Goal: Task Accomplishment & Management: Manage account settings

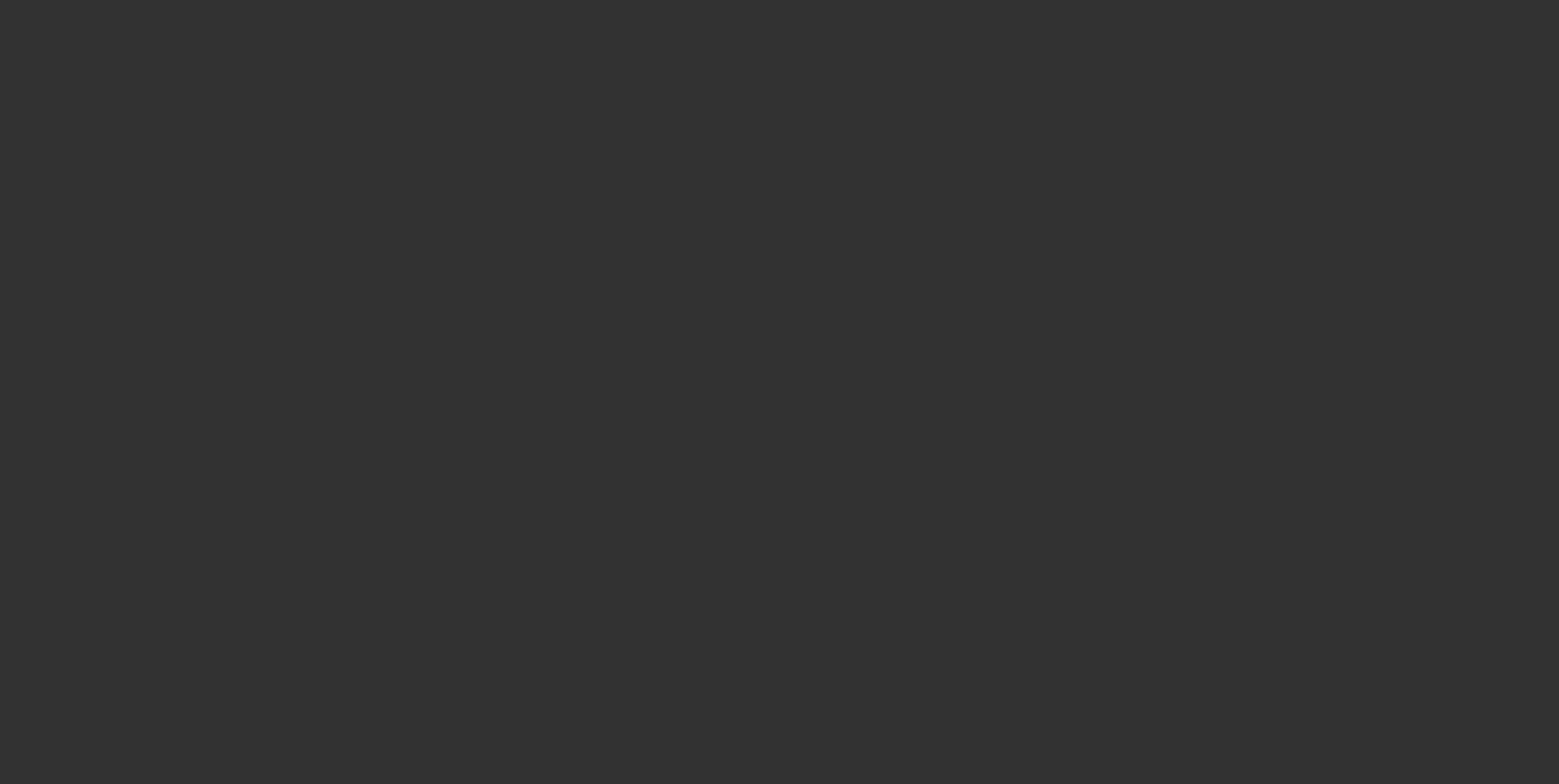
select select "0"
select select "2"
select select "0.1"
select select "4"
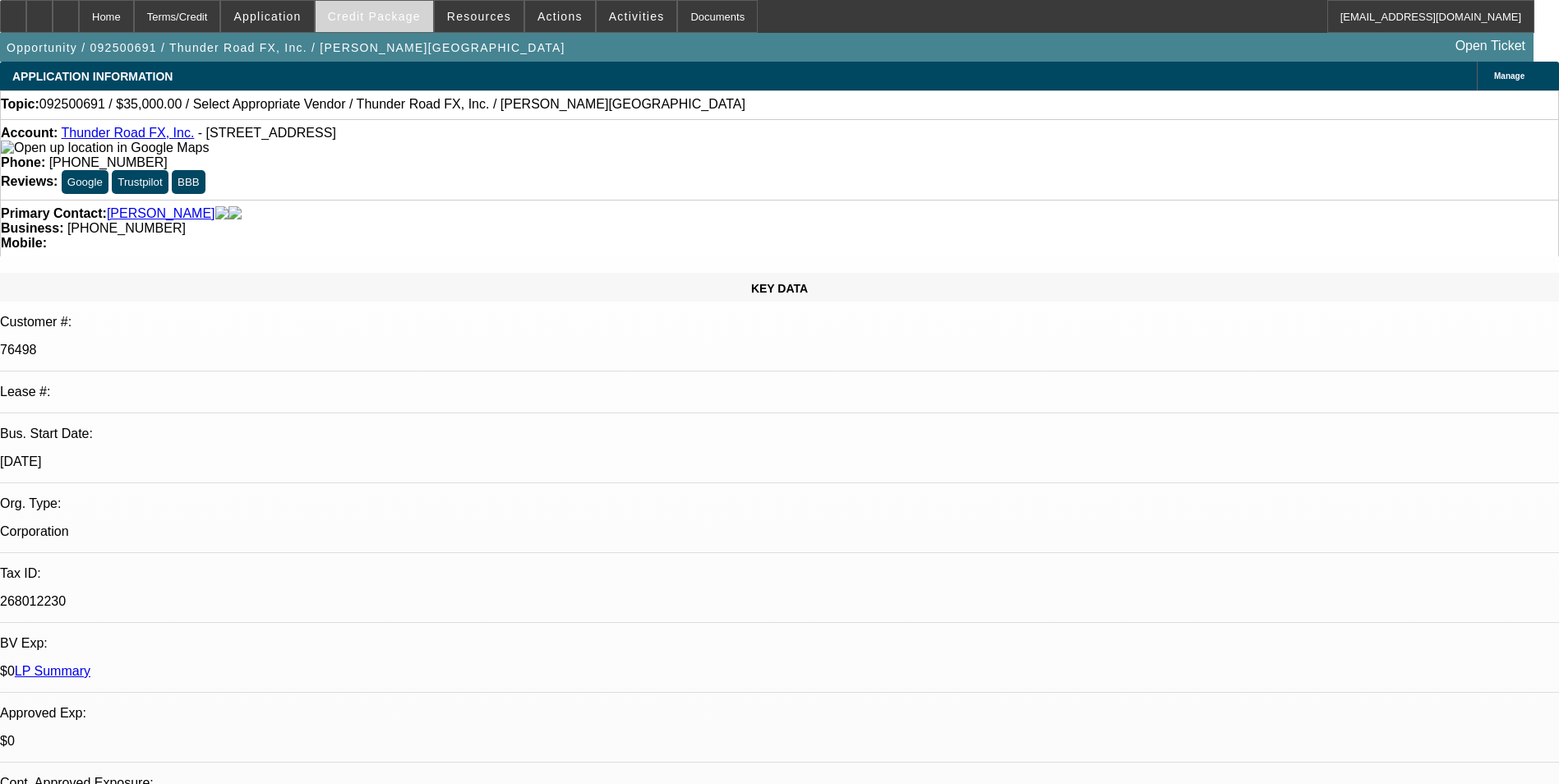
drag, startPoint x: 398, startPoint y: 17, endPoint x: 406, endPoint y: 24, distance: 10.6
click at [398, 17] on span "Credit Package" at bounding box center [374, 15] width 93 height 13
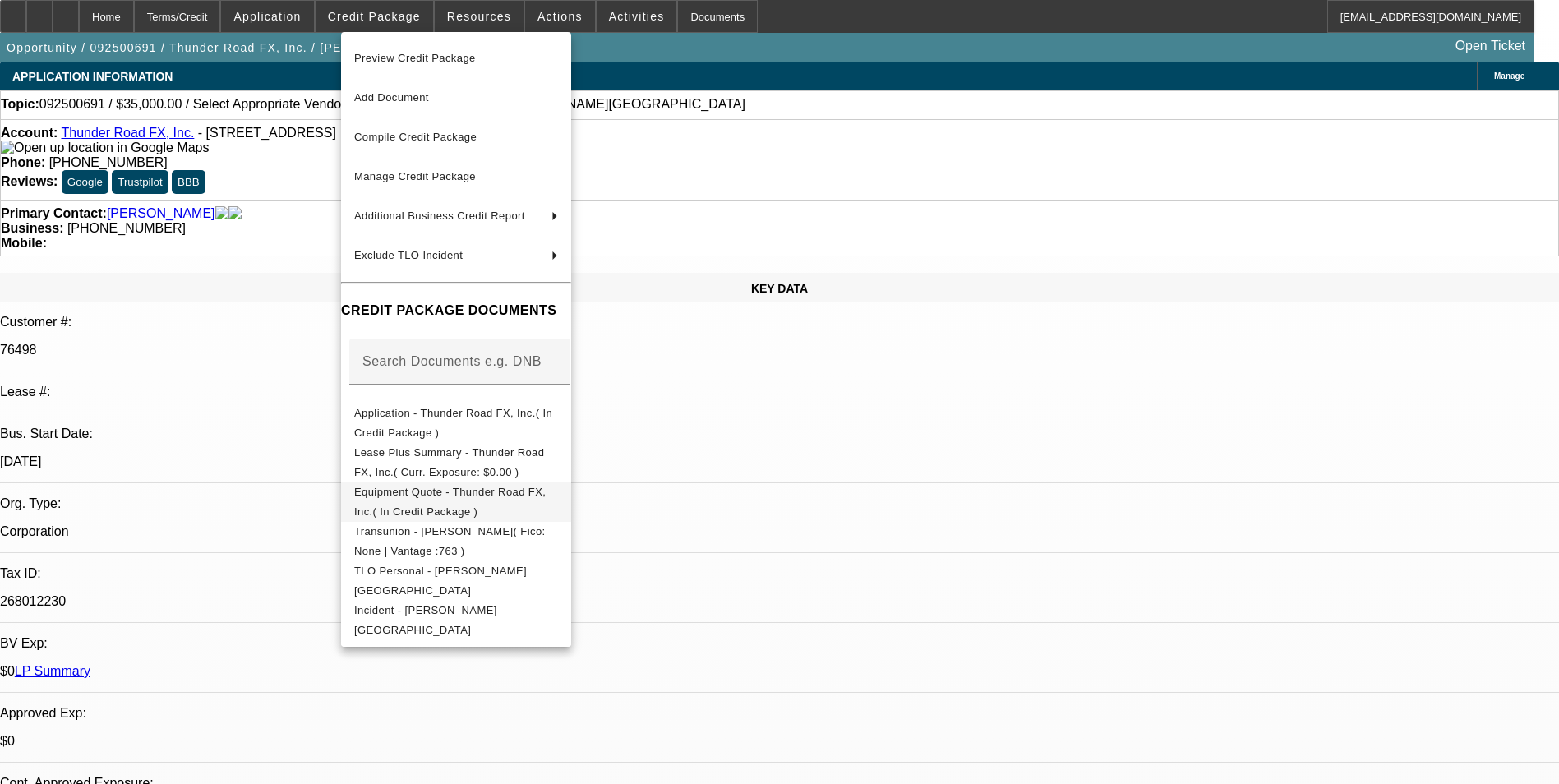
click at [530, 505] on span "Equipment Quote - Thunder Road FX, Inc.( In Credit Package )" at bounding box center [456, 502] width 204 height 40
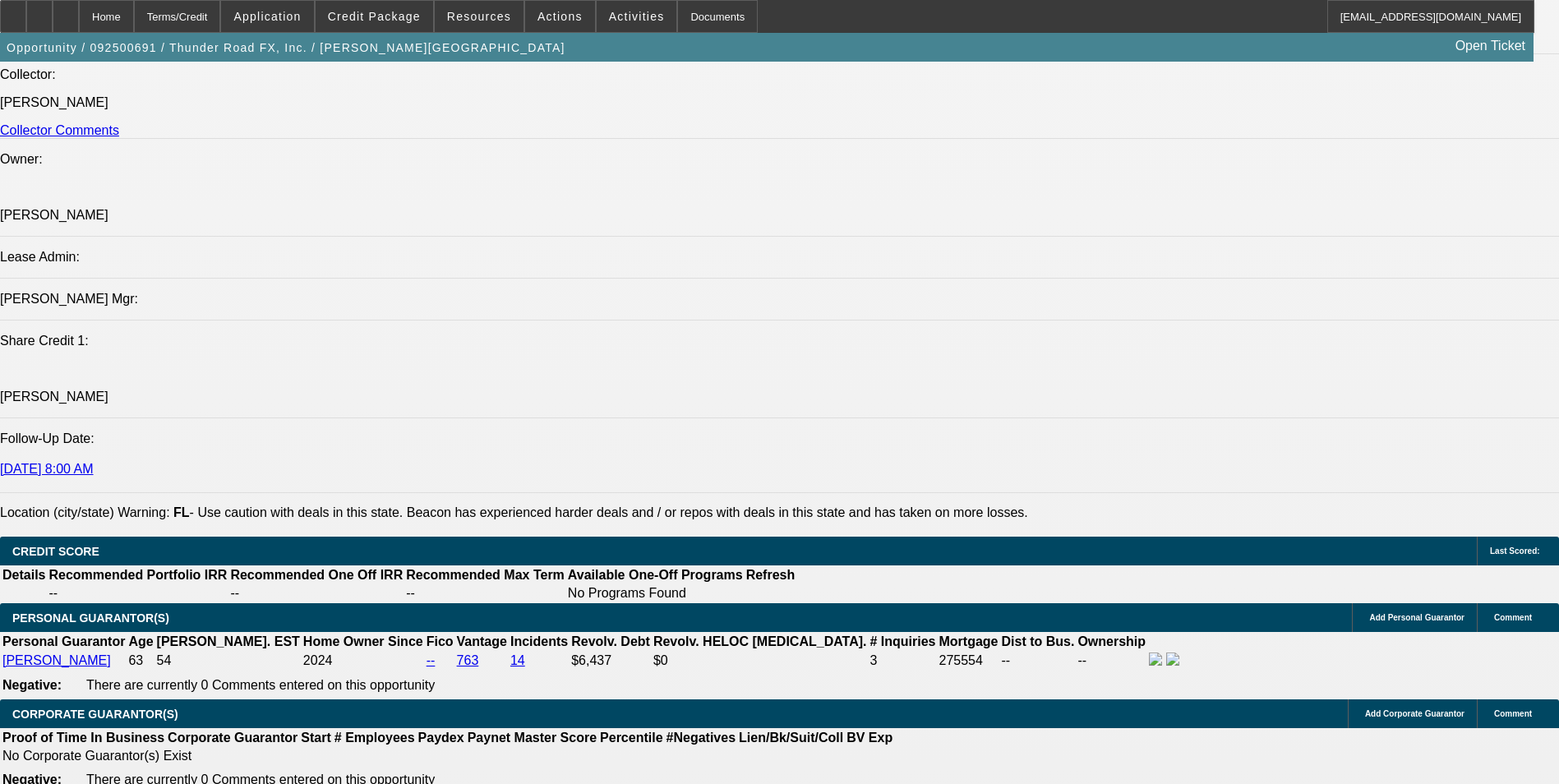
scroll to position [2136, 0]
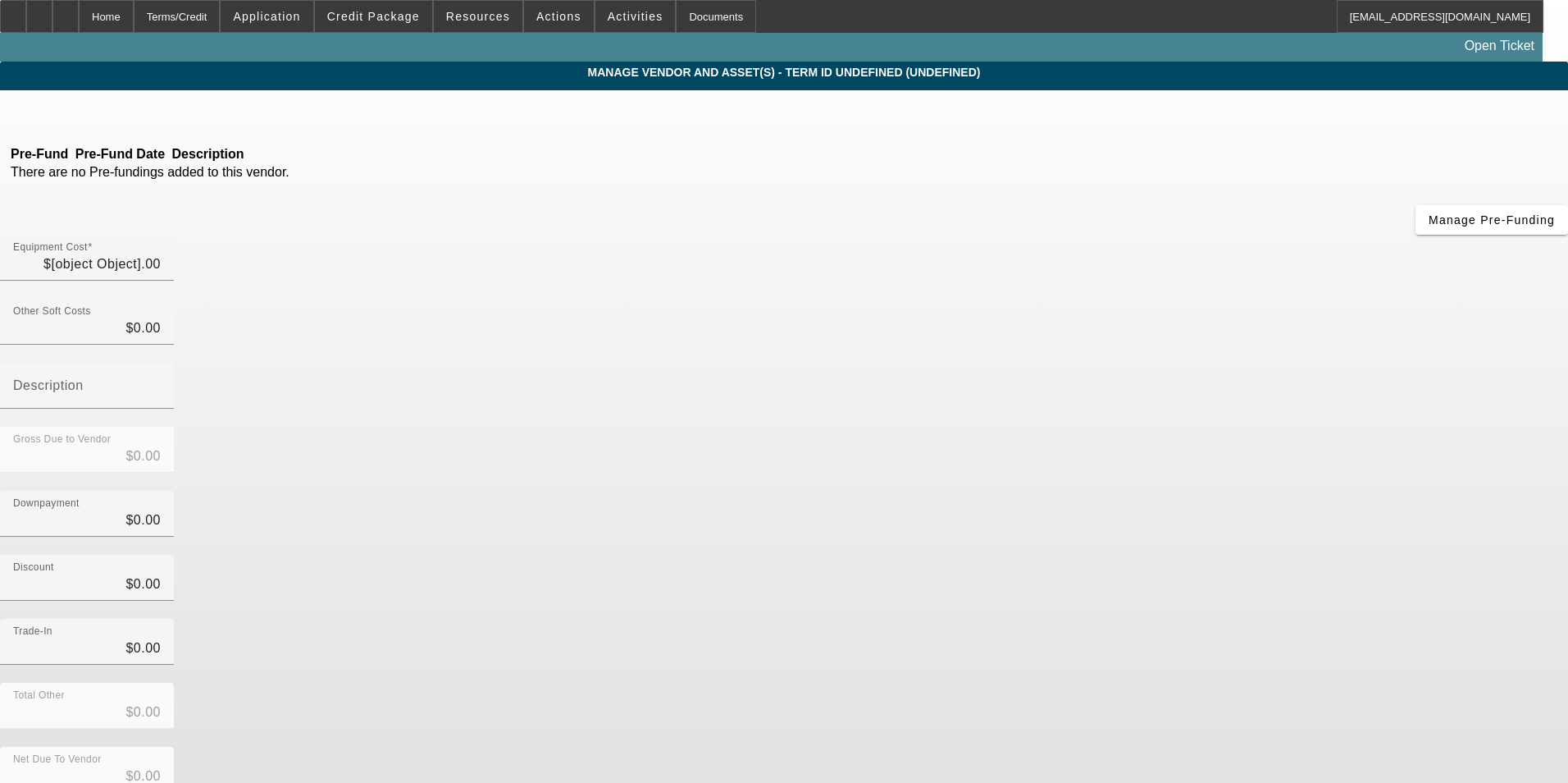
type input "$35,000.00"
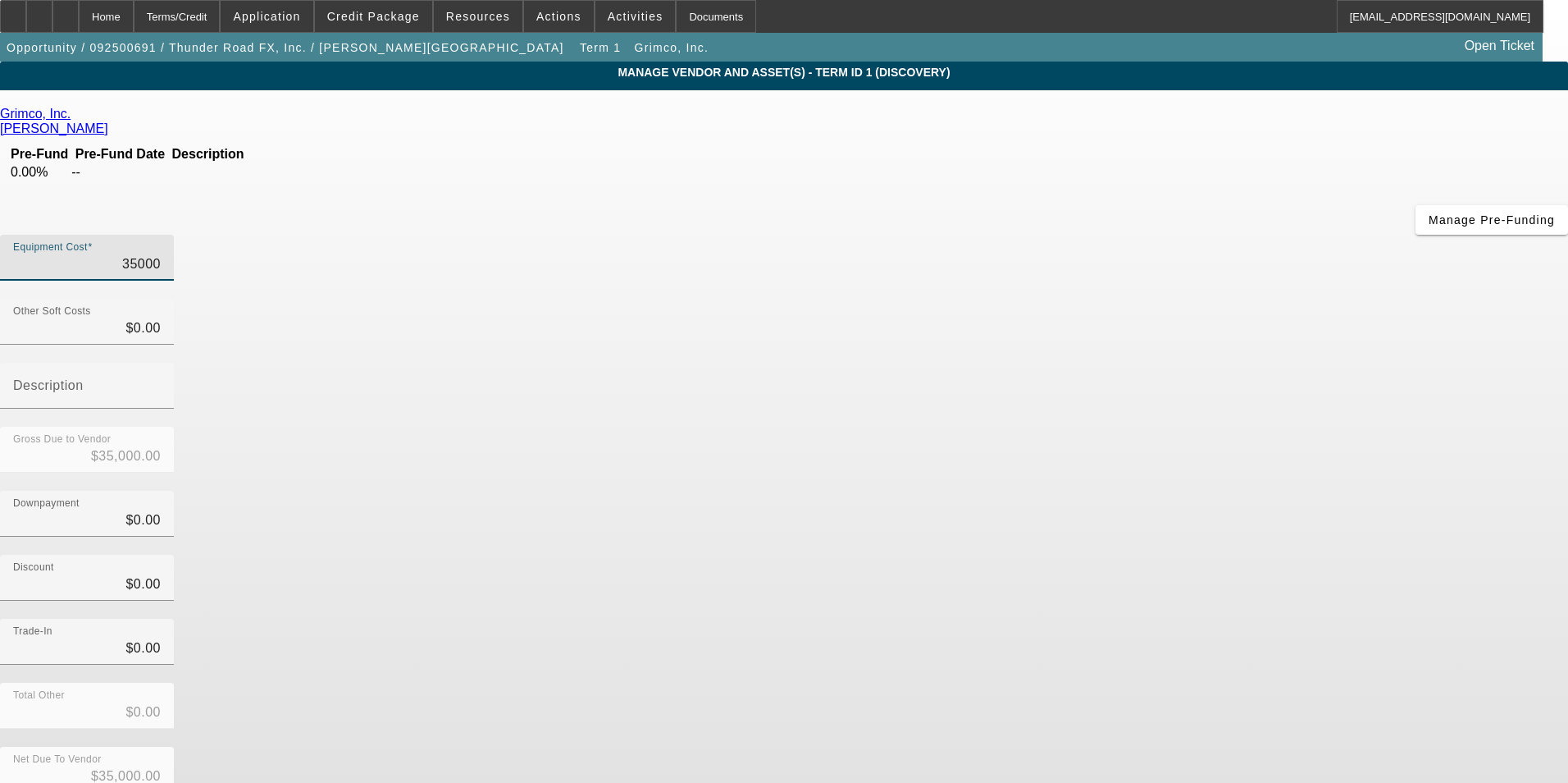
drag, startPoint x: 942, startPoint y: 138, endPoint x: 1018, endPoint y: 126, distance: 76.9
click at [1018, 234] on div "Equipment Cost 35000" at bounding box center [784, 266] width 1568 height 64
type input "2"
type input "$2.00"
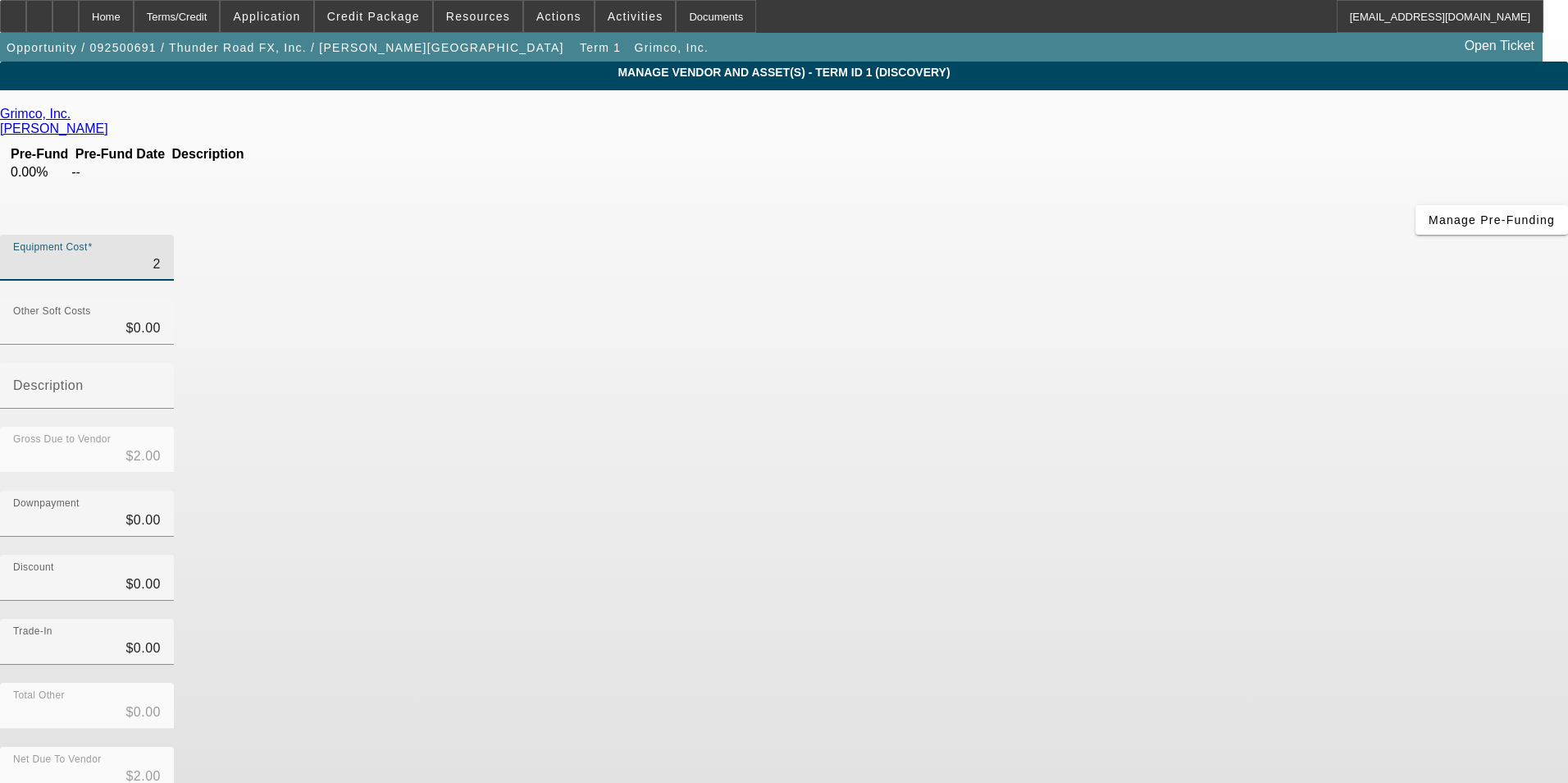
type input "26"
type input "$26.00"
type input "261"
type input "$261.00"
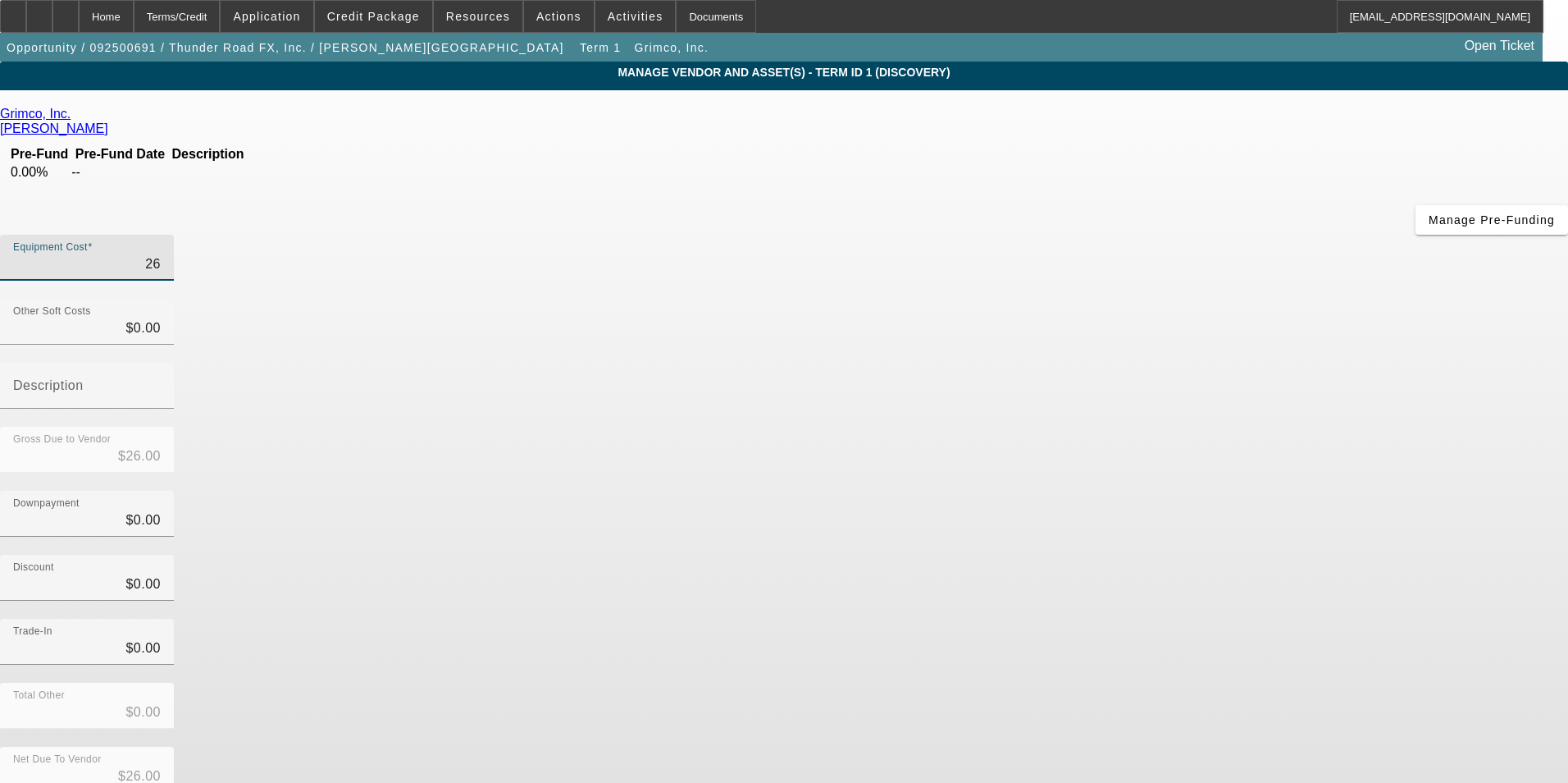
type input "$261.00"
type input "2611"
type input "$2,611.00"
type input "26118"
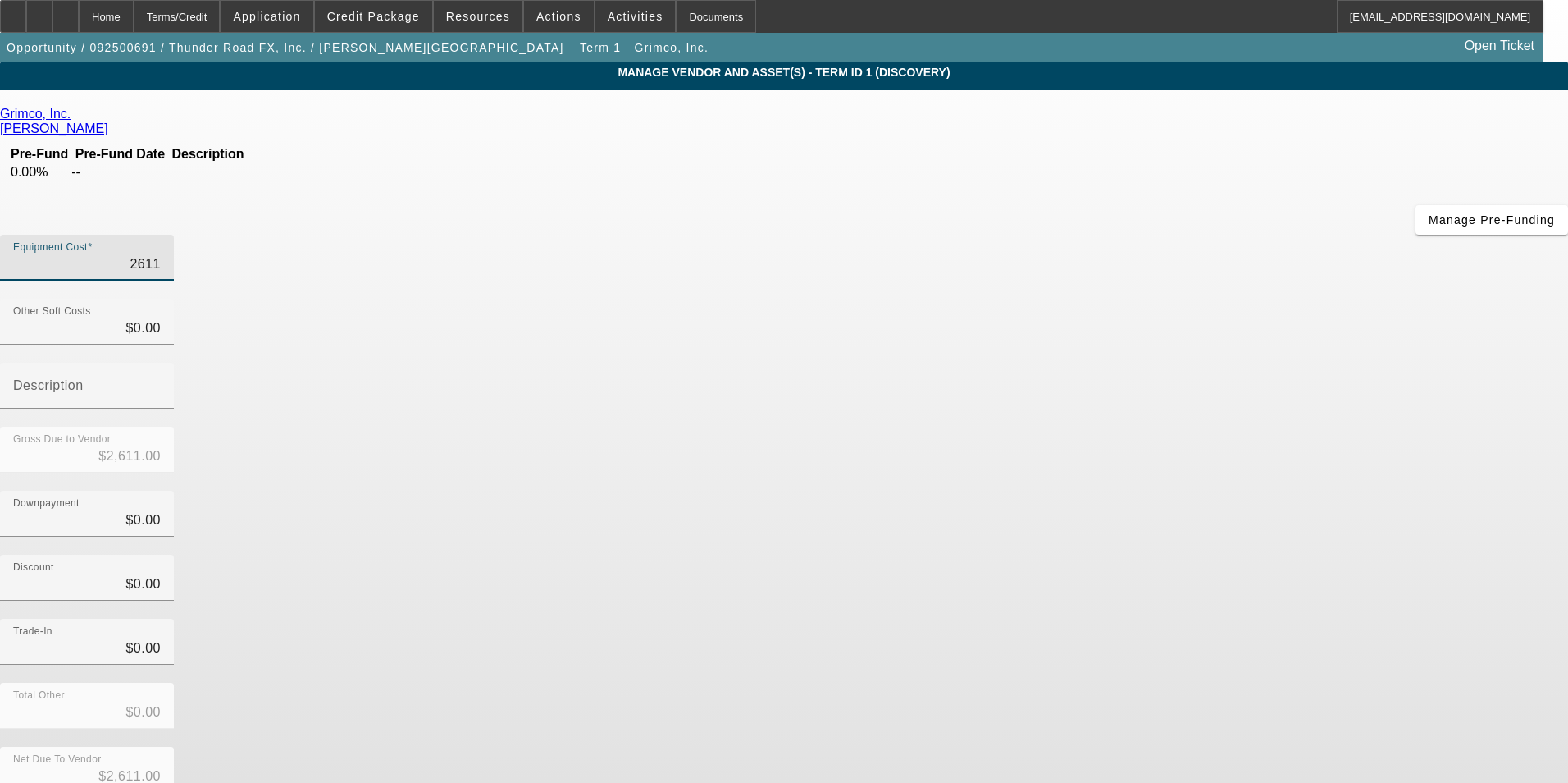
type input "$26,118.00"
type input "26118.9"
type input "$26,118.90"
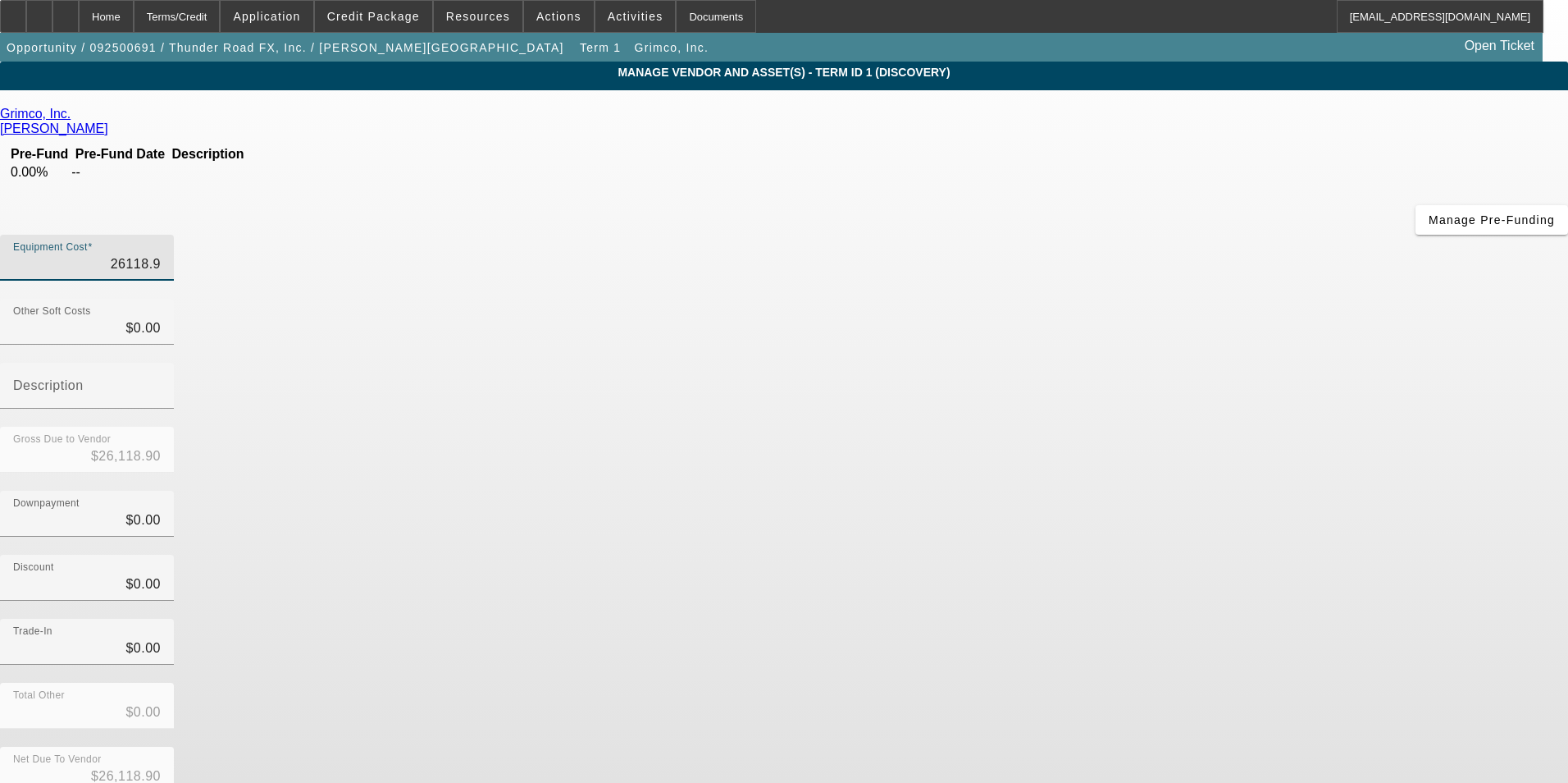
type input "26118.91"
type input "$26,118.91"
click at [1119, 555] on div "Discount $0.00" at bounding box center [784, 586] width 1568 height 64
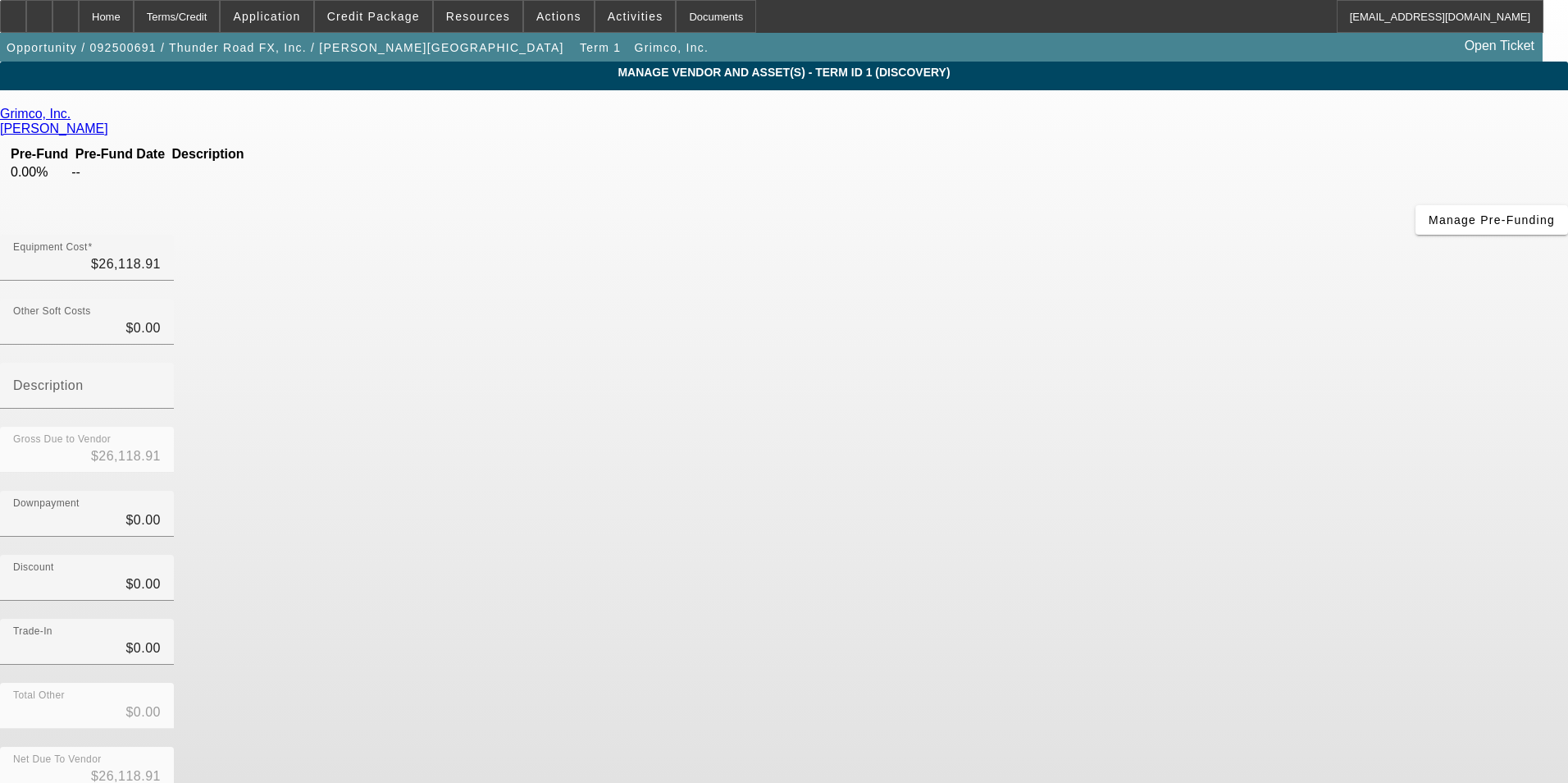
click at [1134, 619] on div "Trade-In $0.00" at bounding box center [784, 651] width 1568 height 64
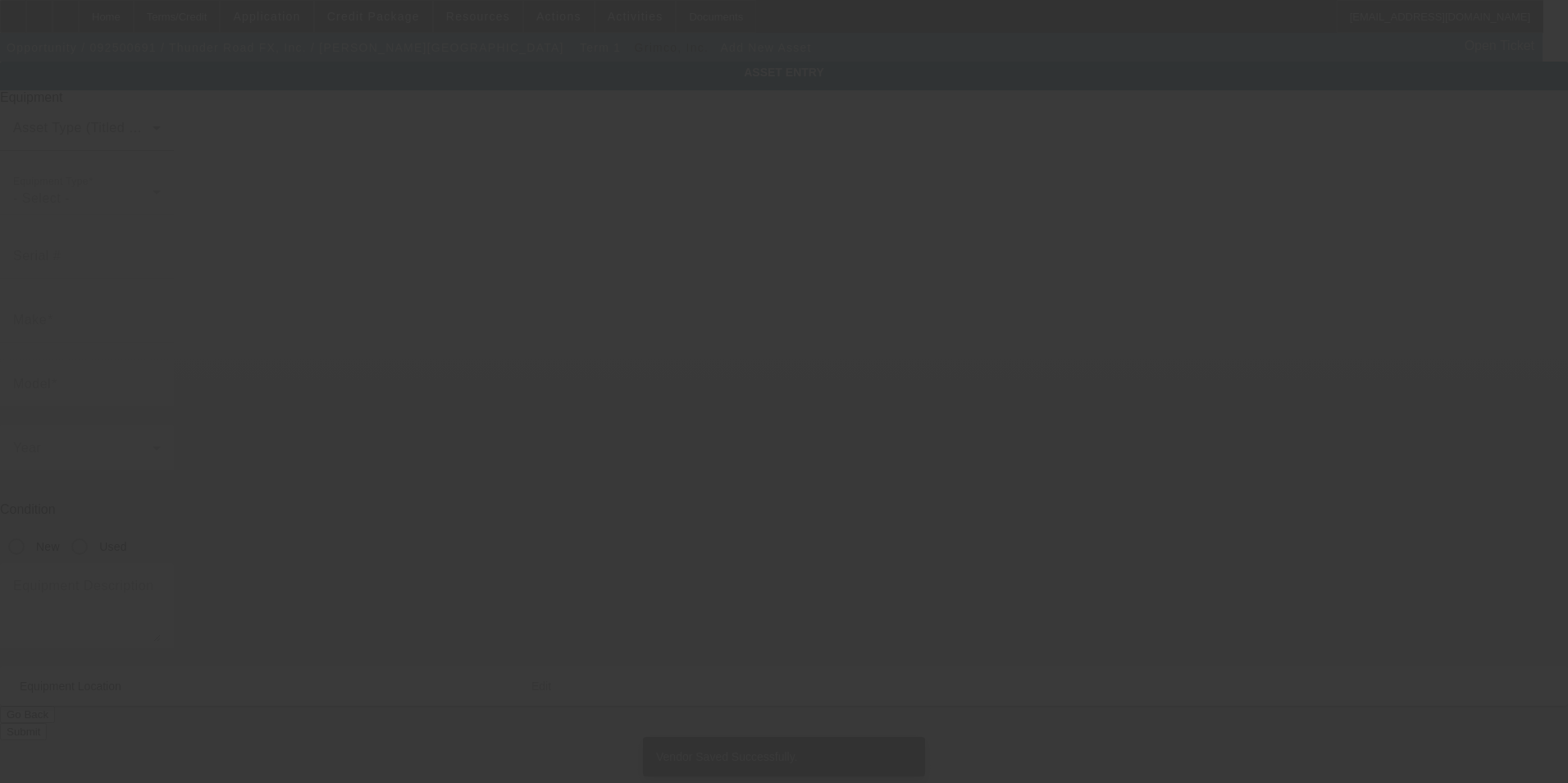
type input "2642 sandlewood circle"
type input "Orange Park"
type input "32065"
type input "Clay"
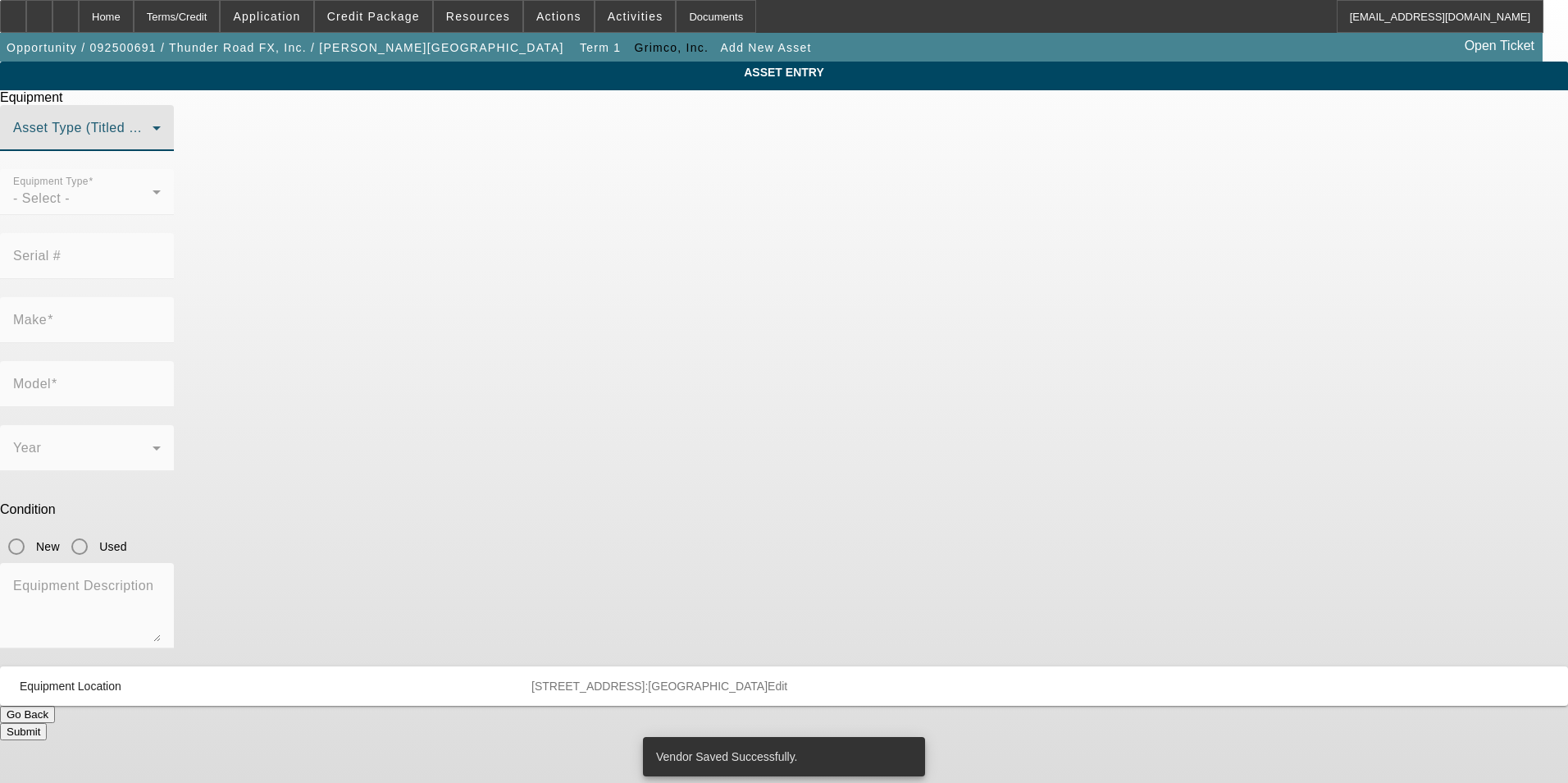
click at [153, 144] on span at bounding box center [82, 134] width 139 height 20
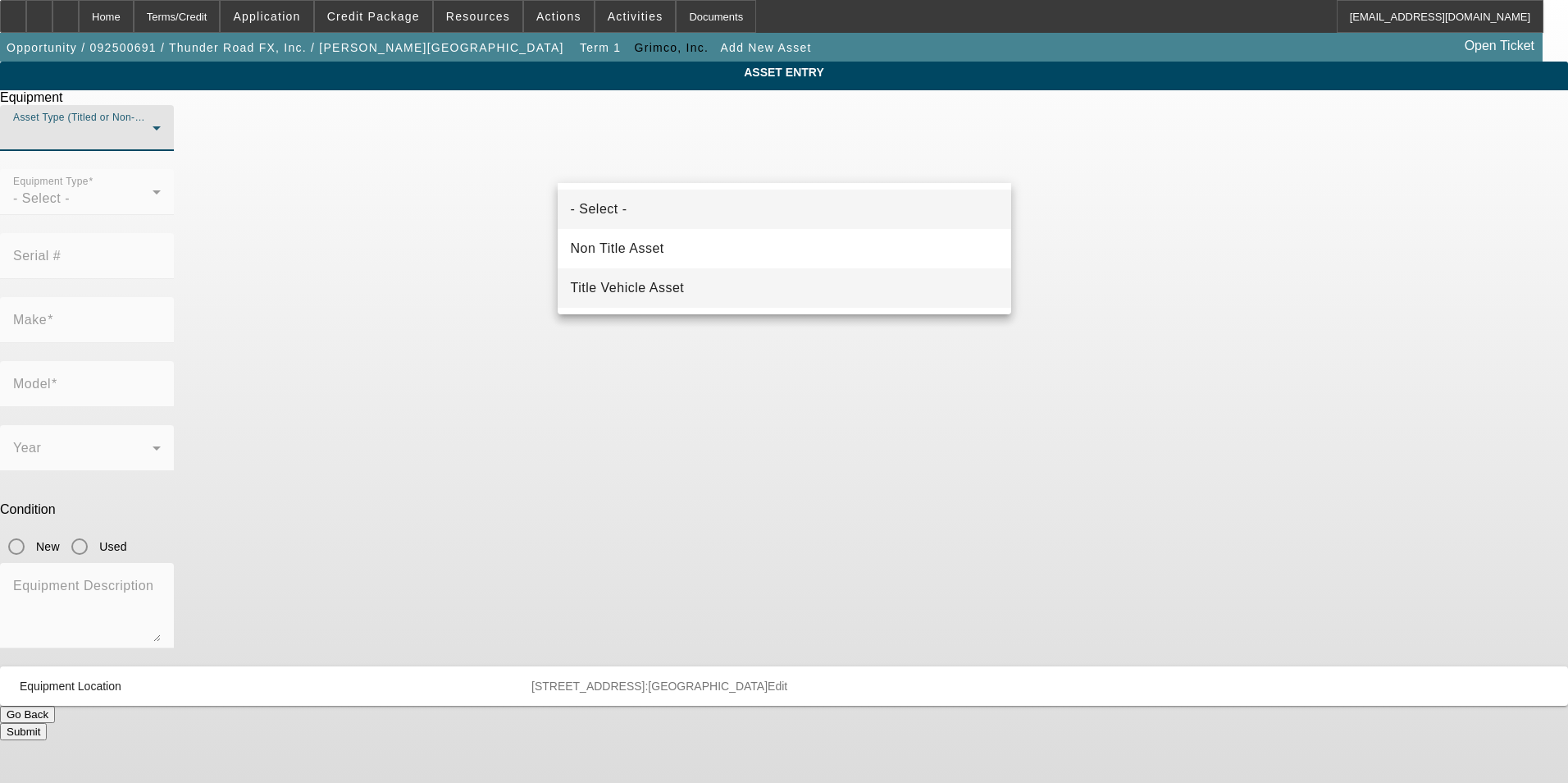
click at [675, 294] on span "Title Vehicle Asset" at bounding box center [627, 288] width 114 height 20
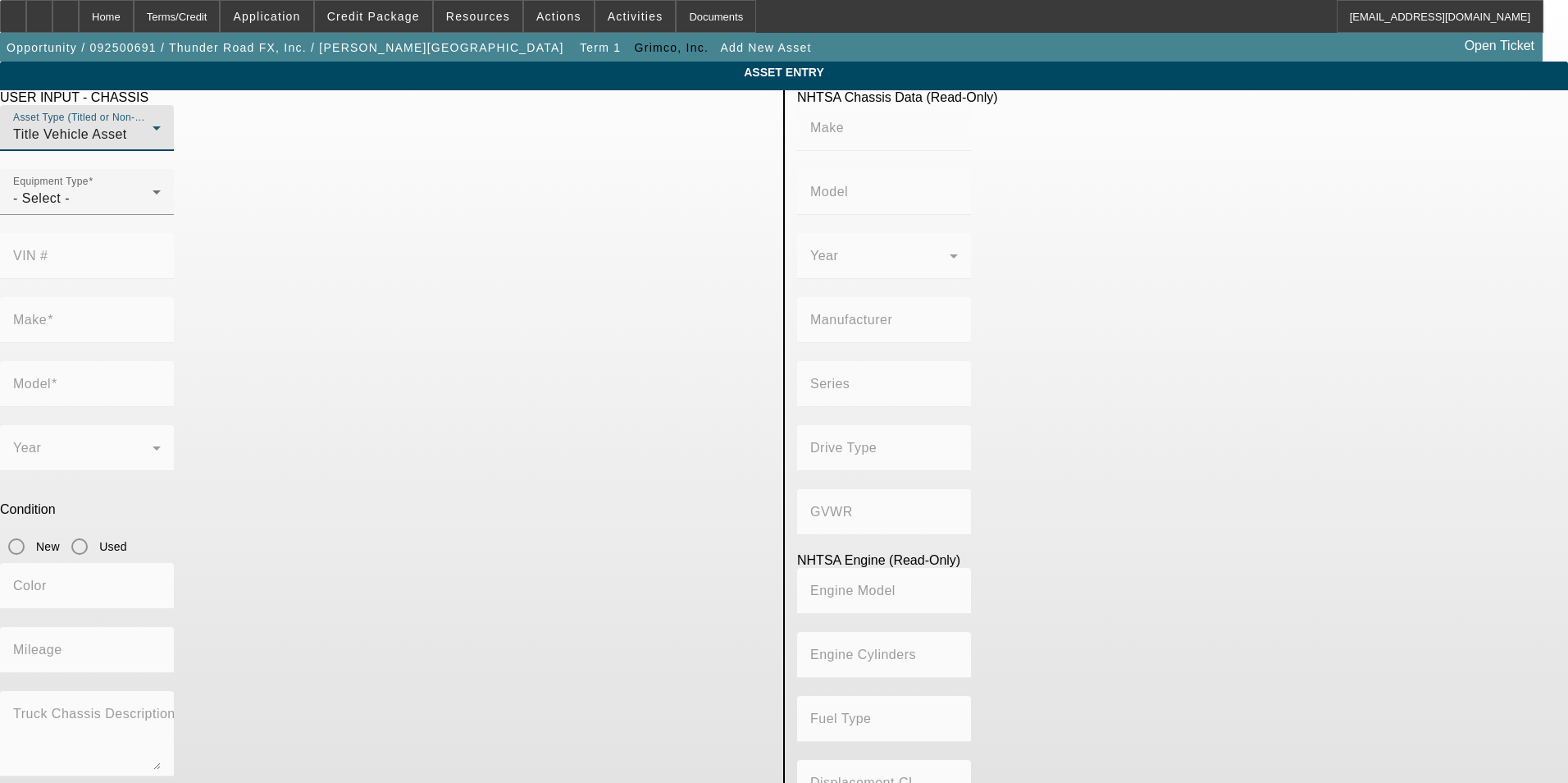
click at [127, 141] on span "Title Vehicle Asset" at bounding box center [70, 134] width 114 height 14
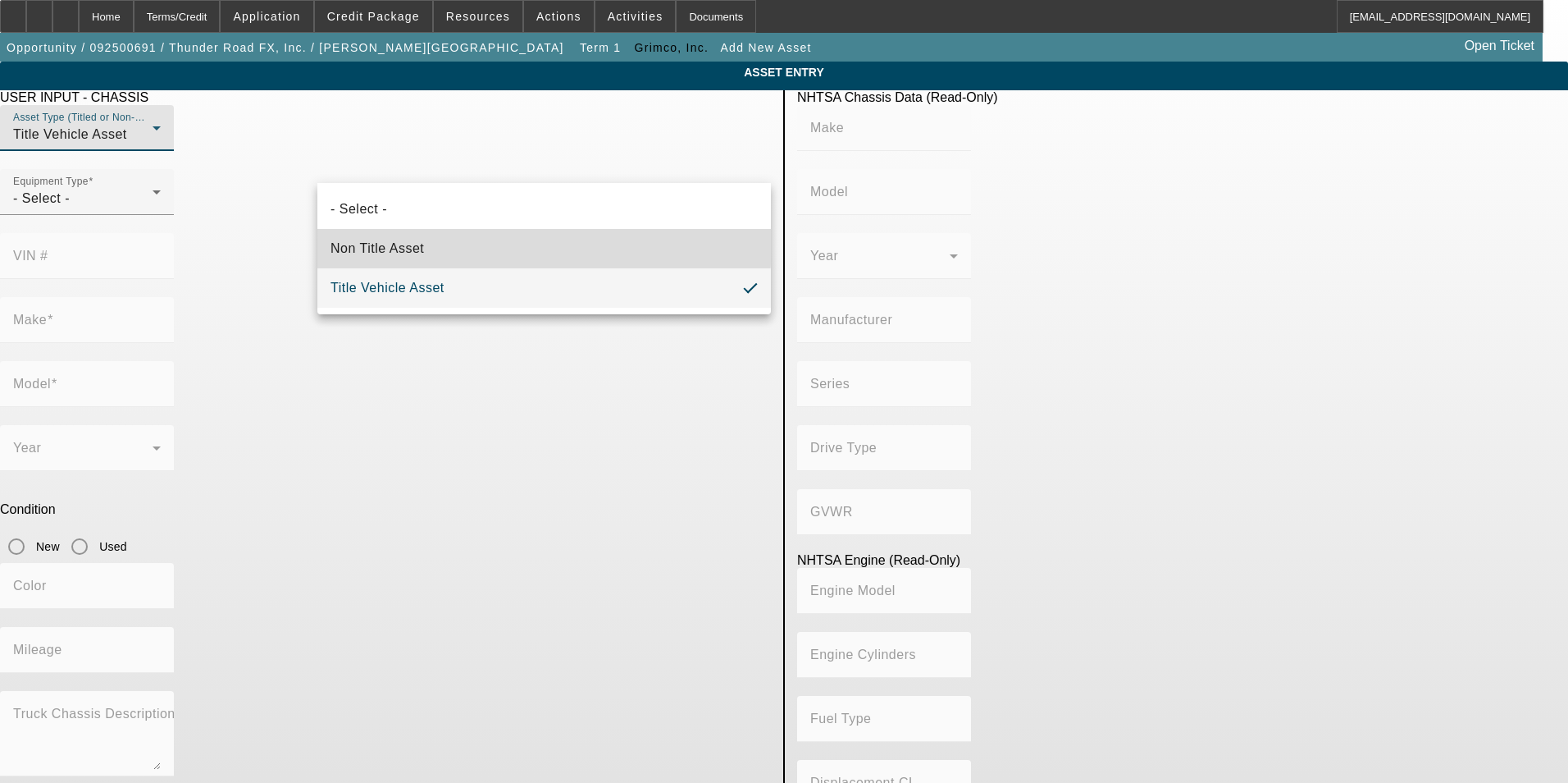
click at [424, 242] on span "Non Title Asset" at bounding box center [377, 248] width 94 height 20
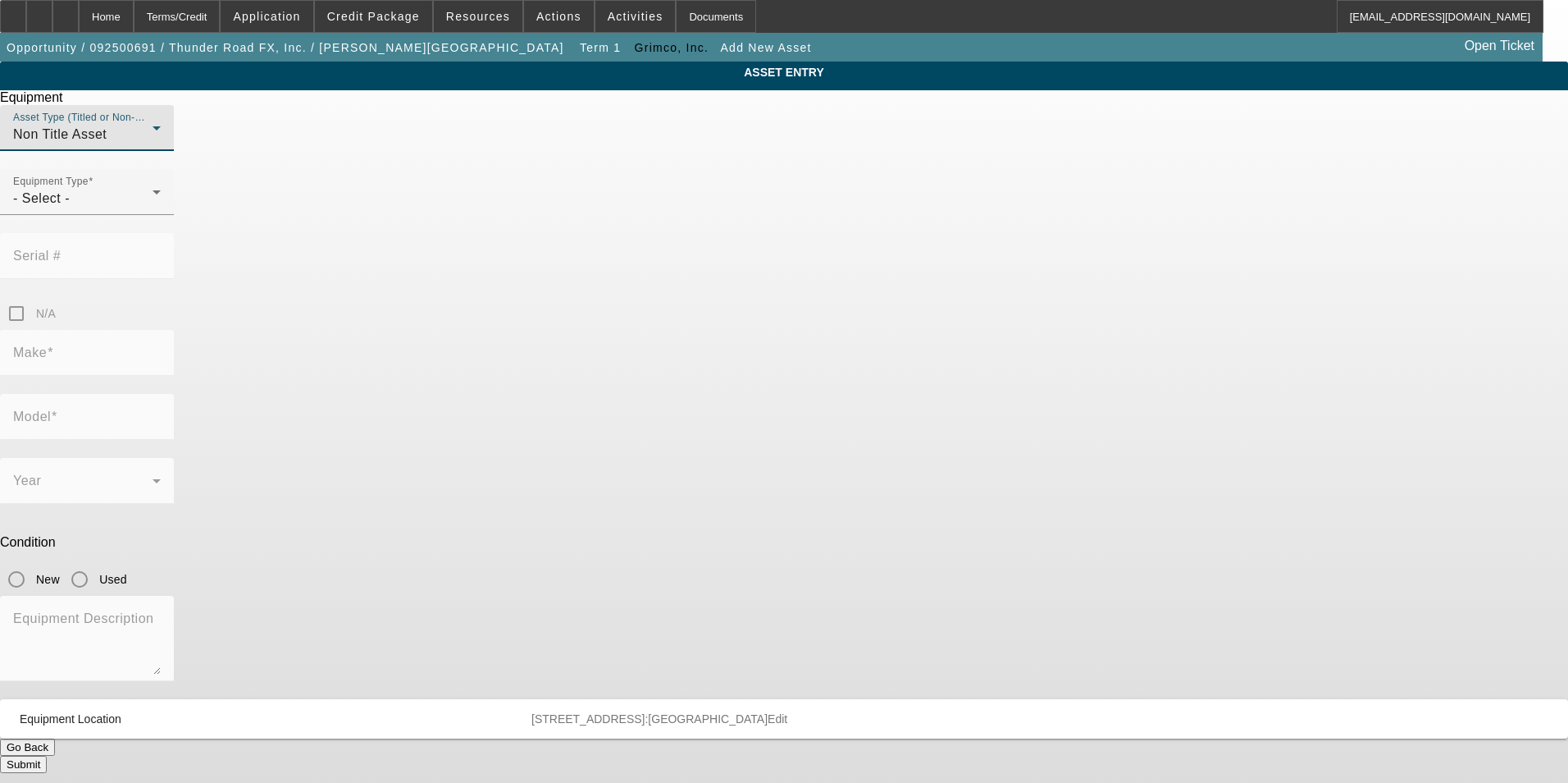
click at [174, 169] on div at bounding box center [87, 160] width 174 height 18
click at [160, 209] on div "Equipment Type - Select -" at bounding box center [87, 192] width 148 height 46
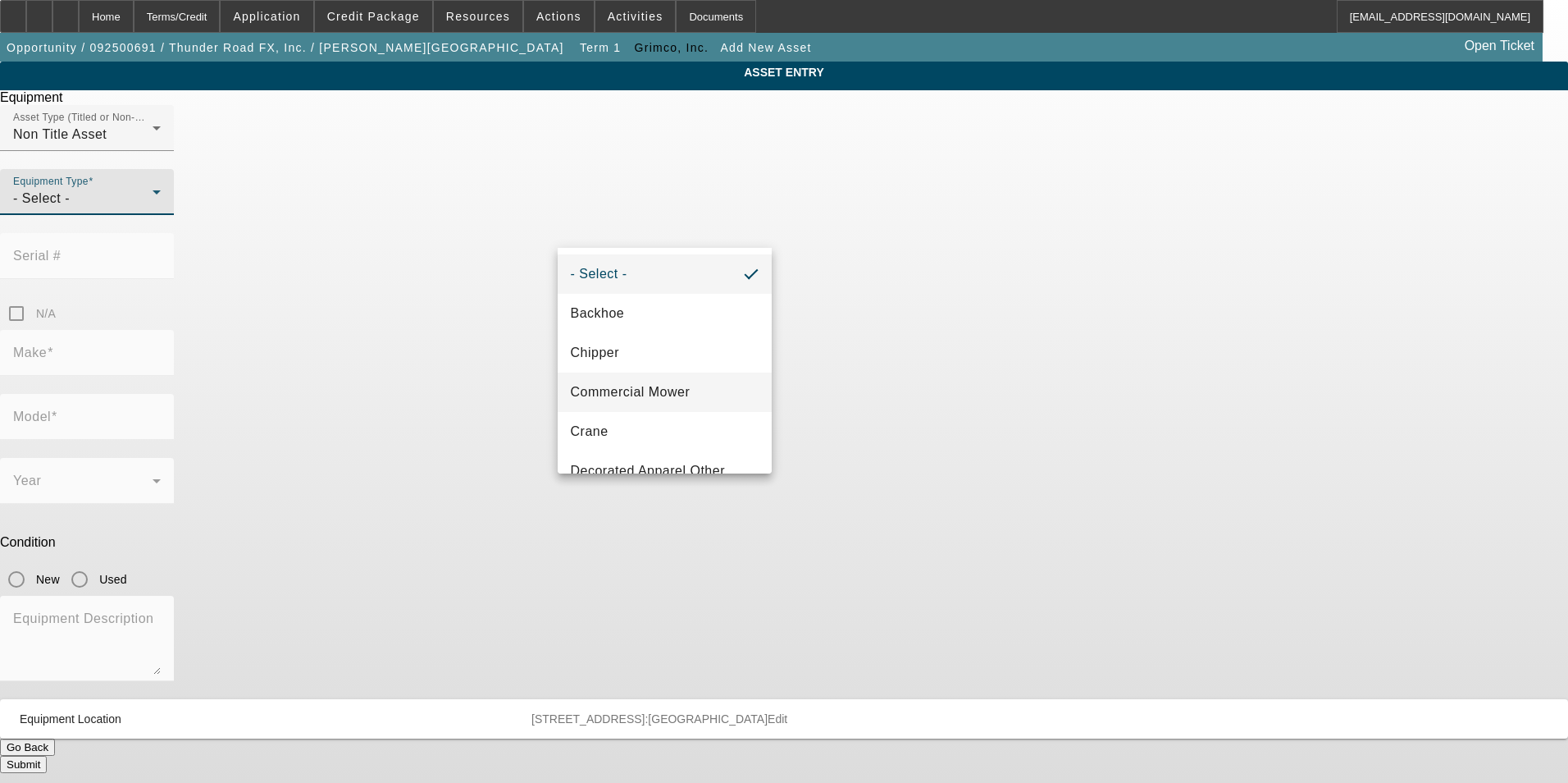
scroll to position [164, 0]
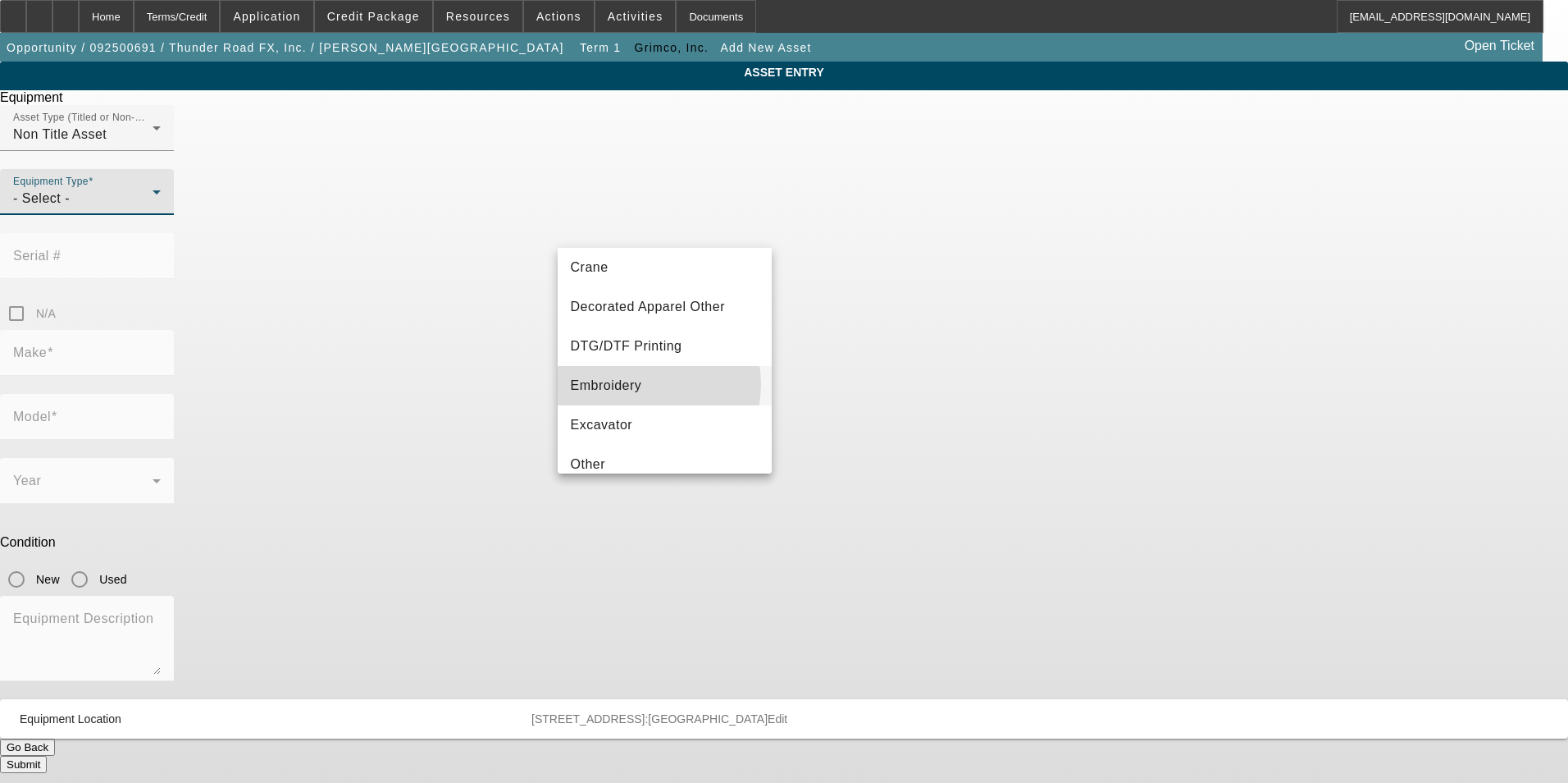
click at [635, 384] on span "Embroidery" at bounding box center [606, 385] width 71 height 20
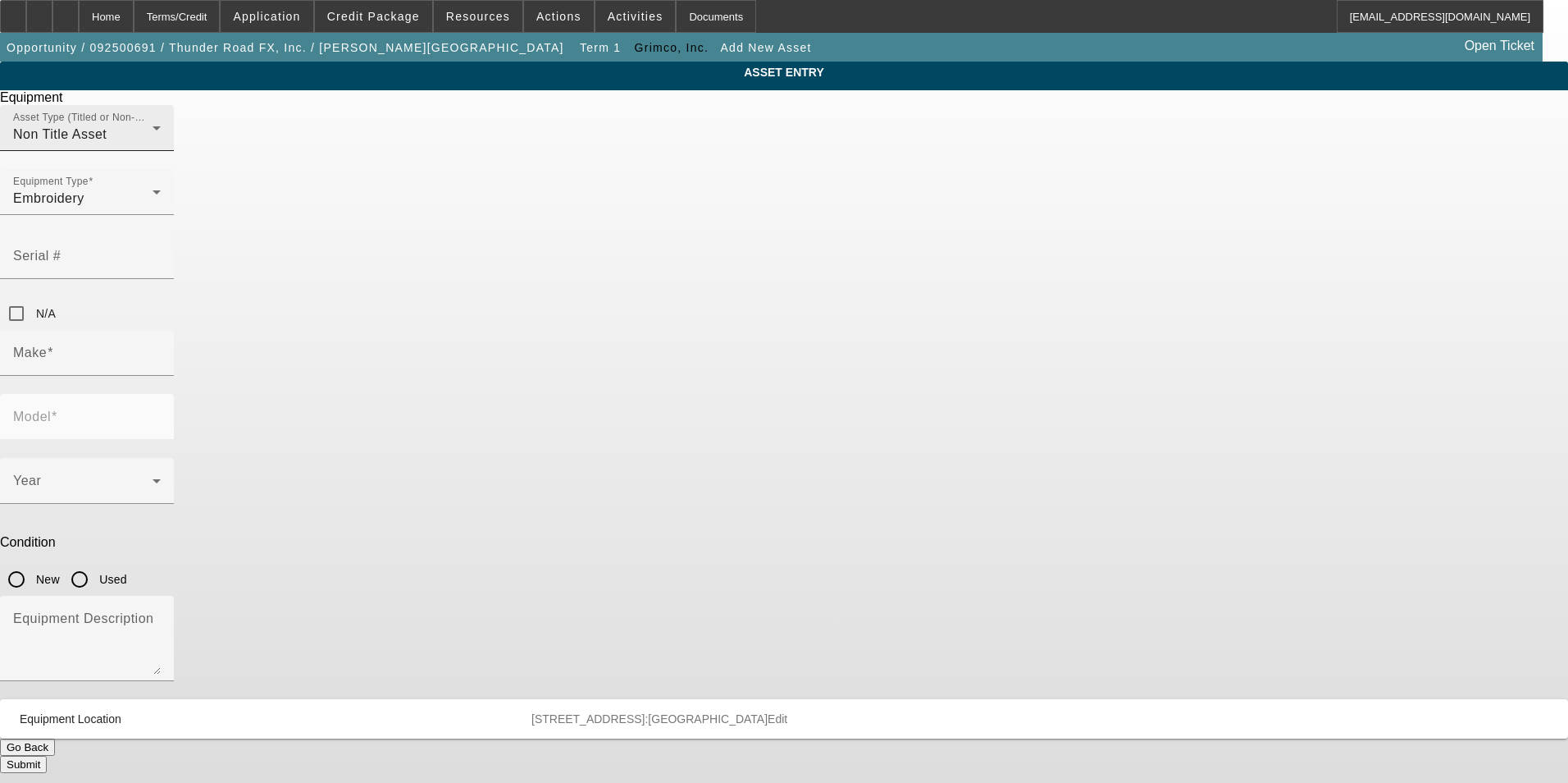
click at [164, 123] on mat-label "Asset Type (Titled or Non-Titled)" at bounding box center [88, 118] width 151 height 10
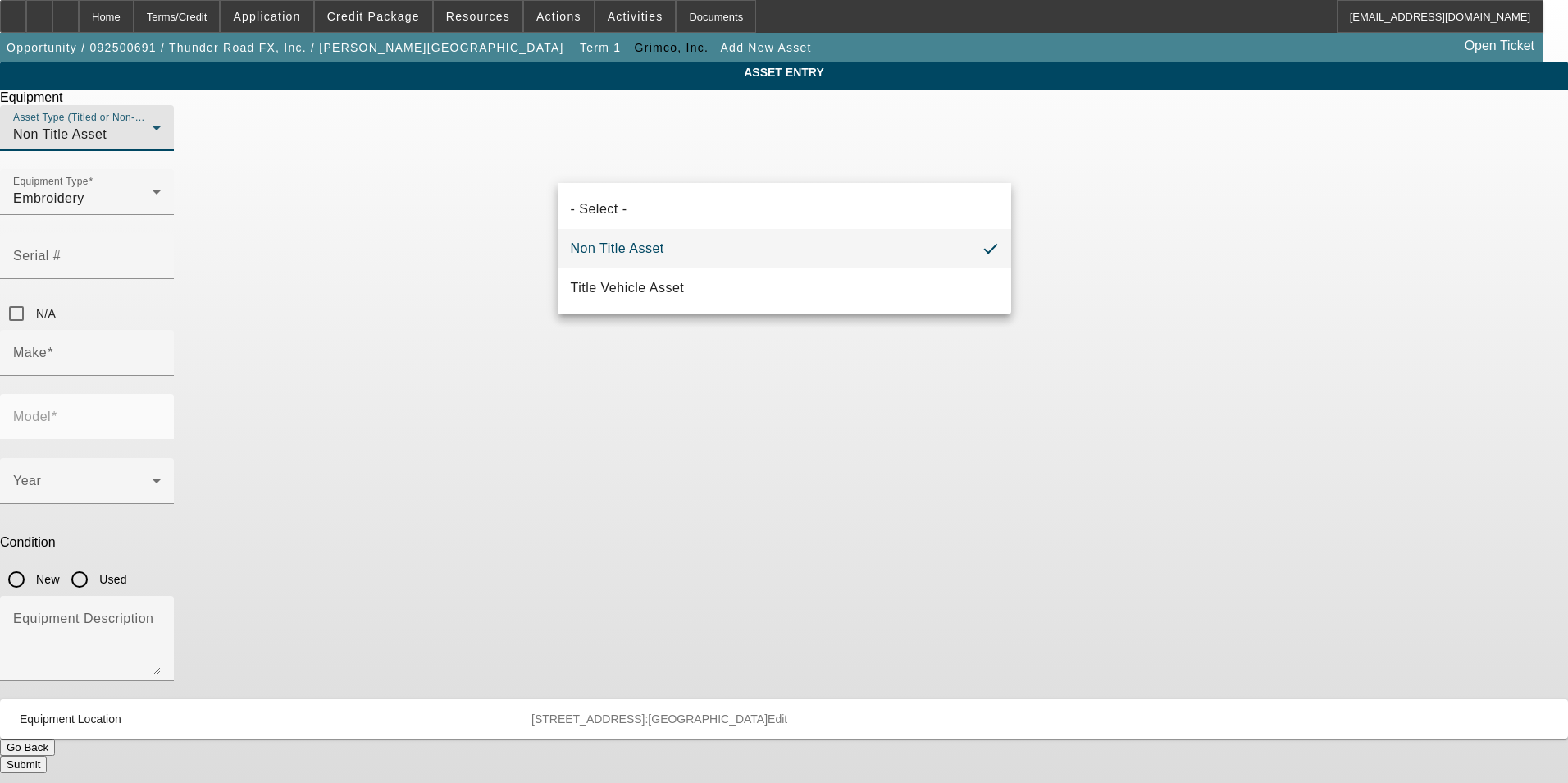
click at [323, 327] on div at bounding box center [784, 392] width 1568 height 783
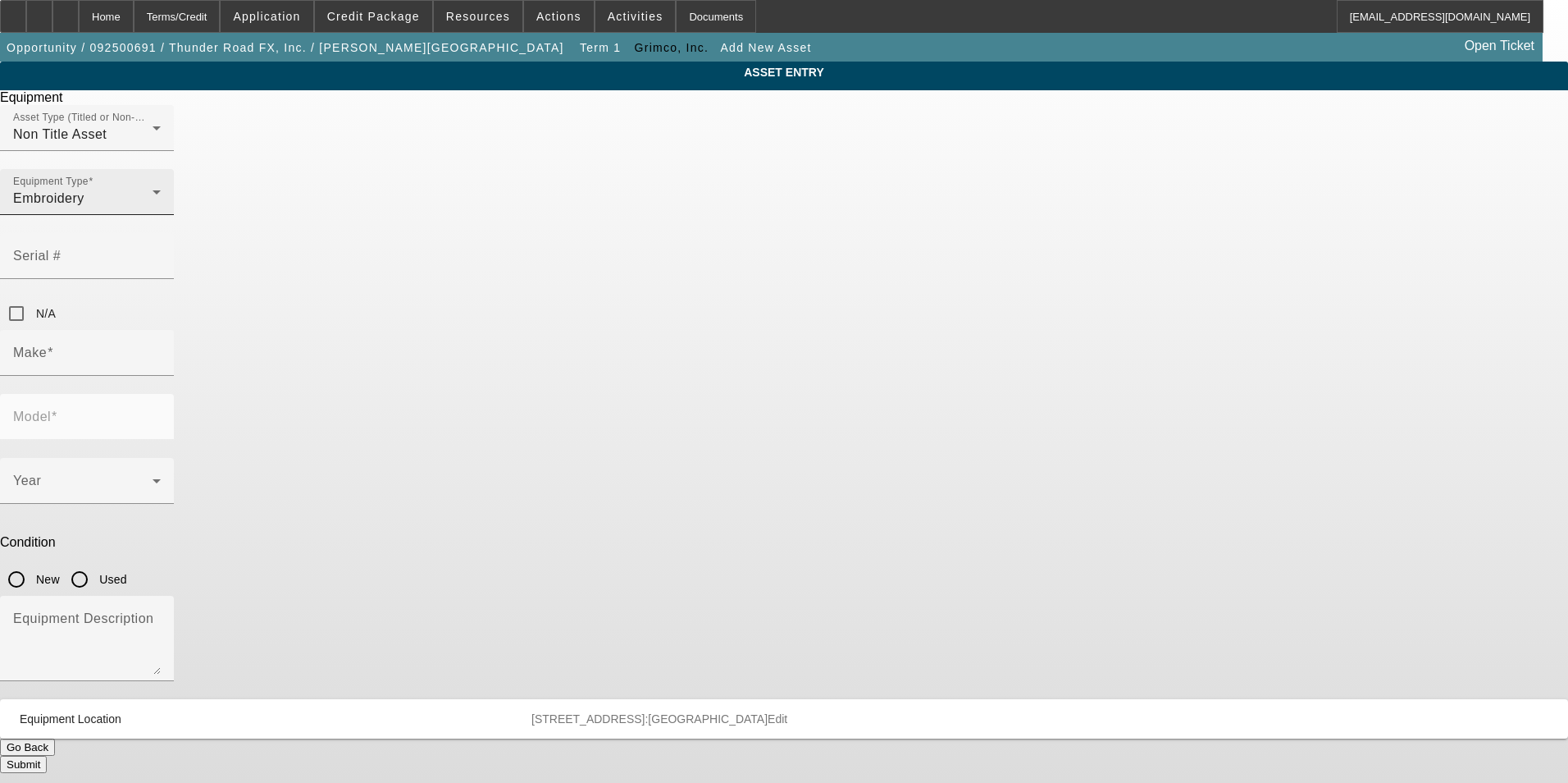
click at [160, 215] on div "Equipment Type Embroidery" at bounding box center [87, 192] width 148 height 46
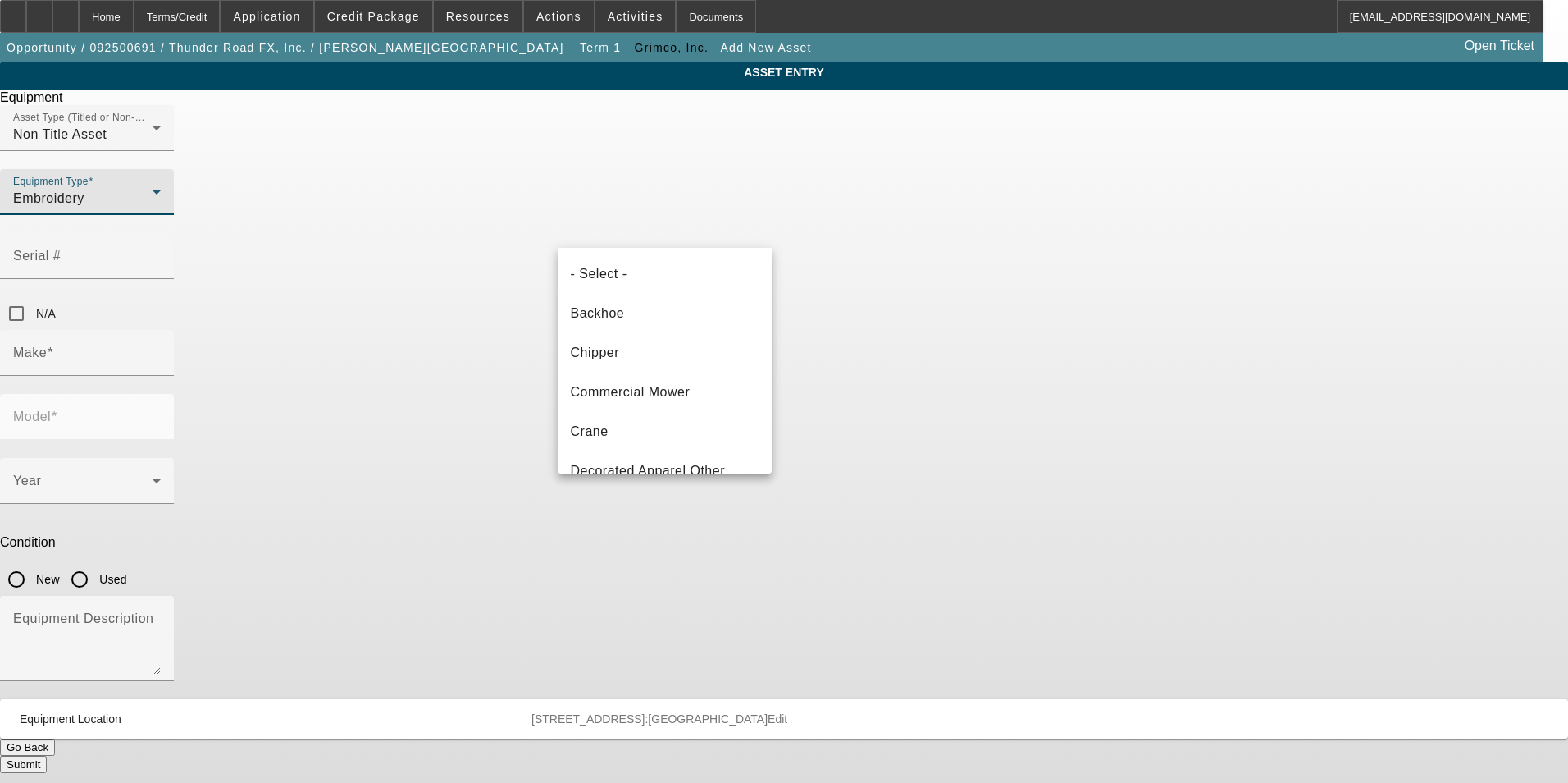
scroll to position [96, 0]
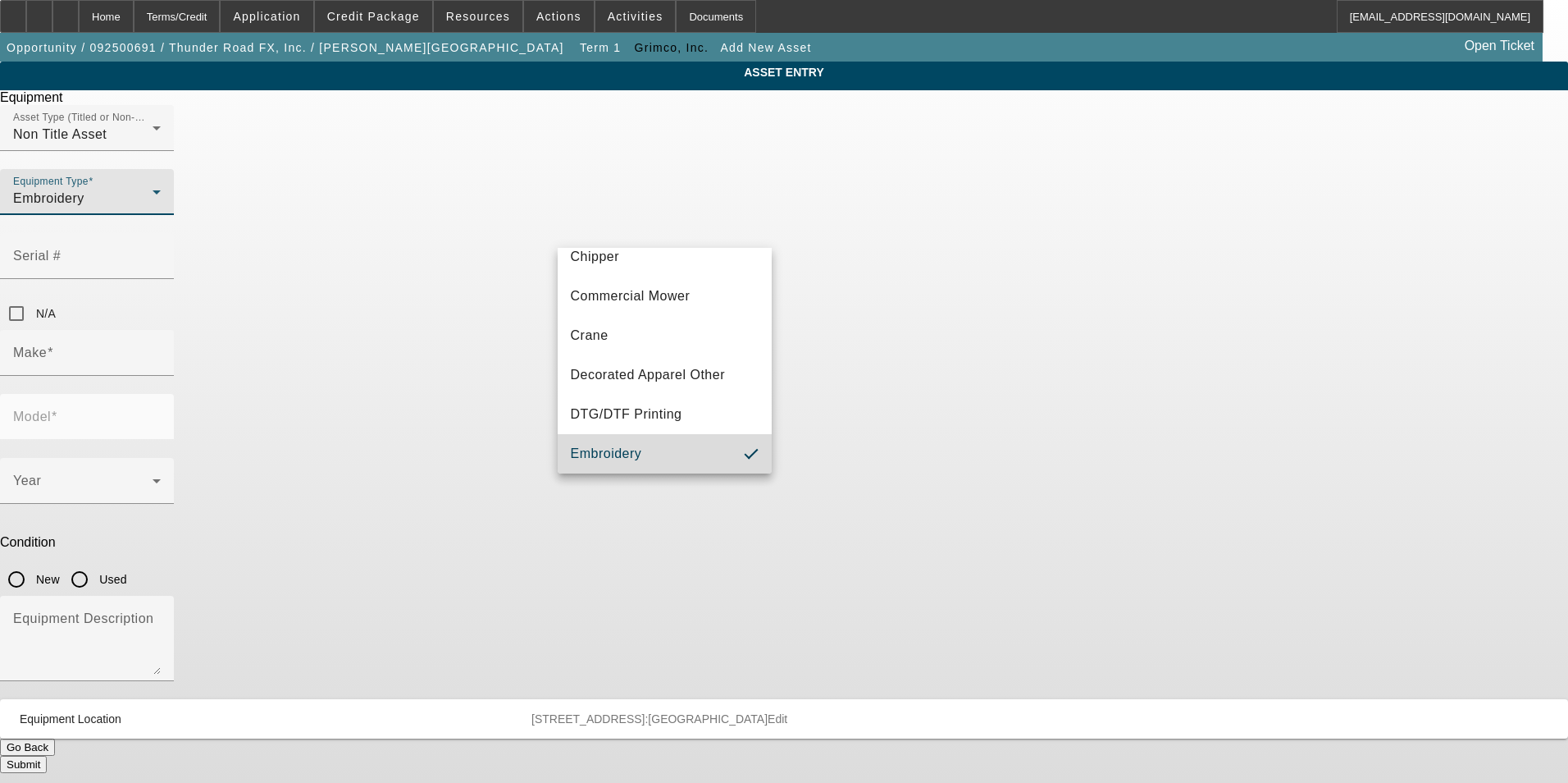
click at [696, 438] on mat-option "Embroidery" at bounding box center [665, 454] width 215 height 39
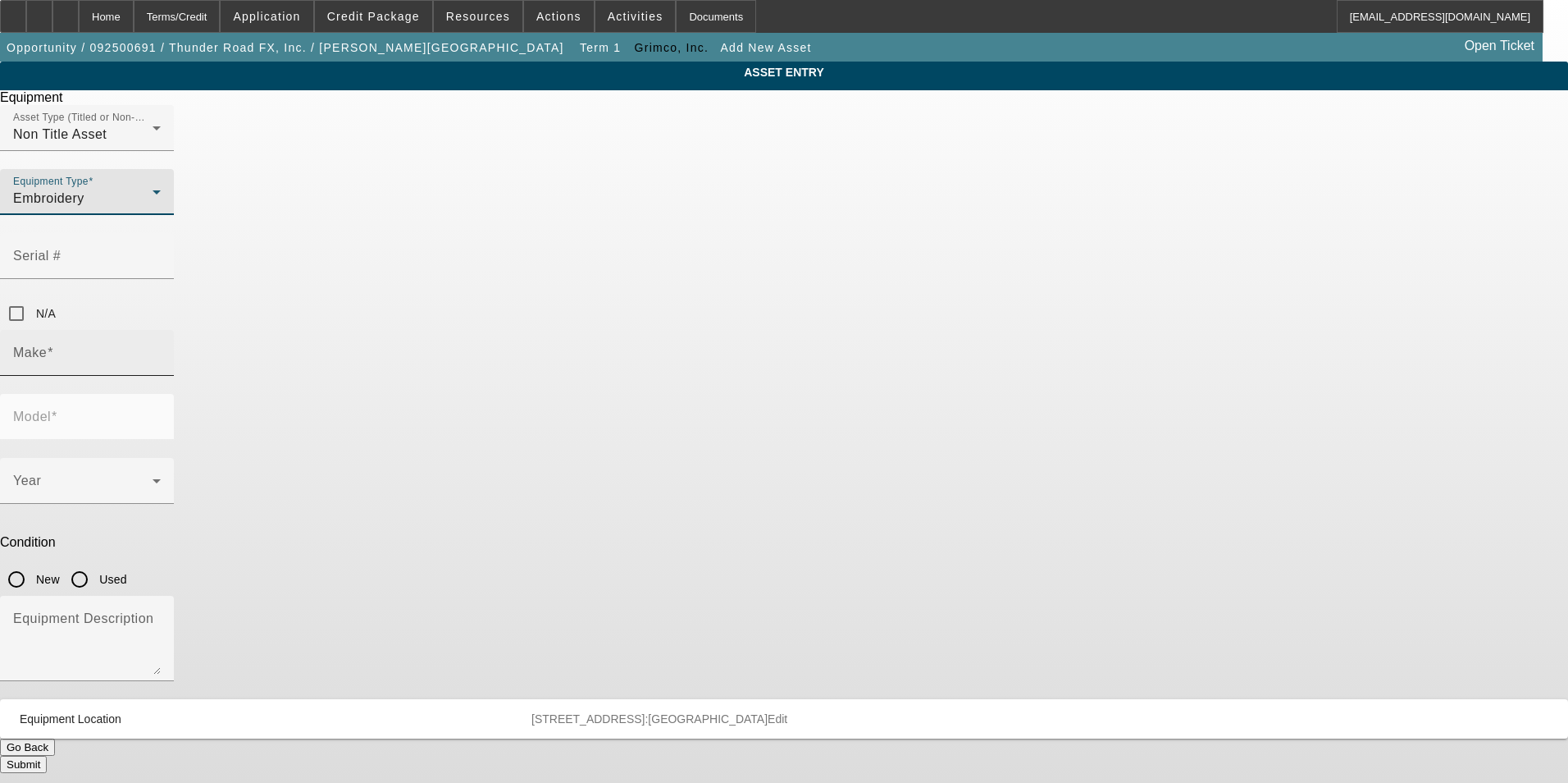
click at [160, 330] on div "Make" at bounding box center [87, 353] width 148 height 46
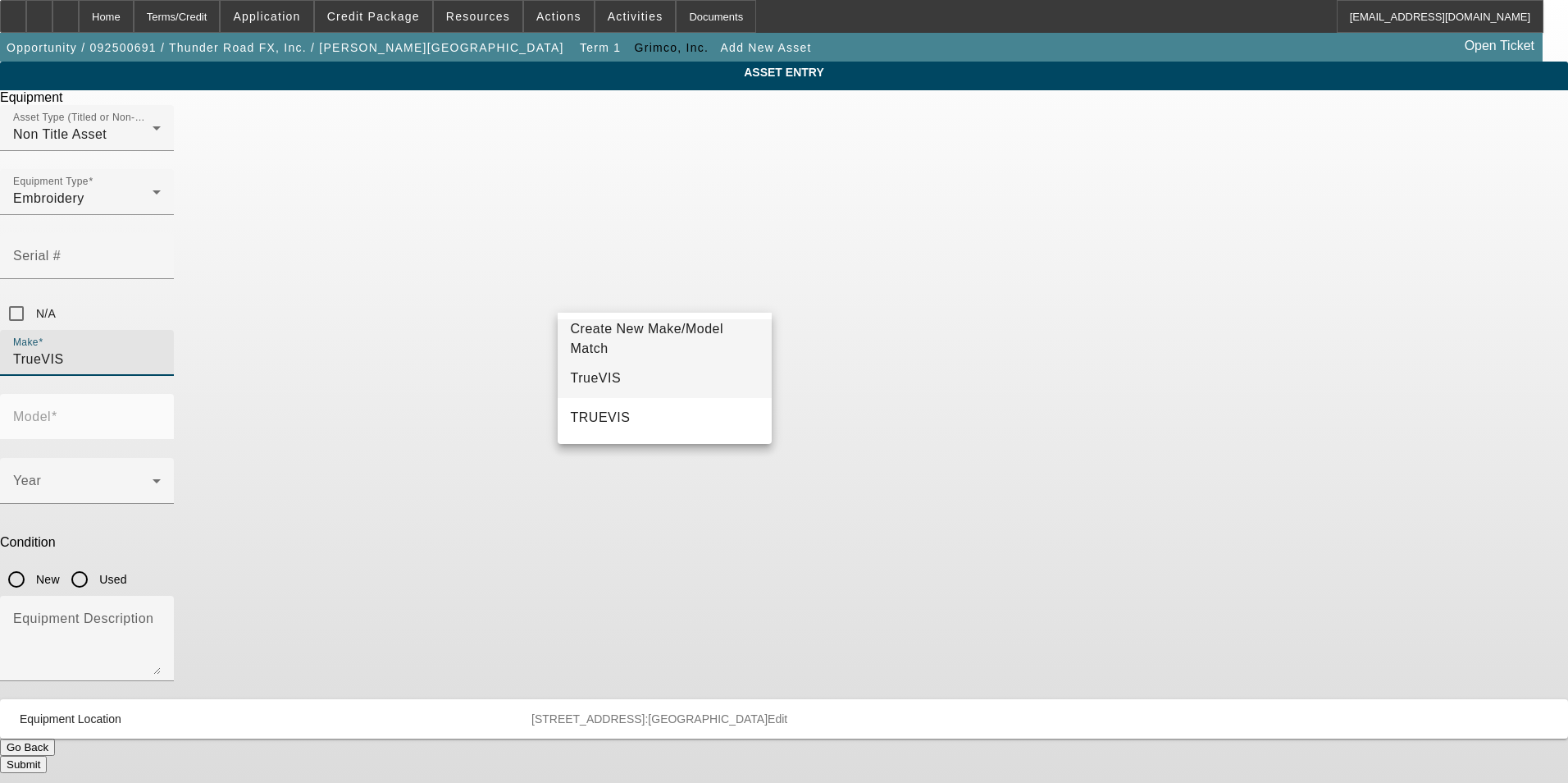
type input "TrueVIS"
click at [596, 379] on span "TrueVIS" at bounding box center [596, 378] width 51 height 14
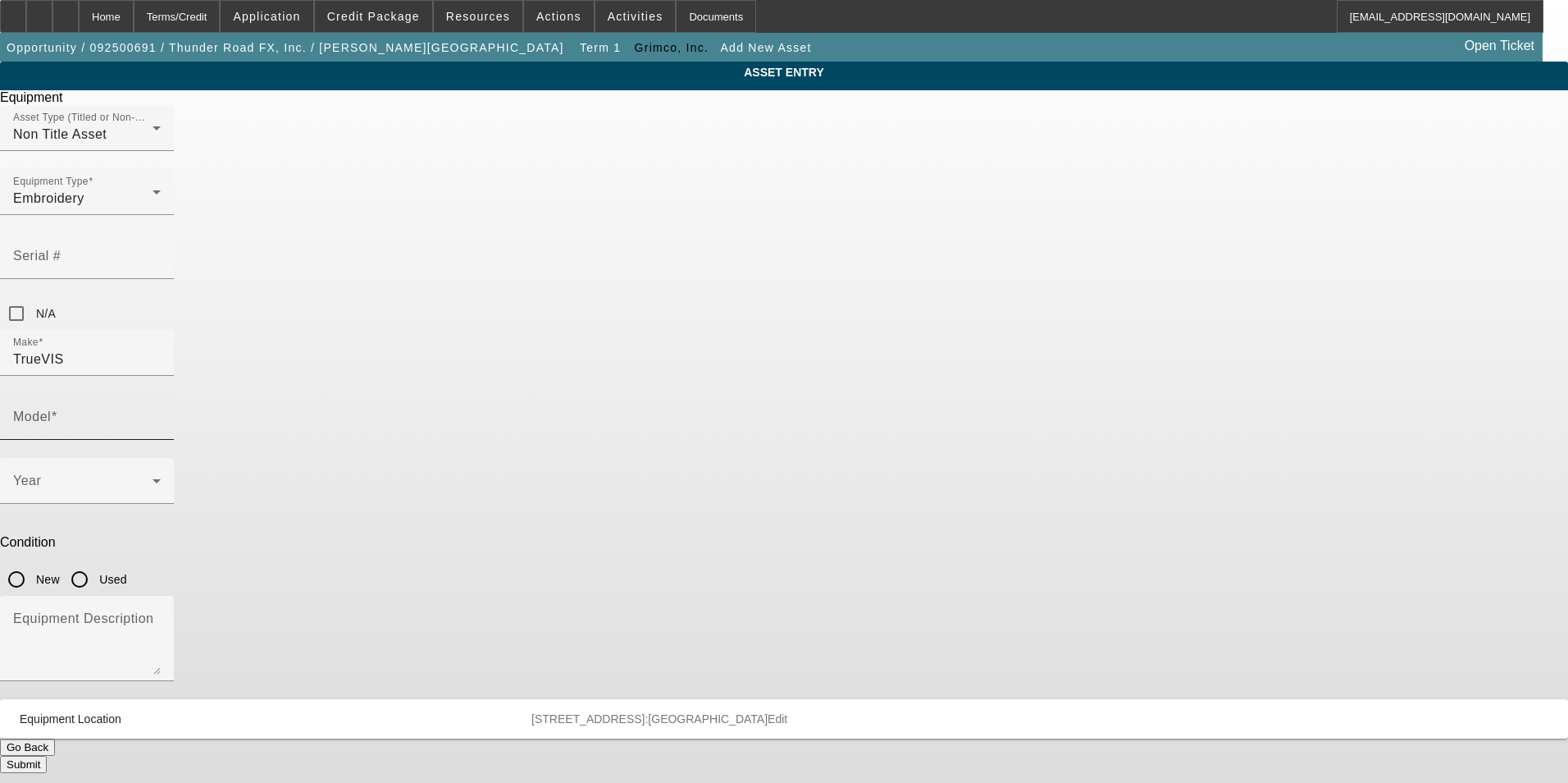
click at [51, 410] on mat-label "Model" at bounding box center [32, 416] width 38 height 14
click at [160, 414] on input "Model" at bounding box center [87, 423] width 148 height 20
type input "XG-640"
click at [883, 347] on span "Create New Make/Model Match" at bounding box center [904, 339] width 189 height 39
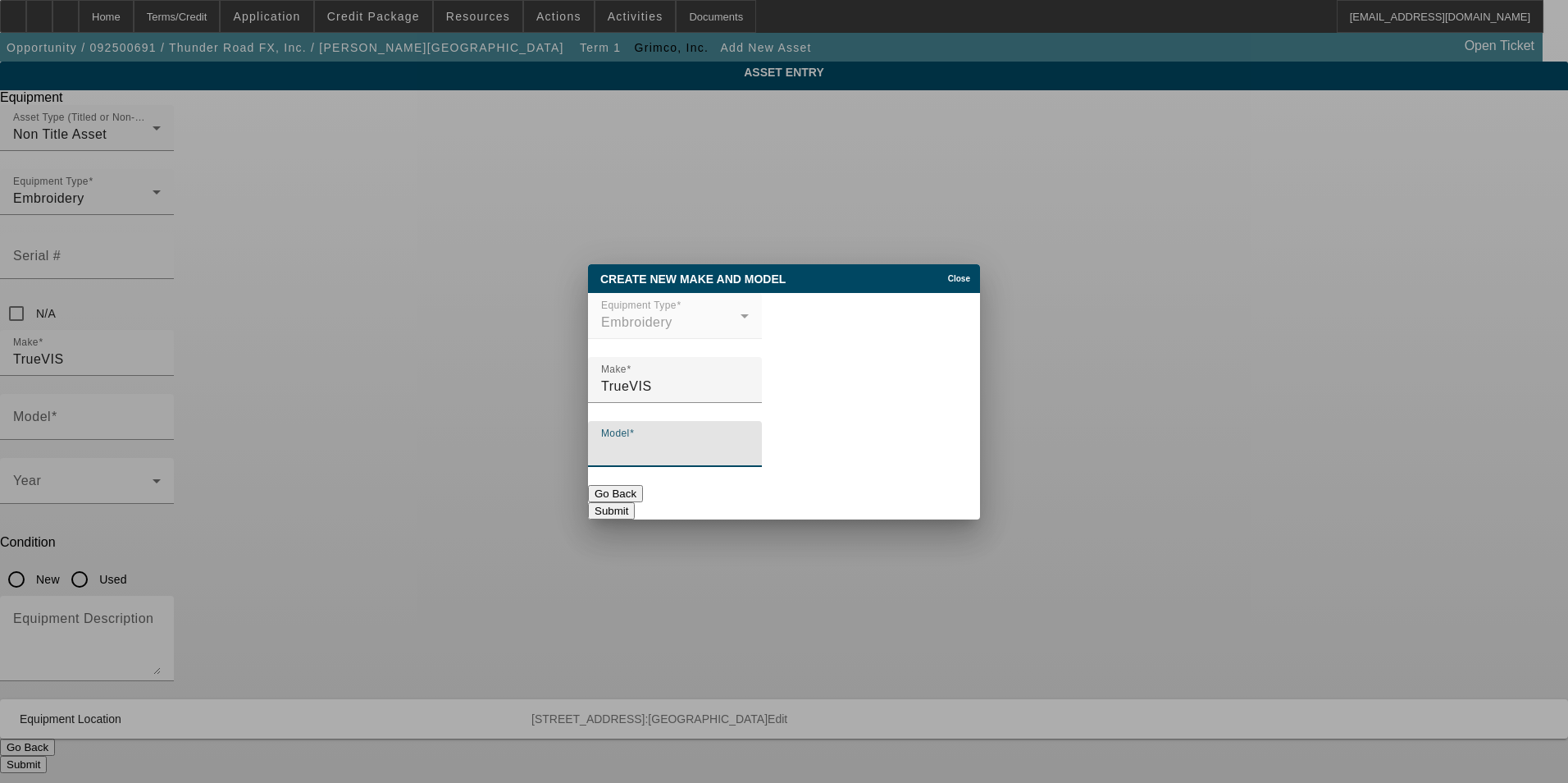
click at [675, 459] on input "Model" at bounding box center [675, 450] width 148 height 20
type input "XG-640"
click at [635, 507] on button "Submit" at bounding box center [611, 511] width 46 height 17
type input "XG-640"
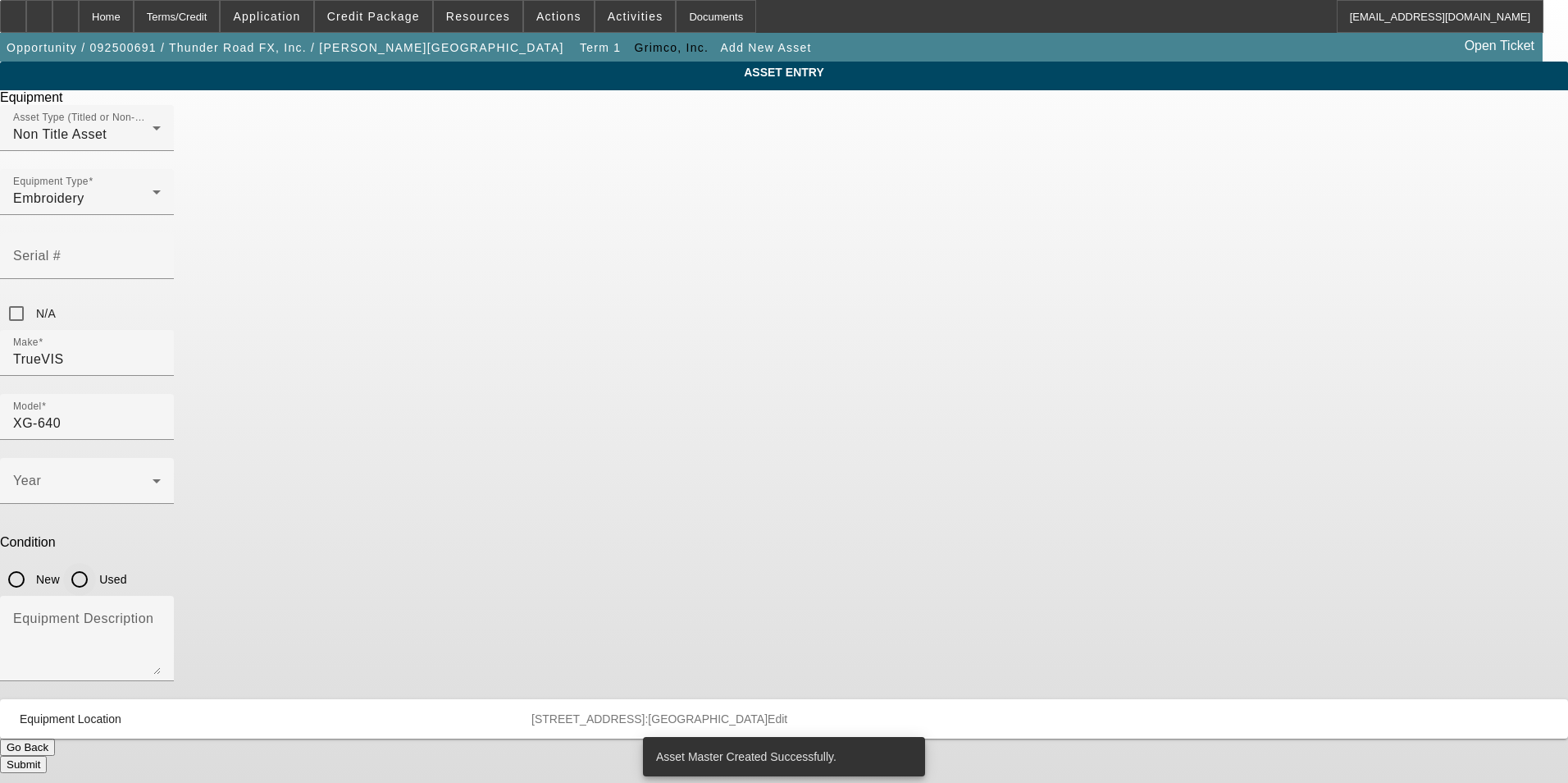
click at [96, 563] on input "Used" at bounding box center [80, 580] width 33 height 33
radio input "true"
click at [33, 563] on input "New" at bounding box center [16, 580] width 33 height 33
radio input "true"
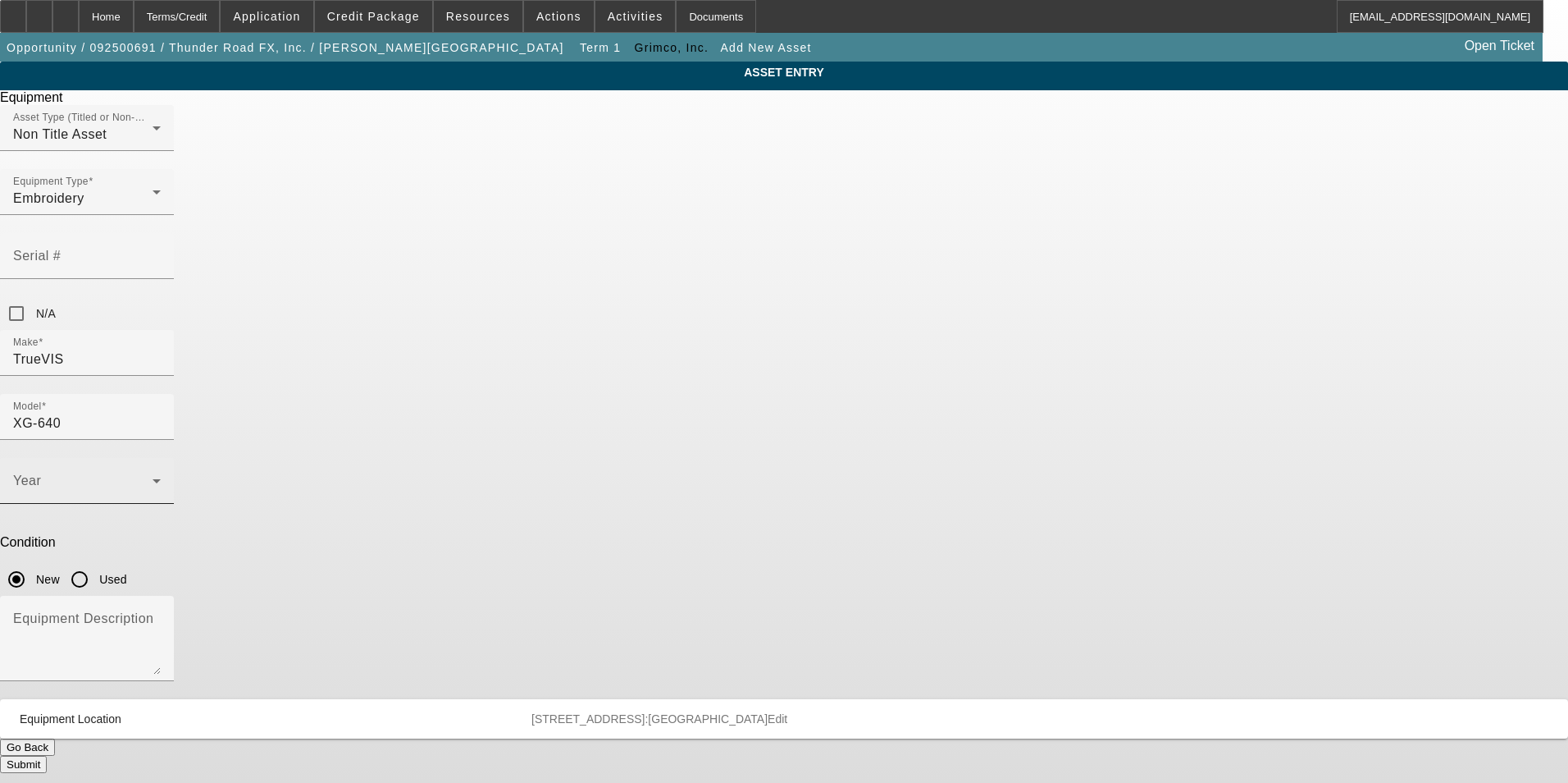
click at [153, 477] on span at bounding box center [82, 487] width 139 height 20
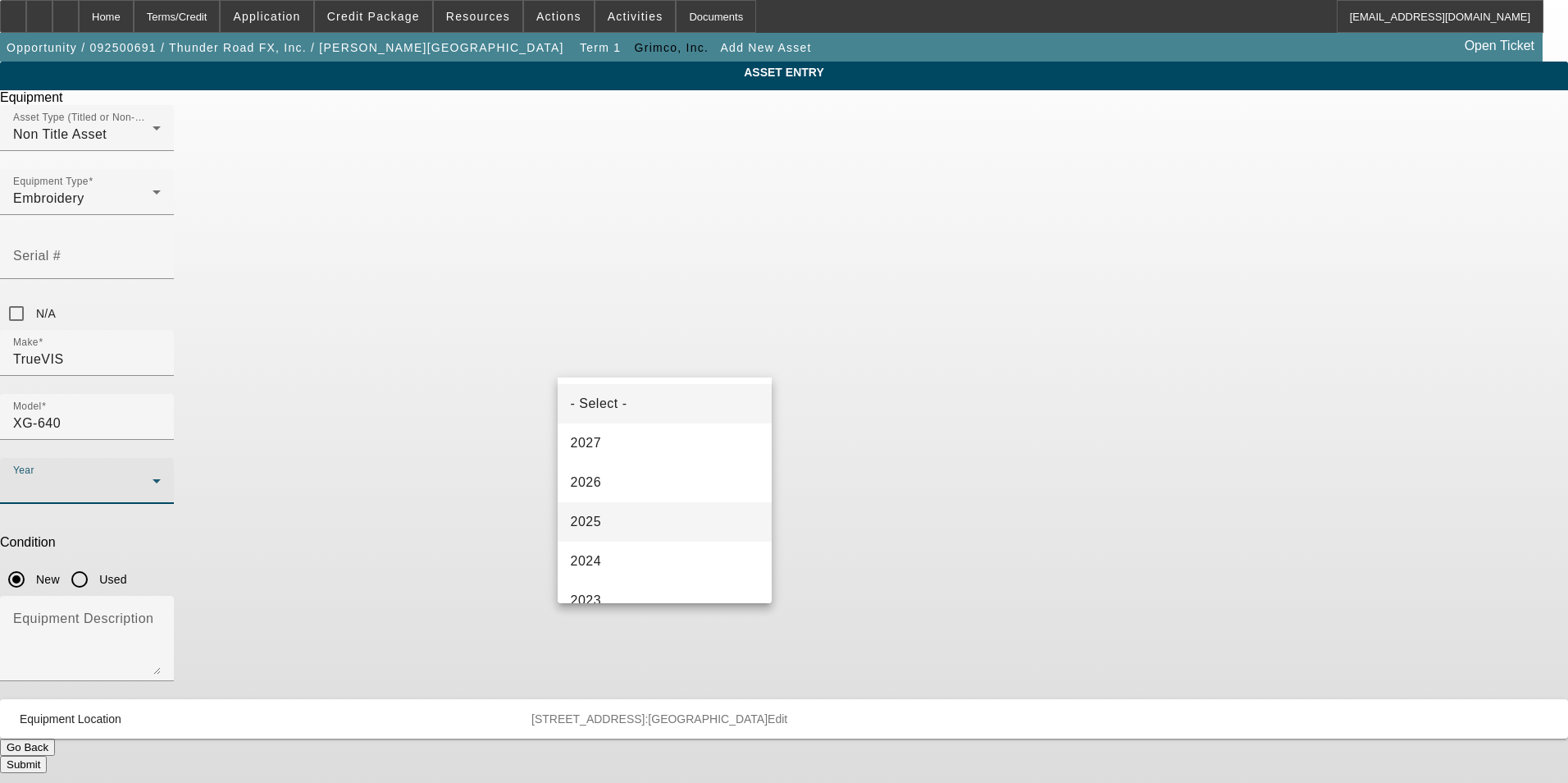
scroll to position [82, 0]
click at [667, 447] on mat-option "2025" at bounding box center [665, 440] width 215 height 39
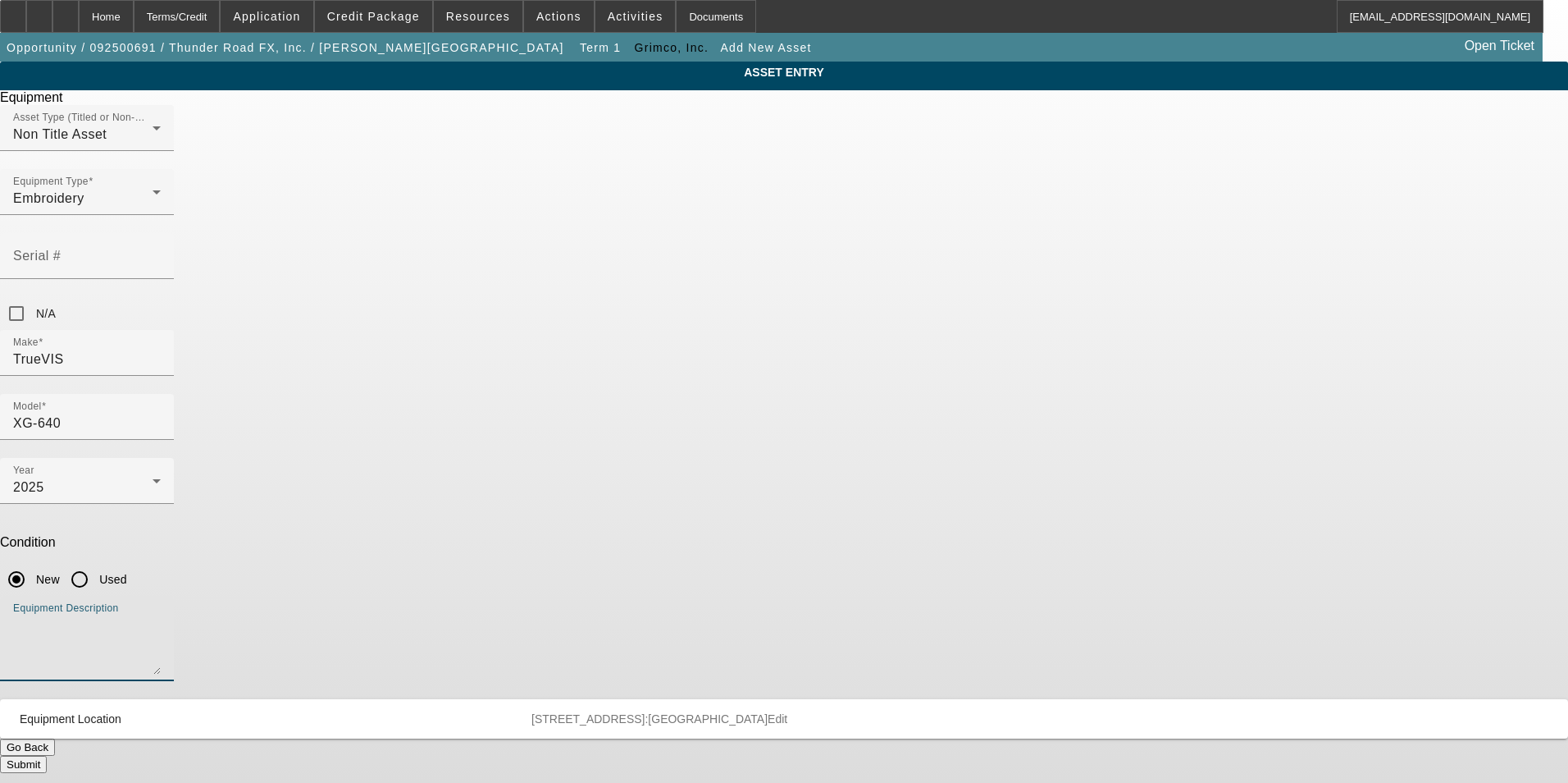
click at [160, 616] on textarea "Equipment Description" at bounding box center [87, 645] width 148 height 59
click at [160, 596] on div "Equipment Description" at bounding box center [87, 638] width 148 height 85
click at [46, 756] on button "Submit" at bounding box center [23, 764] width 46 height 17
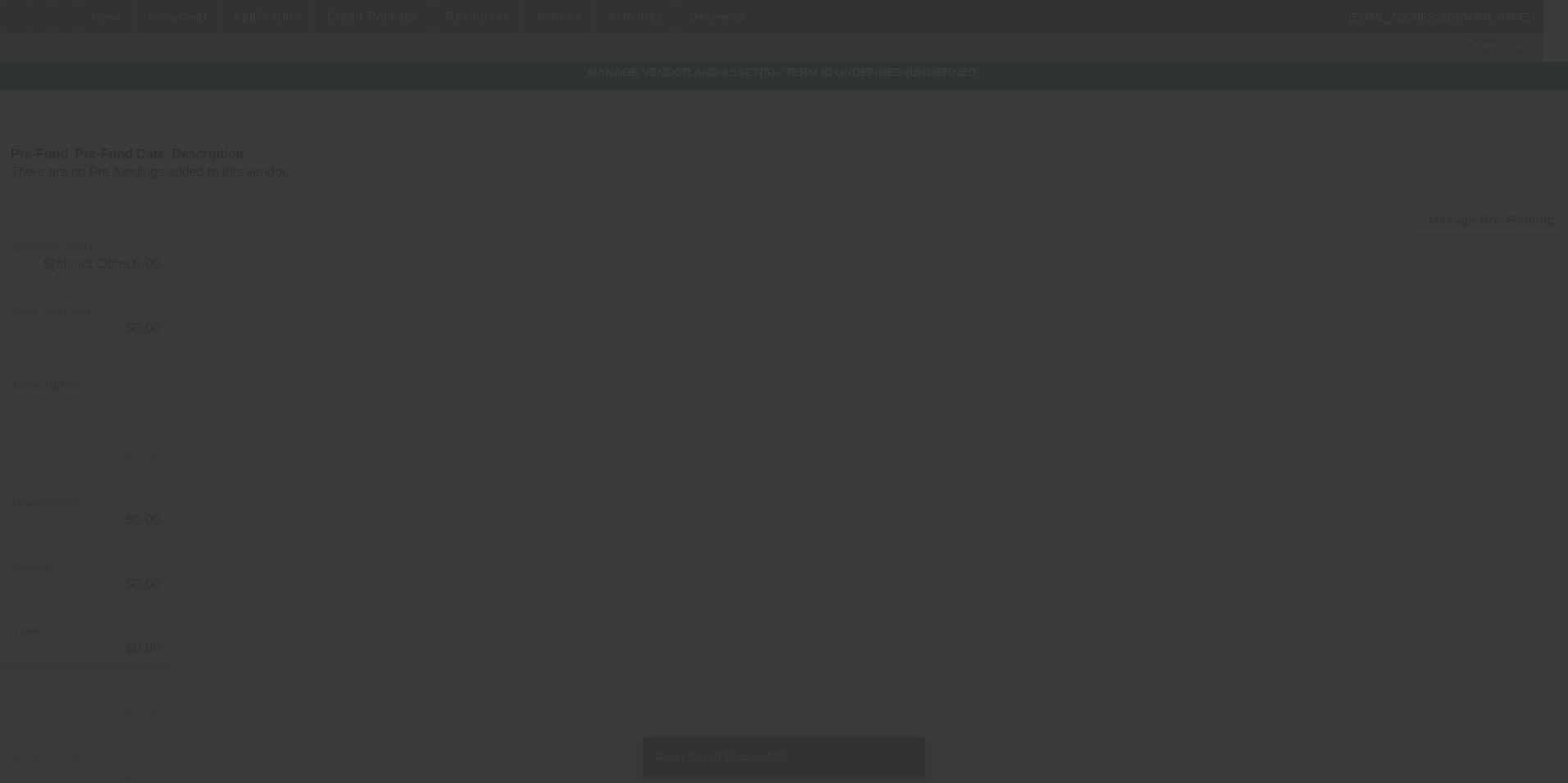
type input "$26,118.91"
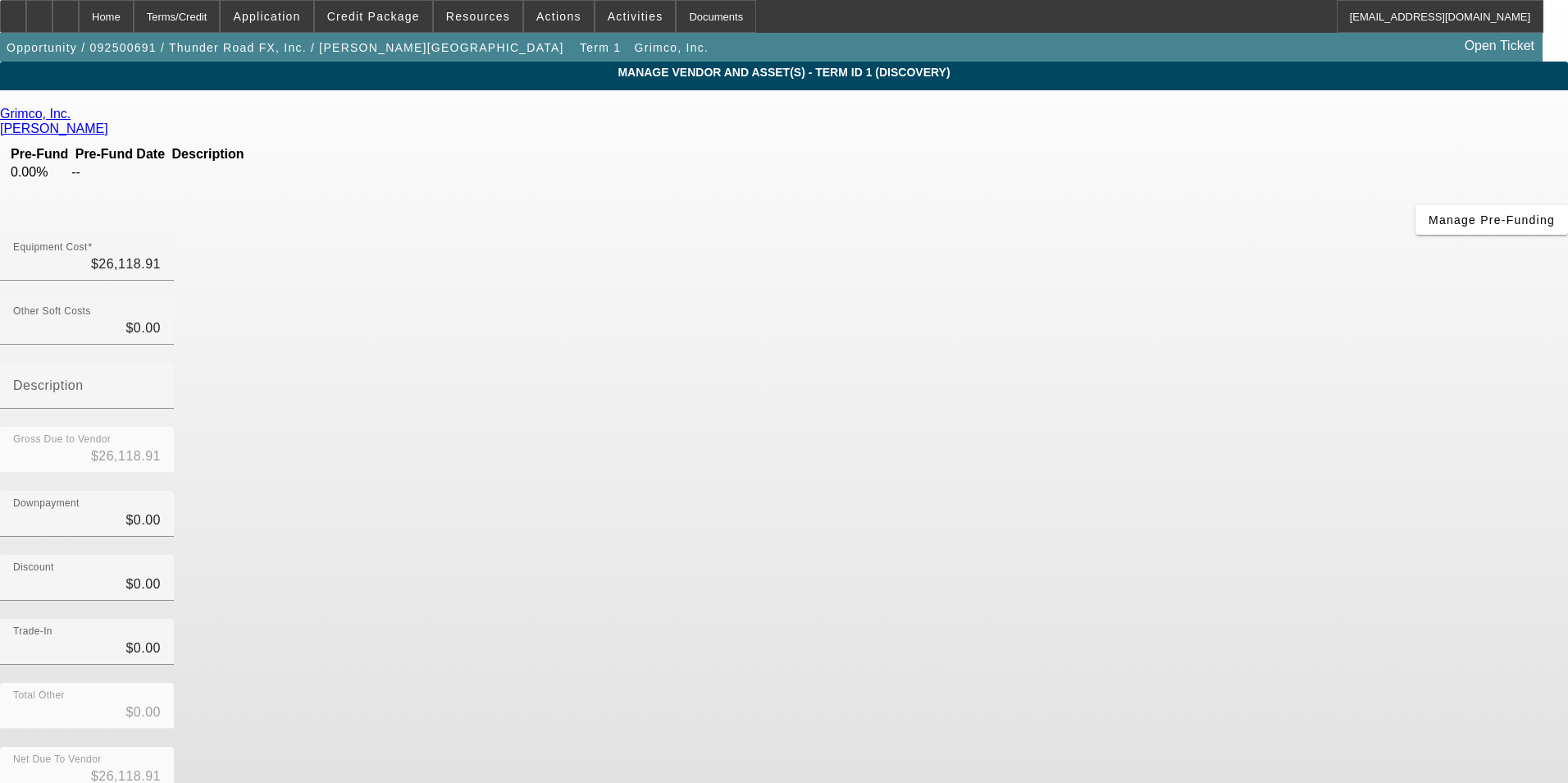
click at [1369, 439] on app-vendor-asset-manage "MANAGE VENDOR AND ASSET(S) - Term ID 1 (Discovery) Remove Vendor Grimco, Inc. C…" at bounding box center [784, 502] width 1568 height 881
click at [395, 29] on span at bounding box center [373, 16] width 118 height 39
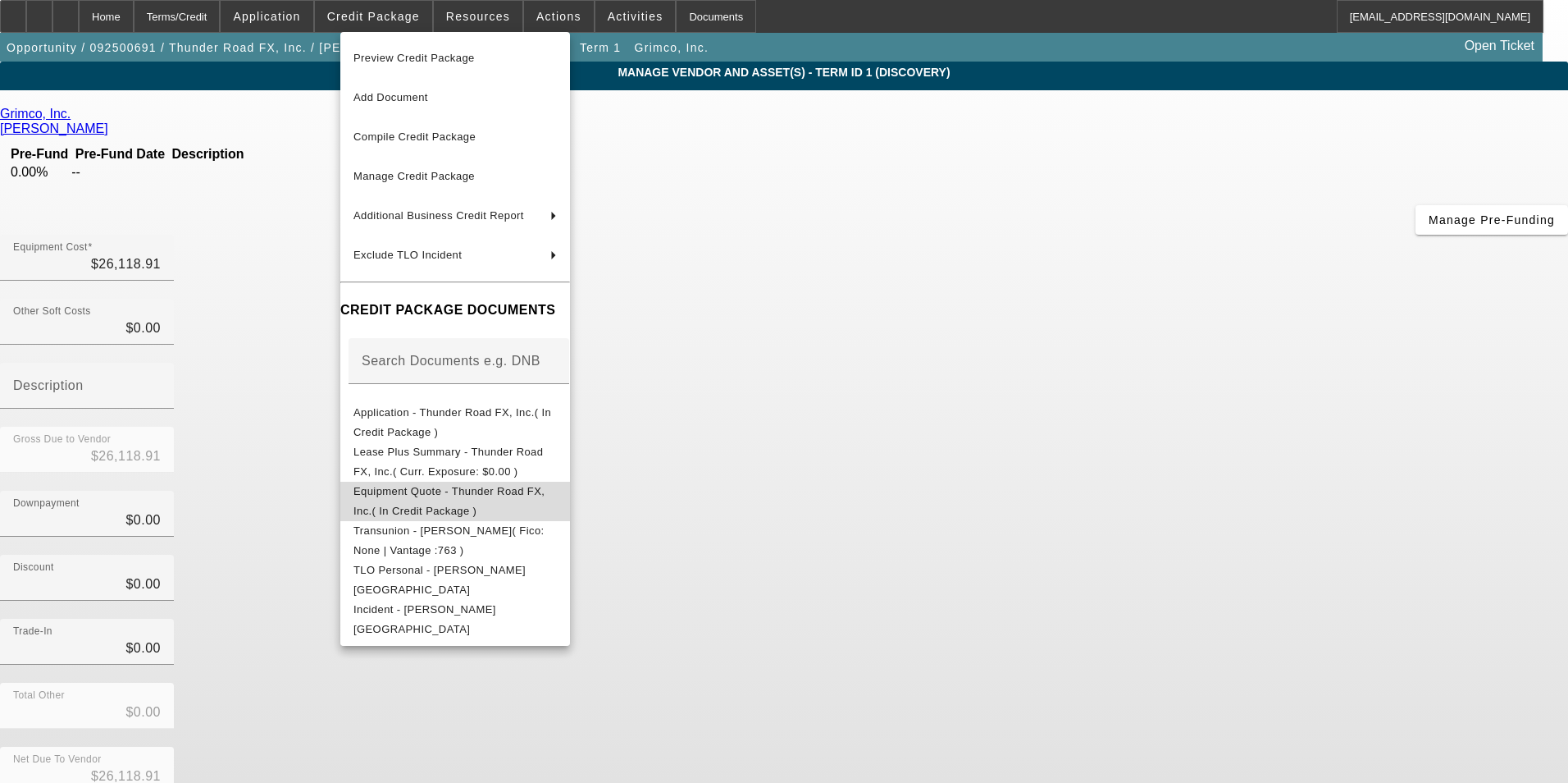
click at [516, 495] on span "Equipment Quote - Thunder Road FX, Inc.( In Credit Package )" at bounding box center [449, 501] width 191 height 32
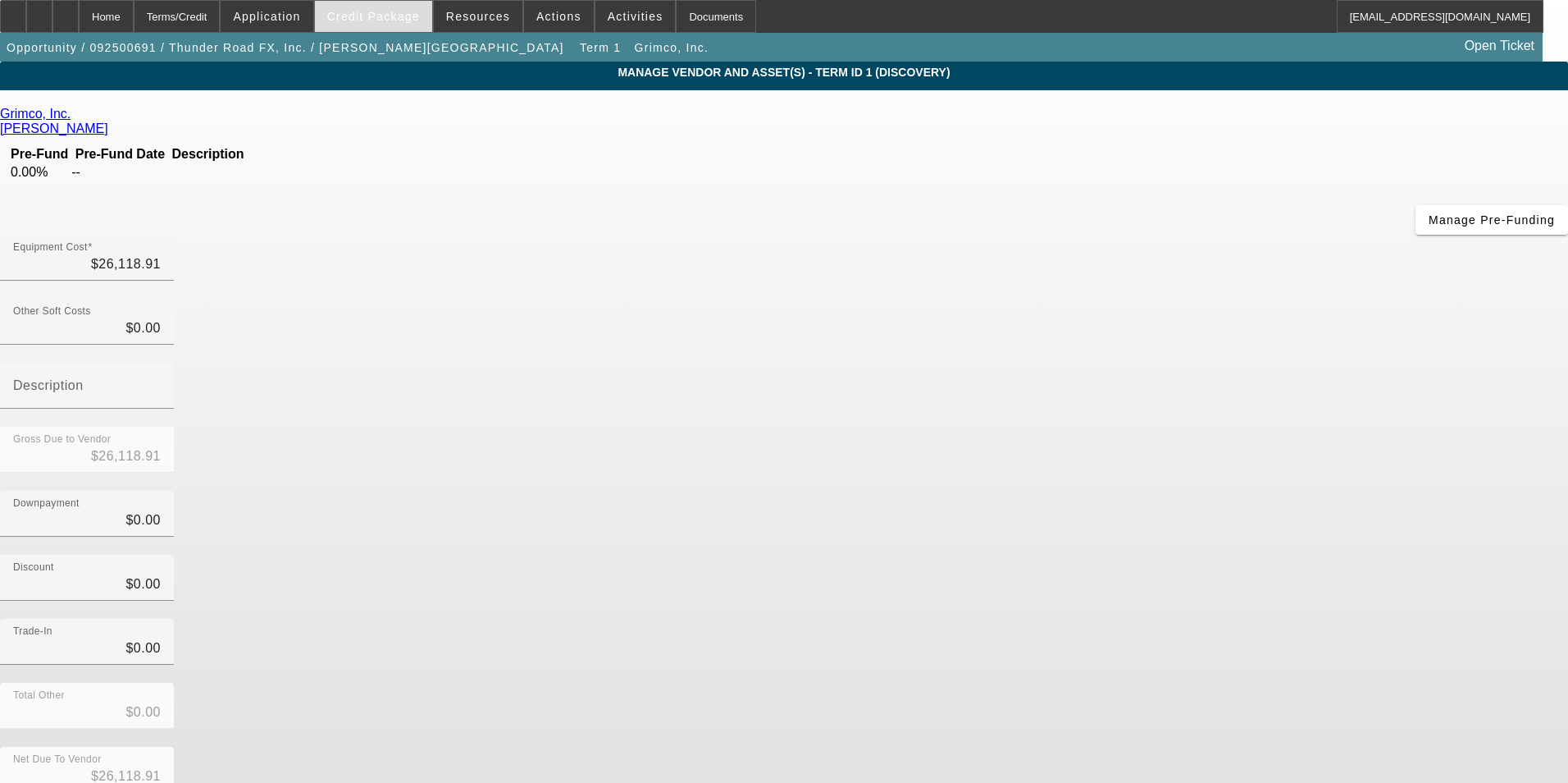
click at [395, 0] on div "Credit Package" at bounding box center [373, 16] width 119 height 33
click at [396, 14] on span "Credit Package" at bounding box center [373, 15] width 93 height 13
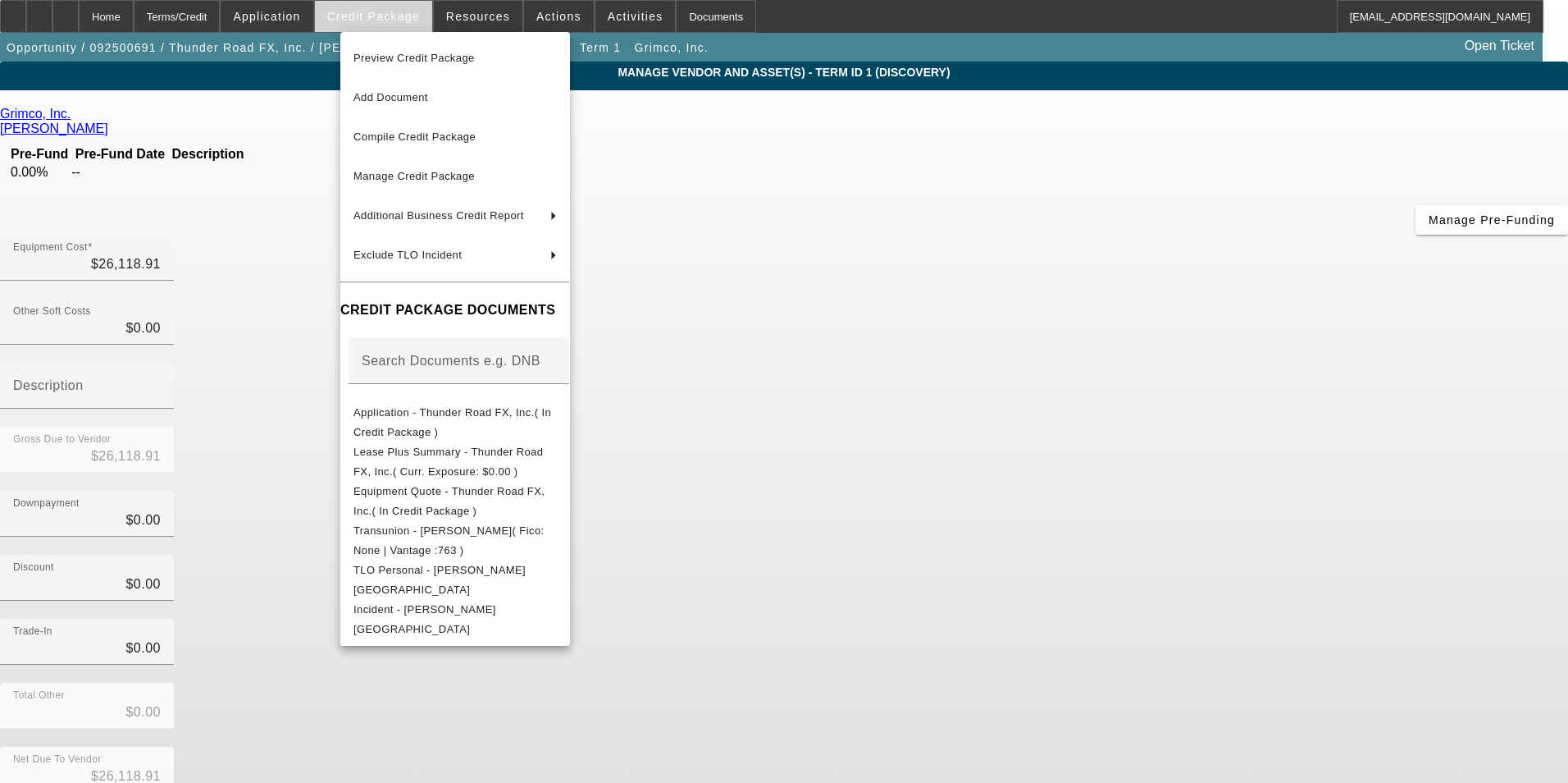
click at [396, 14] on div at bounding box center [784, 392] width 1568 height 783
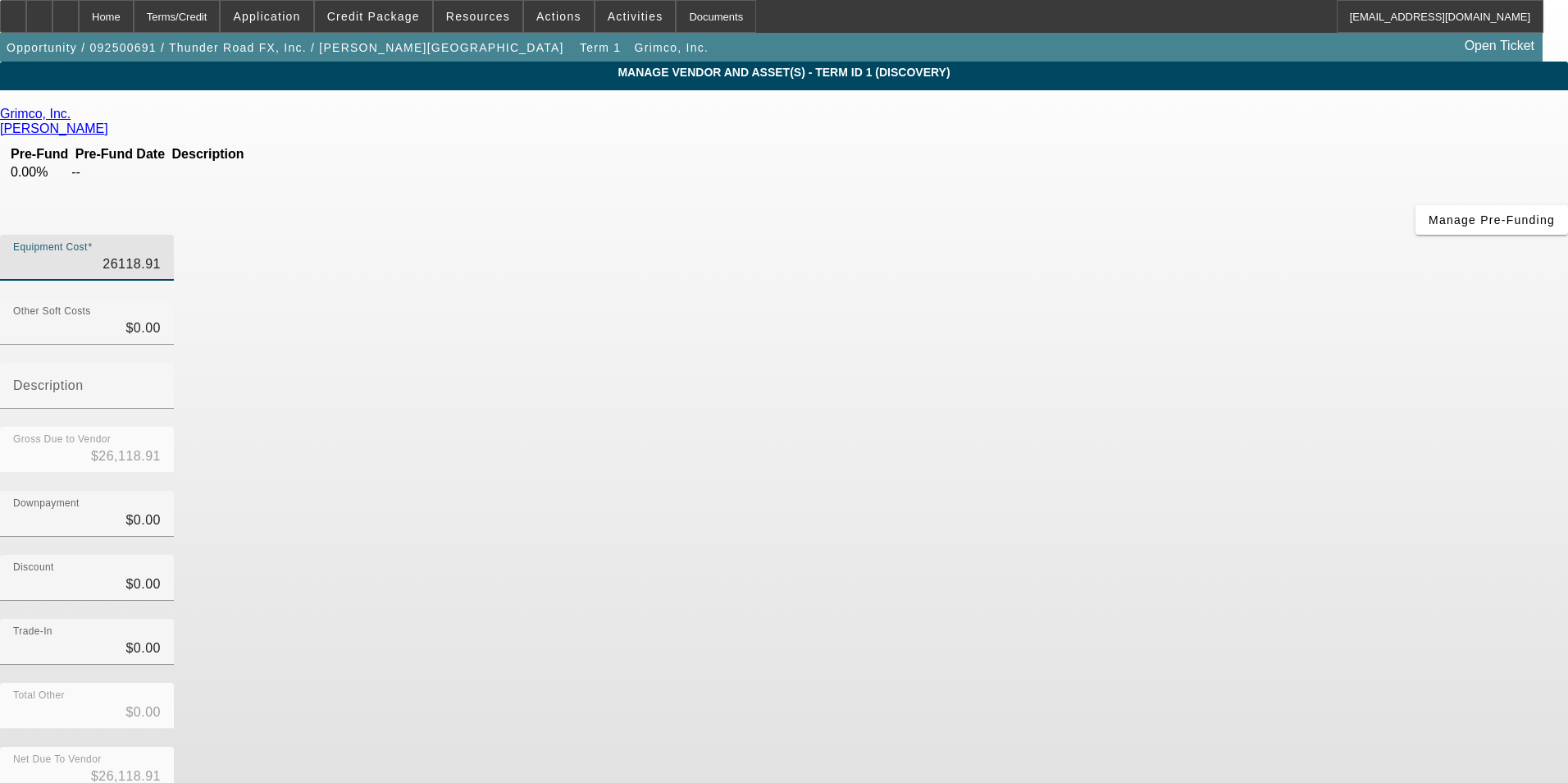
drag, startPoint x: 923, startPoint y: 137, endPoint x: 1100, endPoint y: 130, distance: 177.1
click at [1100, 234] on div "Equipment Cost 26118.91" at bounding box center [784, 266] width 1568 height 64
type input "3"
type input "$3.00"
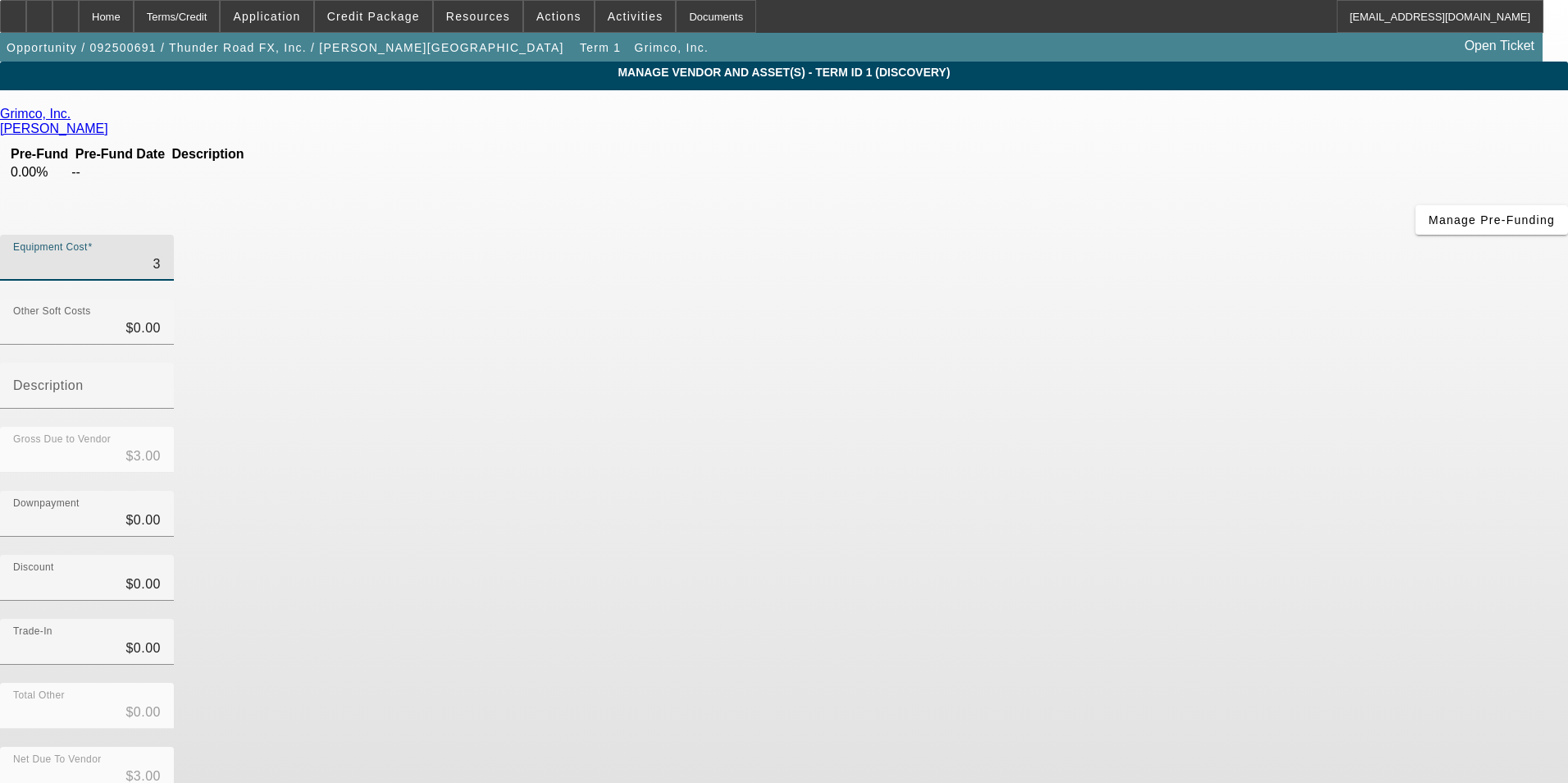
type input "32"
type input "$32.00"
type input "320"
type input "$320.00"
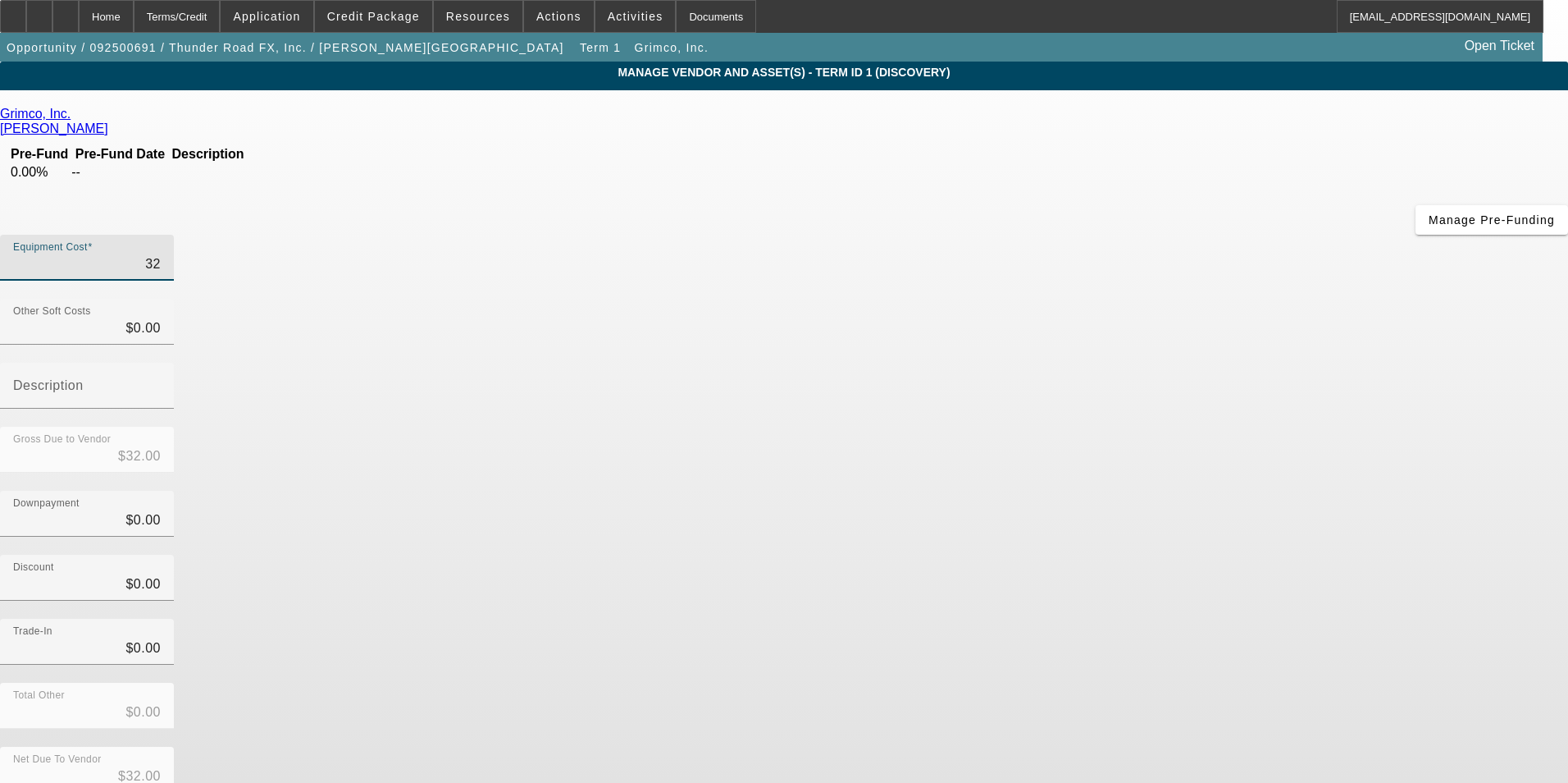
type input "$320.00"
type input "3201"
type input "$3,201.00"
type input "32013"
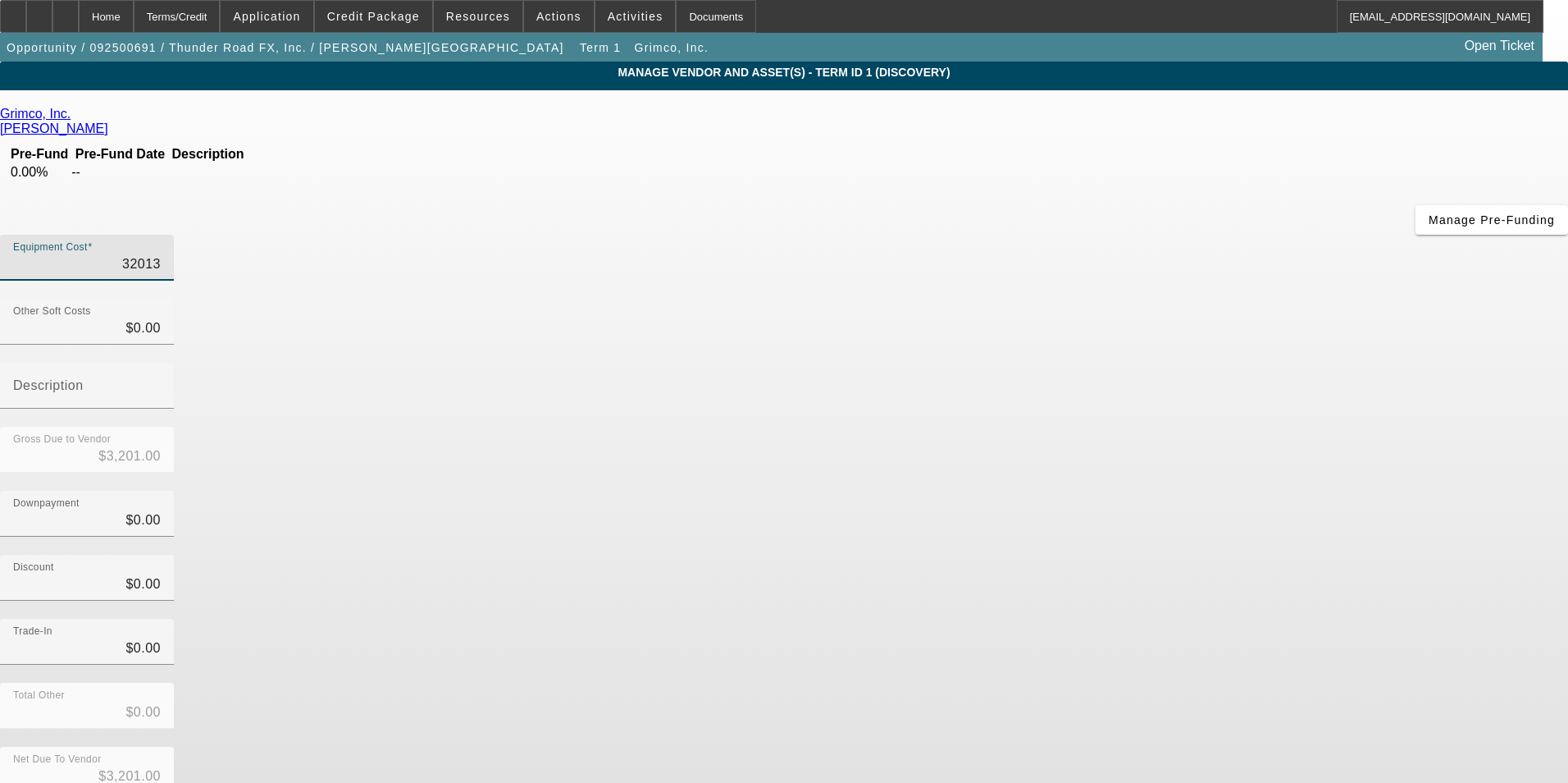
type input "$32,013.00"
type input "32013.9"
type input "$32,013.90"
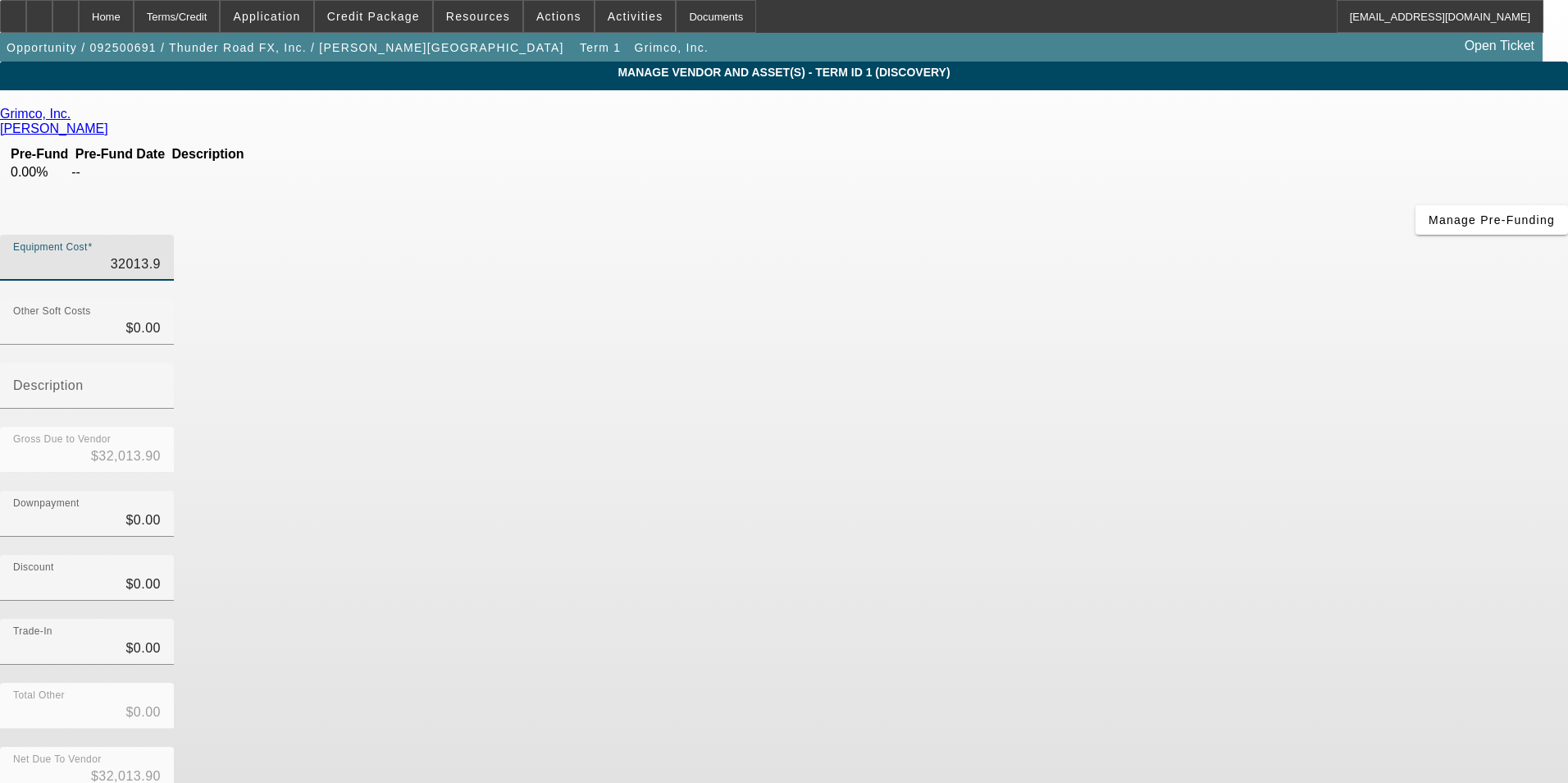
type input "32013.91"
type input "$32,013.91"
click at [1119, 490] on div "Downpayment $0.00" at bounding box center [784, 522] width 1568 height 64
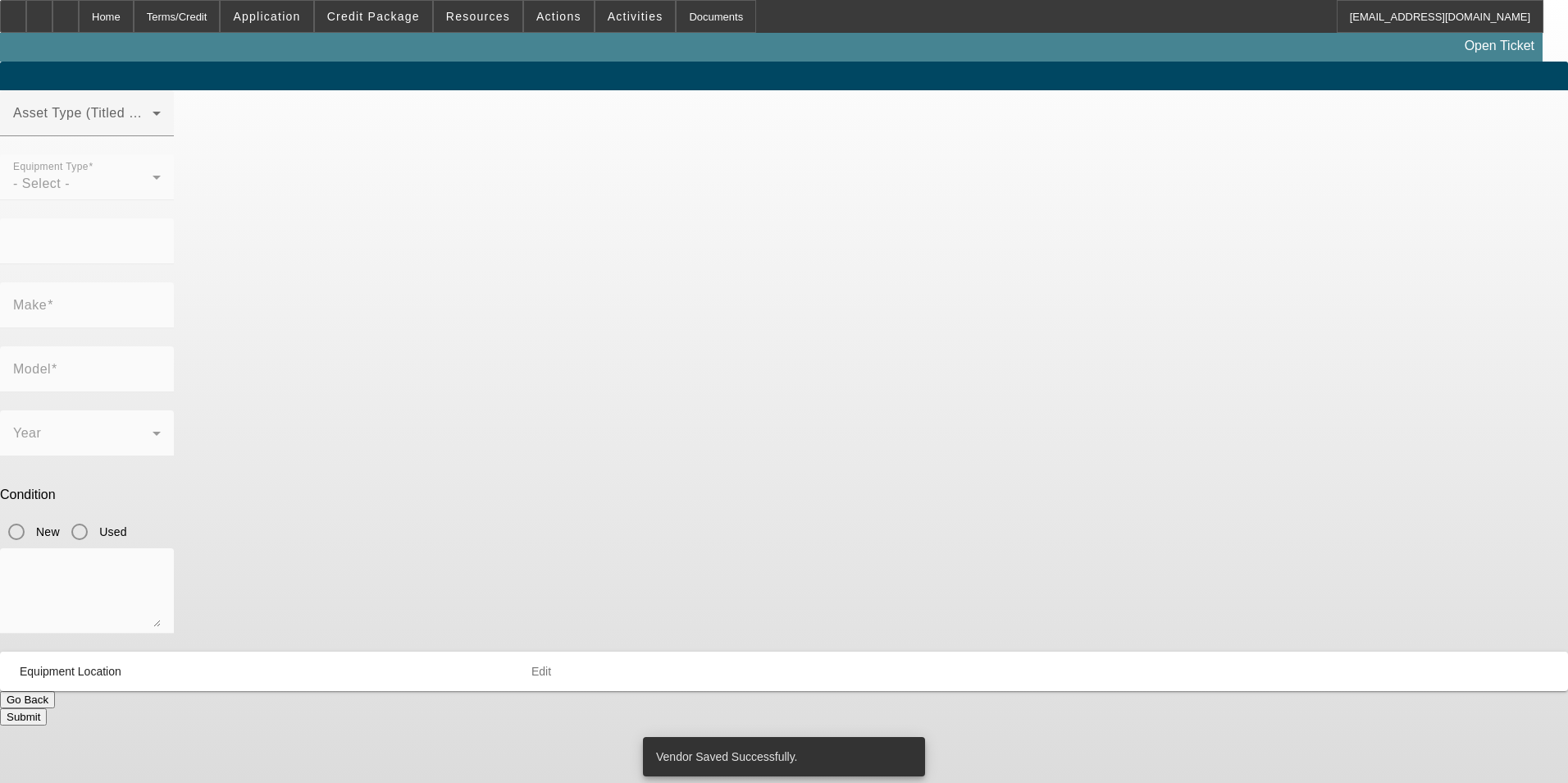
type input "TrueVIS"
type input "XG-640"
radio input "true"
type input "2642 sandlewood circle"
type input "Orange Park"
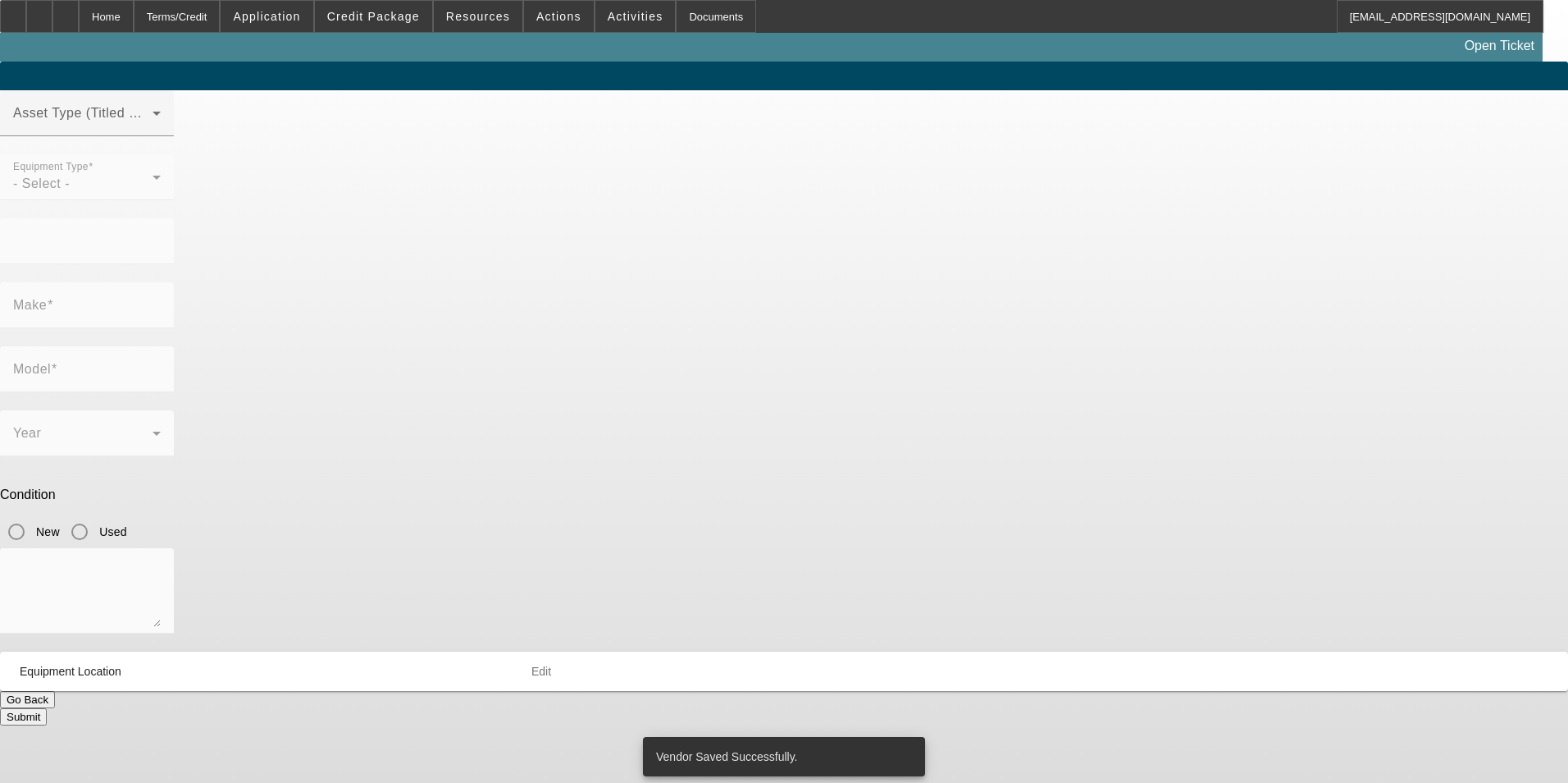
type input "32065"
type input "Clay"
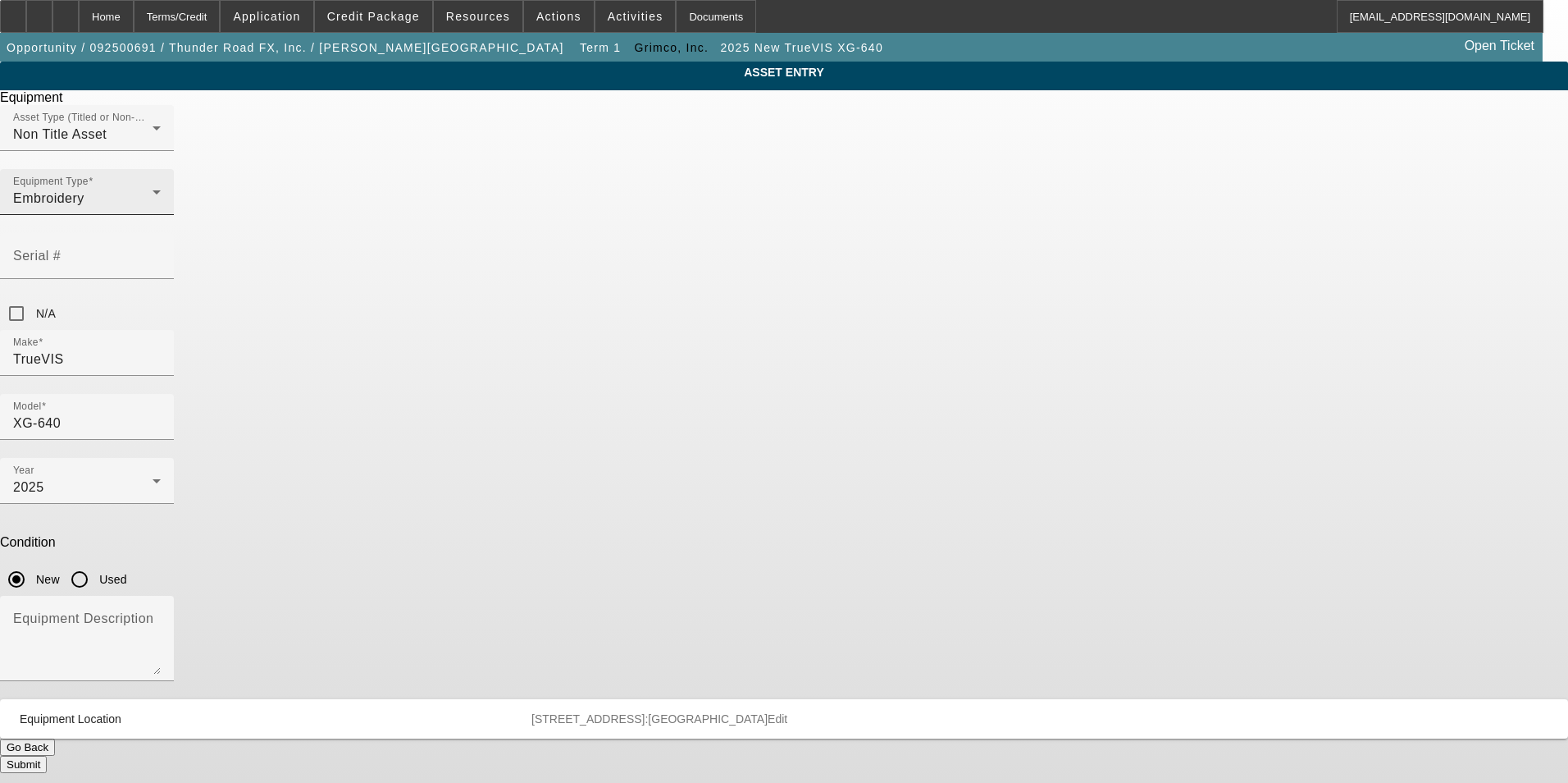
click at [160, 215] on div "Equipment Type Embroidery" at bounding box center [87, 192] width 148 height 46
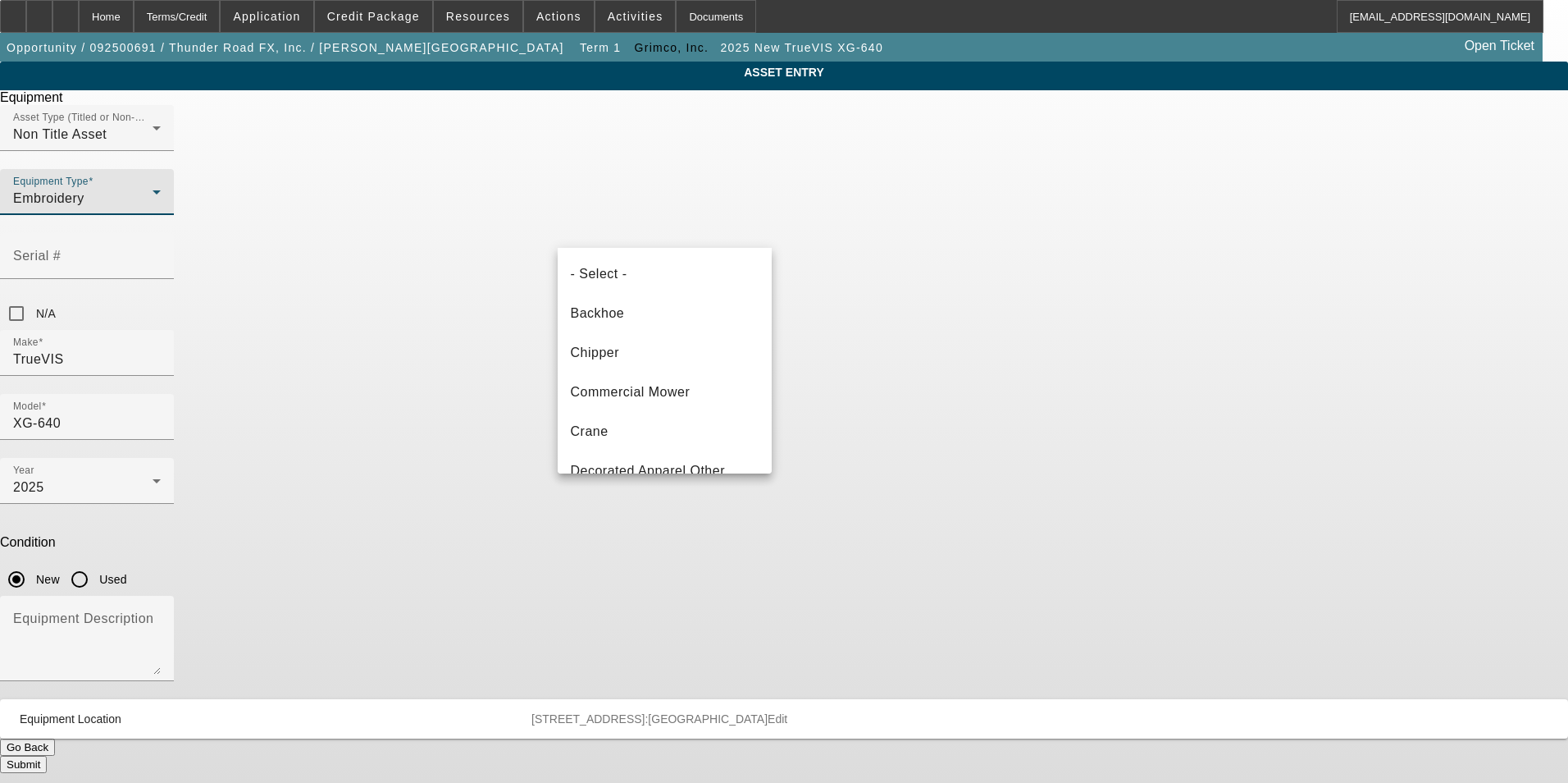
scroll to position [96, 0]
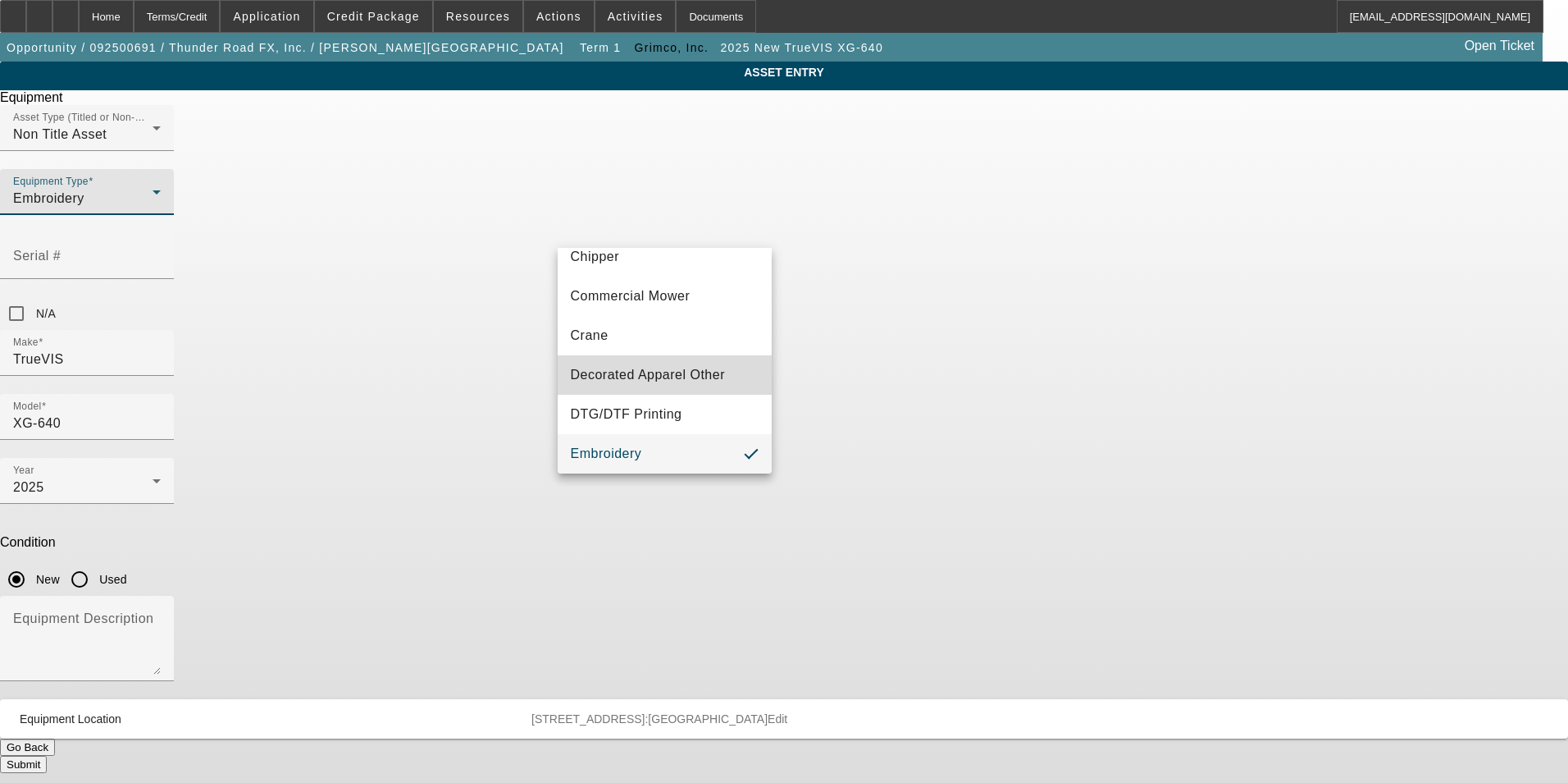
click at [685, 385] on mat-option "Decorated Apparel Other" at bounding box center [665, 375] width 215 height 39
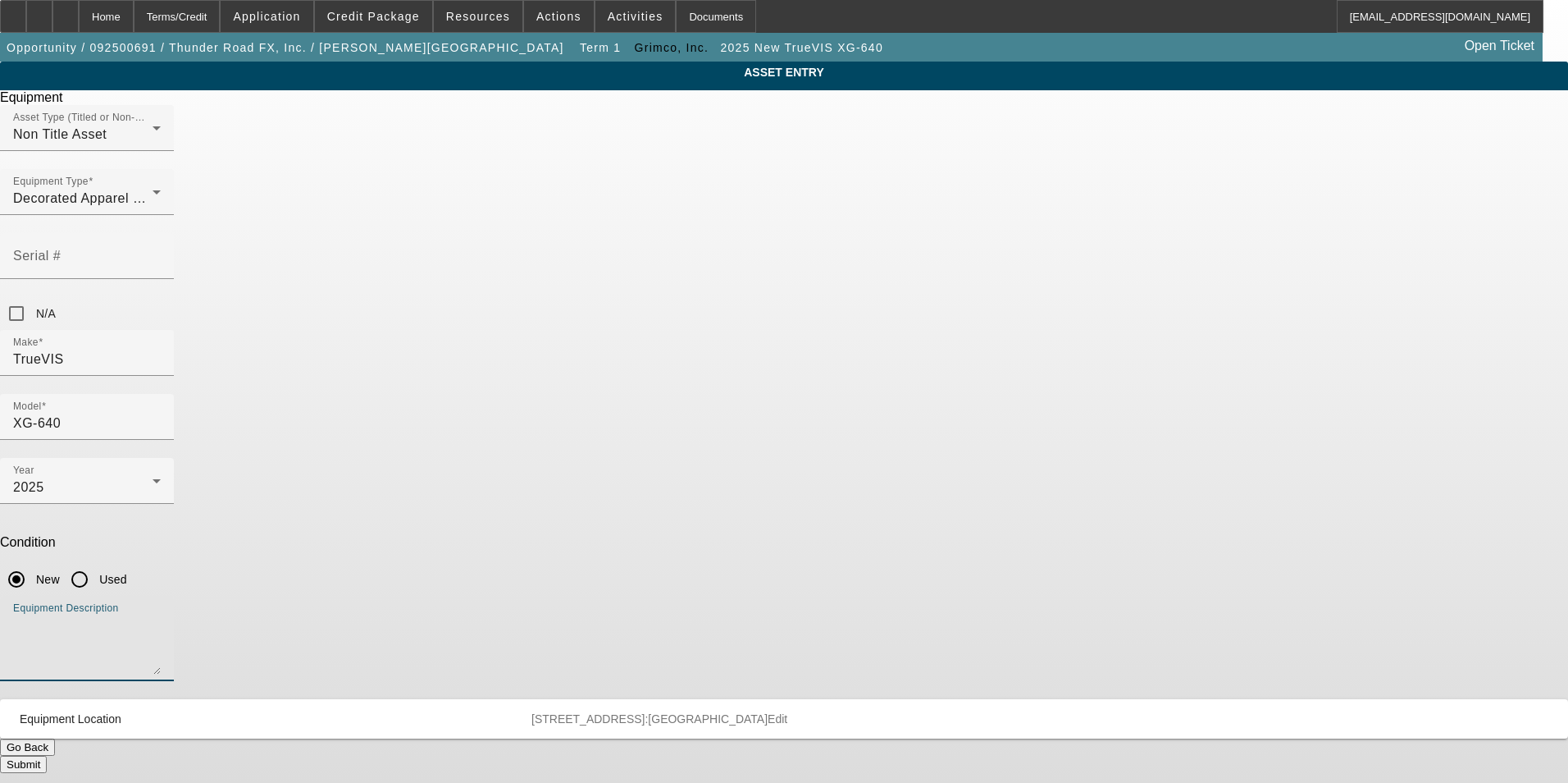
click at [160, 616] on textarea "Equipment Description" at bounding box center [87, 645] width 148 height 59
paste textarea "Roland DG’s most productive integrated printer/cutter to date – nearly twice as…"
type textarea "Roland DG’s most productive integrated printer/cutter to date – nearly twice as…"
click at [46, 756] on button "Submit" at bounding box center [23, 764] width 46 height 17
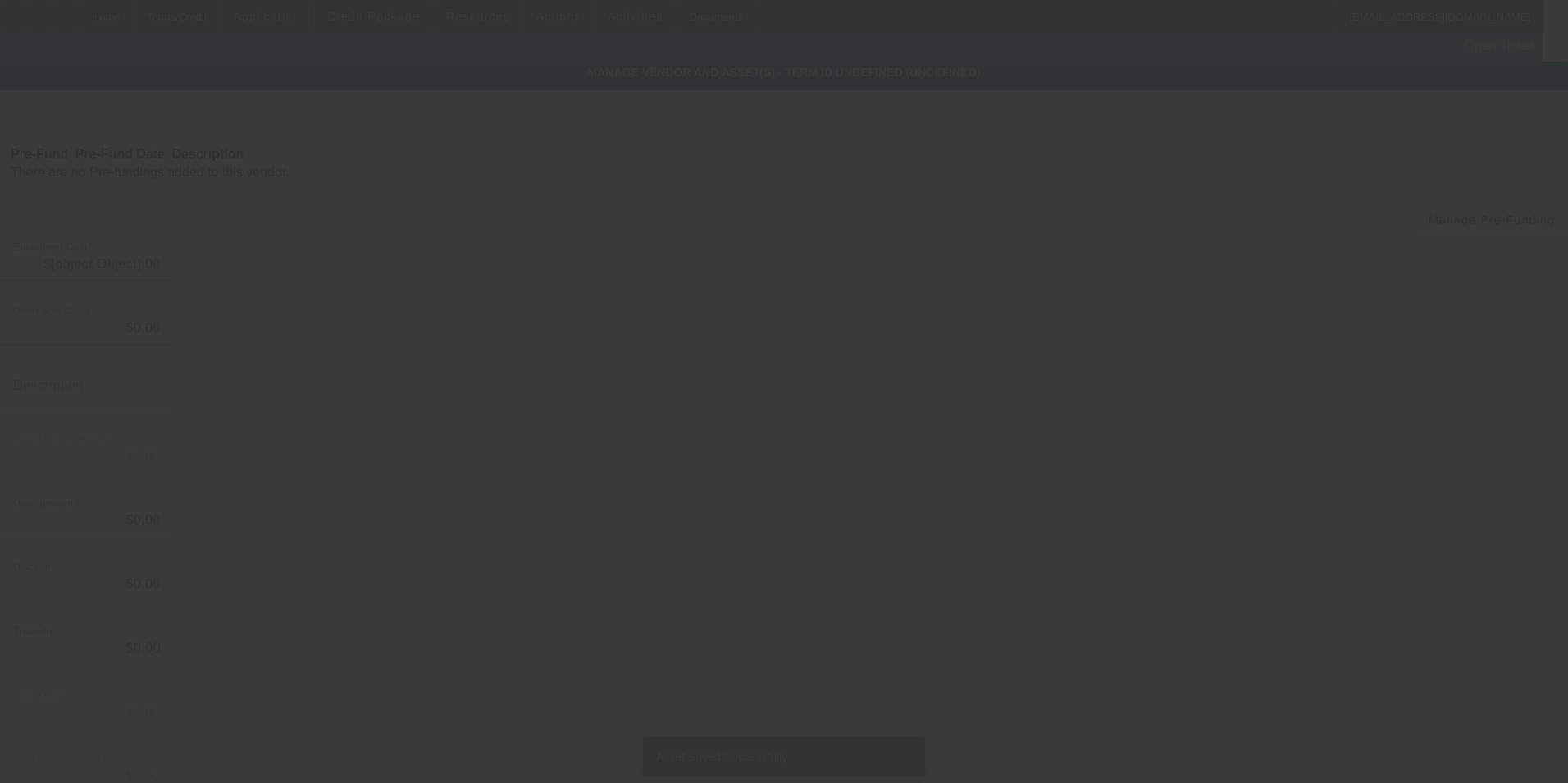
type input "$32,013.91"
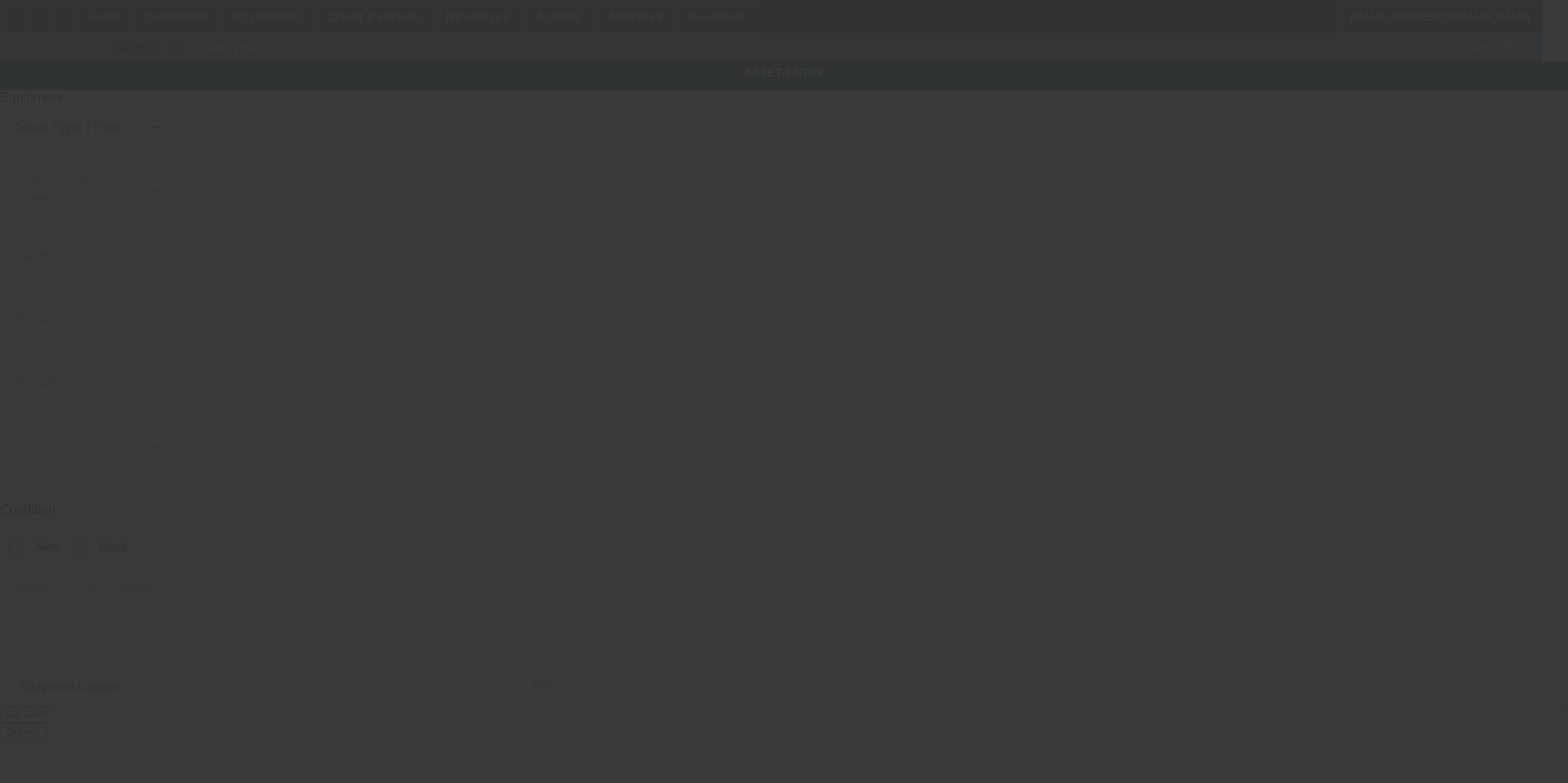
type input "2642 sandlewood circle"
type input "Orange Park"
type input "32065"
type input "Clay"
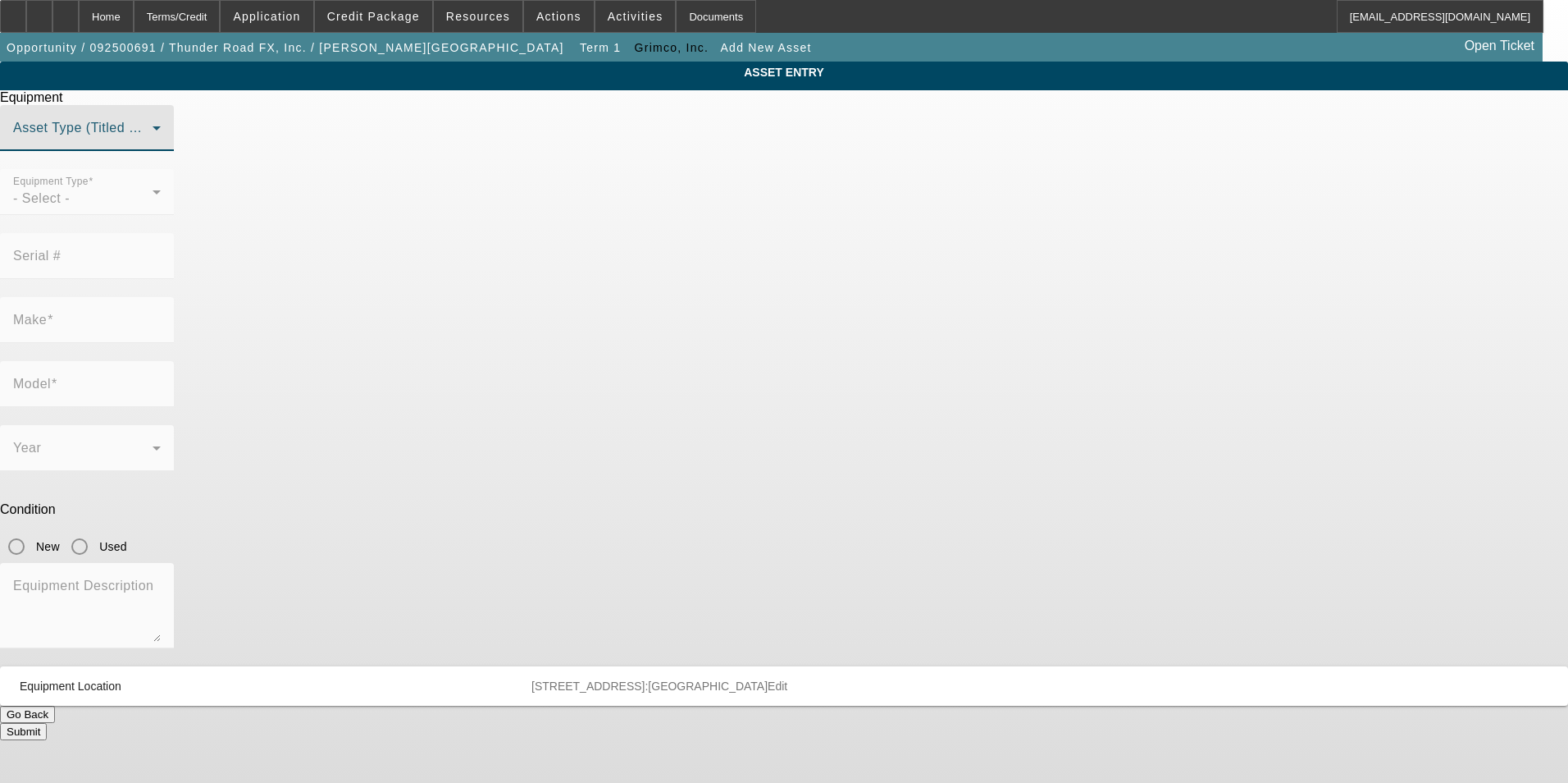
click at [153, 144] on span at bounding box center [82, 134] width 139 height 20
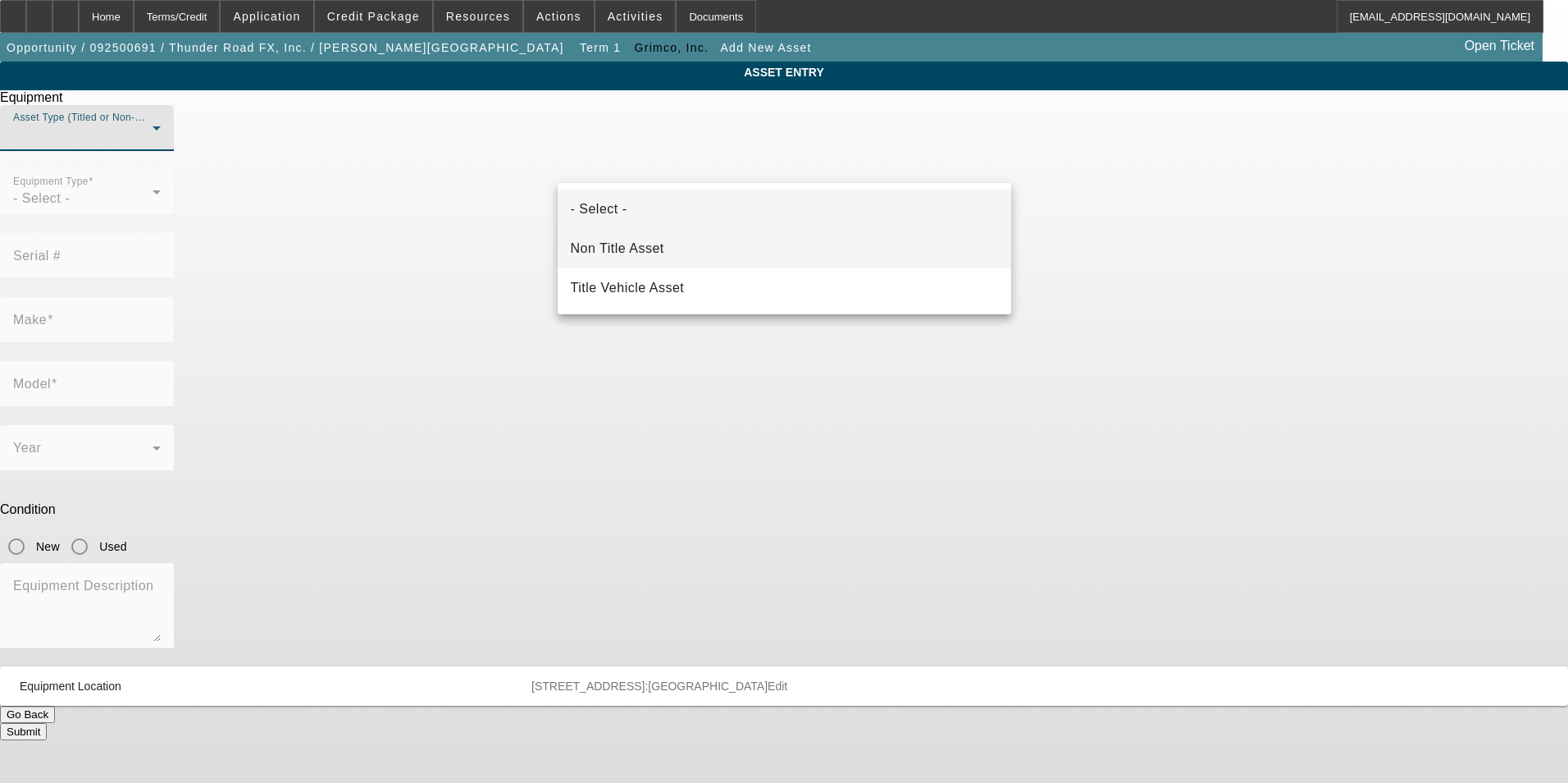
click at [660, 256] on span "Non Title Asset" at bounding box center [617, 248] width 94 height 20
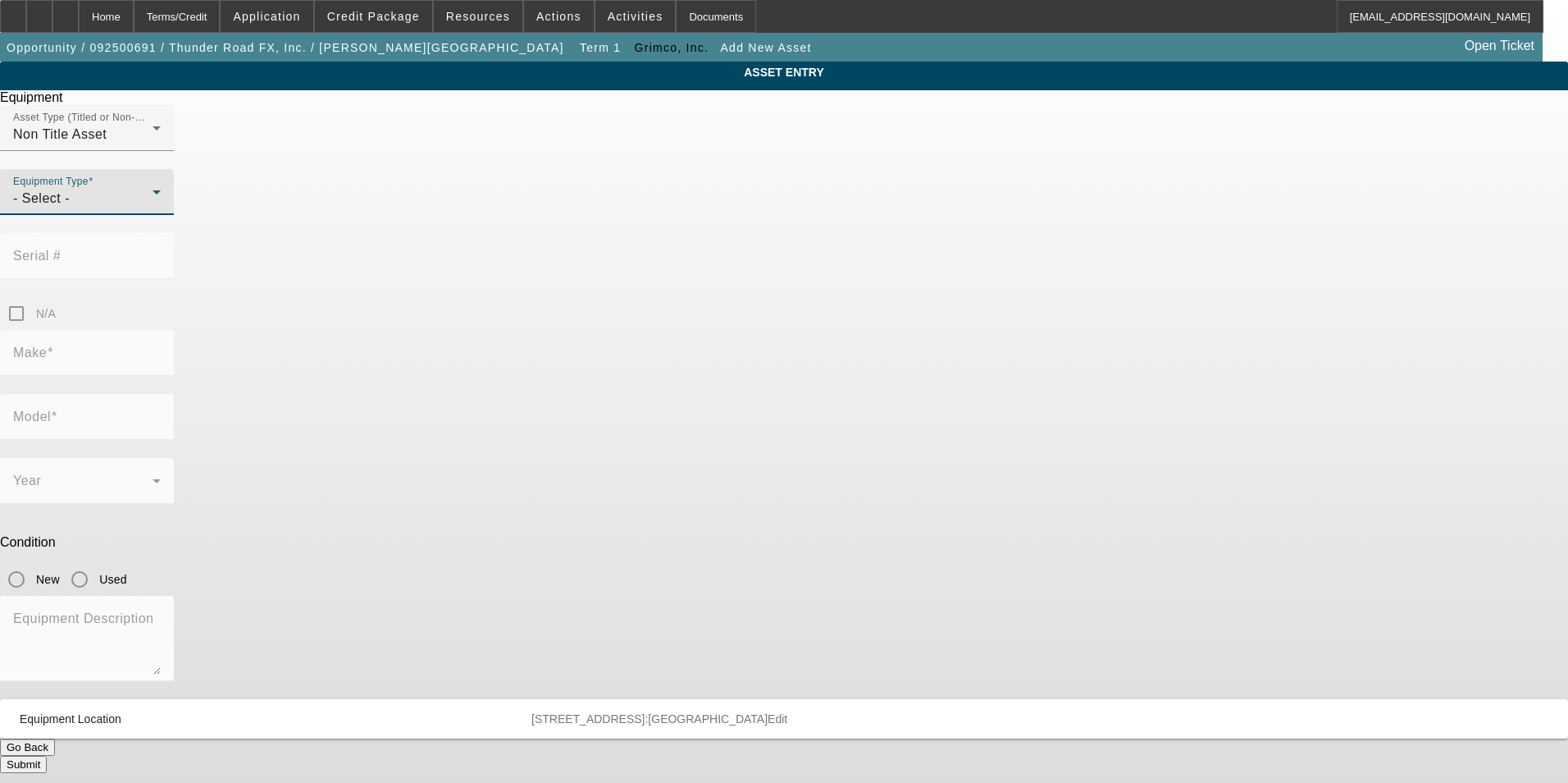
click at [70, 205] on span "- Select -" at bounding box center [41, 198] width 57 height 14
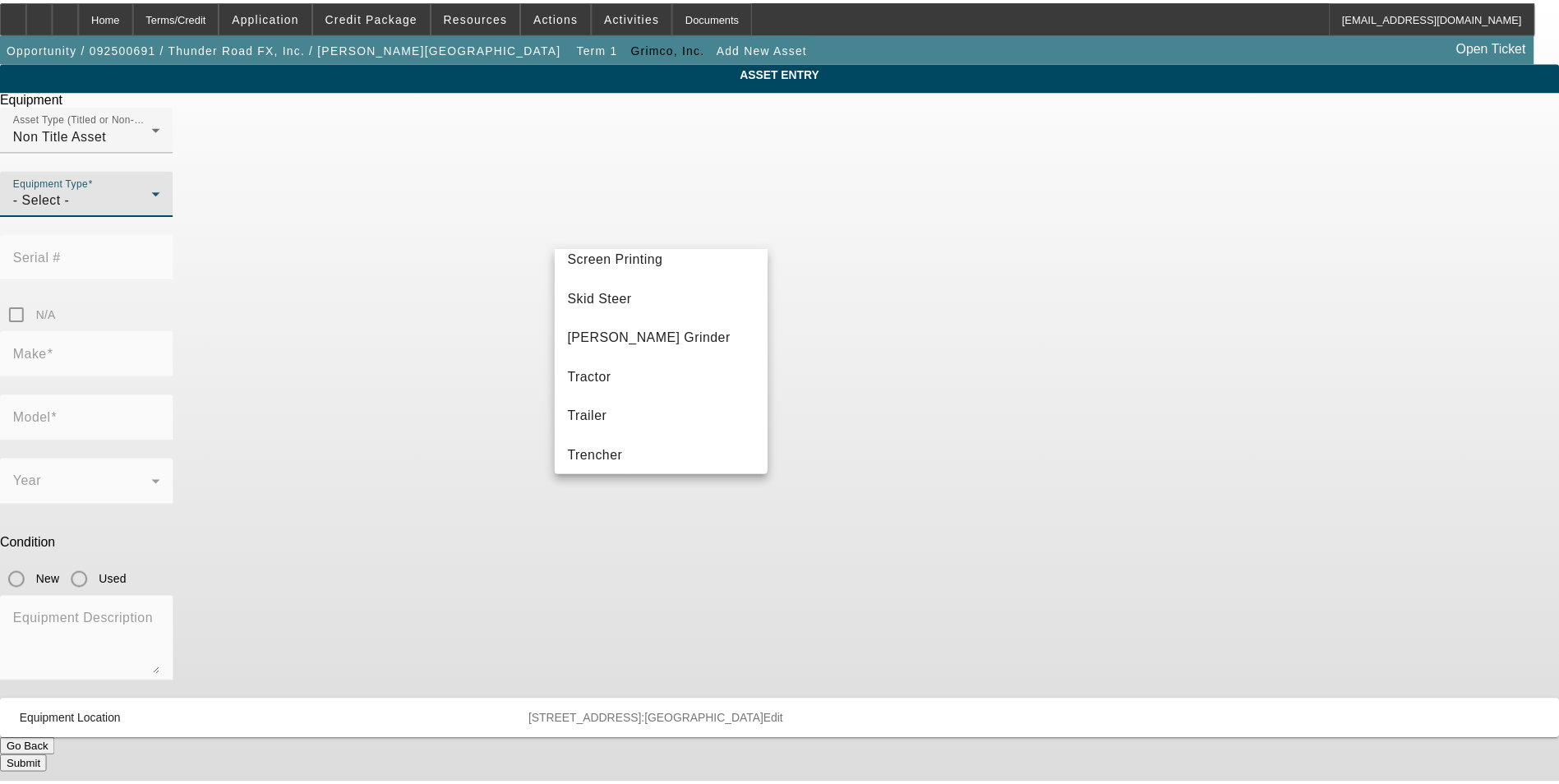
scroll to position [83, 0]
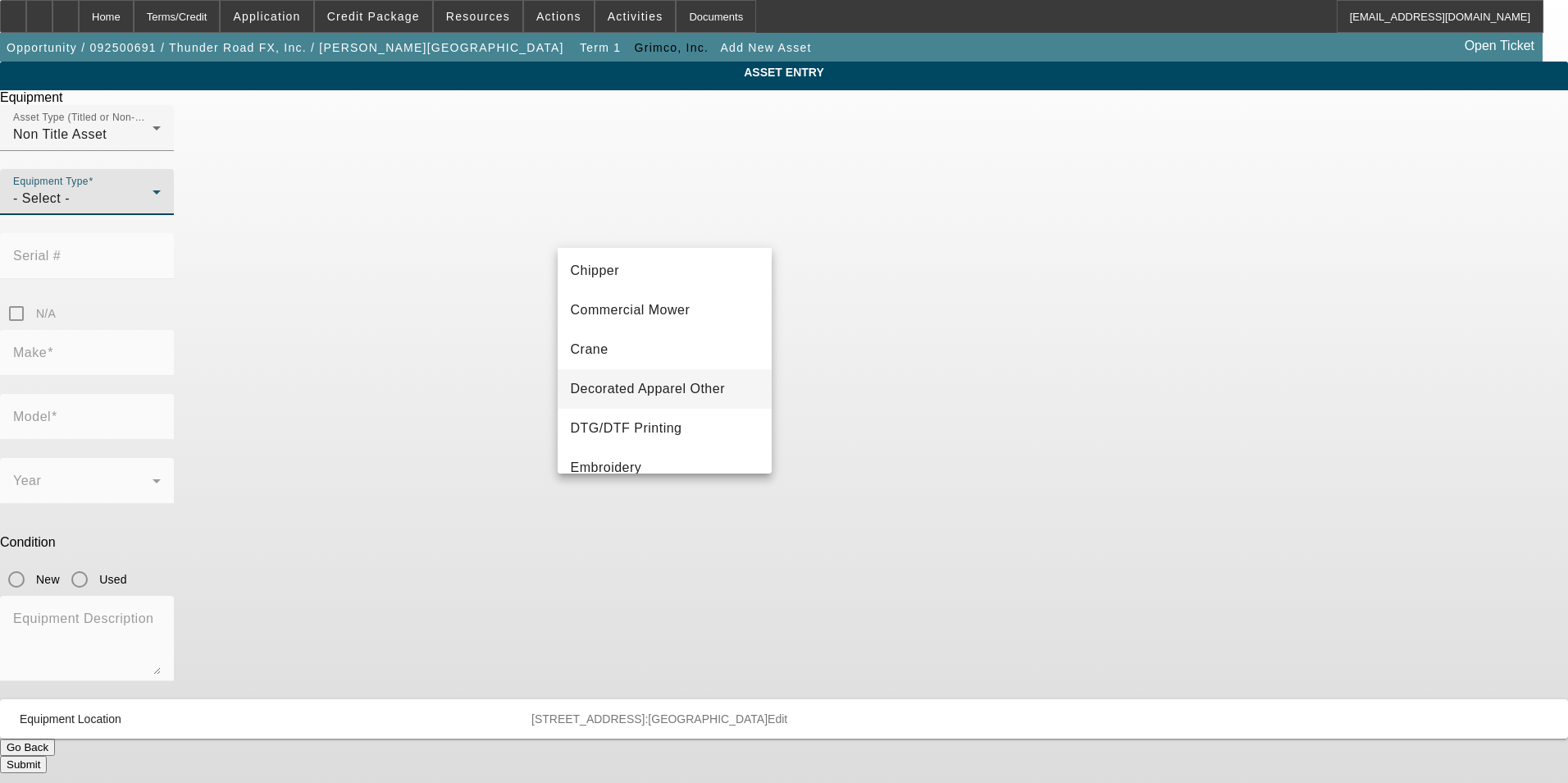
click at [676, 385] on span "Decorated Apparel Other" at bounding box center [648, 389] width 155 height 20
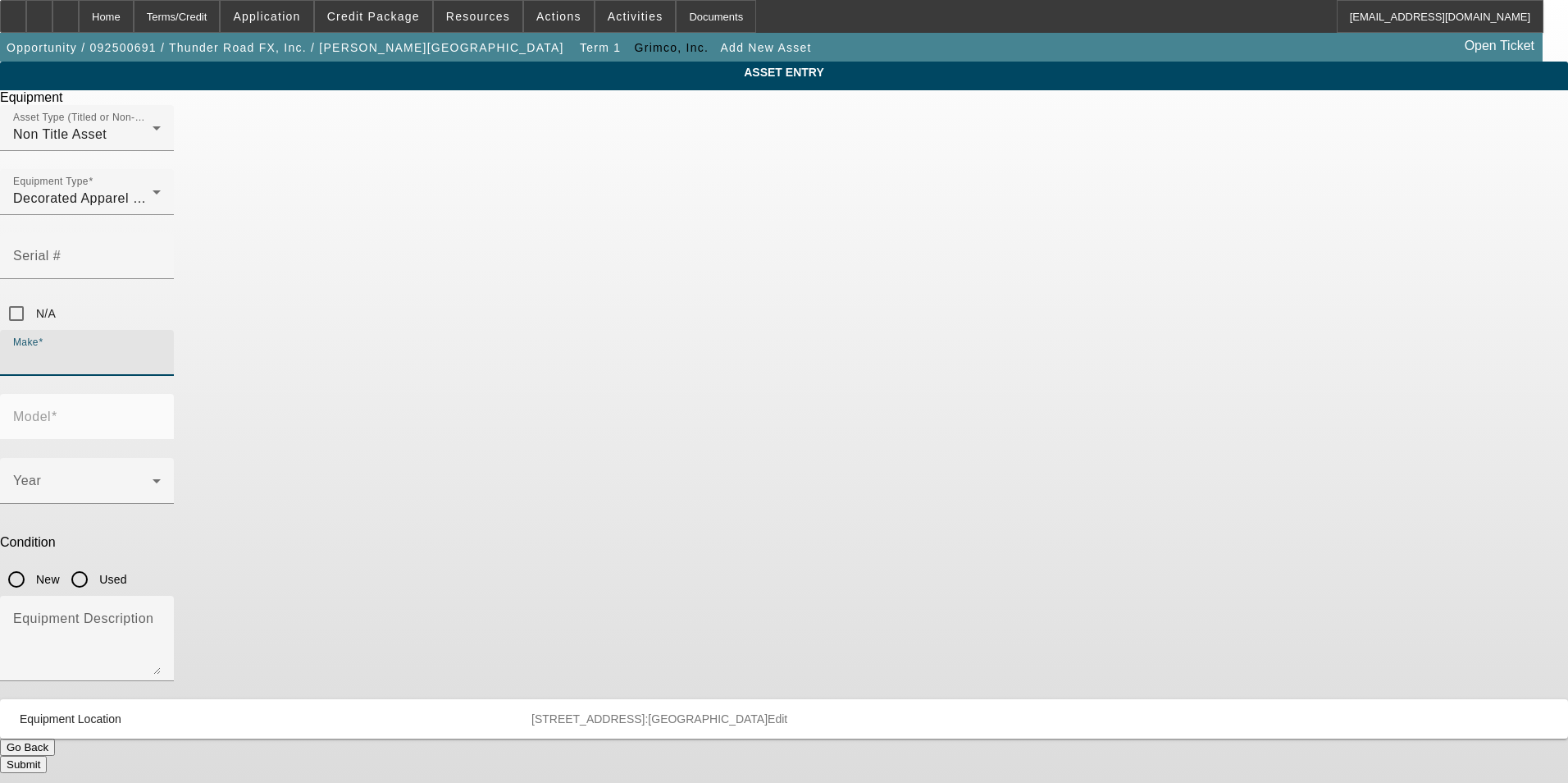
click at [160, 349] on input "Make" at bounding box center [87, 359] width 148 height 20
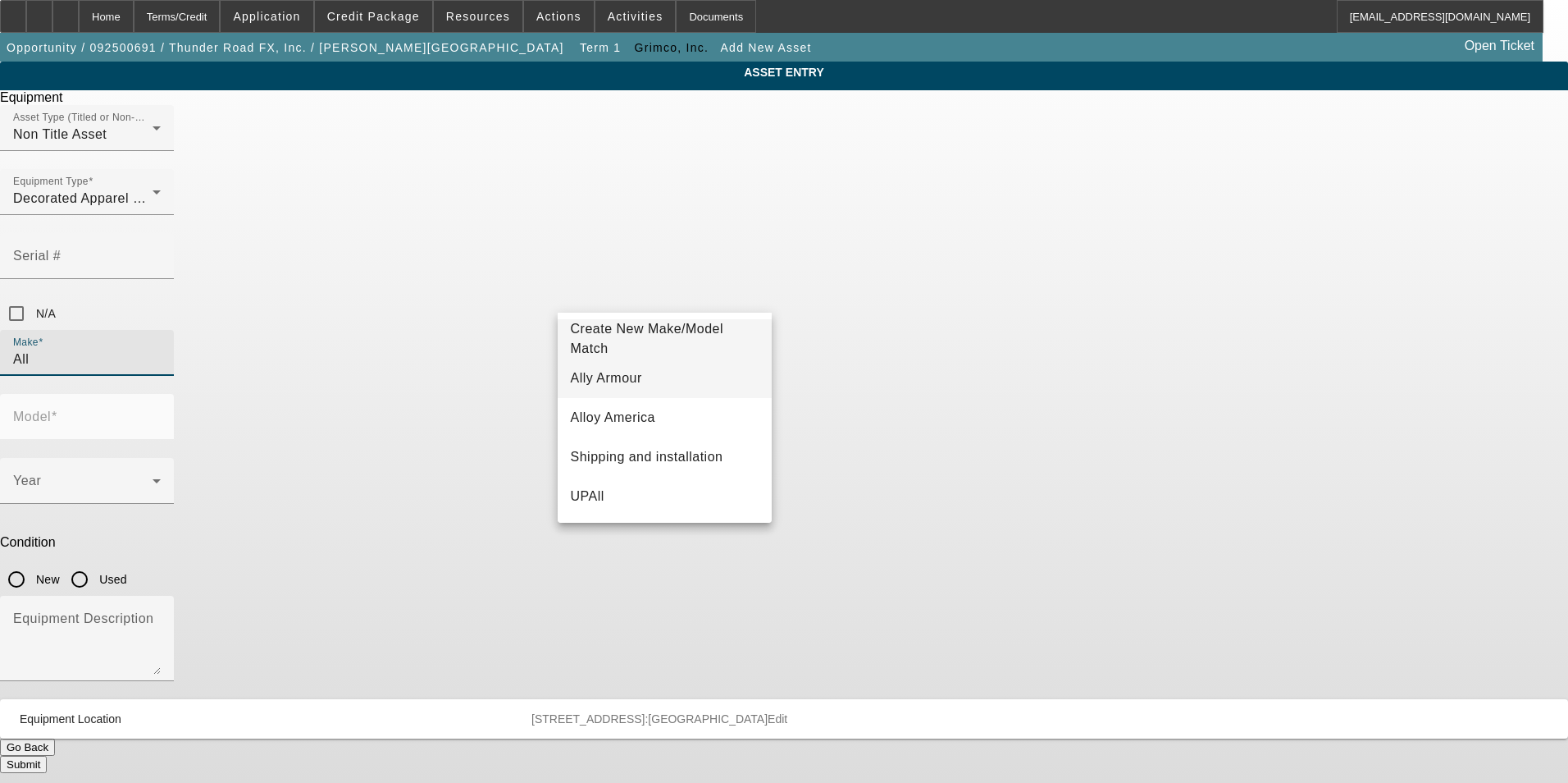
click at [627, 382] on mat-option "Ally Armour" at bounding box center [665, 379] width 215 height 39
type input "Ally Armour"
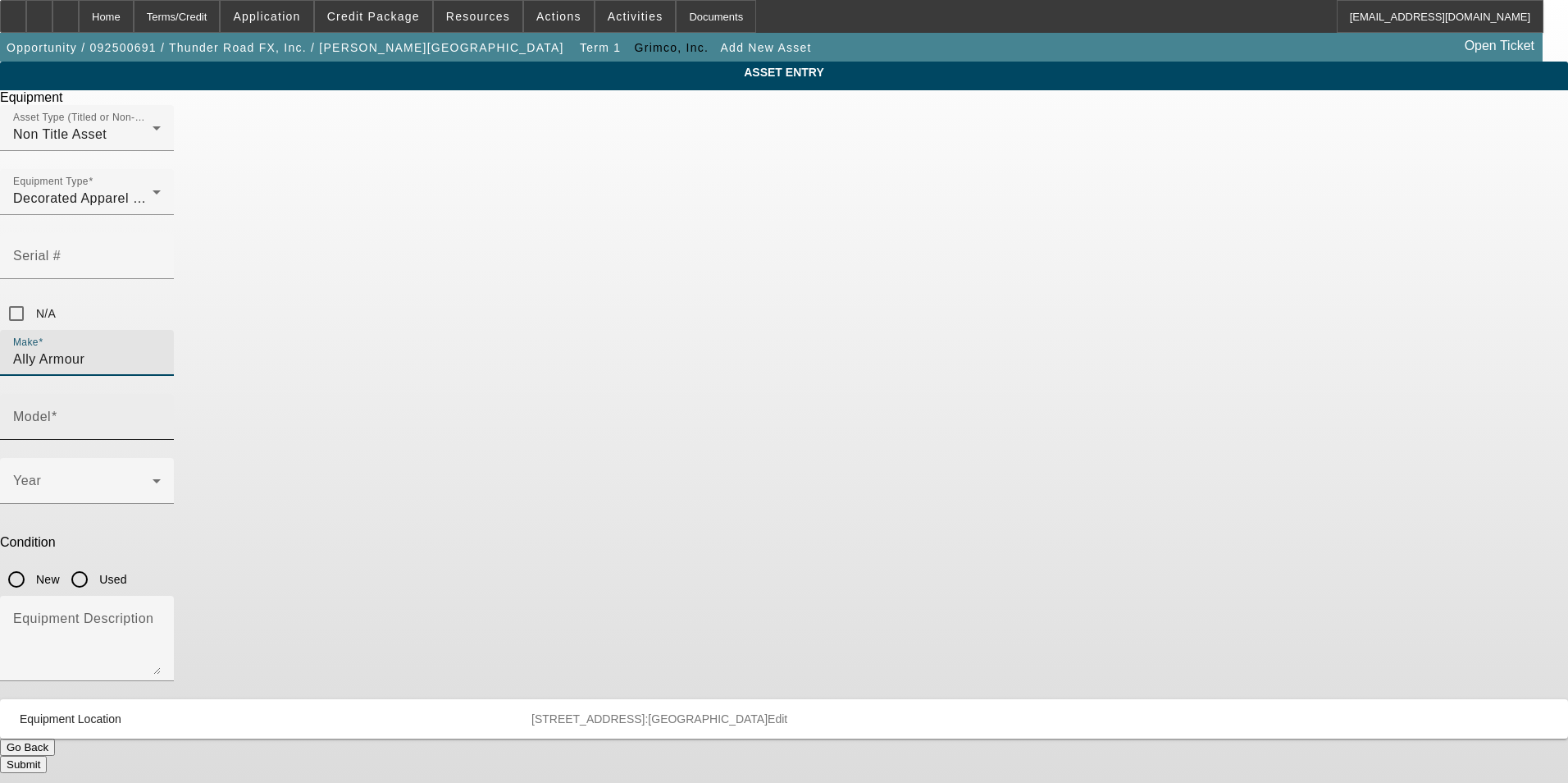
click at [51, 410] on mat-label "Model" at bounding box center [32, 416] width 38 height 14
click at [160, 414] on input "Model" at bounding box center [87, 423] width 148 height 20
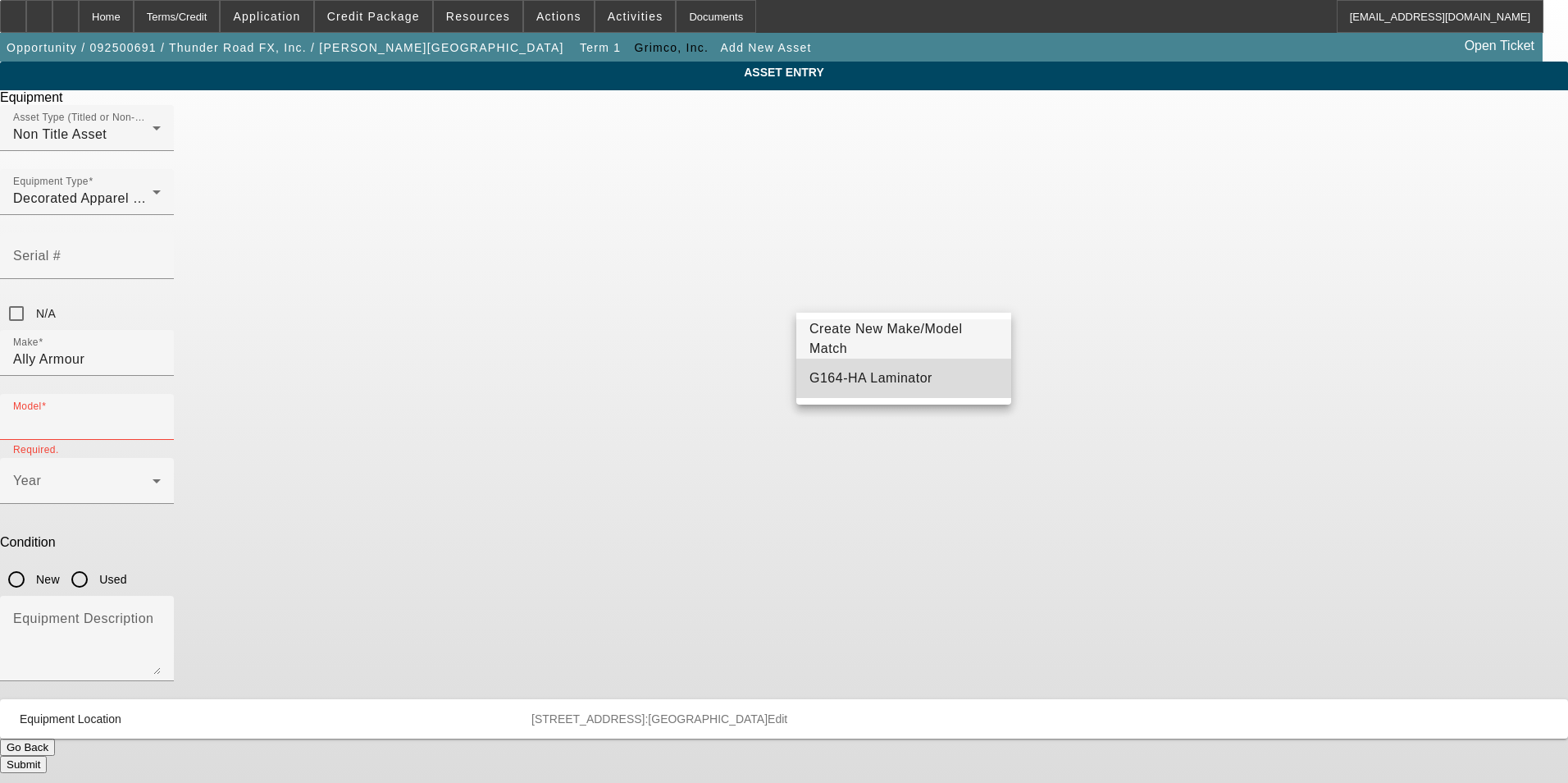
click at [914, 379] on mat-option "G164-HA Laminator" at bounding box center [904, 379] width 215 height 39
type input "G164-HA Laminator"
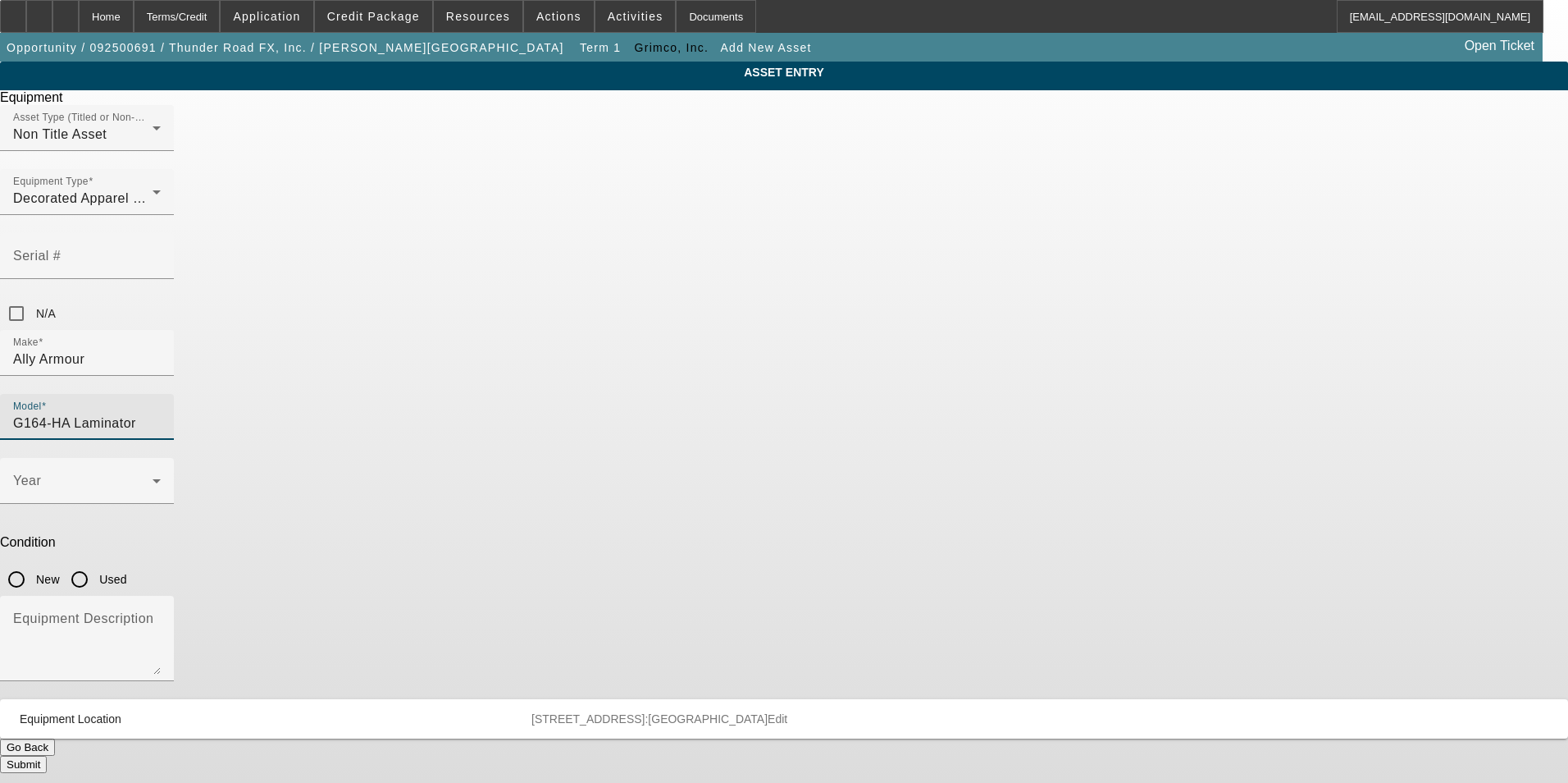
click at [33, 563] on input "New" at bounding box center [16, 580] width 33 height 33
radio input "true"
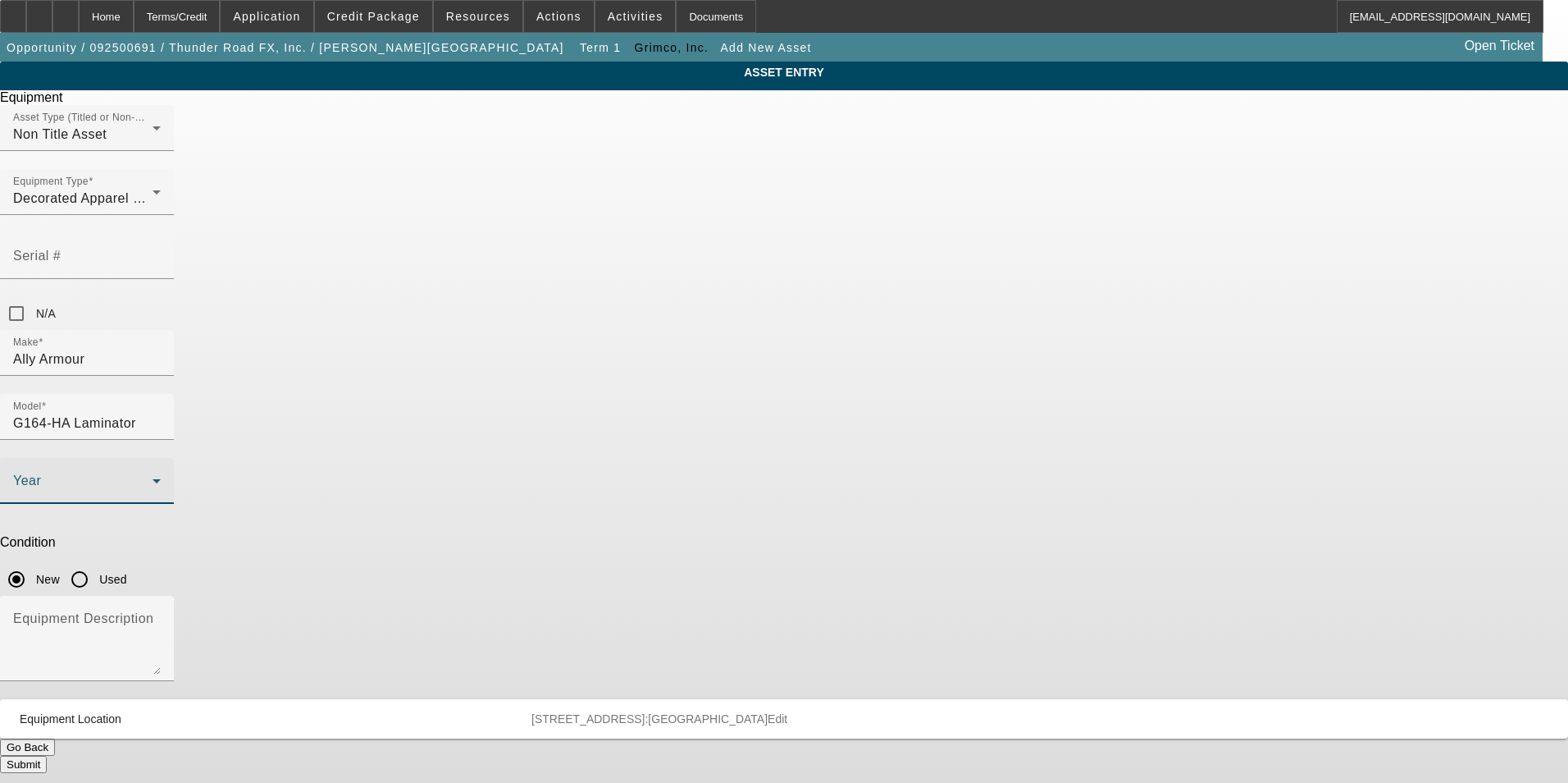
click at [153, 477] on span at bounding box center [82, 487] width 139 height 20
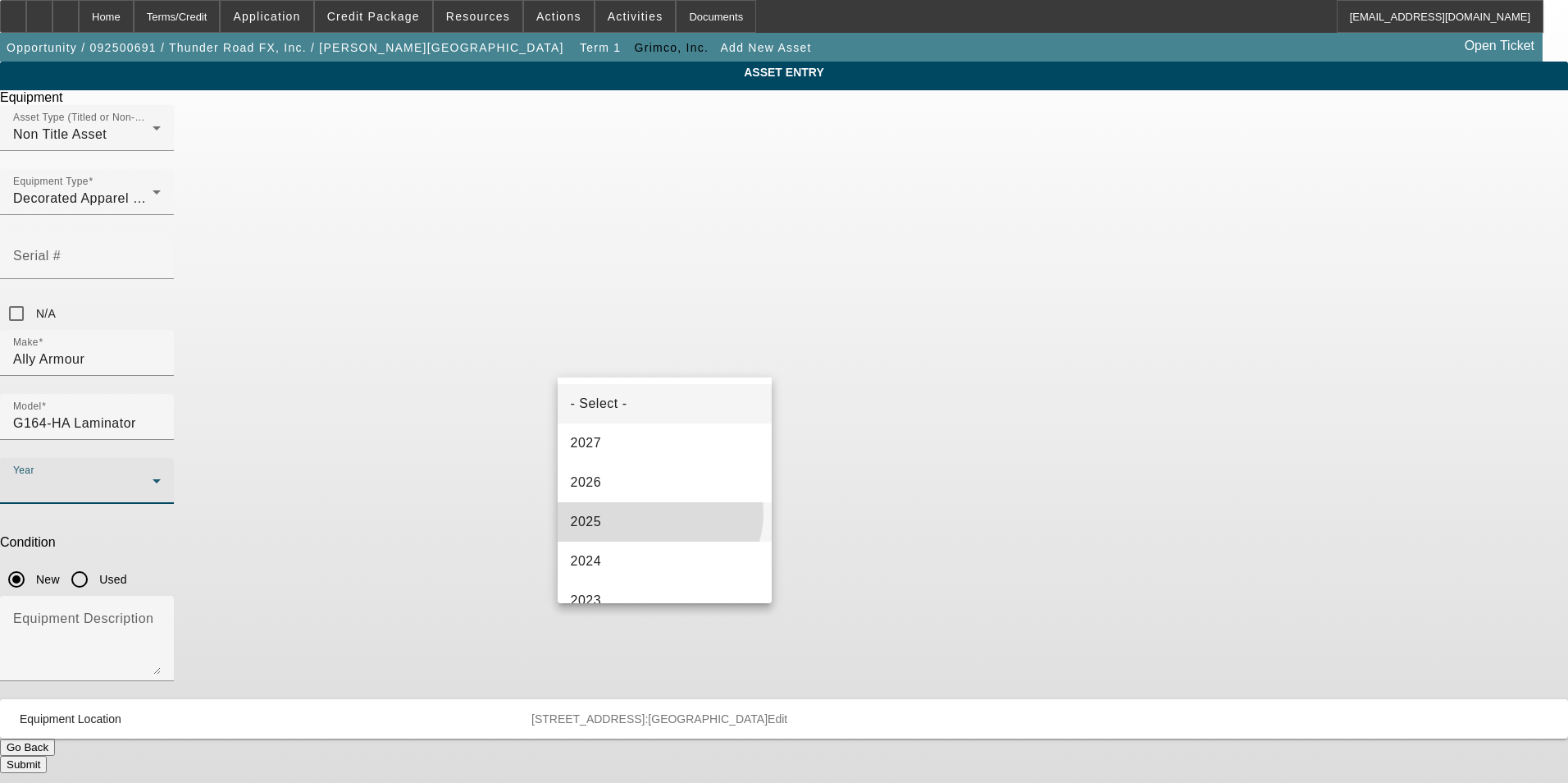
click at [658, 513] on mat-option "2025" at bounding box center [665, 522] width 215 height 39
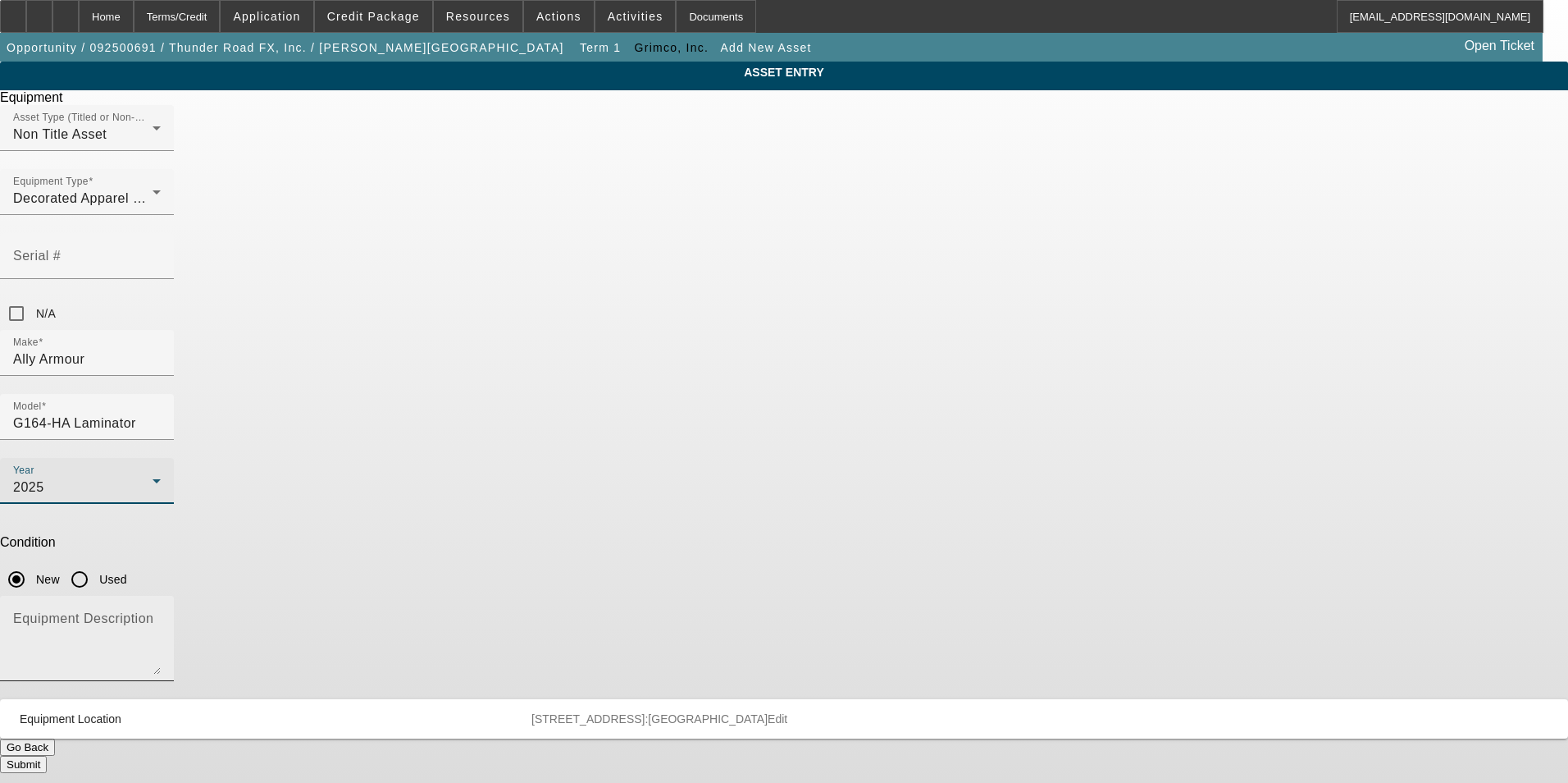
click at [160, 616] on textarea "Equipment Description" at bounding box center [87, 645] width 148 height 59
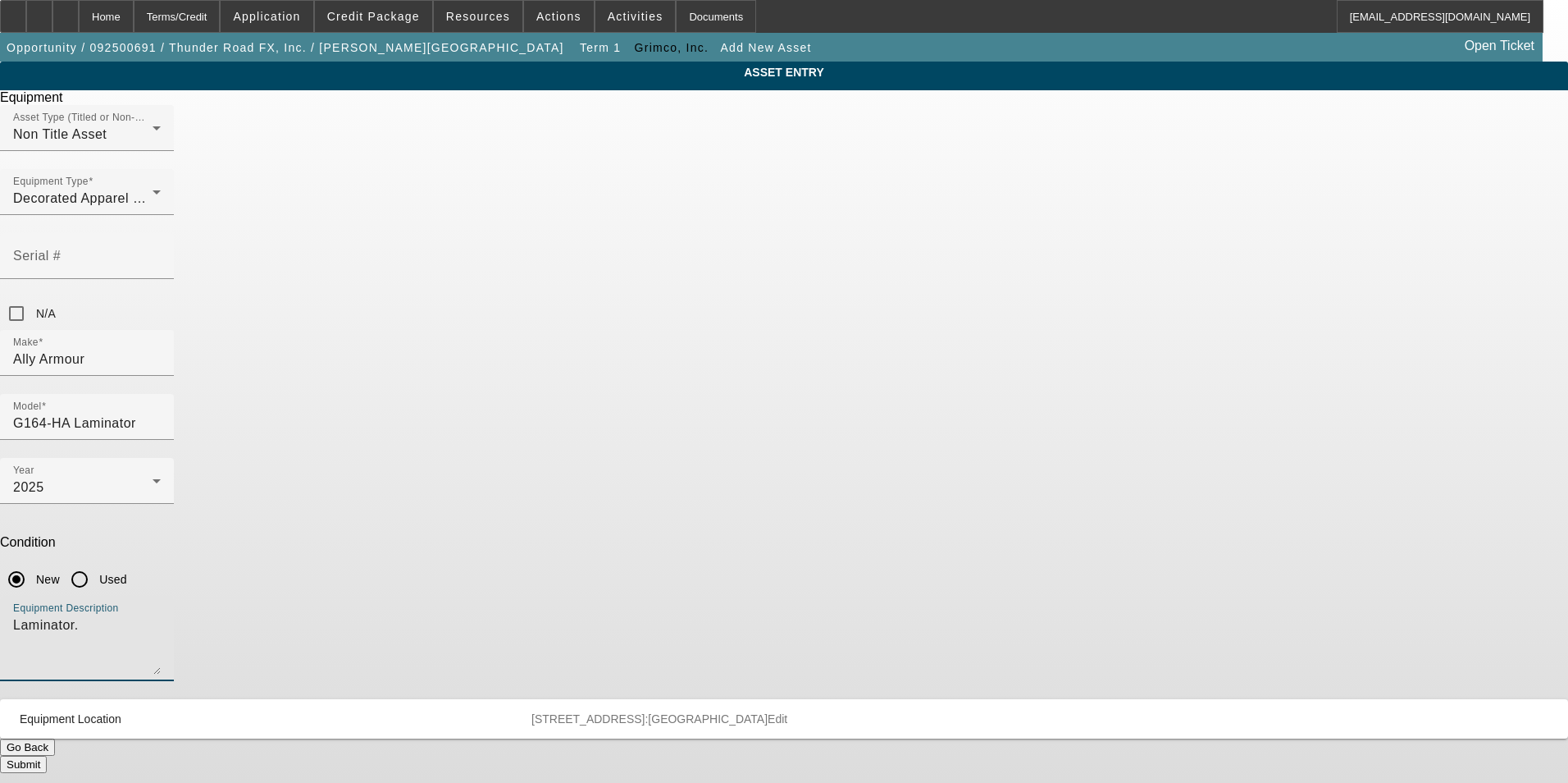
type textarea "Laminator."
click at [46, 756] on button "Submit" at bounding box center [23, 764] width 46 height 17
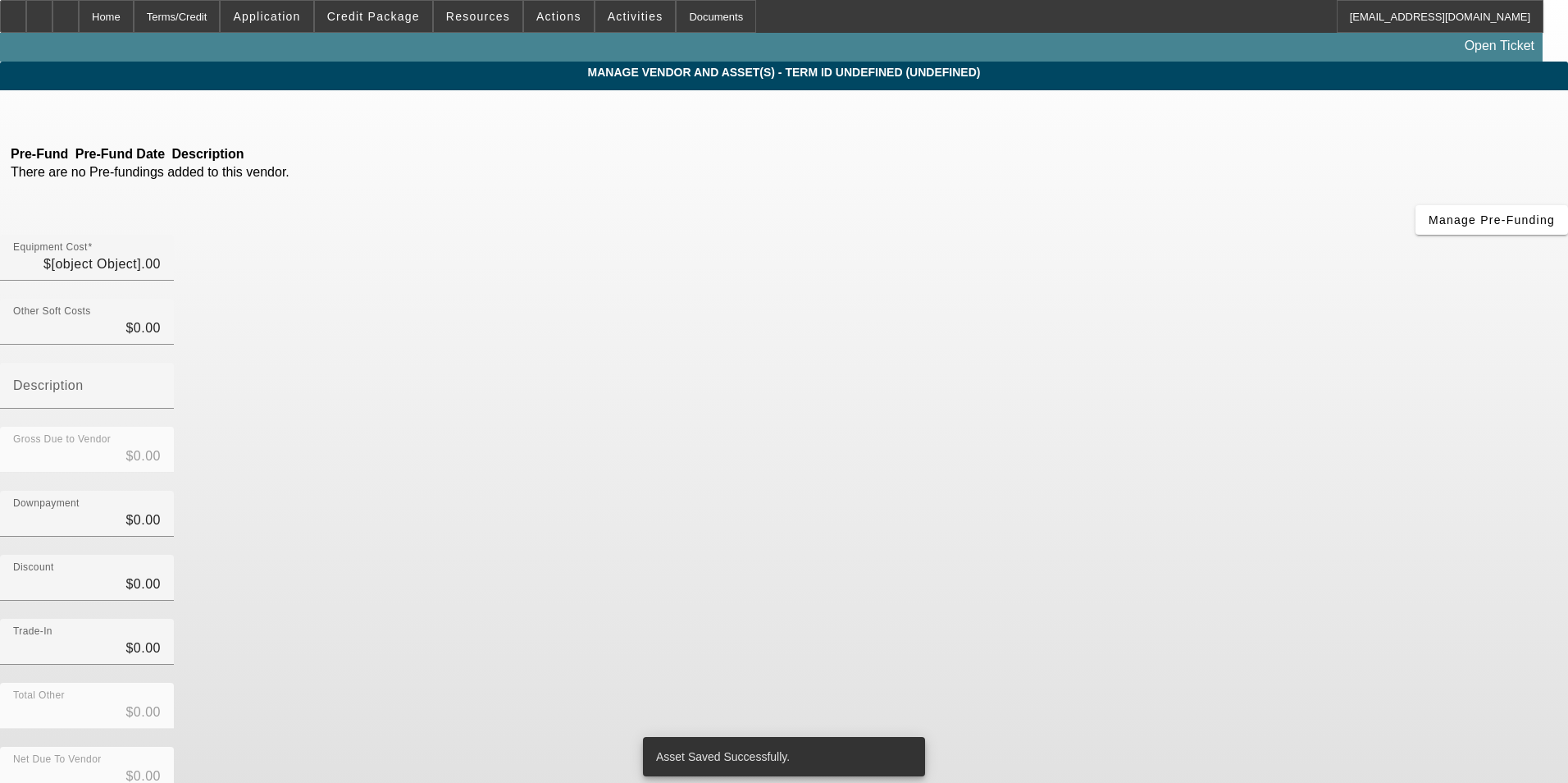
type input "$32,013.91"
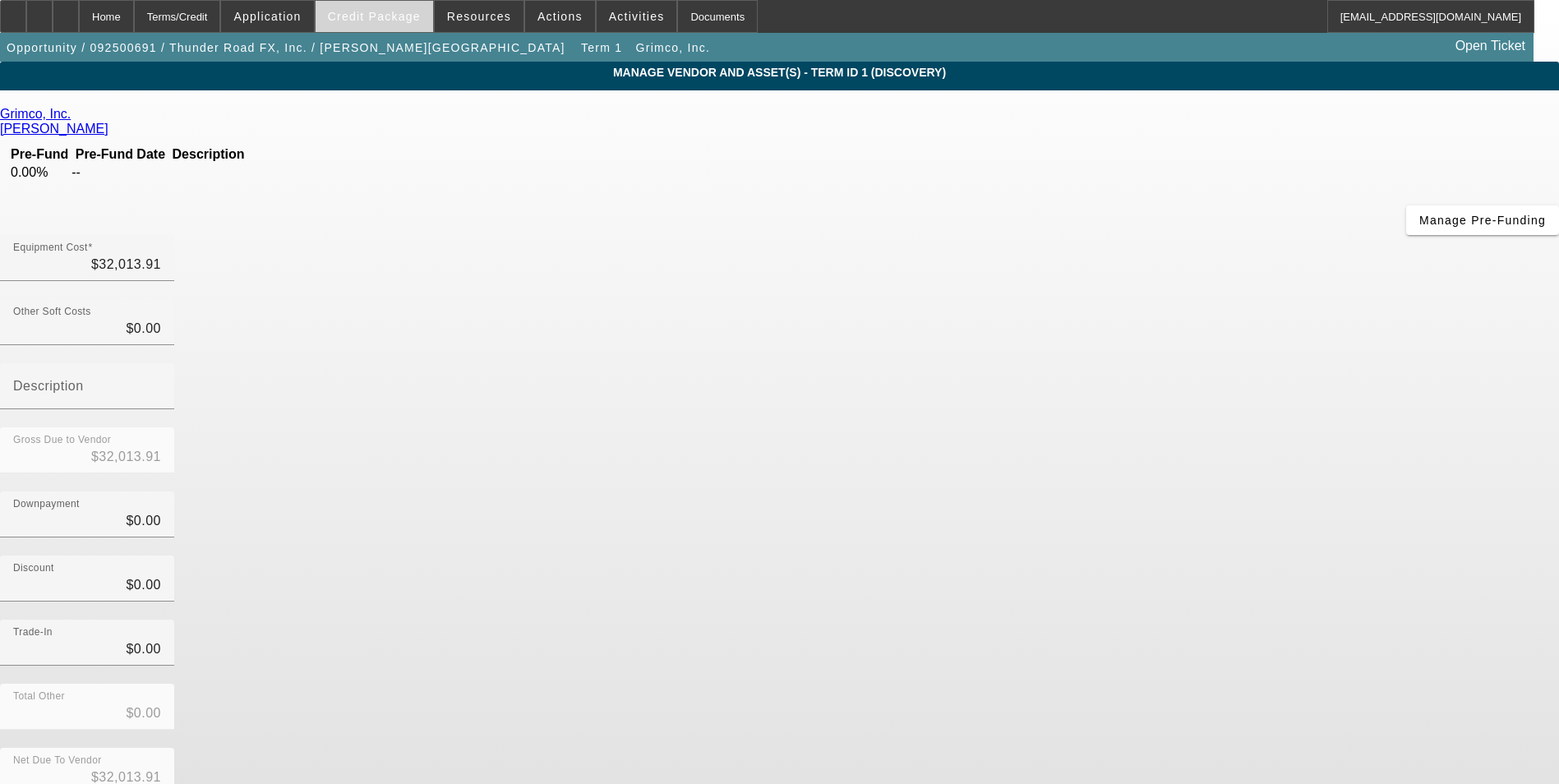
click at [389, 10] on span "Credit Package" at bounding box center [374, 15] width 93 height 13
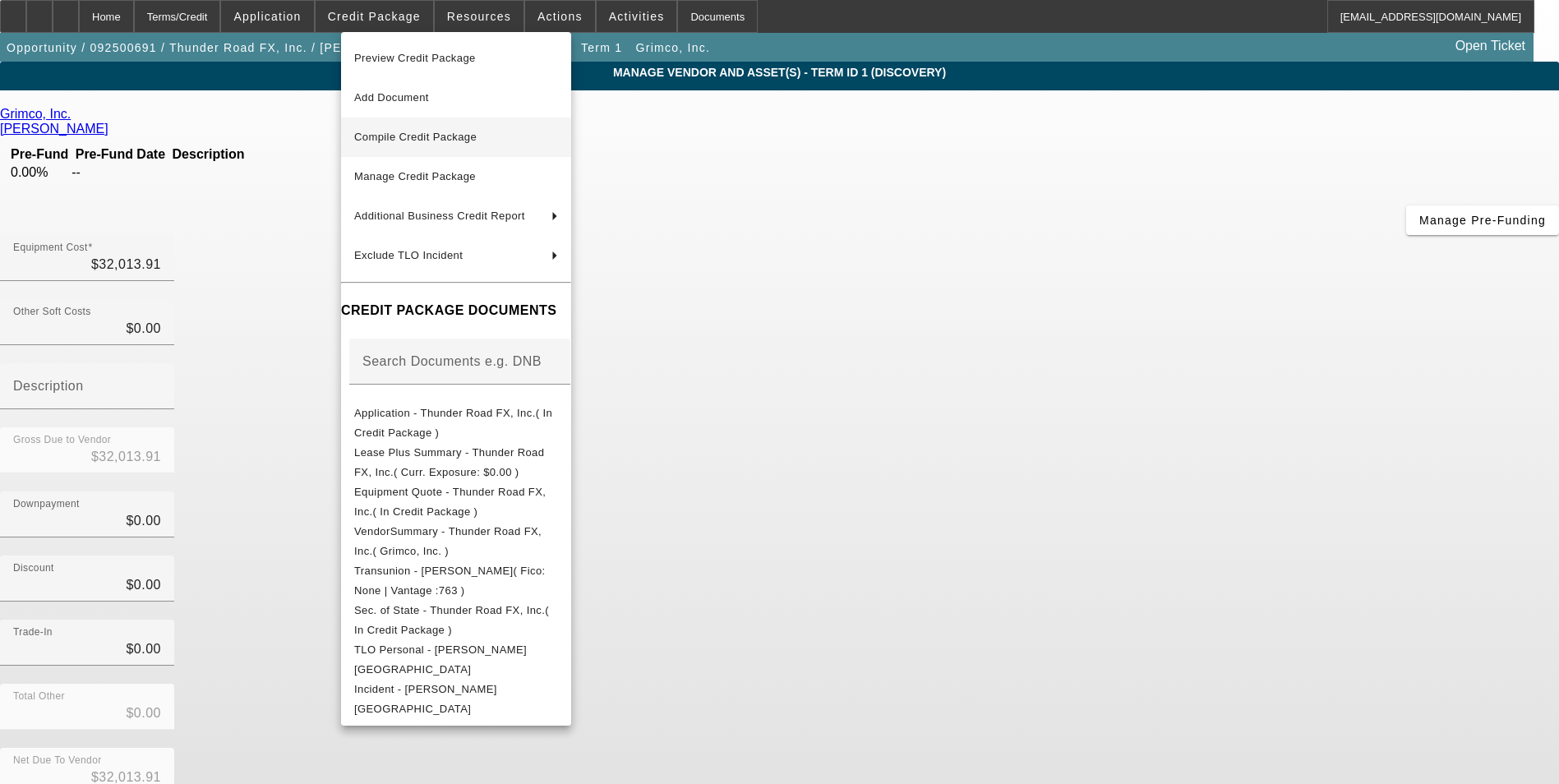
click at [451, 142] on span "Compile Credit Package" at bounding box center [415, 137] width 122 height 12
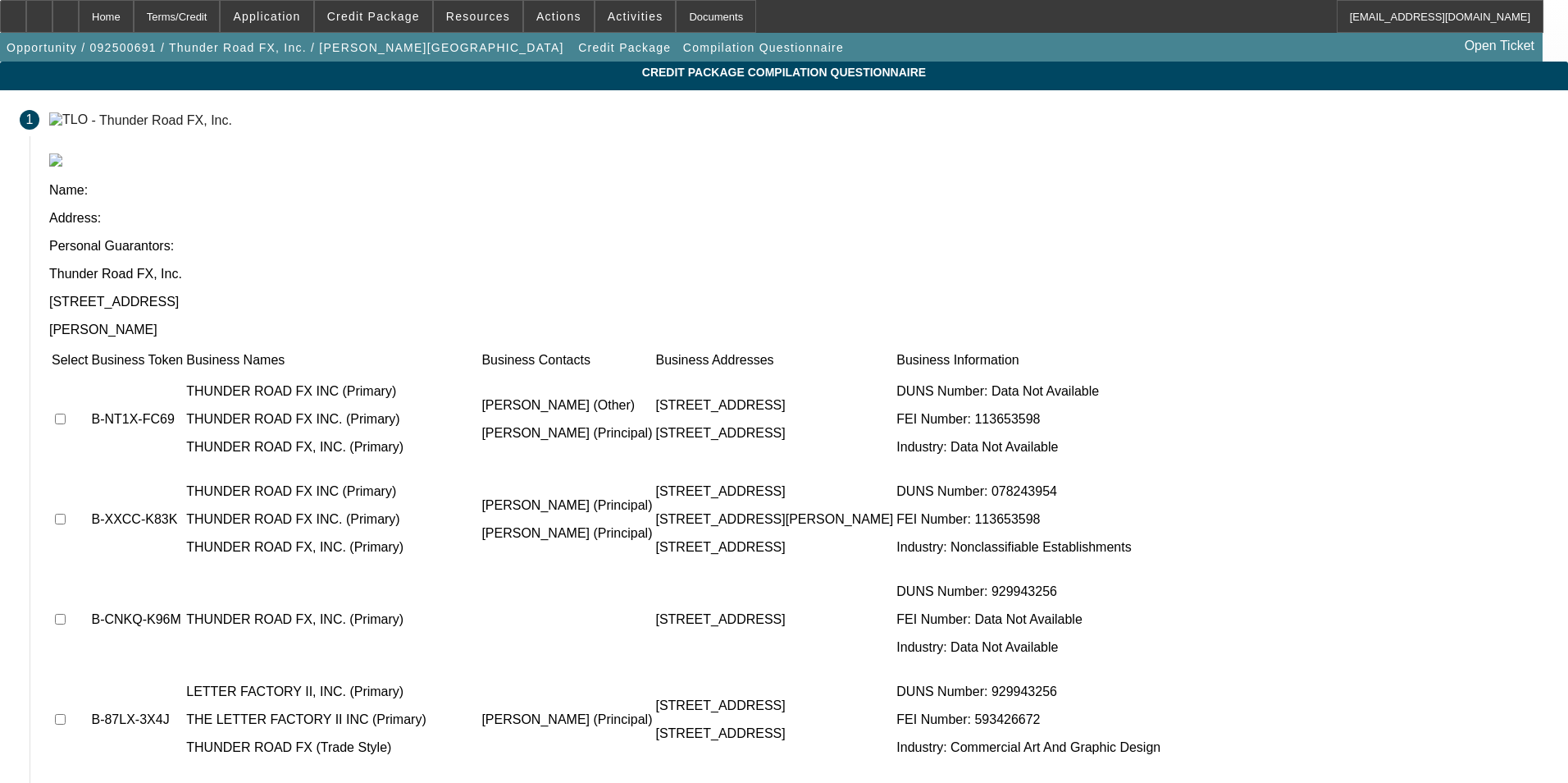
click at [65, 414] on input "checkbox" at bounding box center [60, 419] width 10 height 10
checkbox input "true"
click at [65, 513] on input "checkbox" at bounding box center [60, 519] width 10 height 10
checkbox input "true"
click at [65, 713] on input "checkbox" at bounding box center [60, 719] width 10 height 10
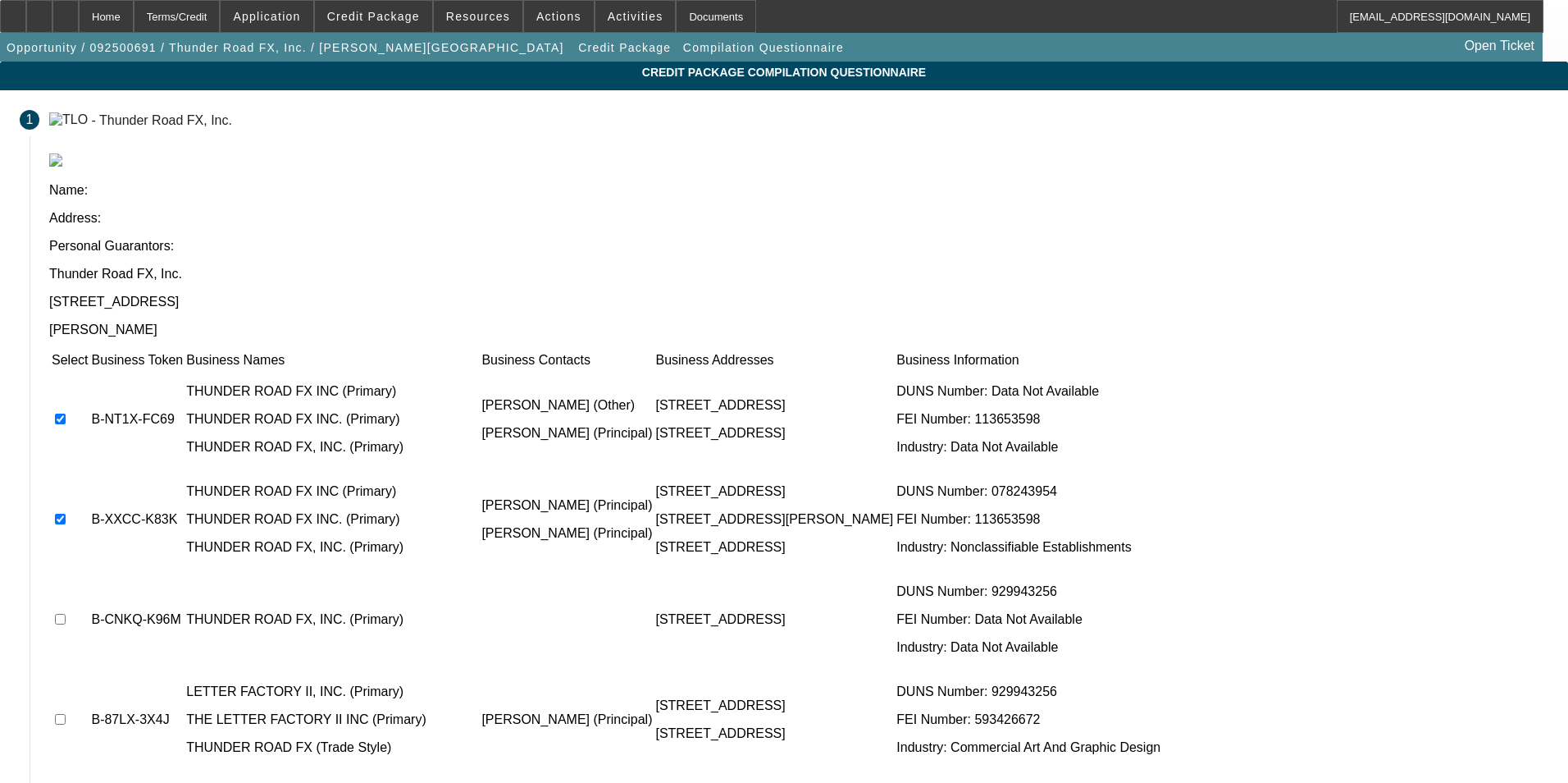
checkbox input "true"
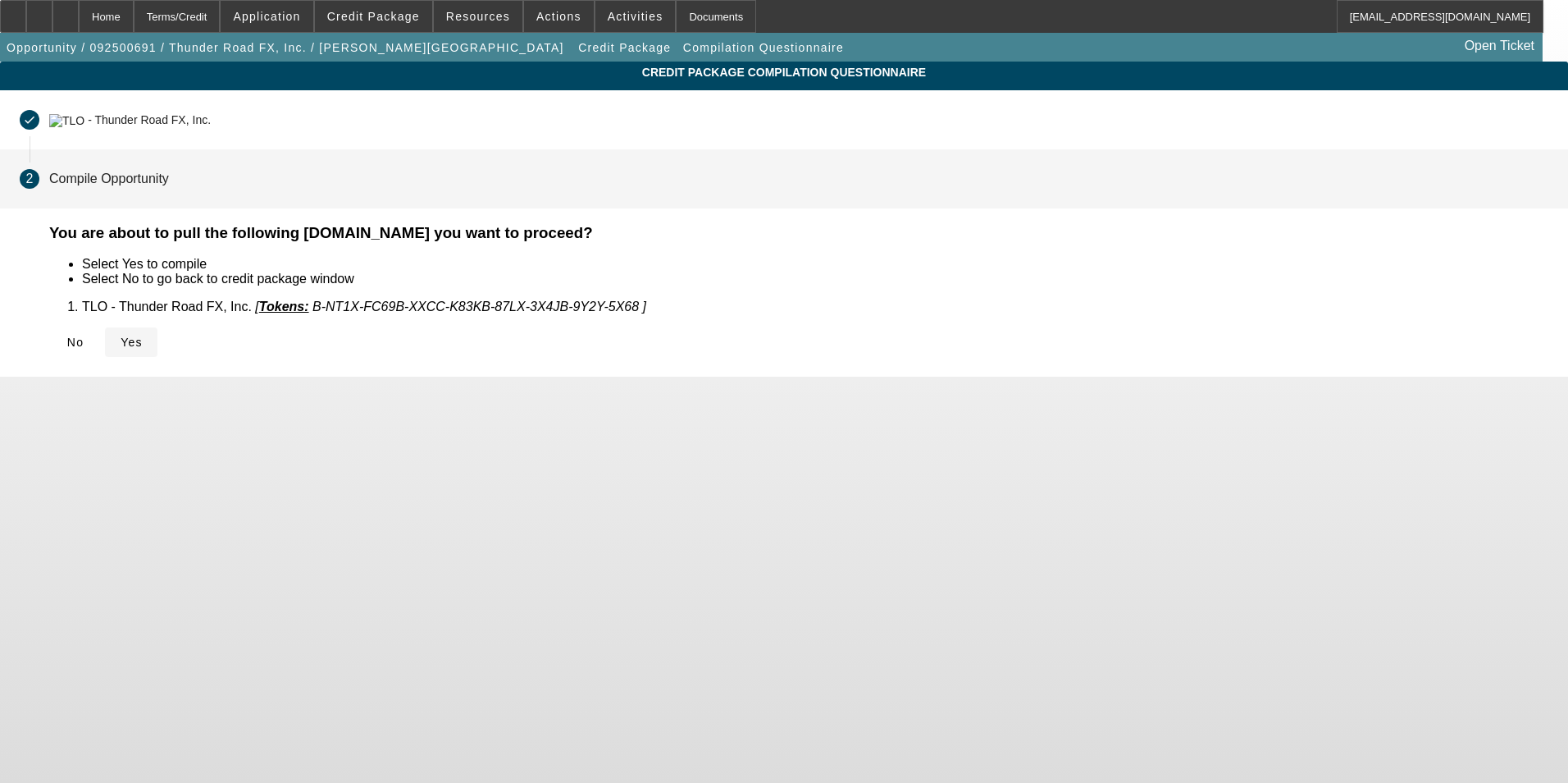
click at [142, 342] on span "Yes" at bounding box center [131, 342] width 22 height 13
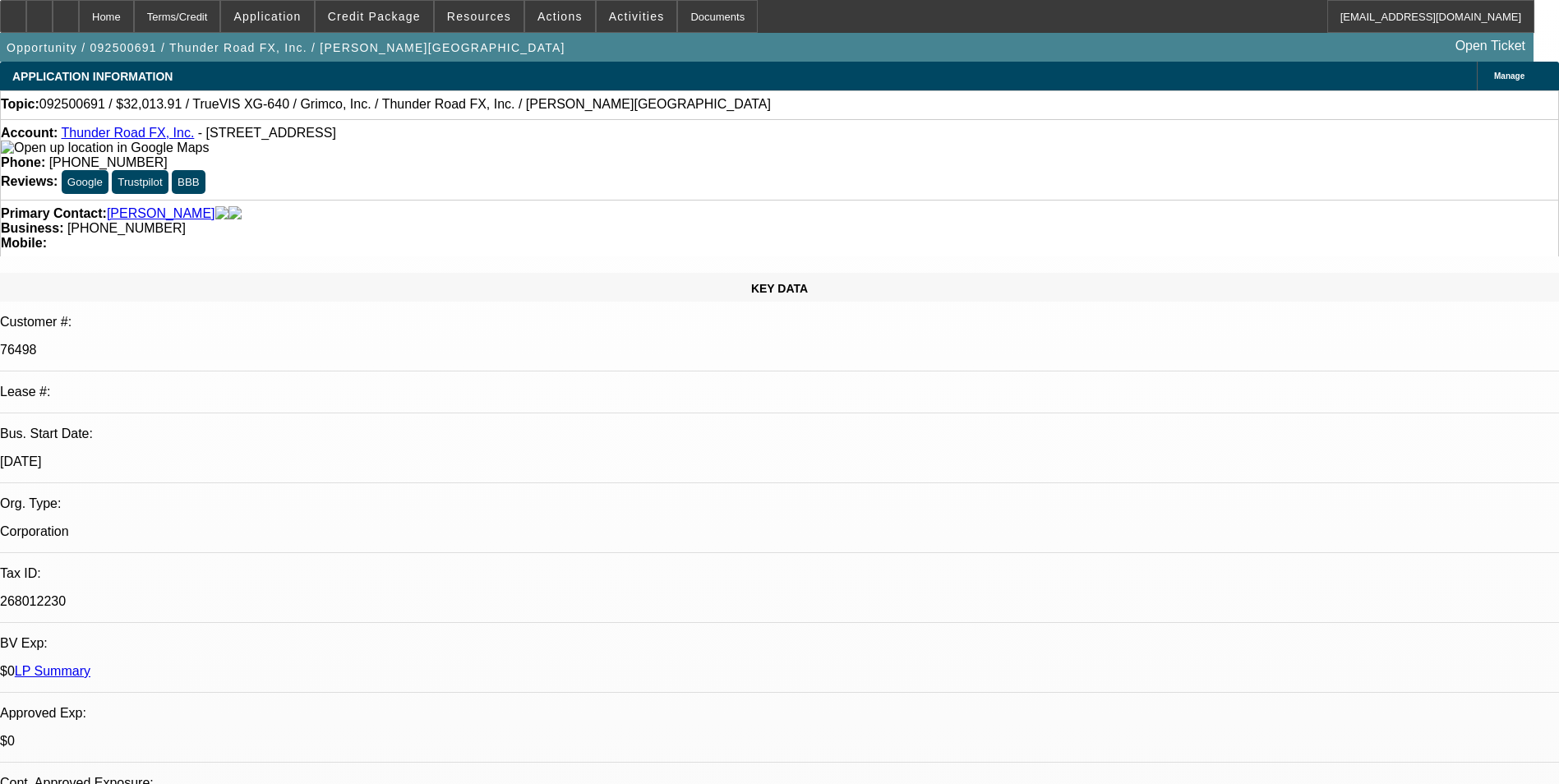
select select "0"
select select "2"
select select "0.1"
select select "4"
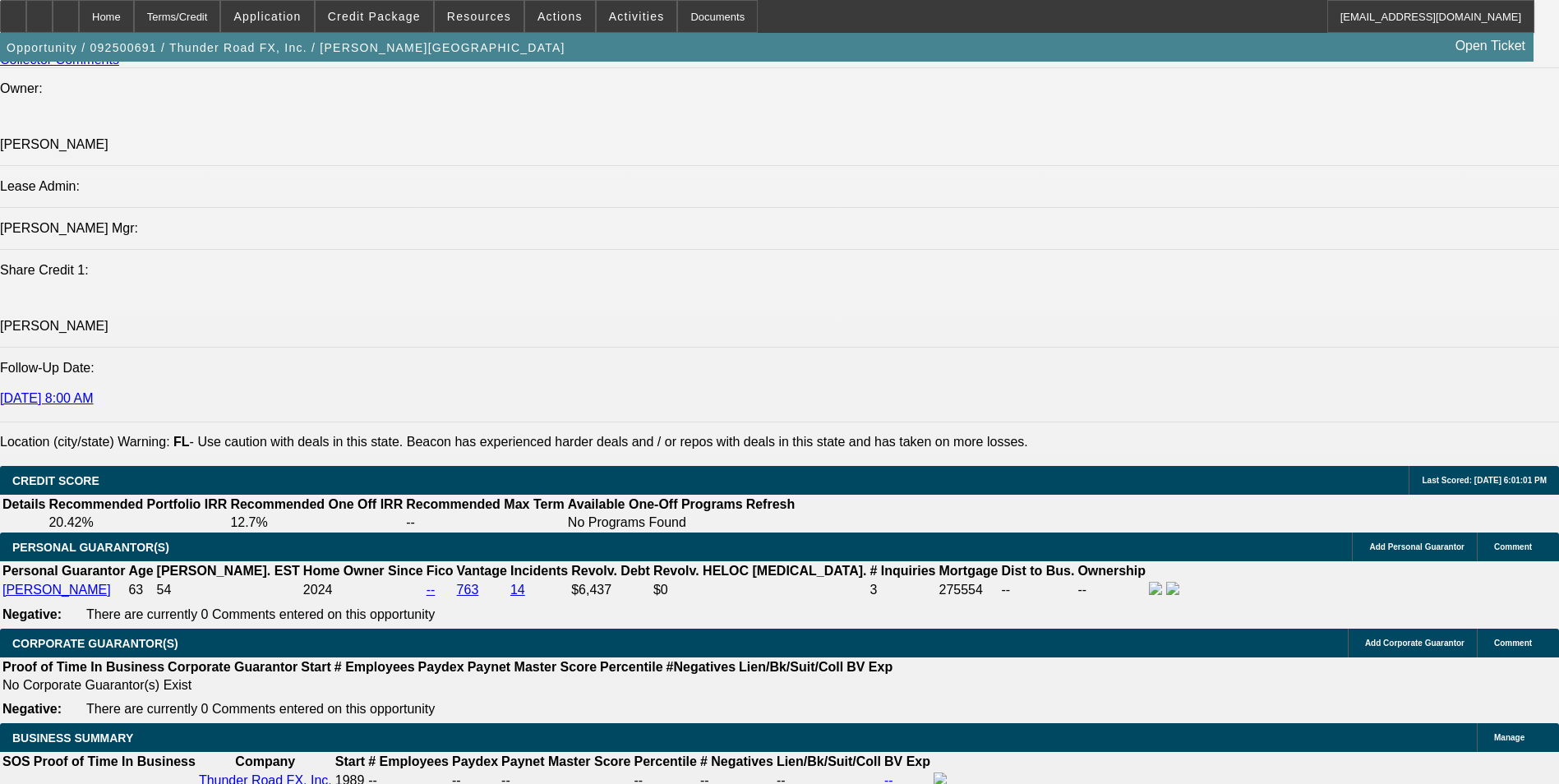
scroll to position [2210, 0]
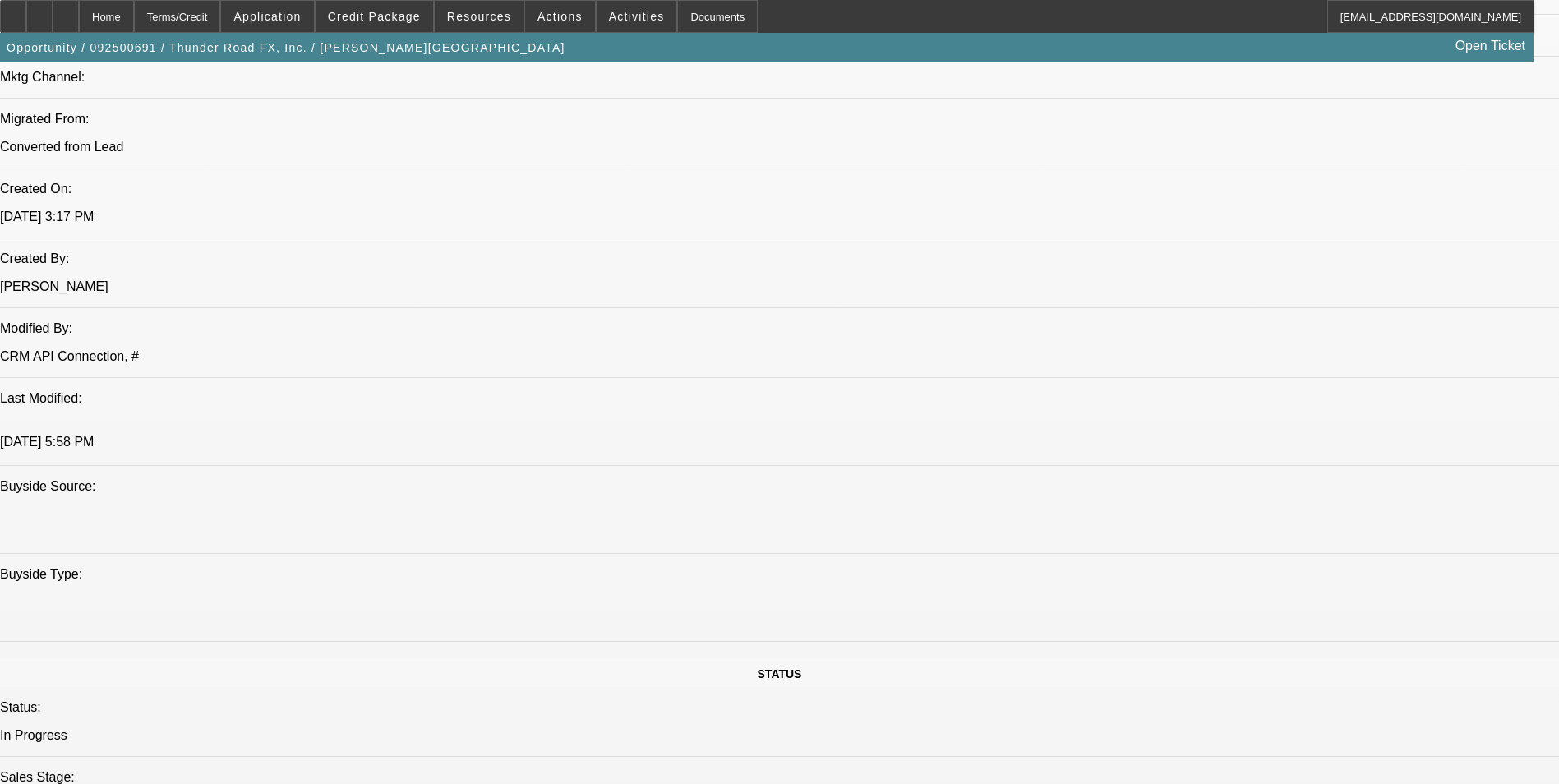
scroll to position [896, 0]
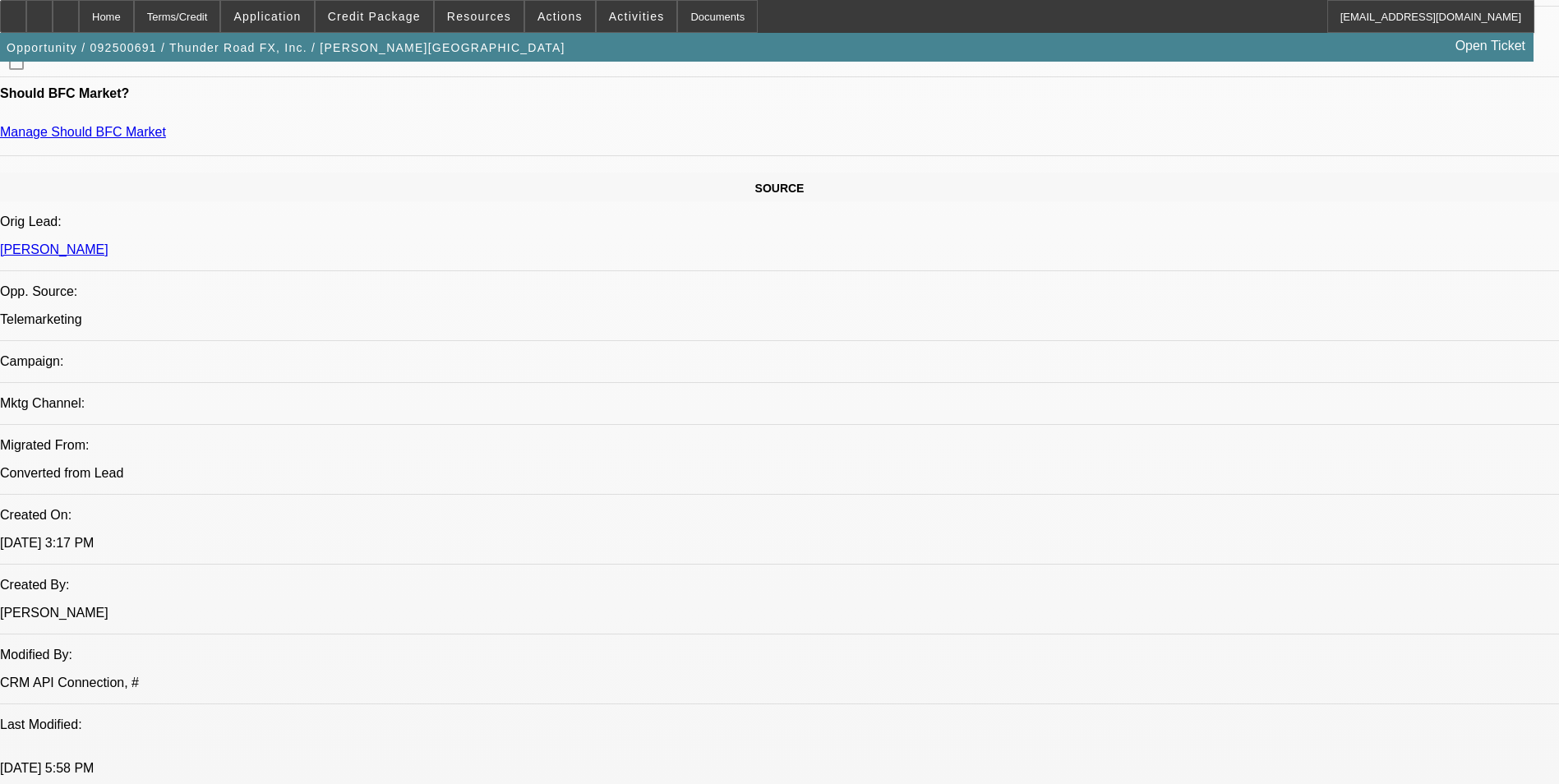
type input "$0.00"
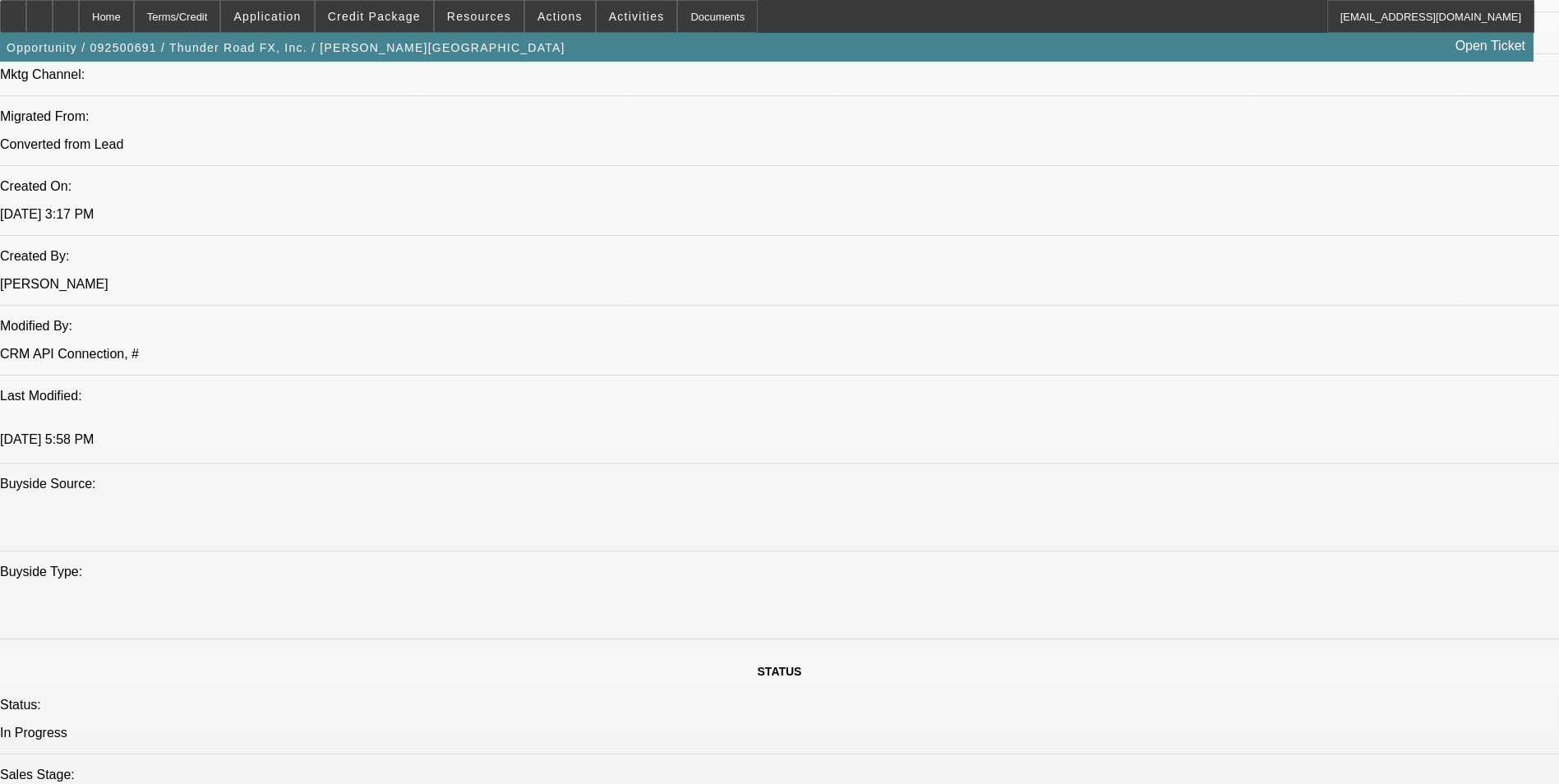
scroll to position [1635, 0]
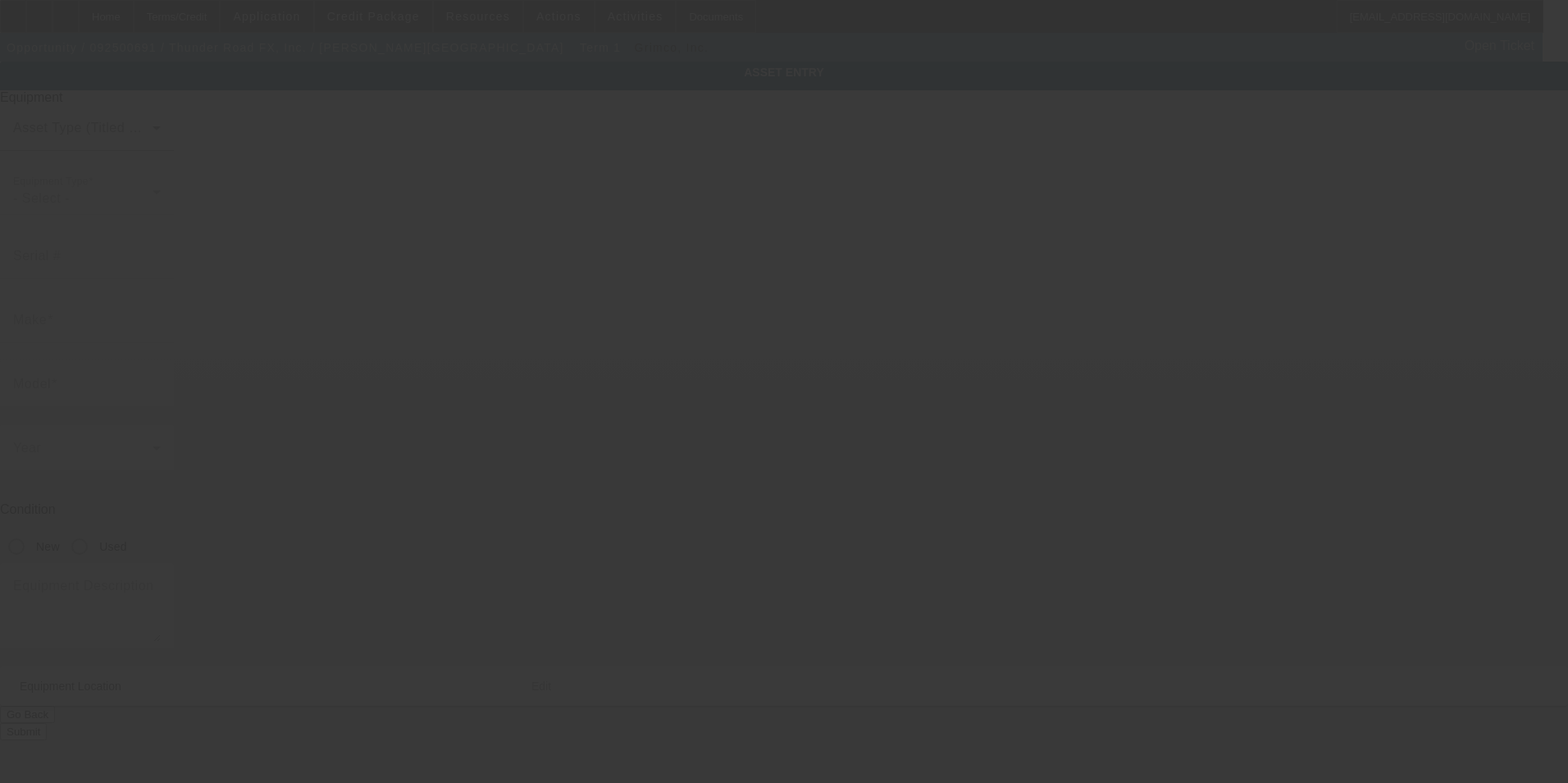
type input "TrueVIS"
type input "XG-640"
radio input "true"
type textarea "Roland DG’s most productive integrated printer/cutter to date – nearly twice as…"
type input "2642 sandlewood circle"
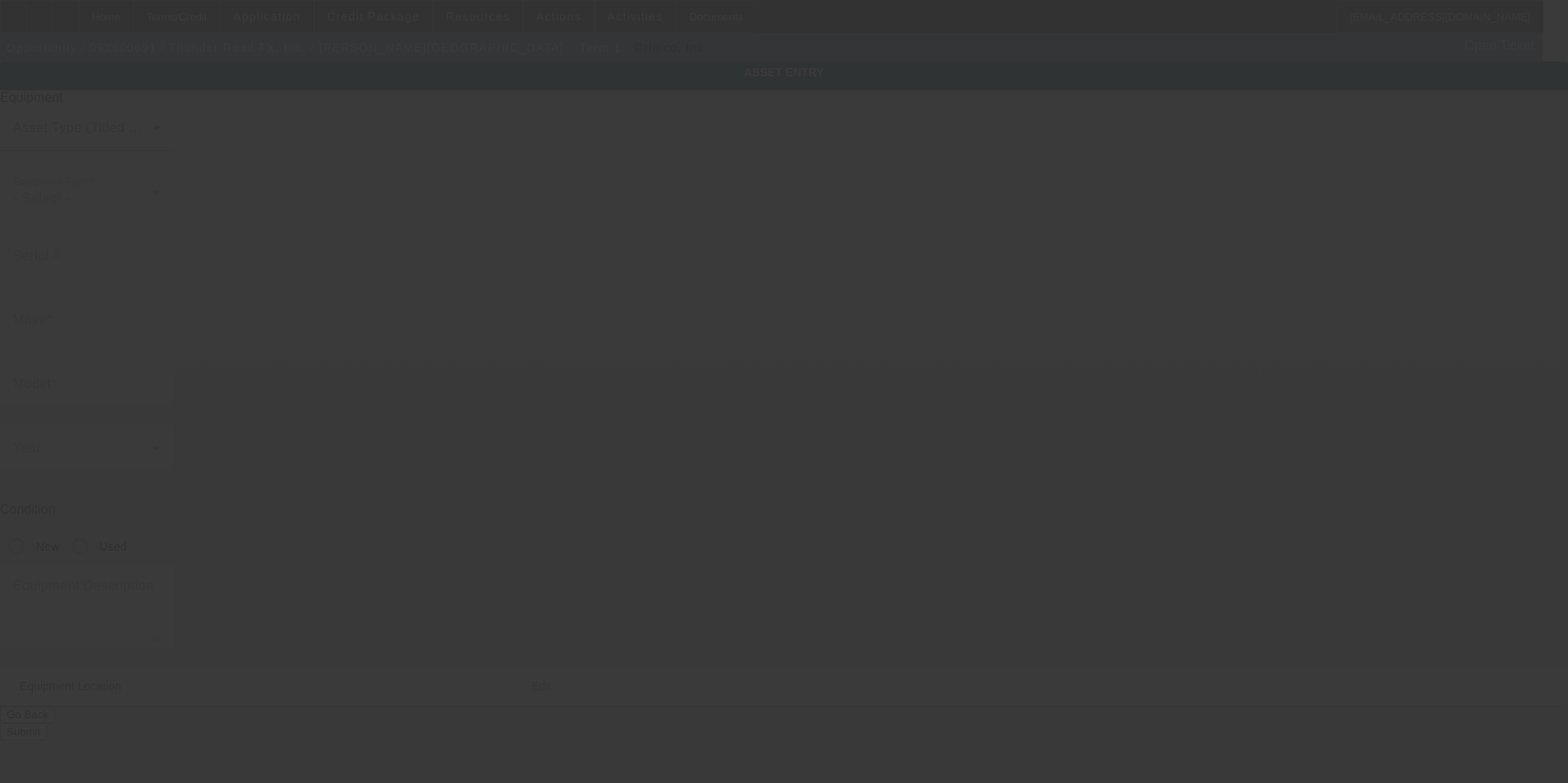
type input "Orange Park"
type input "32065"
type input "Clay"
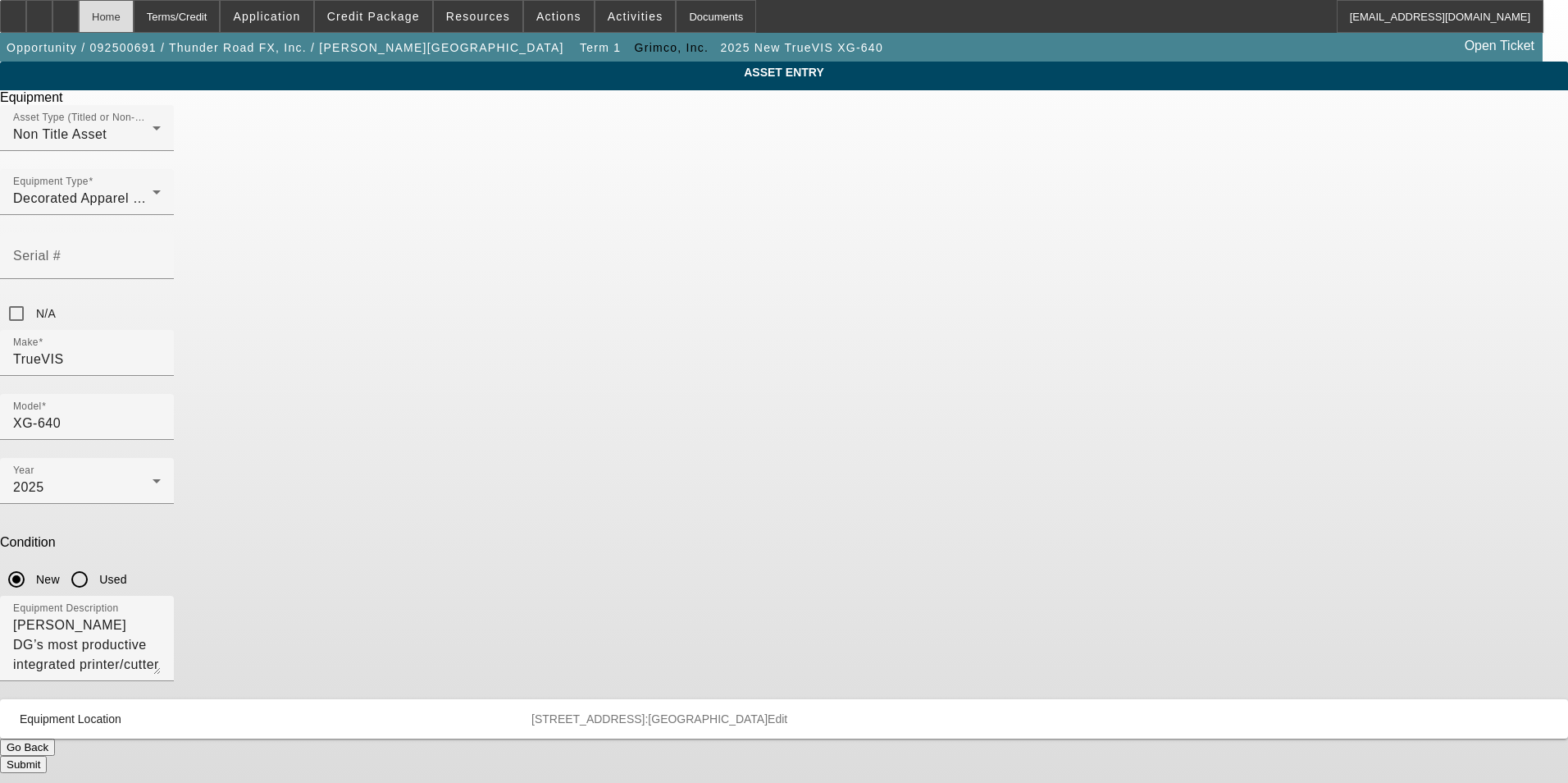
click at [134, 20] on div "Home" at bounding box center [106, 16] width 55 height 33
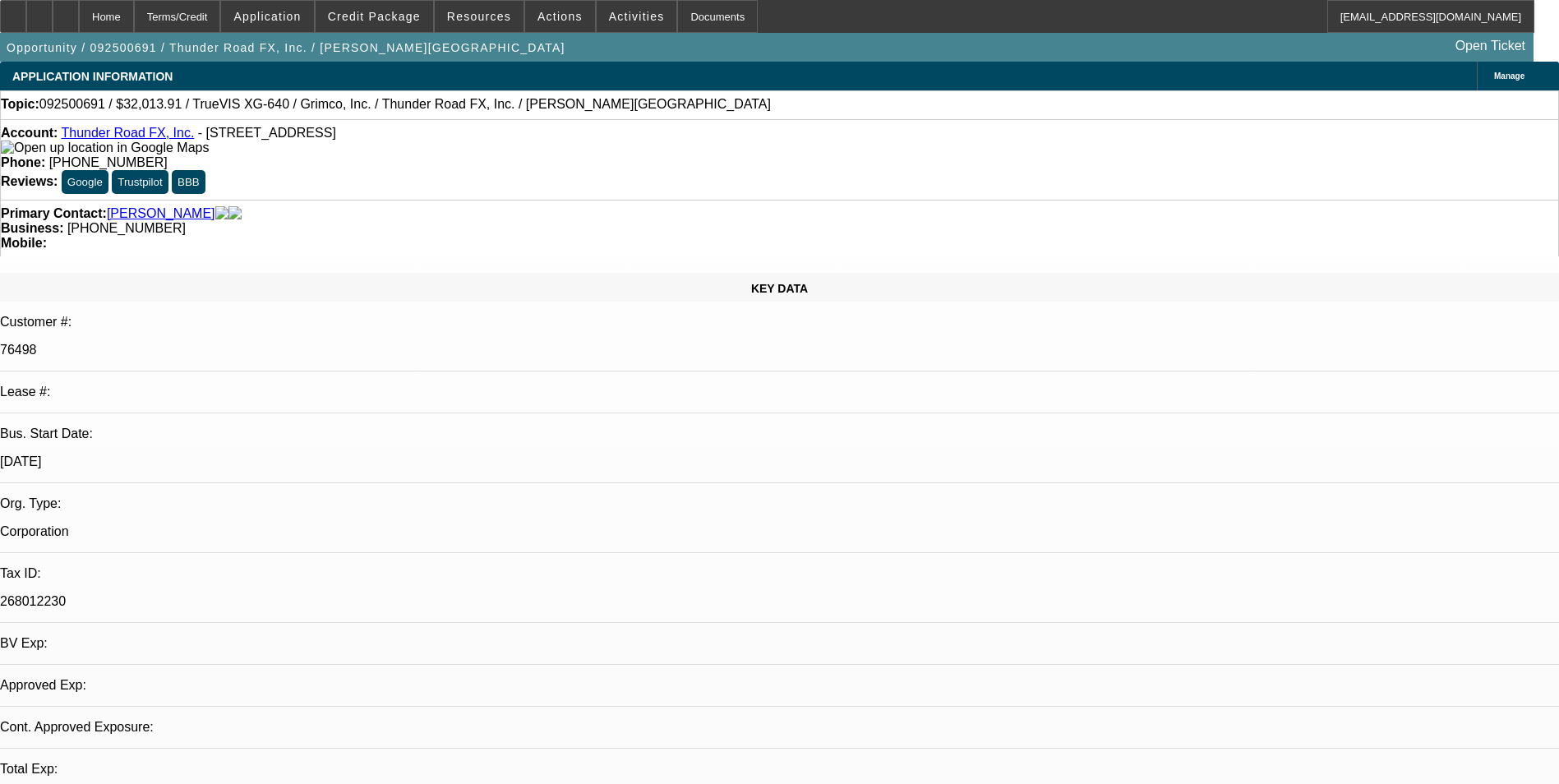
select select "0"
select select "2"
select select "0.1"
select select "4"
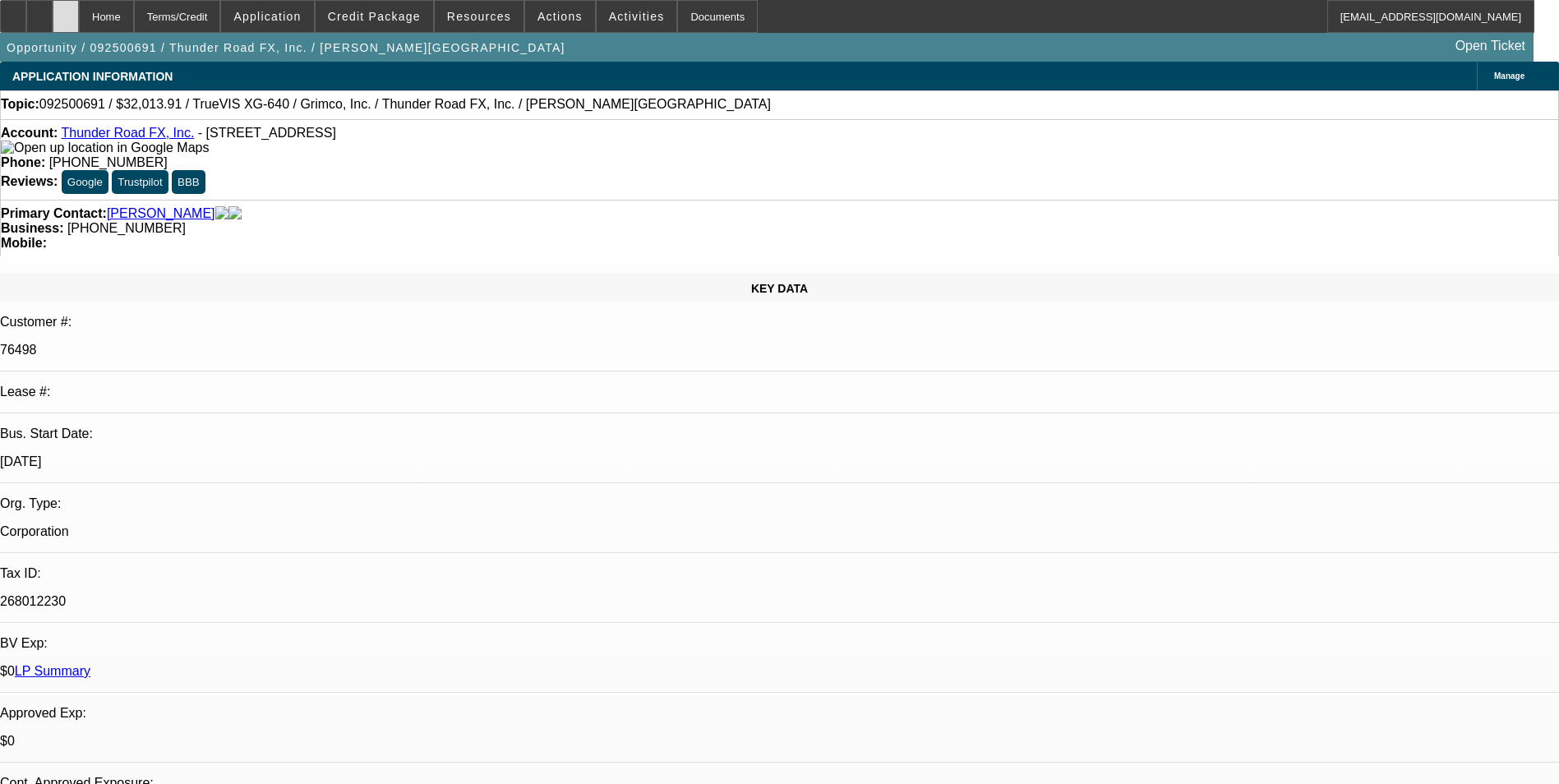
click at [65, 10] on icon at bounding box center [65, 10] width 0 height 0
select select "0"
select select "2"
select select "0.1"
select select "1"
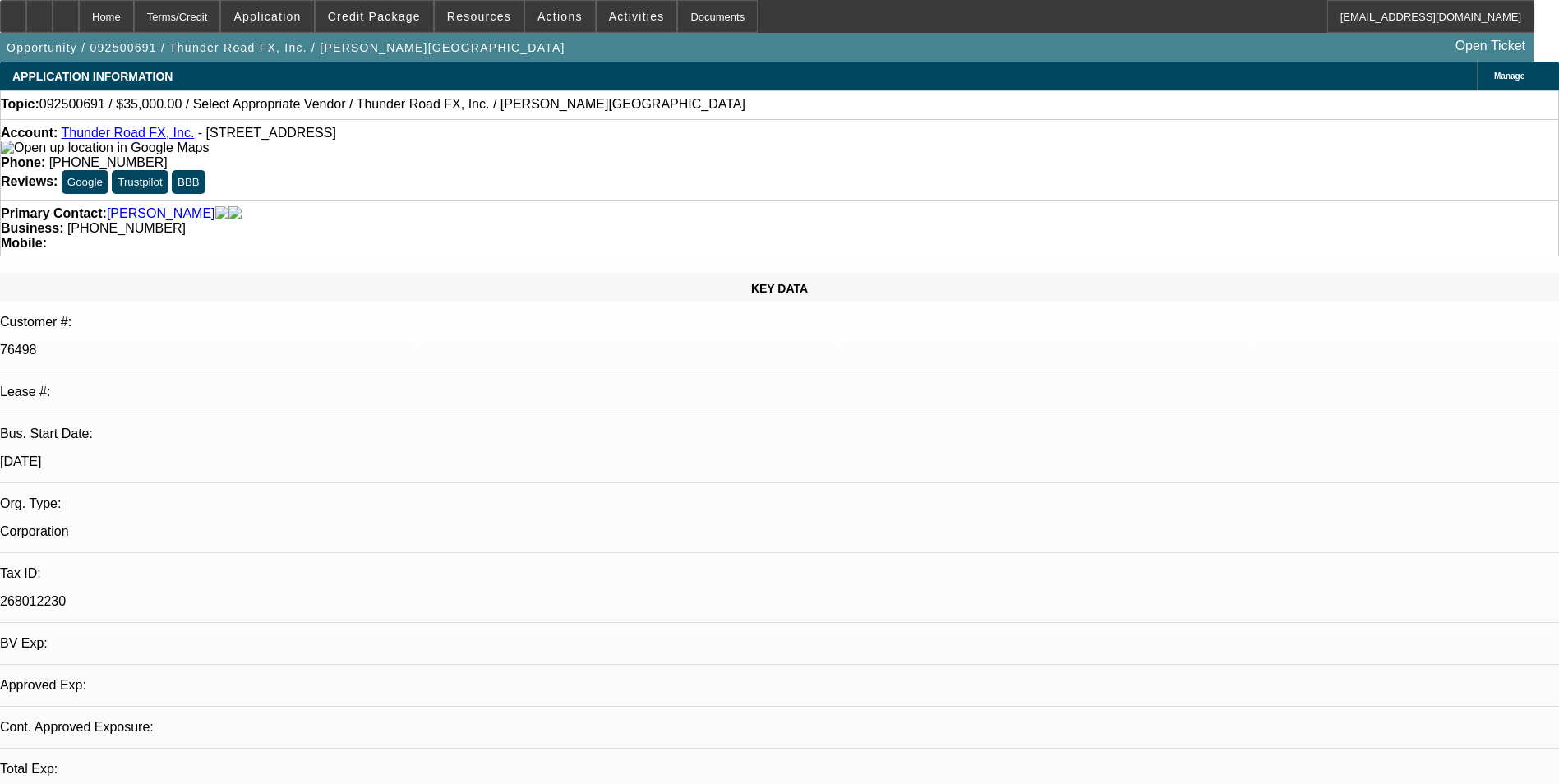
select select "2"
select select "4"
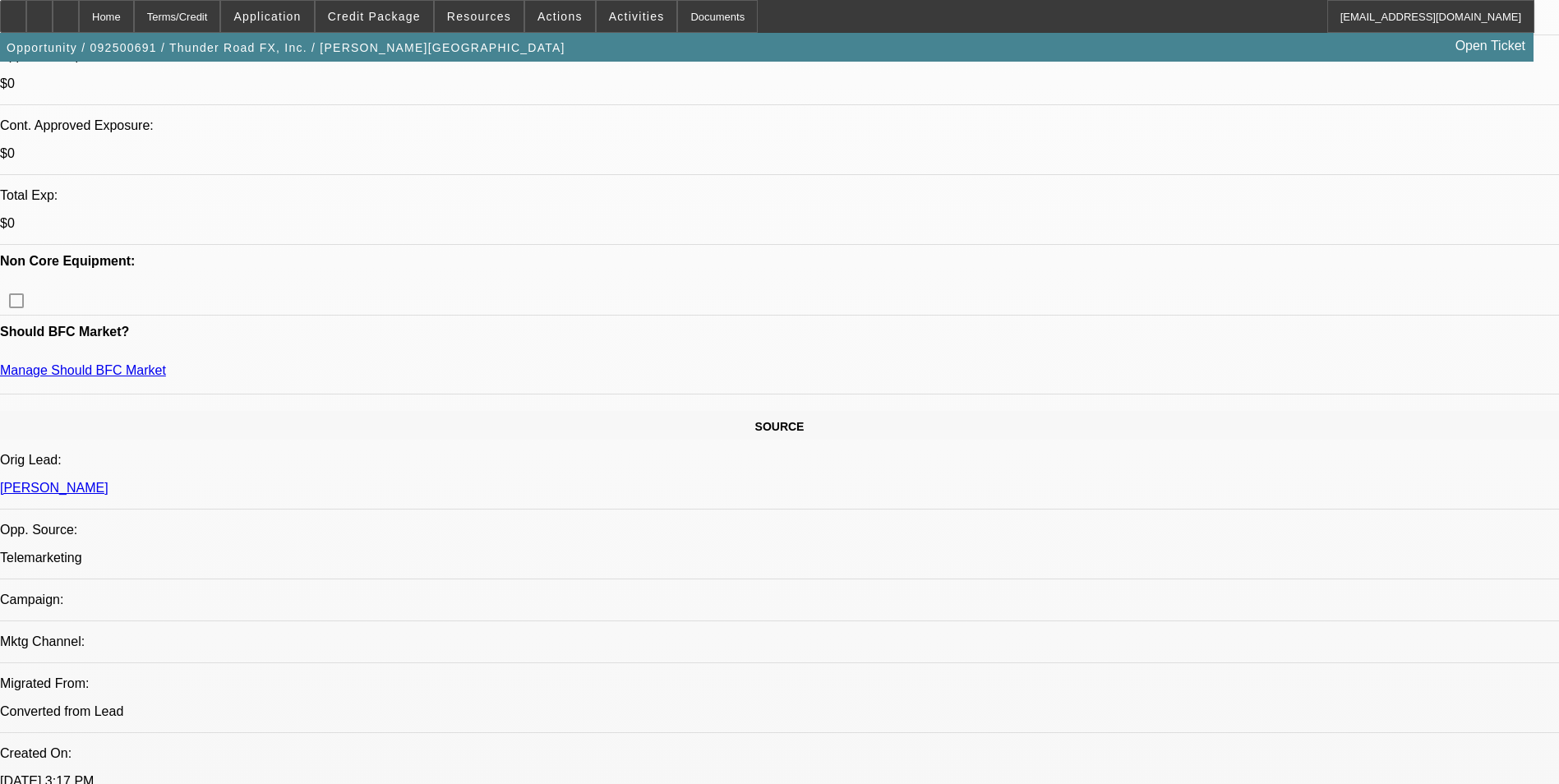
scroll to position [986, 0]
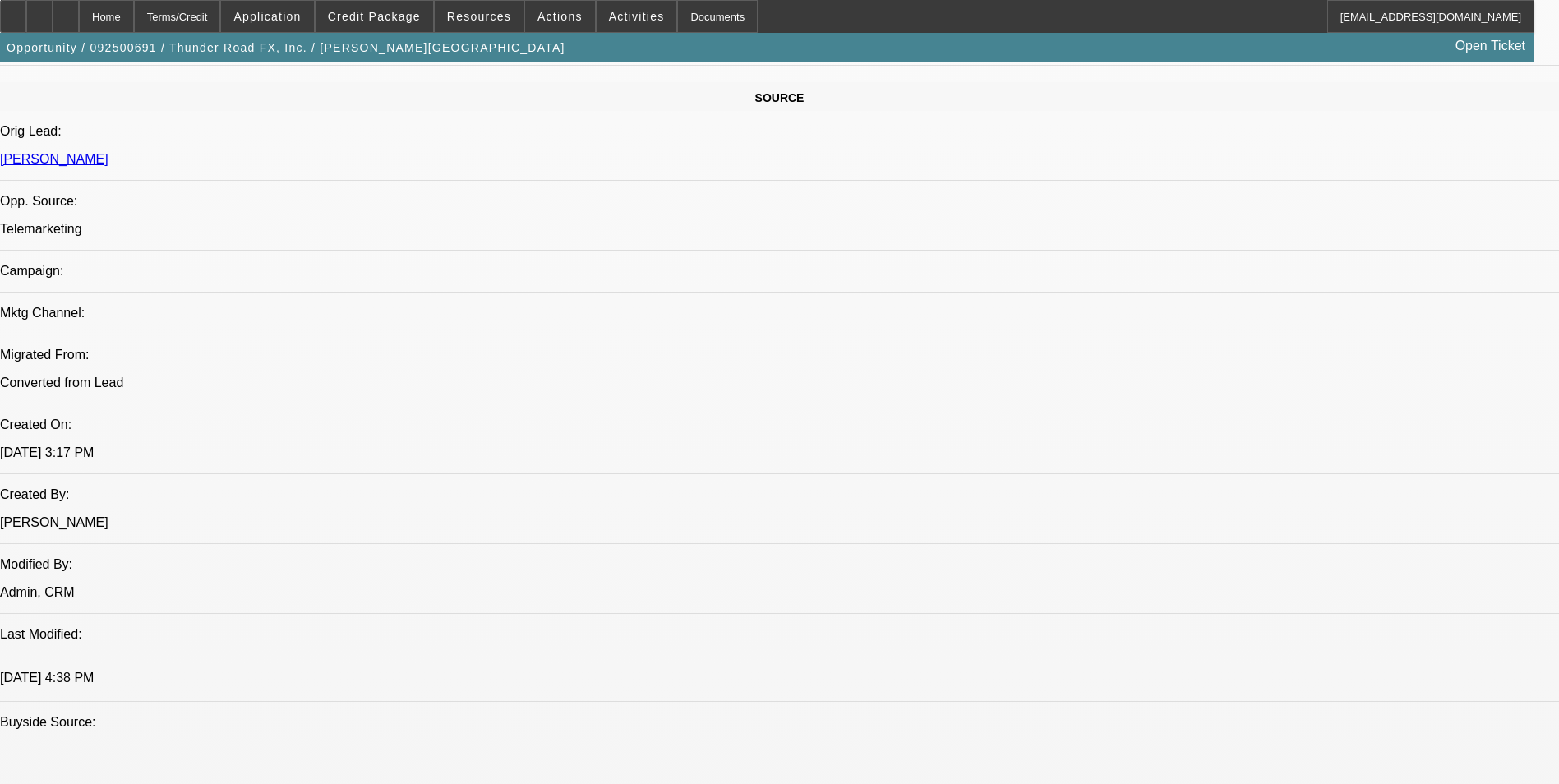
click at [415, 28] on span at bounding box center [374, 16] width 118 height 40
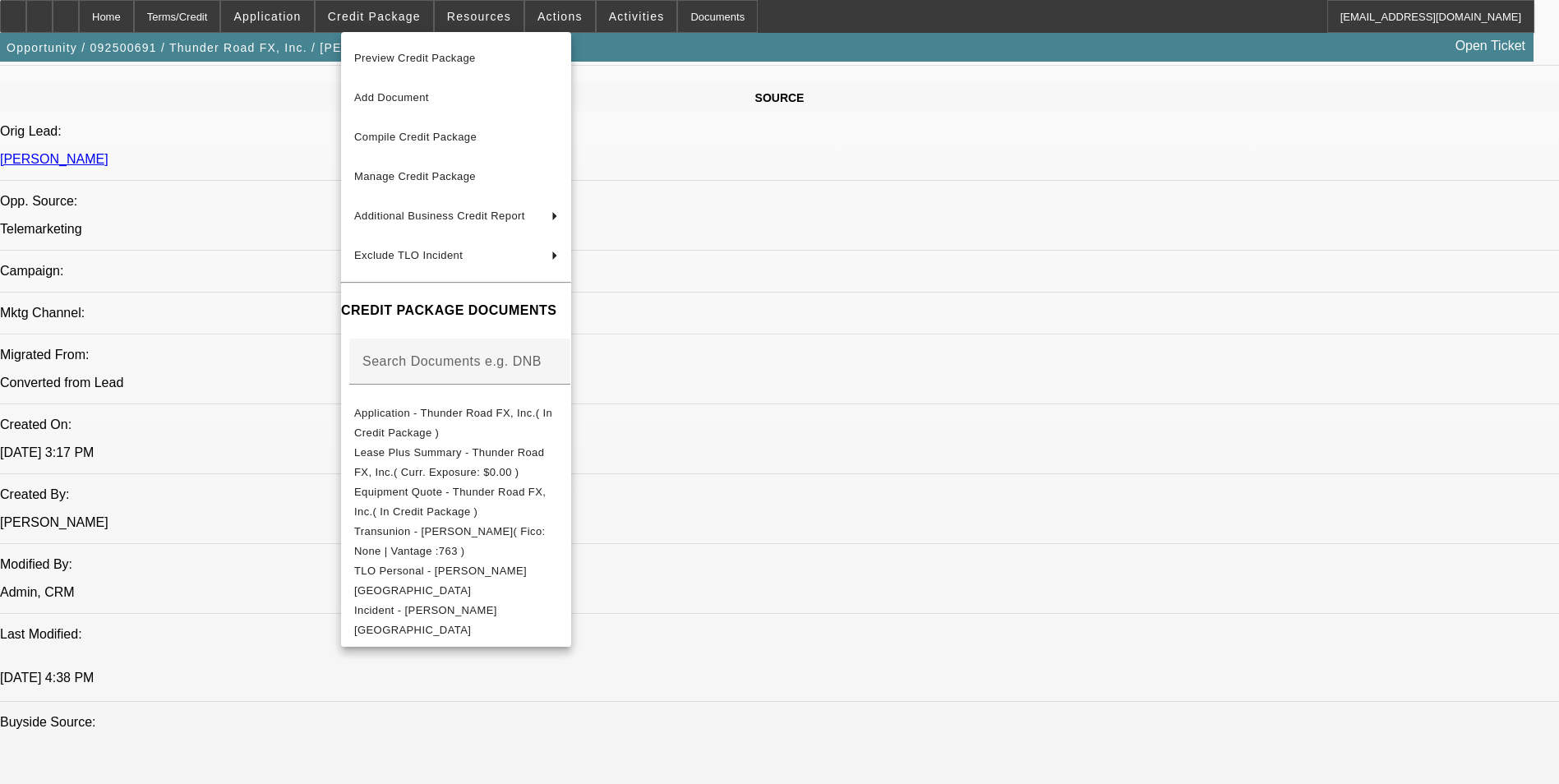
click at [866, 585] on div at bounding box center [779, 392] width 1559 height 784
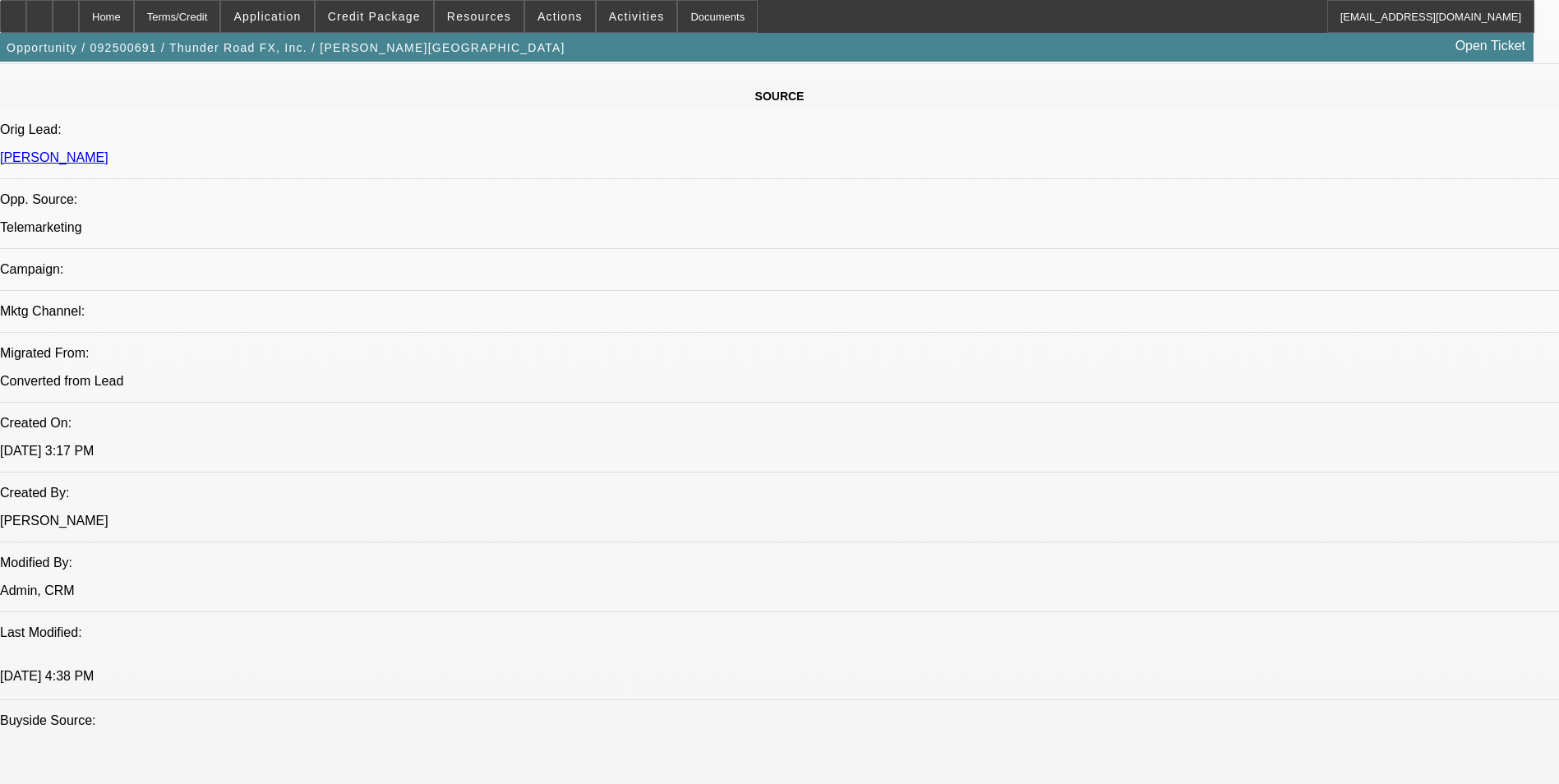
scroll to position [739, 0]
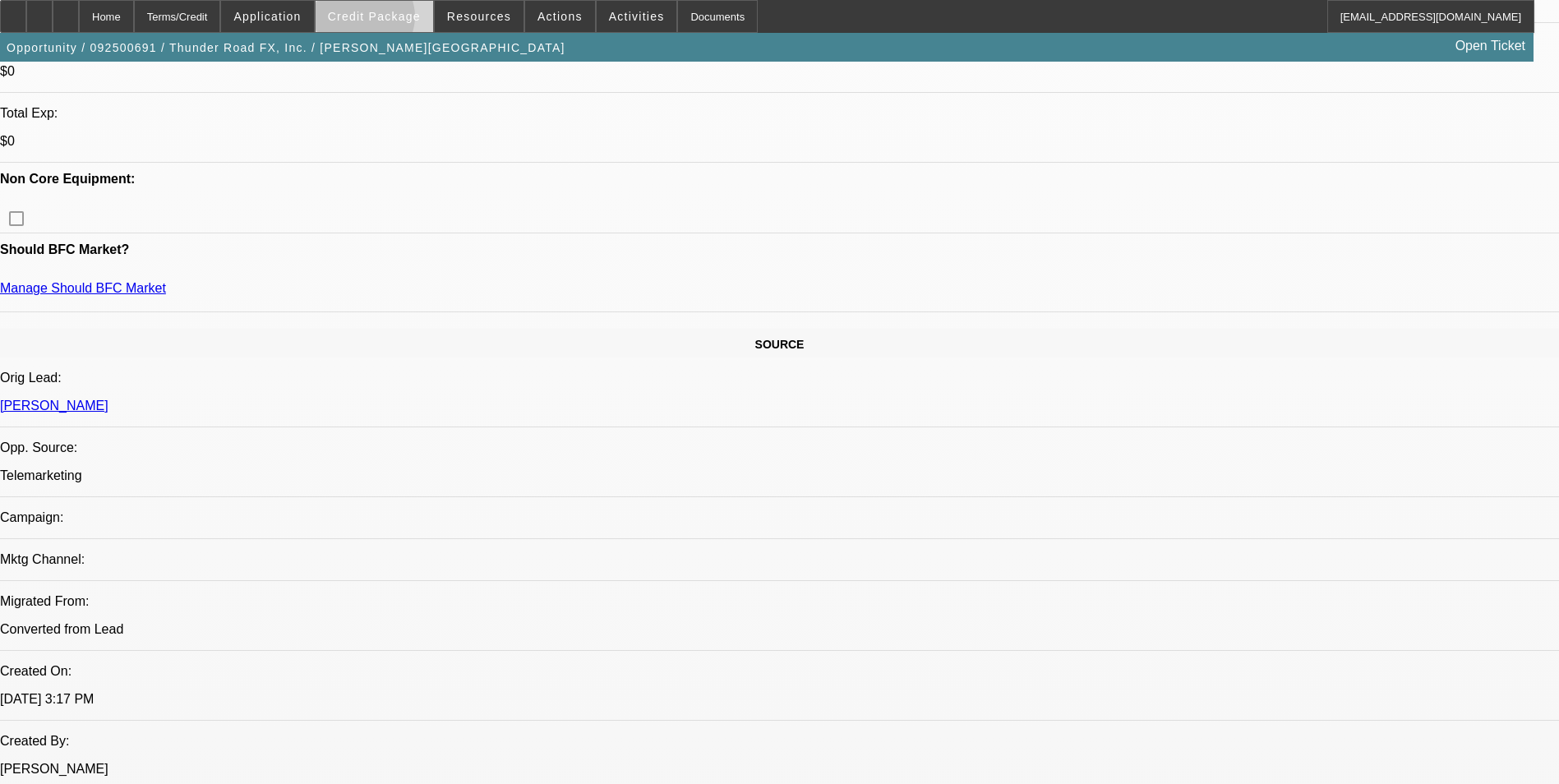
click at [390, 21] on span "Credit Package" at bounding box center [374, 15] width 93 height 13
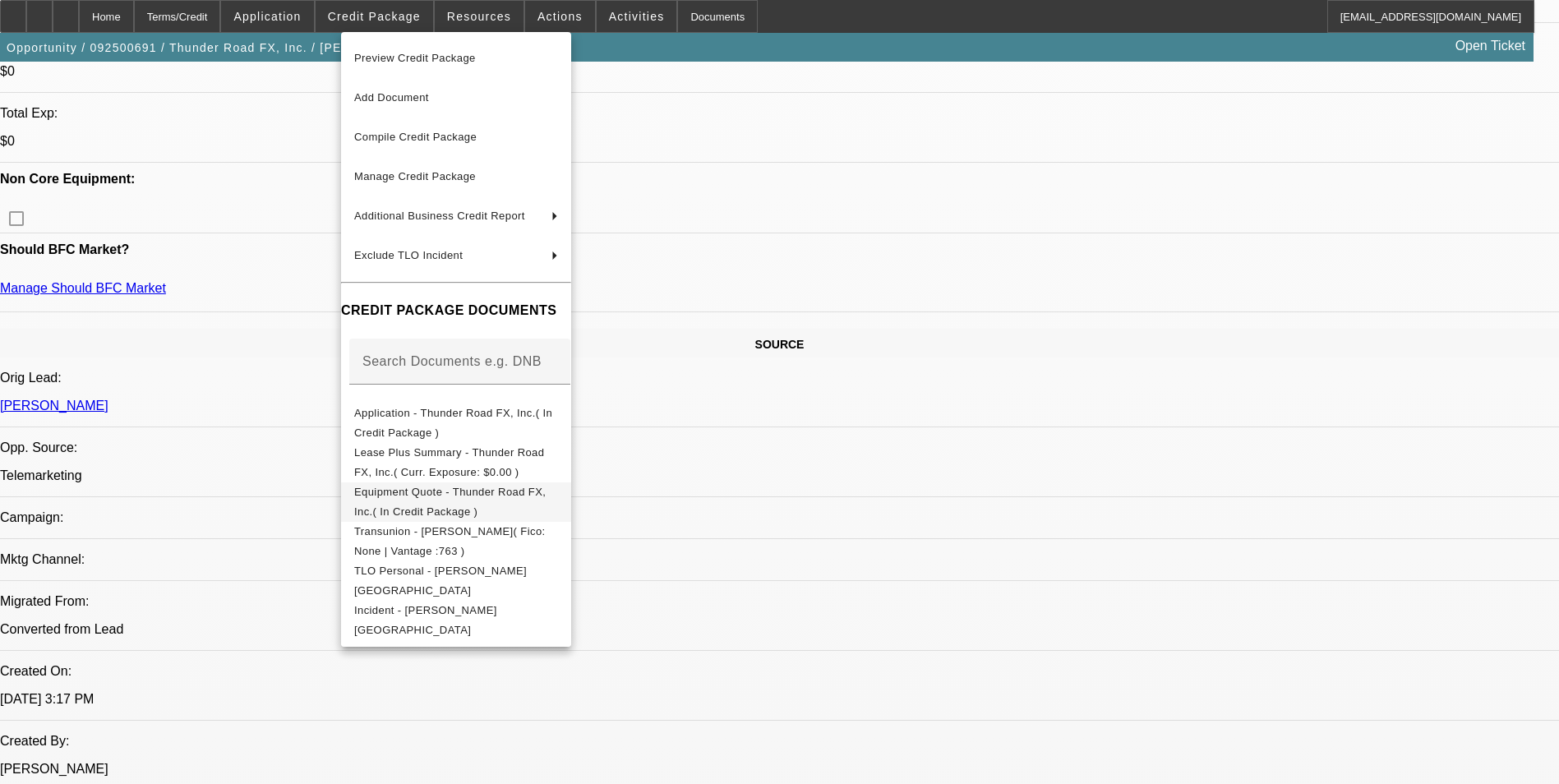
click at [535, 510] on button "Equipment Quote - Thunder Road FX, Inc.( In Credit Package )" at bounding box center [457, 502] width 230 height 40
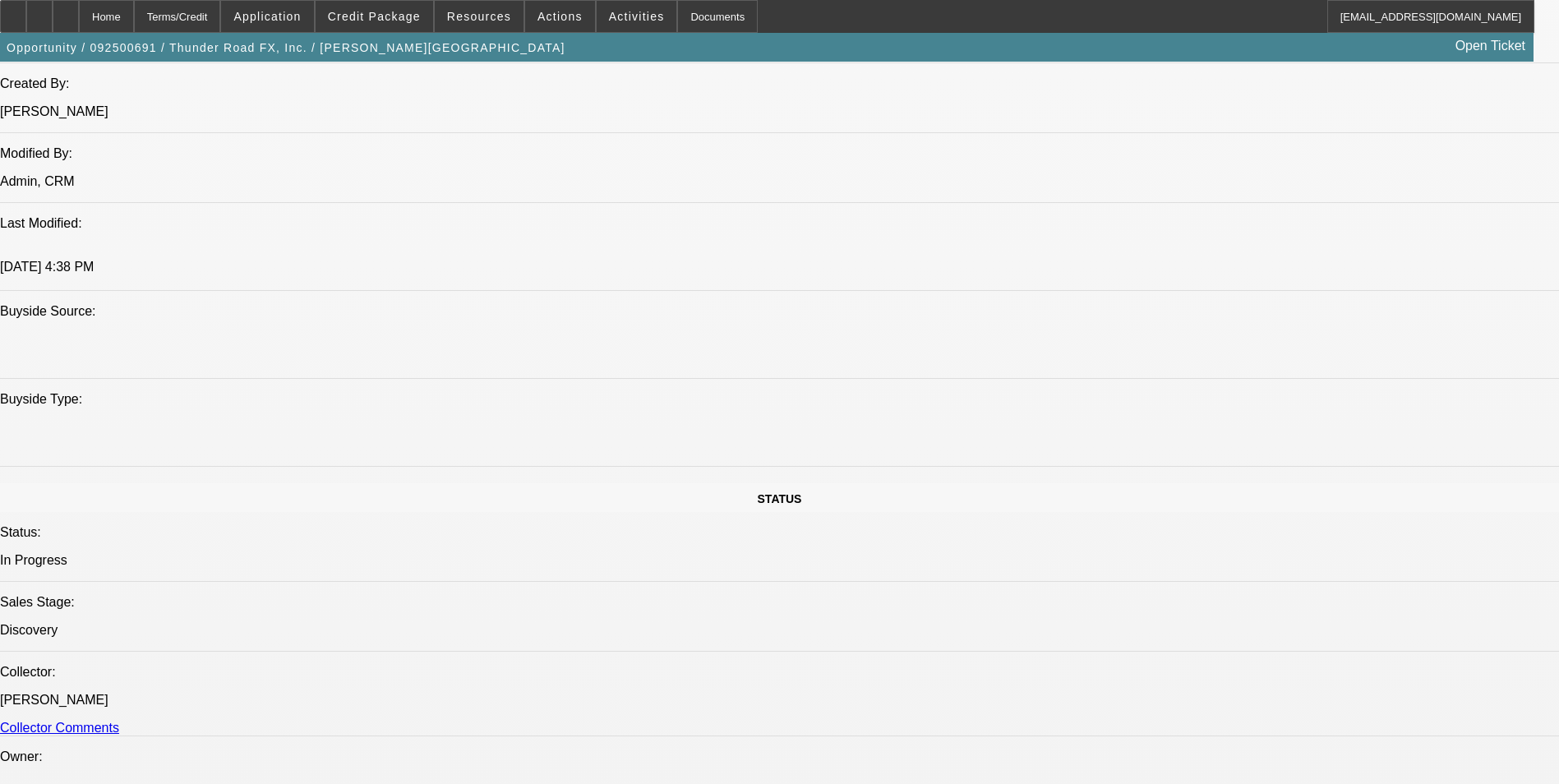
scroll to position [2054, 0]
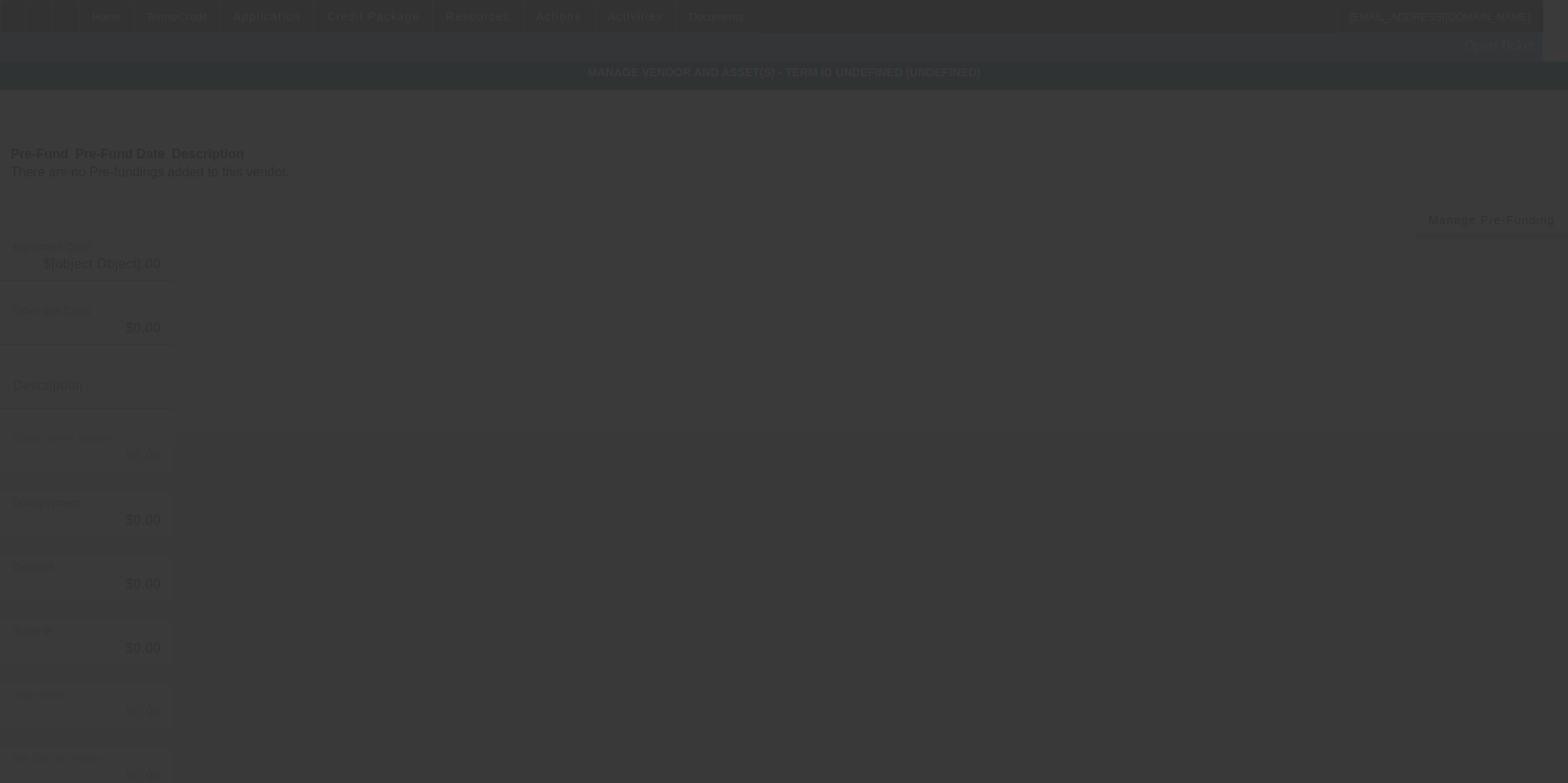
type input "$35,000.00"
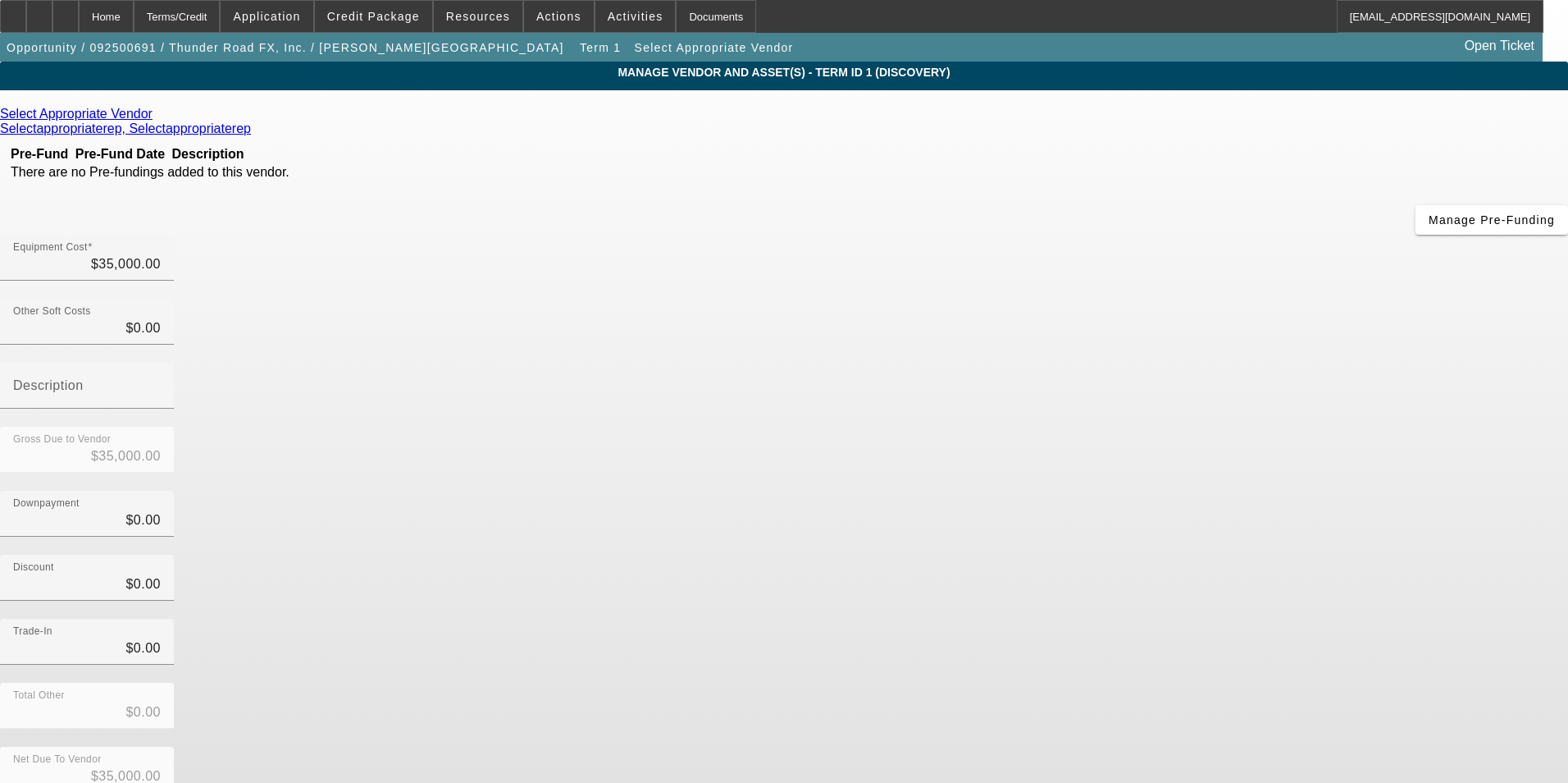
click at [157, 116] on icon at bounding box center [157, 113] width 0 height 14
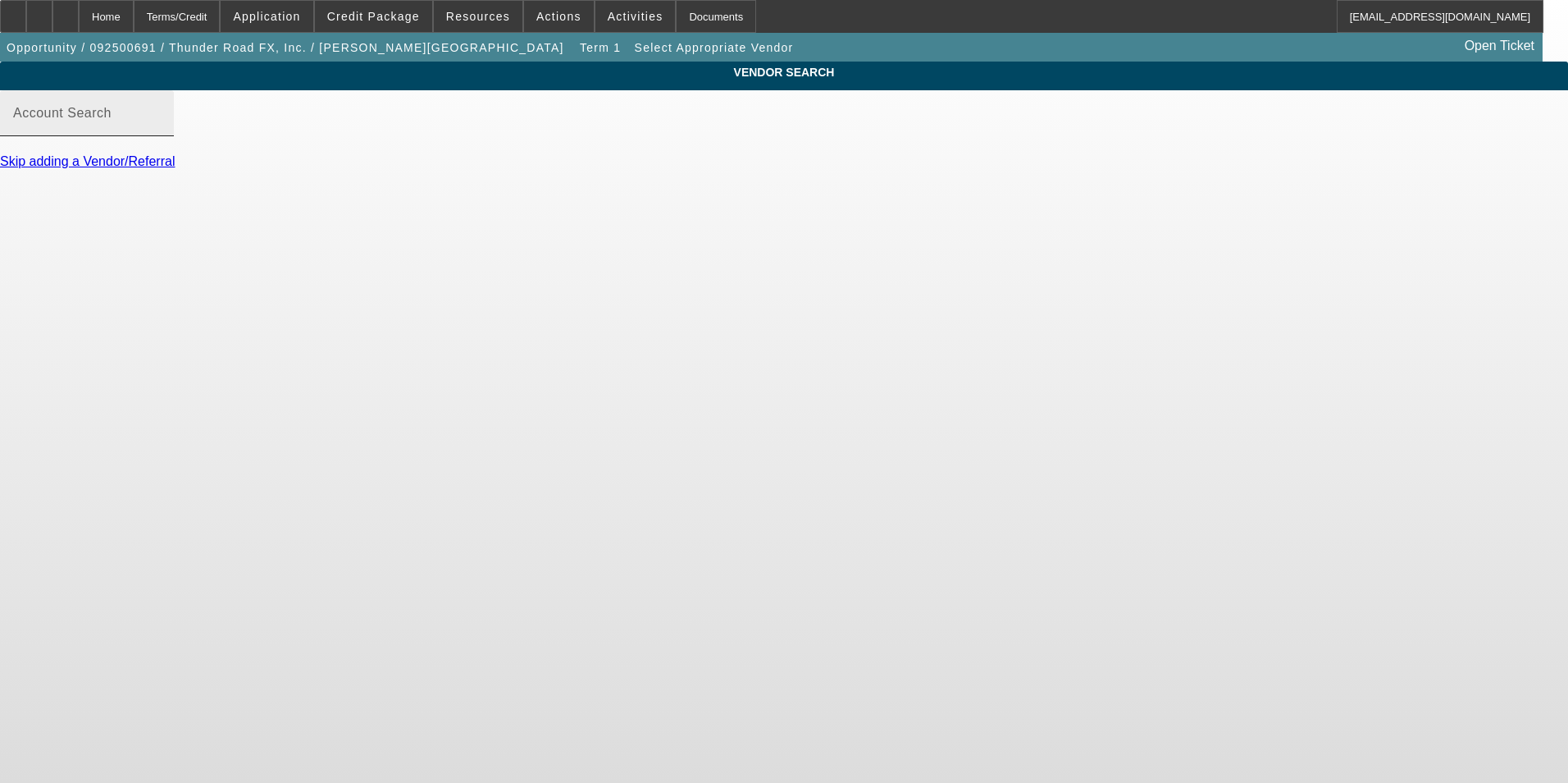
click at [112, 120] on mat-label "Account Search" at bounding box center [62, 112] width 99 height 14
click at [160, 130] on input "Account Search" at bounding box center [87, 119] width 148 height 20
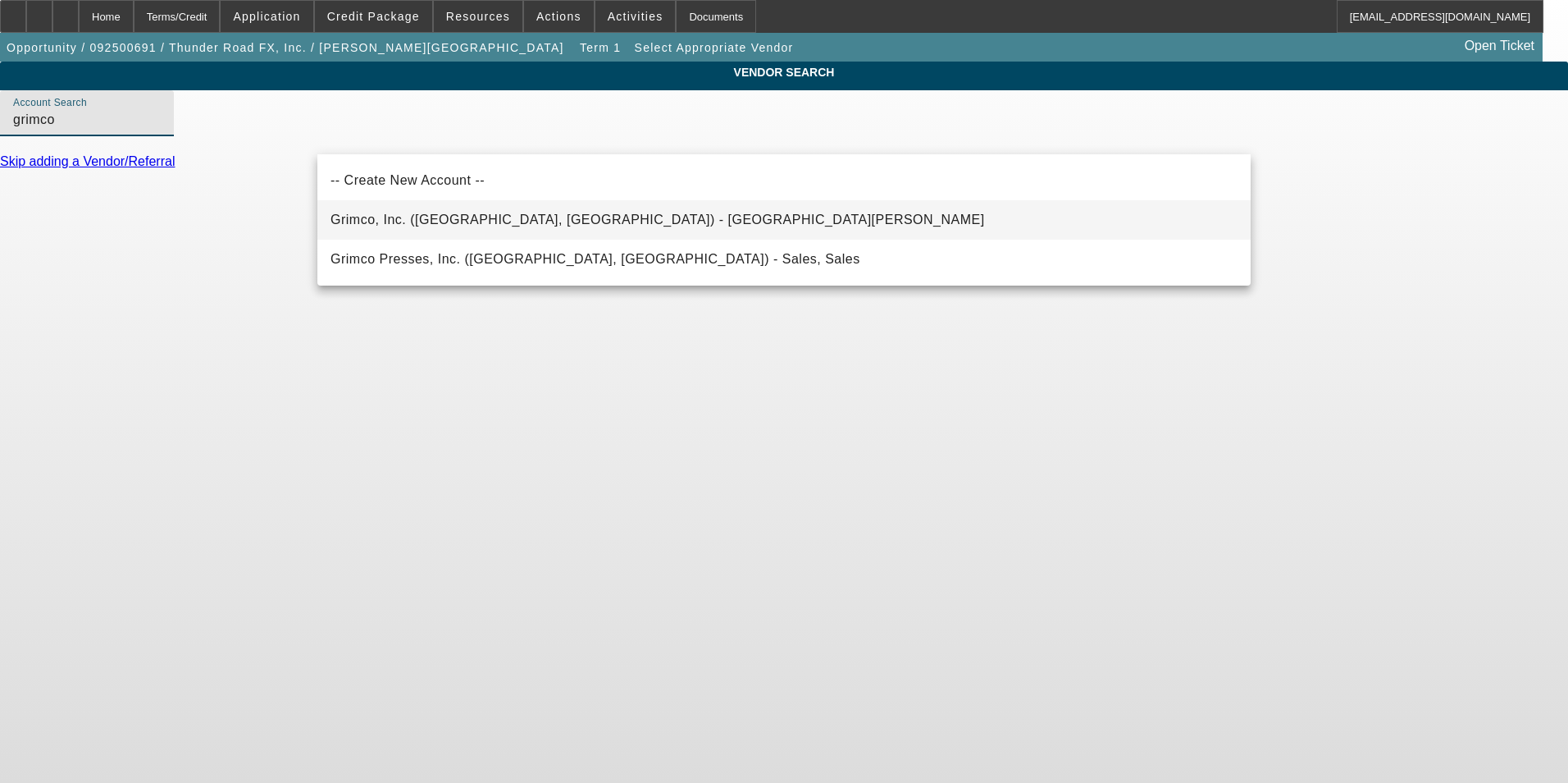
click at [493, 215] on span "Grimco, Inc. (Saint Louis, MO) - Molenbeck, Matthew" at bounding box center [657, 220] width 655 height 14
type input "Grimco, Inc. (Saint Louis, MO) - Molenbeck, Matthew"
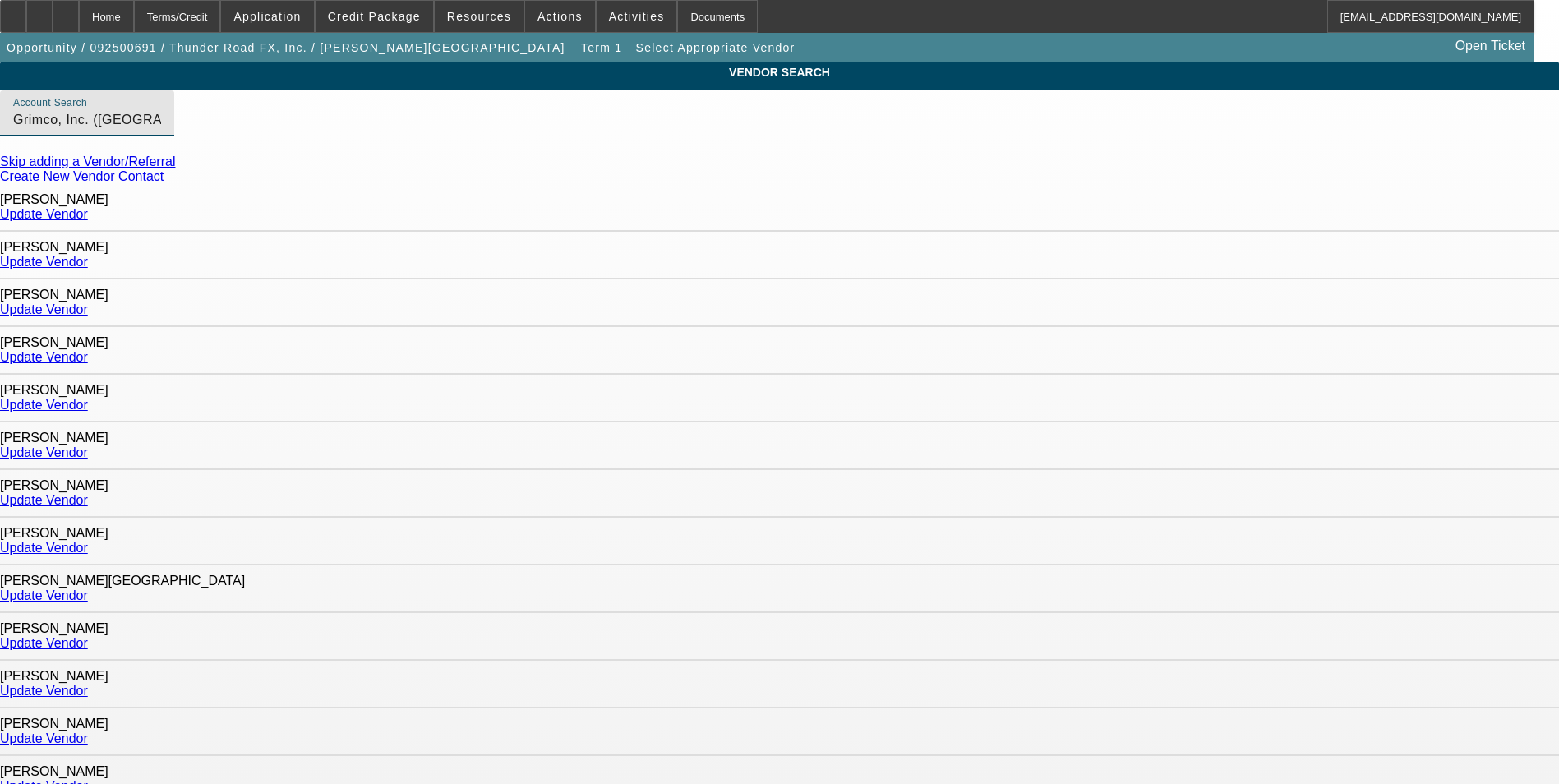
click at [163, 183] on link "Create New Vendor Contact" at bounding box center [82, 176] width 163 height 14
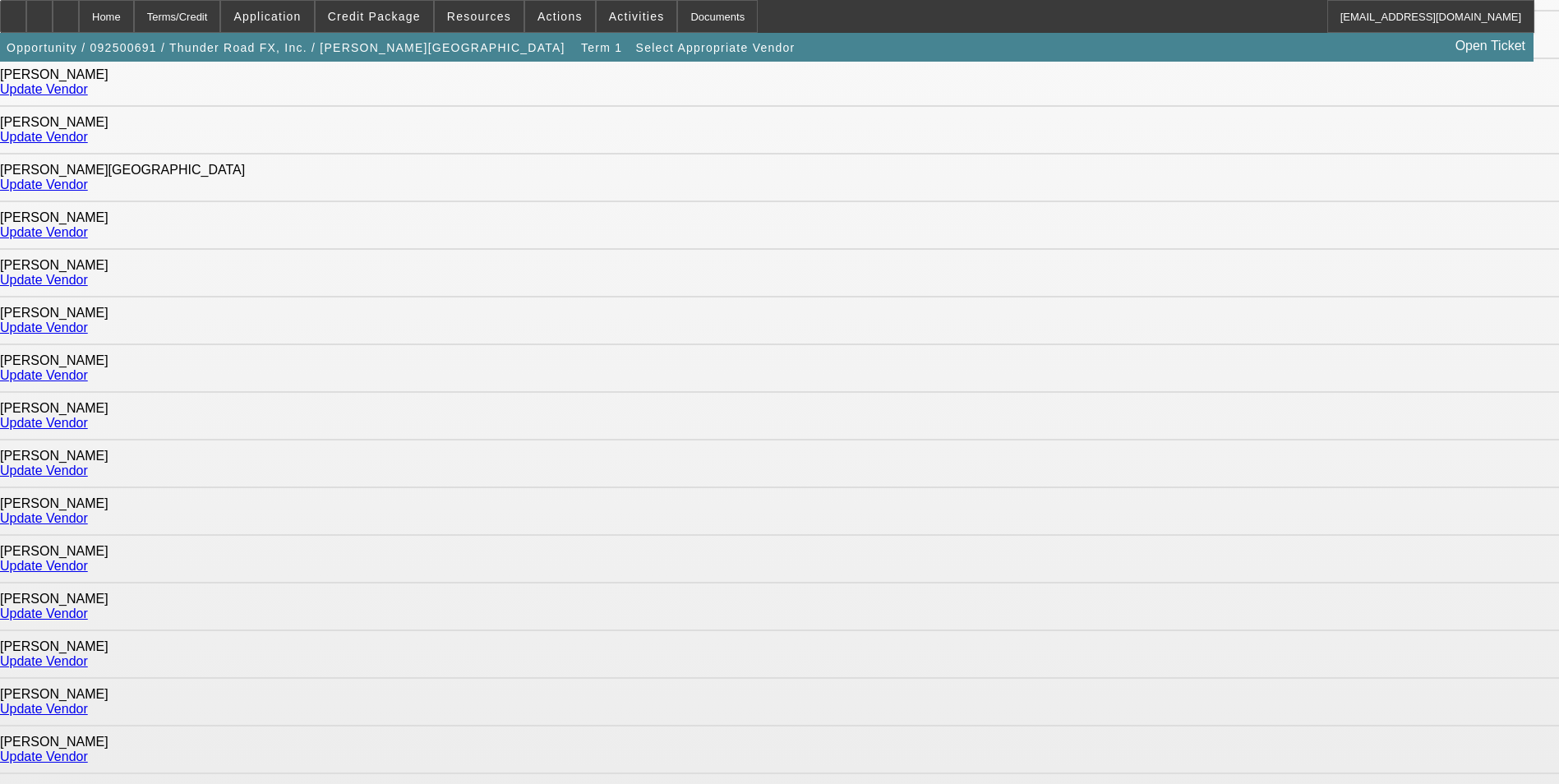
scroll to position [164, 0]
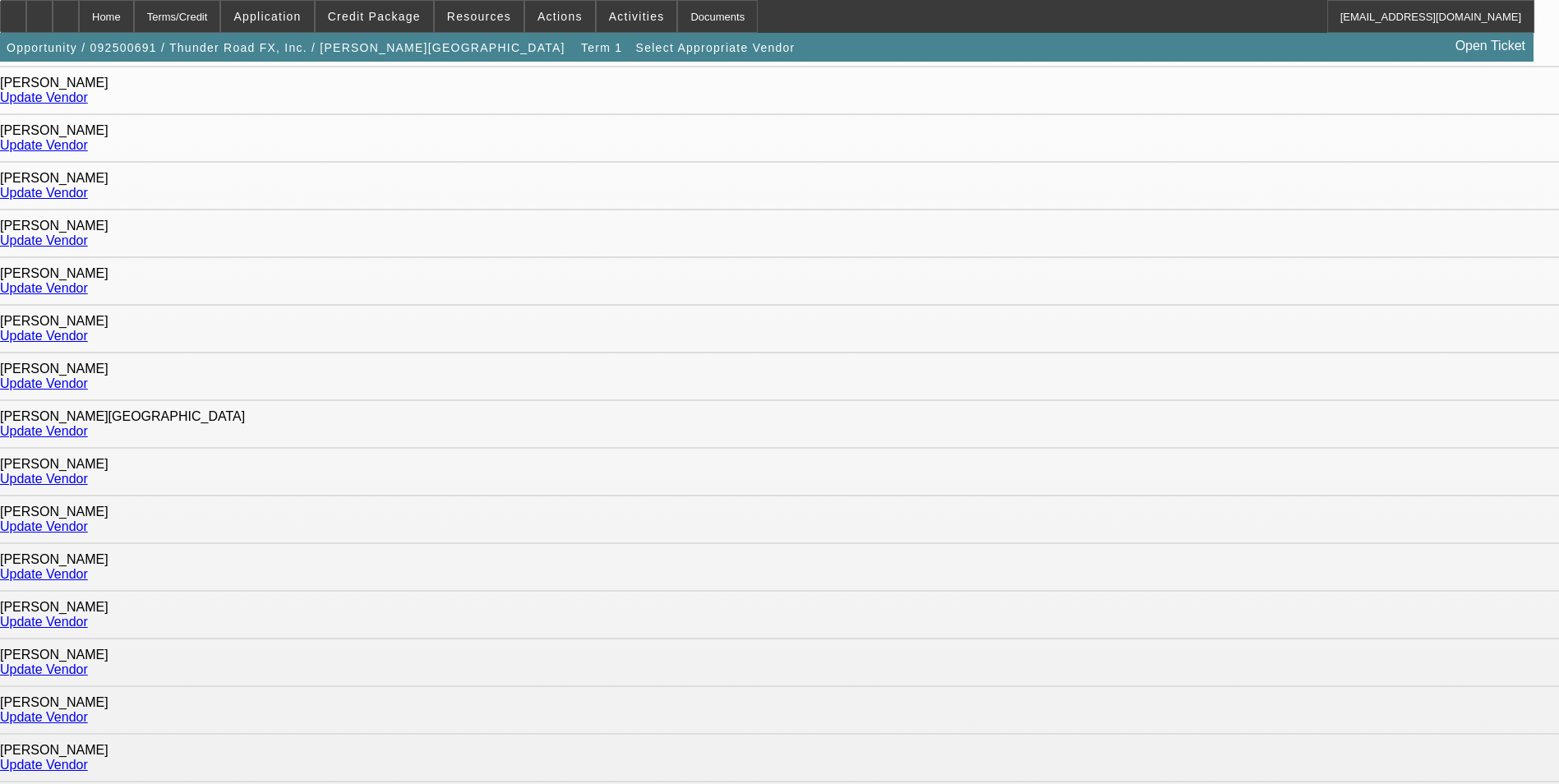
click at [88, 328] on link "Update Vendor" at bounding box center [44, 335] width 88 height 14
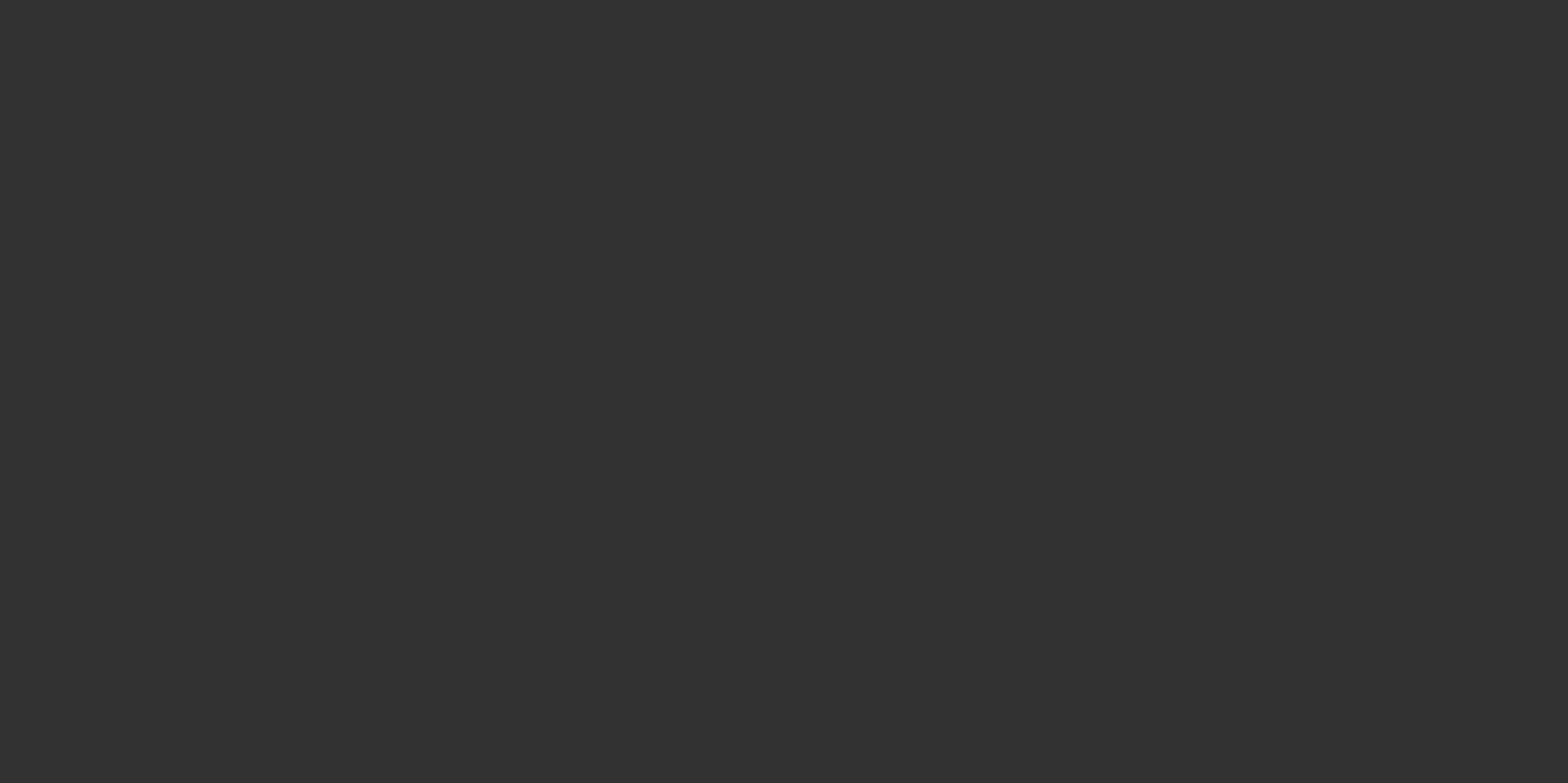
type input "$35,000.00"
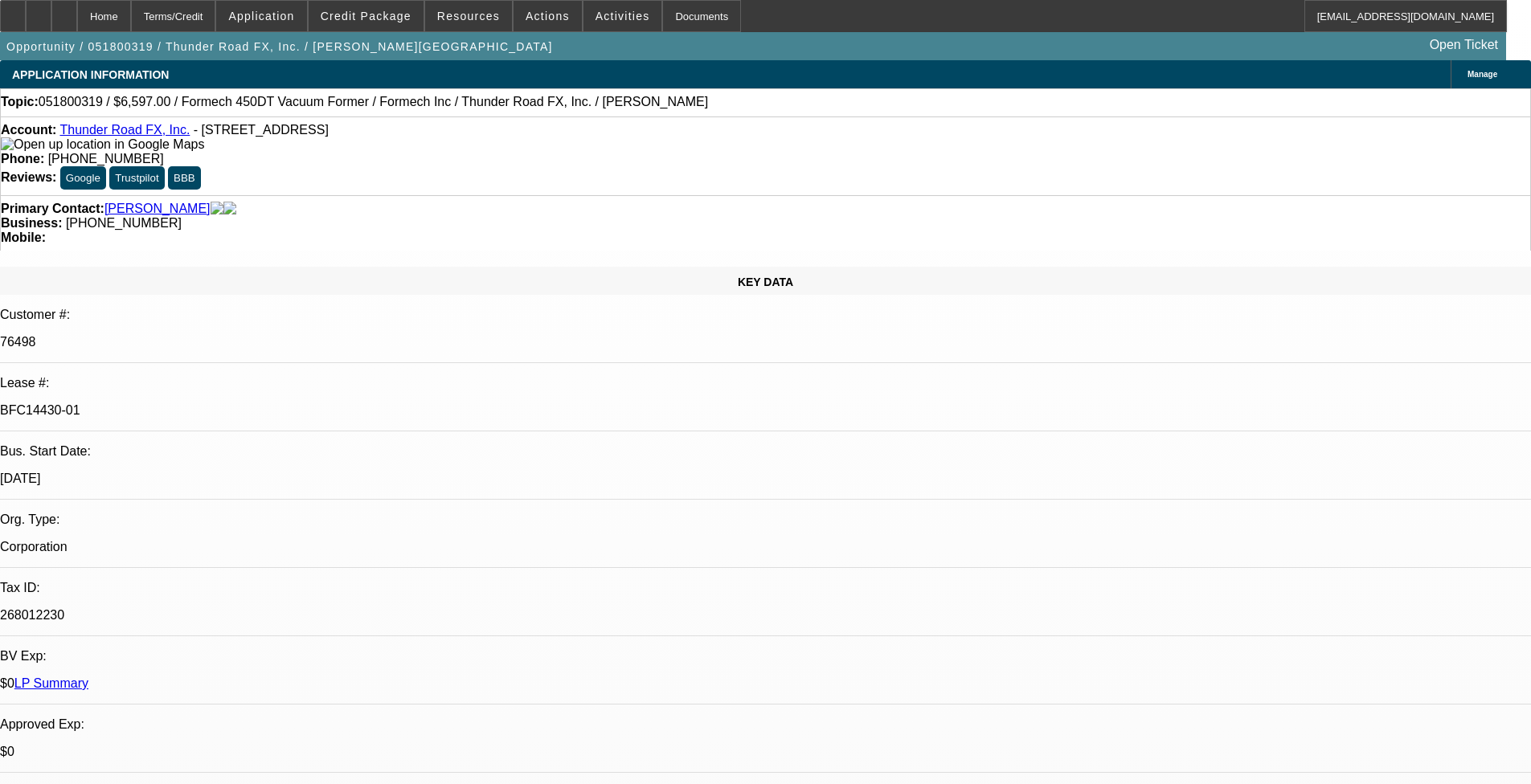
select select "0"
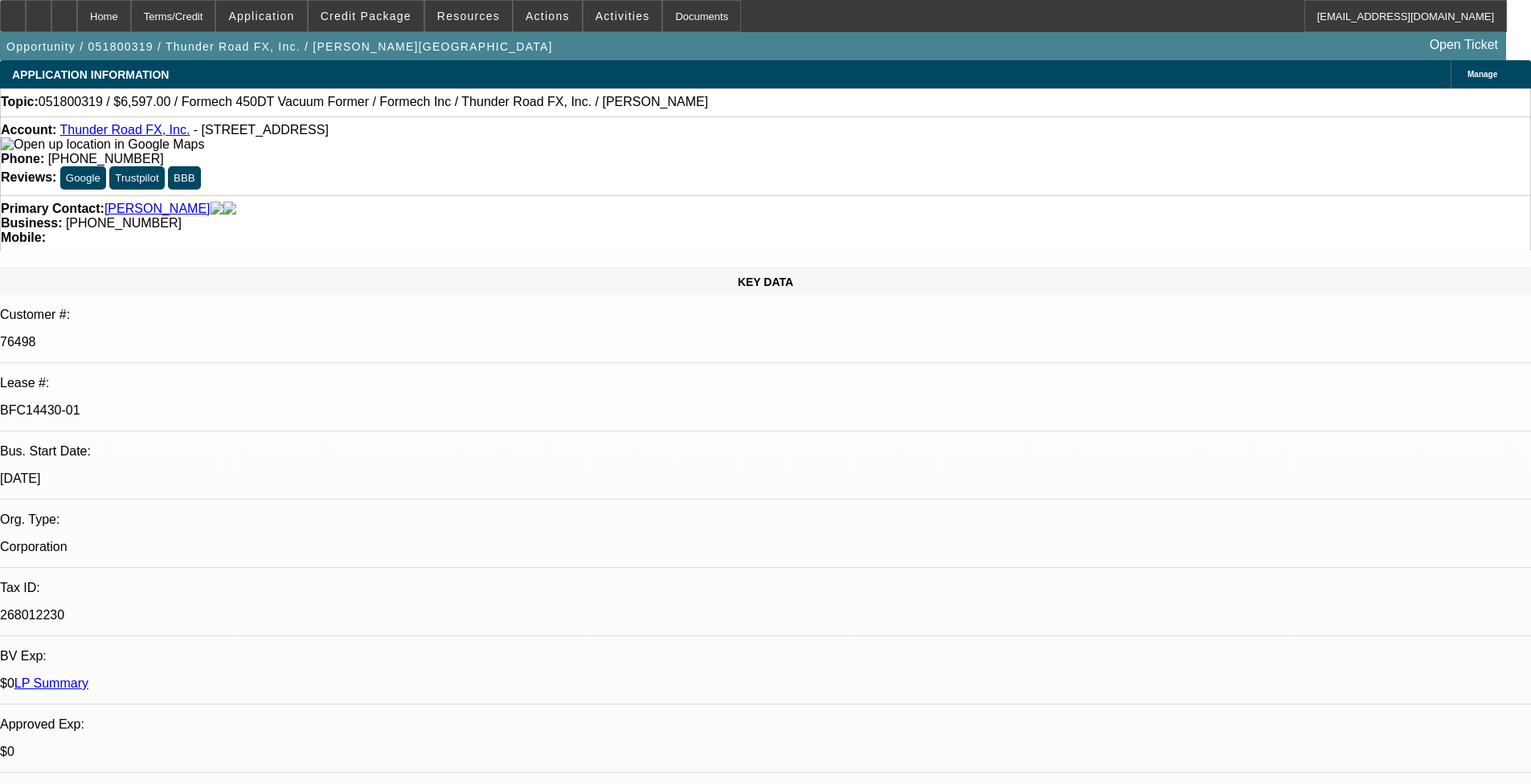
select select "0"
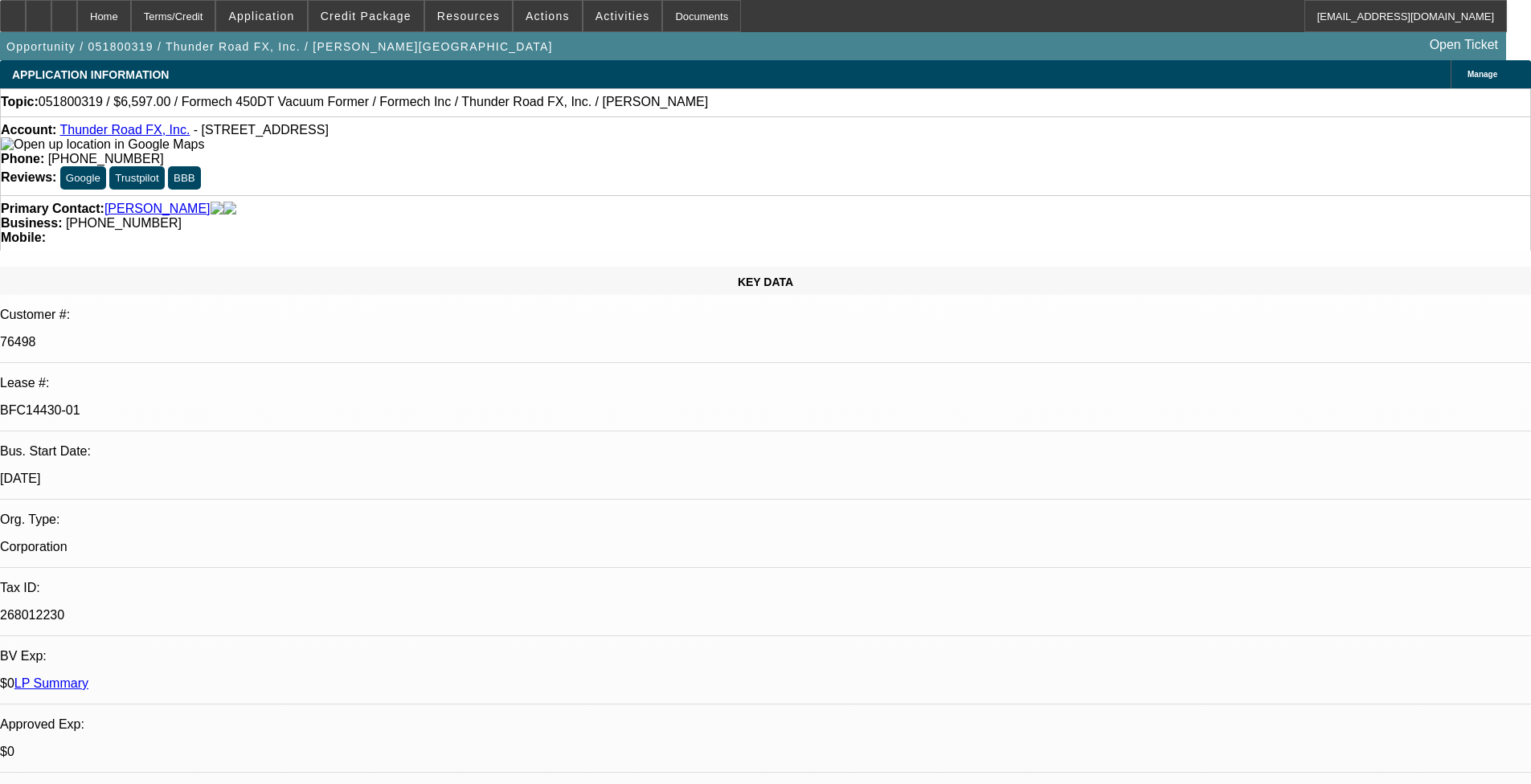
select select "0"
select select "1"
select select "2"
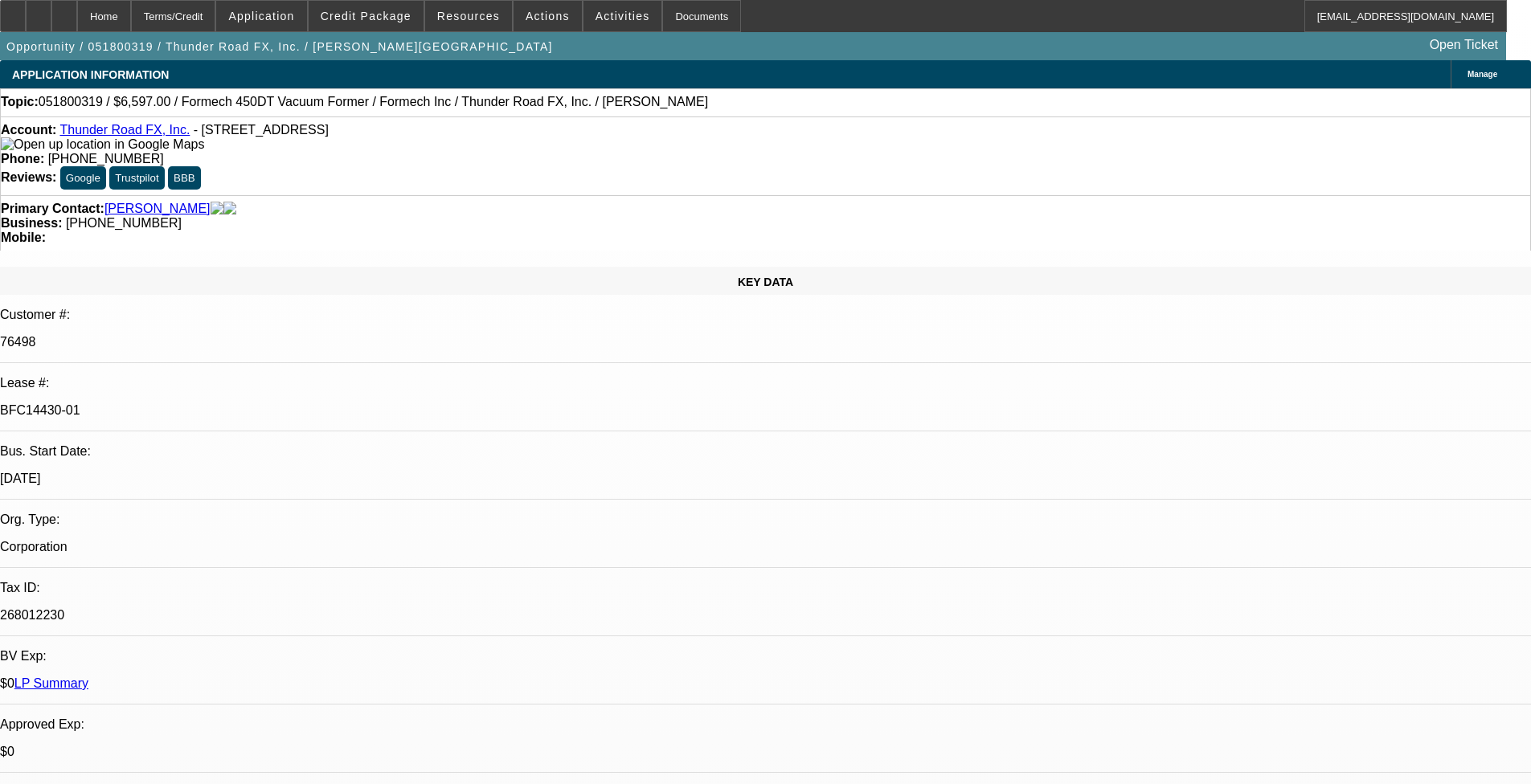
select select "1"
select select "3"
select select "1"
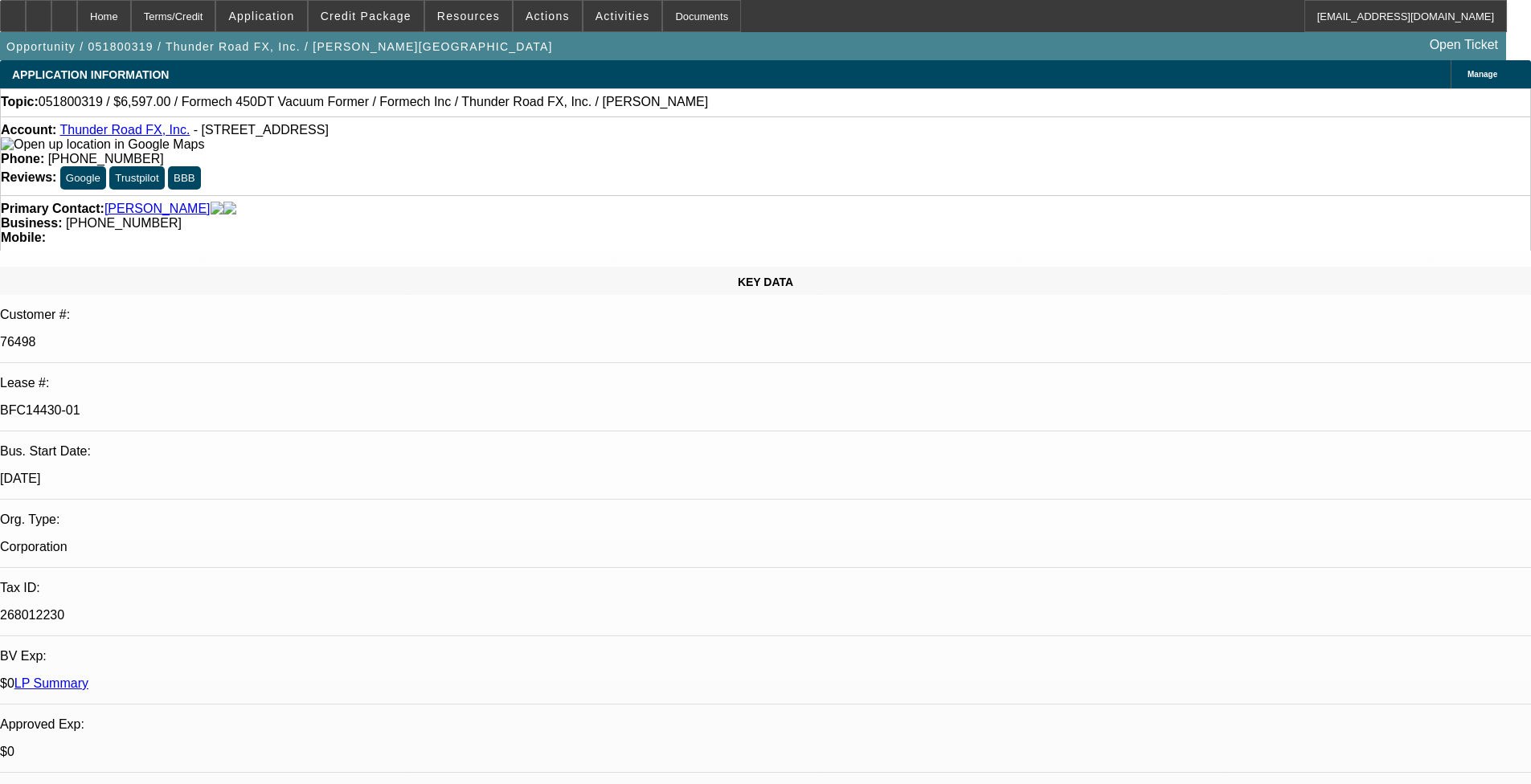
select select "3"
select select "1"
select select "2"
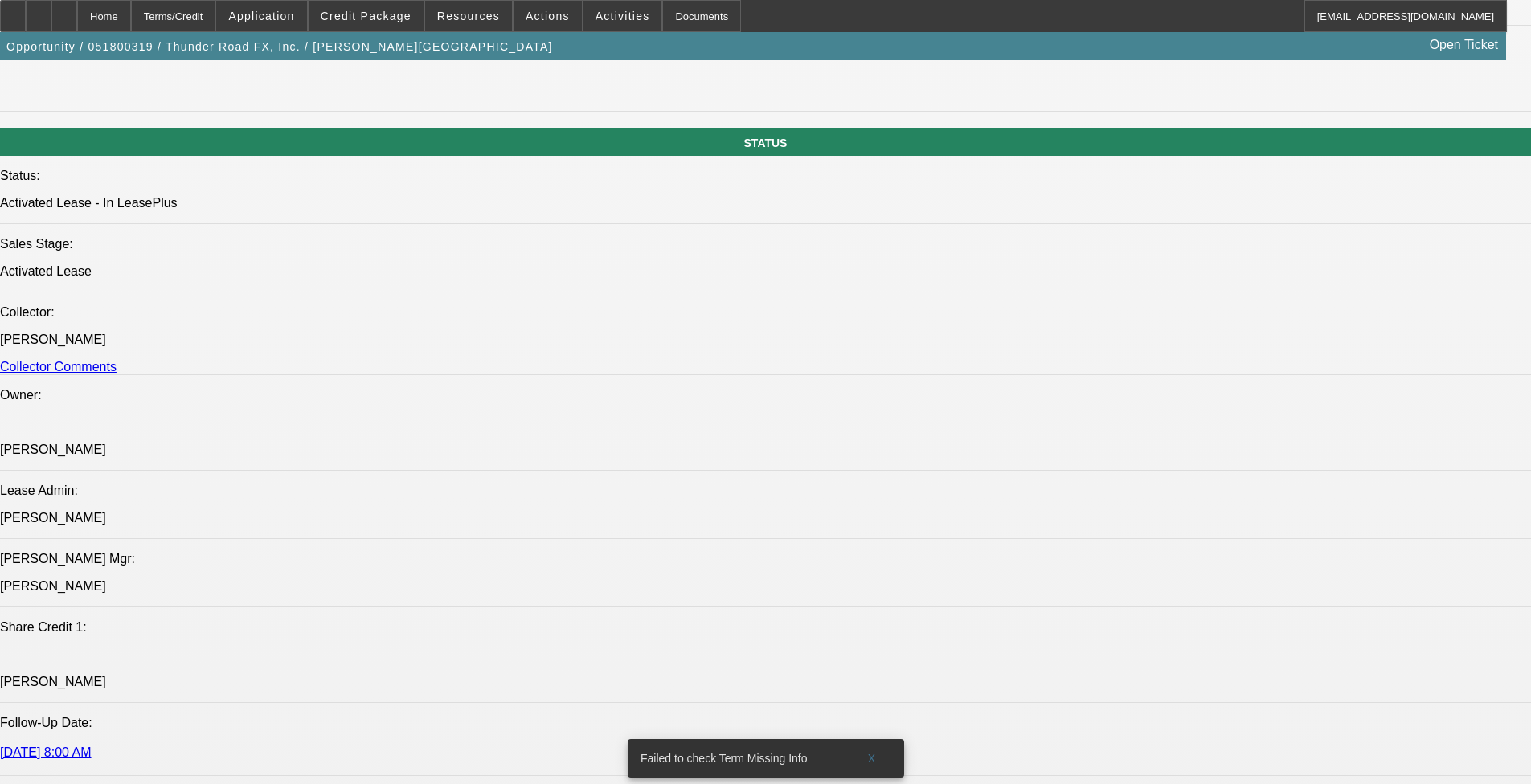
scroll to position [1928, 0]
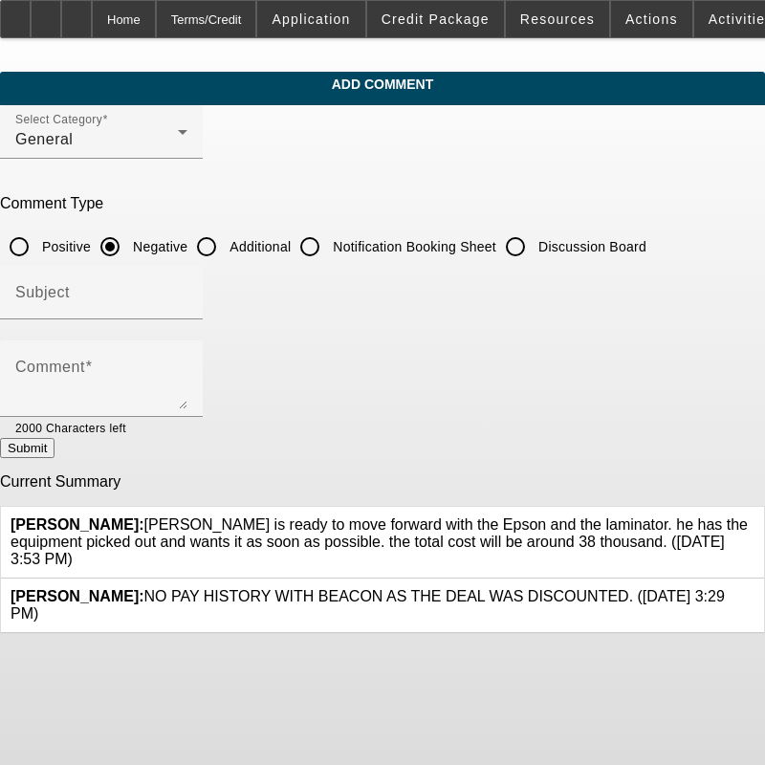
drag, startPoint x: 246, startPoint y: 235, endPoint x: 246, endPoint y: 248, distance: 13.4
click at [226, 235] on input "Additional" at bounding box center [206, 246] width 38 height 38
radio input "true"
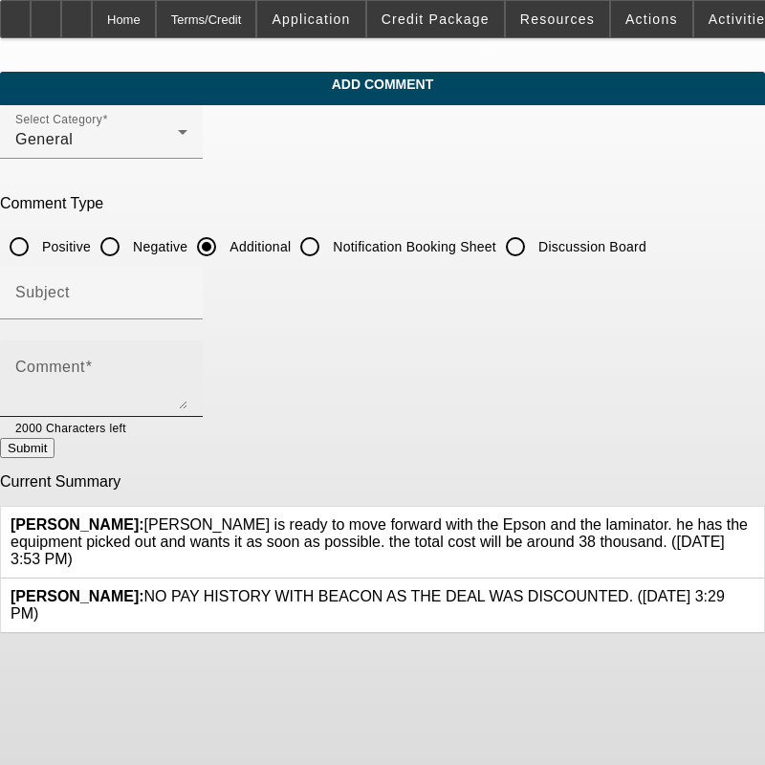
click at [187, 359] on div "Comment" at bounding box center [101, 378] width 172 height 76
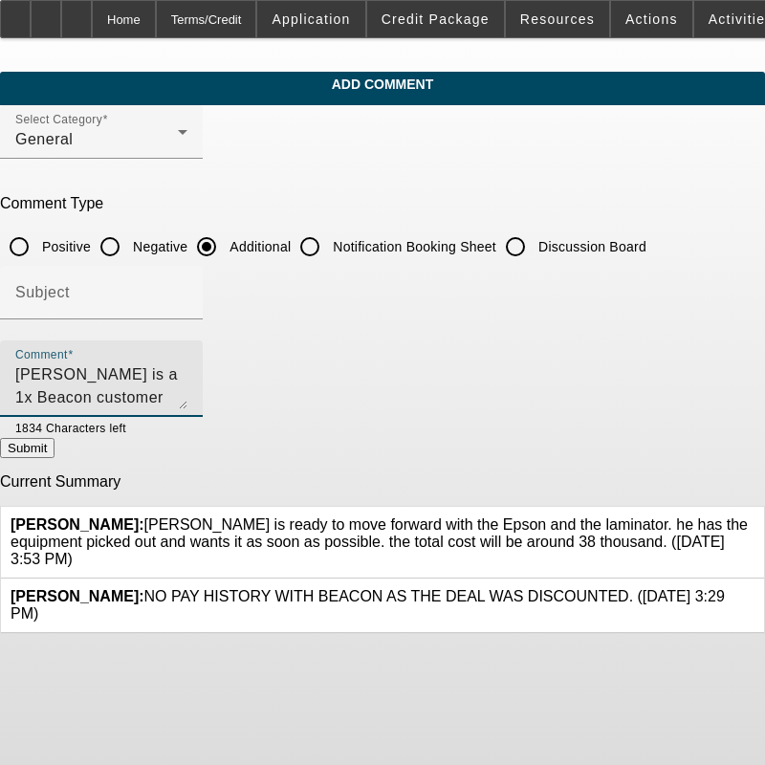
click at [187, 393] on textarea "[PERSON_NAME] is a 1x Beacon customer that has owned and operated, Thunder Road…" at bounding box center [101, 386] width 172 height 46
drag, startPoint x: 365, startPoint y: 396, endPoint x: 222, endPoint y: 391, distance: 143.4
click at [187, 391] on textarea "[PERSON_NAME] is a 1x Beacon customer that has owned and operated, Thunder Road…" at bounding box center [101, 386] width 172 height 46
click at [187, 388] on textarea "[PERSON_NAME] is a 1x Beacon customer that has owned and operated, Thunder Road…" at bounding box center [101, 386] width 172 height 46
click at [187, 392] on textarea "[PERSON_NAME] is a 1x Beacon customer that has owned and operated, Thunder Road…" at bounding box center [101, 386] width 172 height 46
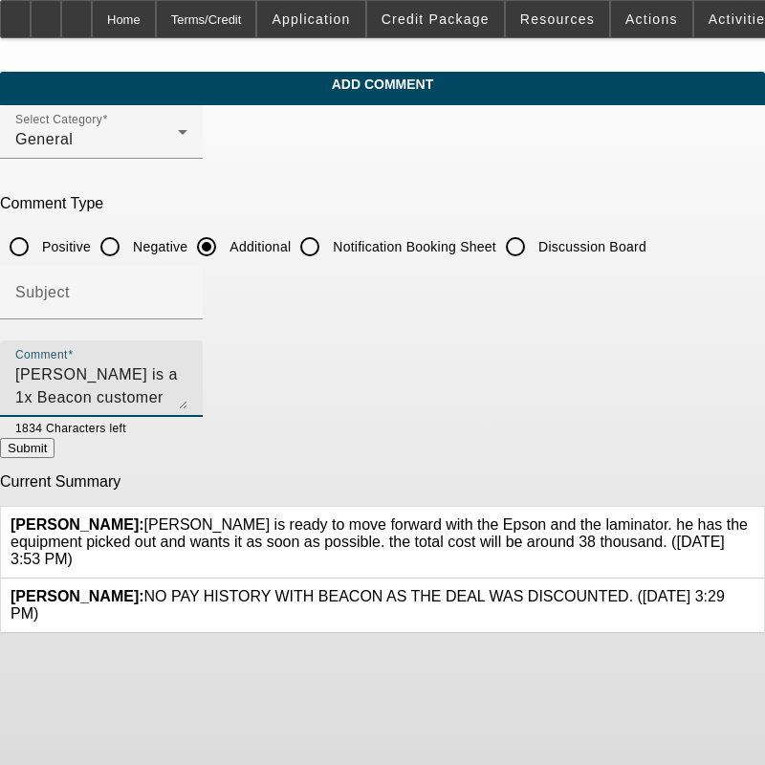
drag, startPoint x: 408, startPoint y: 391, endPoint x: 676, endPoint y: 351, distance: 270.6
click at [187, 351] on div "Comment [PERSON_NAME] is a 1x Beacon customer that has owned and operated, Thun…" at bounding box center [101, 378] width 172 height 76
drag, startPoint x: 590, startPoint y: 397, endPoint x: 674, endPoint y: 397, distance: 84.1
click at [187, 397] on textarea "[PERSON_NAME] is a 1x Beacon customer that has owned and operated, Thunder Road…" at bounding box center [101, 386] width 172 height 46
click at [187, 392] on textarea "[PERSON_NAME] is a 1x Beacon customer that has owned and operated, Thunder Road…" at bounding box center [101, 386] width 172 height 46
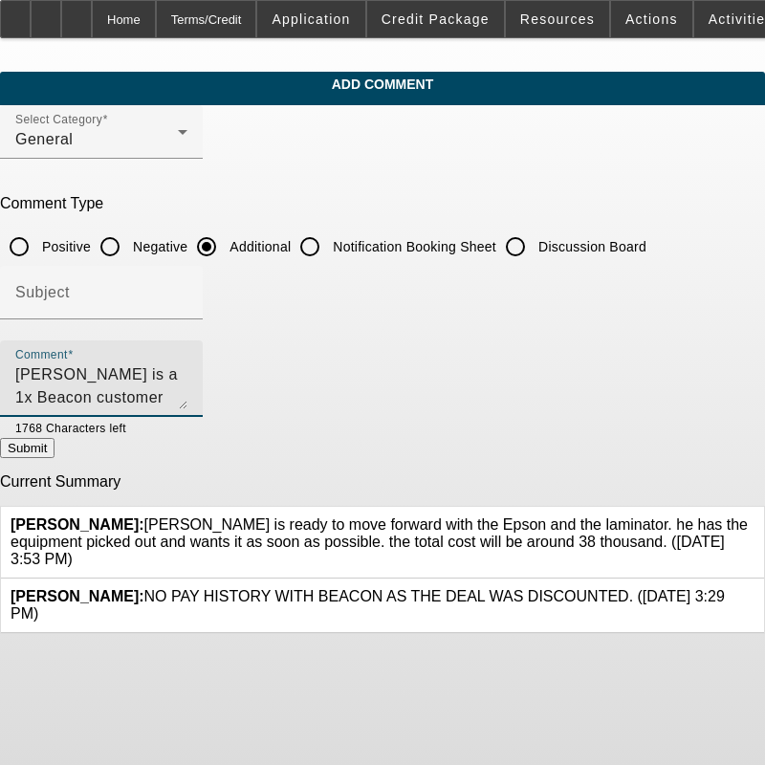
scroll to position [18, 0]
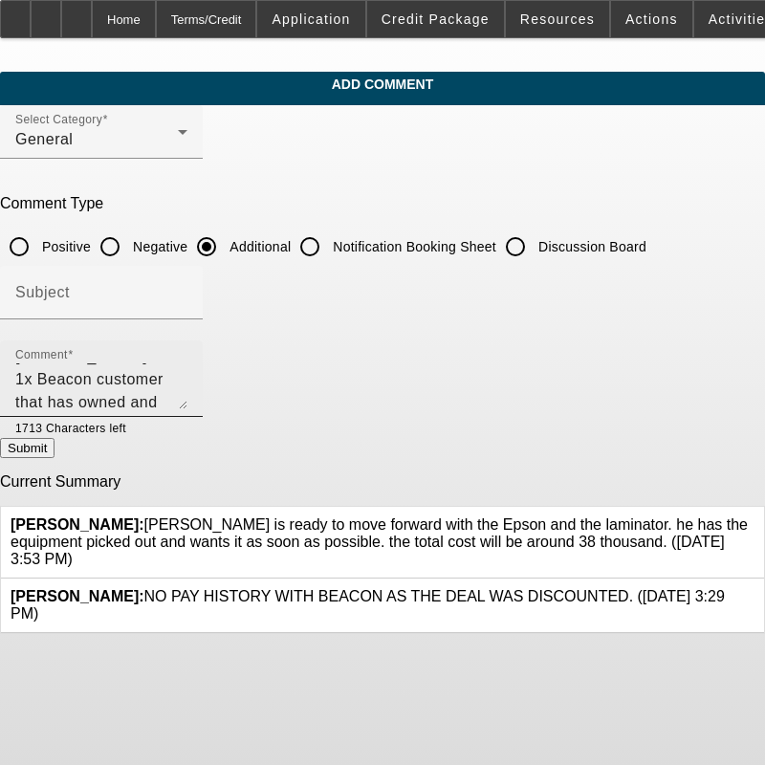
click at [187, 399] on textarea "[PERSON_NAME] is a 1x Beacon customer that has owned and operated, Thunder Road…" at bounding box center [101, 386] width 172 height 46
click at [187, 403] on textarea "[PERSON_NAME] is a 1x Beacon customer that has owned and operated, Thunder Road…" at bounding box center [101, 386] width 172 height 46
drag, startPoint x: 645, startPoint y: 397, endPoint x: 492, endPoint y: 407, distance: 153.3
click at [187, 407] on div "Comment [PERSON_NAME] is a 1x Beacon customer that has owned and operated, Thun…" at bounding box center [101, 378] width 172 height 76
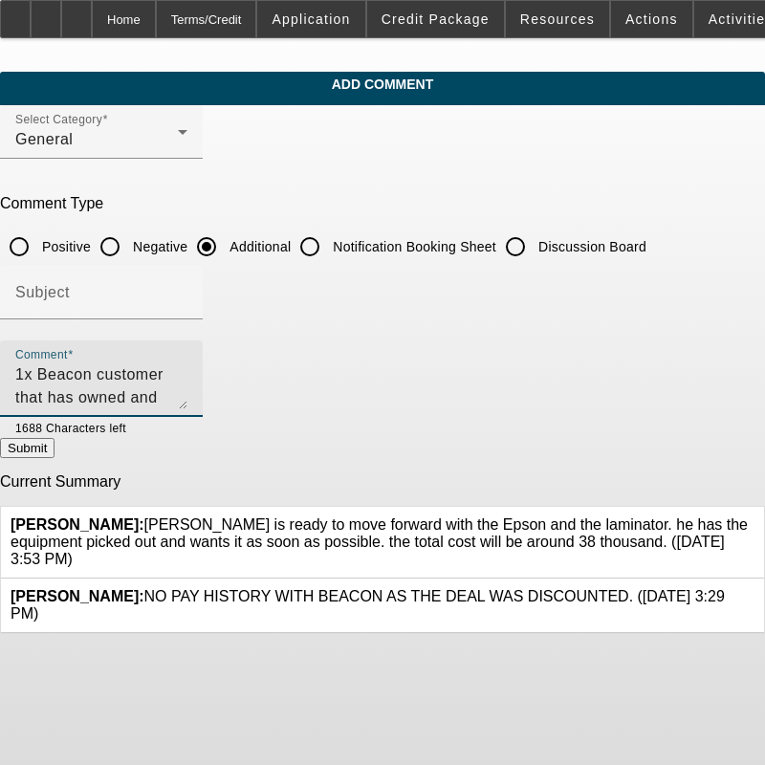
drag, startPoint x: 587, startPoint y: 393, endPoint x: 639, endPoint y: 382, distance: 53.6
click at [187, 382] on textarea "[PERSON_NAME] is a 1x Beacon customer that has owned and operated, Thunder Road…" at bounding box center [101, 386] width 172 height 46
click at [187, 394] on textarea "[PERSON_NAME] is a 1x Beacon customer that has owned and operated, Thunder Road…" at bounding box center [101, 386] width 172 height 46
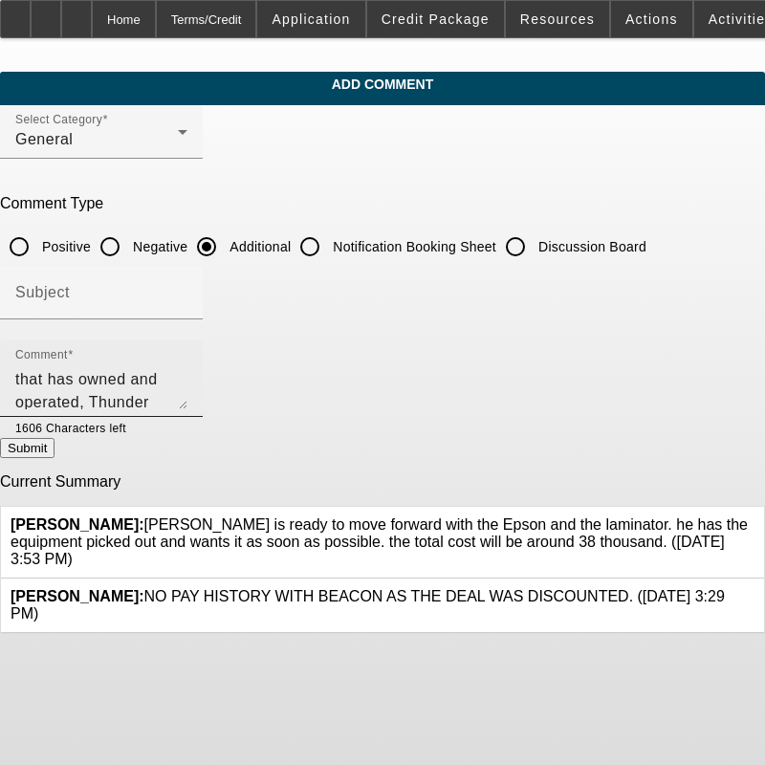
click at [187, 392] on textarea "[PERSON_NAME] is a 1x Beacon customer that has owned and operated, Thunder Road…" at bounding box center [101, 386] width 172 height 46
click at [187, 399] on textarea "Frederick Campbell is a 1x Beacon customer that has owned and operated, Thunder…" at bounding box center [101, 386] width 172 height 46
click at [187, 396] on textarea "Frederick Campbell is a 1x Beacon customer that has owned and operated, Thunder…" at bounding box center [101, 386] width 172 height 46
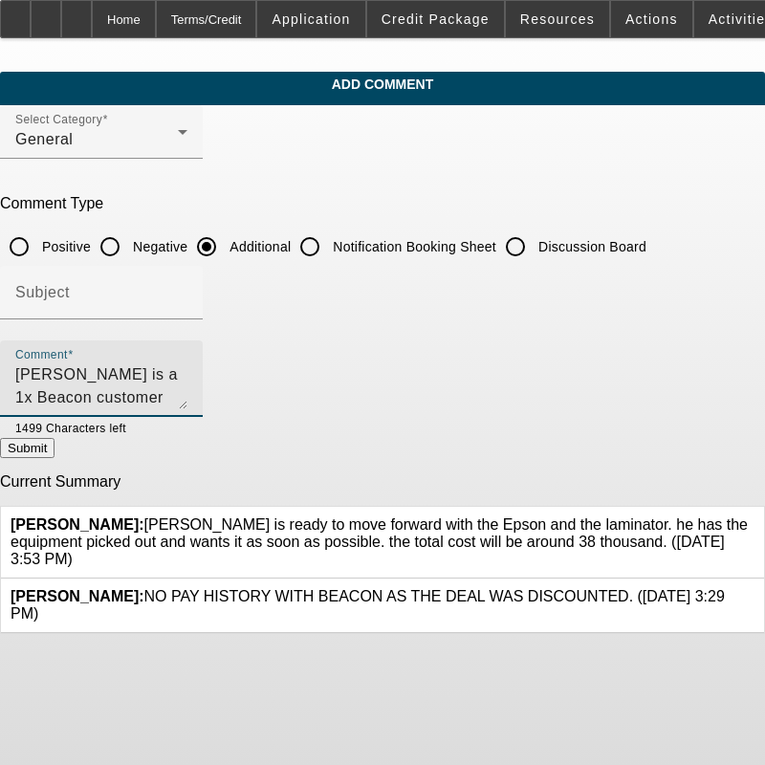
scroll to position [69, 0]
drag, startPoint x: 353, startPoint y: 397, endPoint x: 539, endPoint y: 383, distance: 186.8
click at [187, 383] on textarea "Frederick Campbell is a 1x Beacon customer that has owned and operated, Thunder…" at bounding box center [101, 386] width 172 height 46
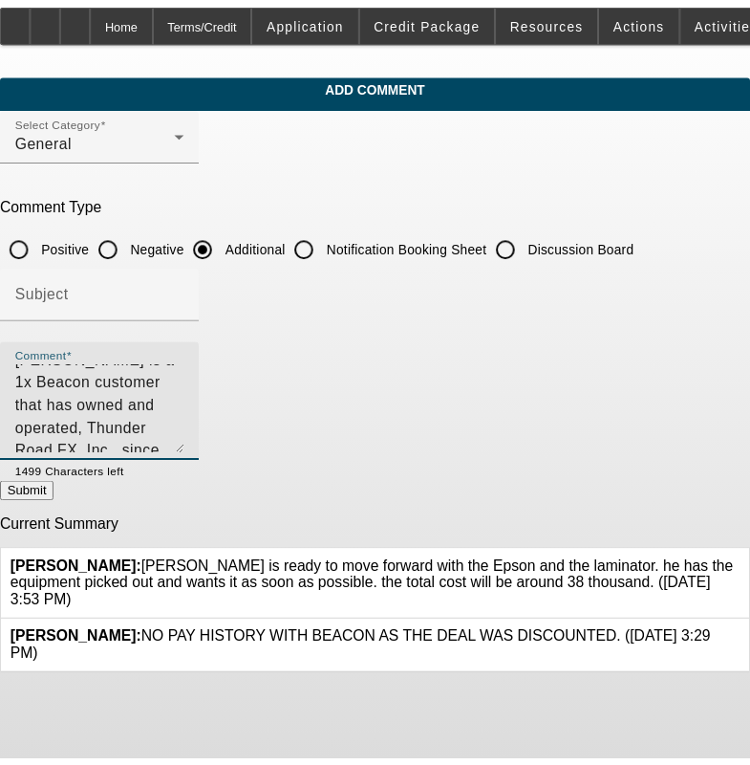
scroll to position [0, 0]
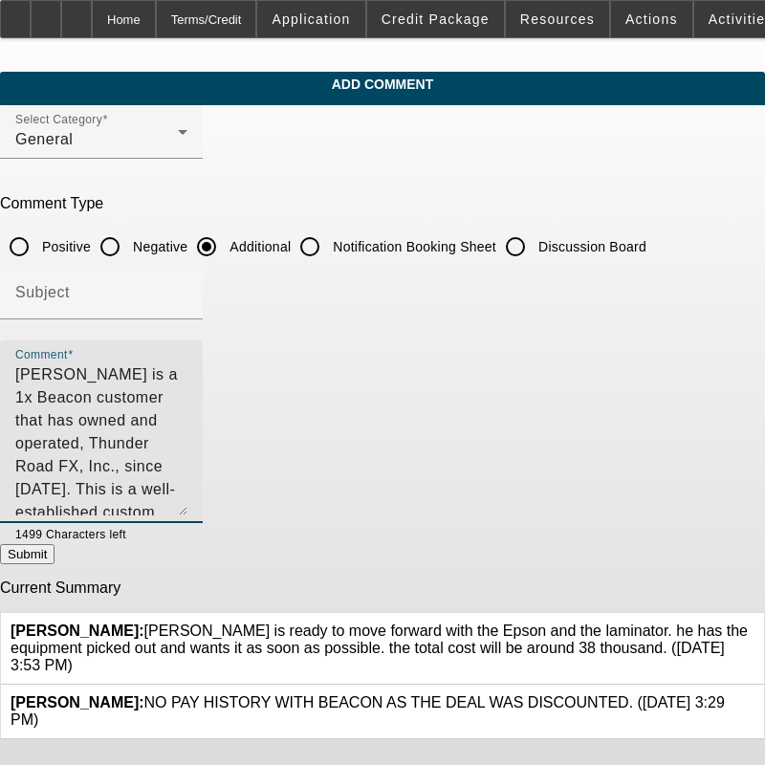
drag, startPoint x: 703, startPoint y: 400, endPoint x: 711, endPoint y: 506, distance: 106.4
click at [203, 506] on div "Comment Frederick Campbell is a 1x Beacon customer that has owned and operated,…" at bounding box center [101, 431] width 203 height 183
click at [187, 470] on textarea "Frederick Campbell is a 1x Beacon customer that has owned and operated, Thunder…" at bounding box center [101, 439] width 172 height 152
drag, startPoint x: 329, startPoint y: 463, endPoint x: 273, endPoint y: 463, distance: 55.4
click at [187, 463] on textarea "Frederick Campbell is a 1x Beacon customer that has owned and operated, Thunder…" at bounding box center [101, 439] width 172 height 152
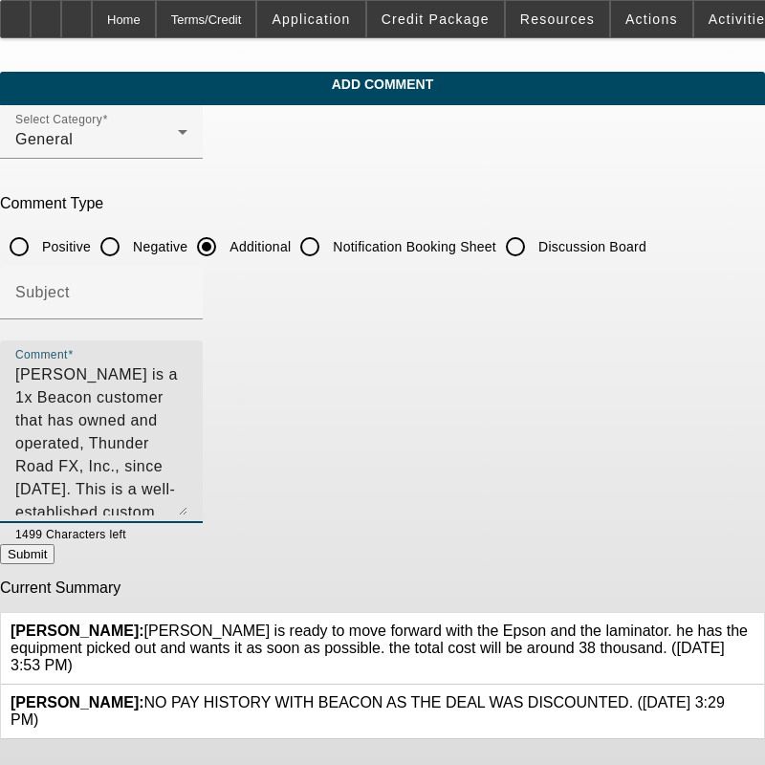
click at [144, 465] on textarea "Frederick Campbell is a 1x Beacon customer that has owned and operated, Thunder…" at bounding box center [101, 439] width 172 height 152
drag, startPoint x: 269, startPoint y: 469, endPoint x: 8, endPoint y: 475, distance: 261.0
click at [8, 475] on app-comments-manage "Add Comment Select Category General Comment Type Positive Negative Additional N…" at bounding box center [382, 406] width 765 height 668
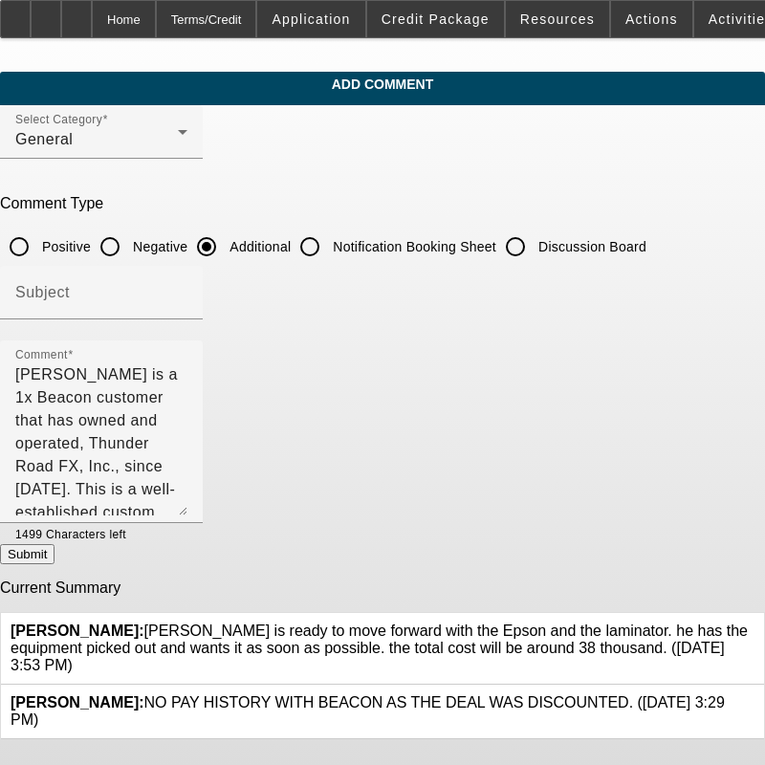
click at [8, 475] on app-comments-manage "Add Comment Select Category General Comment Type Positive Negative Additional N…" at bounding box center [382, 406] width 765 height 668
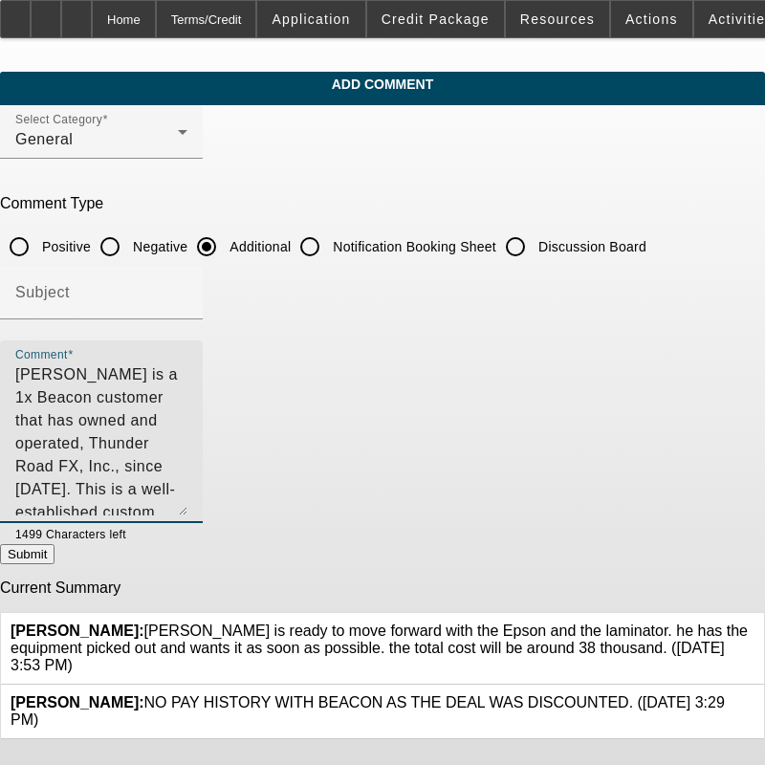
drag, startPoint x: 433, startPoint y: 464, endPoint x: 471, endPoint y: 440, distance: 45.6
click at [187, 440] on textarea "Frederick Campbell is a 1x Beacon customer that has owned and operated, Thunder…" at bounding box center [101, 439] width 172 height 152
click at [187, 465] on textarea "Frederick Campbell is a 1x Beacon customer that has owned and operated, Thunder…" at bounding box center [101, 439] width 172 height 152
click at [187, 468] on textarea "Frederick Campbell is a 1x Beacon customer that has owned and operated, Thunder…" at bounding box center [101, 439] width 172 height 152
click at [187, 451] on textarea "Frederick Campbell is a 1x Beacon customer that has owned and operated, Thunder…" at bounding box center [101, 439] width 172 height 152
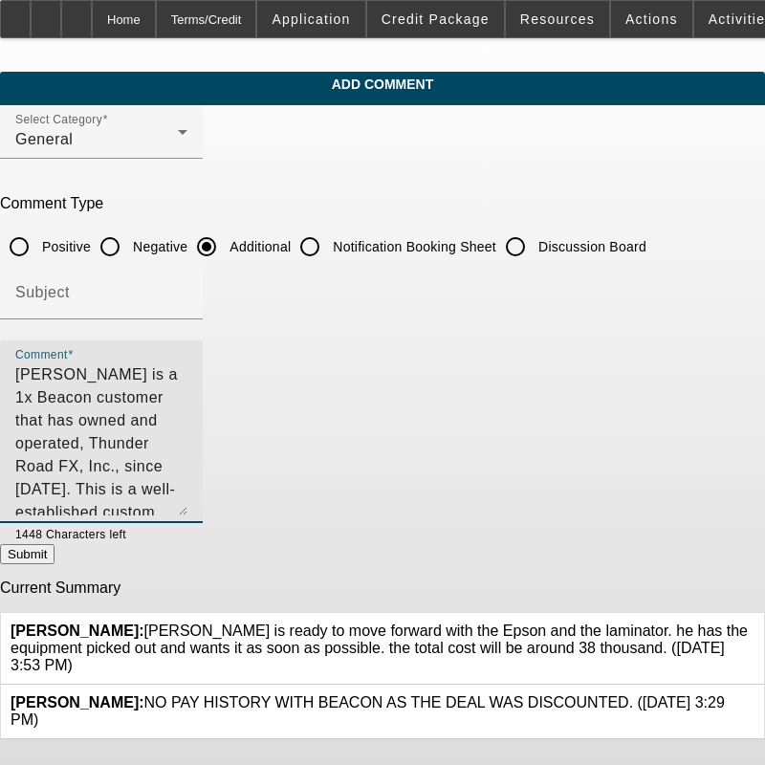
click at [187, 417] on textarea "Frederick Campbell is a 1x Beacon customer that has owned and operated, Thunder…" at bounding box center [101, 439] width 172 height 152
drag, startPoint x: 421, startPoint y: 416, endPoint x: 339, endPoint y: 424, distance: 82.6
click at [187, 424] on textarea "Frederick Campbell is a 1x Beacon customer that has owned and operated, Thunder…" at bounding box center [101, 439] width 172 height 152
drag, startPoint x: 294, startPoint y: 422, endPoint x: 139, endPoint y: 413, distance: 156.1
click at [139, 413] on textarea "Frederick Campbell is a 1x Beacon customer that has owned and operated, Thunder…" at bounding box center [101, 439] width 172 height 152
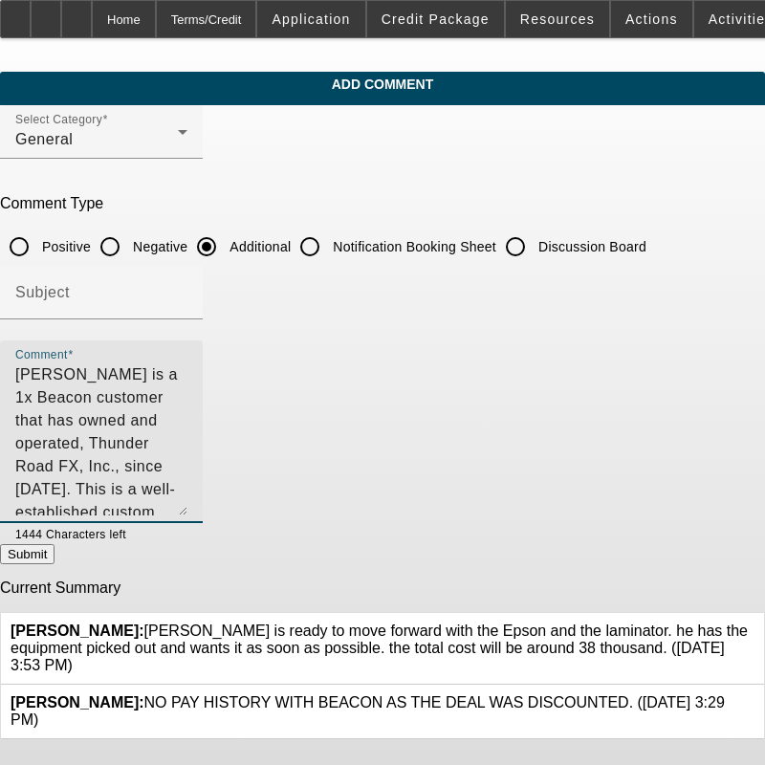
click at [187, 419] on textarea "Frederick Campbell is a 1x Beacon customer that has owned and operated, Thunder…" at bounding box center [101, 439] width 172 height 152
drag, startPoint x: 682, startPoint y: 420, endPoint x: 628, endPoint y: 425, distance: 54.8
click at [187, 425] on textarea "Frederick Campbell is a 1x Beacon customer that has owned and operated, Thunder…" at bounding box center [101, 439] width 172 height 152
drag, startPoint x: 149, startPoint y: 441, endPoint x: 638, endPoint y: 420, distance: 489.7
click at [187, 420] on textarea "Frederick Campbell is a 1x Beacon customer that has owned and operated, Thunder…" at bounding box center [101, 439] width 172 height 152
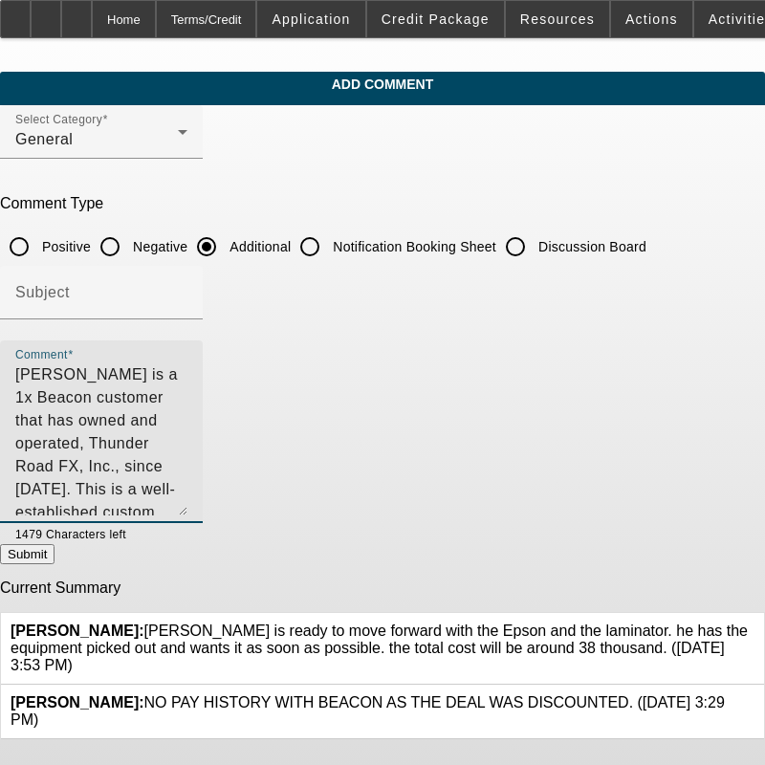
click at [187, 468] on textarea "Frederick Campbell is a 1x Beacon customer that has owned and operated, Thunder…" at bounding box center [101, 439] width 172 height 152
click at [187, 442] on textarea "Frederick Campbell is a 1x Beacon customer that has owned and operated, Thunder…" at bounding box center [101, 439] width 172 height 152
click at [187, 420] on textarea "Frederick Campbell is a 1x Beacon customer that has owned and operated, Thunder…" at bounding box center [101, 439] width 172 height 152
click at [187, 443] on textarea "Frederick Campbell is a 1x Beacon customer that has owned and operated, Thunder…" at bounding box center [101, 439] width 172 height 152
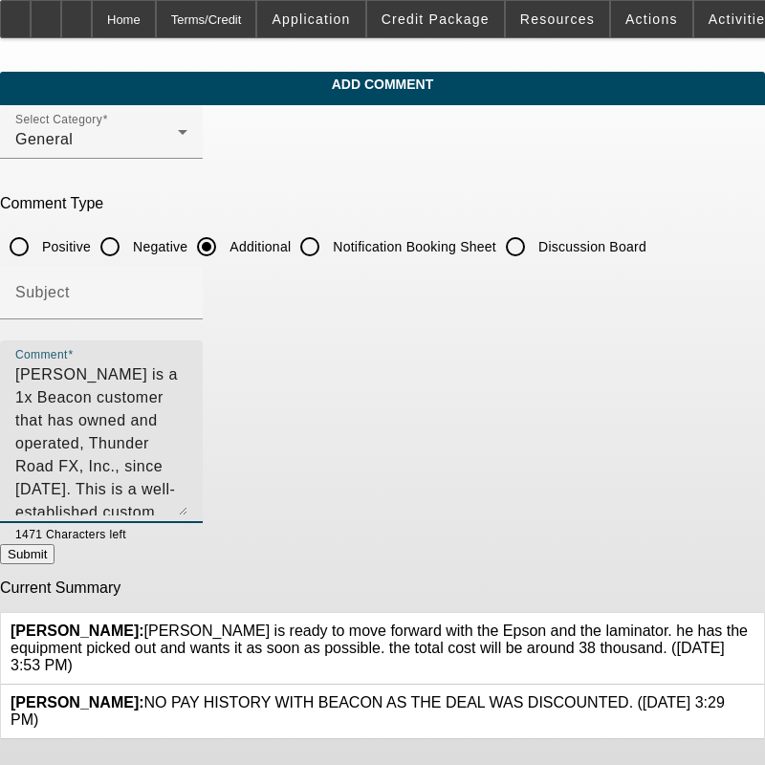
click at [187, 441] on textarea "Frederick Campbell is a 1x Beacon customer that has owned and operated, Thunder…" at bounding box center [101, 439] width 172 height 152
click at [187, 443] on textarea "Frederick Campbell is a 1x Beacon customer that has owned and operated, Thunder…" at bounding box center [101, 439] width 172 height 152
click at [187, 485] on textarea "Frederick Campbell is a 1x Beacon customer that has owned and operated, Thunder…" at bounding box center [101, 439] width 172 height 152
drag, startPoint x: 612, startPoint y: 463, endPoint x: 303, endPoint y: 465, distance: 308.7
click at [187, 465] on textarea "Frederick Campbell is a 1x Beacon customer that has owned and operated, Thunder…" at bounding box center [101, 439] width 172 height 152
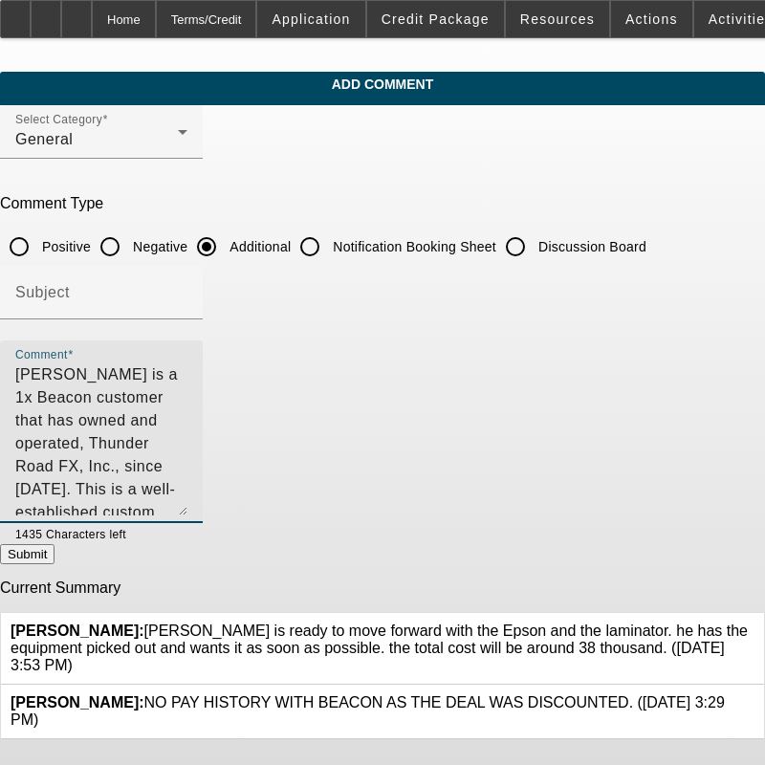
click at [187, 464] on textarea "Frederick Campbell is a 1x Beacon customer that has owned and operated, Thunder…" at bounding box center [101, 439] width 172 height 152
drag, startPoint x: 616, startPoint y: 470, endPoint x: 310, endPoint y: 460, distance: 306.9
click at [187, 460] on textarea "Frederick Campbell is a 1x Beacon customer that has owned and operated, Thunder…" at bounding box center [101, 439] width 172 height 152
drag, startPoint x: 531, startPoint y: 460, endPoint x: 497, endPoint y: 464, distance: 34.7
click at [187, 466] on textarea "Frederick Campbell is a 1x Beacon customer that has owned and operated, Thunder…" at bounding box center [101, 439] width 172 height 152
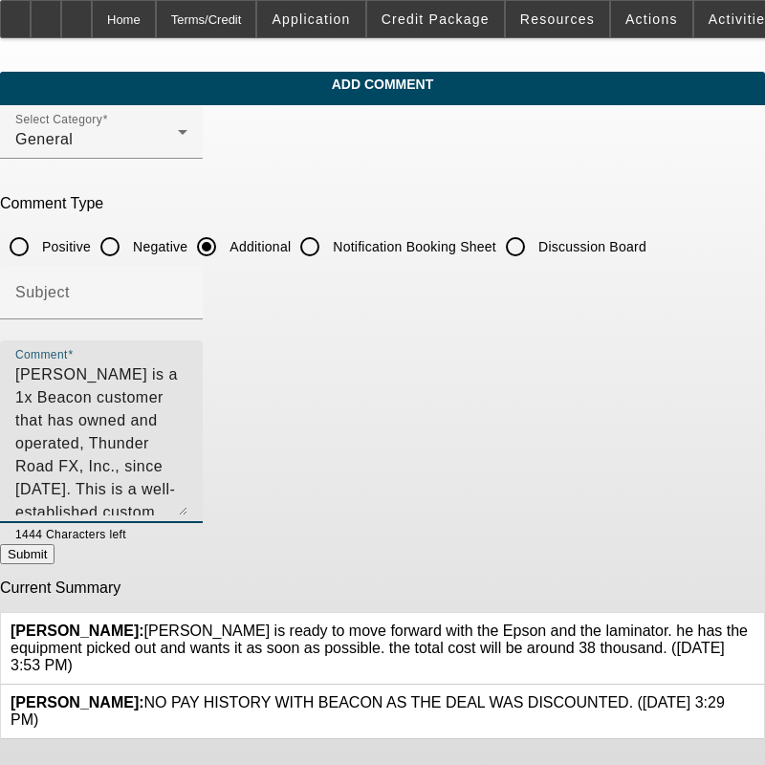
click at [187, 457] on textarea "Frederick Campbell is a 1x Beacon customer that has owned and operated, Thunder…" at bounding box center [101, 439] width 172 height 152
type textarea "[PERSON_NAME] is a 1x Beacon customer that has owned and operated, Thunder Road…"
click at [54, 561] on button "Submit" at bounding box center [27, 554] width 54 height 20
radio input "true"
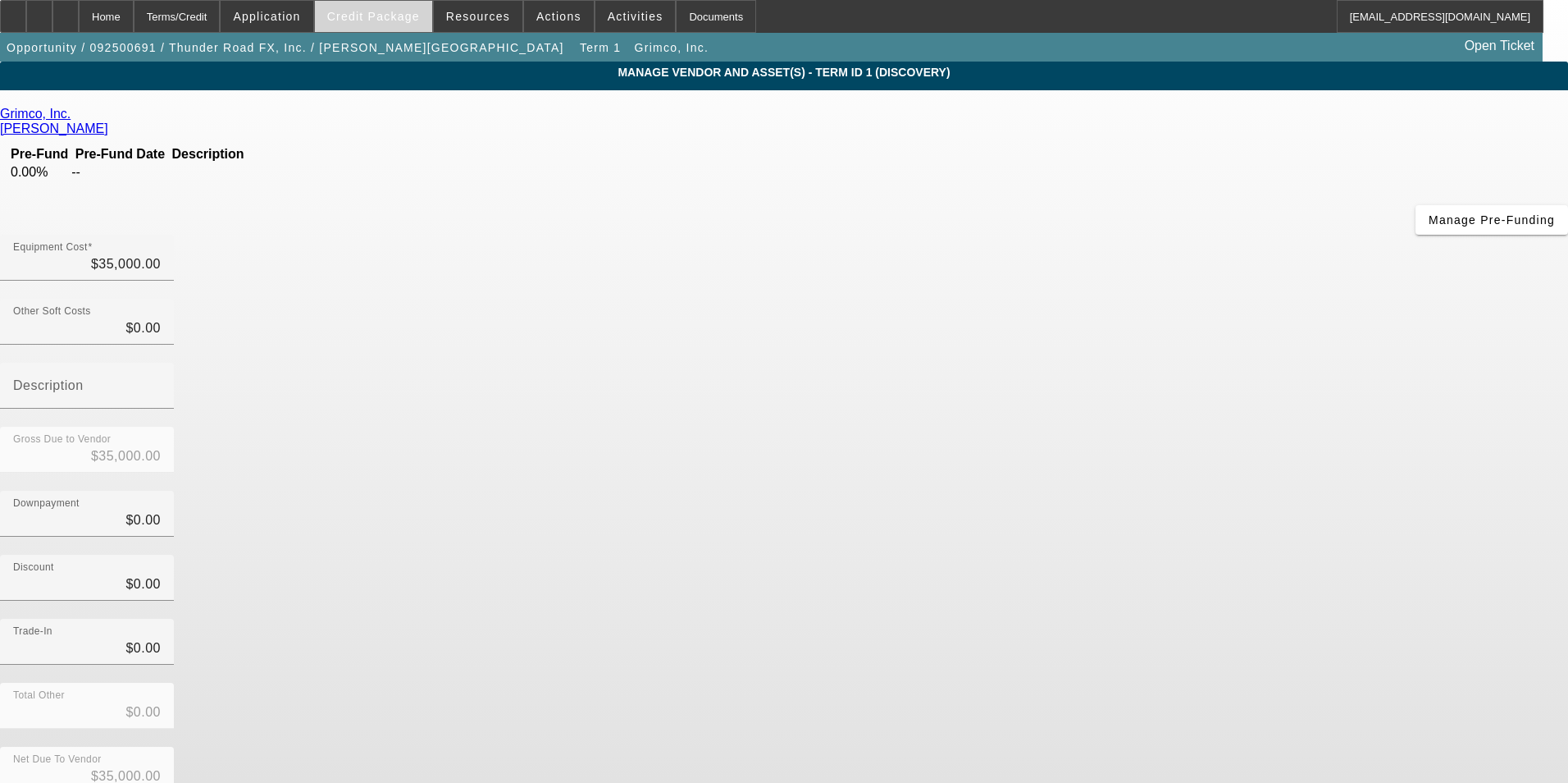
click at [374, 9] on span "Credit Package" at bounding box center [373, 15] width 93 height 13
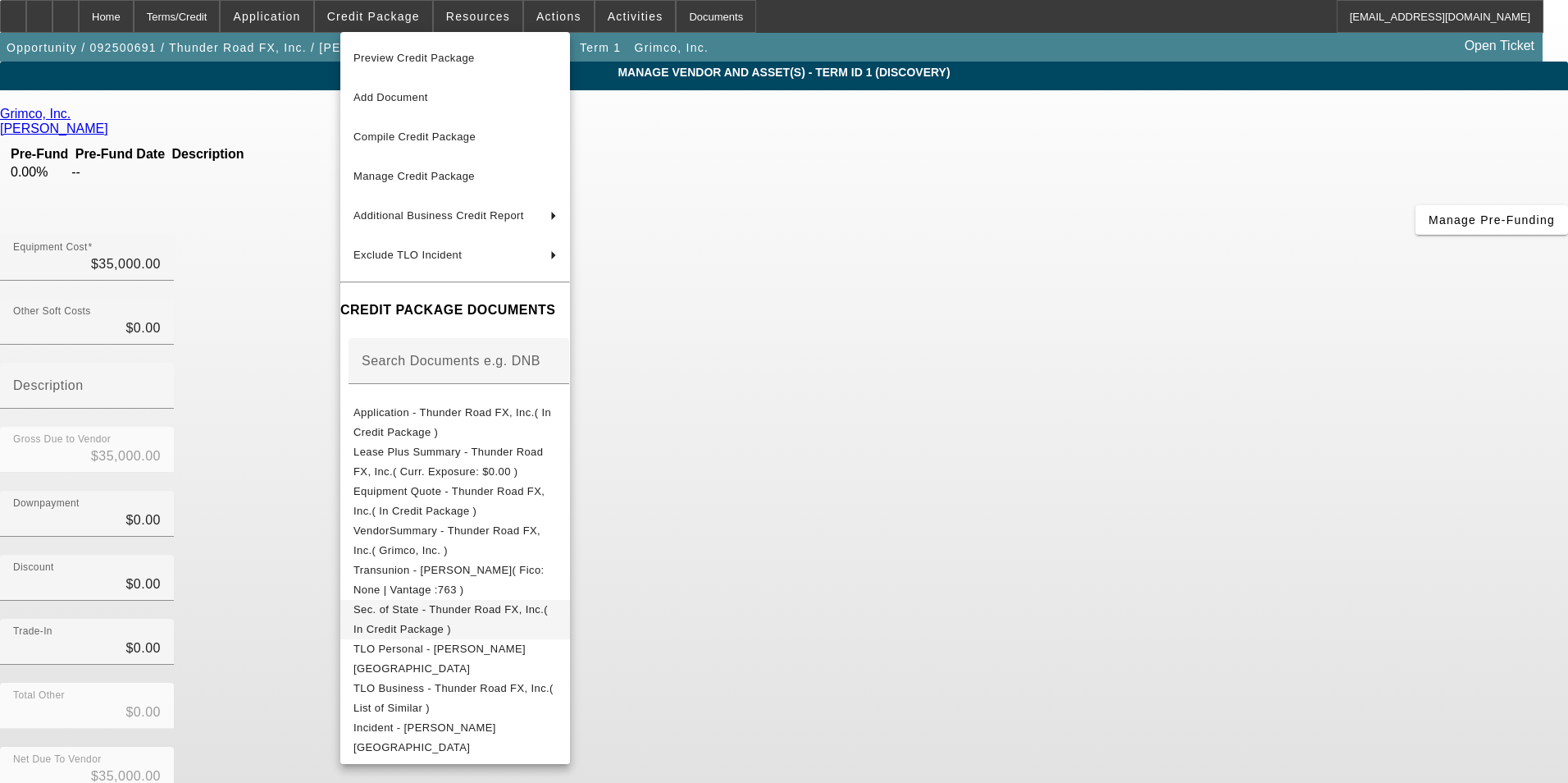
click at [542, 608] on span "Sec. of State - Thunder Road FX, Inc.( In Credit Package )" at bounding box center [451, 618] width 194 height 32
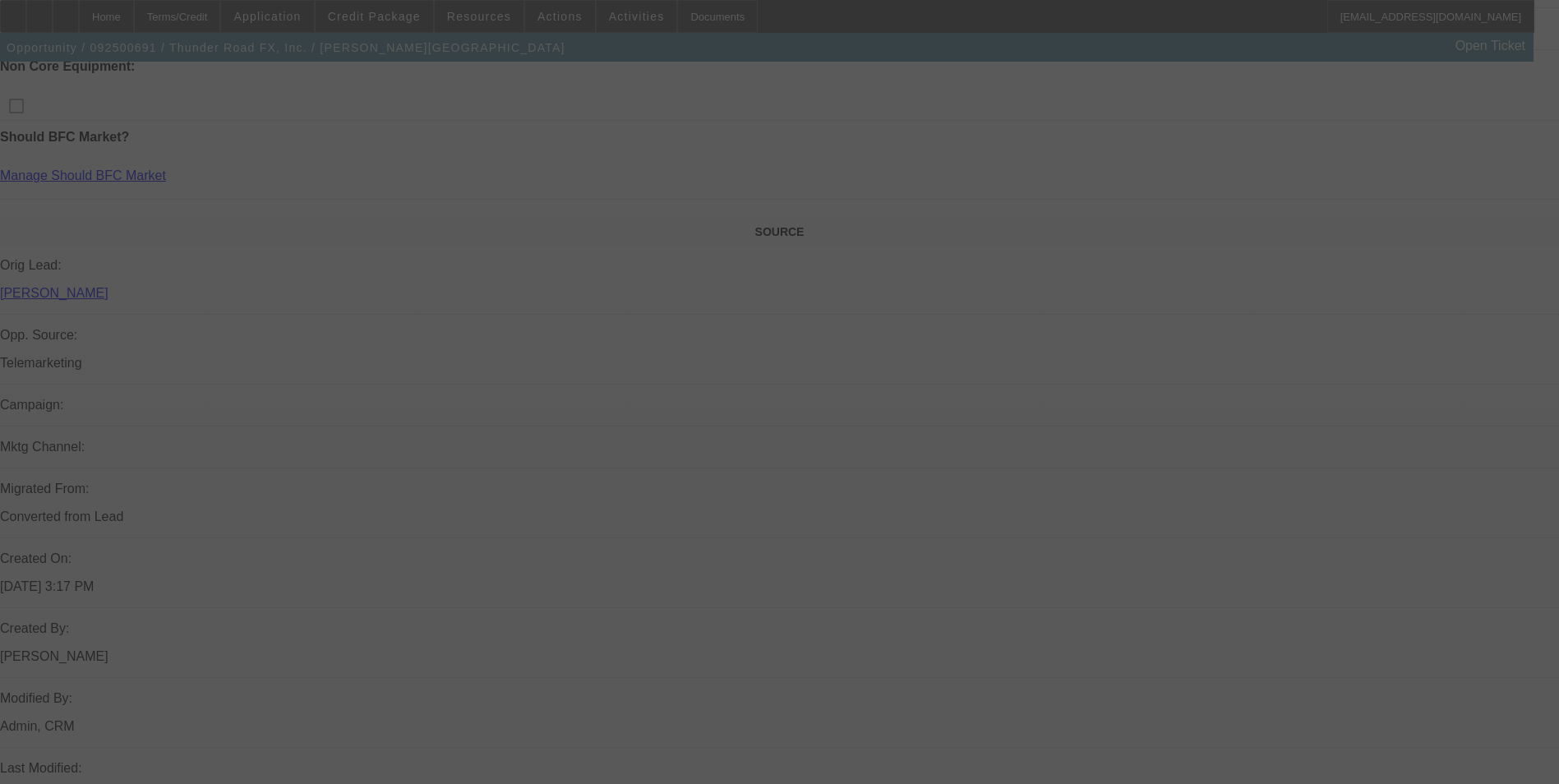
scroll to position [993, 0]
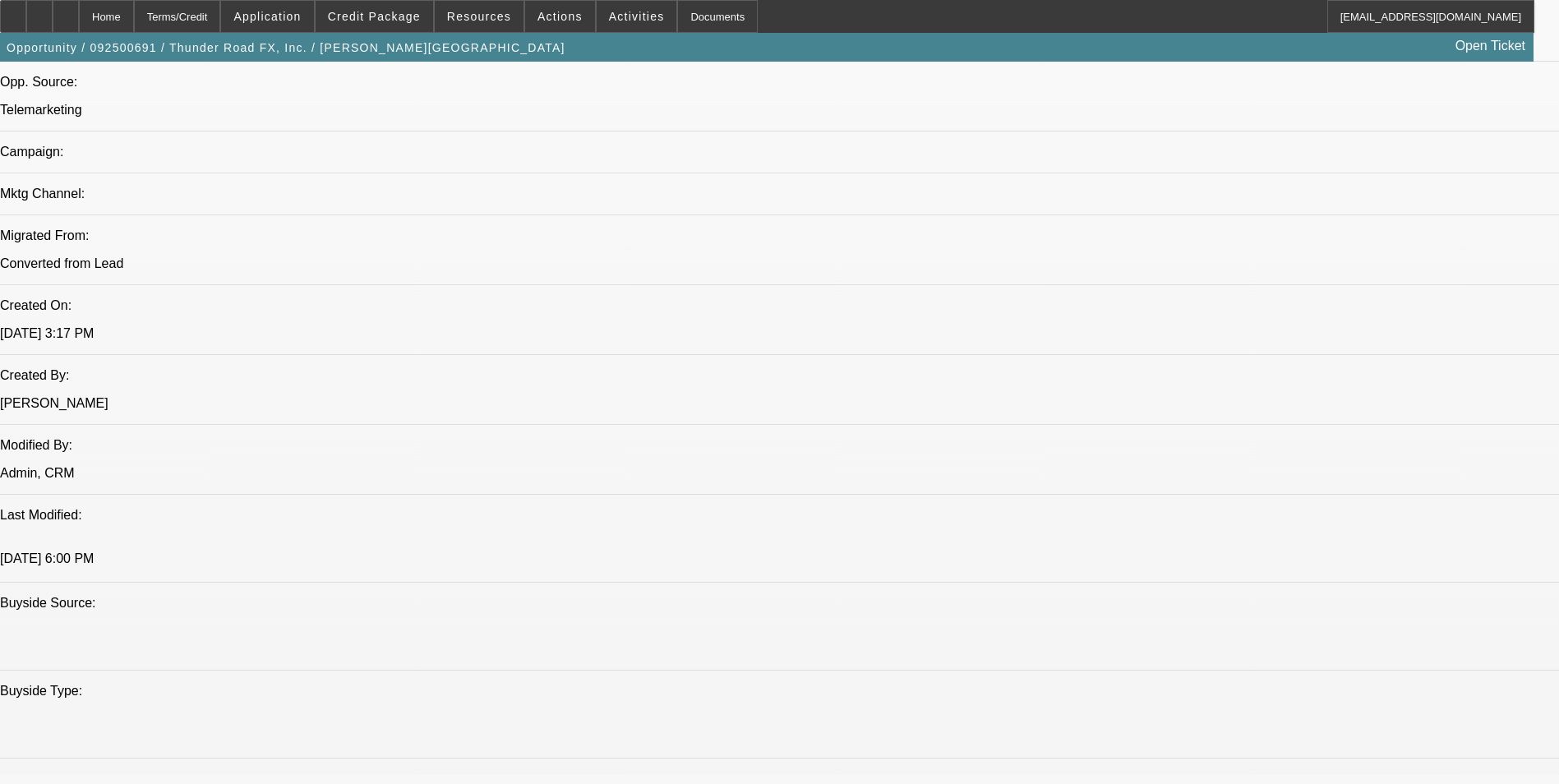
select select "0"
select select "2"
select select "0.1"
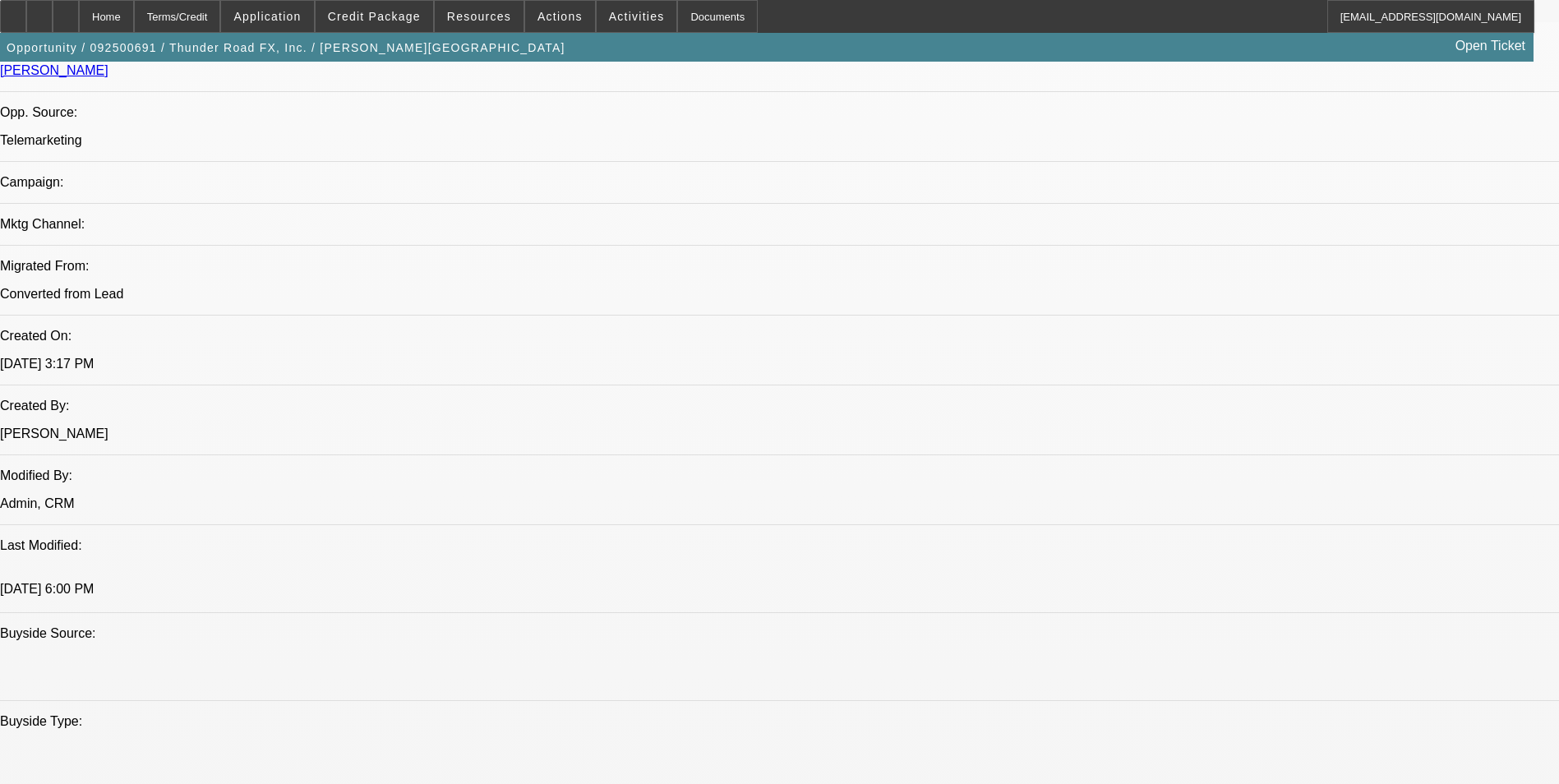
select select "1"
select select "2"
select select "4"
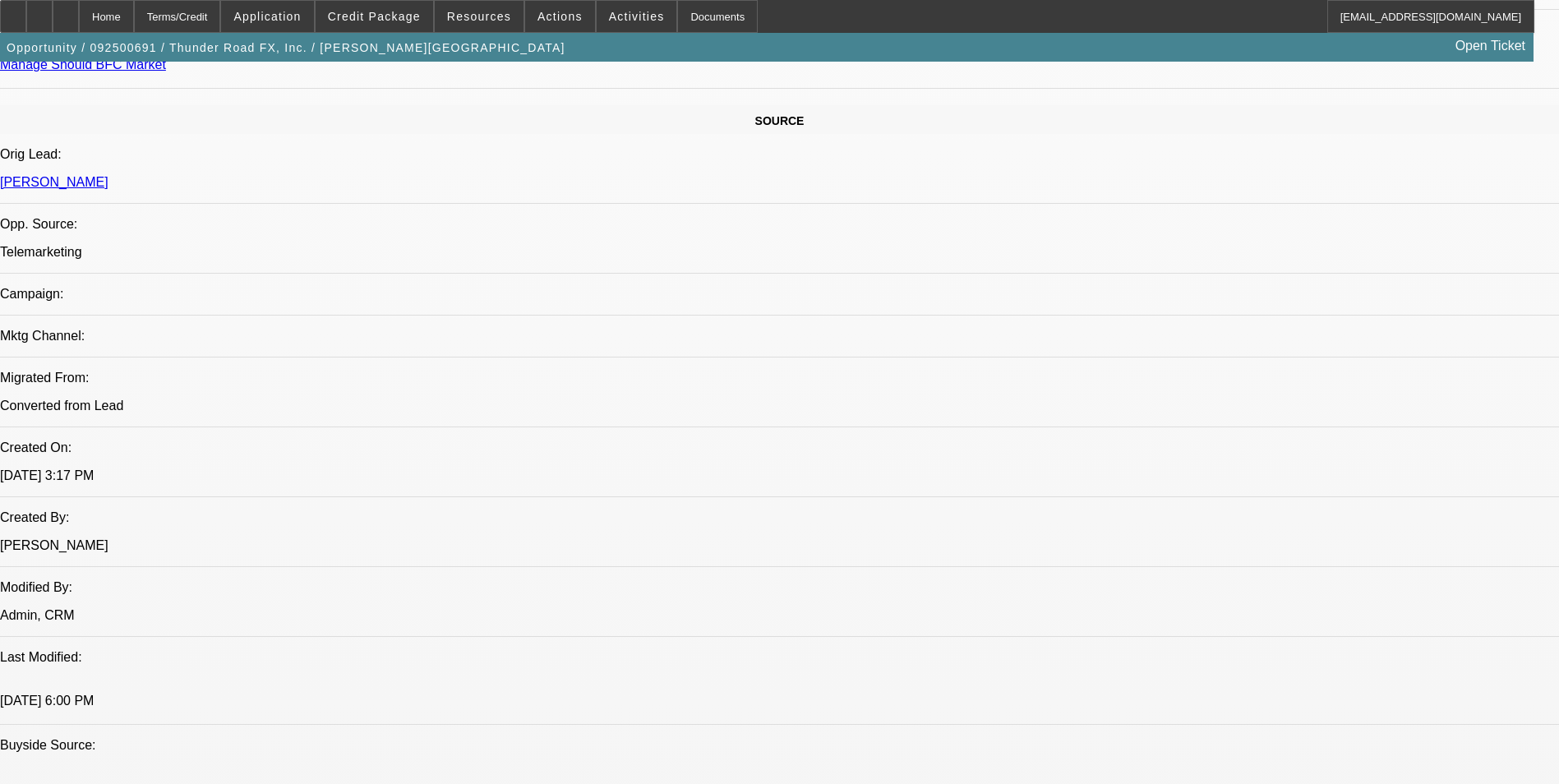
scroll to position [1020, 0]
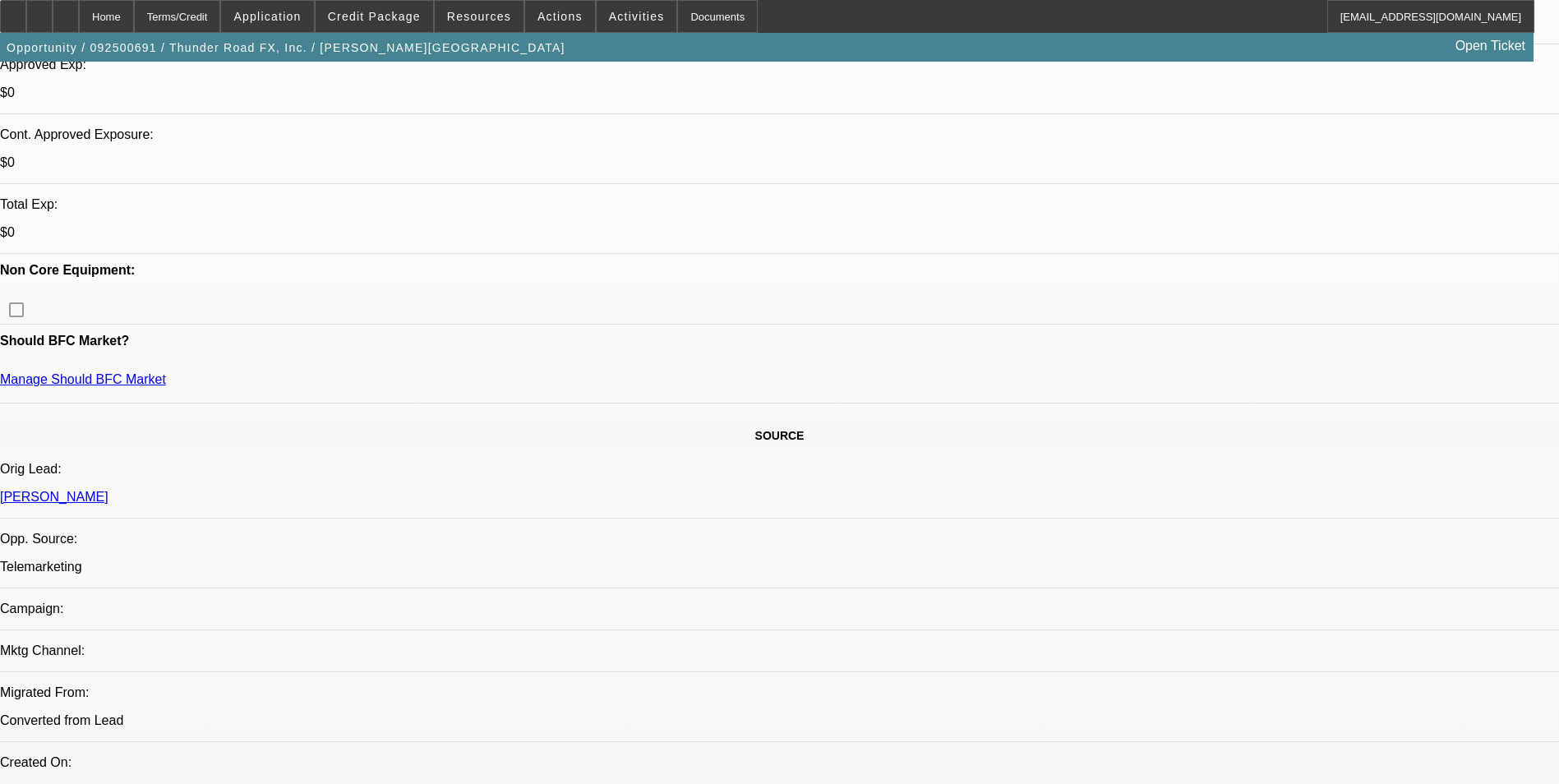
scroll to position [363, 0]
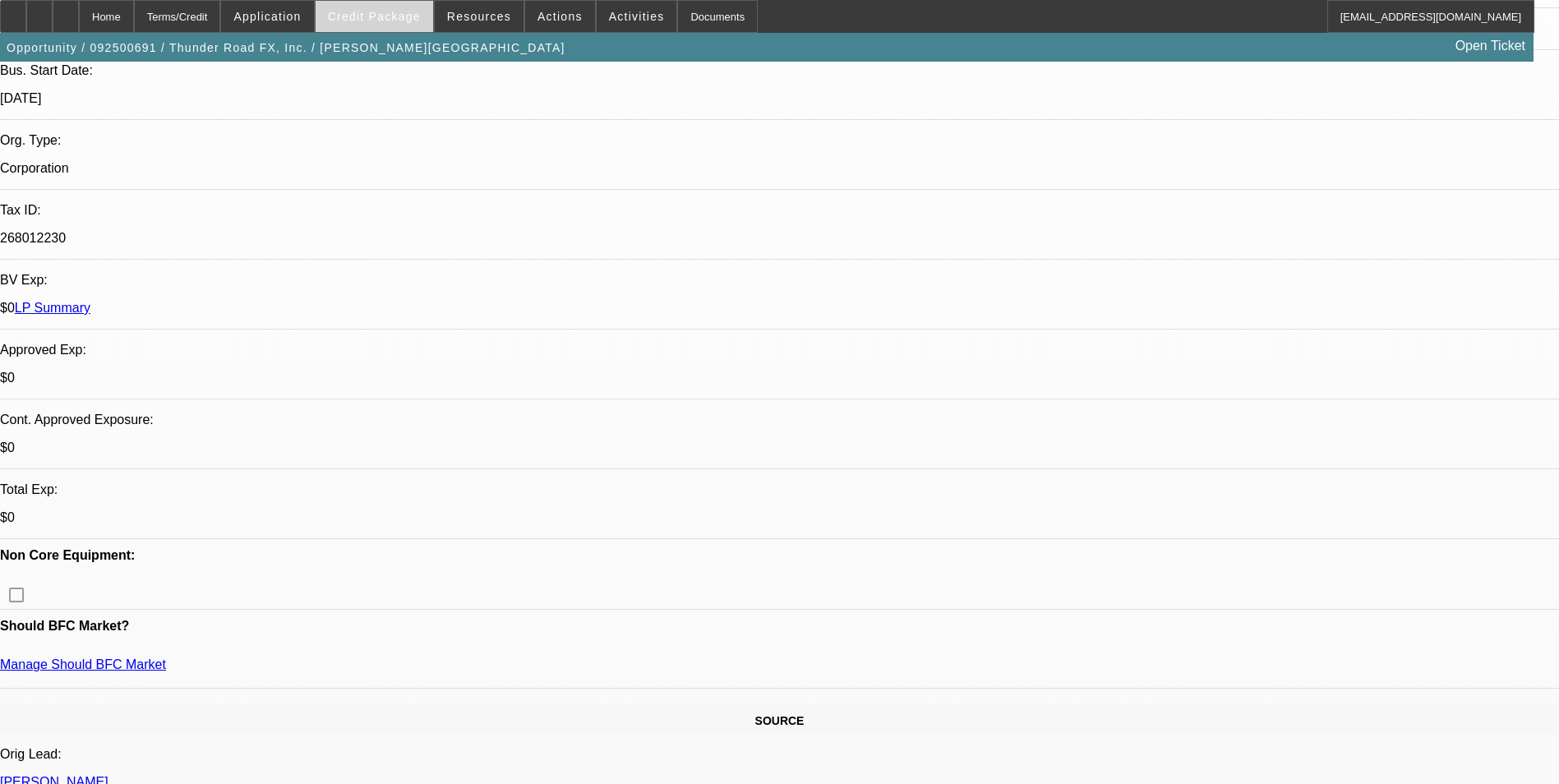
click at [414, 10] on span "Credit Package" at bounding box center [374, 15] width 93 height 13
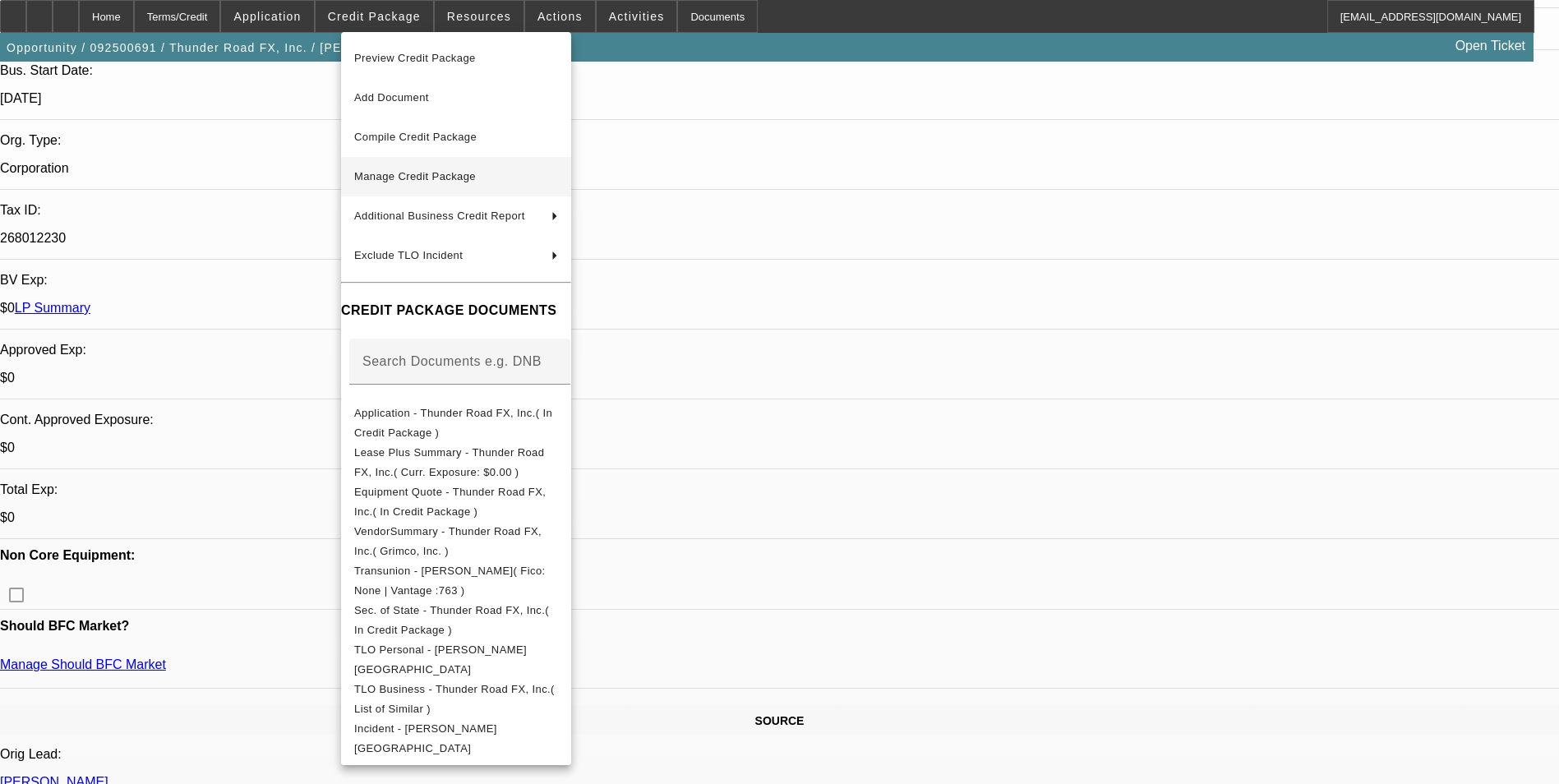
click at [526, 170] on span "Manage Credit Package" at bounding box center [456, 176] width 204 height 20
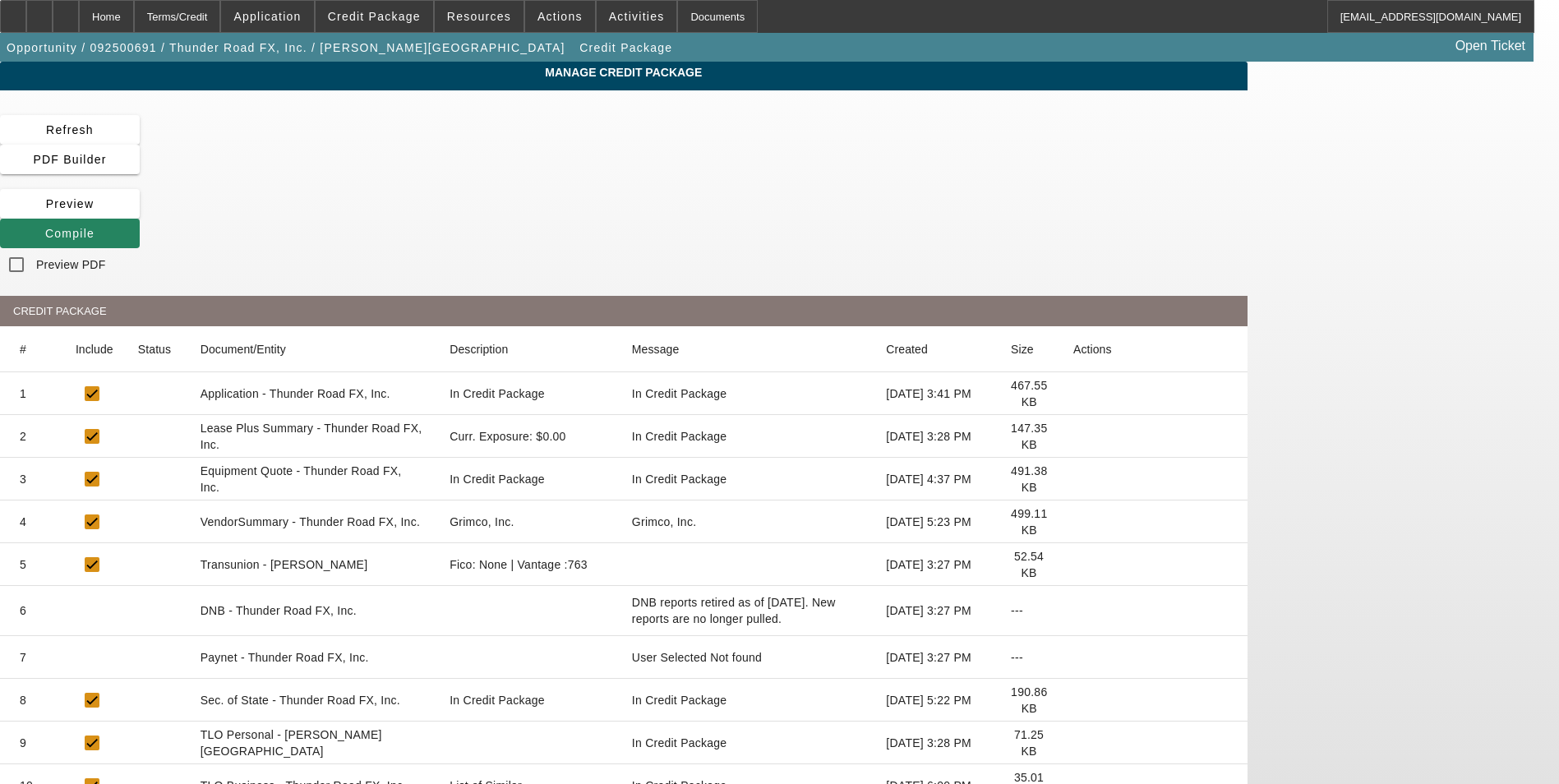
click at [1073, 658] on icon at bounding box center [1073, 658] width 0 height 0
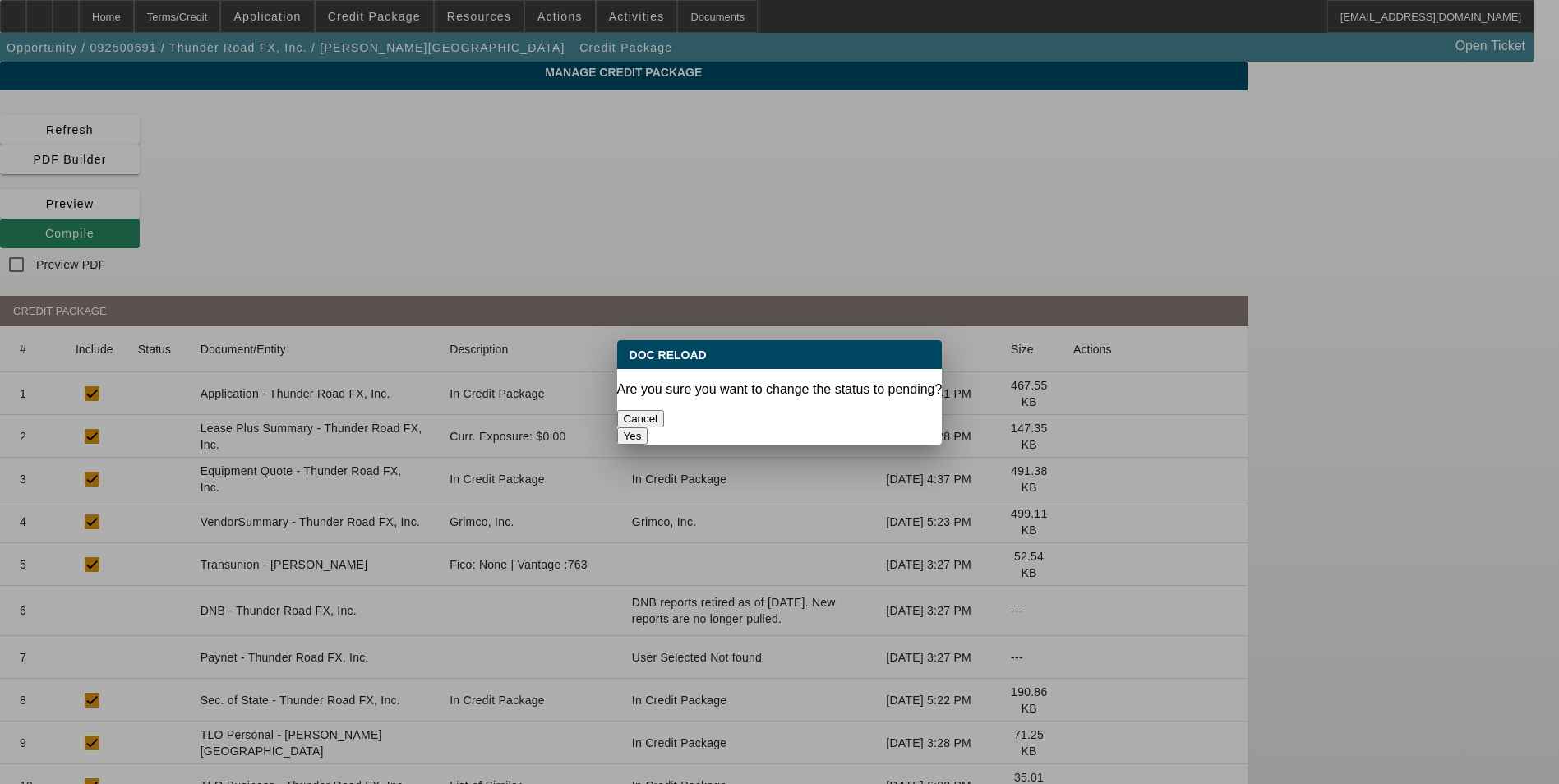
click at [648, 427] on button "Yes" at bounding box center [633, 436] width 31 height 17
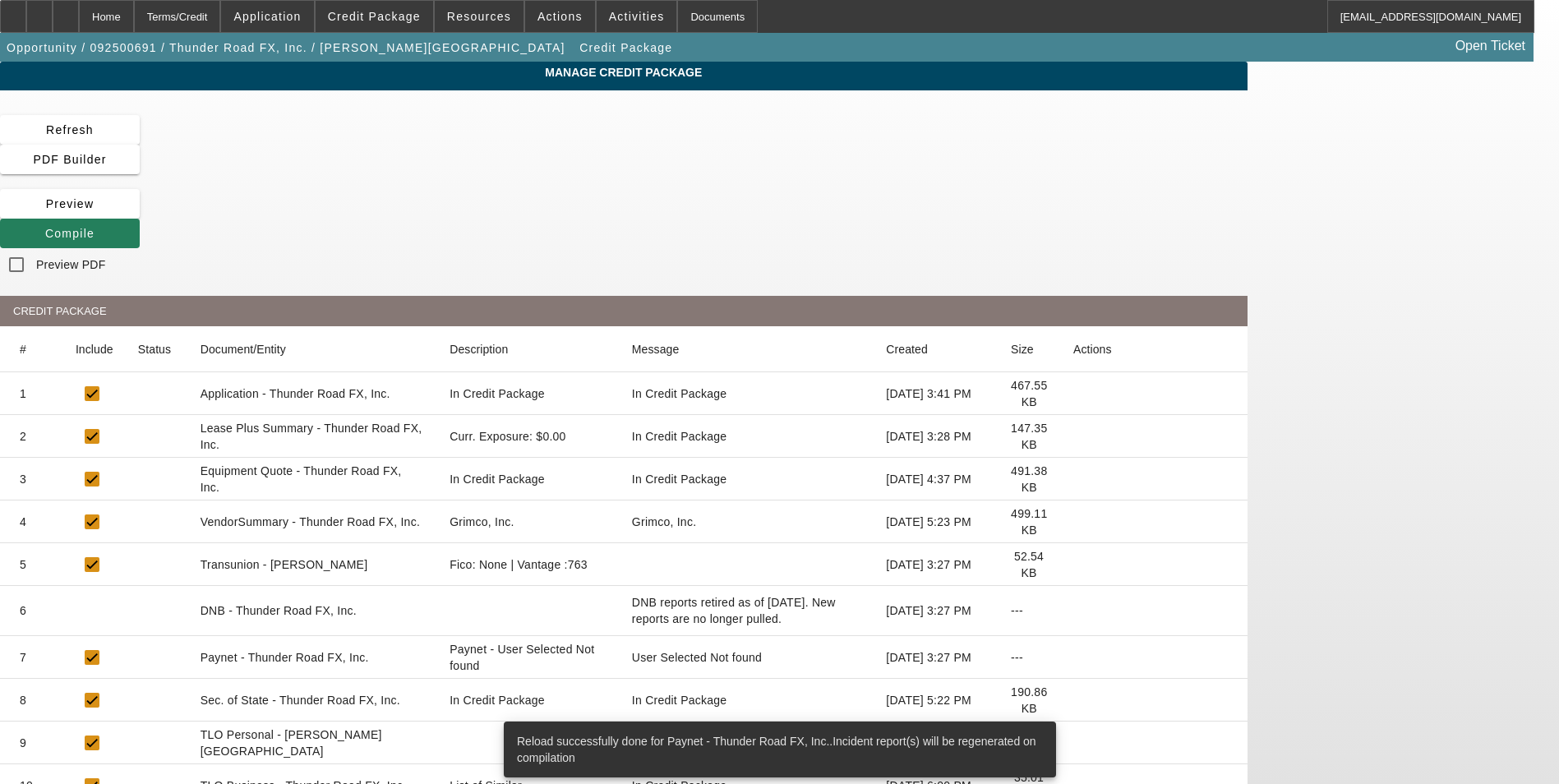
click at [95, 227] on span "Compile" at bounding box center [70, 233] width 49 height 13
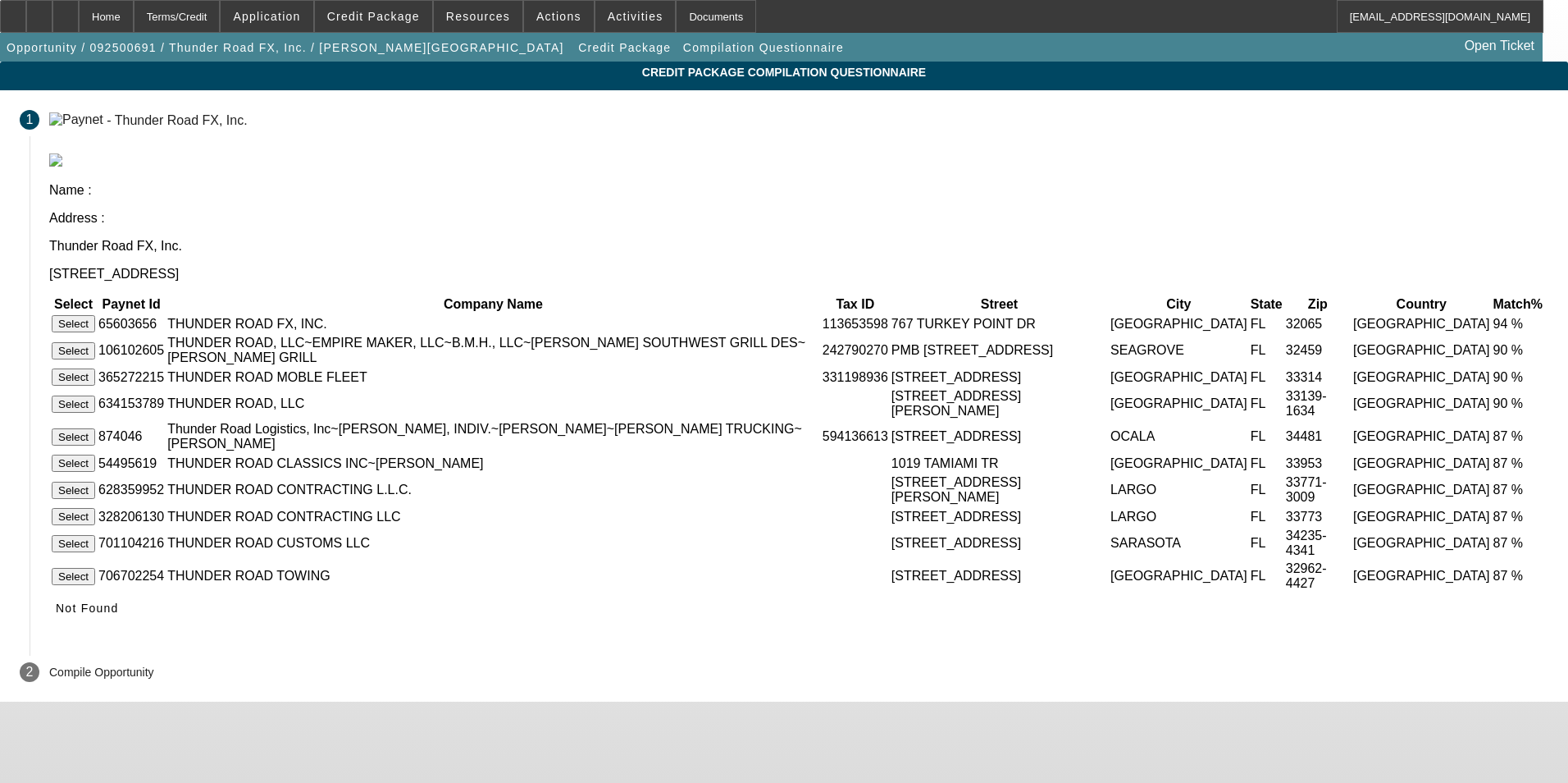
click at [95, 315] on button "Select" at bounding box center [73, 324] width 44 height 17
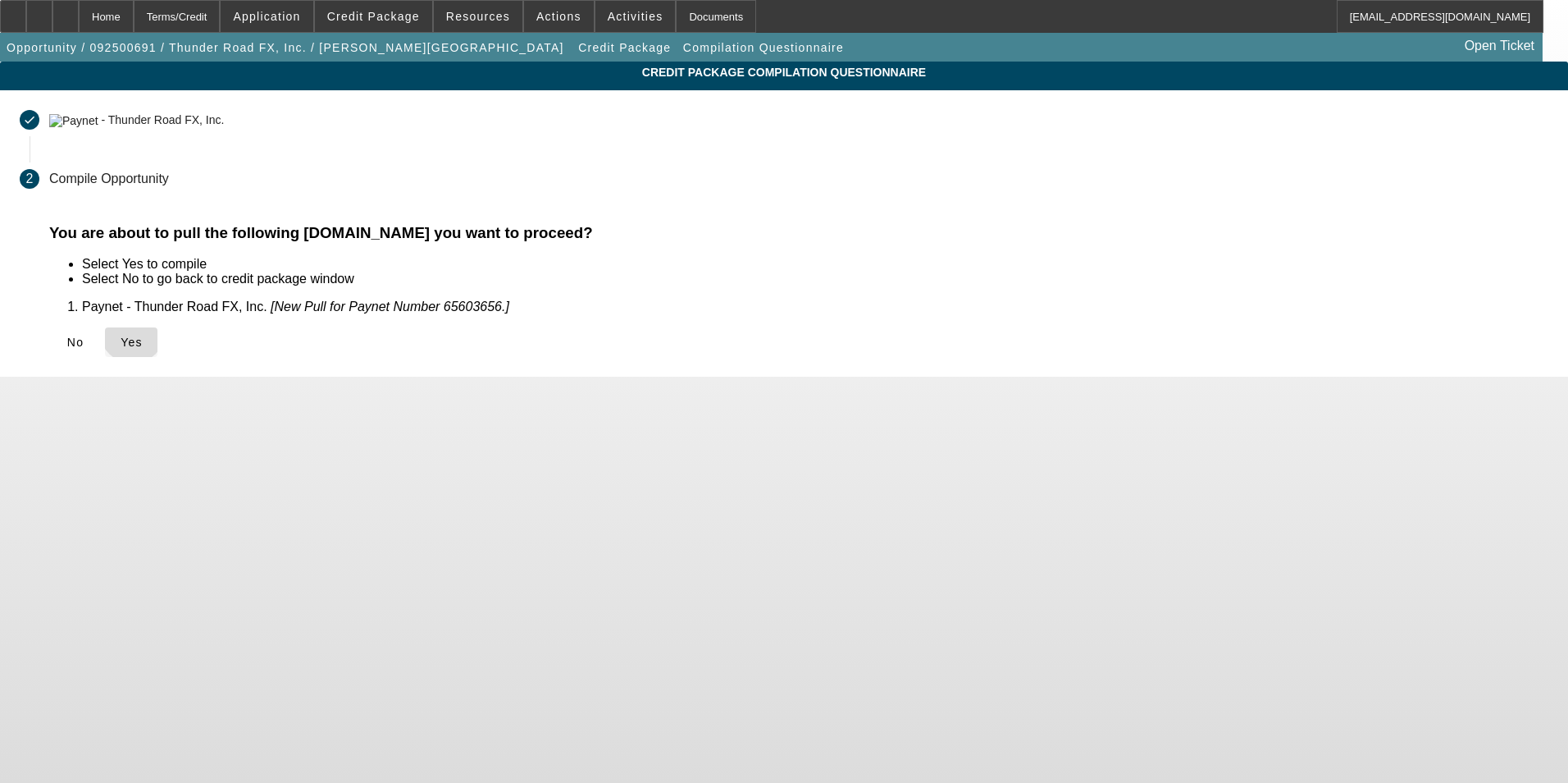
click at [142, 336] on span "Yes" at bounding box center [131, 342] width 22 height 13
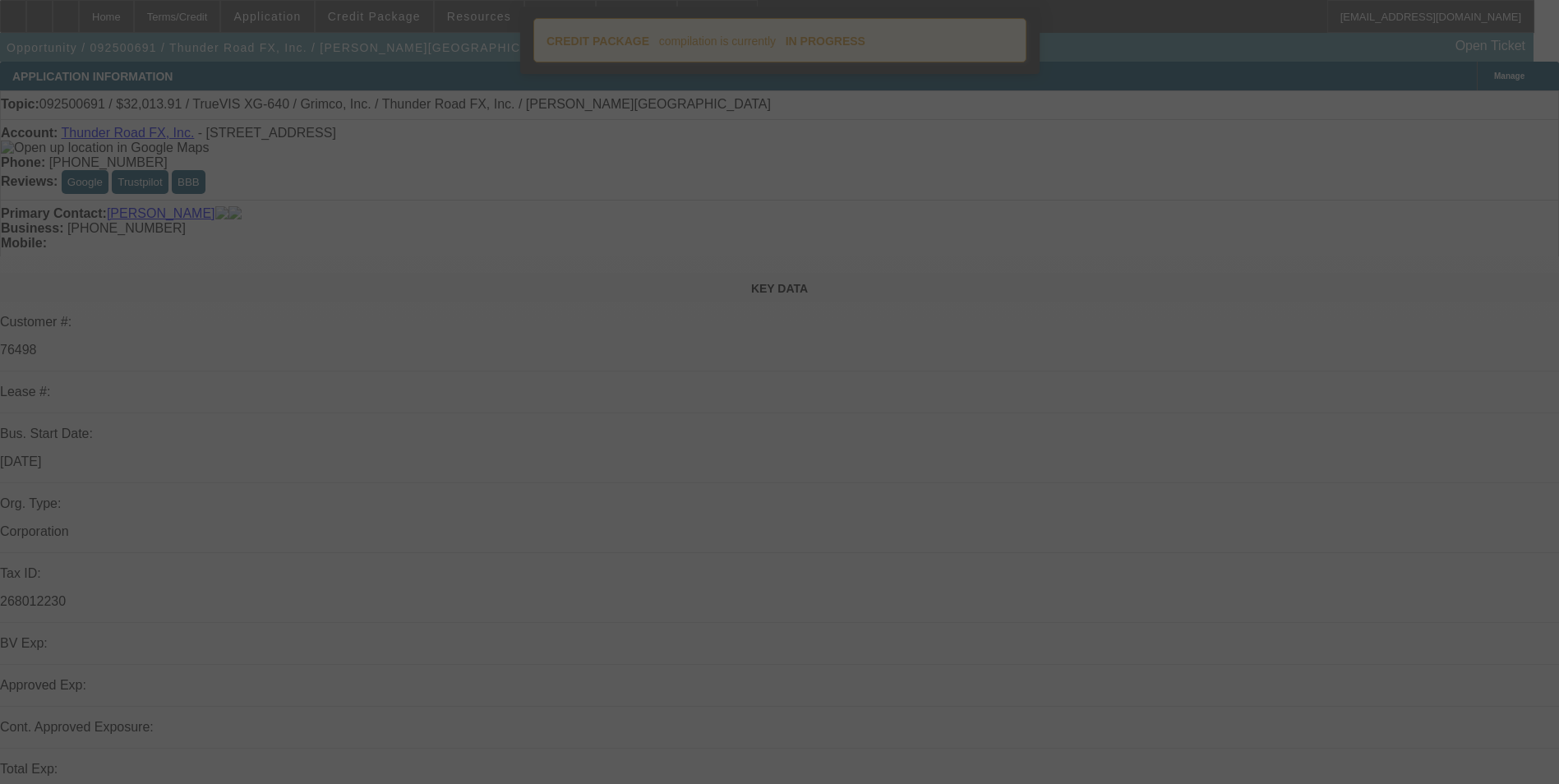
select select "0"
select select "2"
select select "0.1"
select select "4"
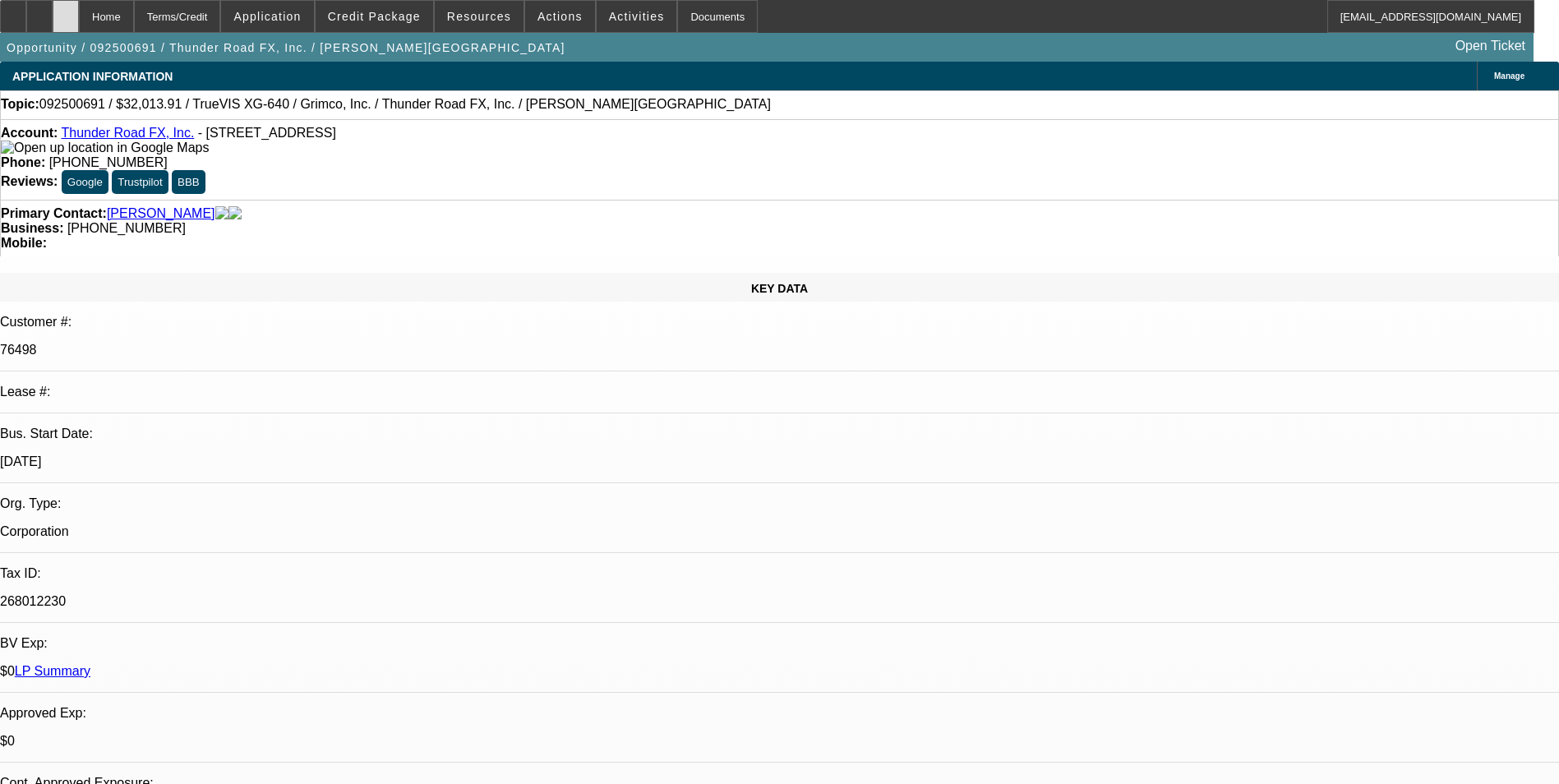
click at [65, 10] on icon at bounding box center [65, 10] width 0 height 0
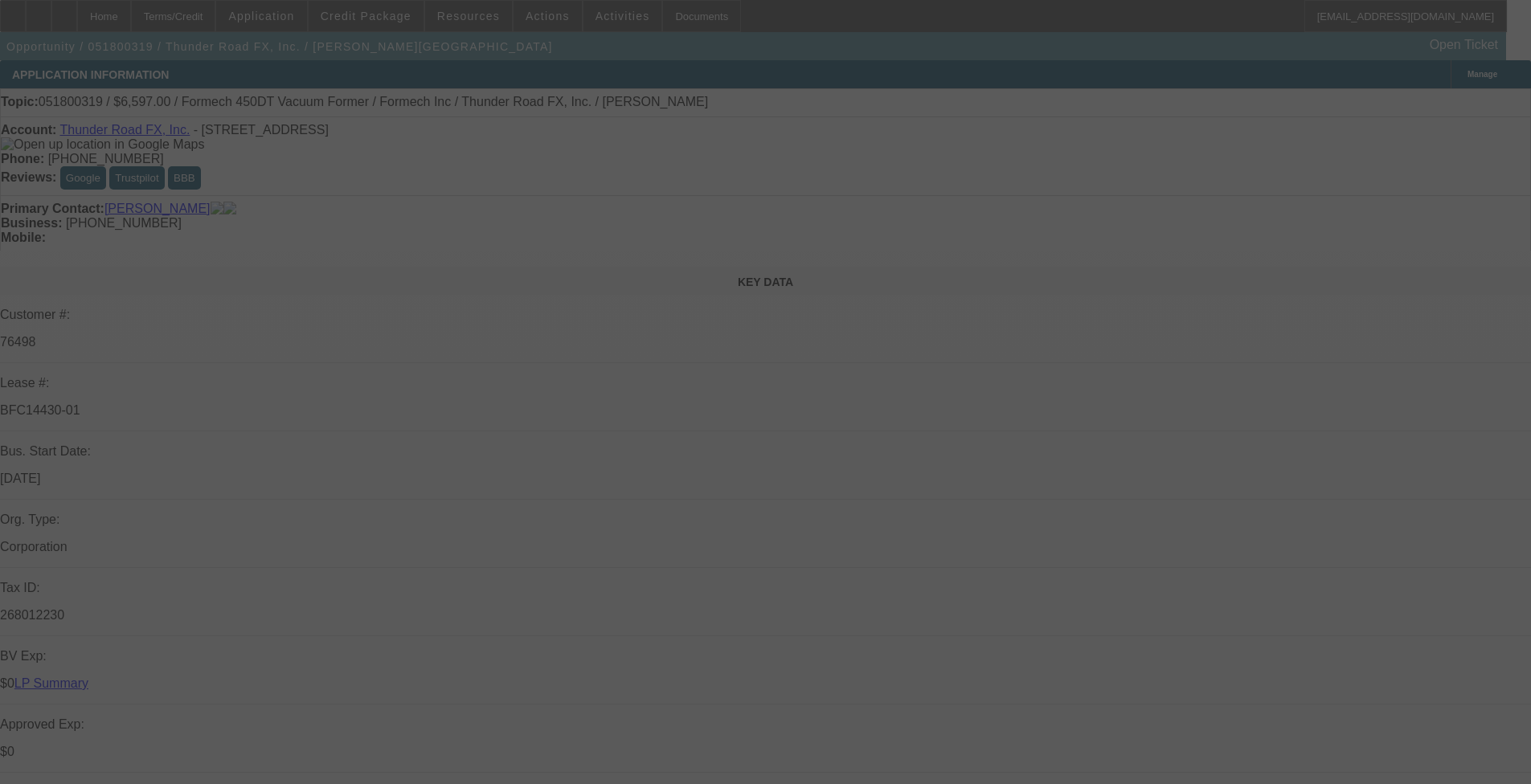
select select "0"
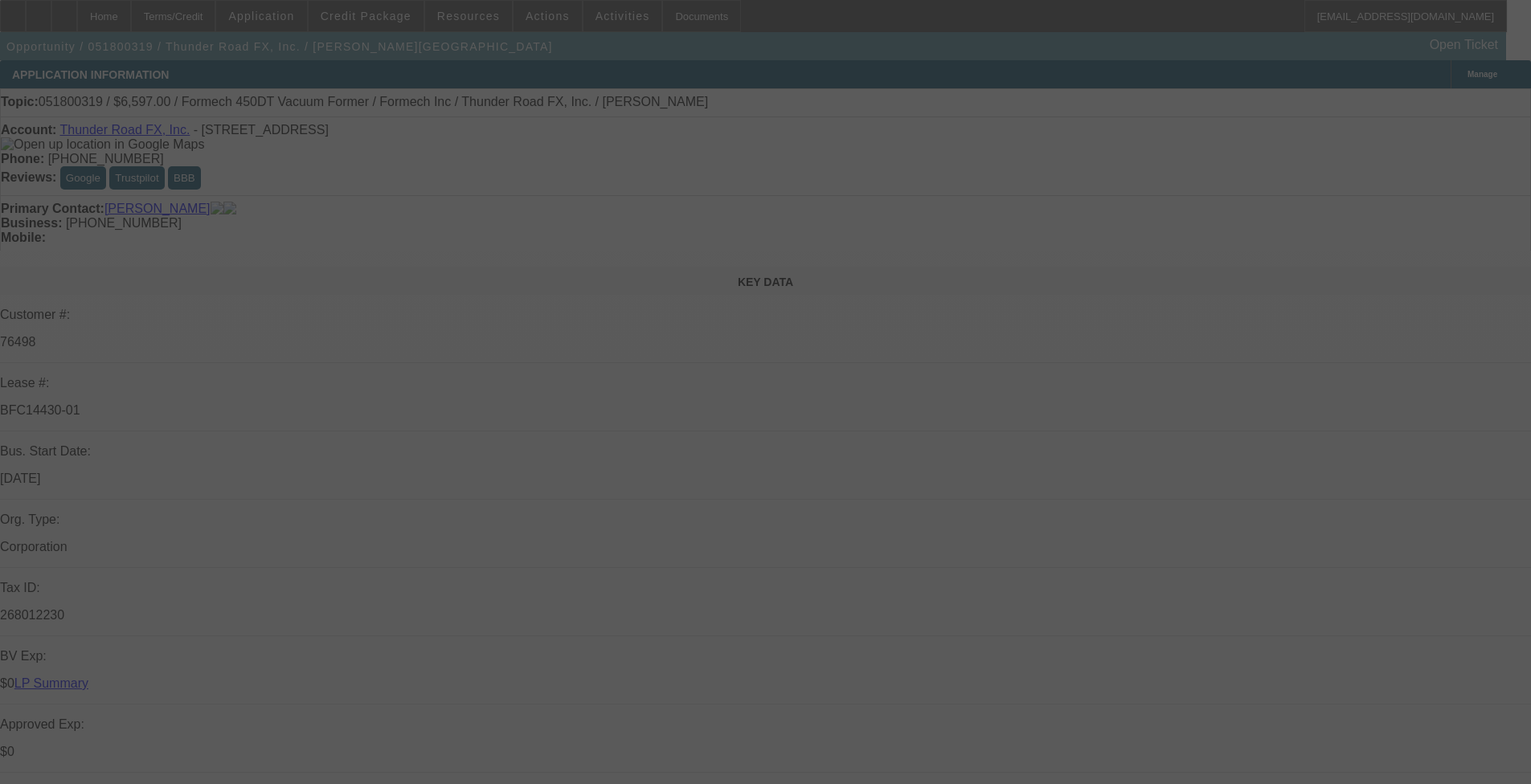
select select "0"
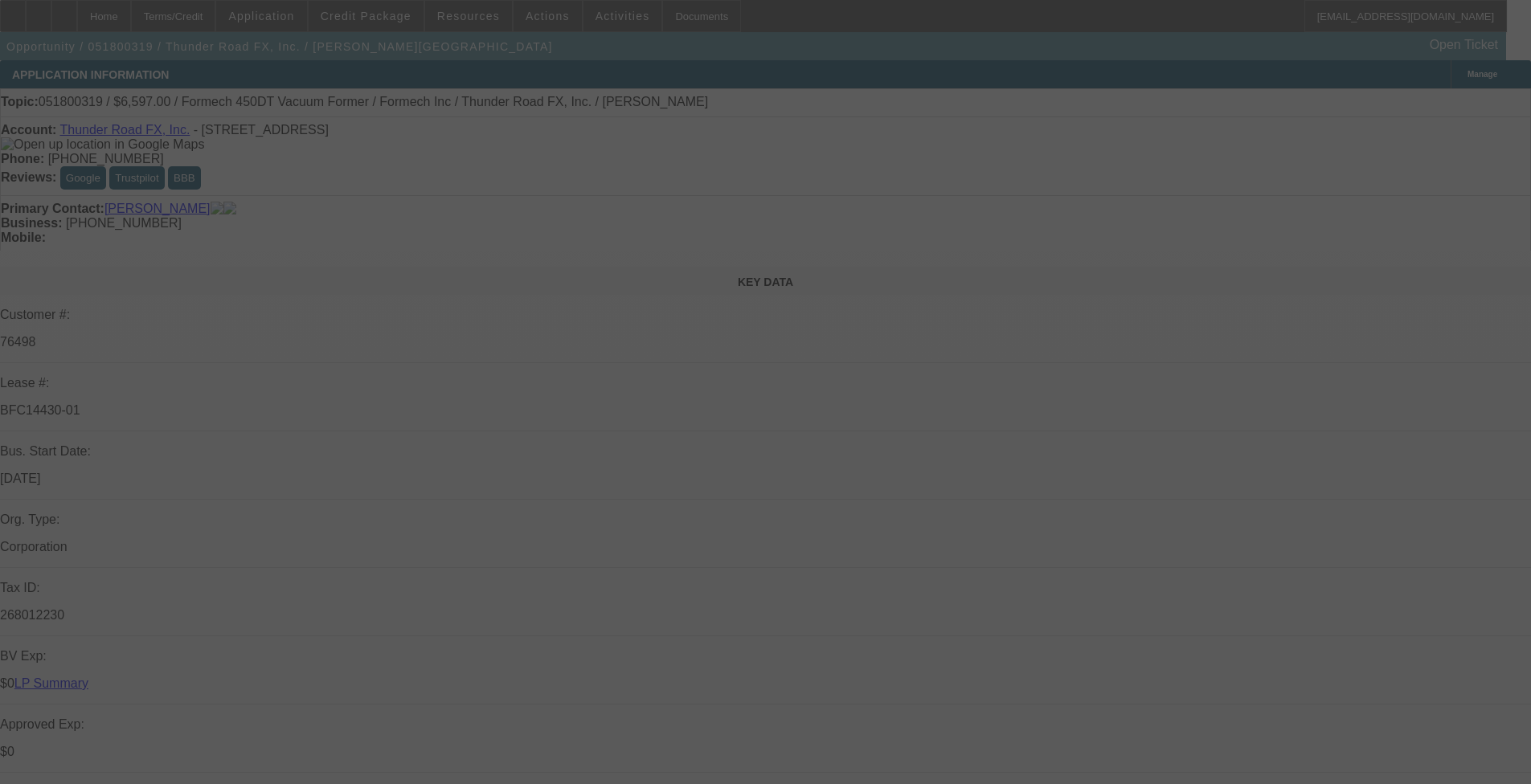
select select "0"
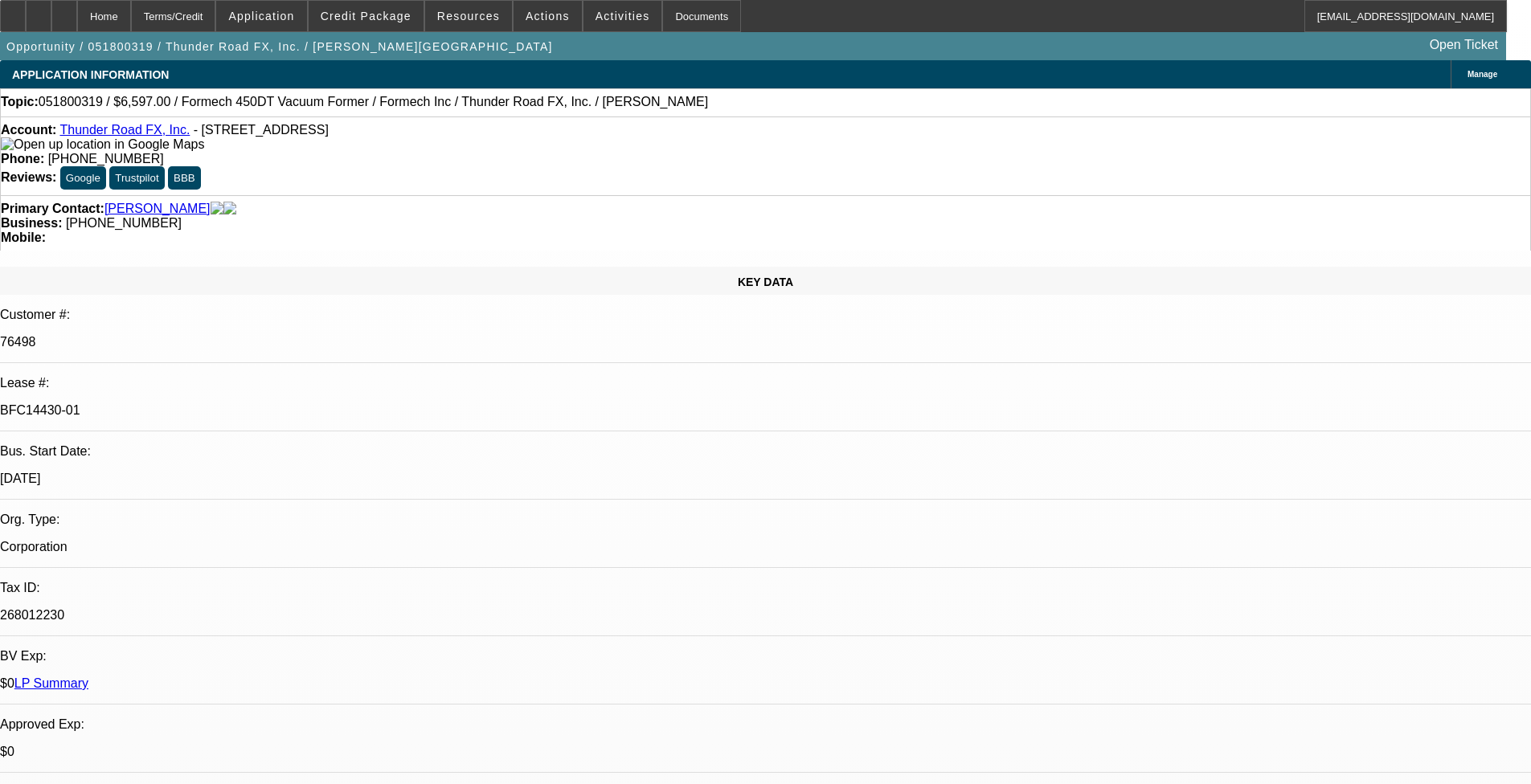
select select "1"
select select "2"
select select "1"
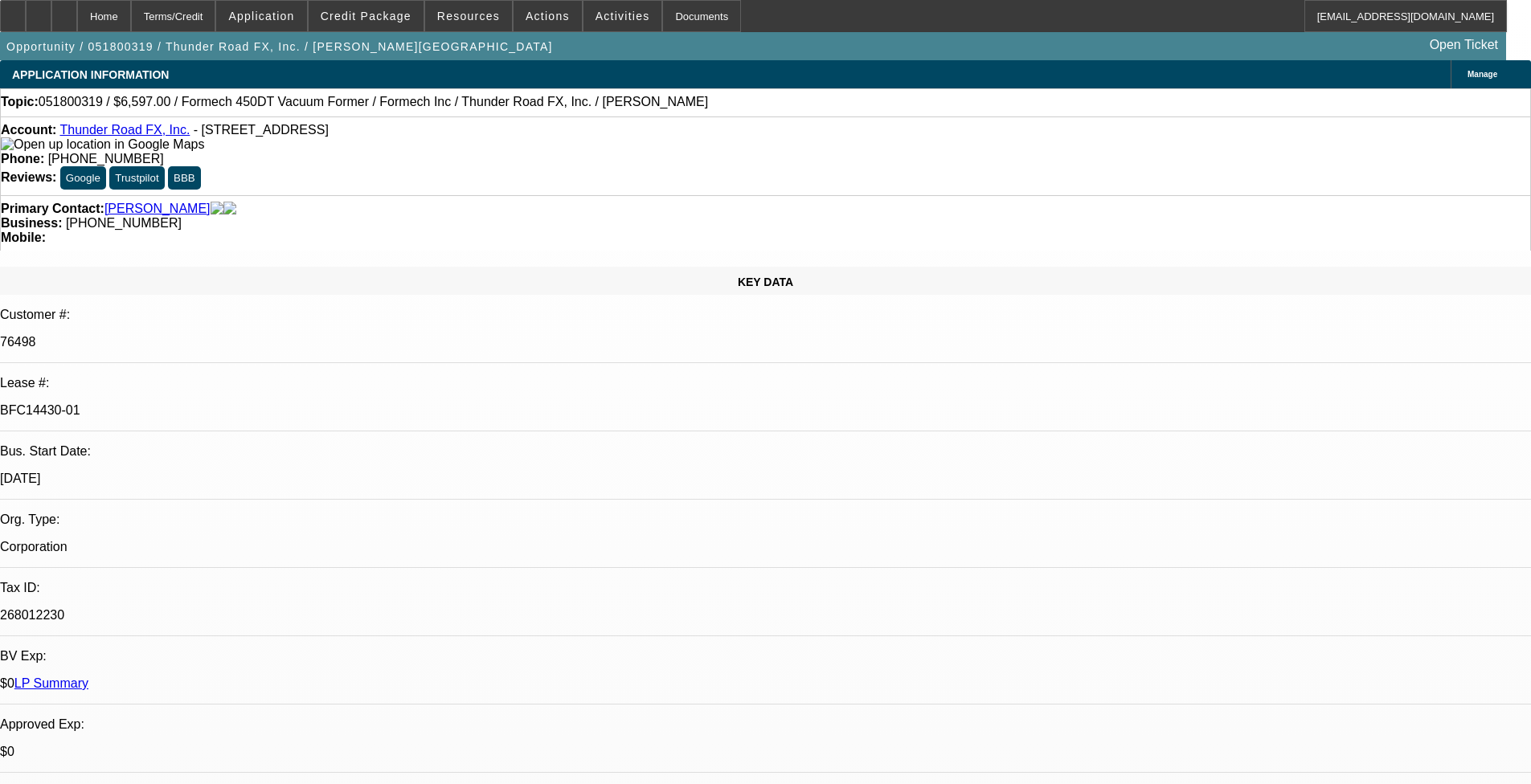
select select "3"
select select "1"
select select "3"
select select "1"
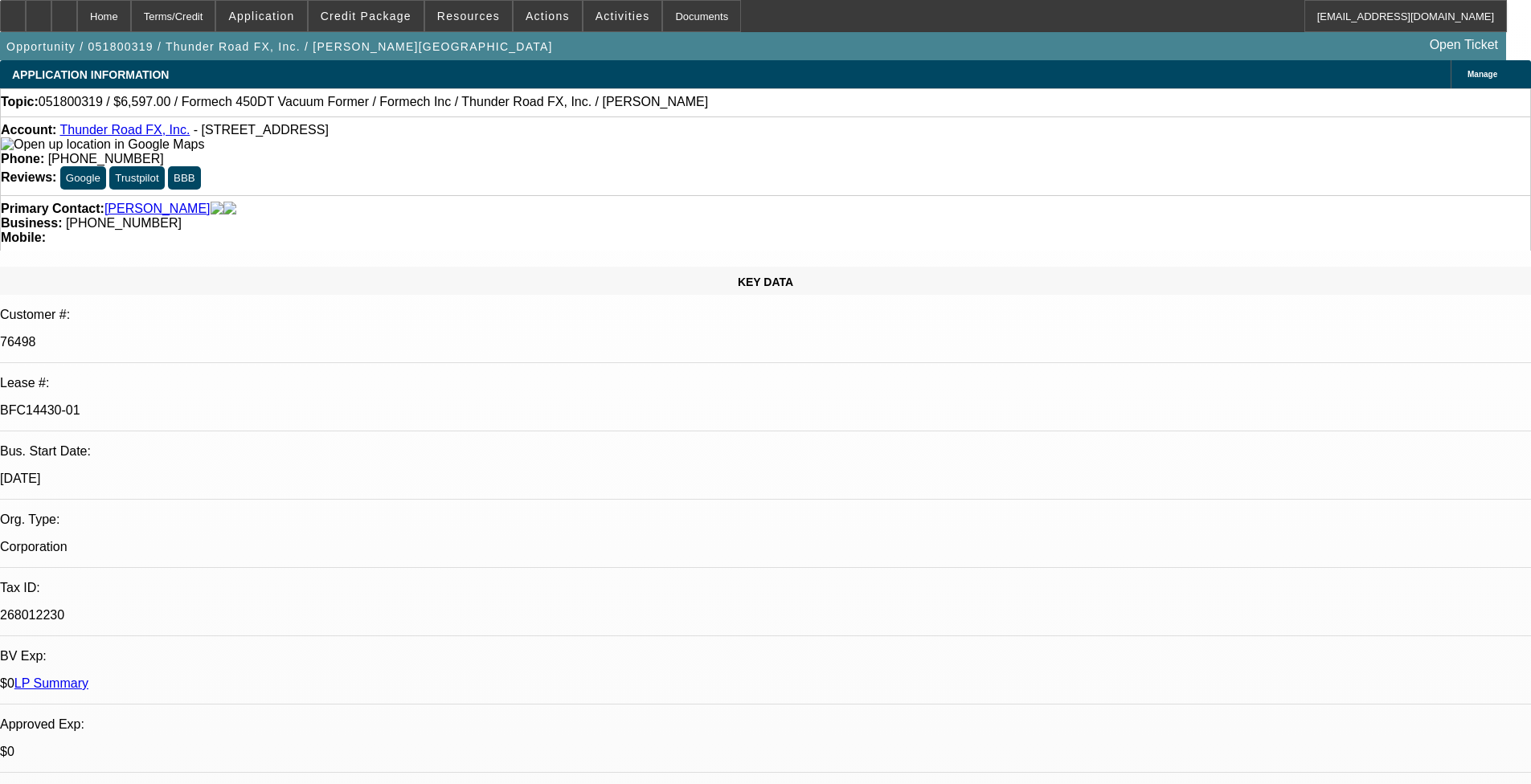
select select "1"
select select "2"
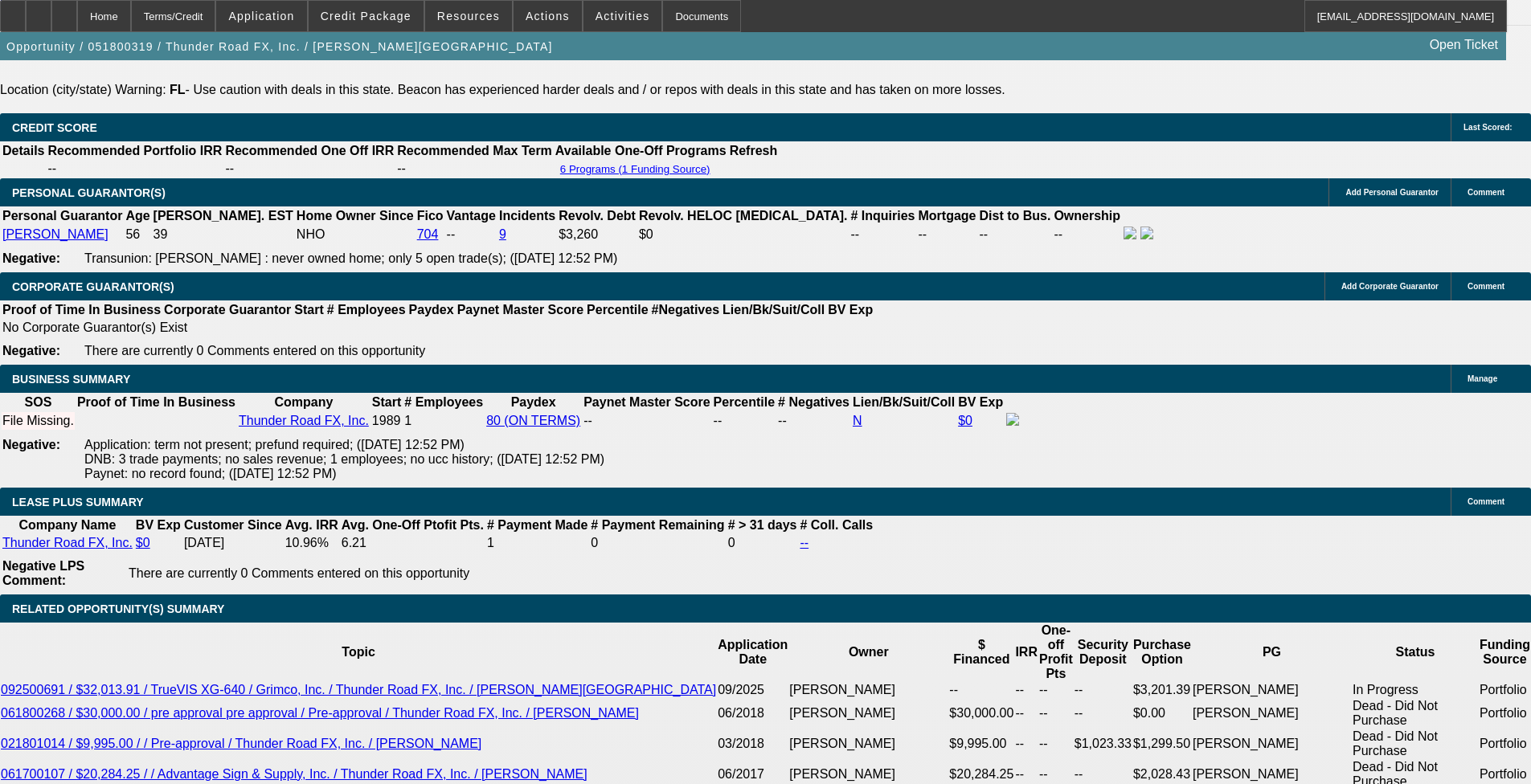
scroll to position [2551, 0]
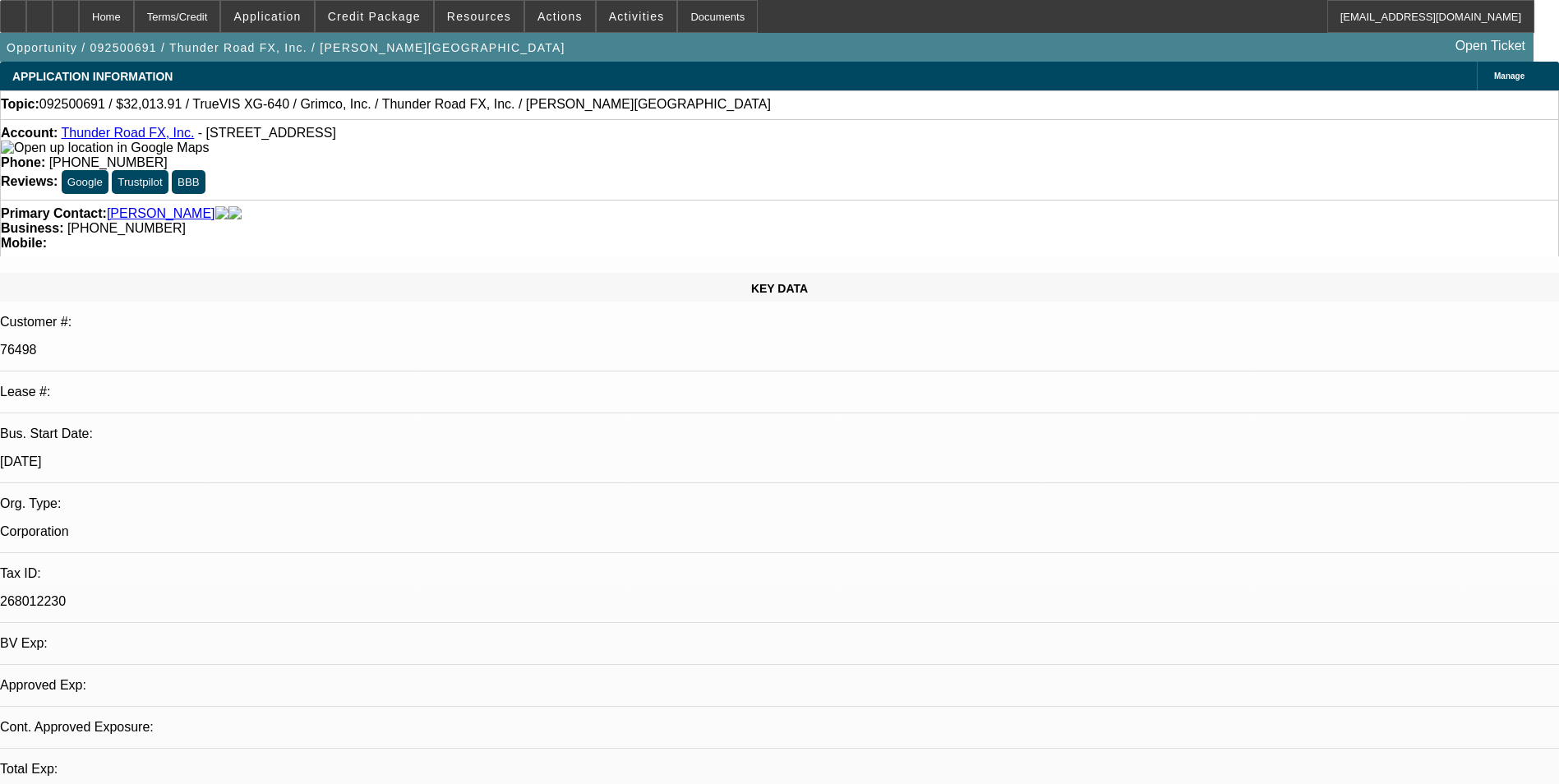
select select "0"
select select "2"
select select "0.1"
select select "1"
select select "2"
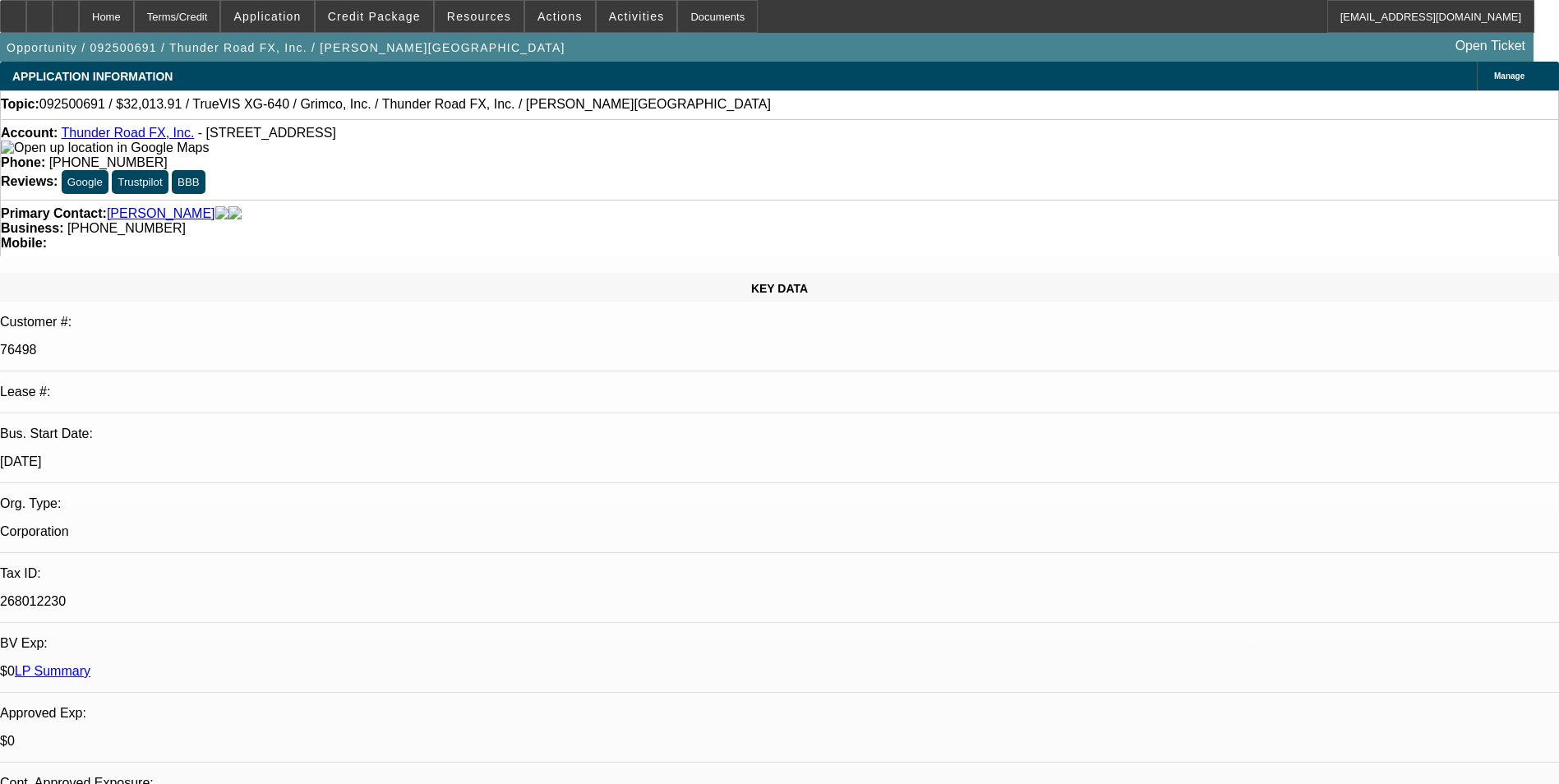
select select "4"
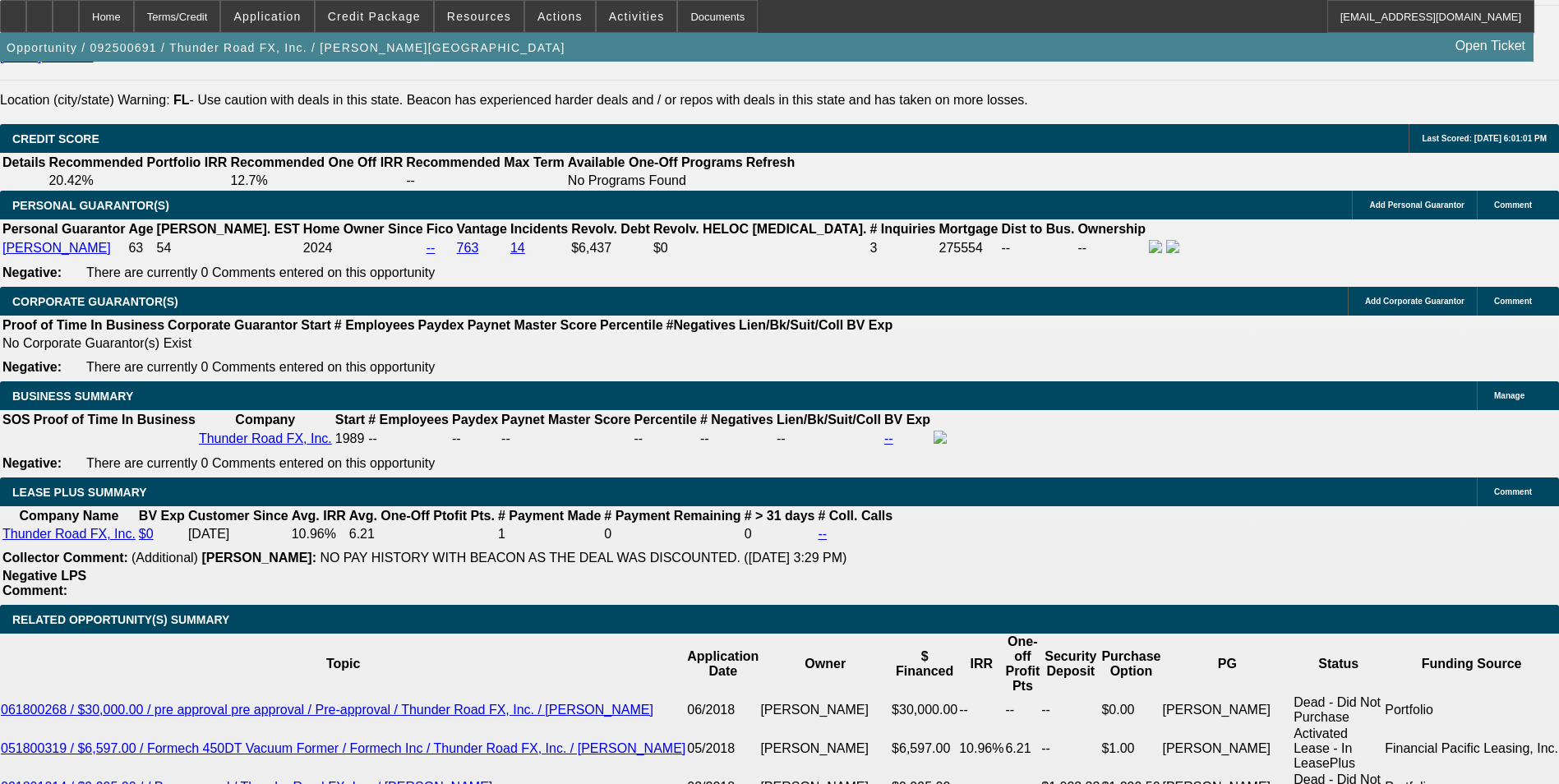
scroll to position [2629, 0]
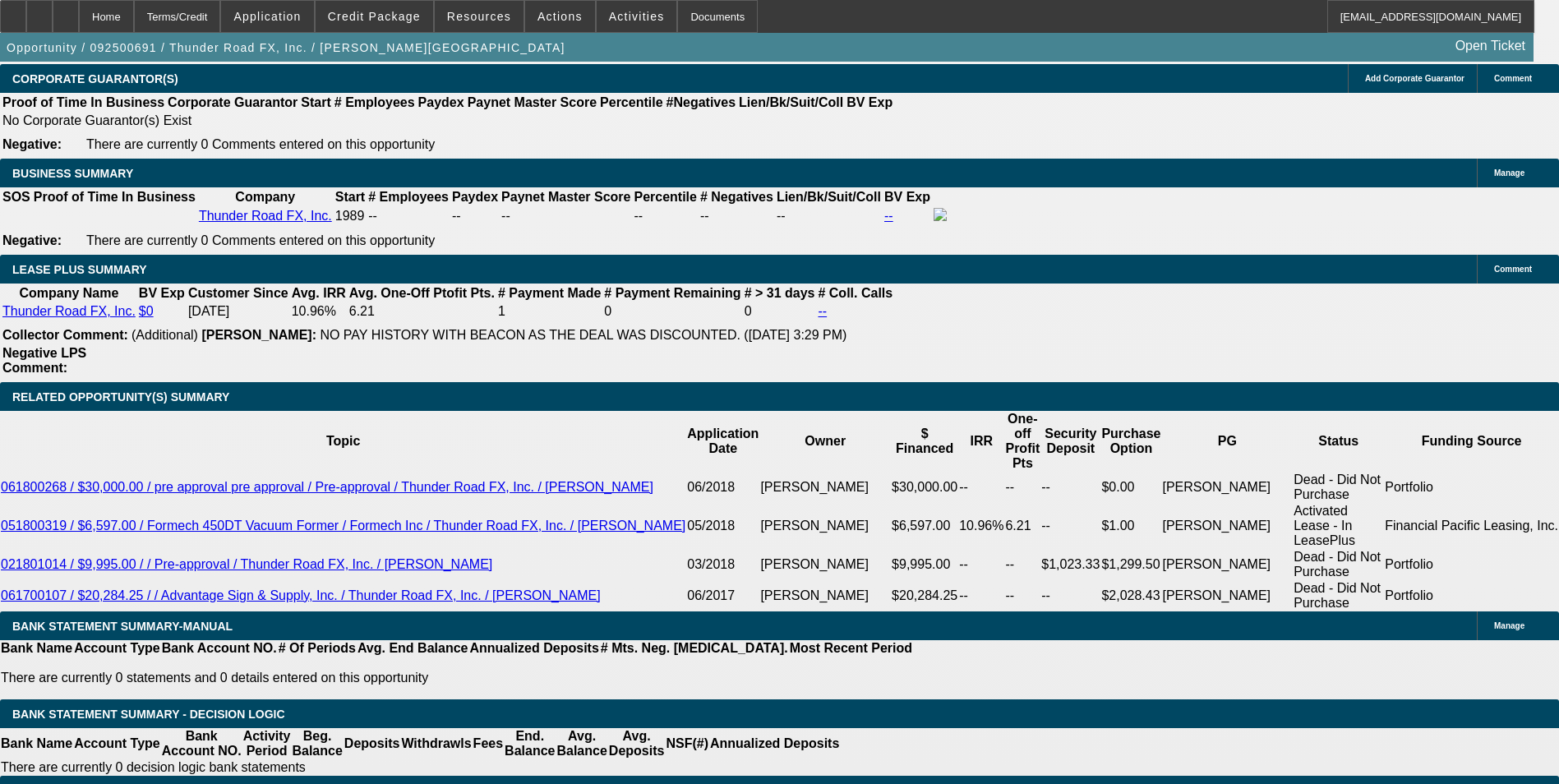
type input "60"
type input "12"
type input "$1,094.48"
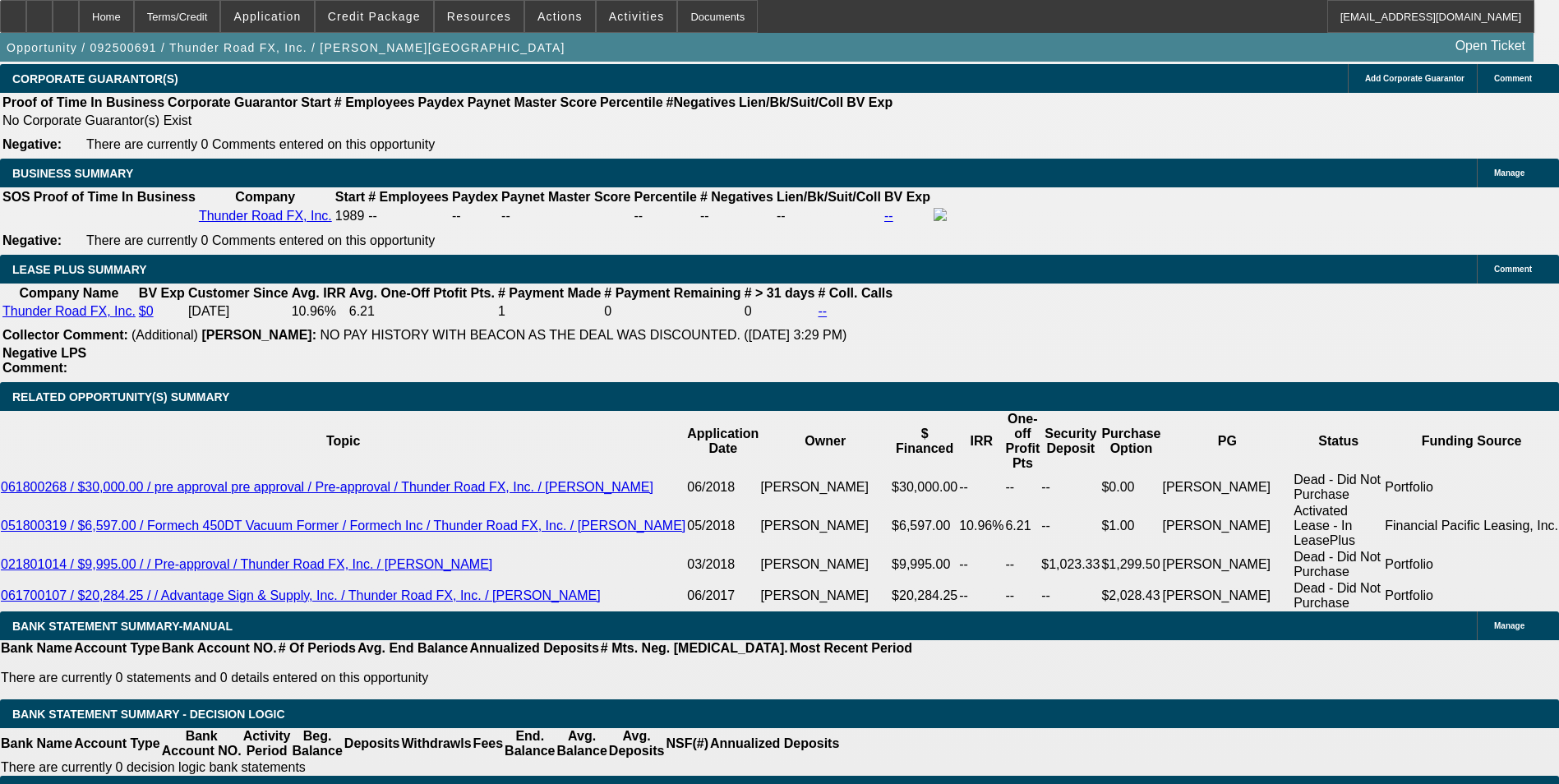
type input "$547.24"
type input "$1,424.26"
type input "$712.13"
type input "12"
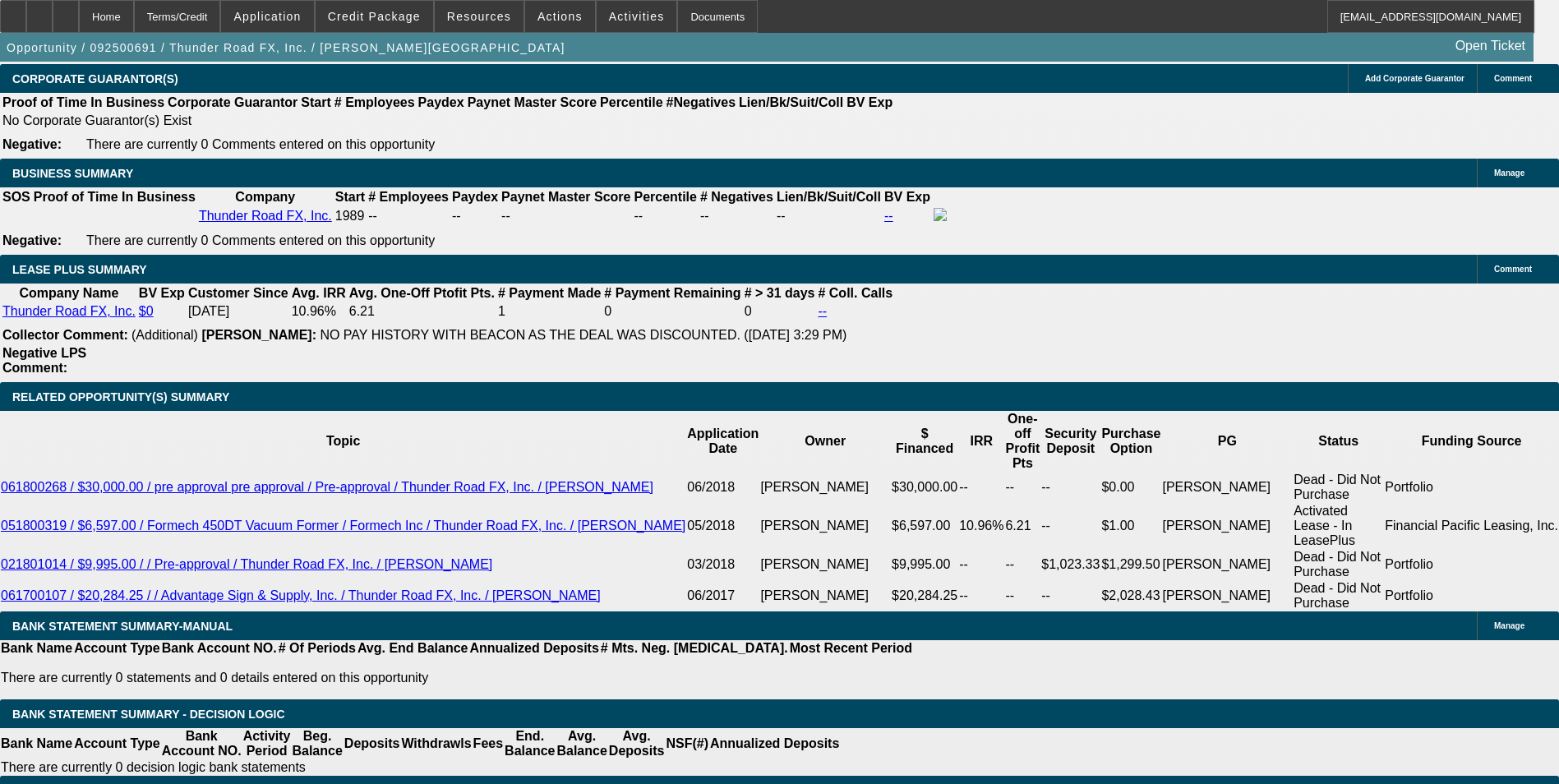
type input "$0.00"
select select "0"
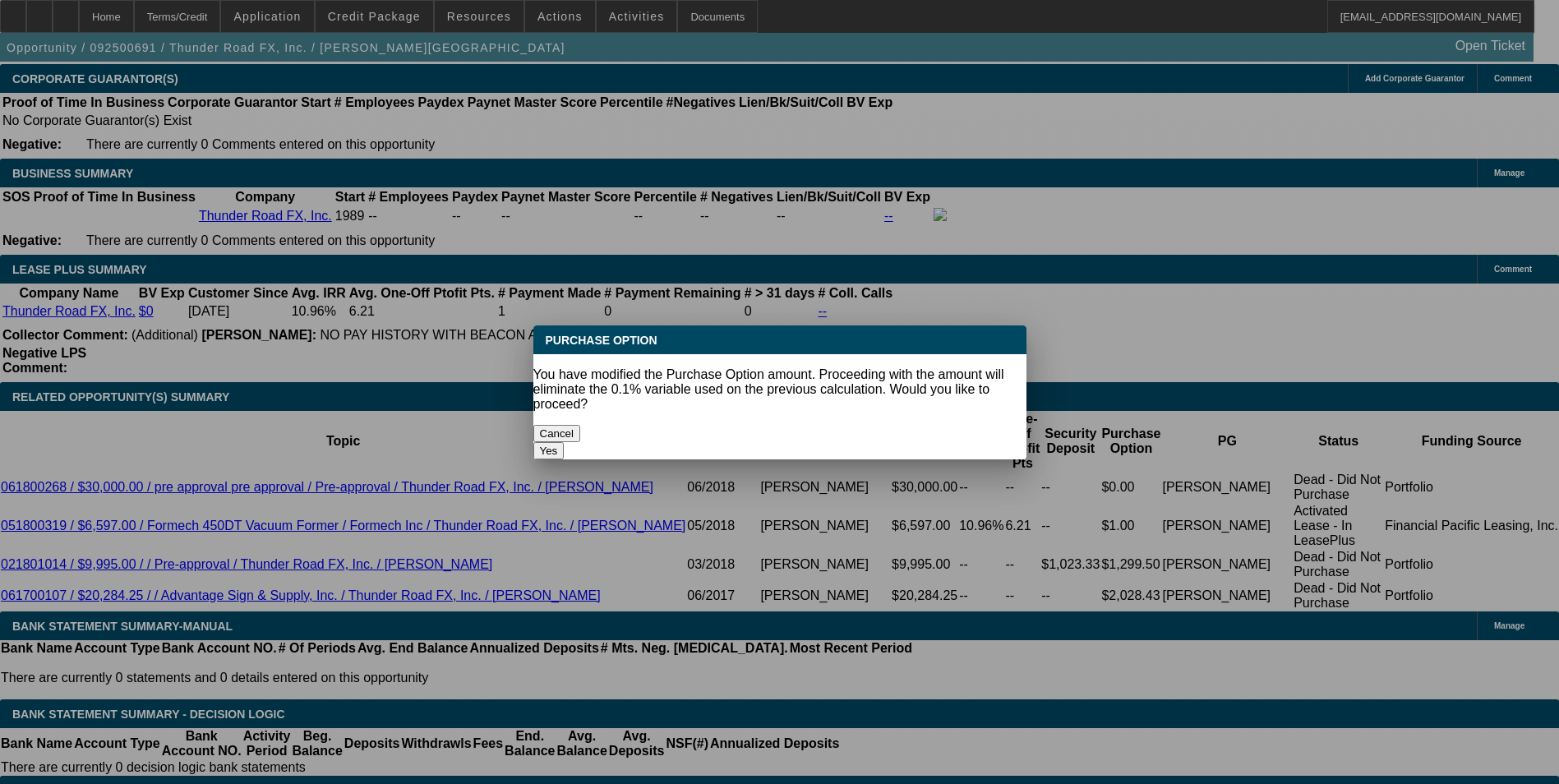
scroll to position [0, 0]
click at [565, 442] on button "Yes" at bounding box center [549, 450] width 31 height 17
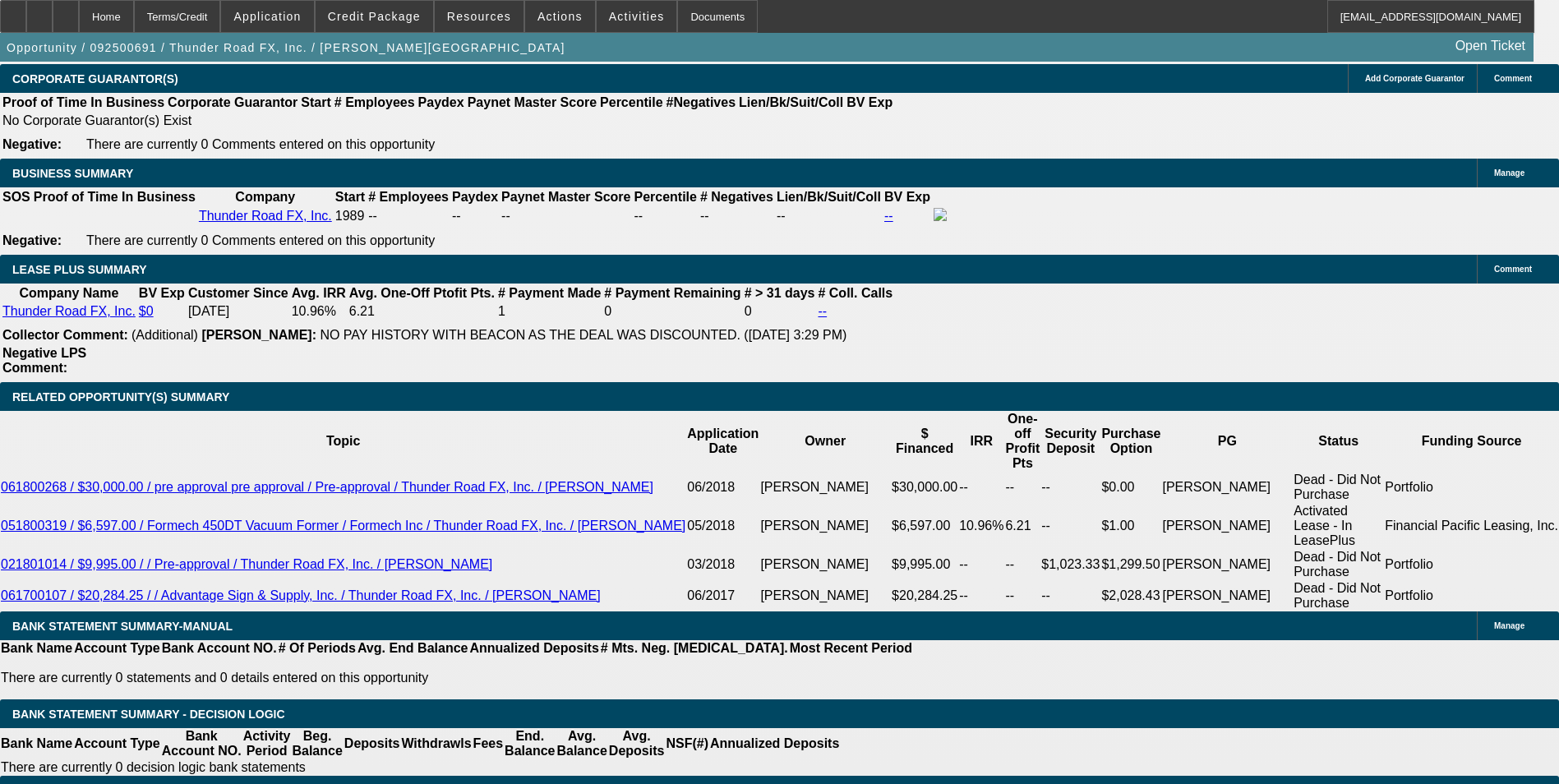
scroll to position [2629, 0]
drag, startPoint x: 311, startPoint y: 434, endPoint x: 407, endPoint y: 435, distance: 96.0
type input "$1.00"
drag, startPoint x: 355, startPoint y: 452, endPoint x: 390, endPoint y: 476, distance: 42.4
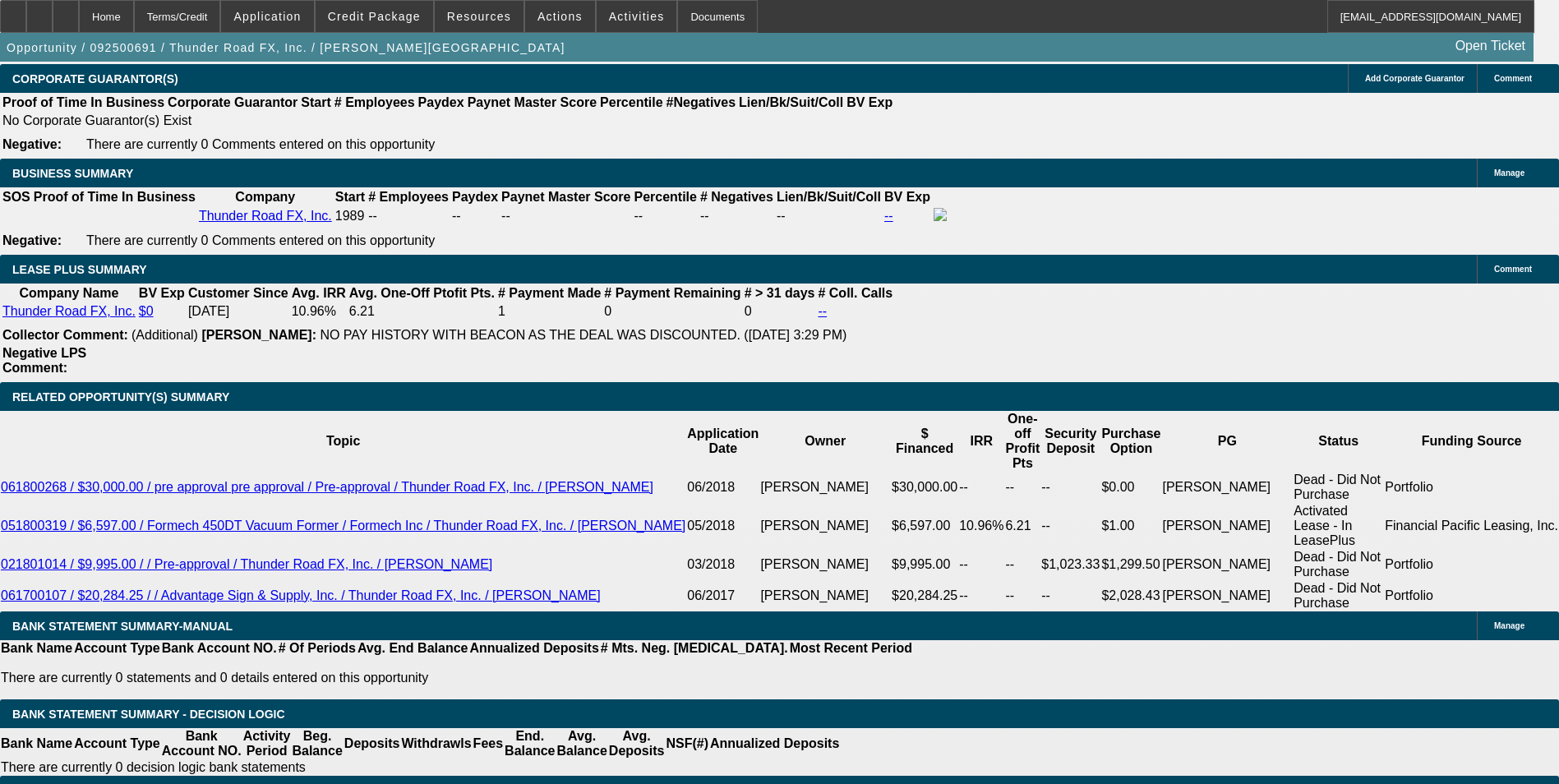
select select "2"
select select "0"
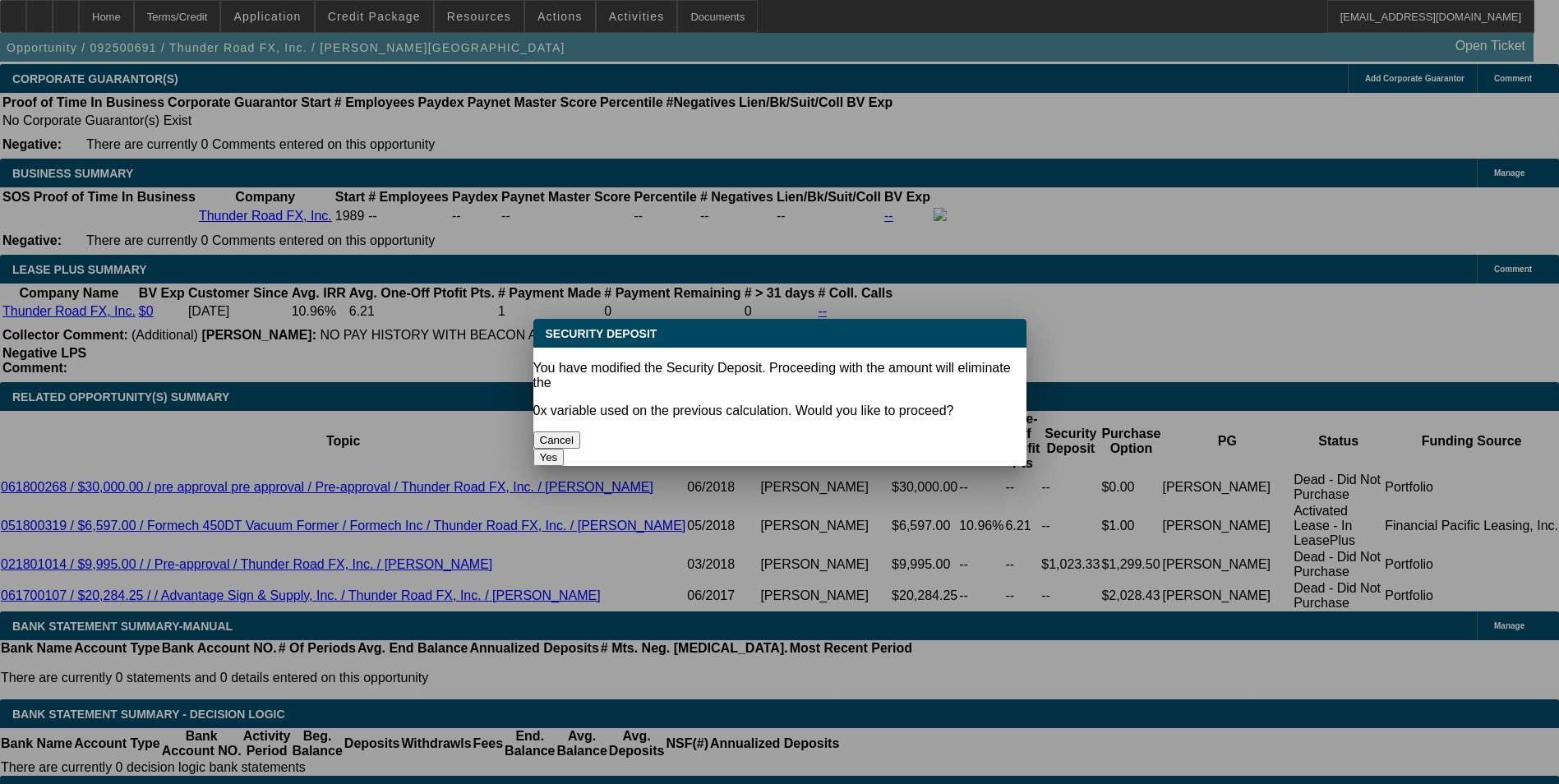
scroll to position [0, 0]
click at [565, 449] on button "Yes" at bounding box center [549, 457] width 31 height 17
type input "$0.00"
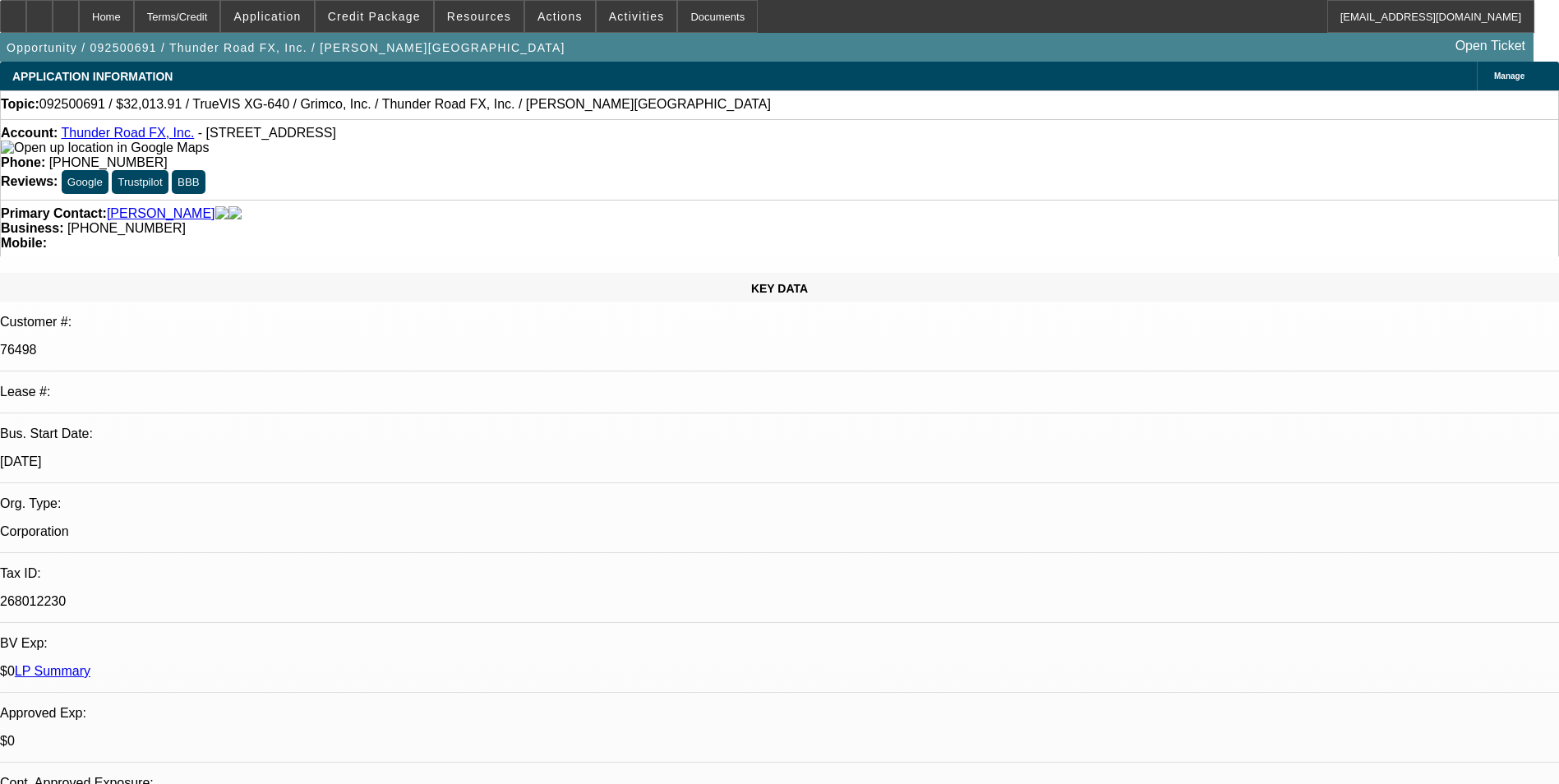
scroll to position [2629, 0]
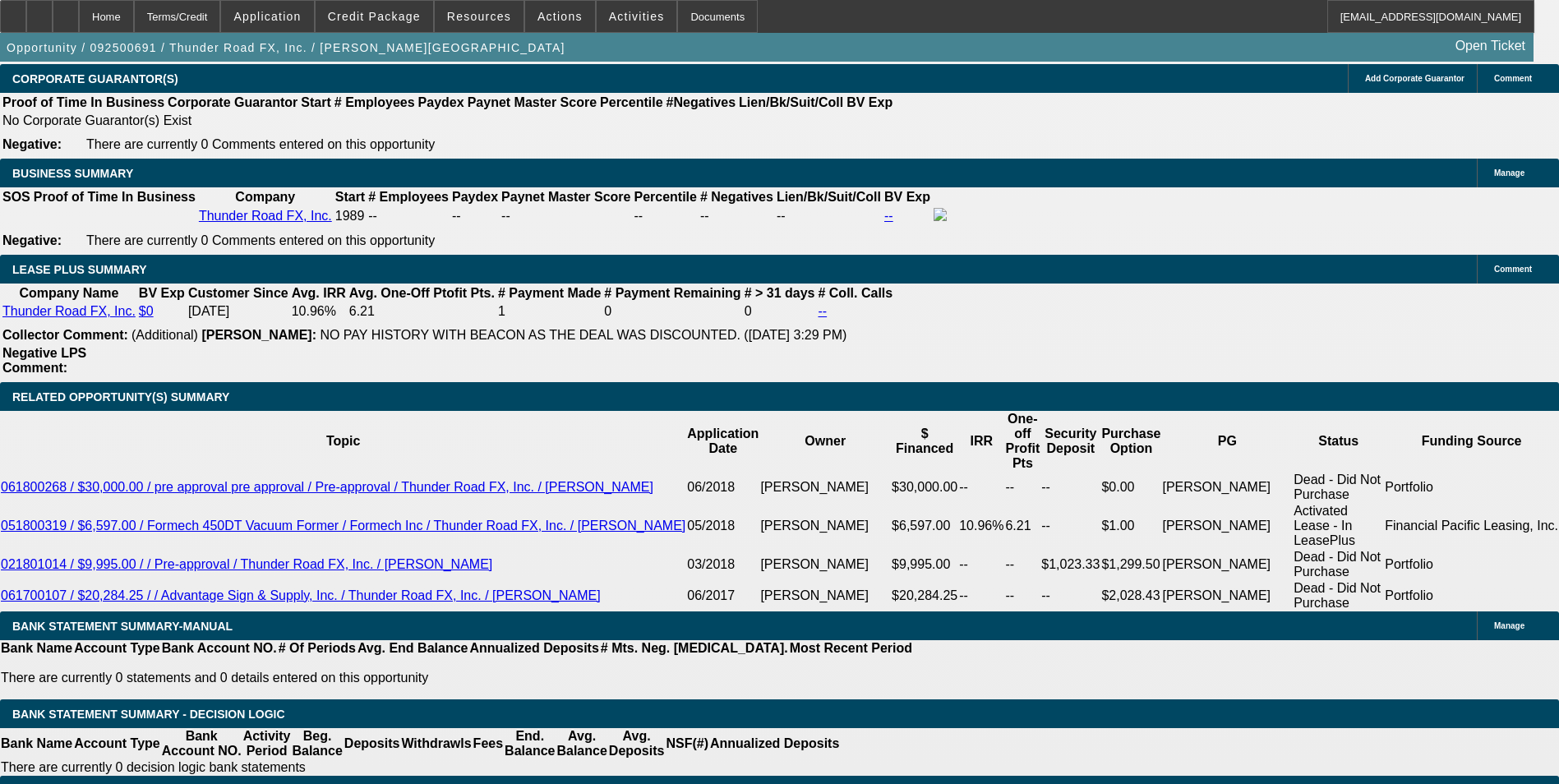
drag, startPoint x: 333, startPoint y: 393, endPoint x: 344, endPoint y: 404, distance: 15.6
select select "1"
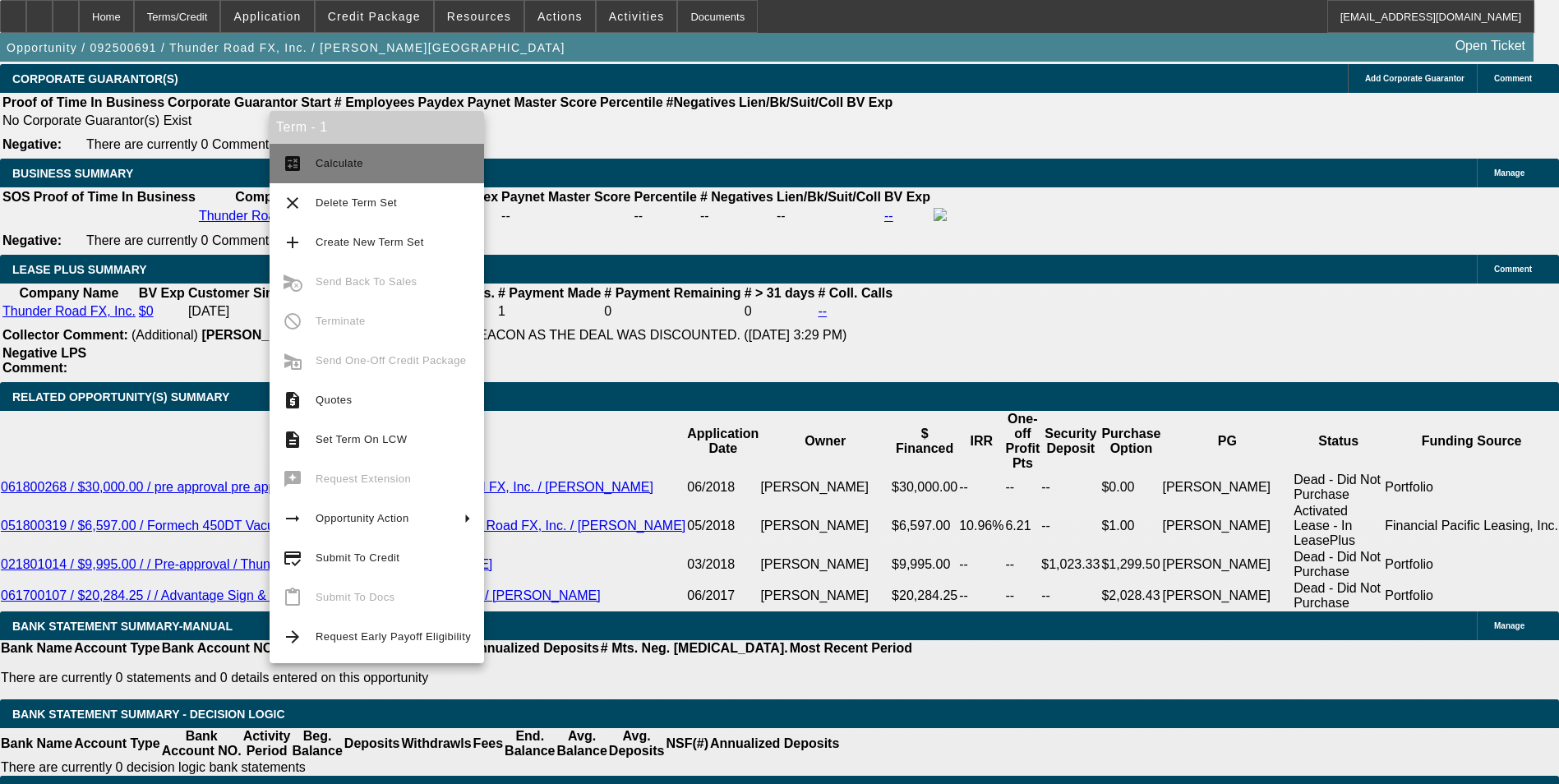
click at [362, 171] on span "Calculate" at bounding box center [393, 163] width 156 height 20
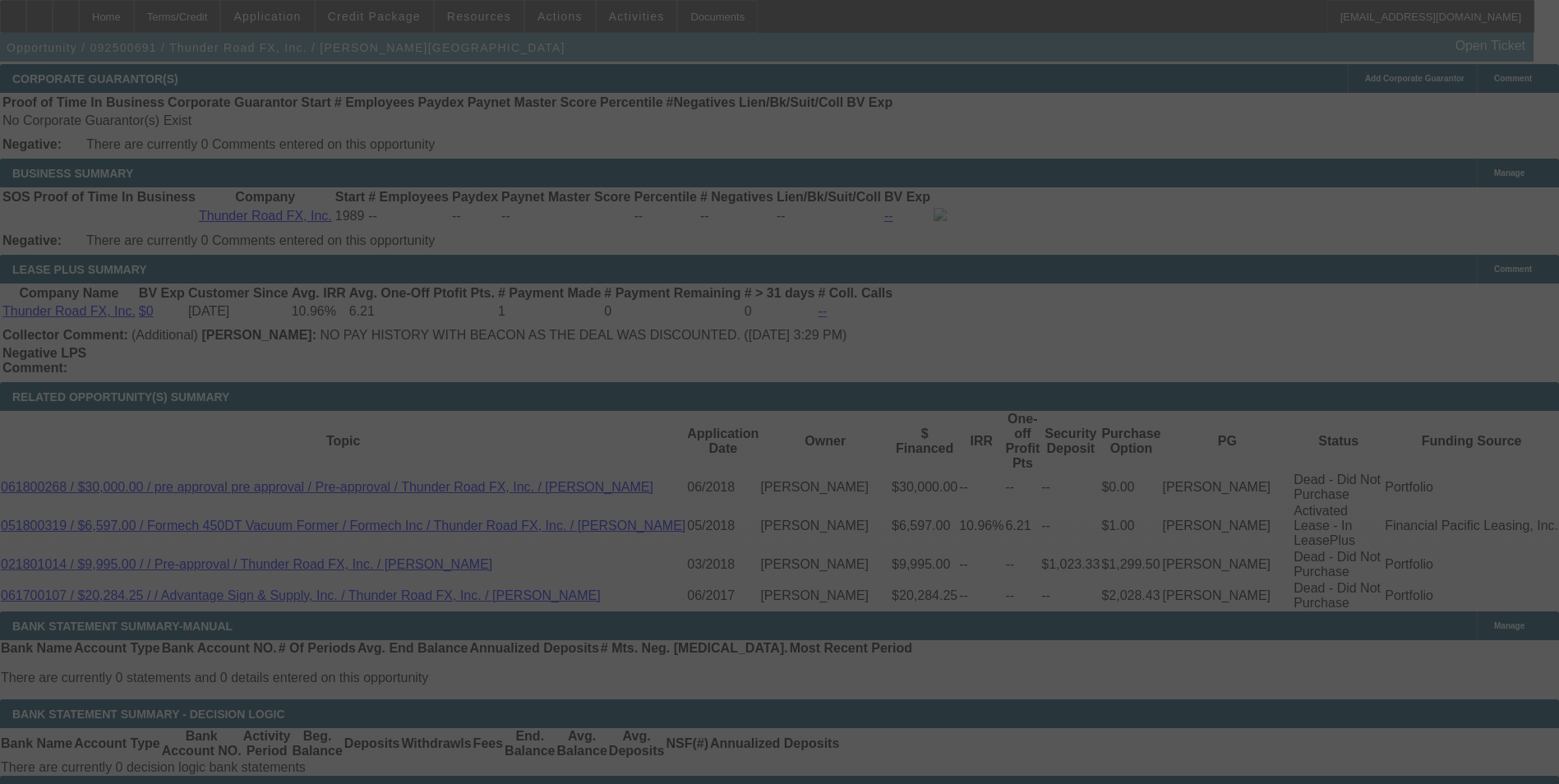
select select "0"
select select "2"
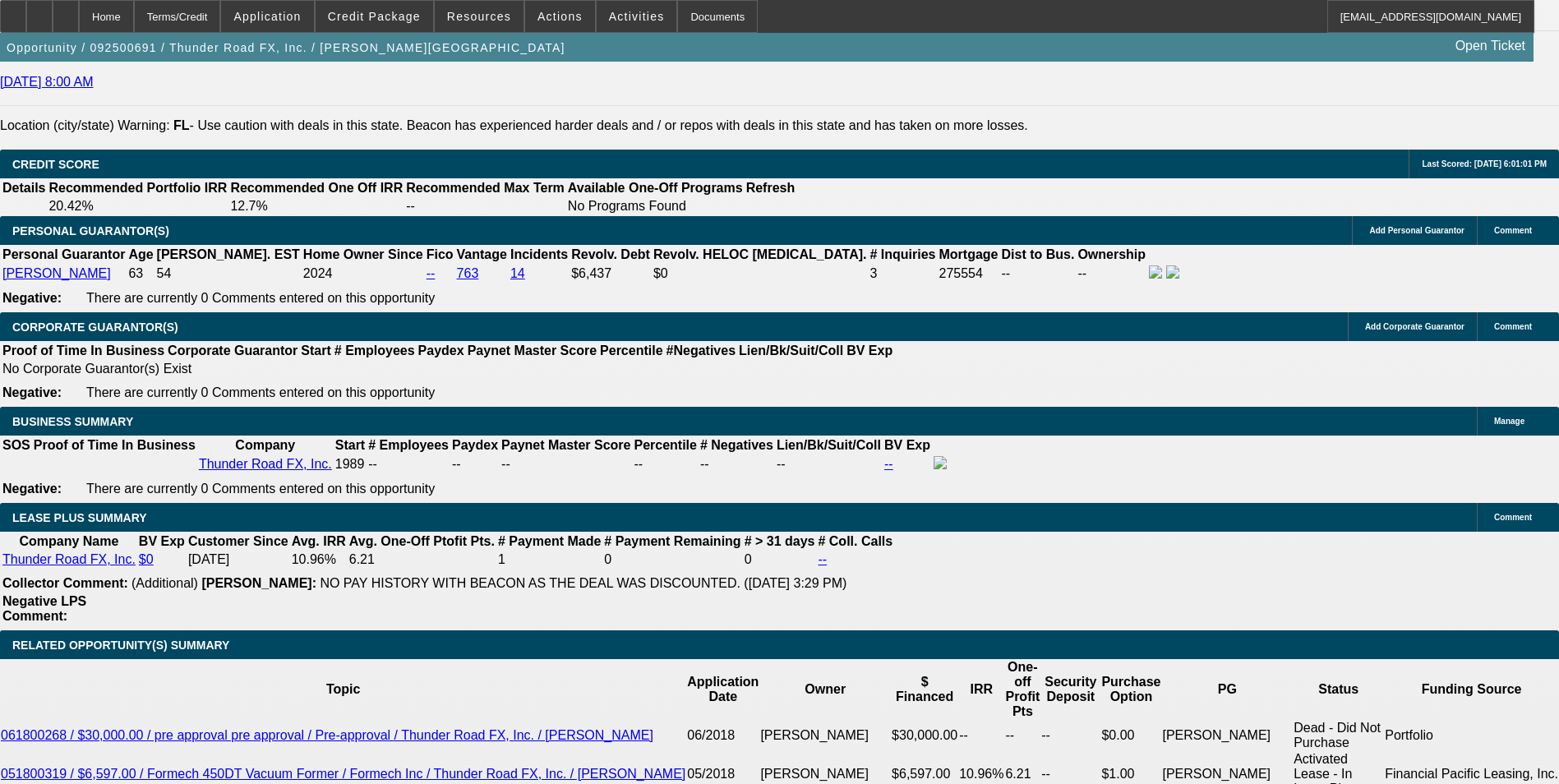
scroll to position [2367, 0]
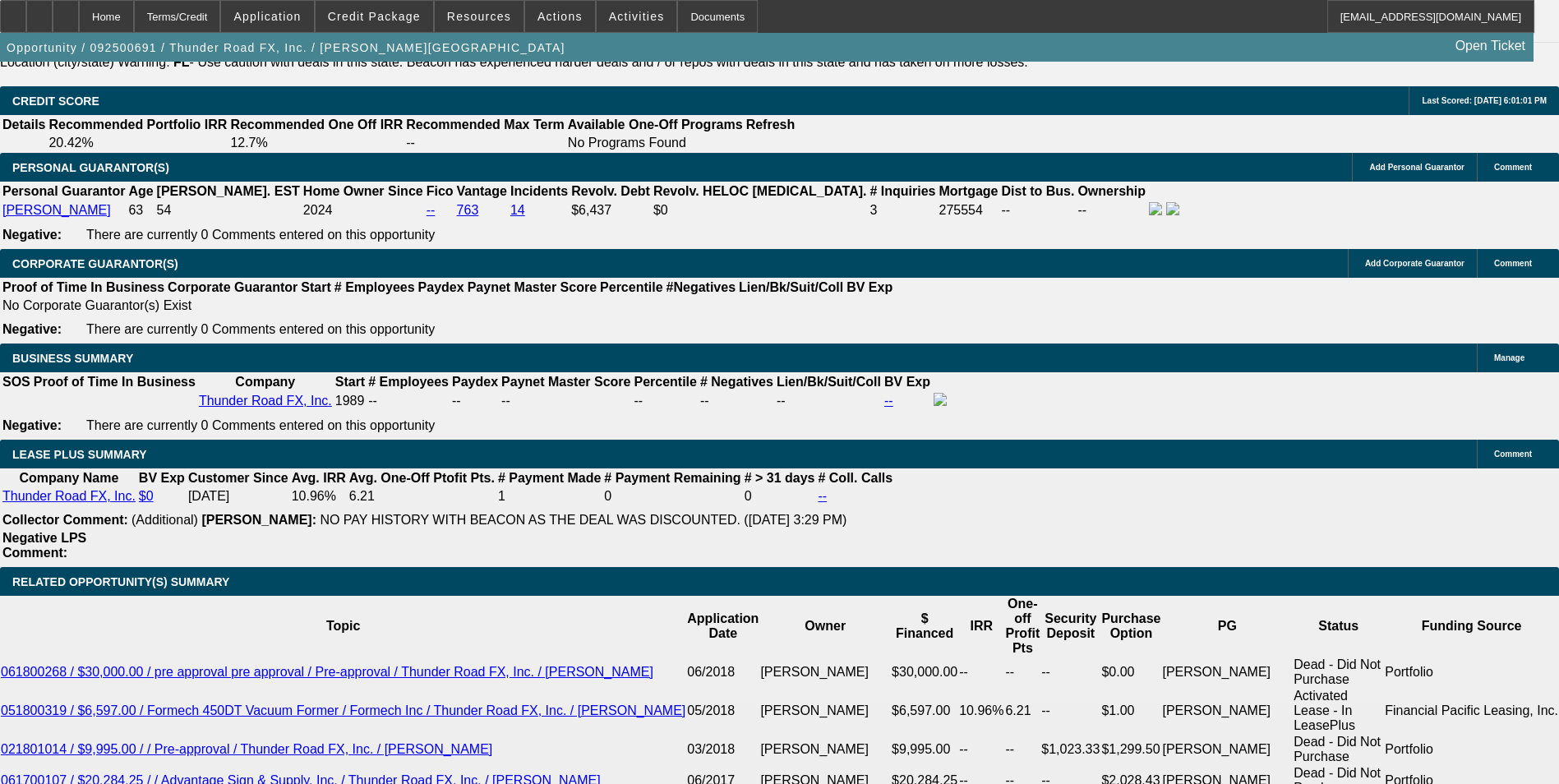
scroll to position [2532, 0]
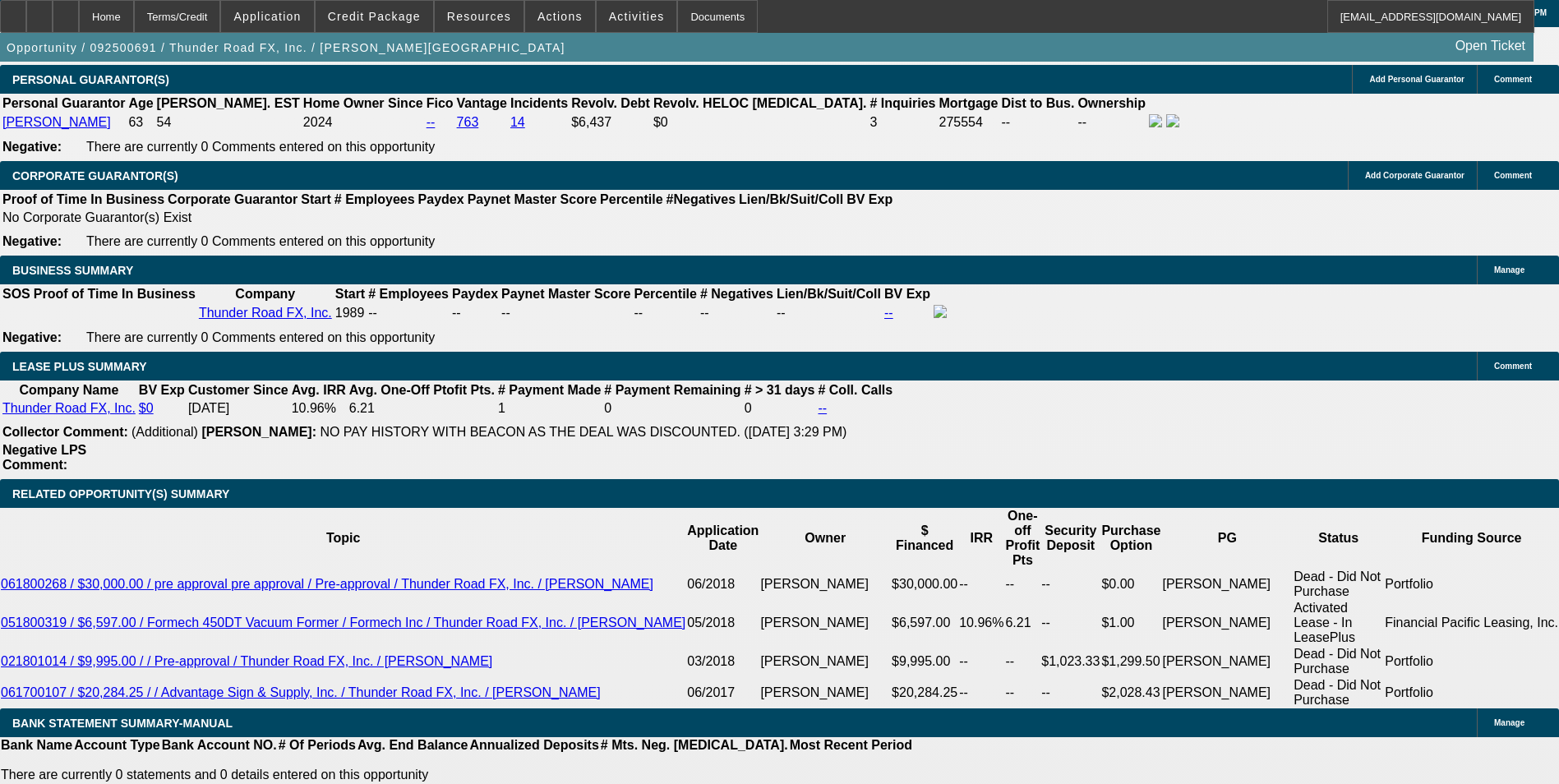
drag, startPoint x: 241, startPoint y: 414, endPoint x: 397, endPoint y: 431, distance: 156.9
type input "7"
type input "UNKNOWN"
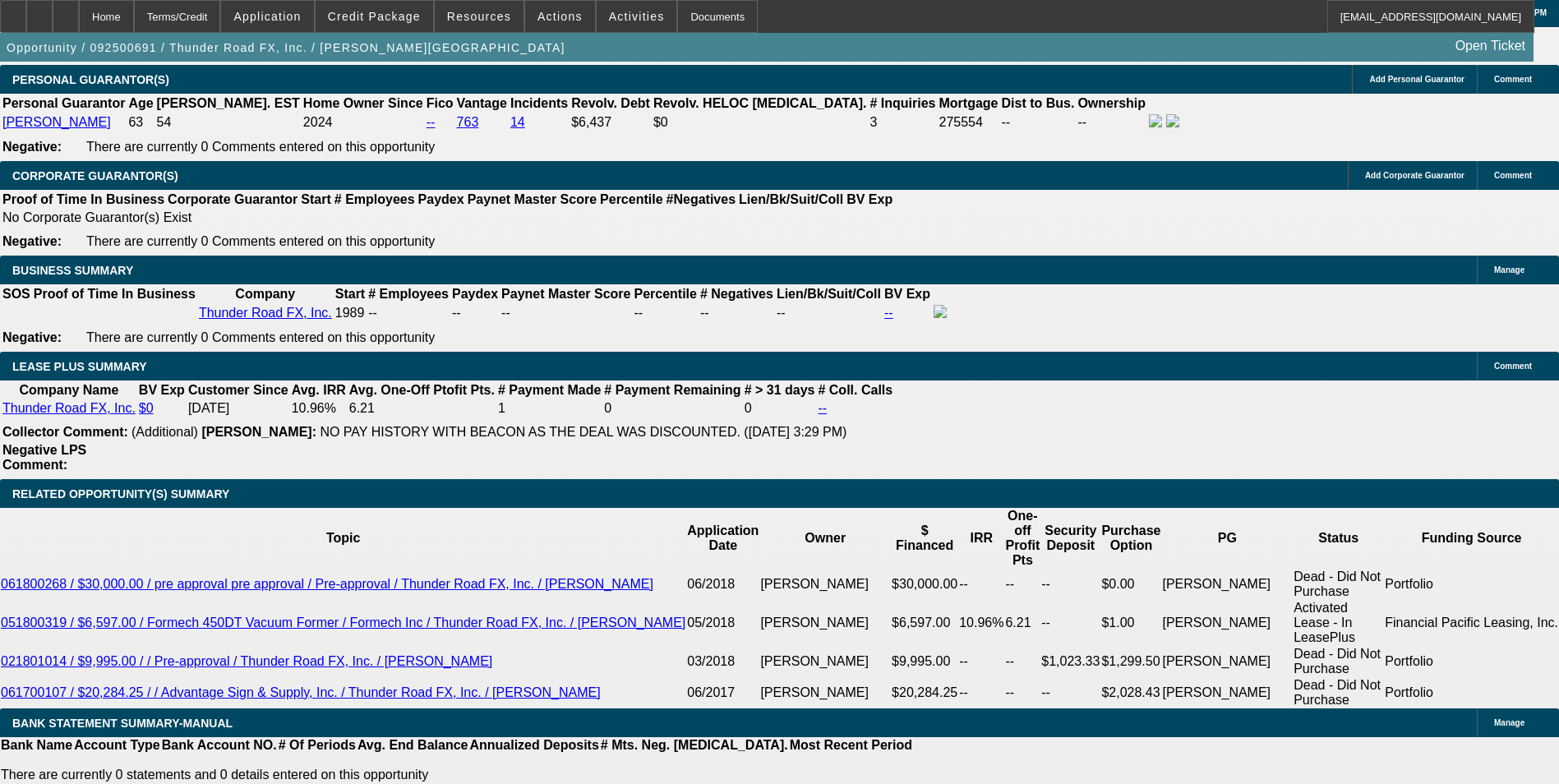
type input "725"
type input "12.8"
type input "$725.00"
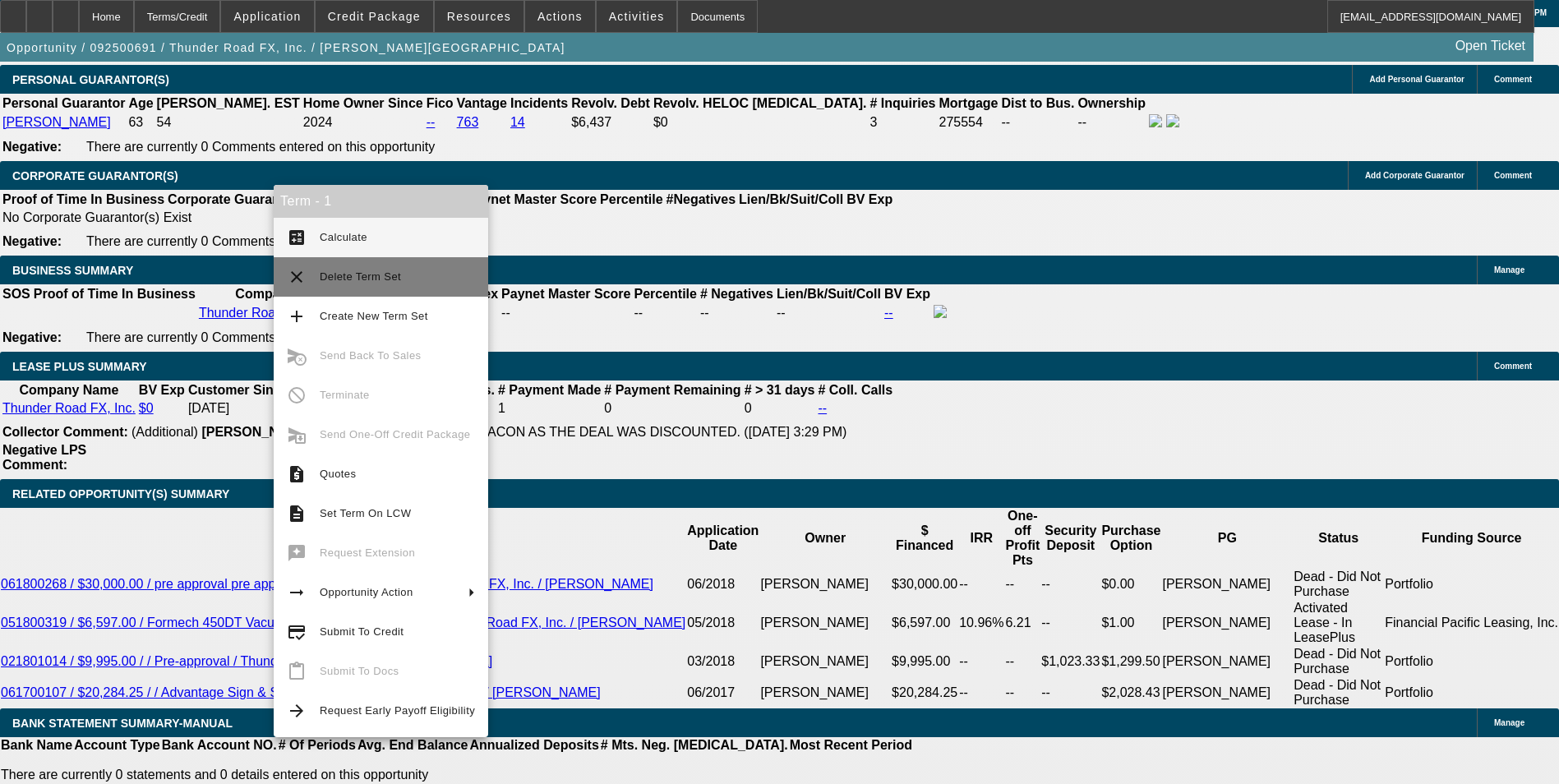
click at [427, 257] on button "clear Delete Term Set" at bounding box center [380, 277] width 214 height 40
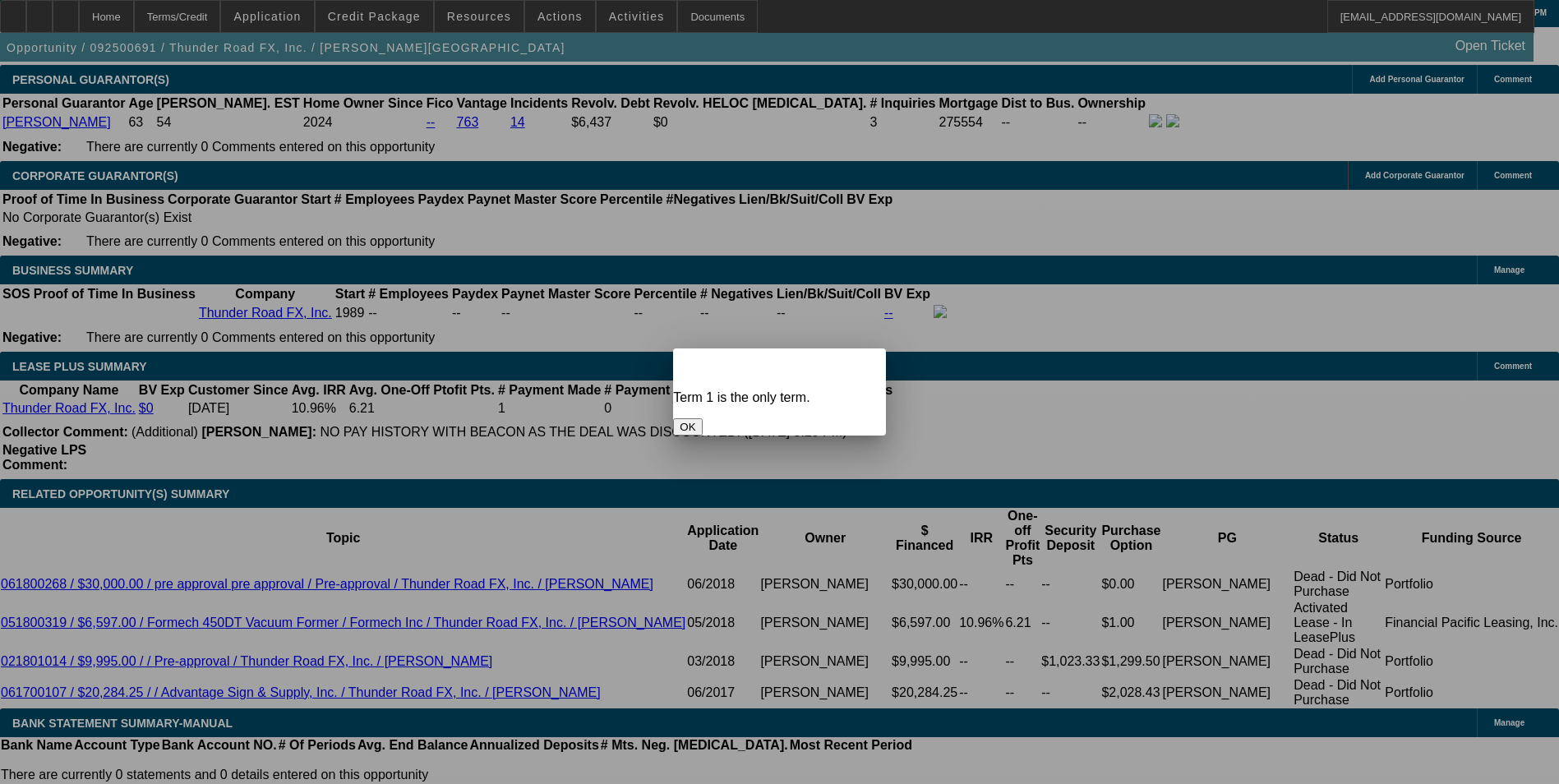
click at [859, 358] on span "Close" at bounding box center [864, 363] width 22 height 9
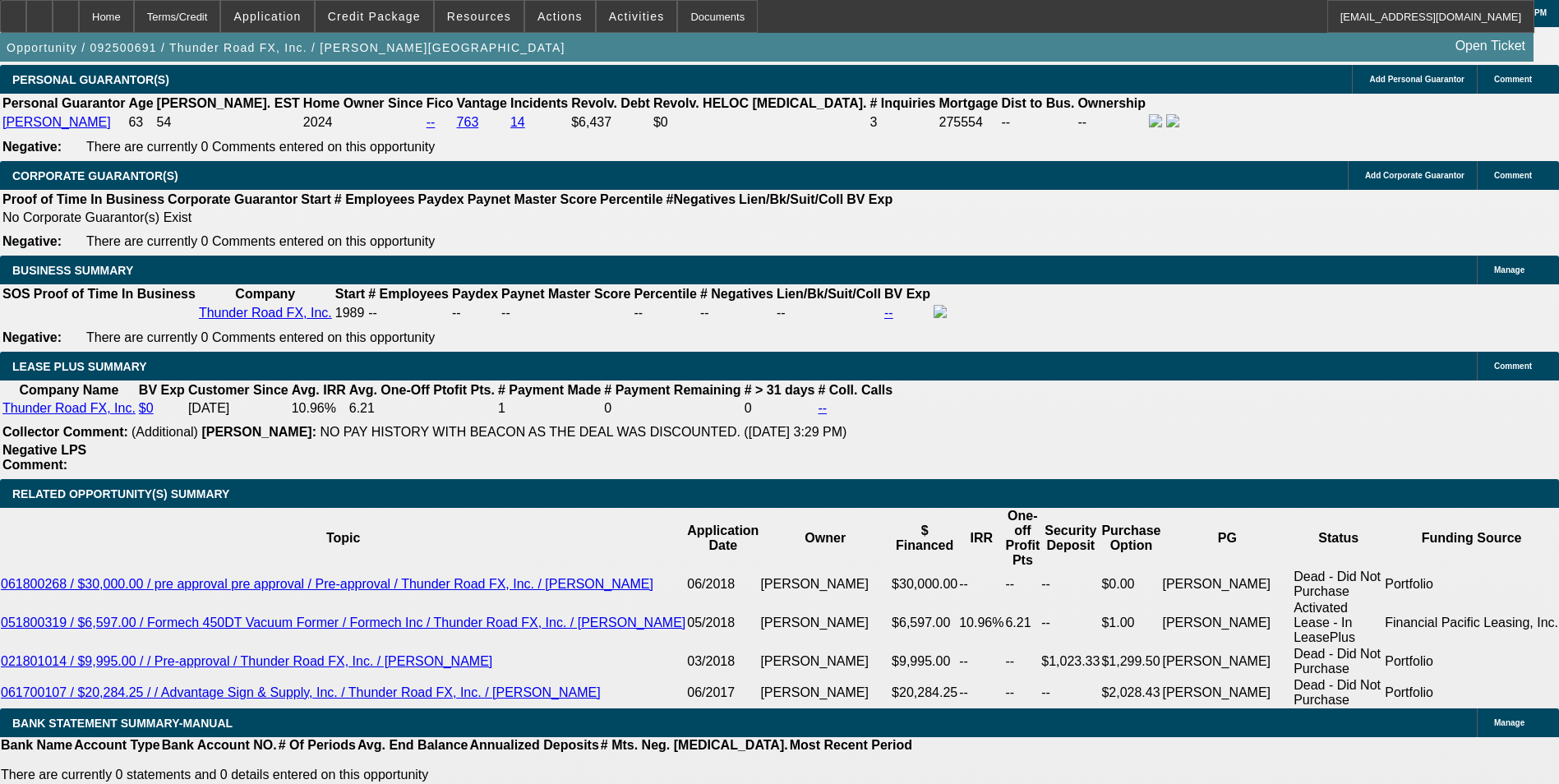
scroll to position [2532, 0]
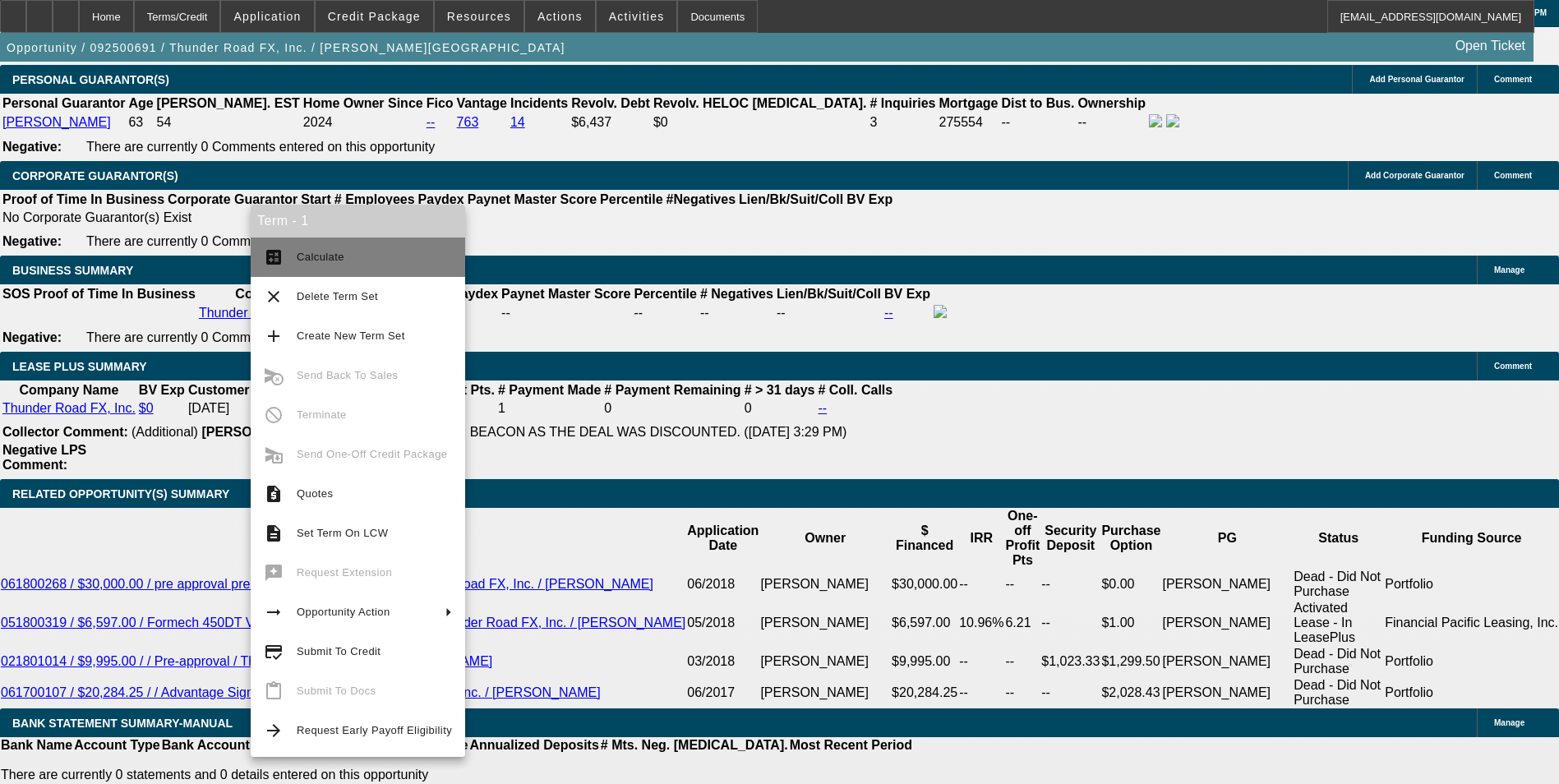
click at [345, 255] on span "Calculate" at bounding box center [374, 257] width 156 height 20
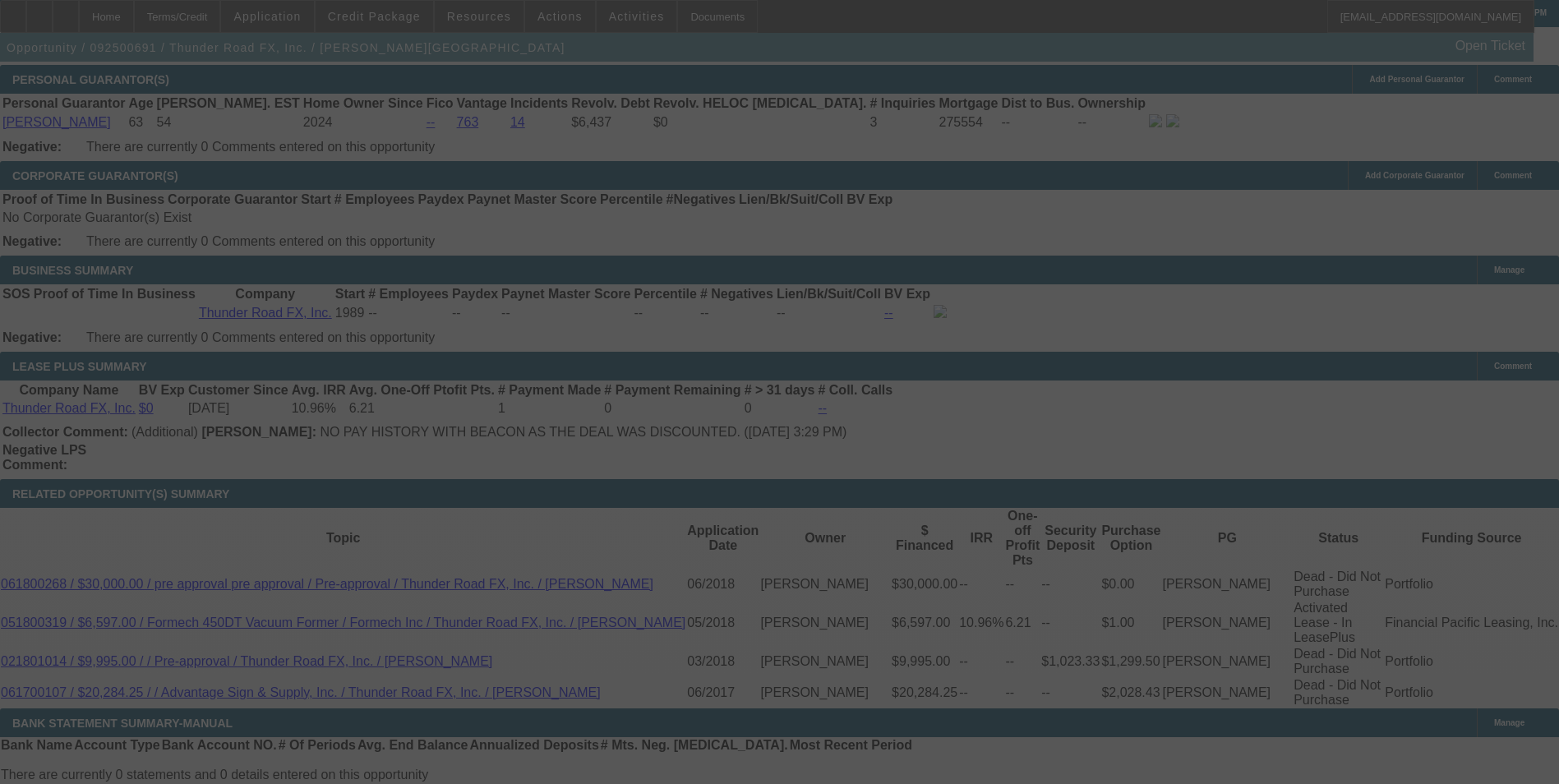
scroll to position [2450, 0]
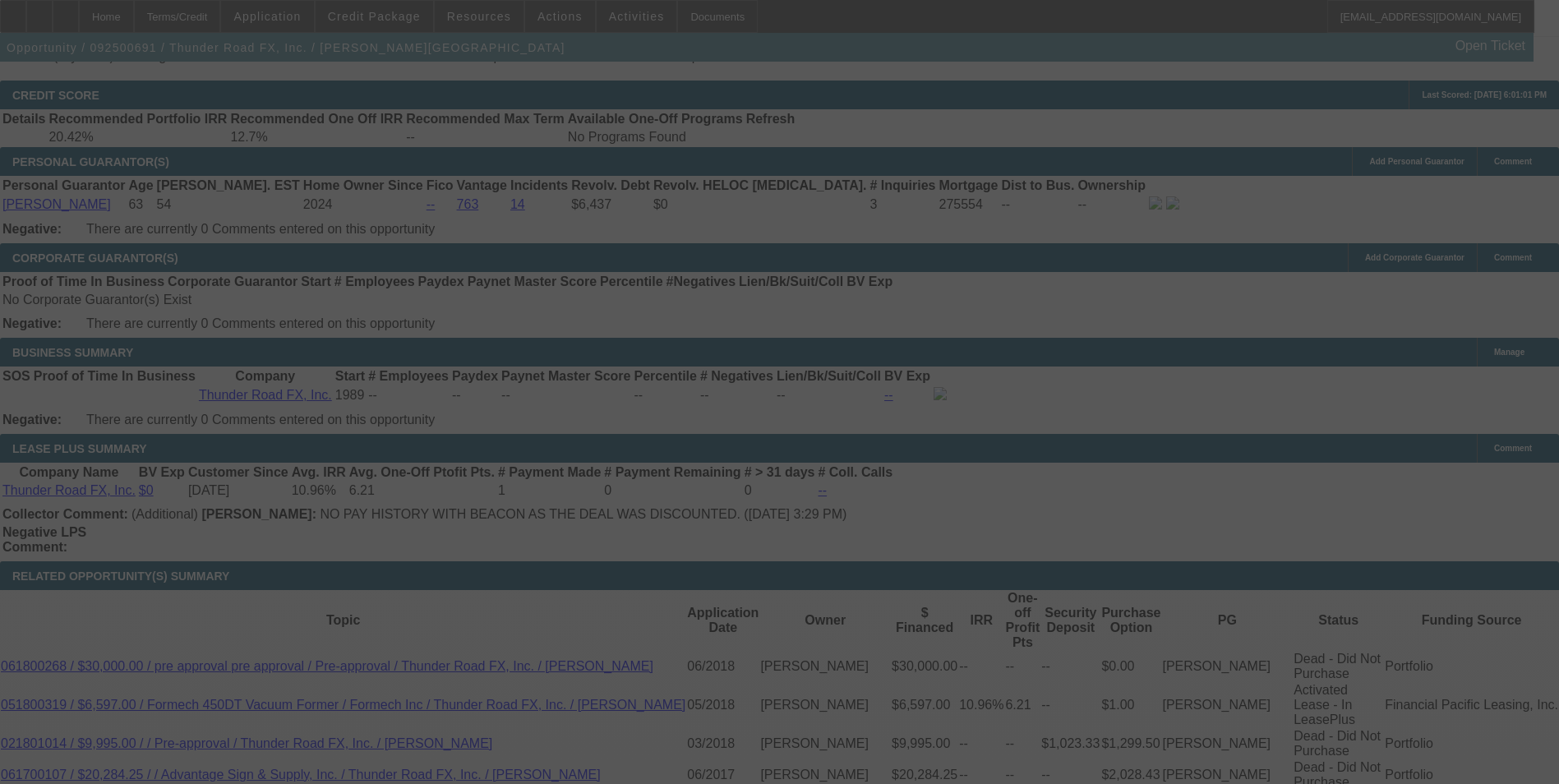
select select "0"
select select "2"
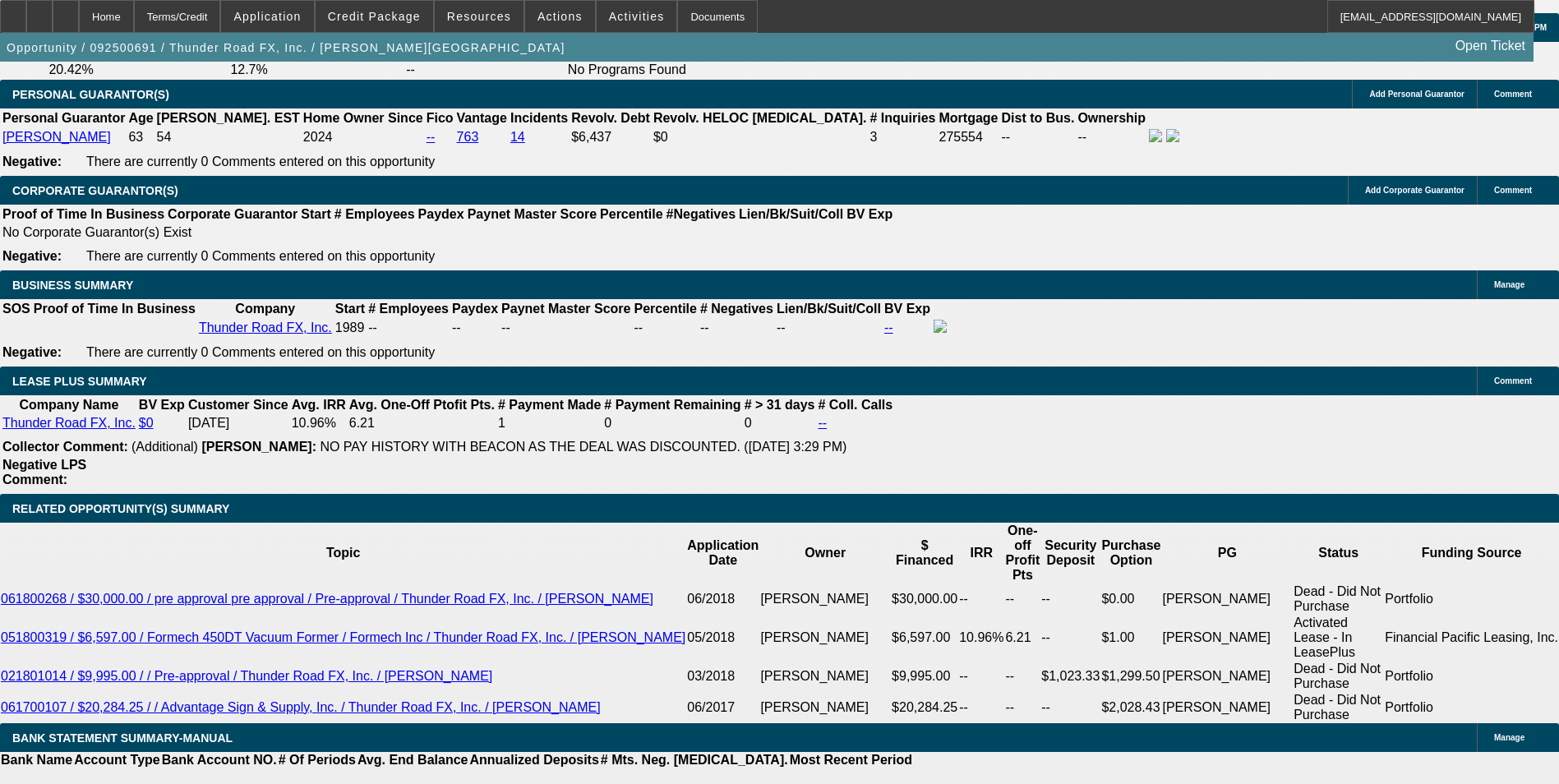
scroll to position [2614, 0]
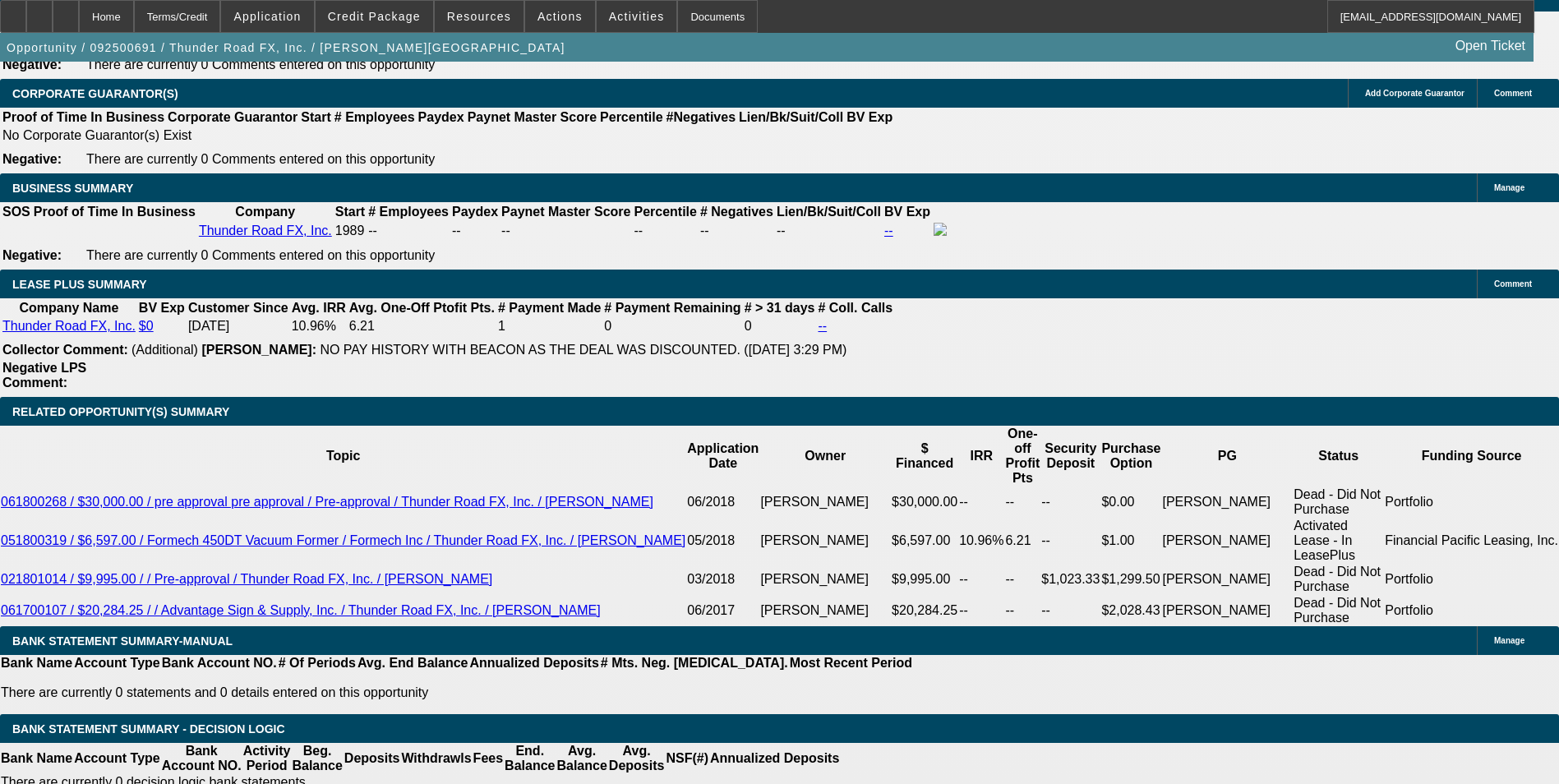
radio input "true"
type textarea "Did $1 buyout lease last deal, want again?"
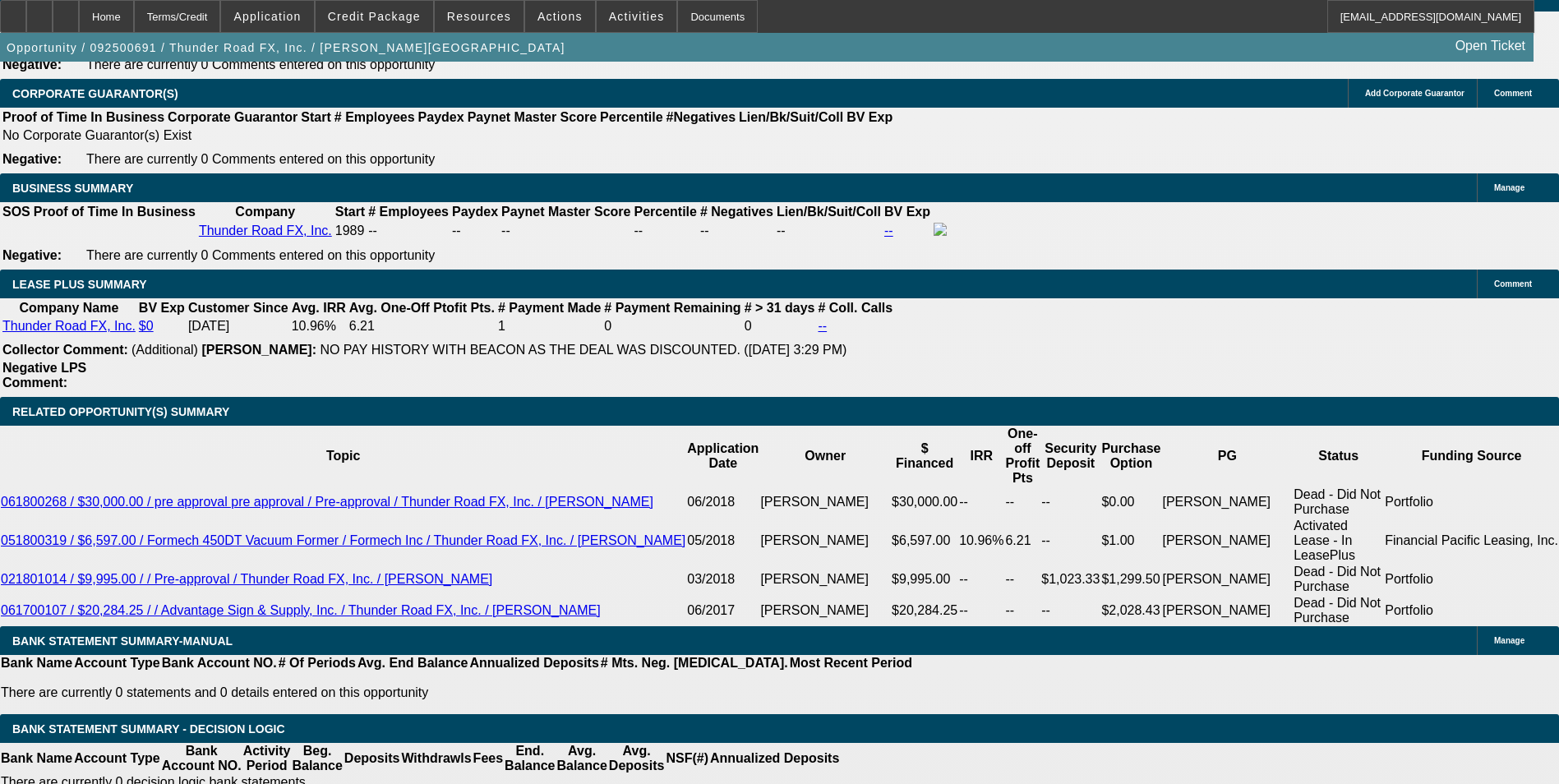
radio input "true"
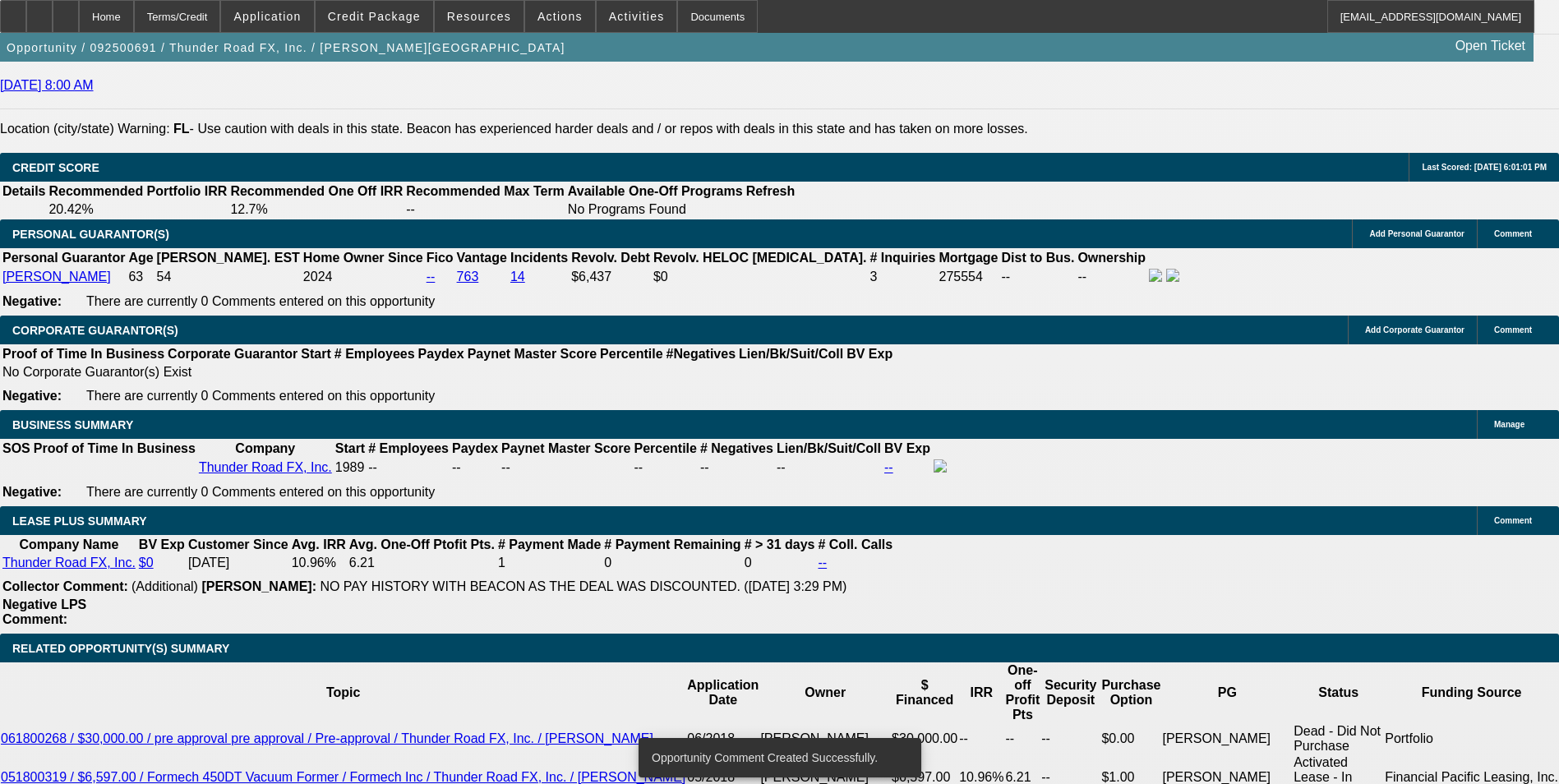
scroll to position [2367, 0]
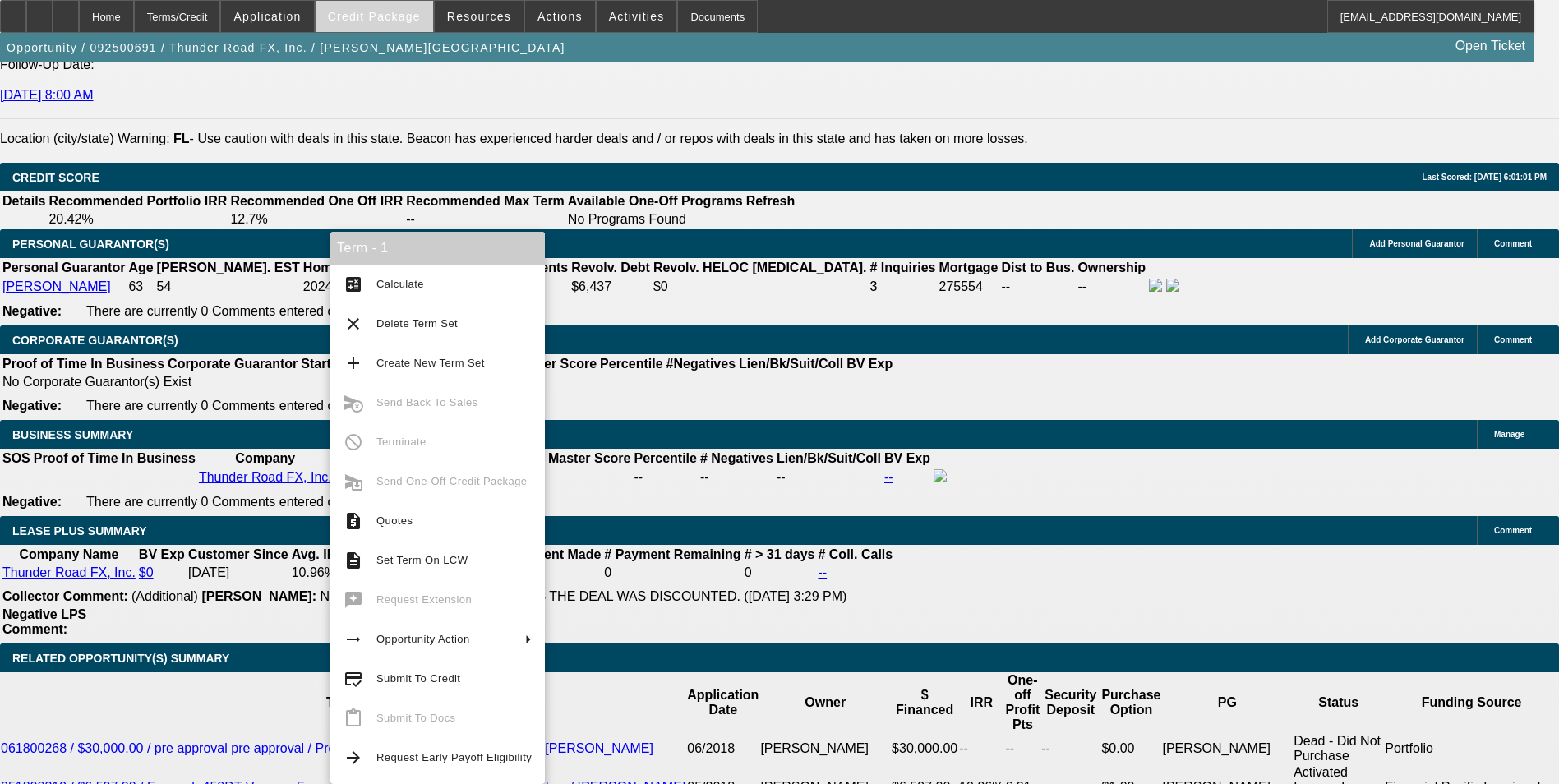
click at [384, 12] on span "Credit Package" at bounding box center [374, 15] width 93 height 13
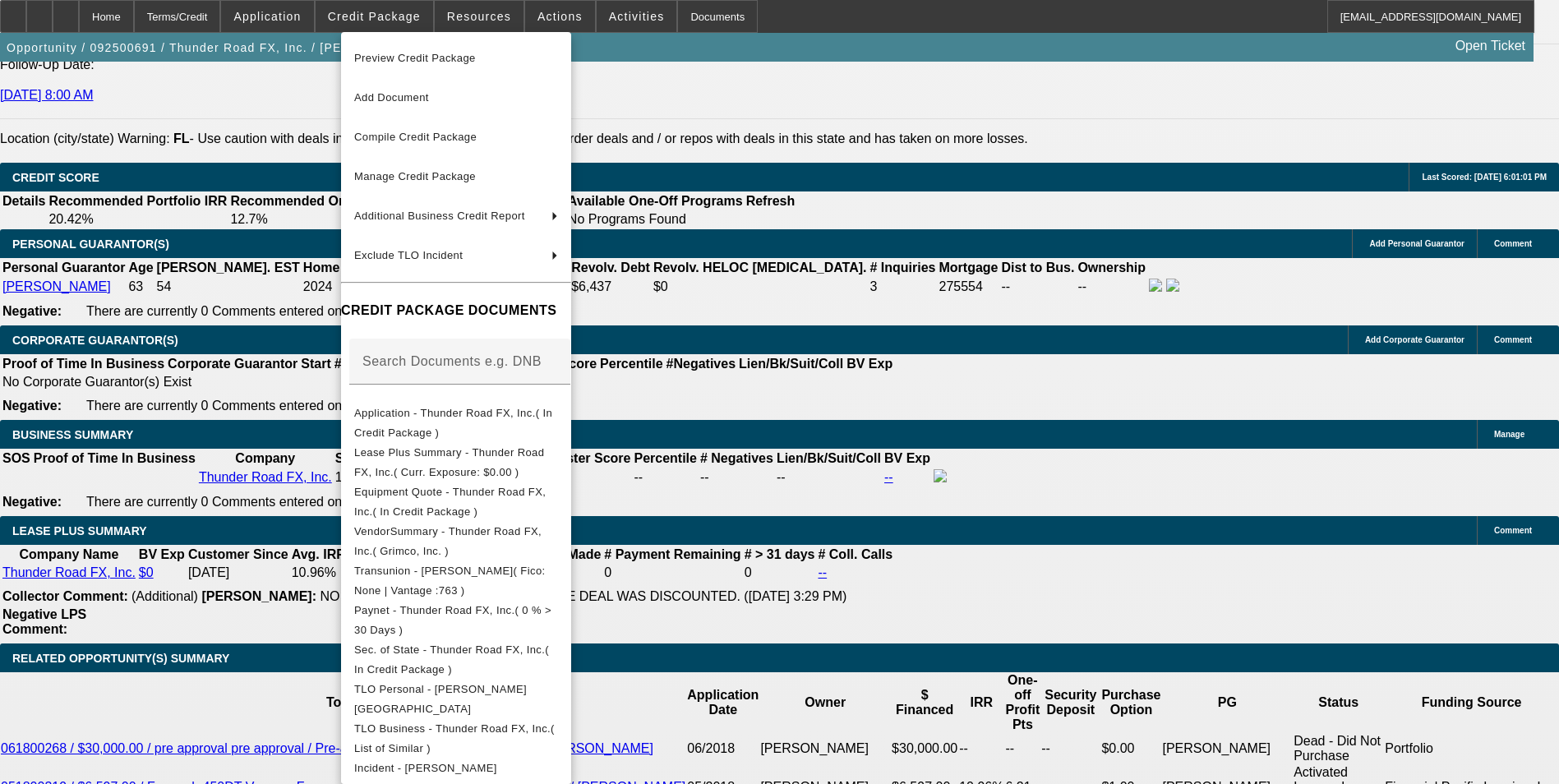
click at [911, 516] on div at bounding box center [779, 392] width 1559 height 784
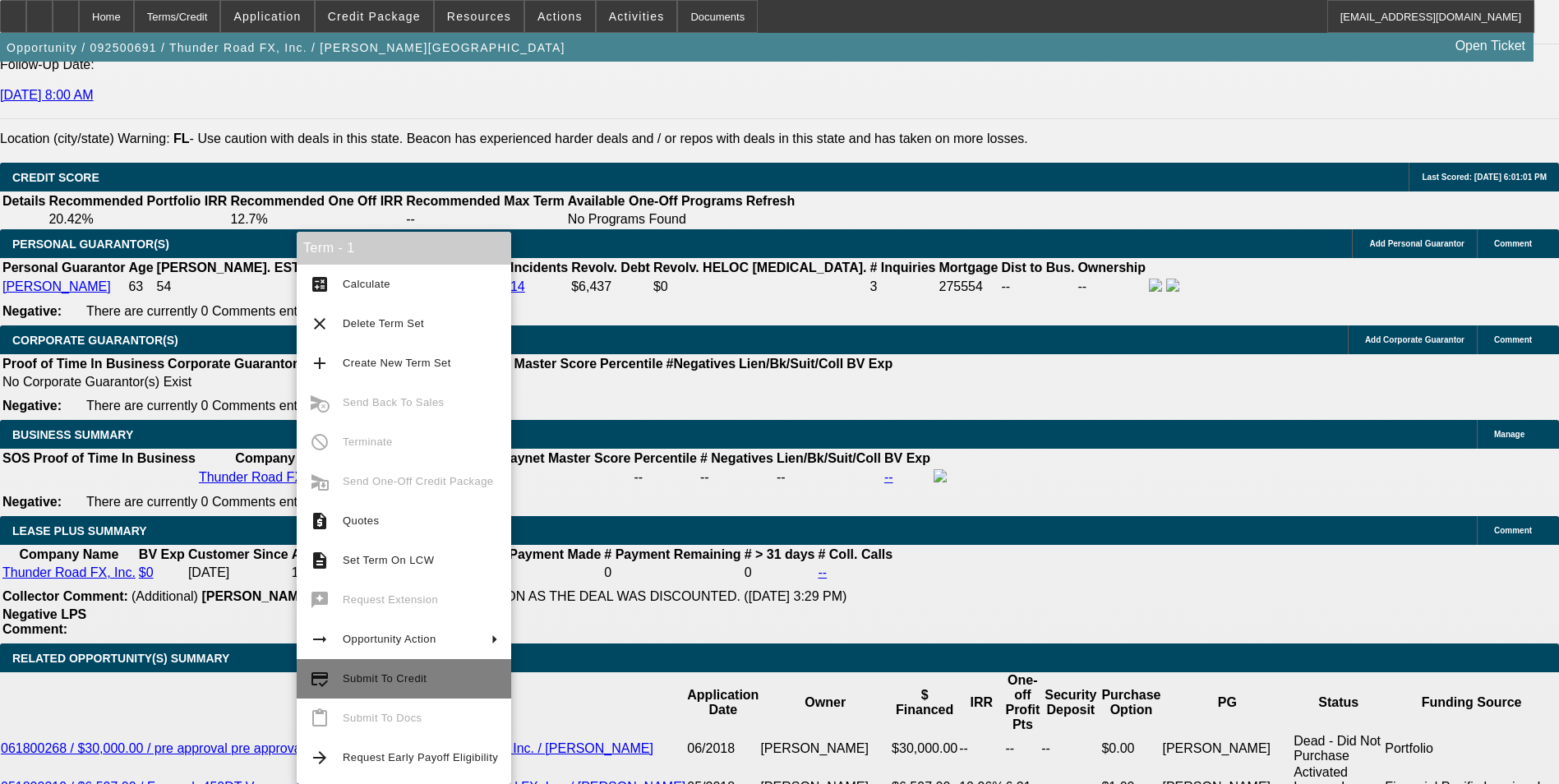
click at [420, 689] on button "credit_score Submit To Credit" at bounding box center [403, 678] width 214 height 40
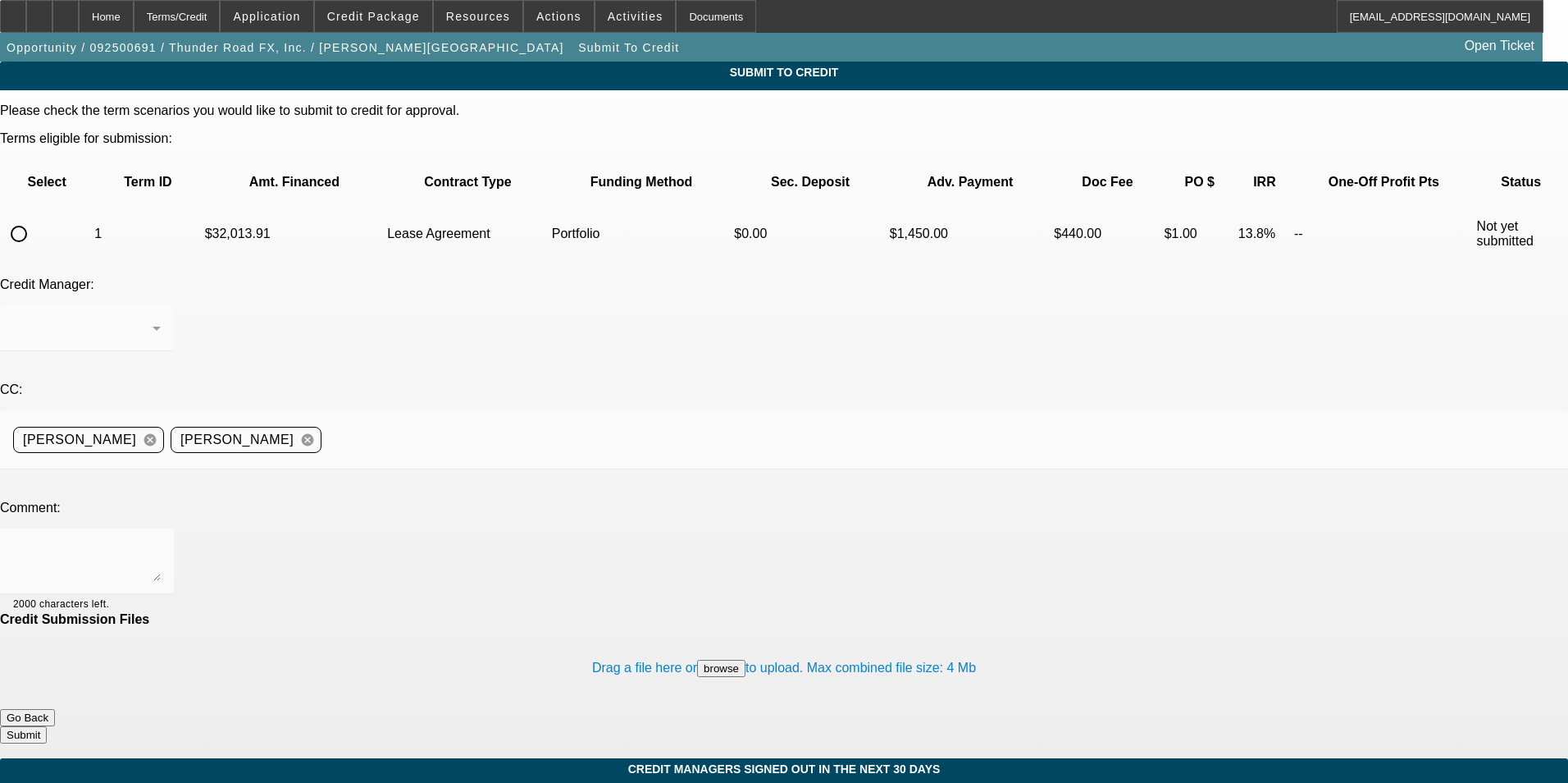
click at [35, 217] on input "radio" at bounding box center [19, 234] width 33 height 33
radio input "true"
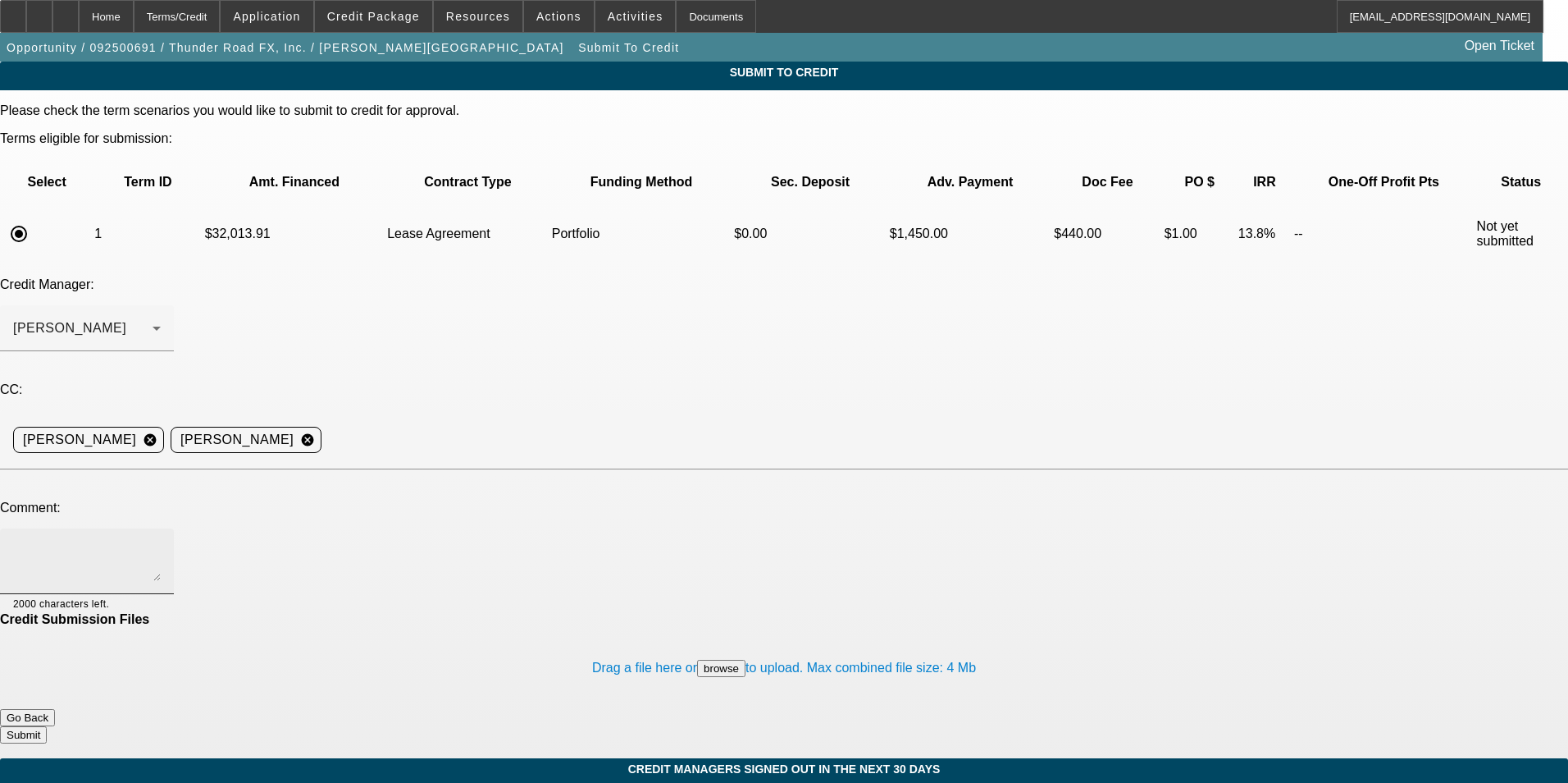
click at [160, 542] on textarea at bounding box center [87, 561] width 148 height 39
click at [134, 21] on div "Home" at bounding box center [106, 16] width 55 height 33
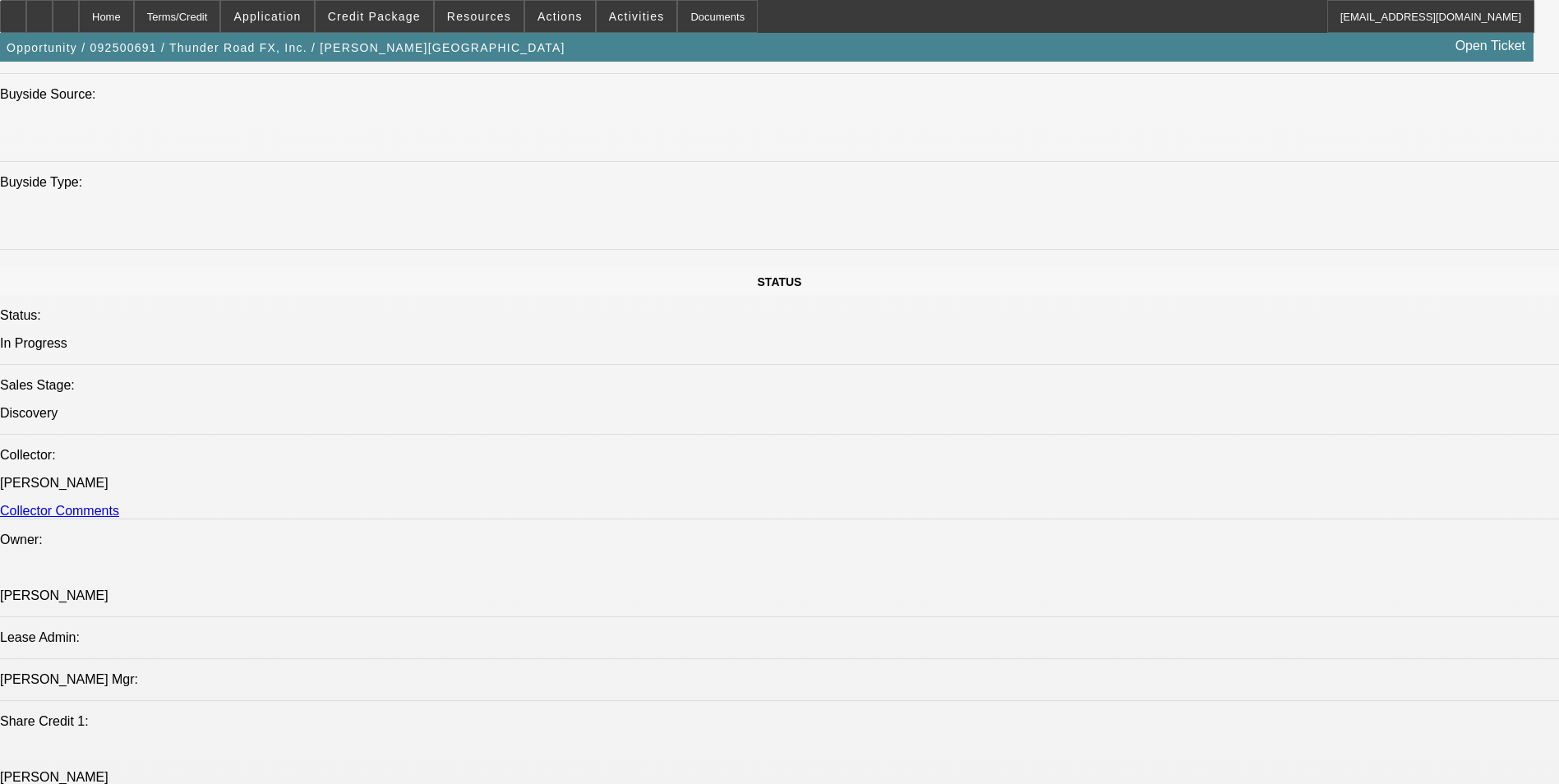
select select "0"
select select "2"
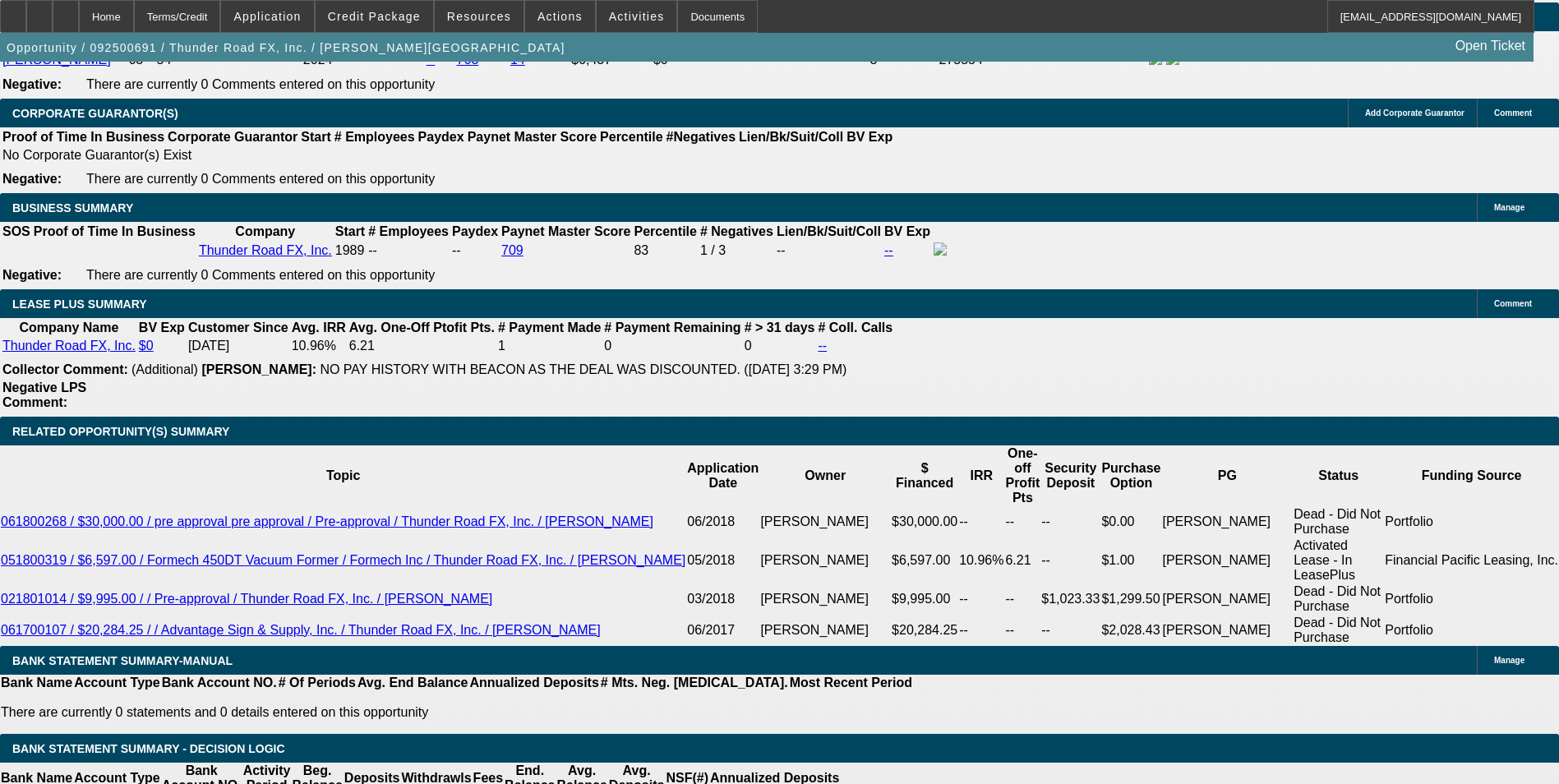
scroll to position [2501, 0]
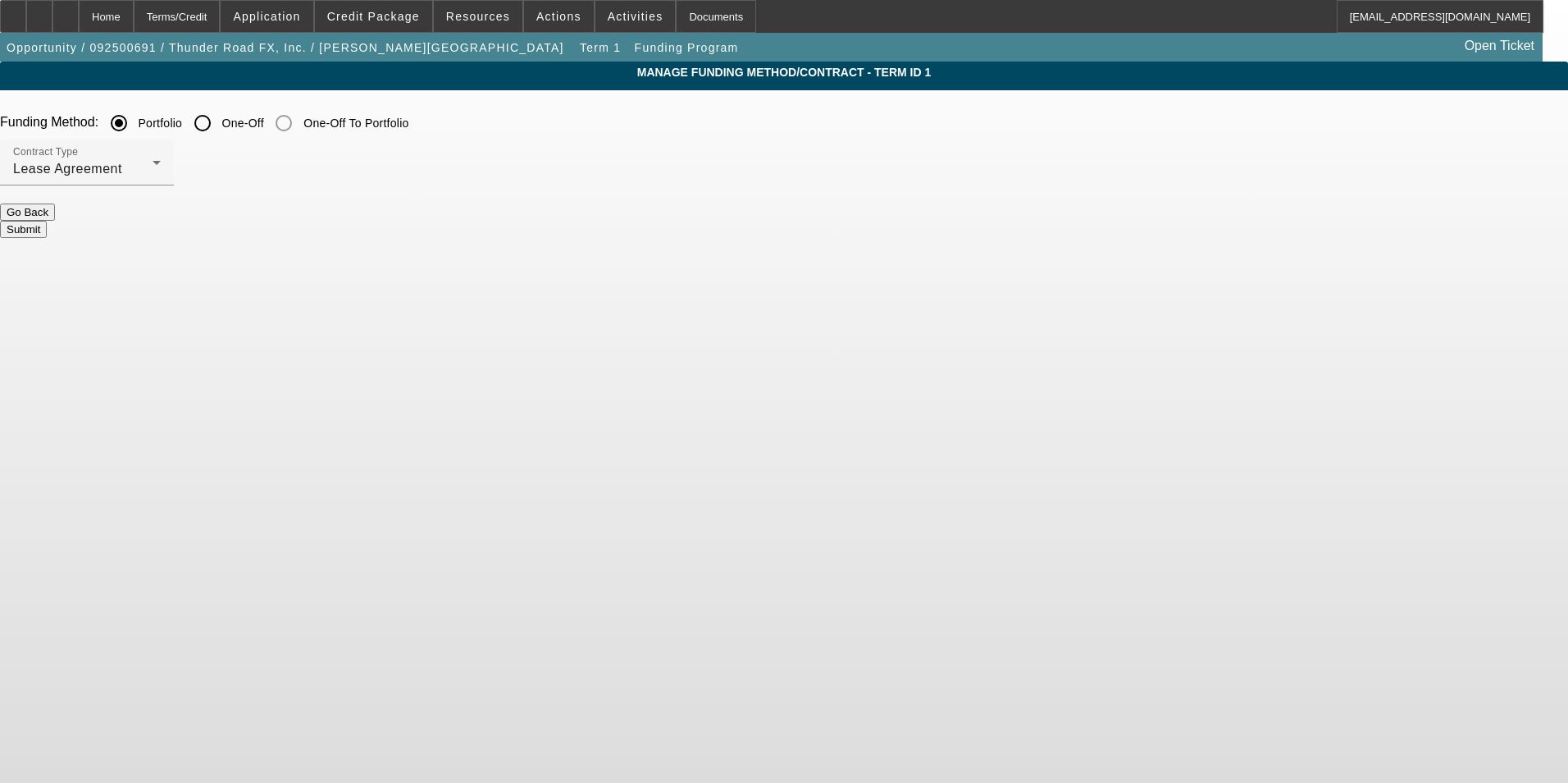
click at [264, 124] on label "One-Off" at bounding box center [241, 123] width 45 height 16
click at [219, 124] on input "One-Off" at bounding box center [203, 123] width 33 height 33
radio input "true"
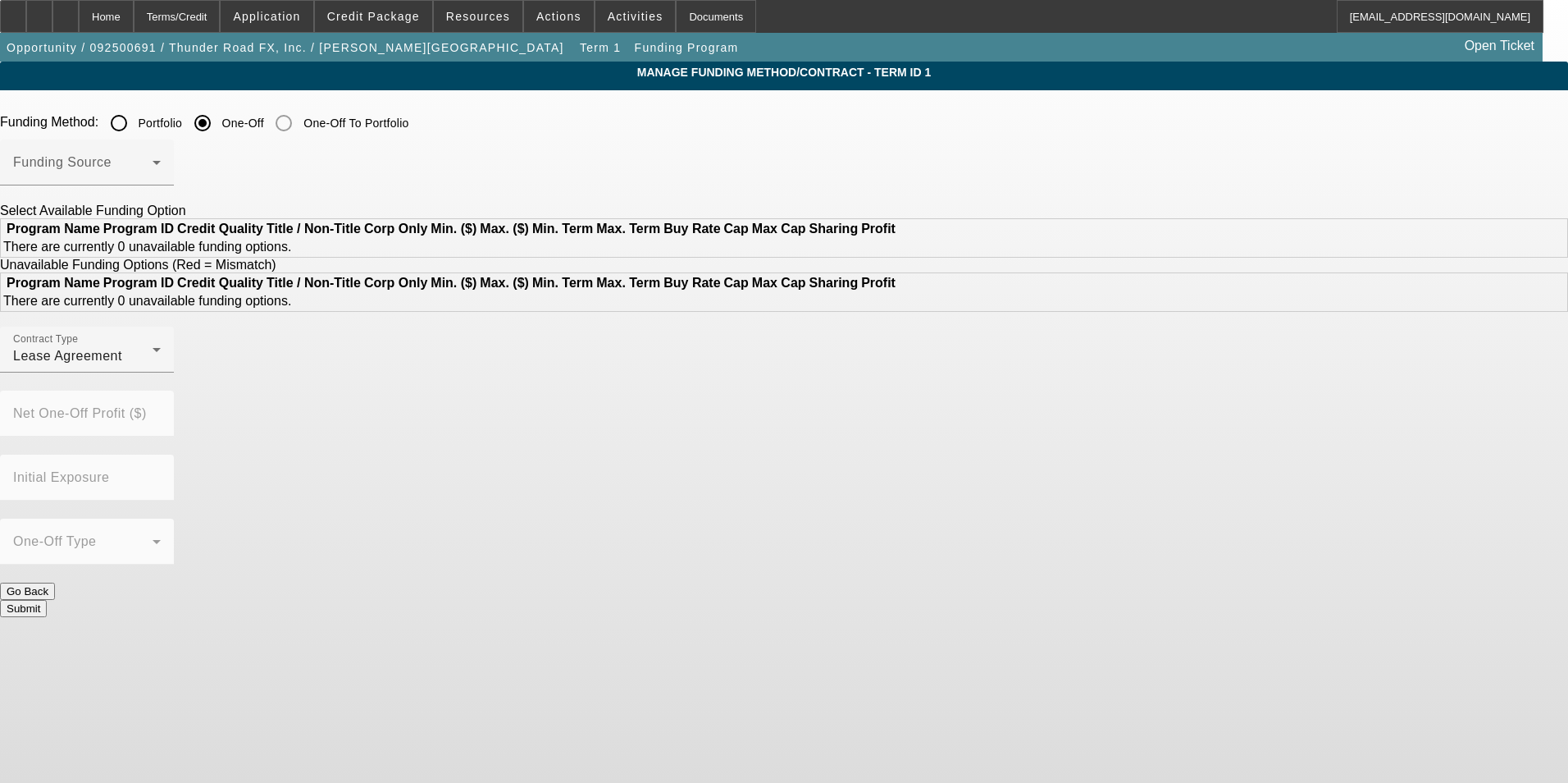
click at [219, 124] on input "One-Off" at bounding box center [203, 123] width 33 height 33
click at [153, 176] on span at bounding box center [82, 168] width 139 height 20
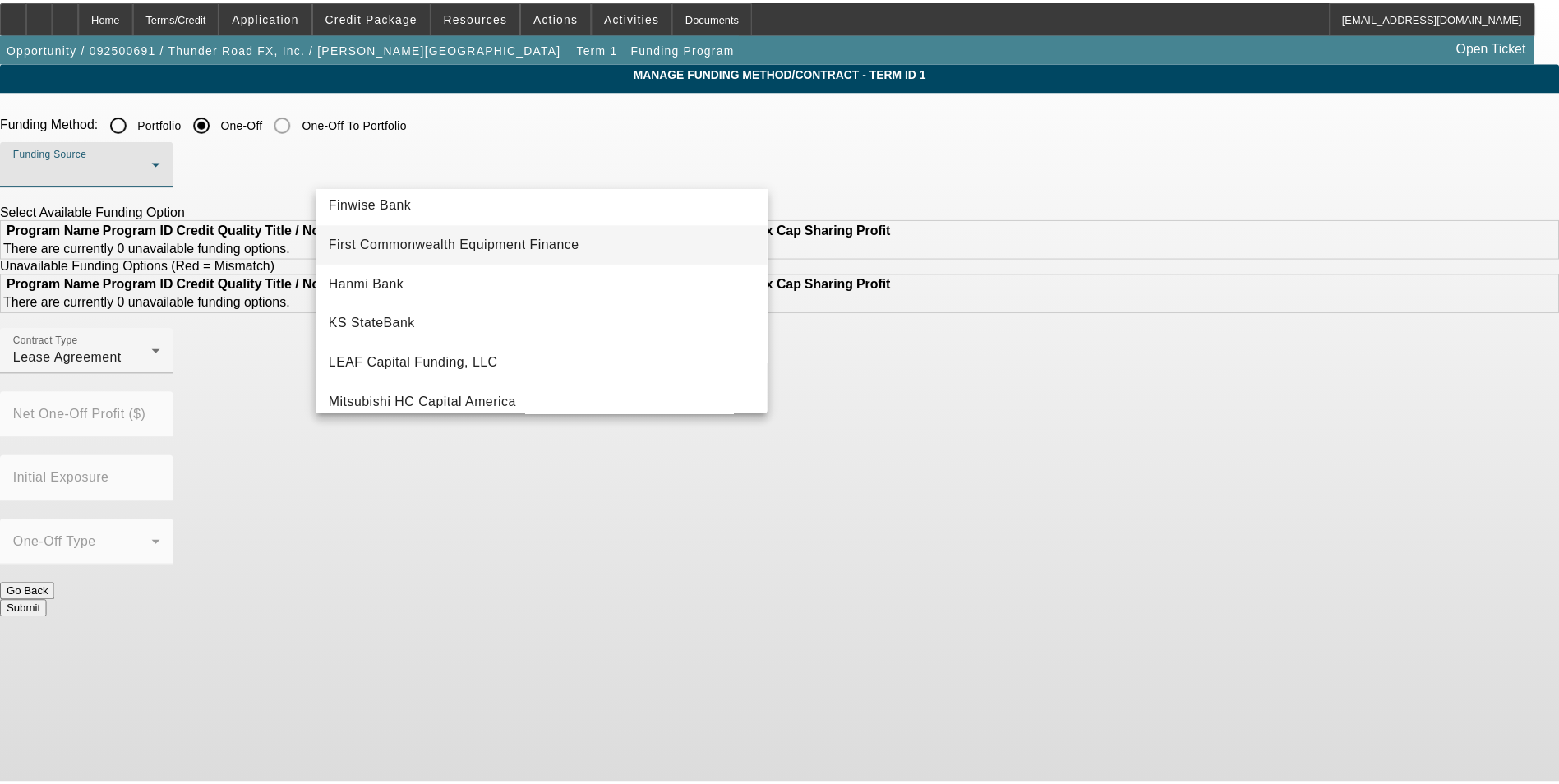
scroll to position [164, 0]
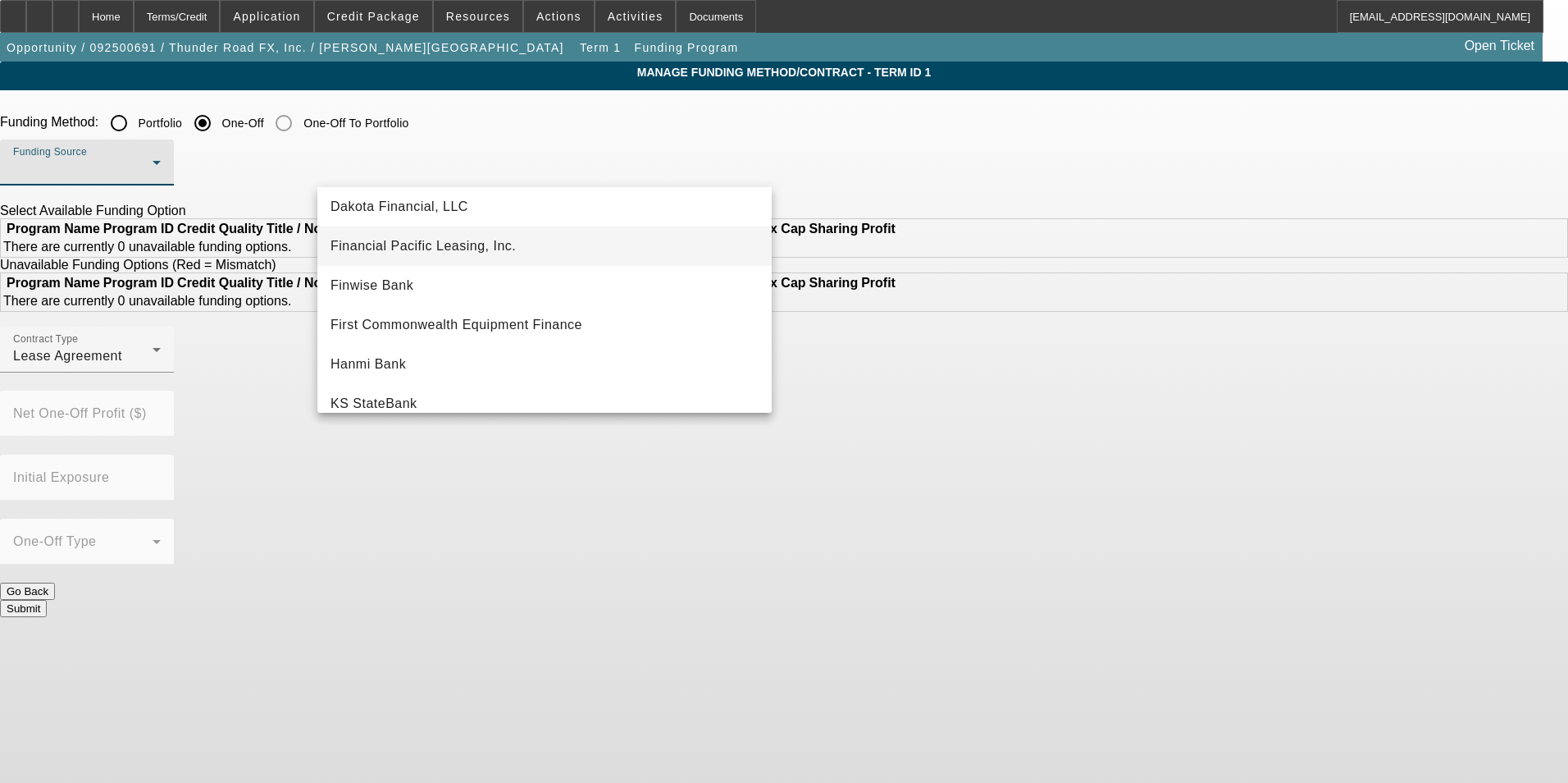
click at [440, 247] on span "Financial Pacific Leasing, Inc." at bounding box center [423, 246] width 185 height 20
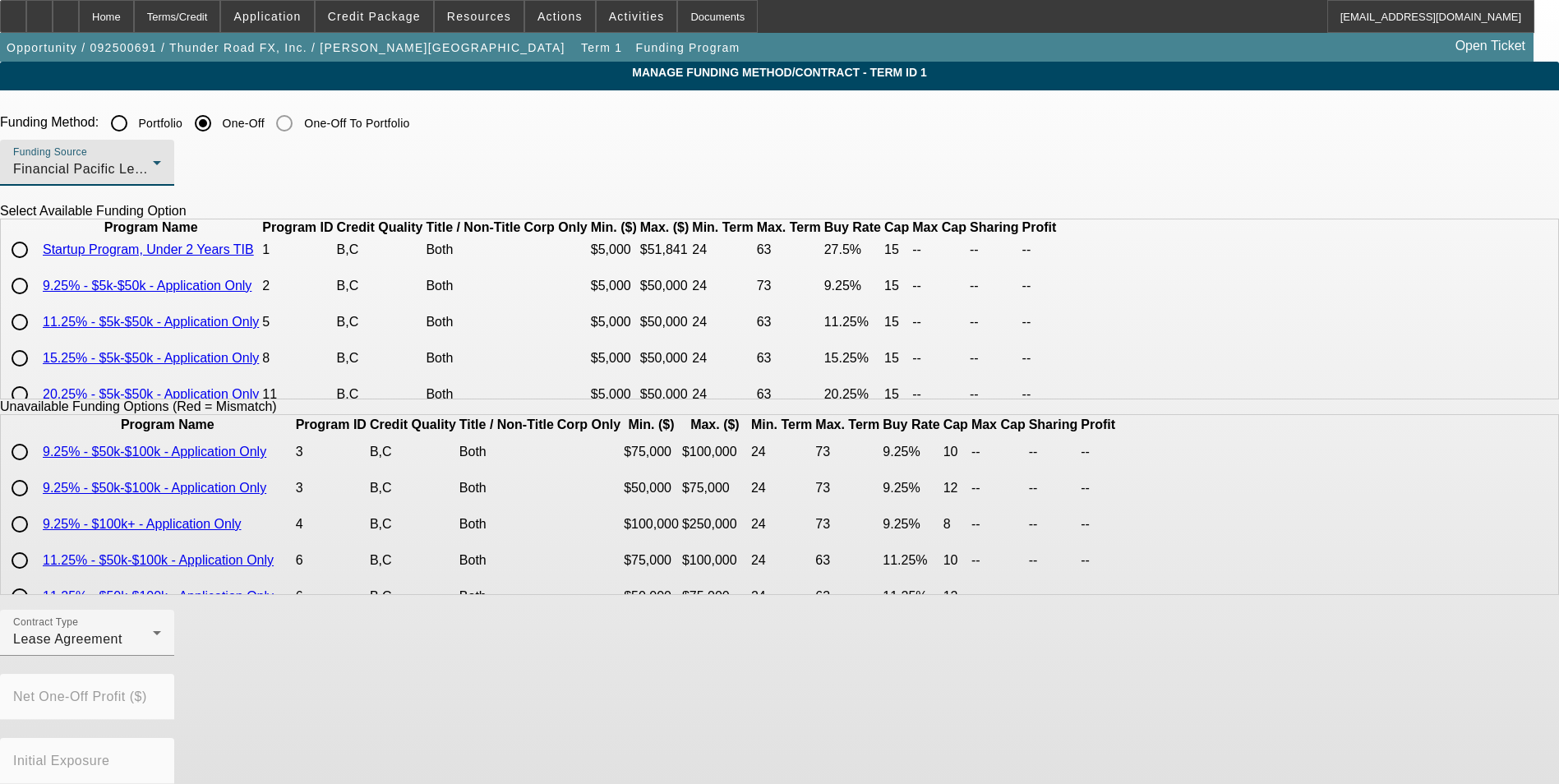
scroll to position [0, 0]
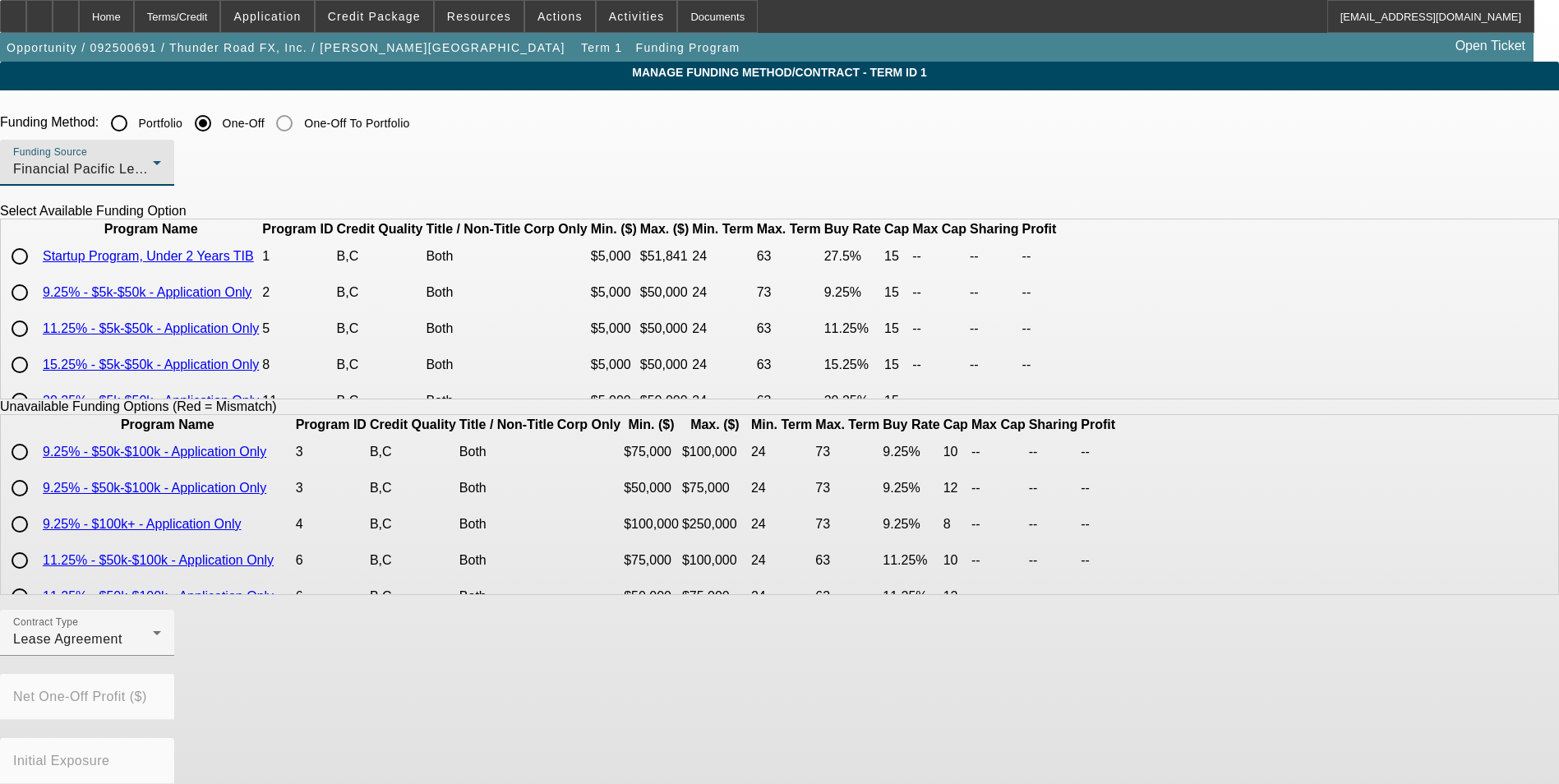
click at [36, 309] on input "radio" at bounding box center [20, 292] width 33 height 33
radio input "true"
click at [161, 656] on div "Contract Type Lease Agreement" at bounding box center [87, 633] width 148 height 46
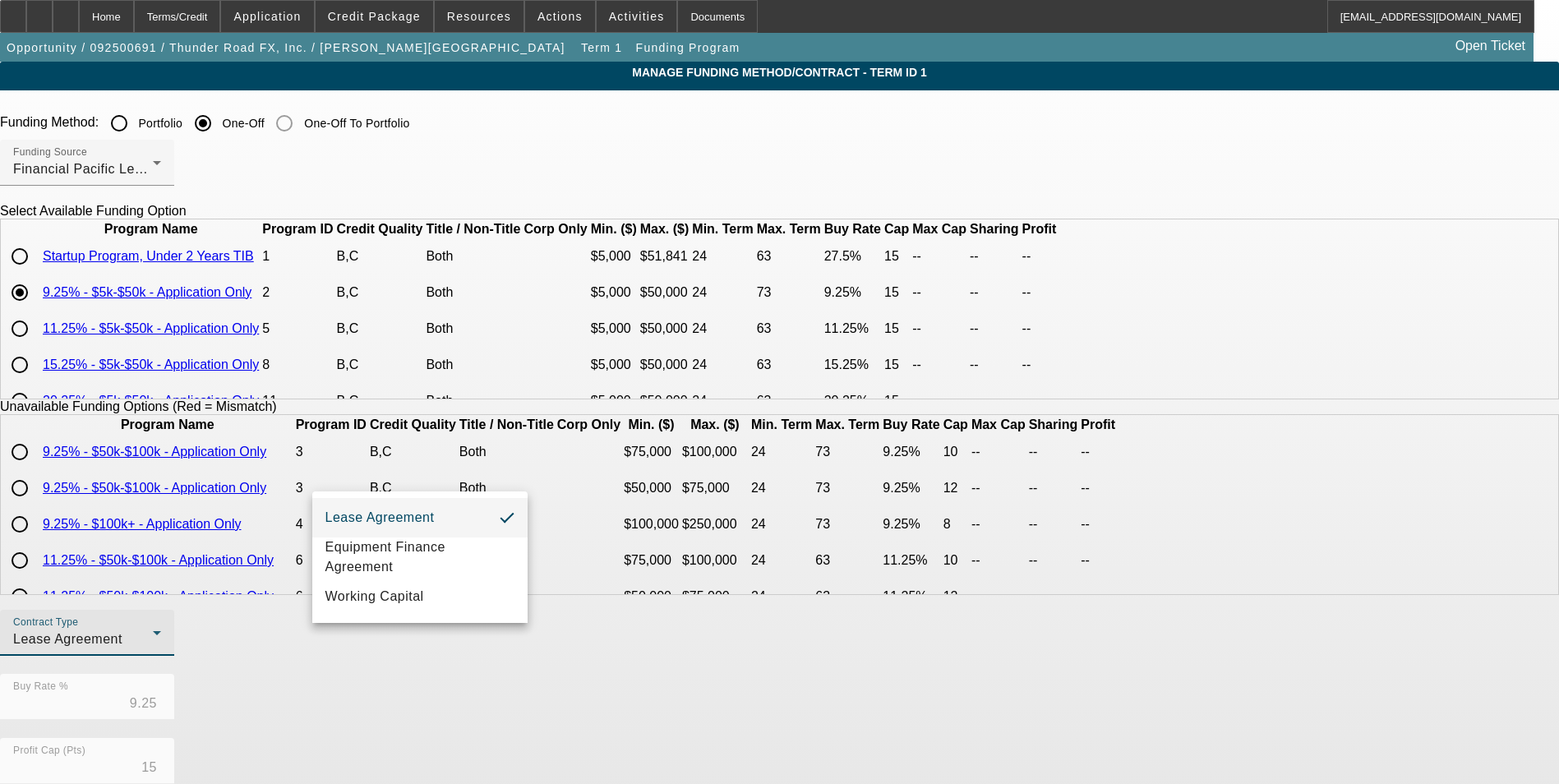
click at [245, 646] on div at bounding box center [779, 392] width 1559 height 784
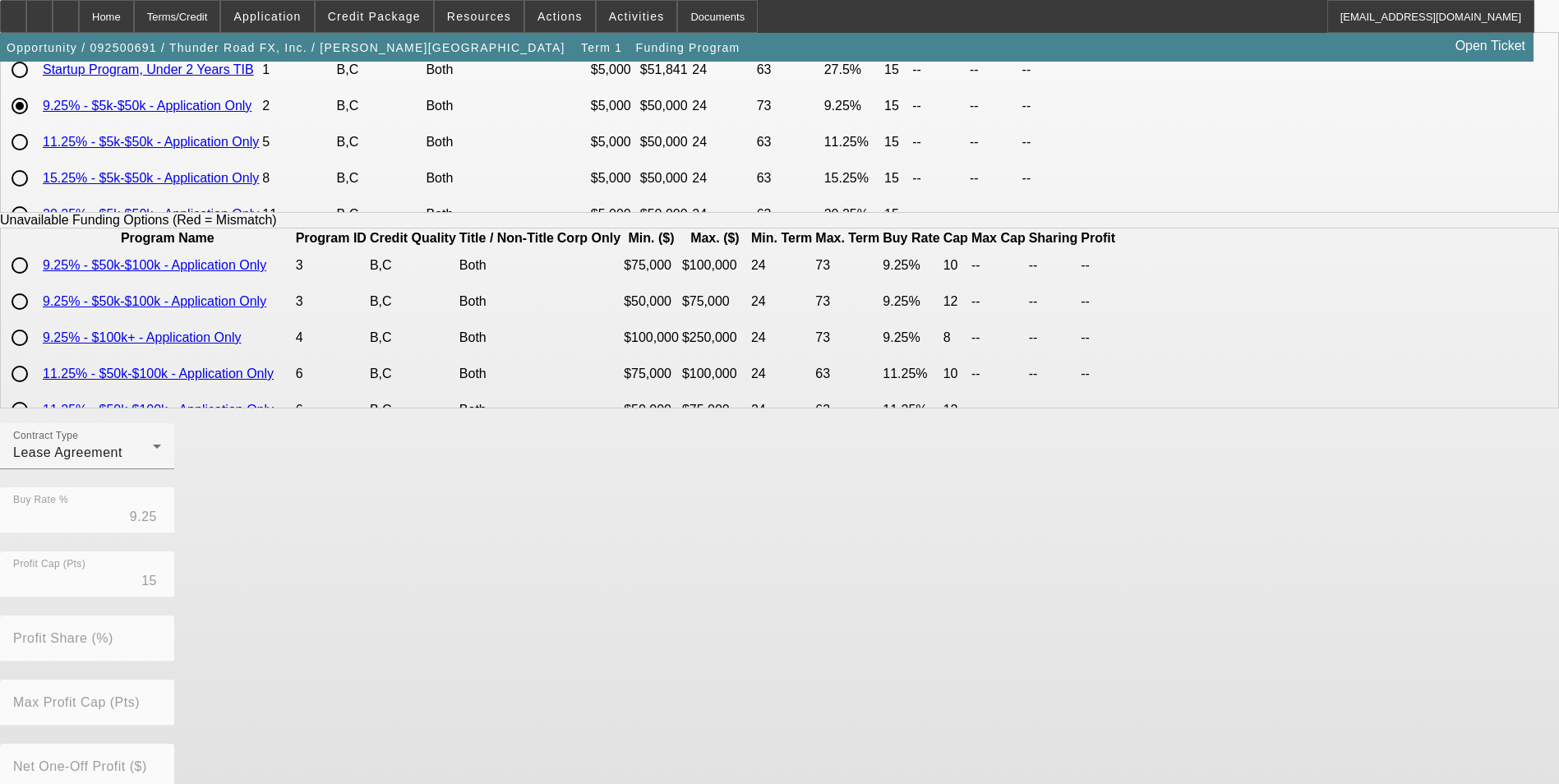
scroll to position [338, 0]
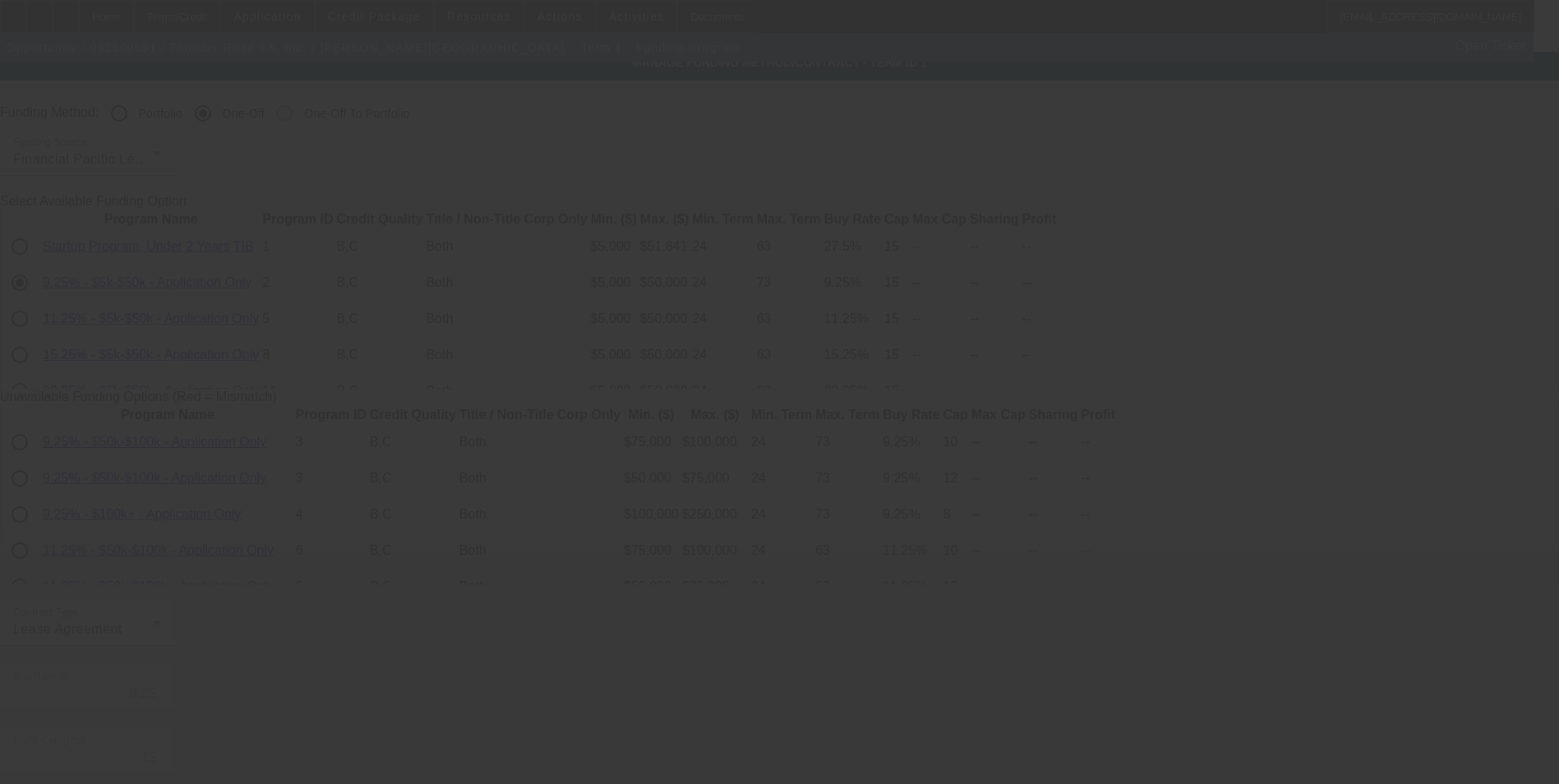
scroll to position [9, 0]
radio input "true"
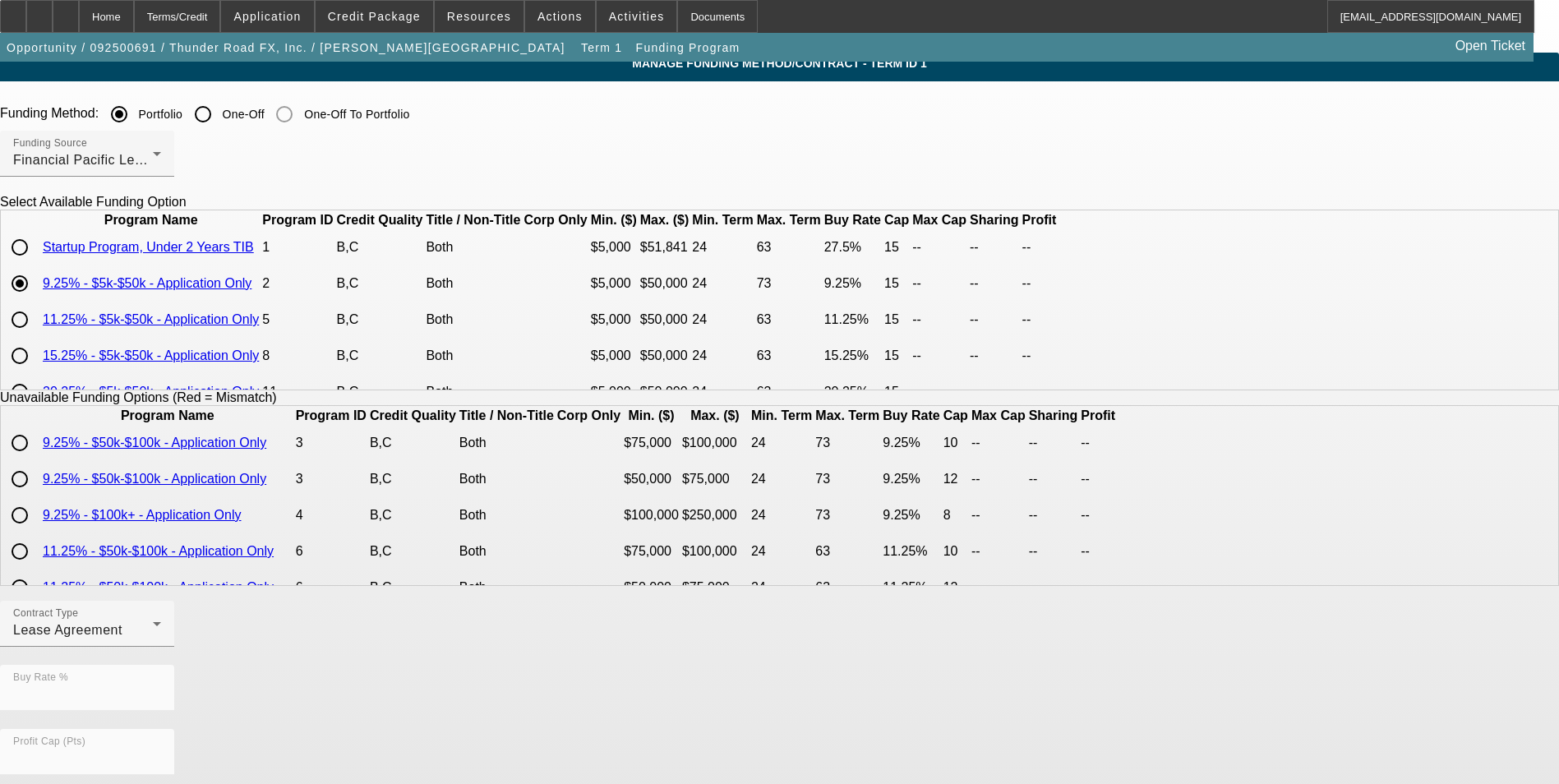
scroll to position [0, 0]
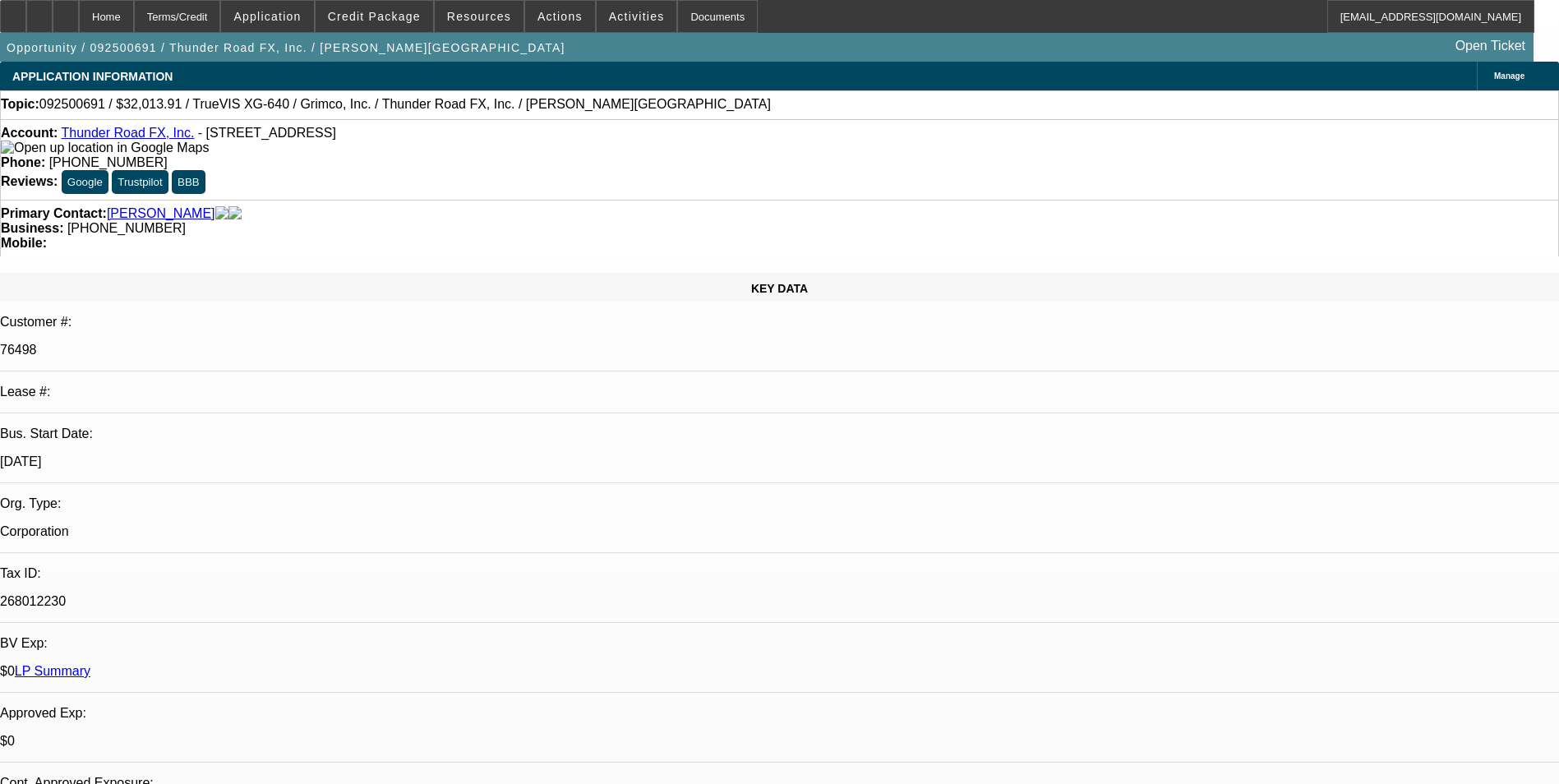
select select "0"
select select "2"
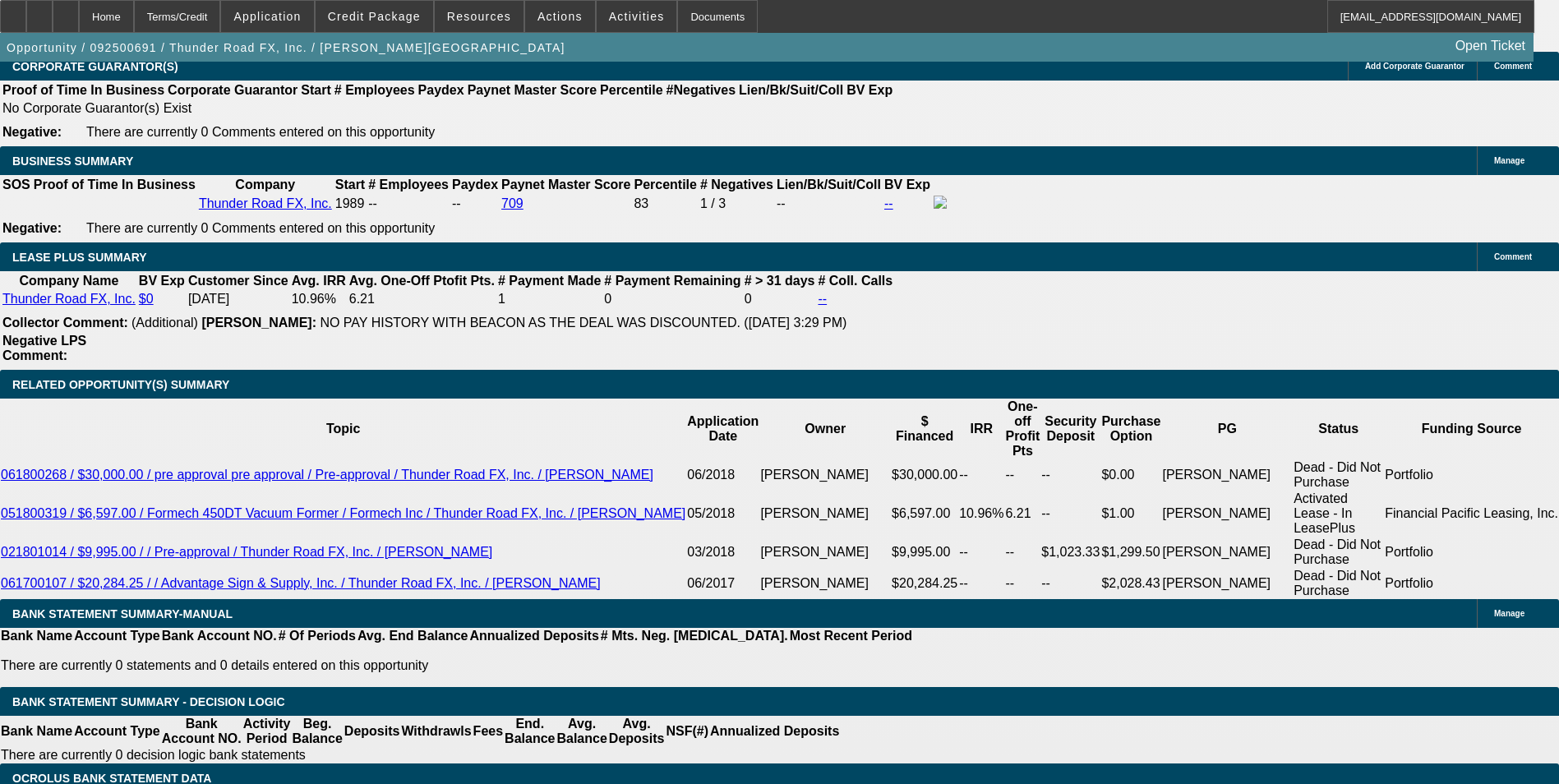
scroll to position [2395, 0]
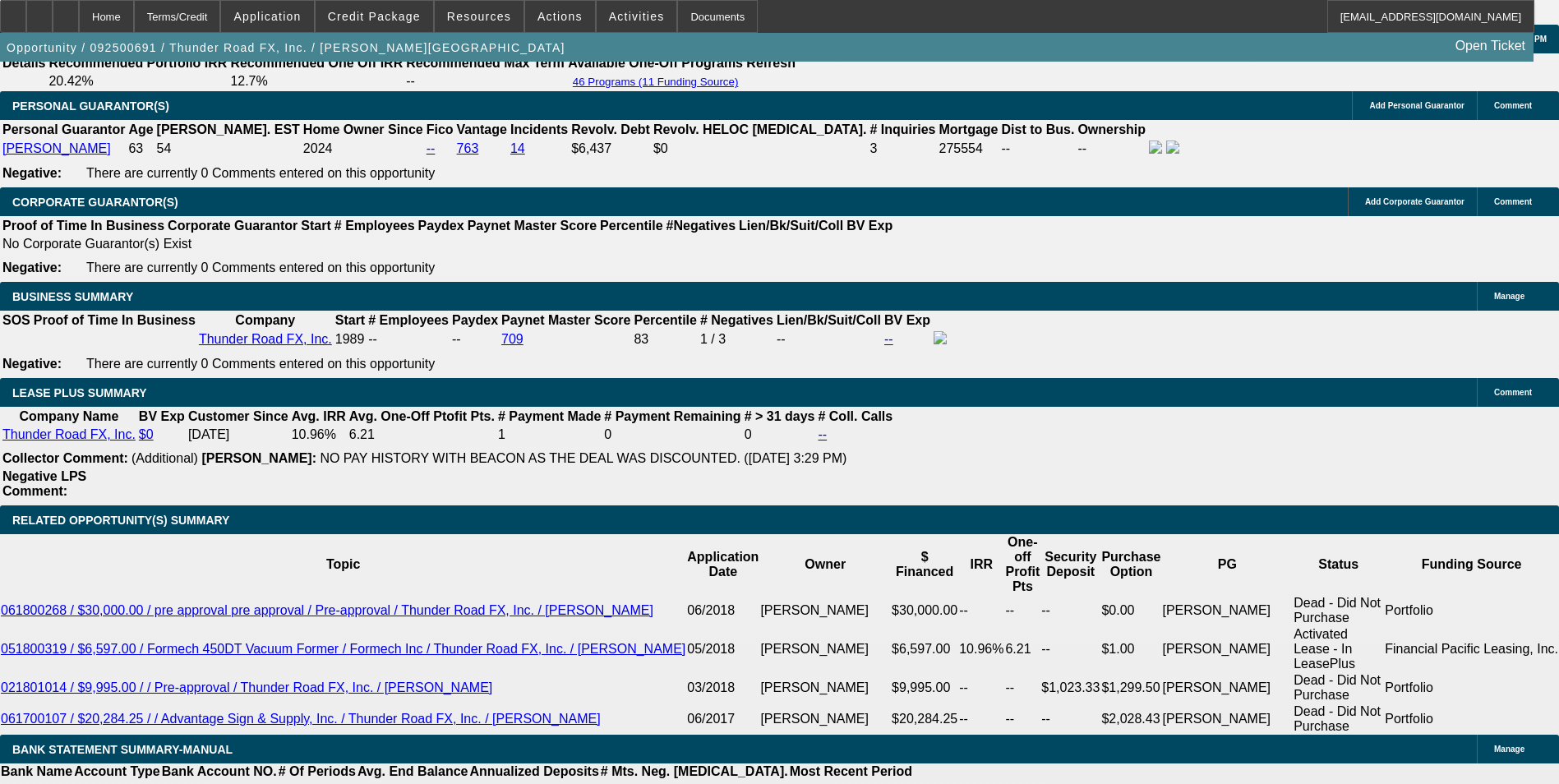
scroll to position [2477, 0]
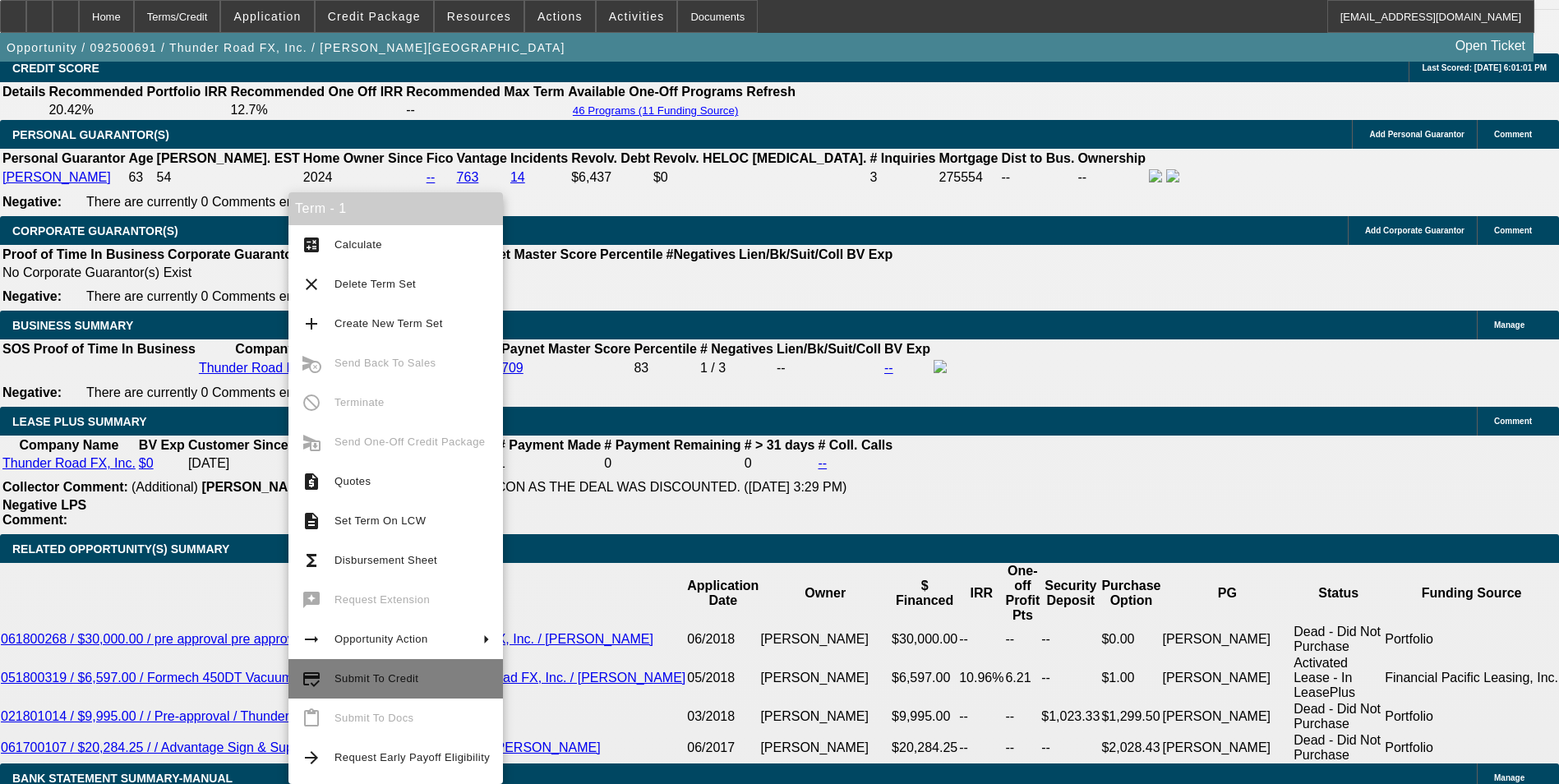
click at [390, 678] on span "Submit To Credit" at bounding box center [376, 678] width 83 height 12
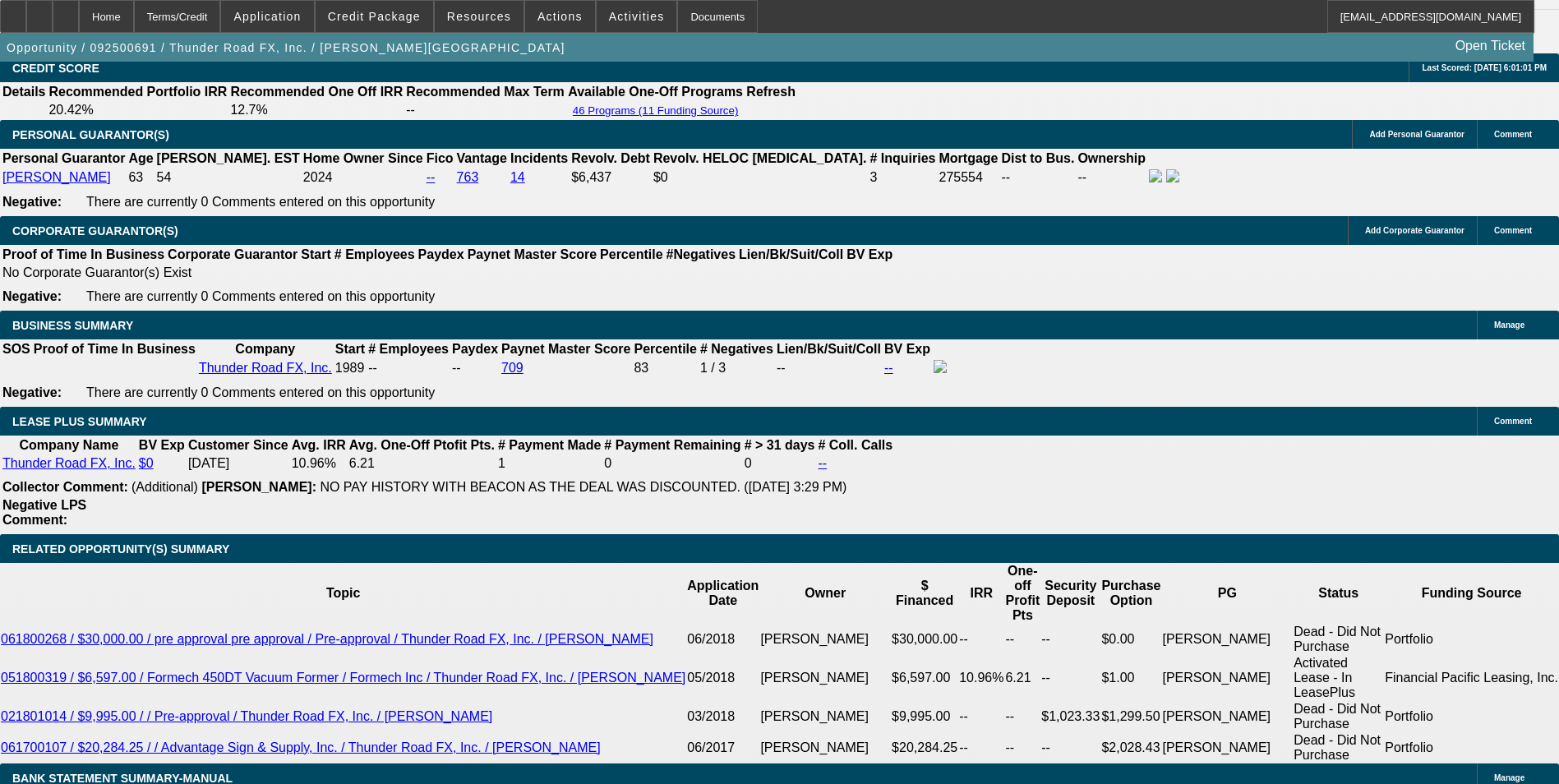
scroll to position [2465, 0]
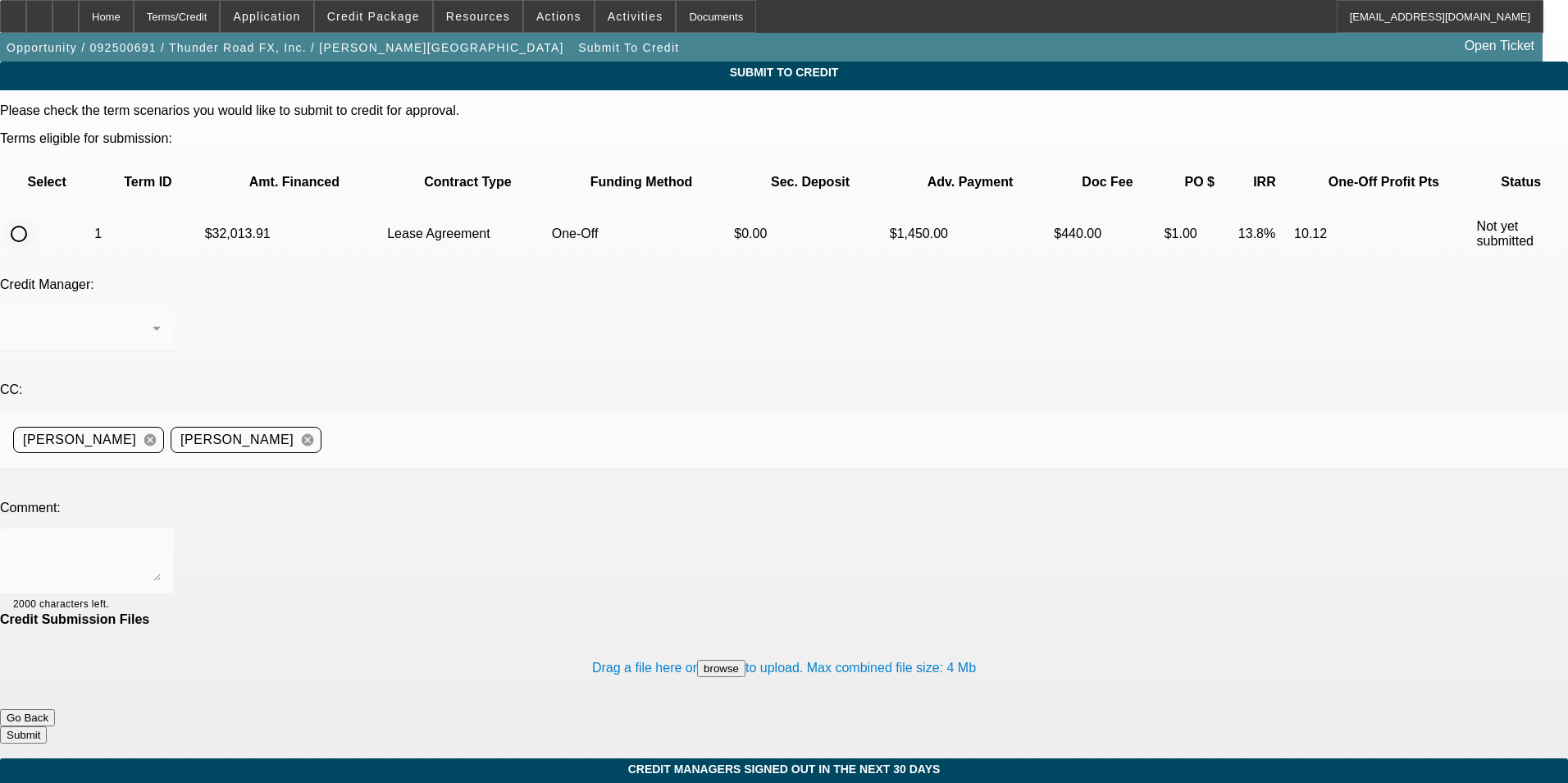
click at [35, 217] on input "radio" at bounding box center [19, 234] width 33 height 33
radio input "true"
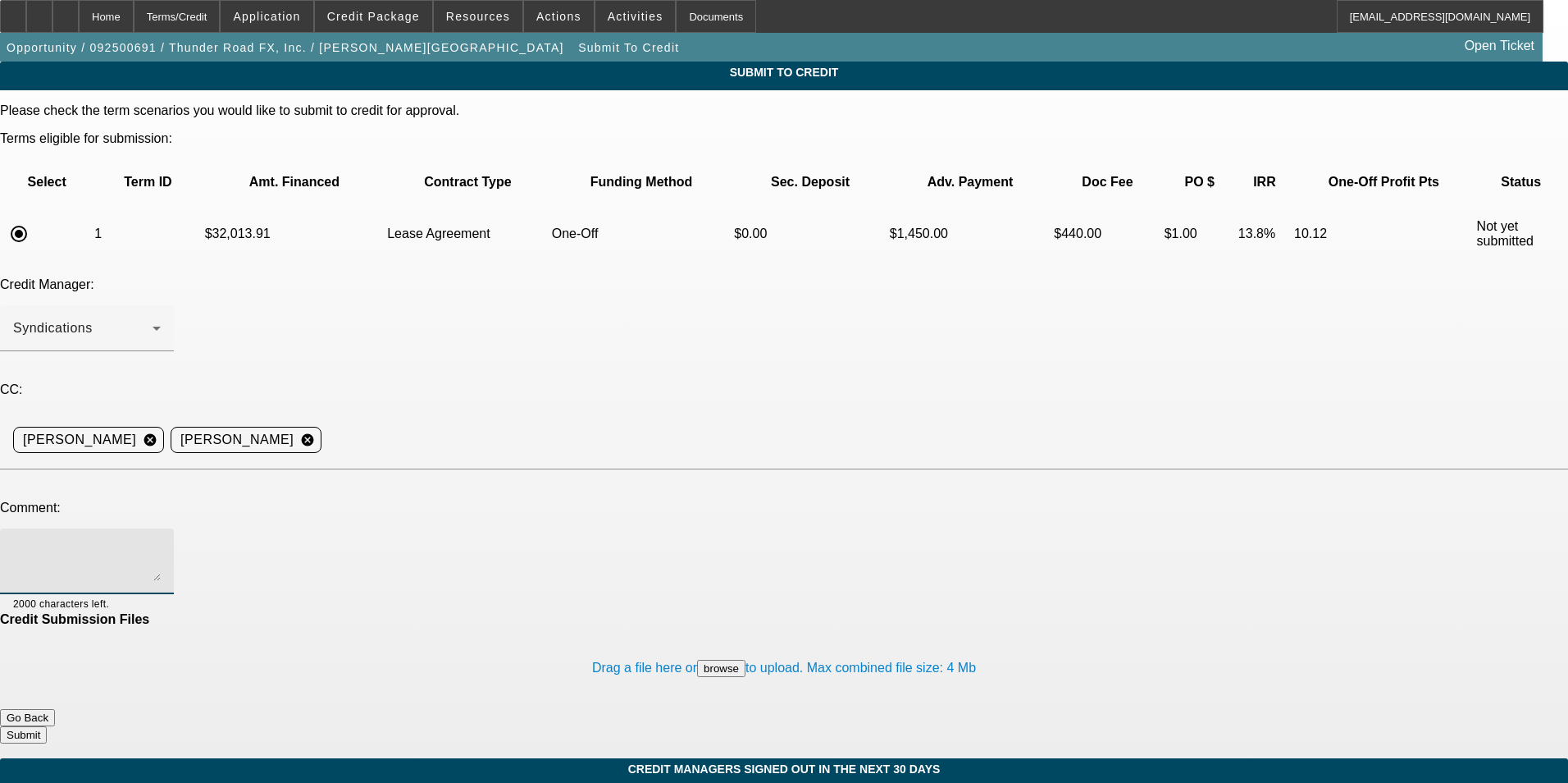
click at [160, 542] on textarea at bounding box center [87, 561] width 148 height 39
type textarea "Hey, can we send to FP? Thanks,"
click at [46, 726] on button "Submit" at bounding box center [23, 735] width 46 height 17
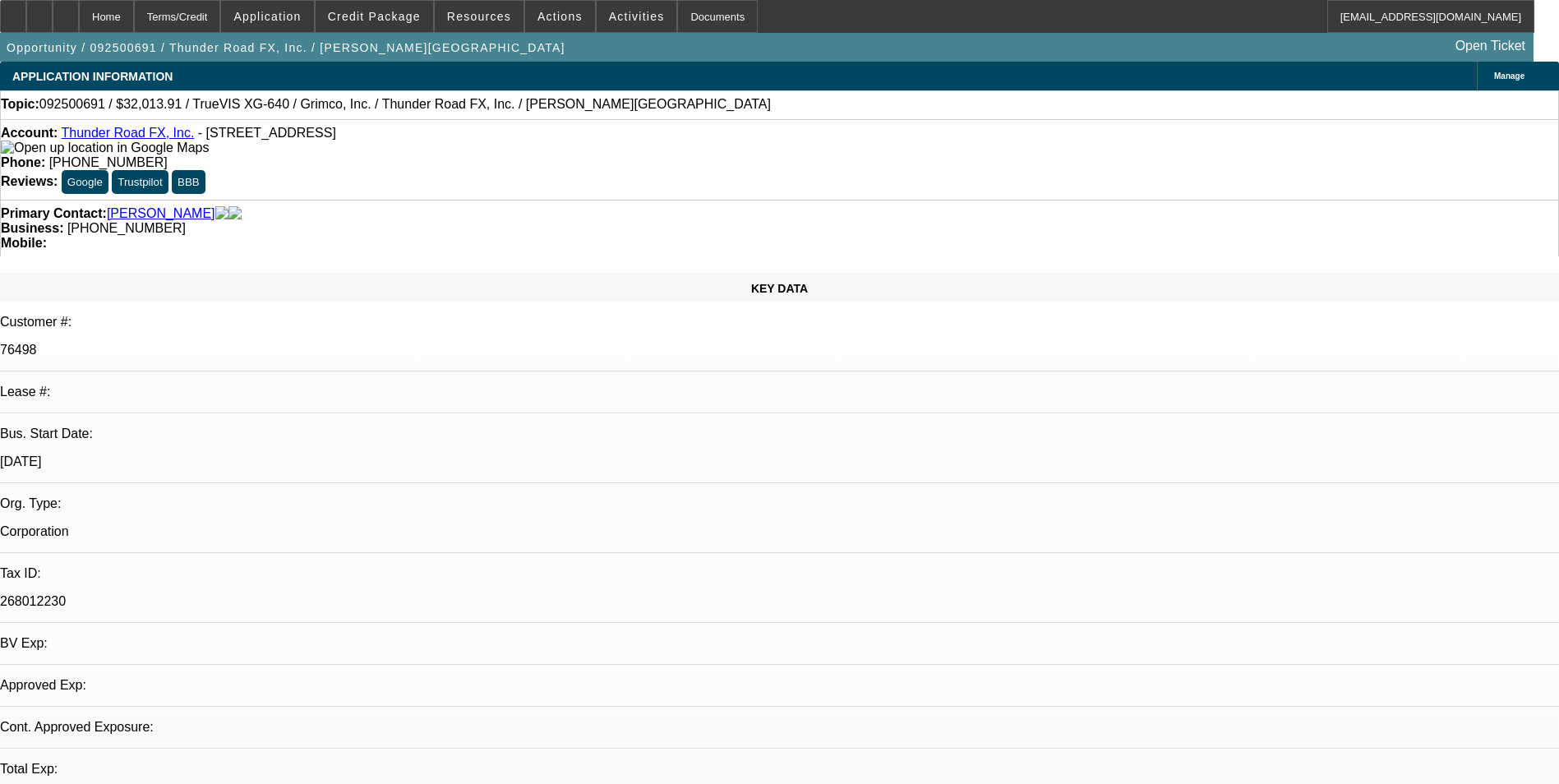
select select "0"
select select "2"
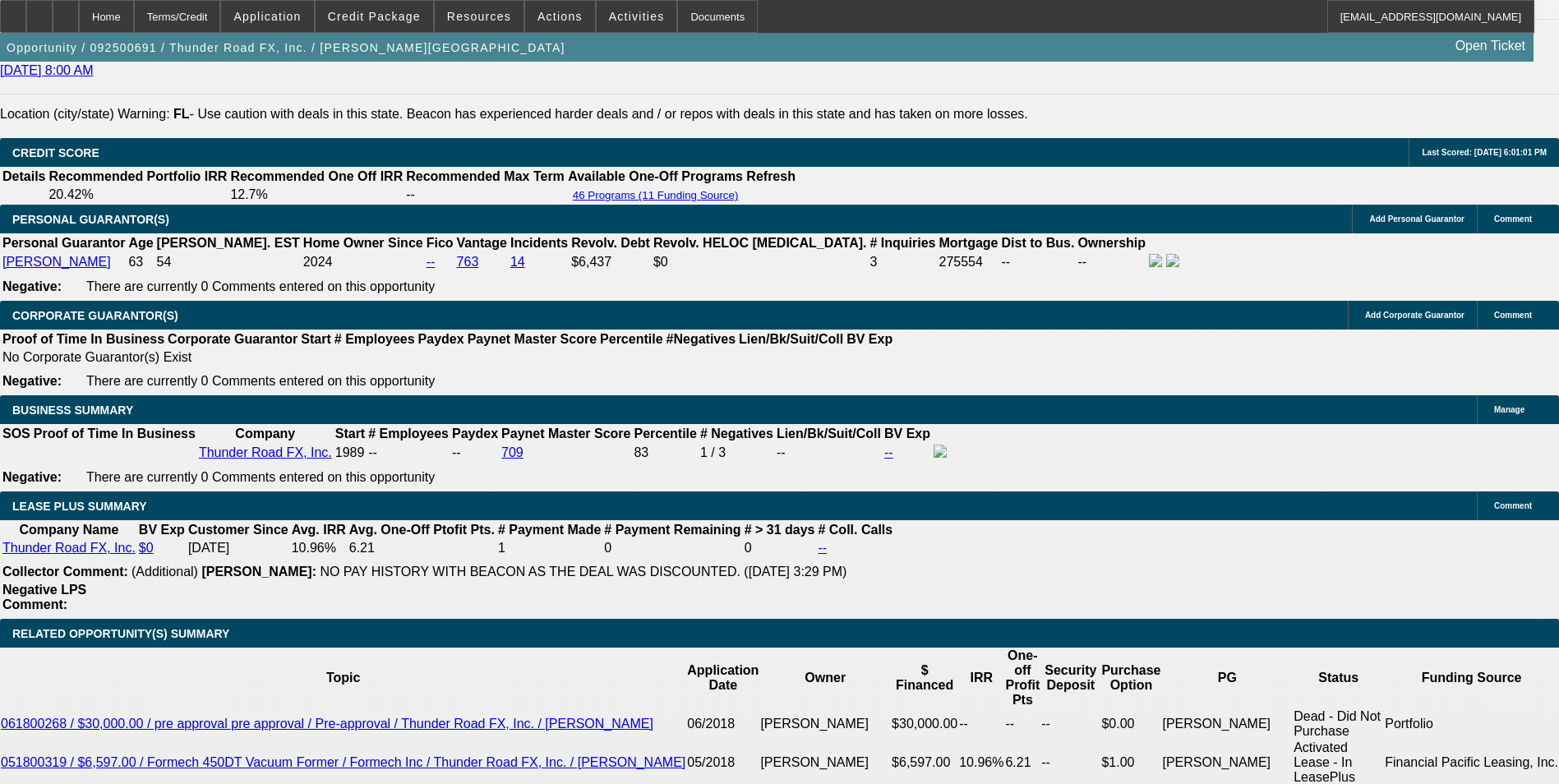
scroll to position [2547, 0]
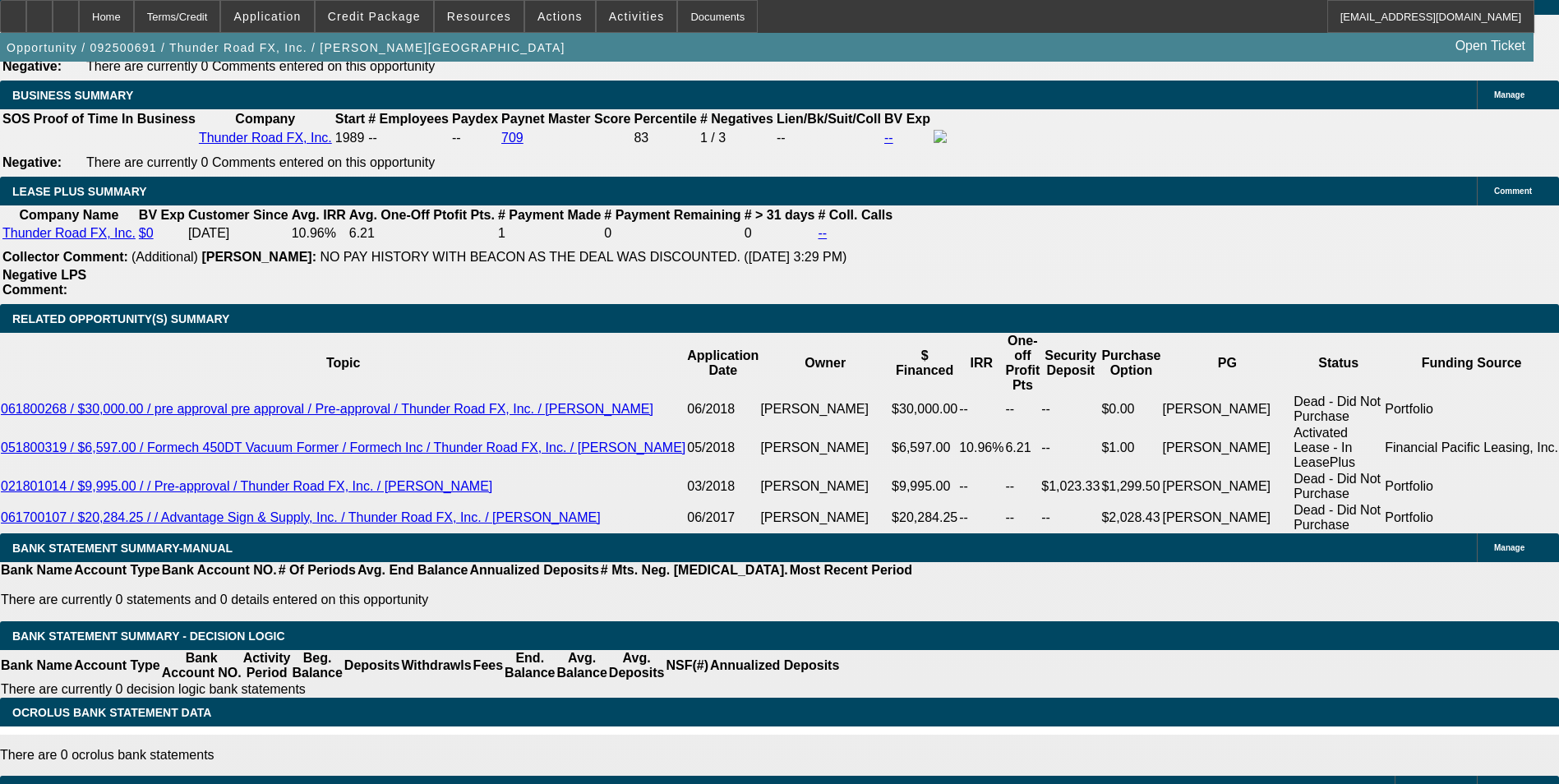
scroll to position [2300, 0]
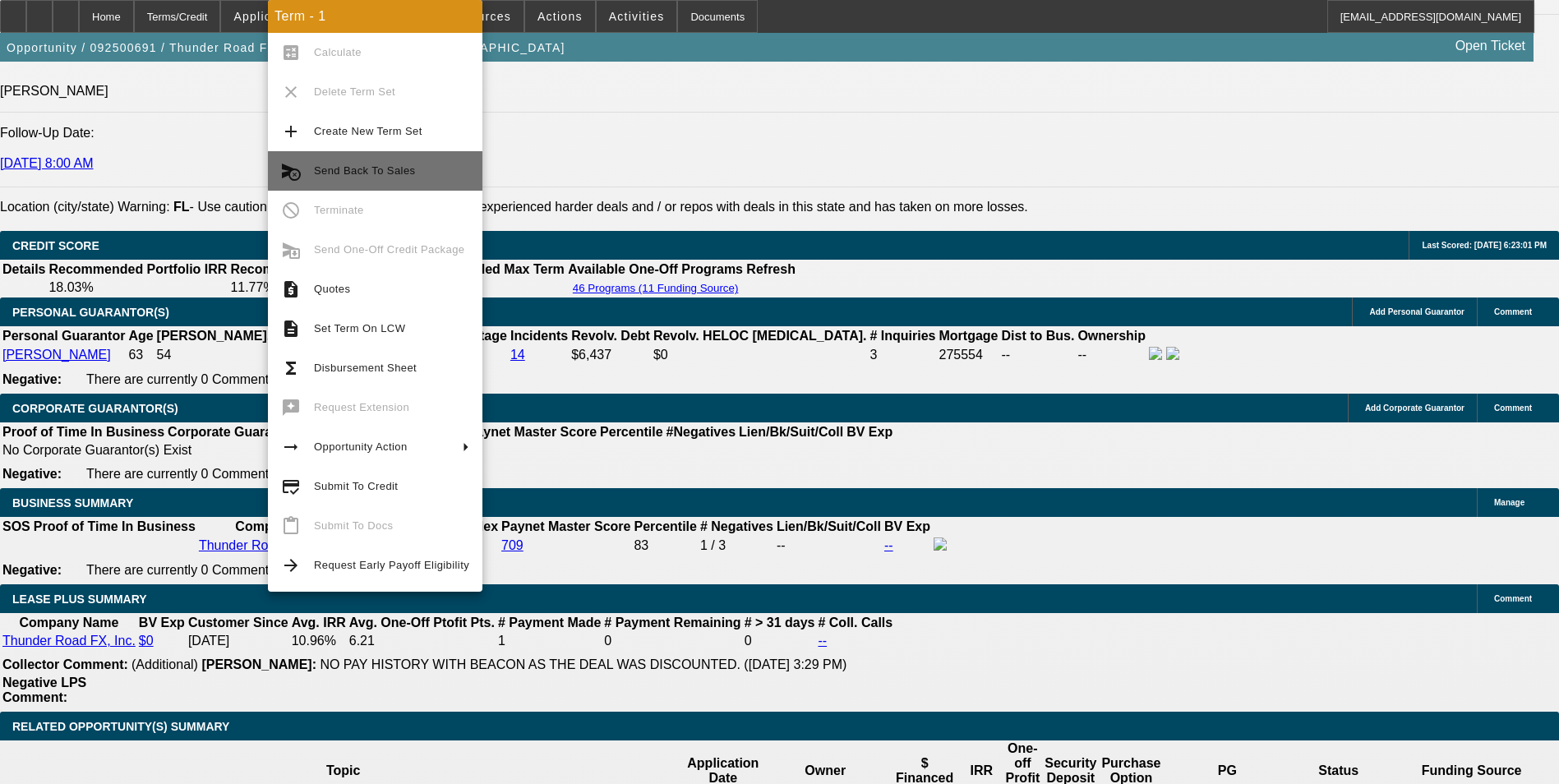
click at [386, 170] on span "Send Back To Sales" at bounding box center [365, 170] width 101 height 12
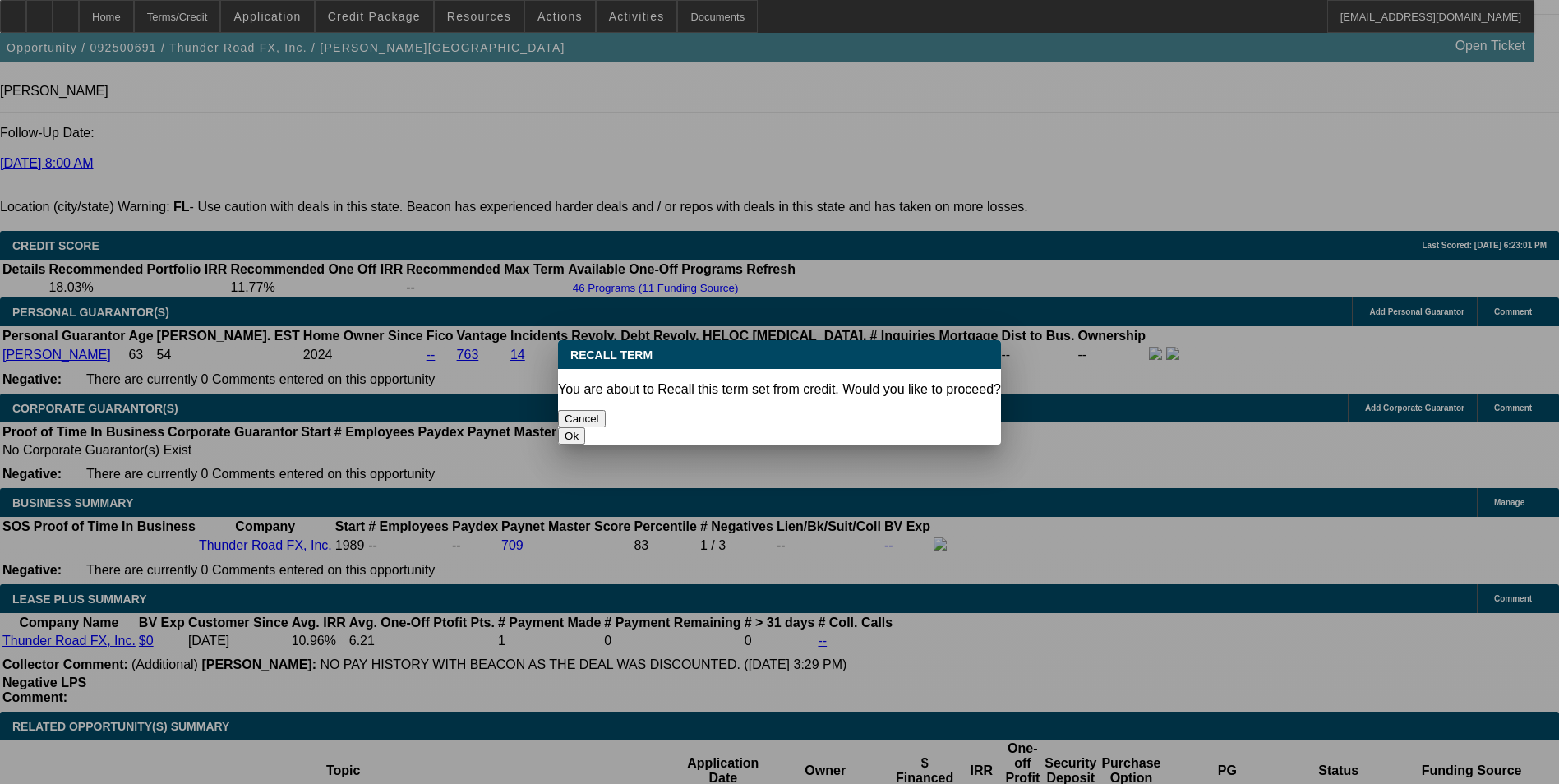
click at [585, 427] on button "Ok" at bounding box center [572, 436] width 28 height 17
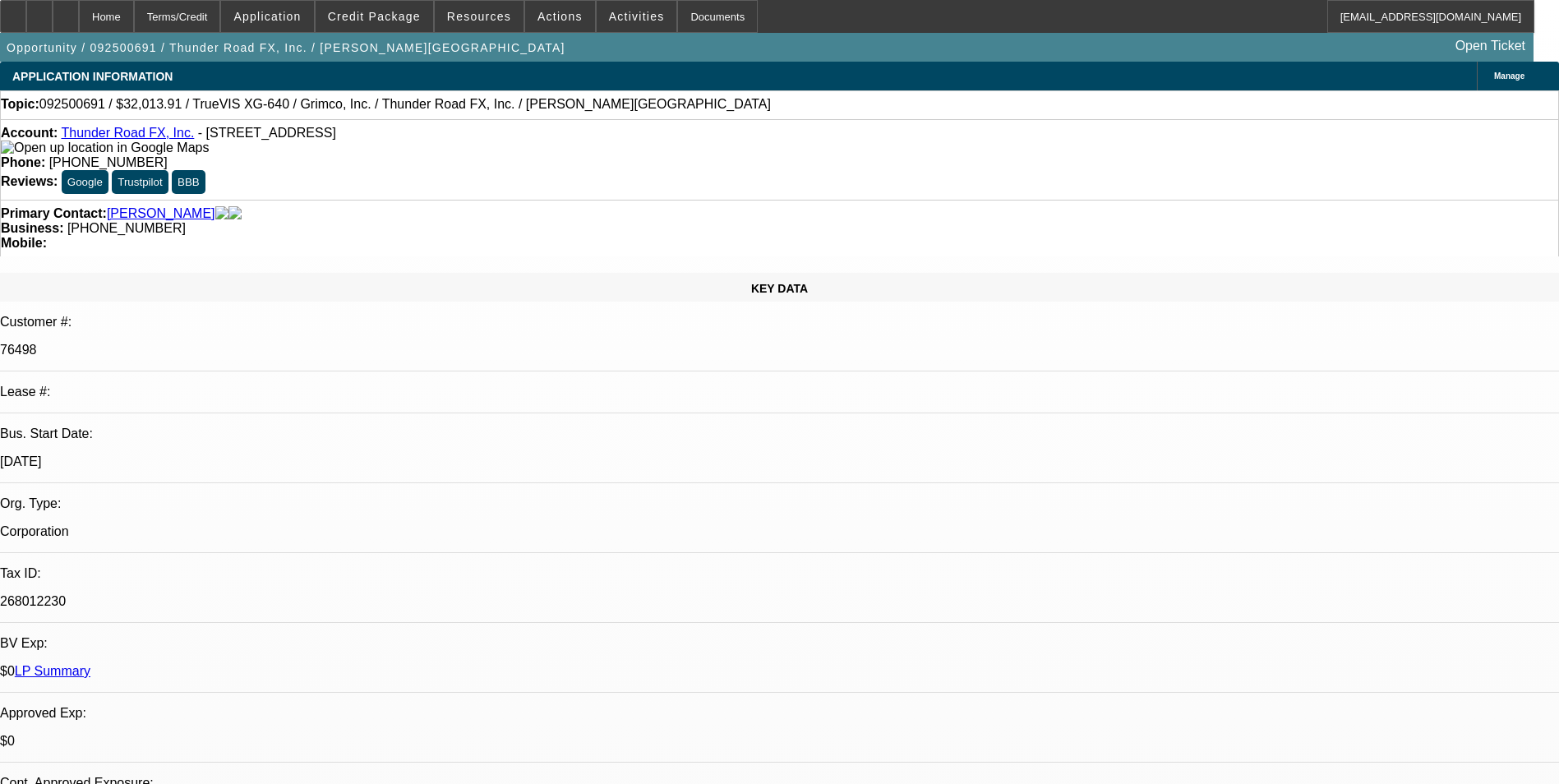
type textarea "Sorry, FP was meant to be the backup. Can send to better banks"
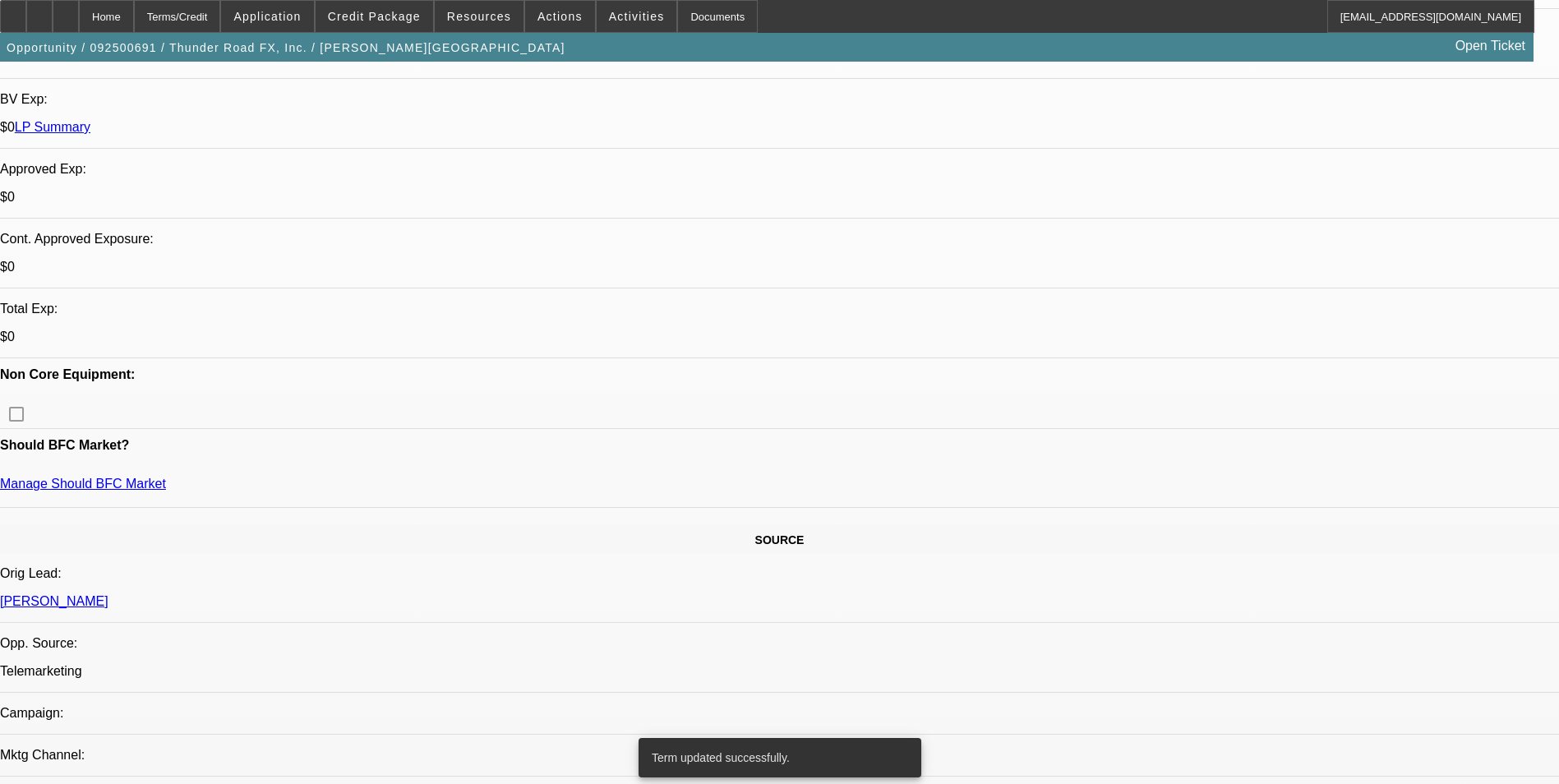
select select "0"
select select "2"
select select "0"
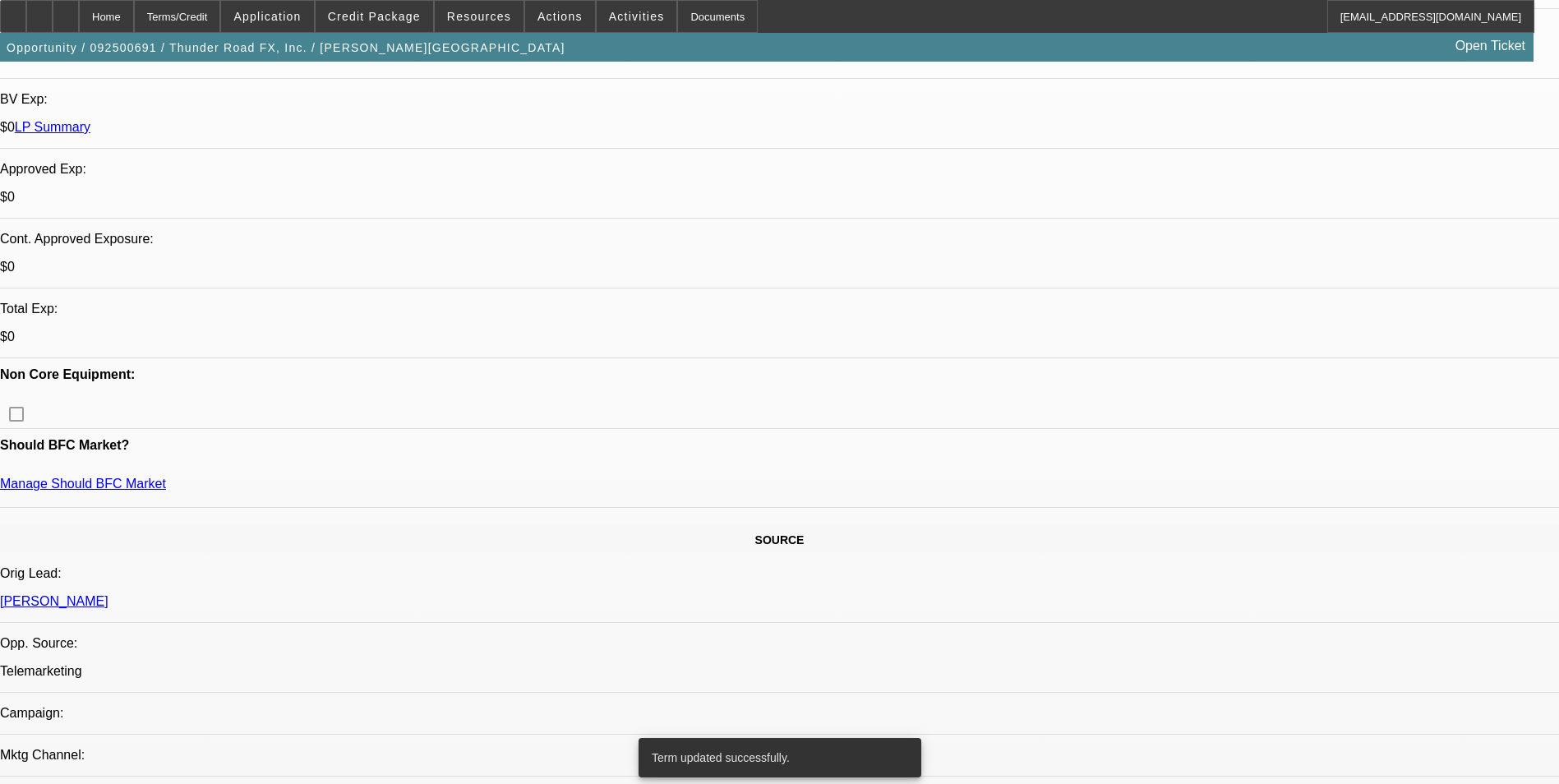
select select "0"
select select "2"
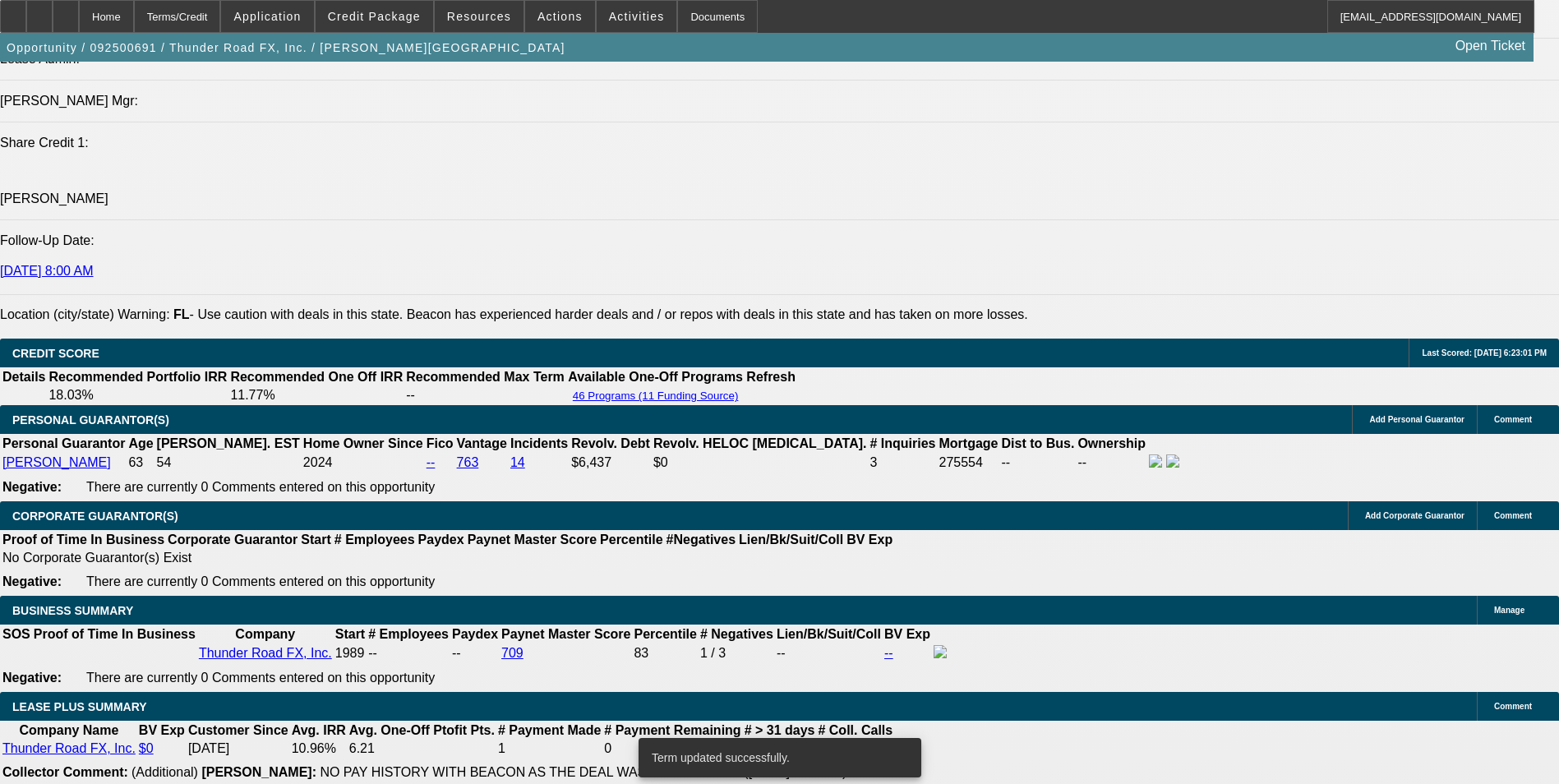
scroll to position [2382, 0]
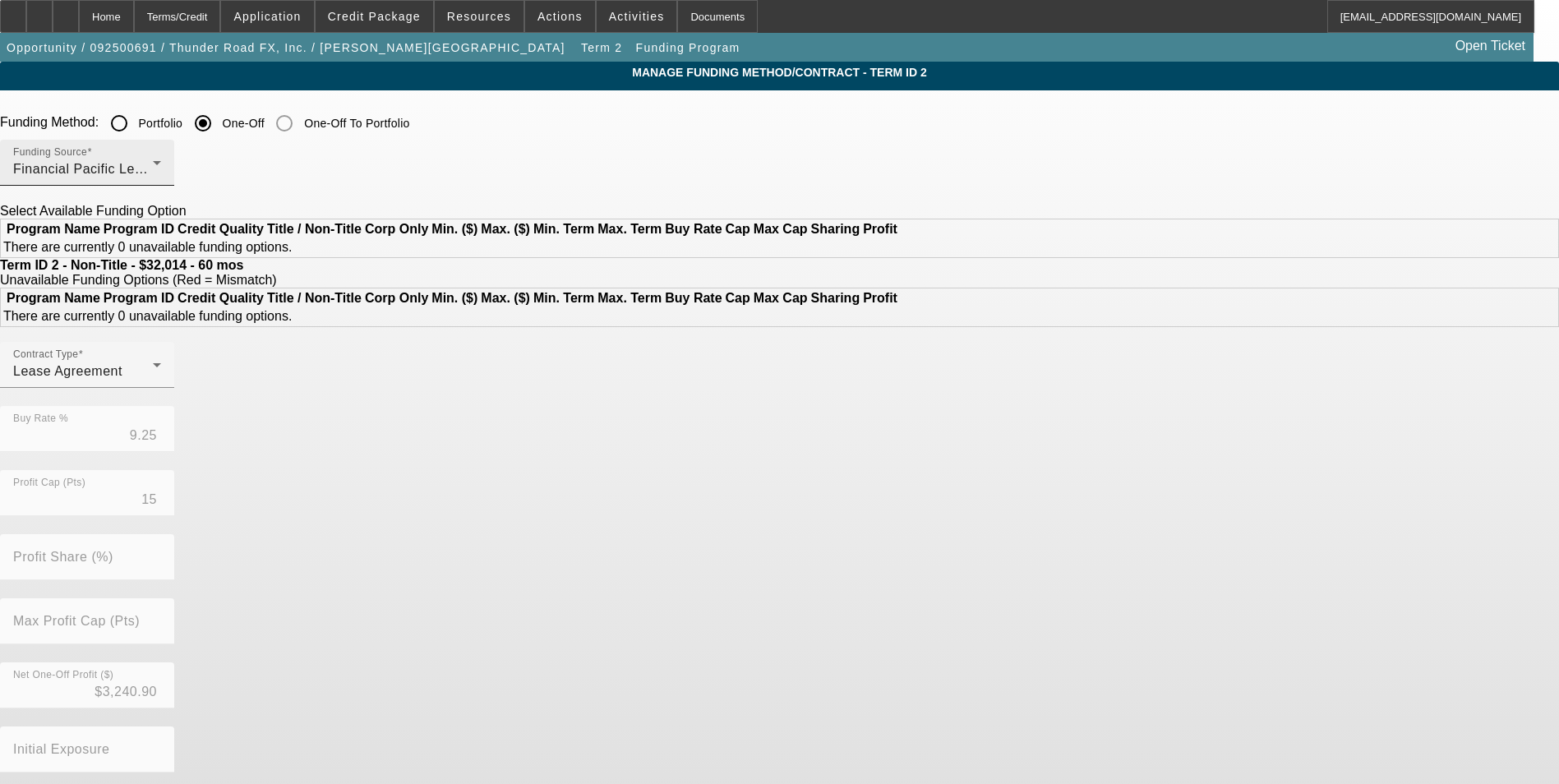
click at [153, 173] on div "Financial Pacific Leasing, Inc." at bounding box center [83, 168] width 139 height 20
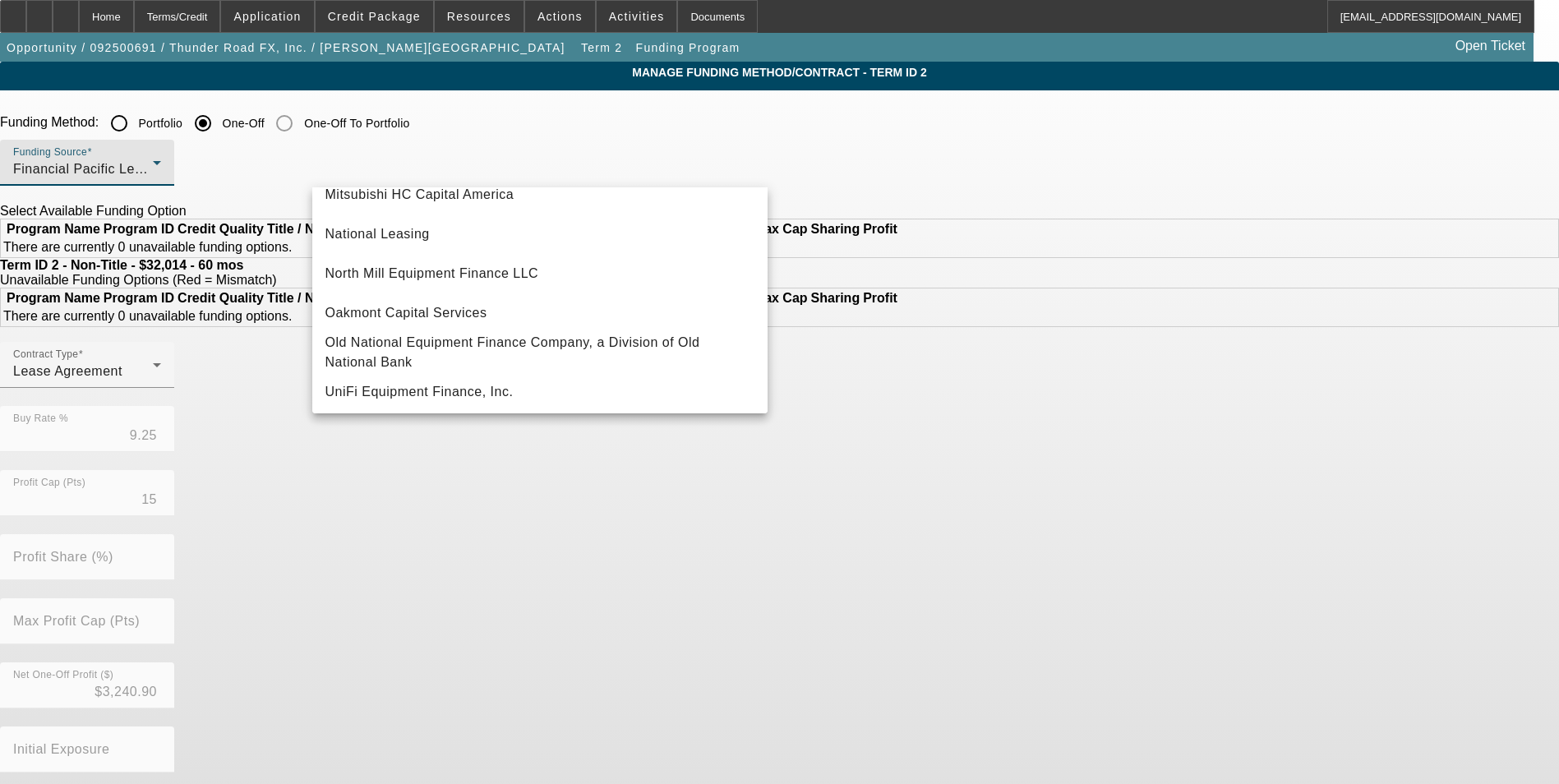
scroll to position [466, 0]
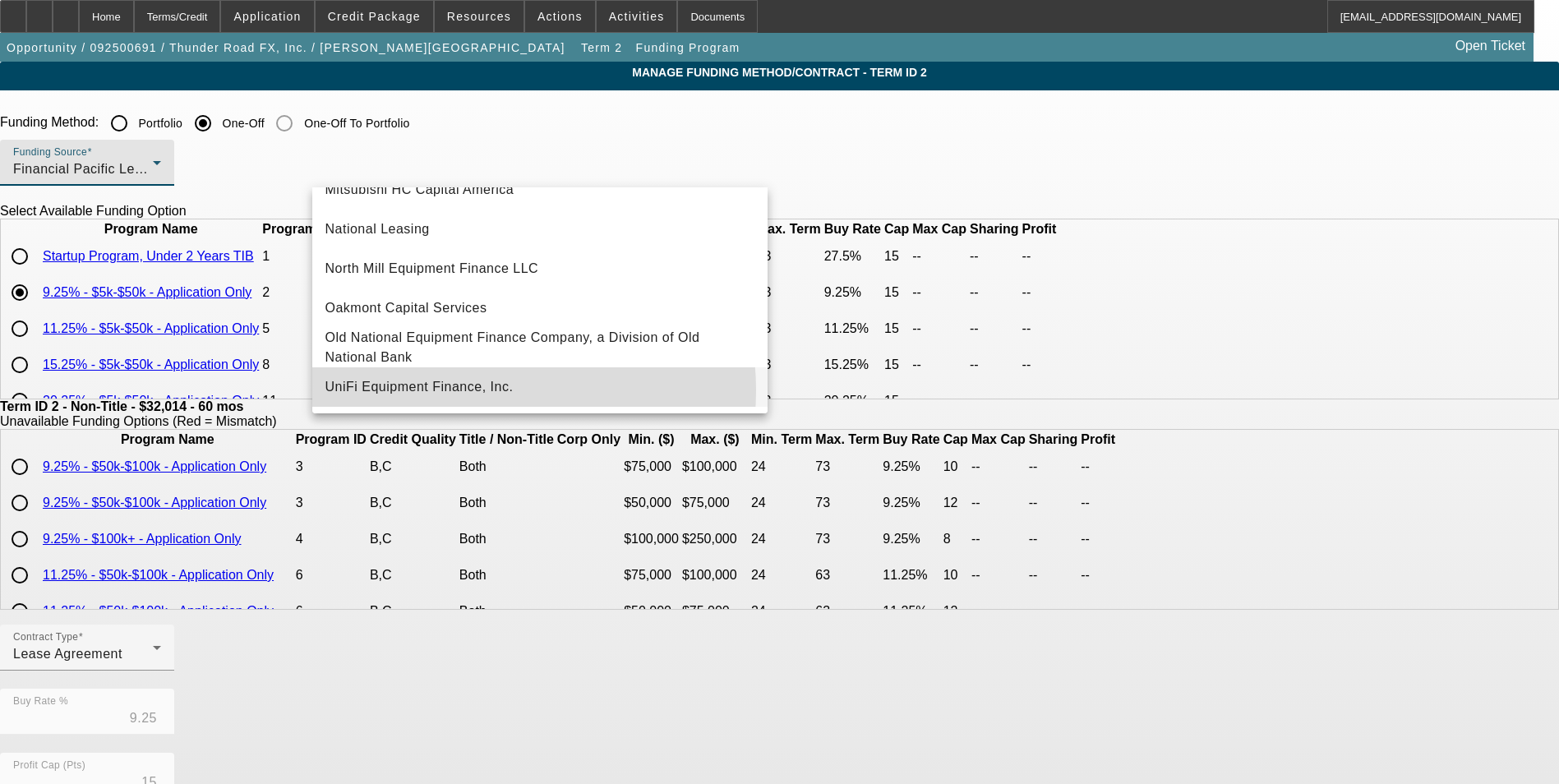
click at [473, 390] on span "UniFi Equipment Finance, Inc." at bounding box center [419, 387] width 188 height 20
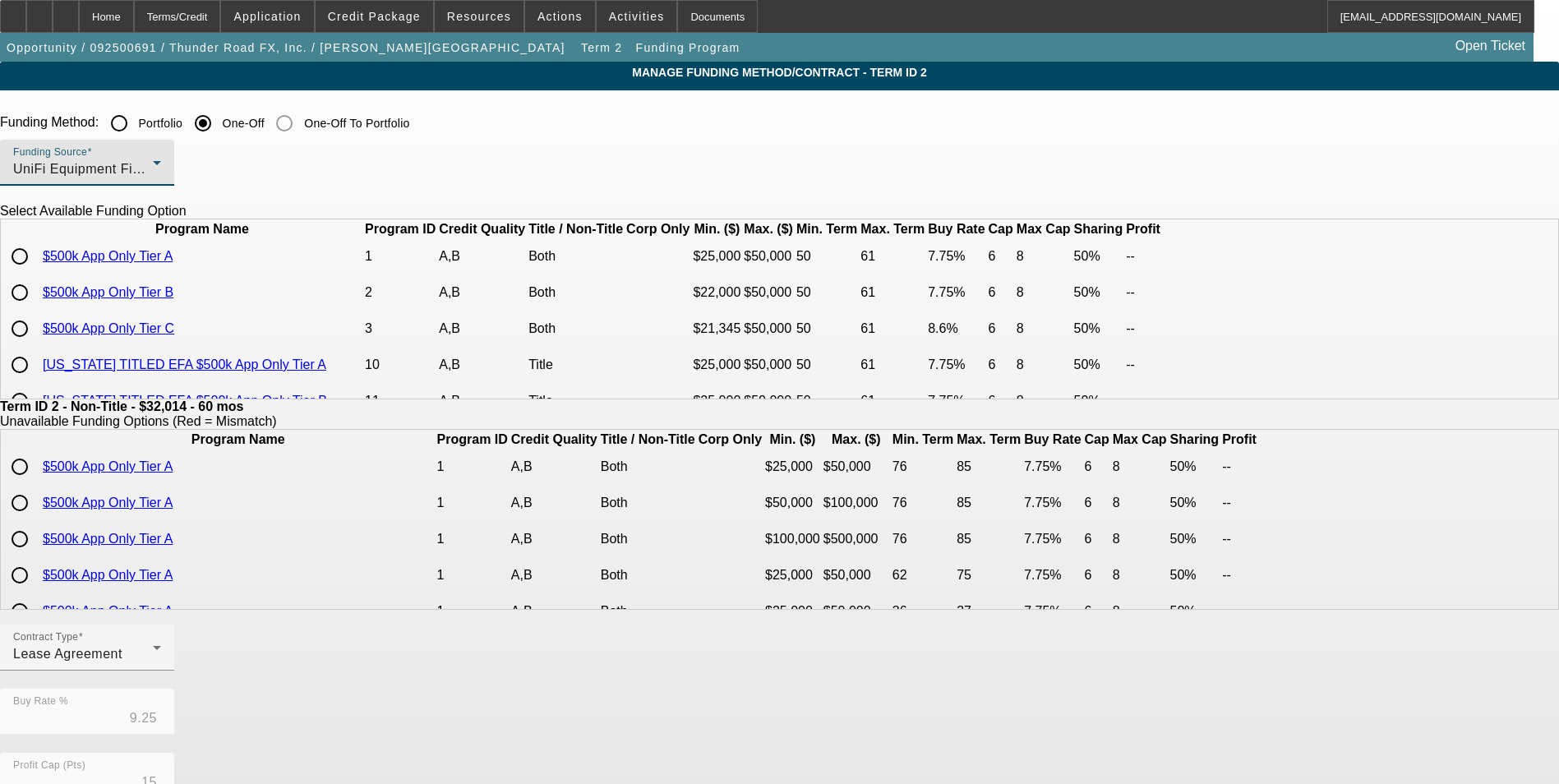
click at [153, 171] on div "UniFi Equipment Finance, Inc." at bounding box center [83, 168] width 139 height 20
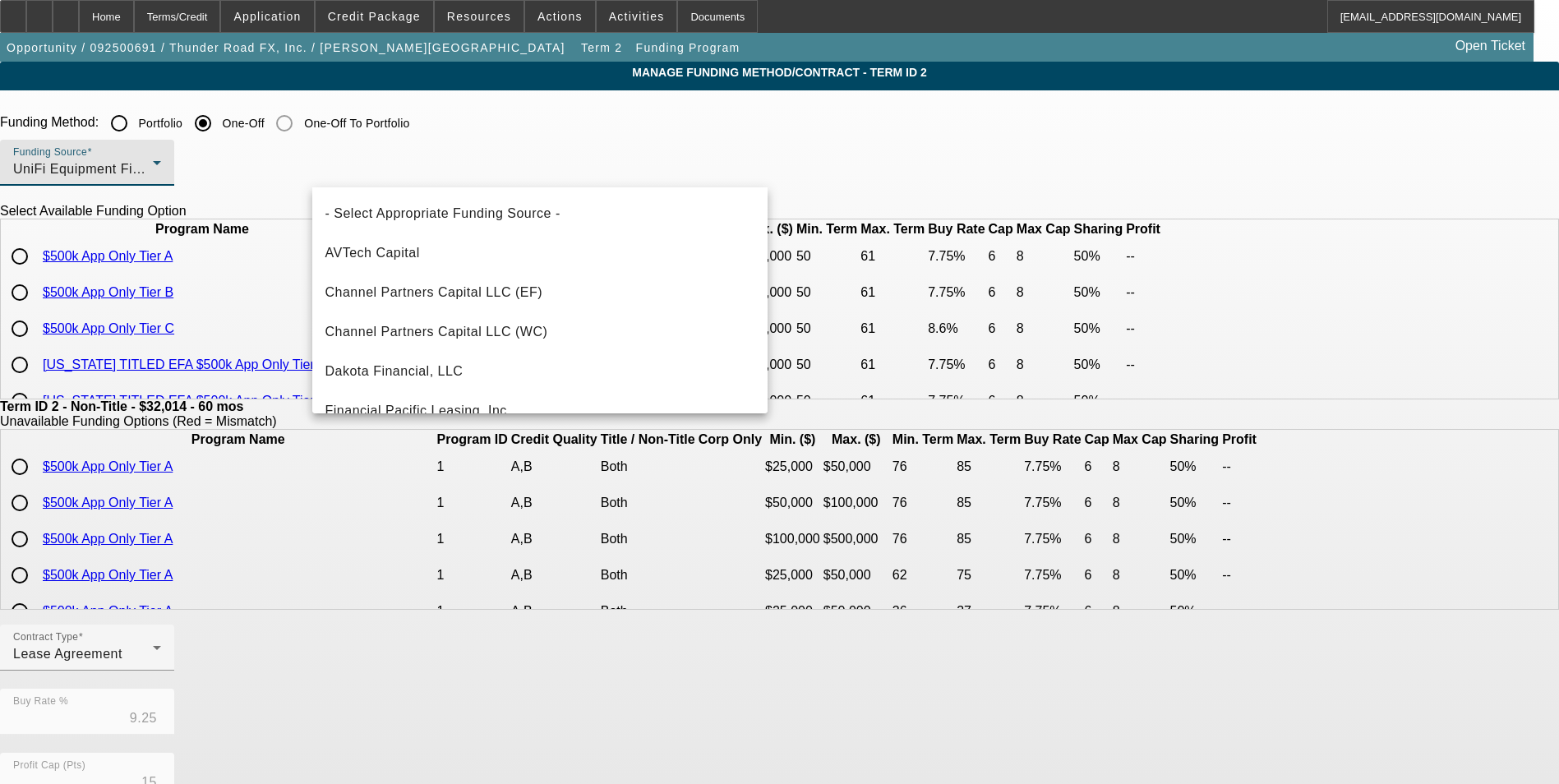
scroll to position [459, 0]
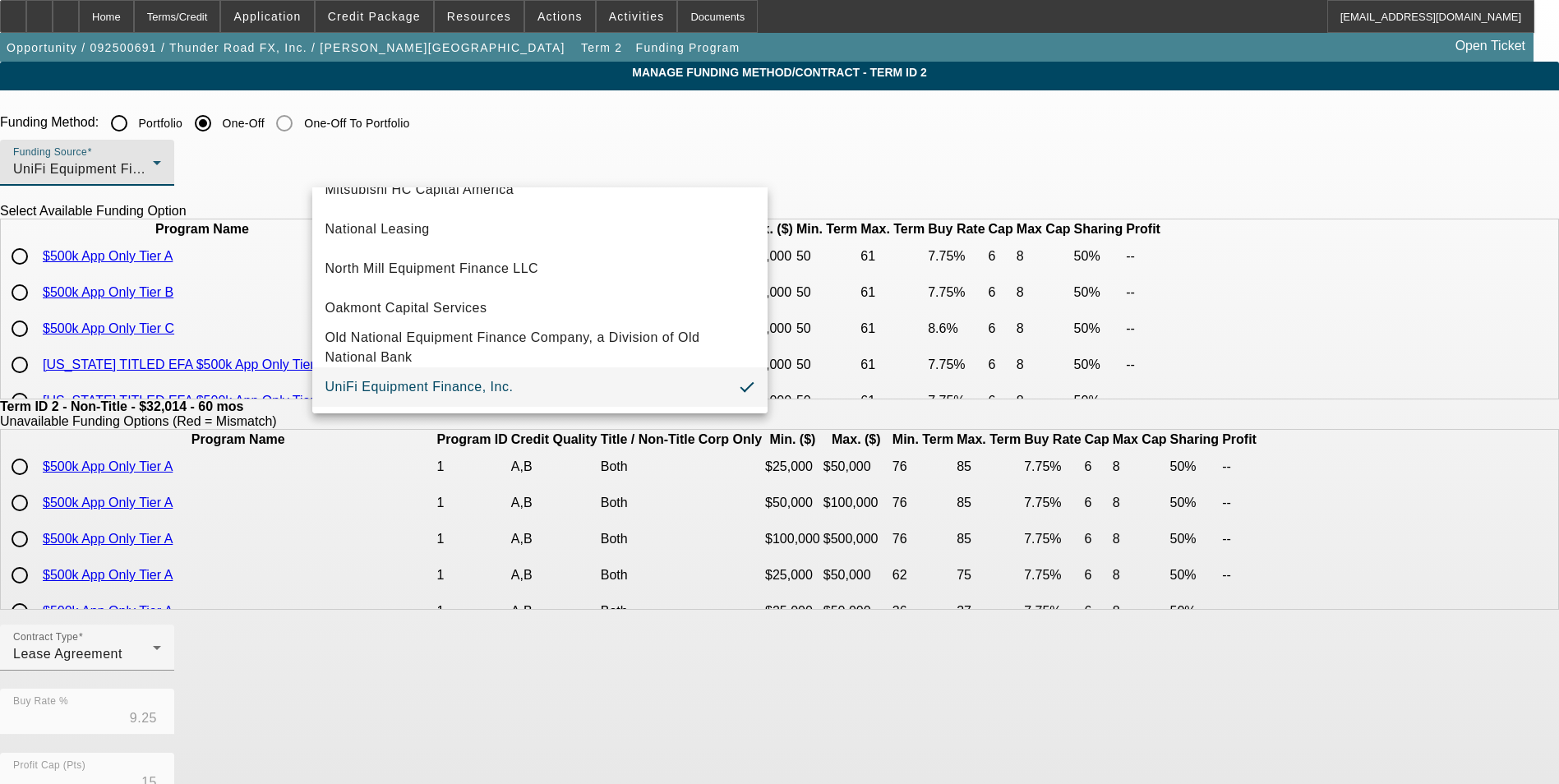
click at [246, 285] on div at bounding box center [779, 392] width 1559 height 784
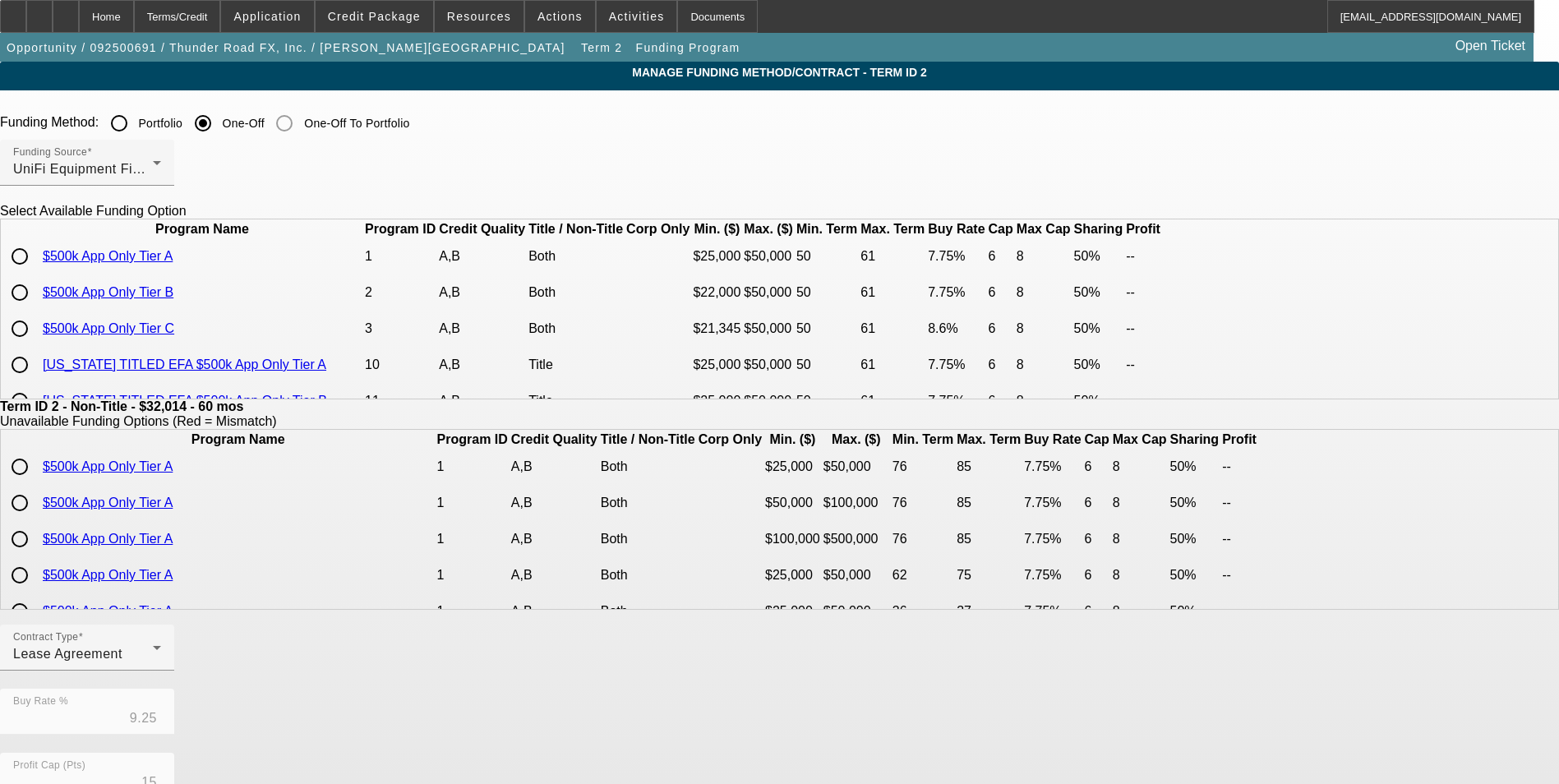
click at [36, 273] on input "radio" at bounding box center [20, 256] width 33 height 33
radio input "true"
type input "7.75"
type input "6"
type input "50.00"
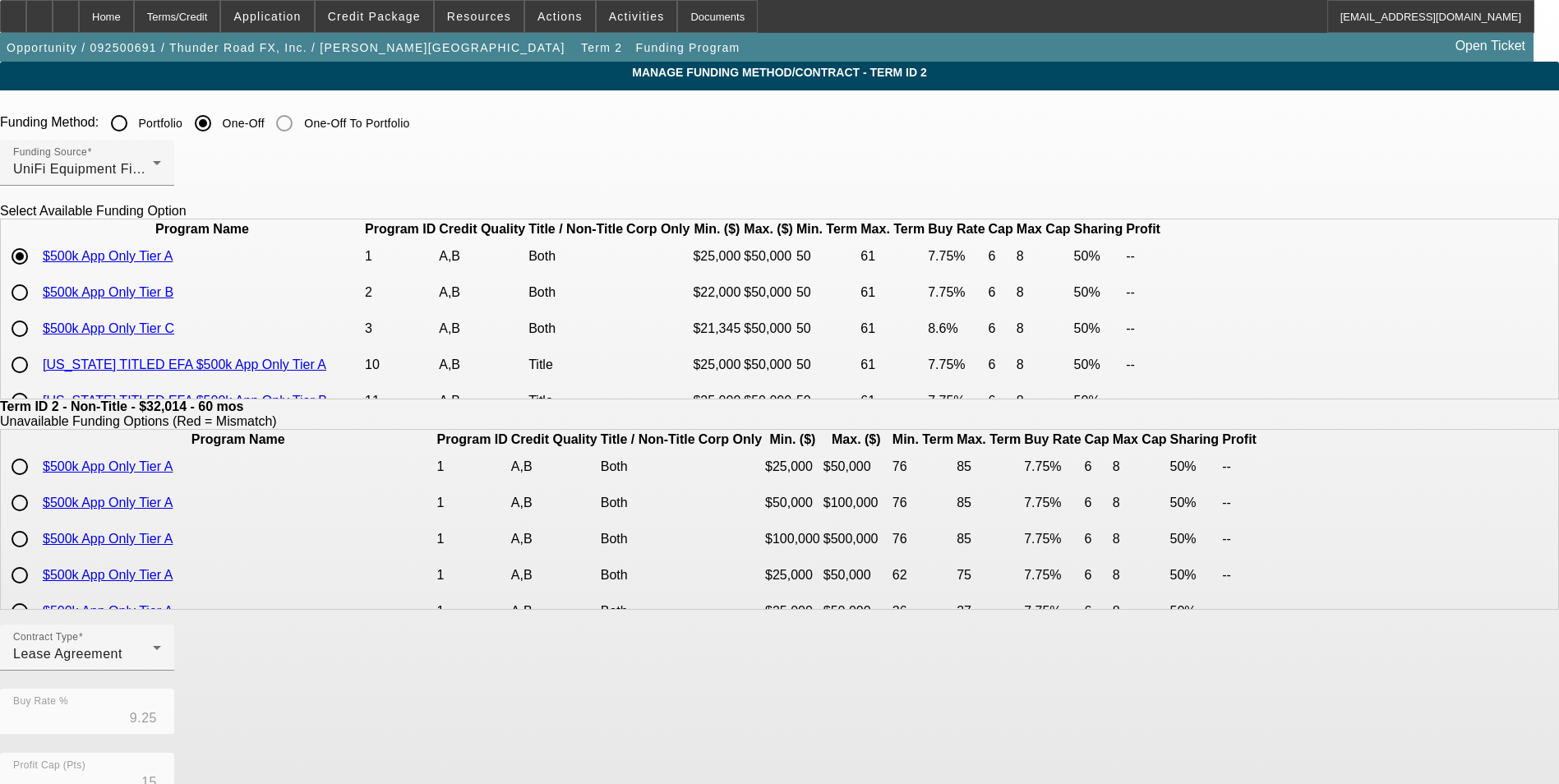
type input "8"
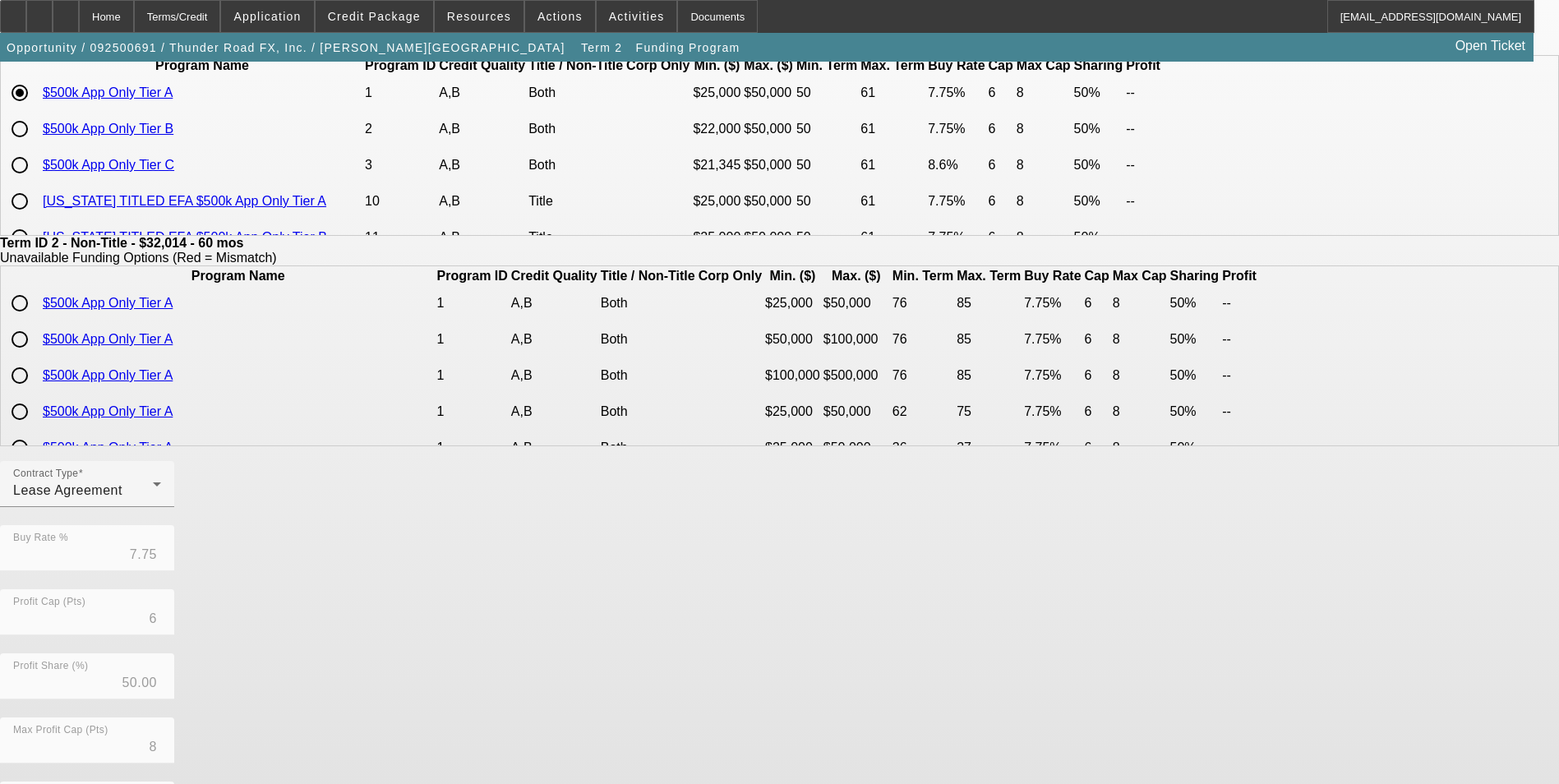
scroll to position [352, 0]
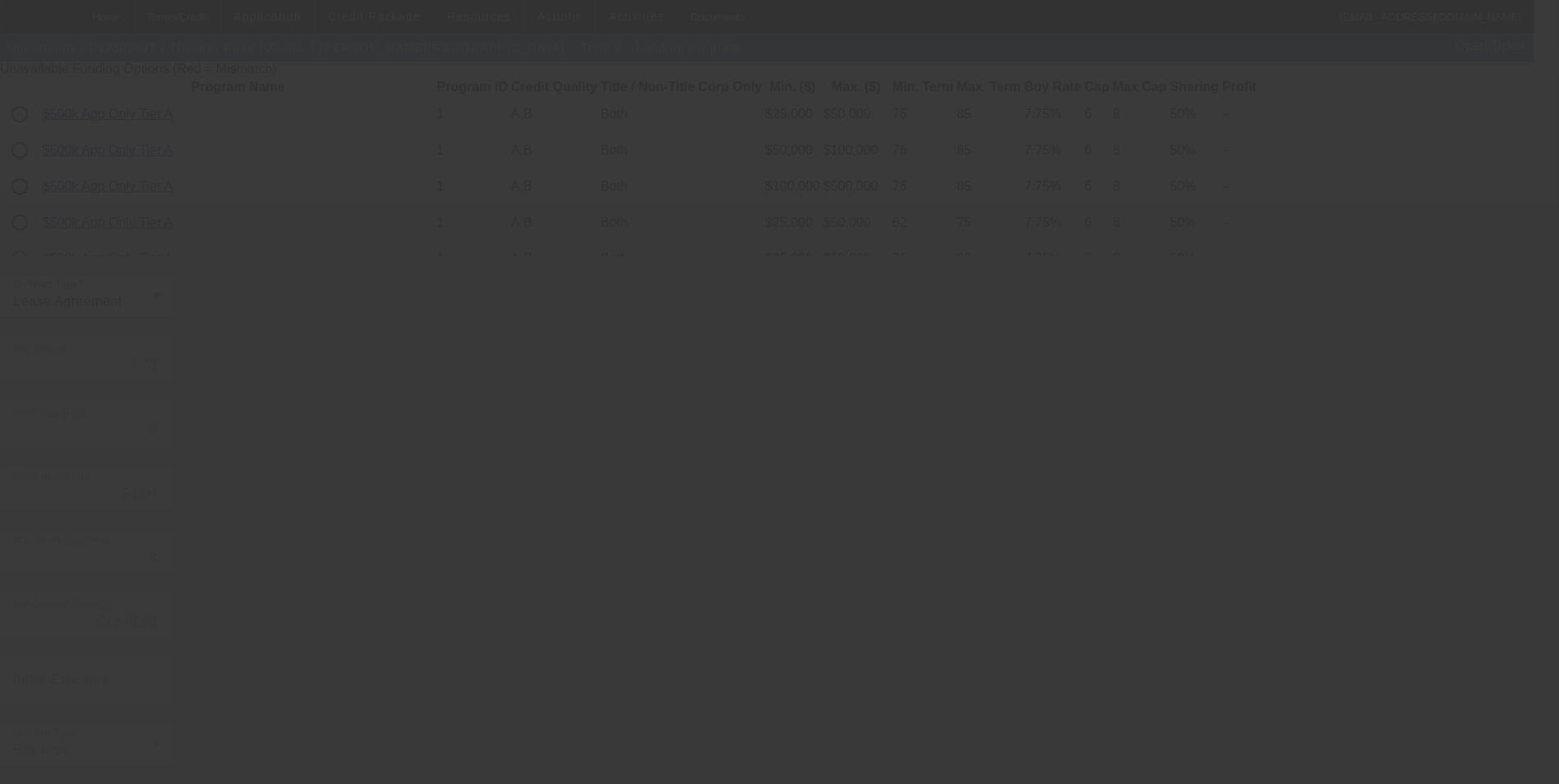
type input "9.25"
type input "15"
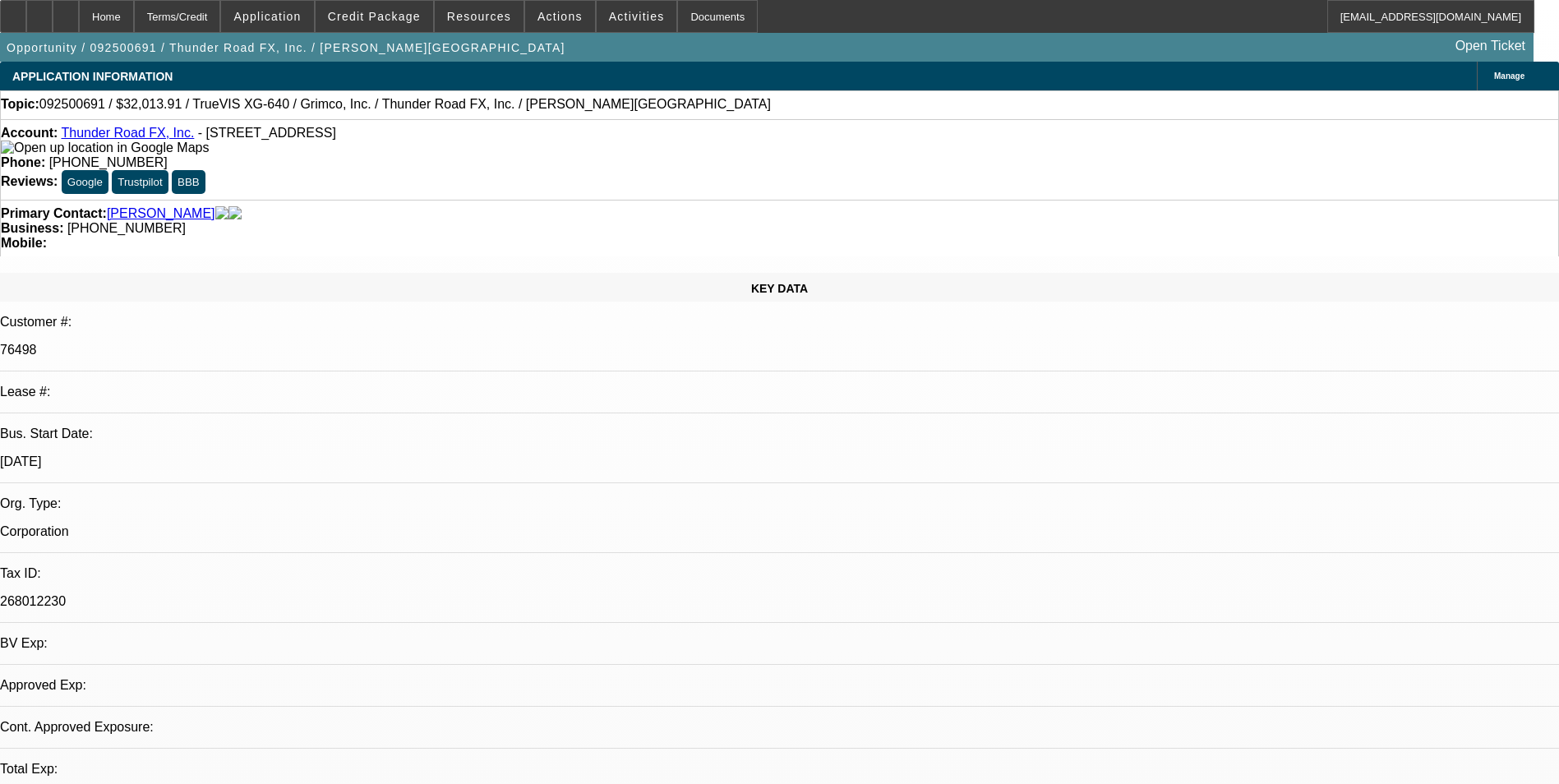
select select "0"
select select "2"
select select "0"
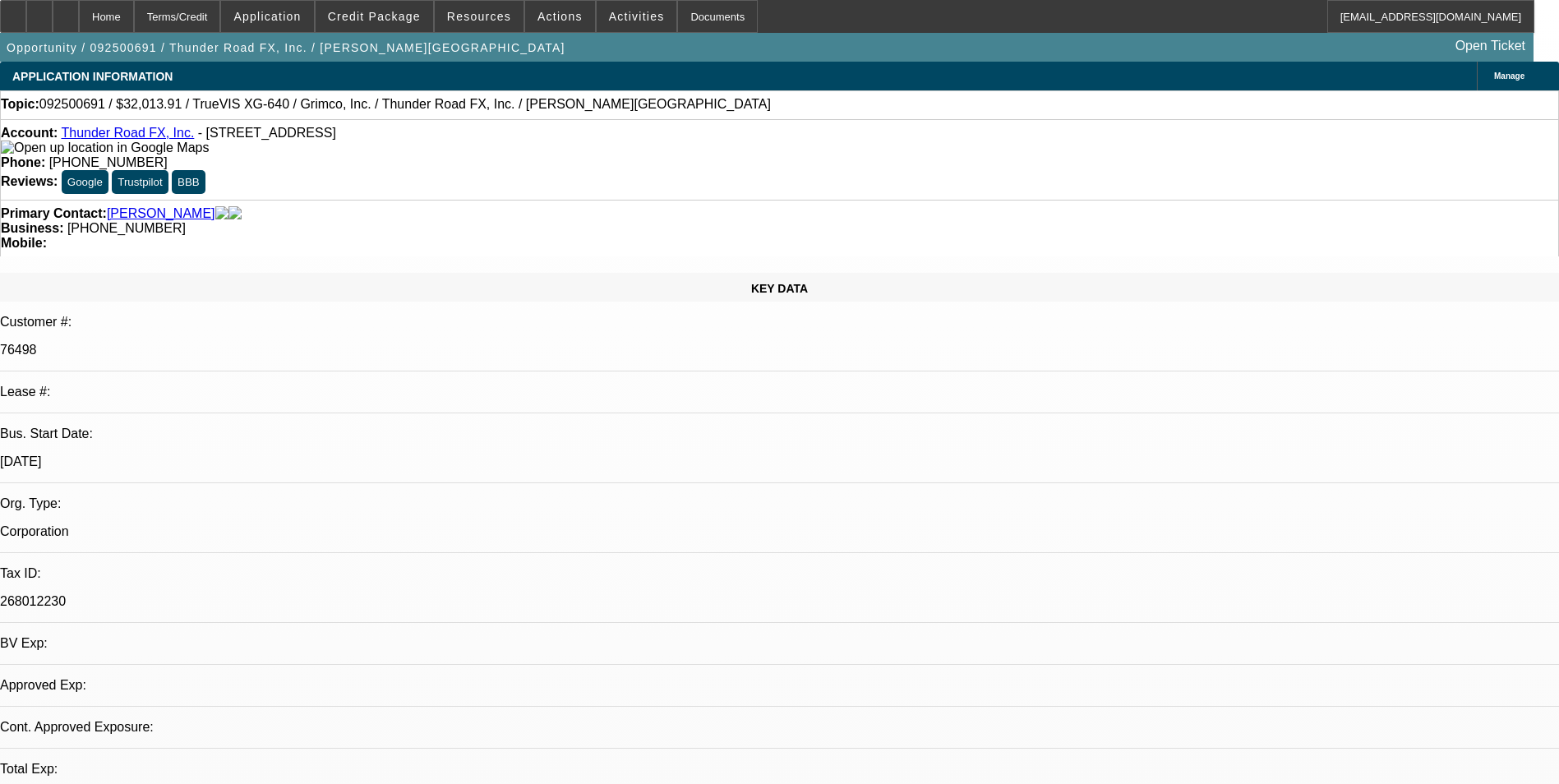
select select "0"
select select "2"
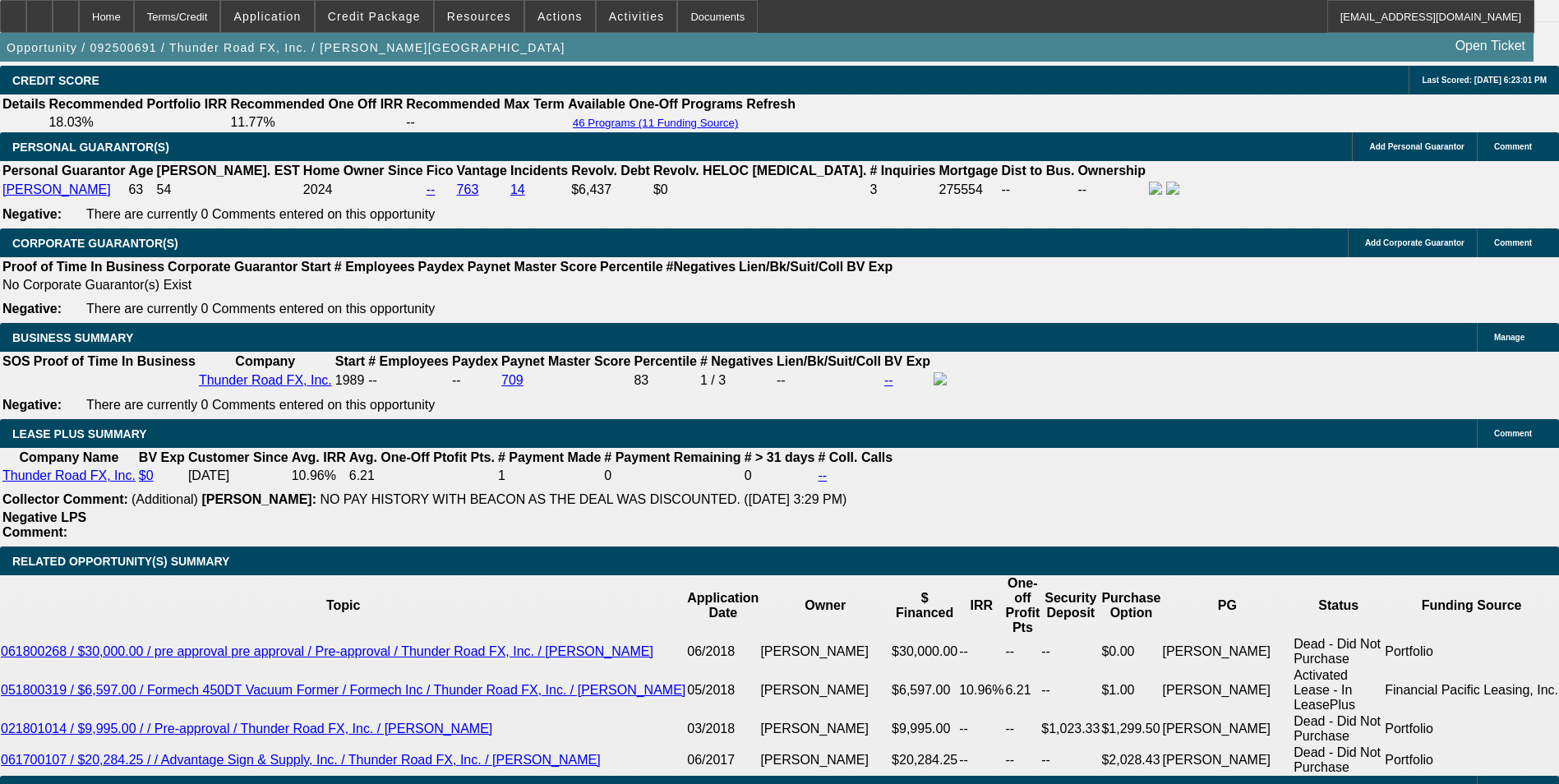
scroll to position [2300, 0]
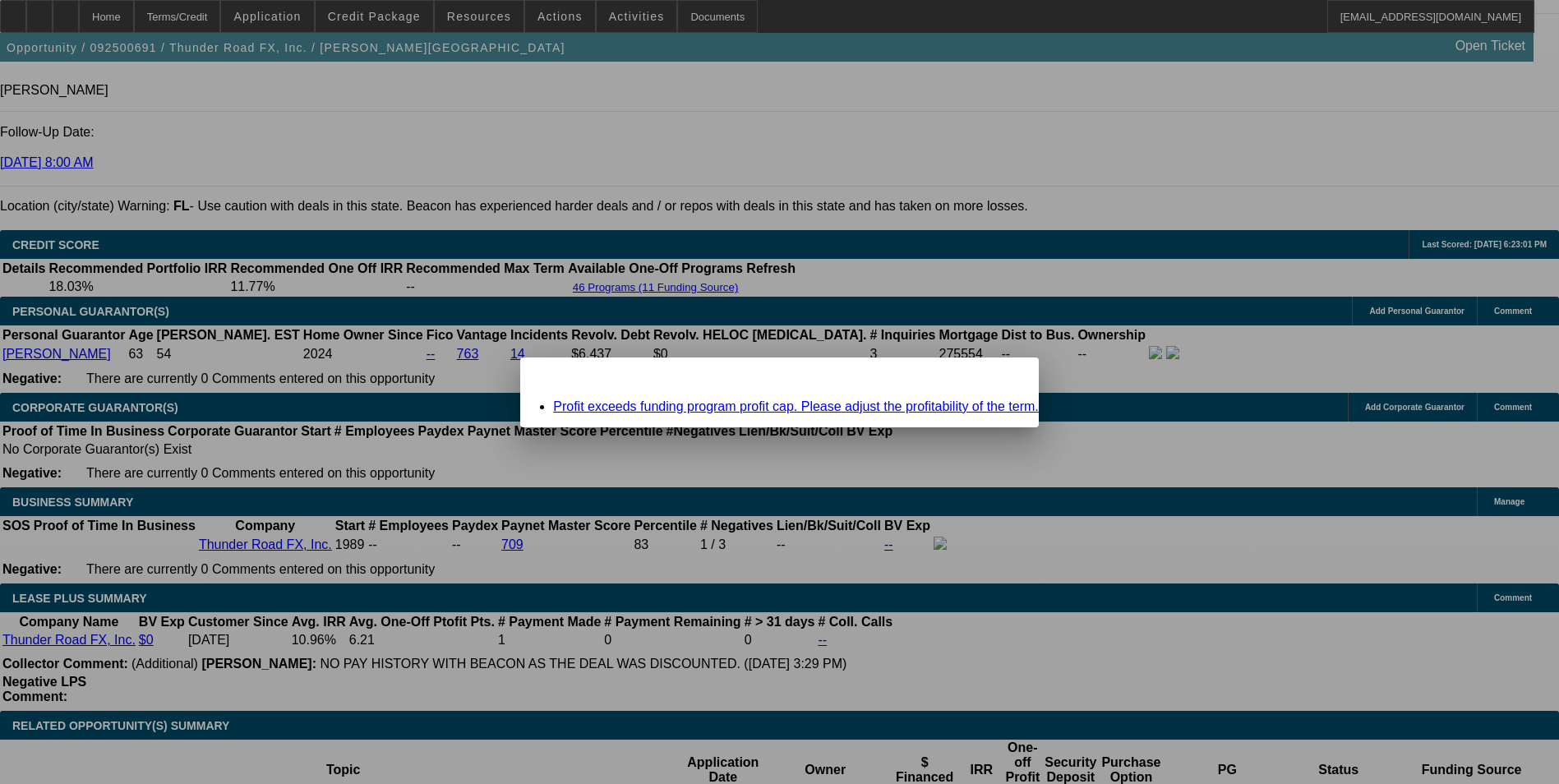
scroll to position [0, 0]
click at [1007, 377] on span "Close" at bounding box center [1018, 371] width 22 height 9
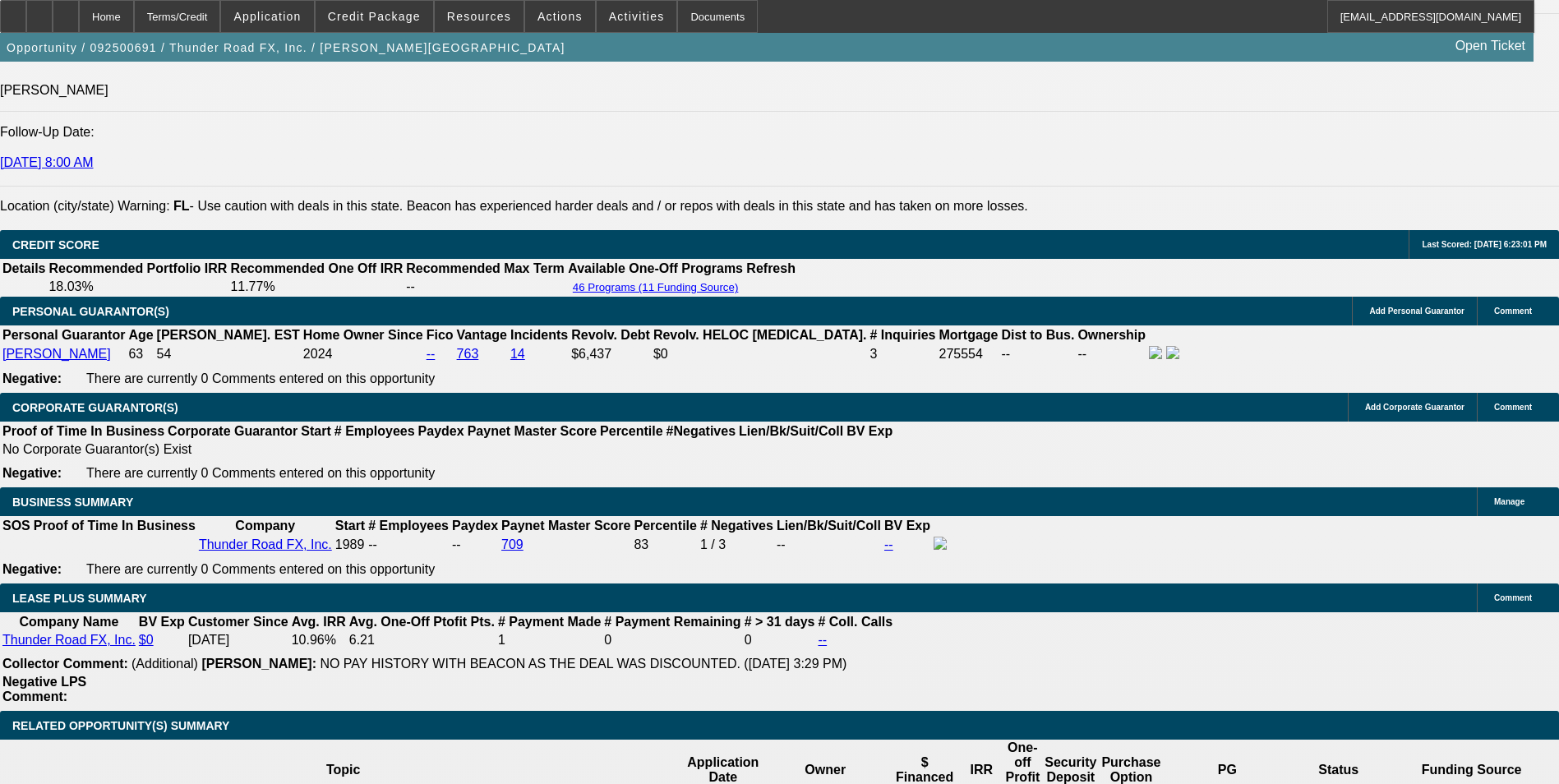
scroll to position [2300, 0]
drag, startPoint x: 346, startPoint y: 646, endPoint x: 438, endPoint y: 658, distance: 92.8
type input "UNKNOWN"
type input "10"
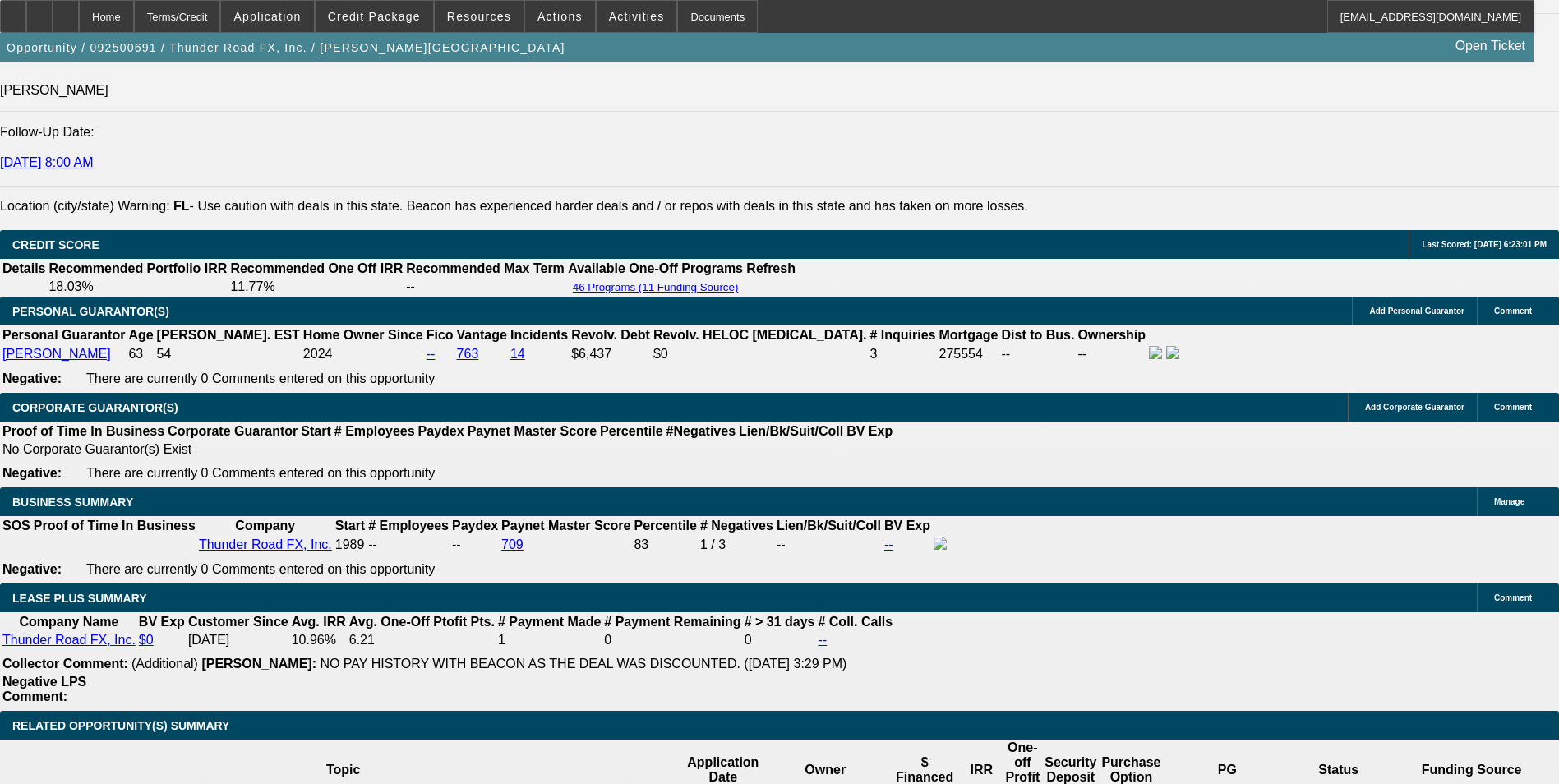
type input "$680.20"
type input "10"
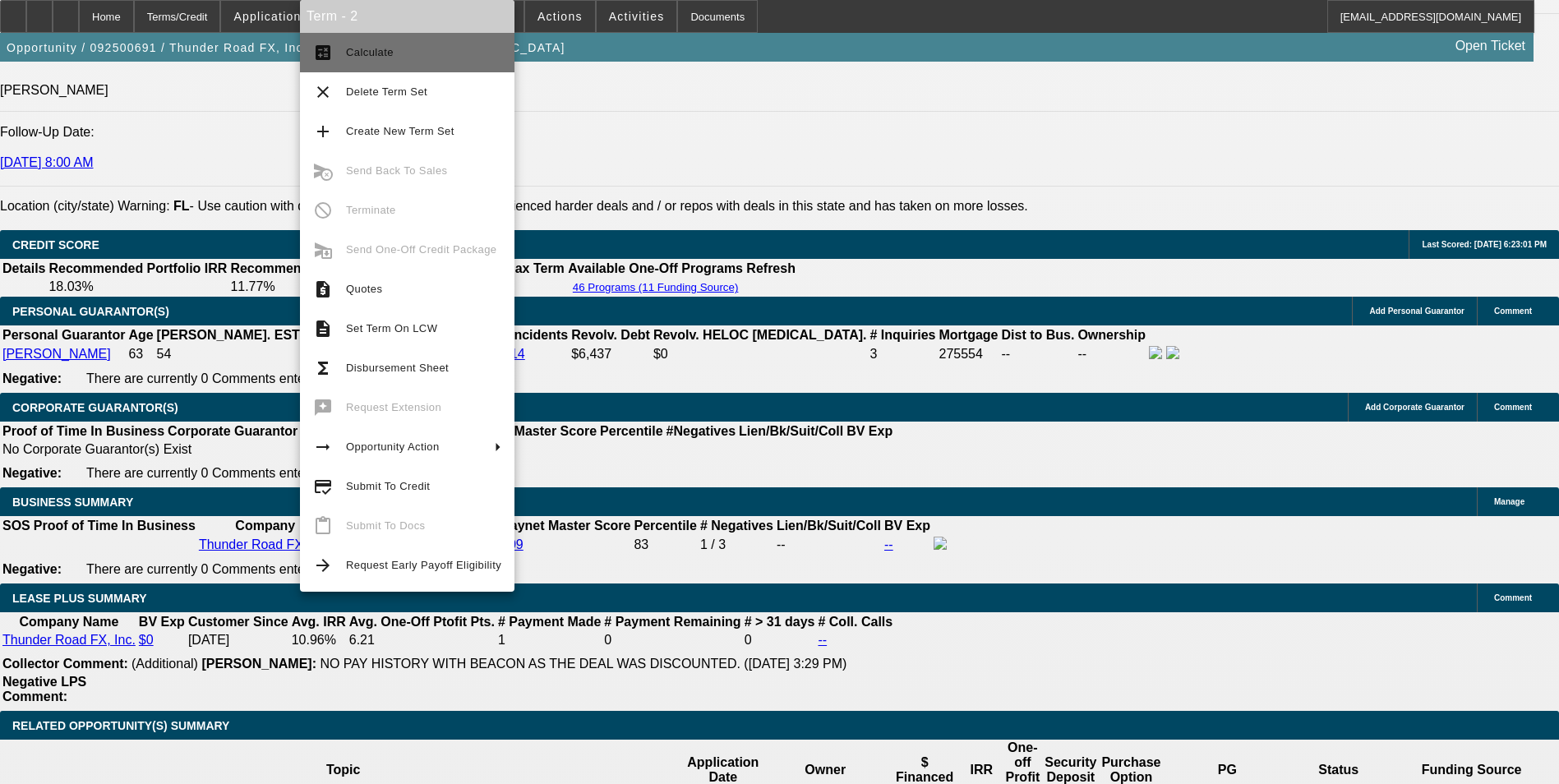
click at [408, 50] on span "Calculate" at bounding box center [423, 52] width 156 height 20
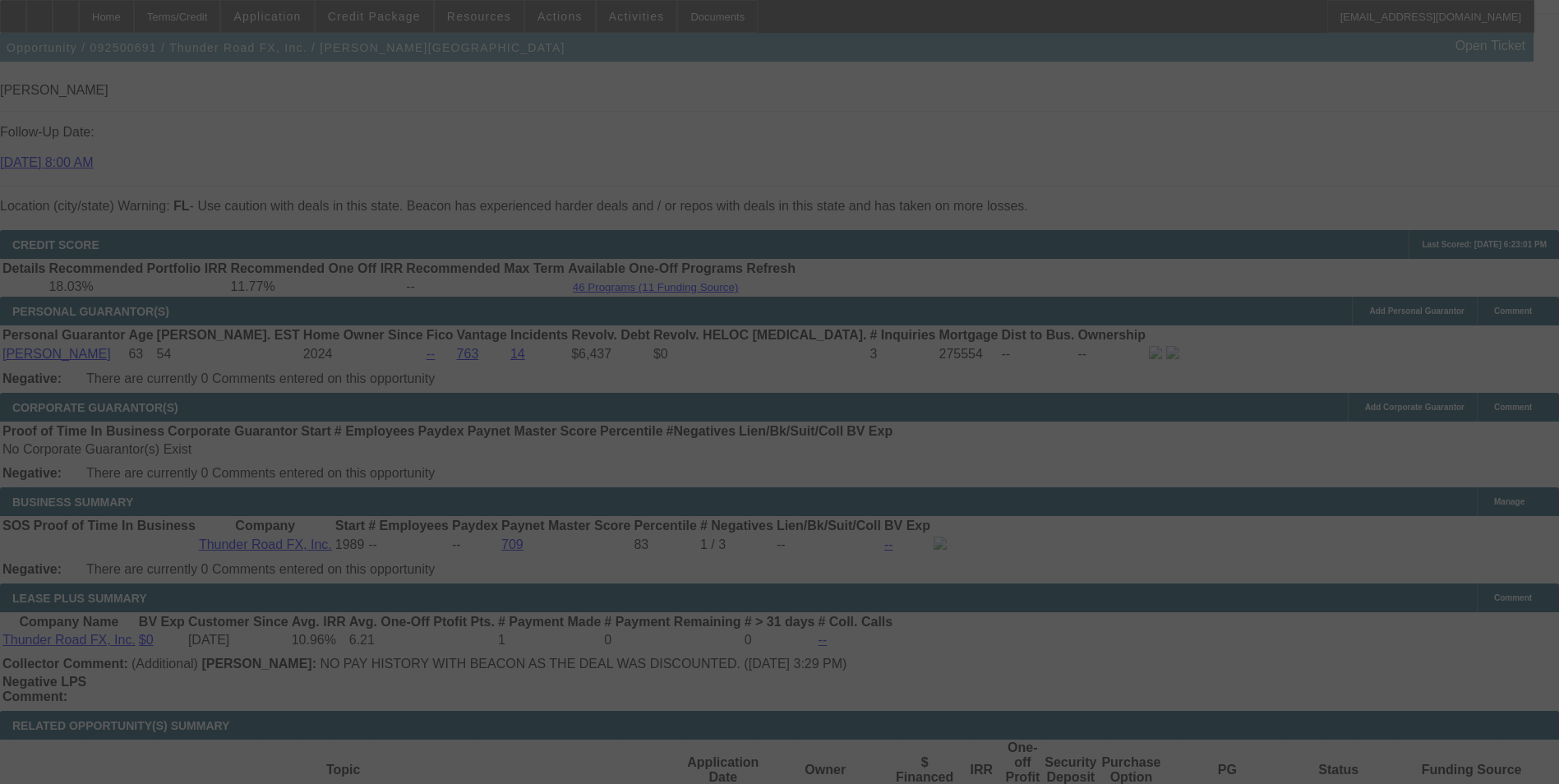
select select "0"
select select "2"
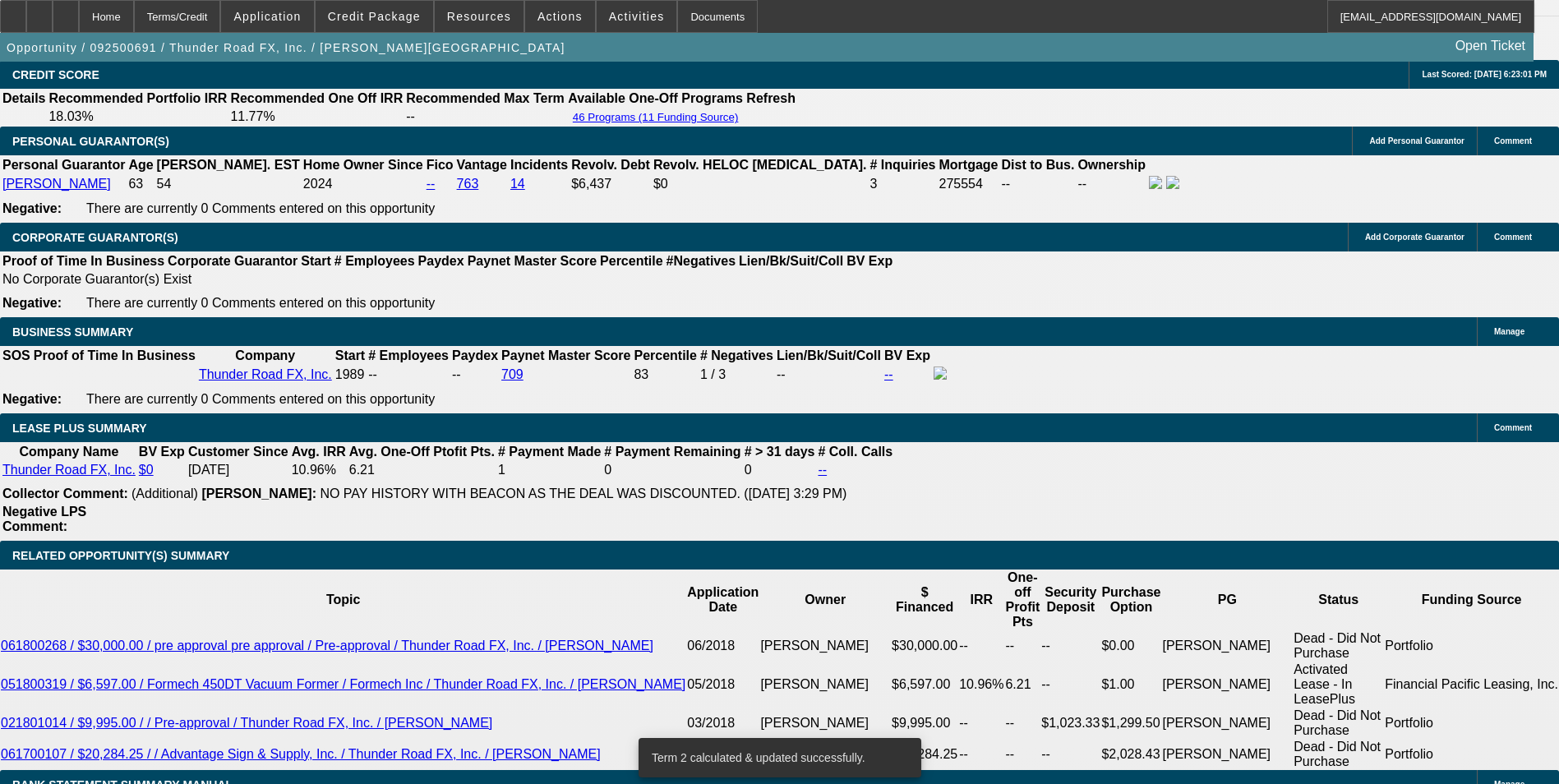
scroll to position [2547, 0]
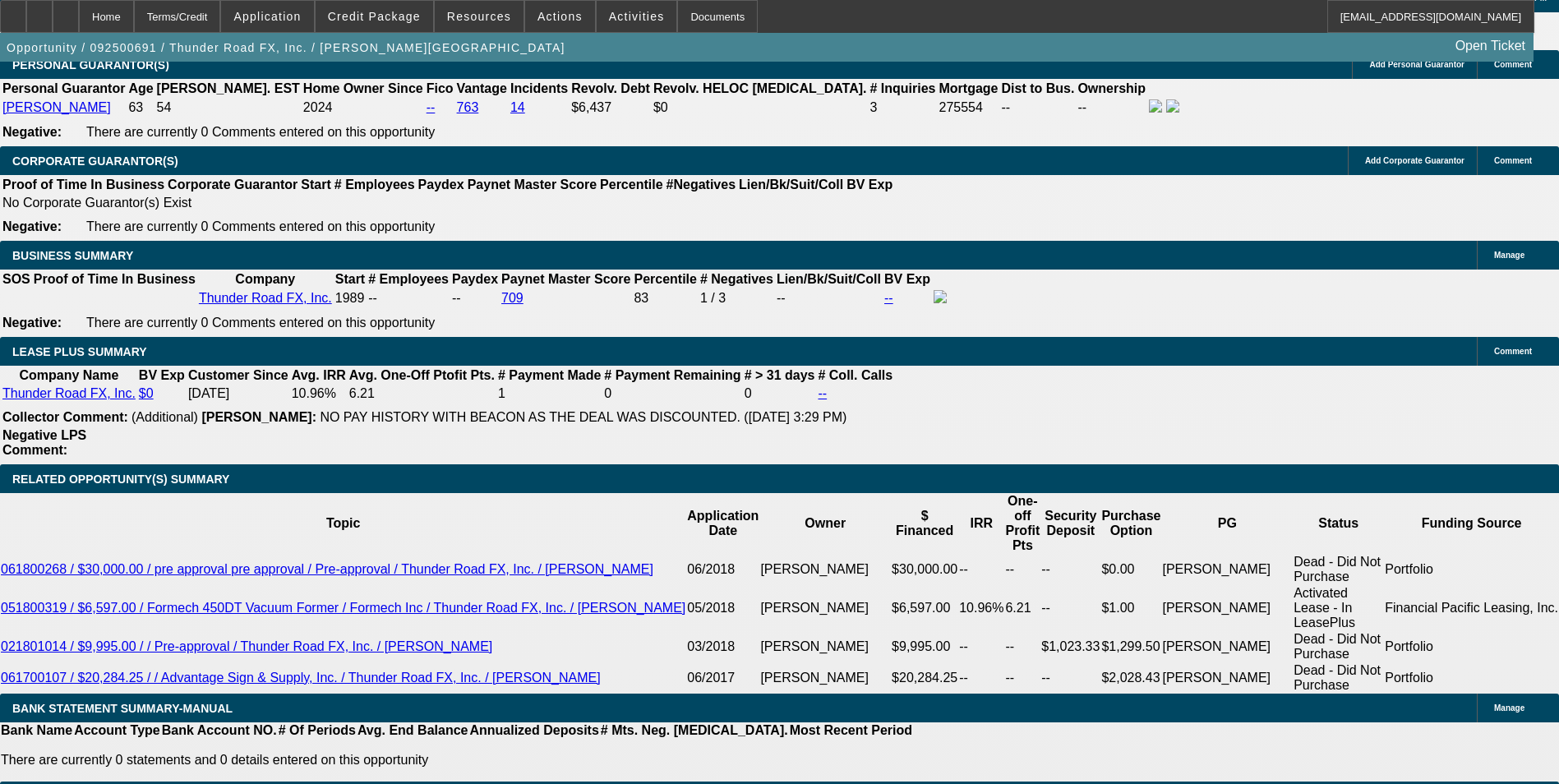
drag, startPoint x: 352, startPoint y: 403, endPoint x: 402, endPoint y: 396, distance: 50.5
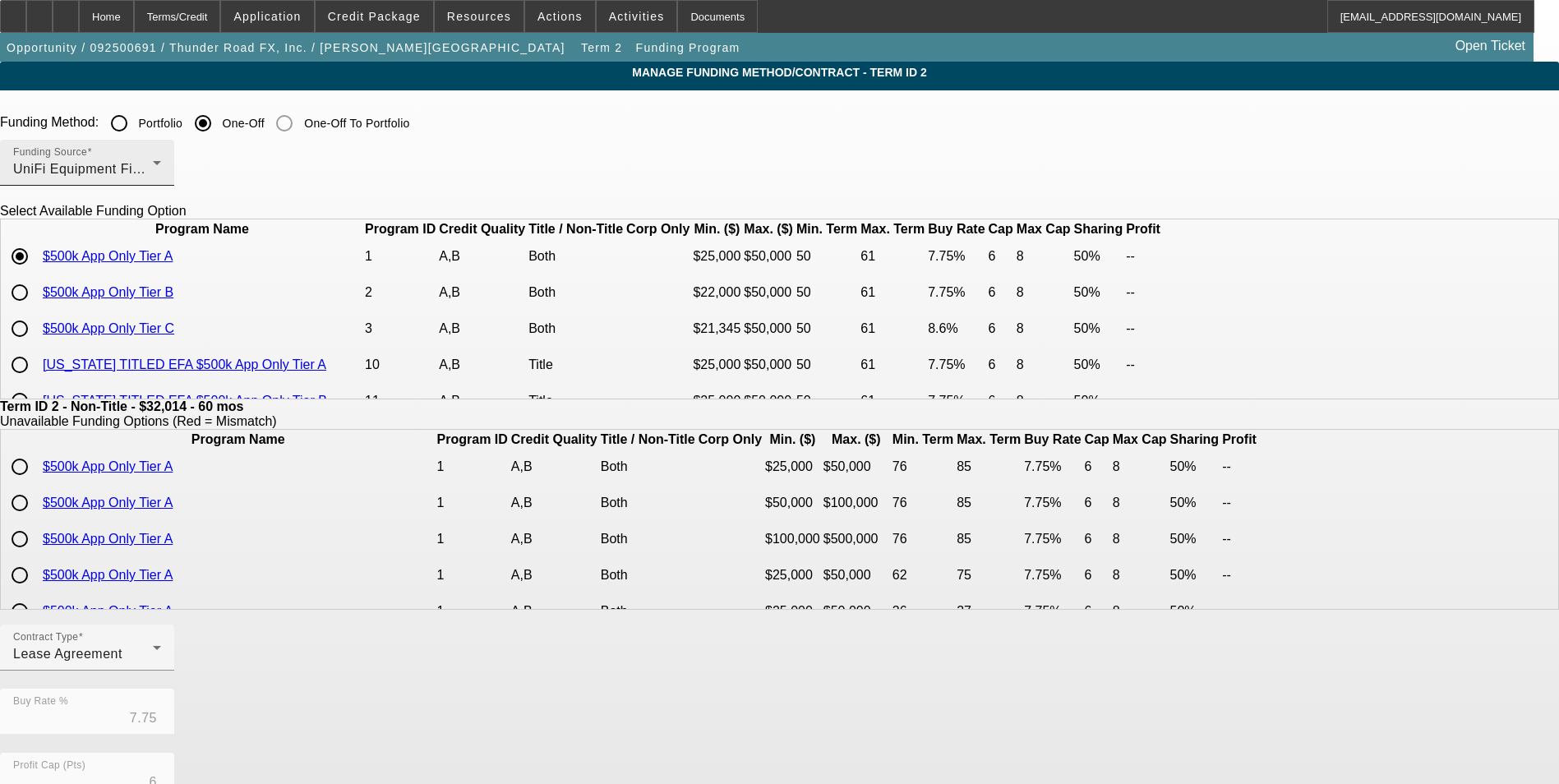
click at [161, 181] on div "Funding Source UniFi Equipment Finance, Inc." at bounding box center [87, 162] width 148 height 46
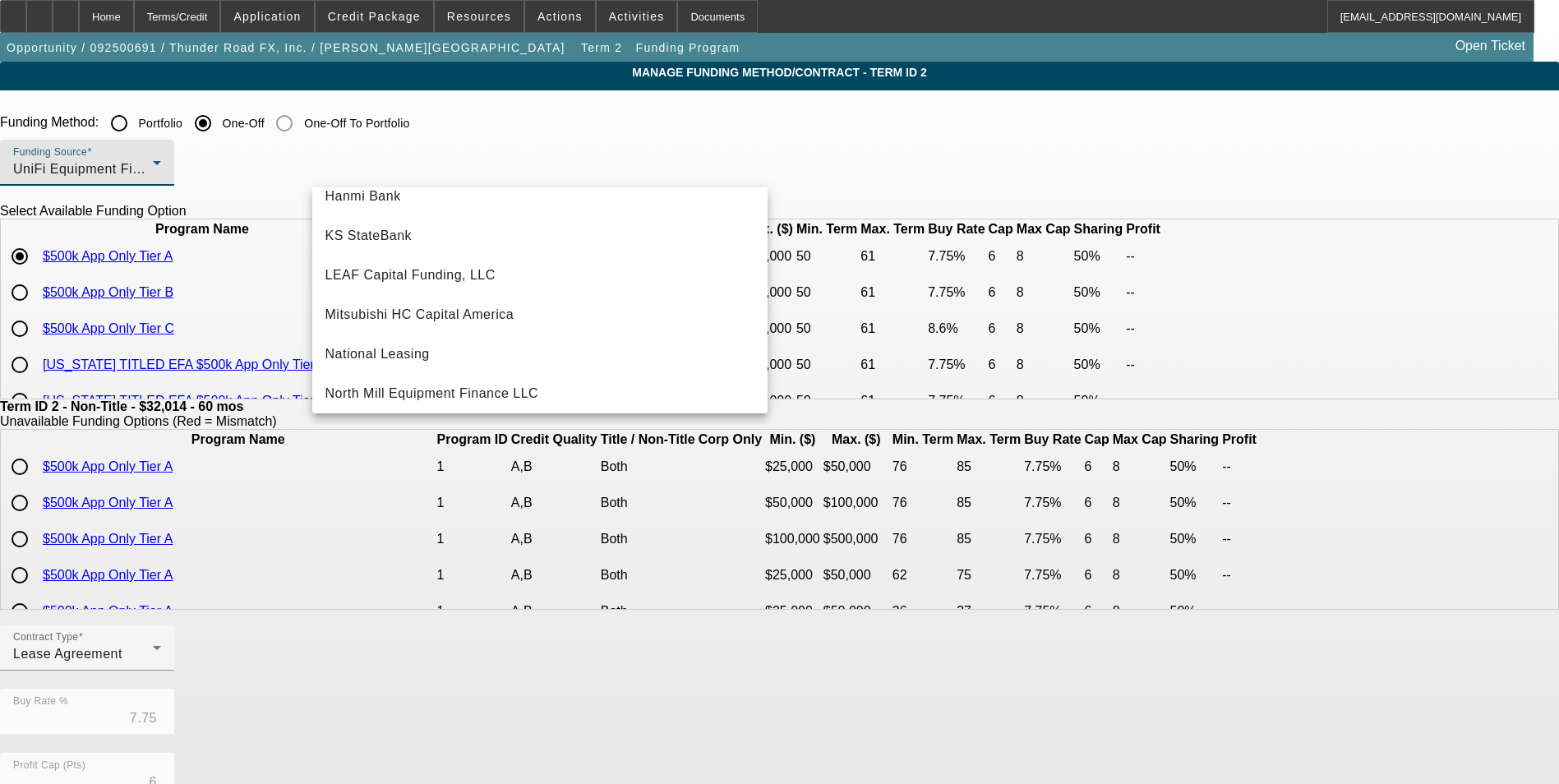
scroll to position [302, 0]
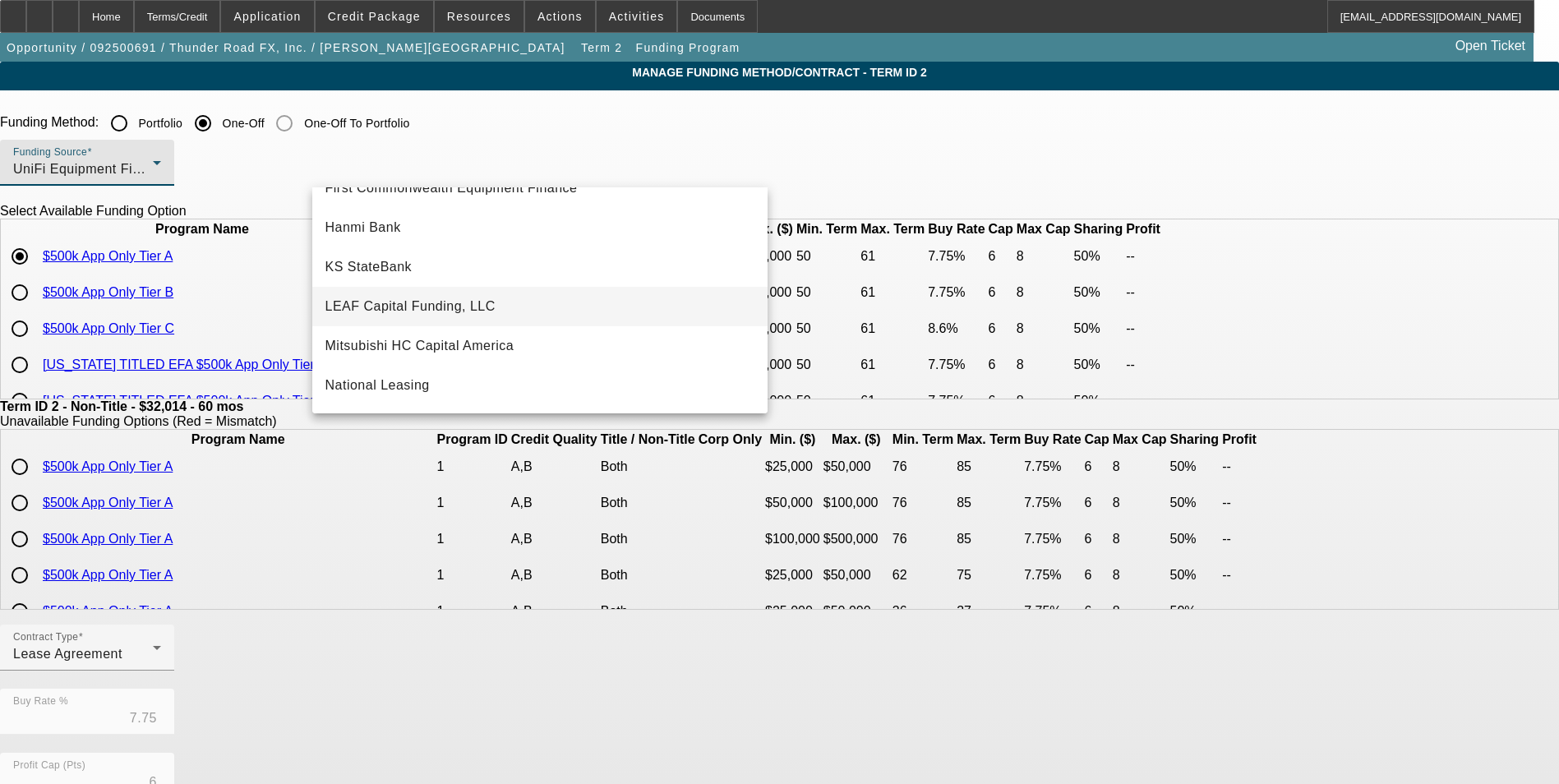
click at [445, 304] on span "LEAF Capital Funding, LLC" at bounding box center [410, 306] width 170 height 20
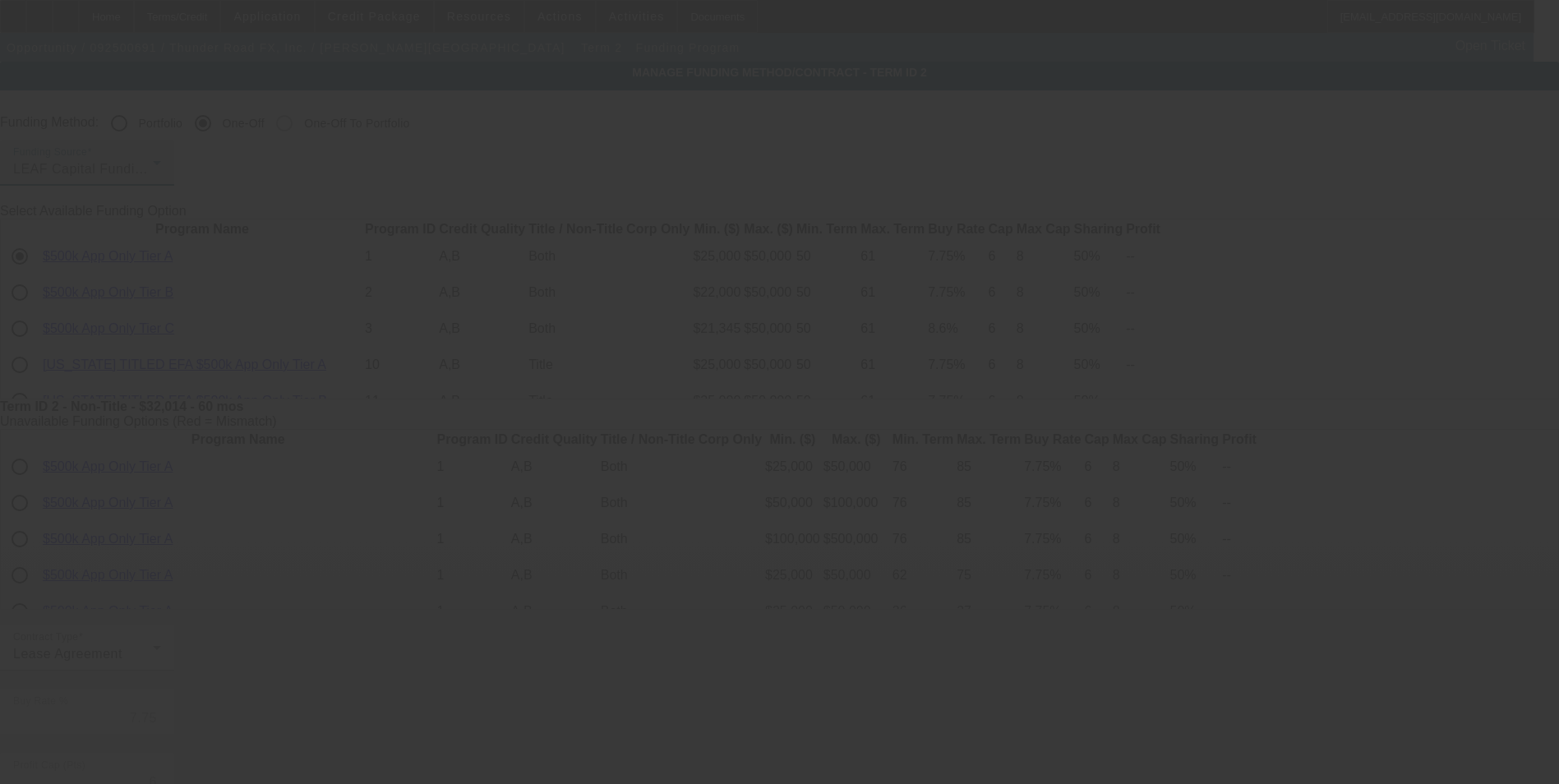
type input "6.95"
type input "10"
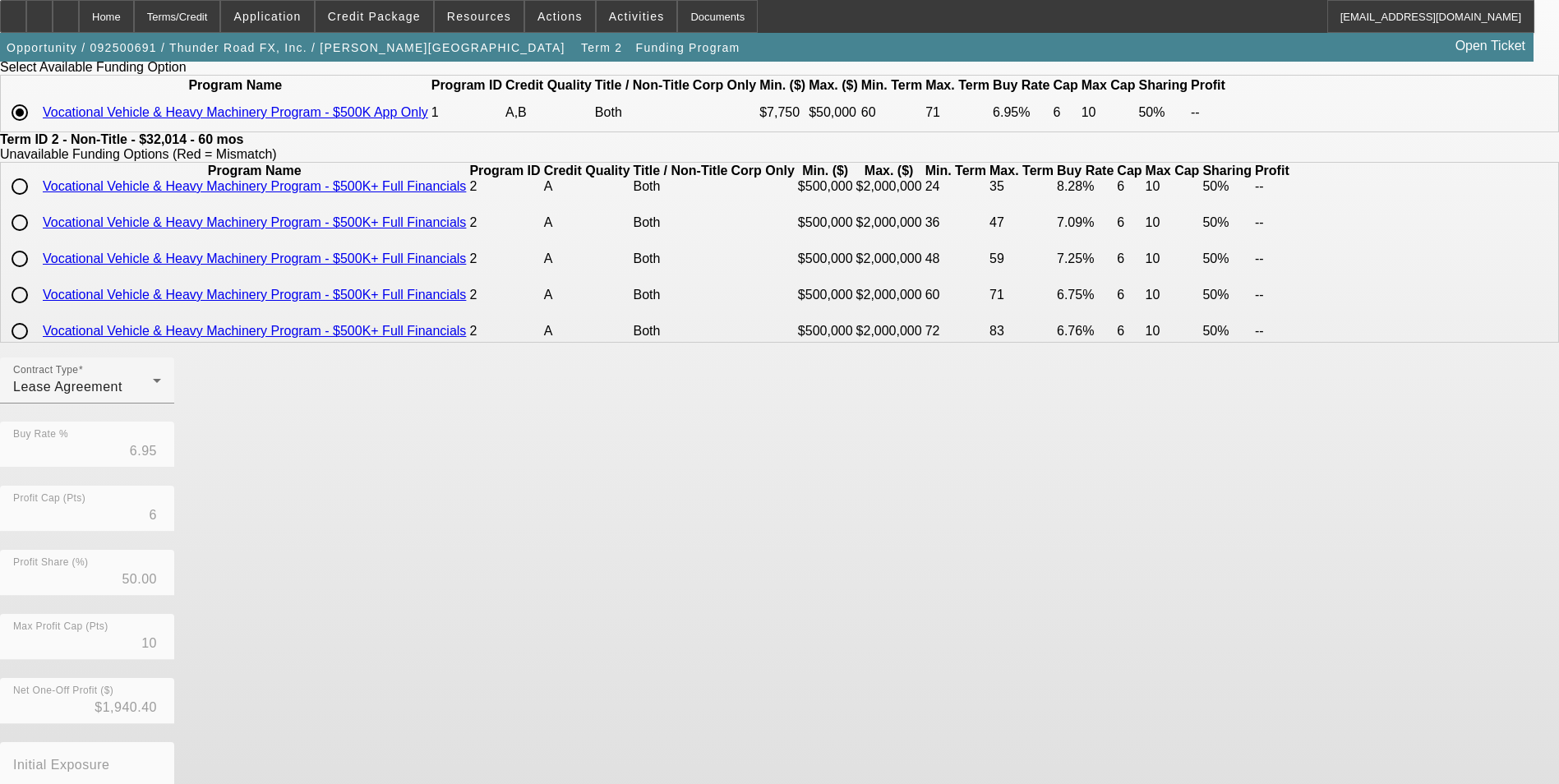
scroll to position [256, 0]
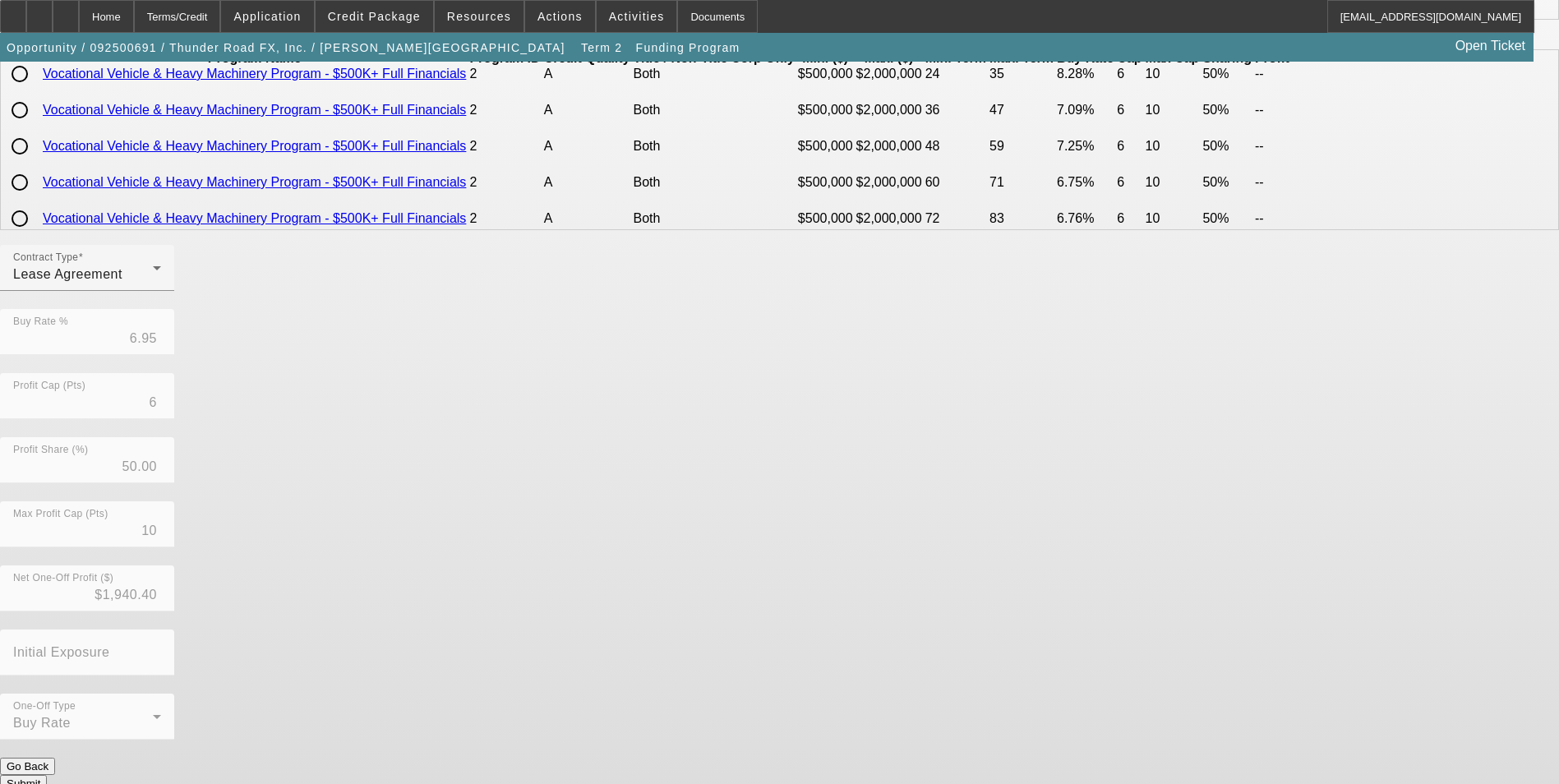
click at [46, 775] on button "Submit" at bounding box center [23, 783] width 46 height 17
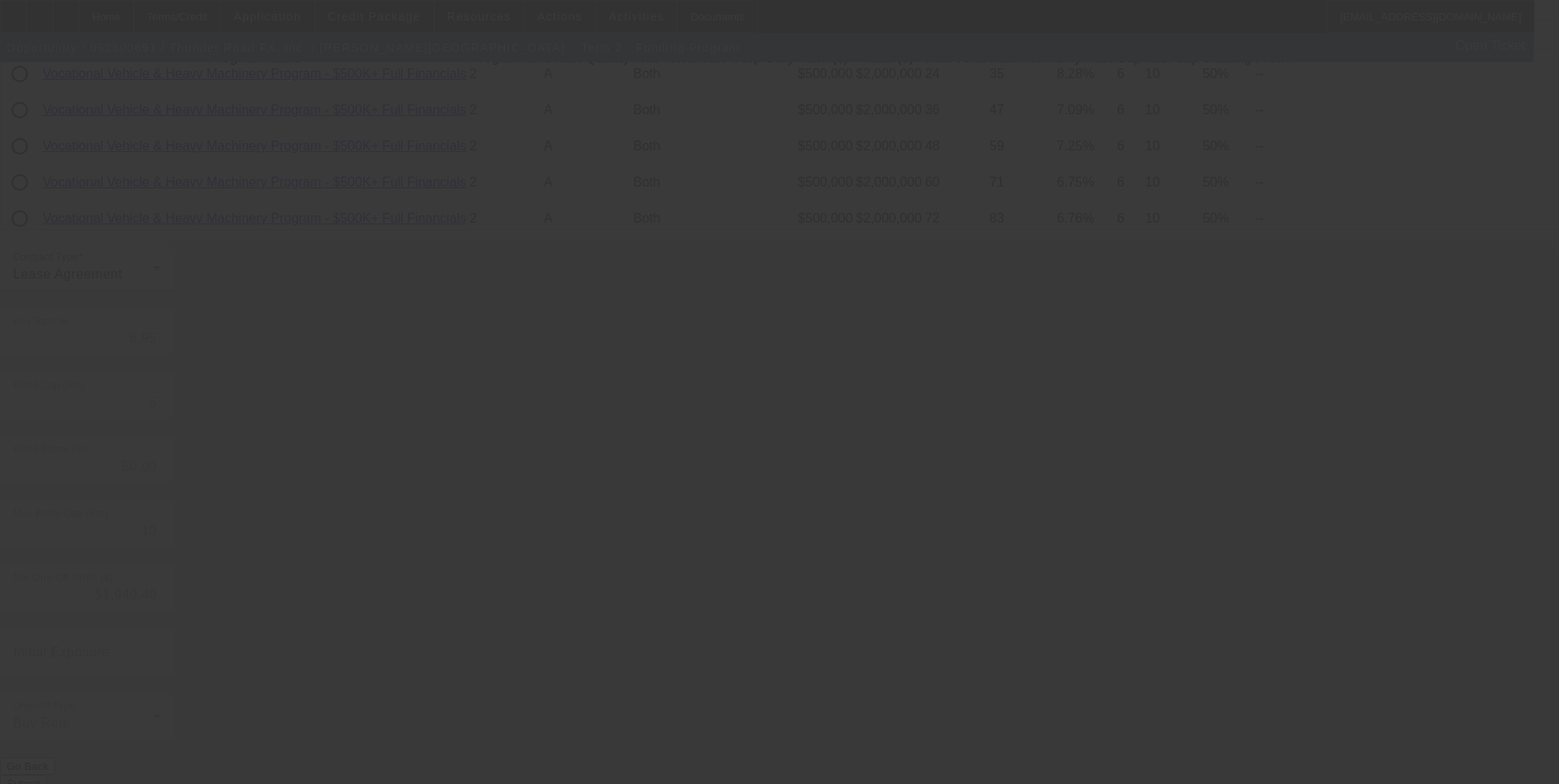
type input "7.75"
type input "8"
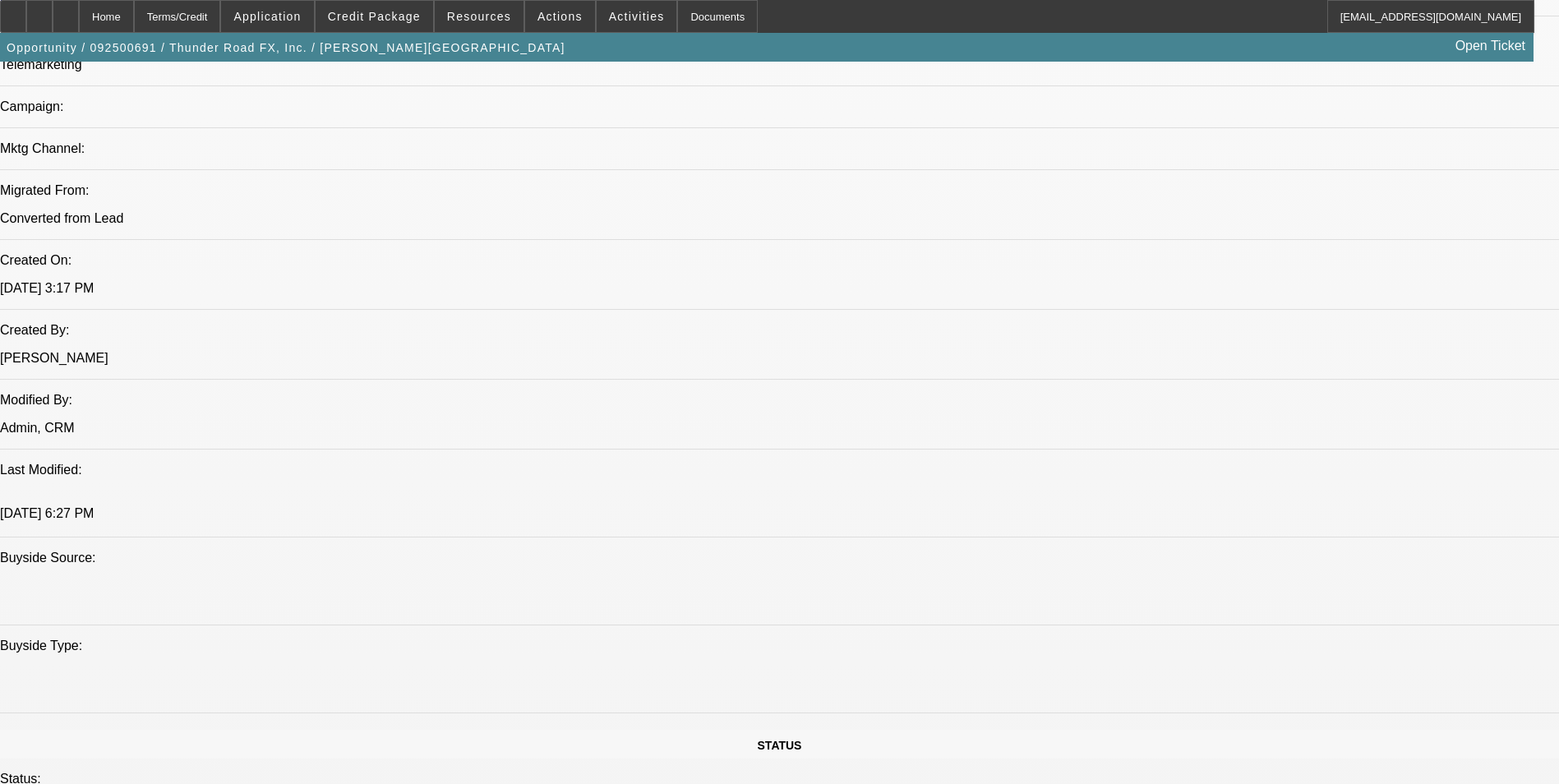
select select "0"
select select "2"
select select "0"
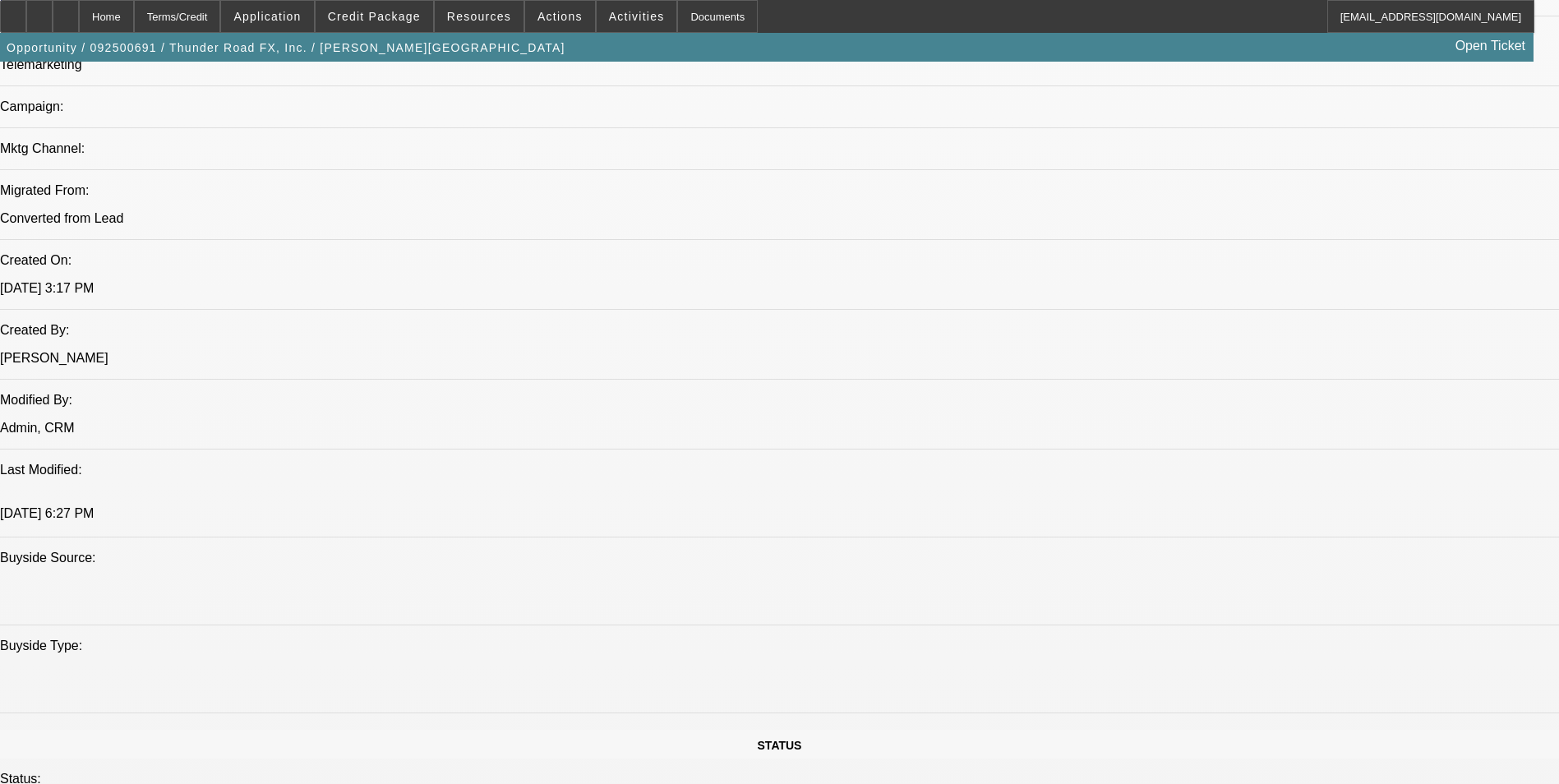
select select "0"
select select "2"
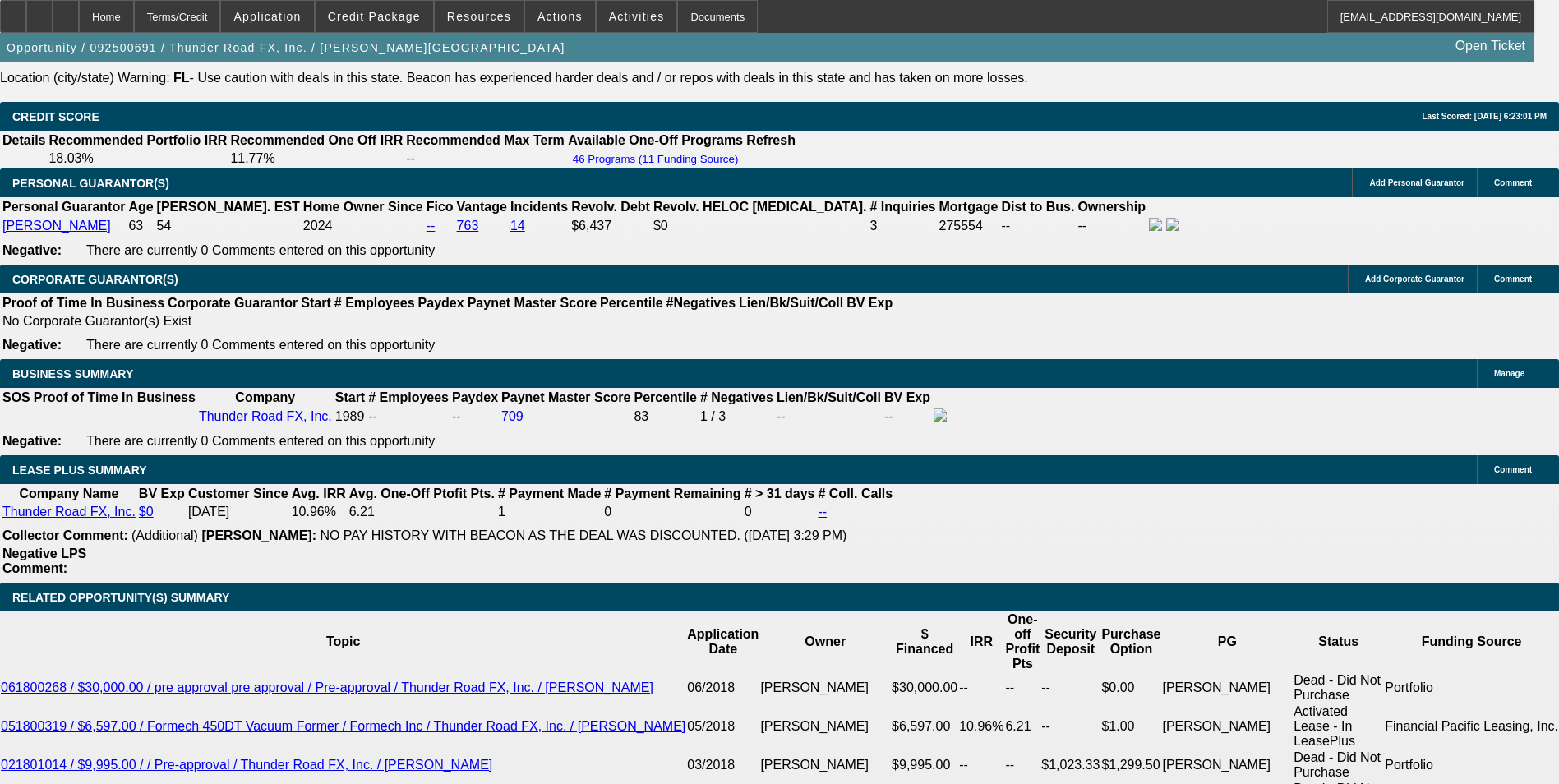
scroll to position [2453, 0]
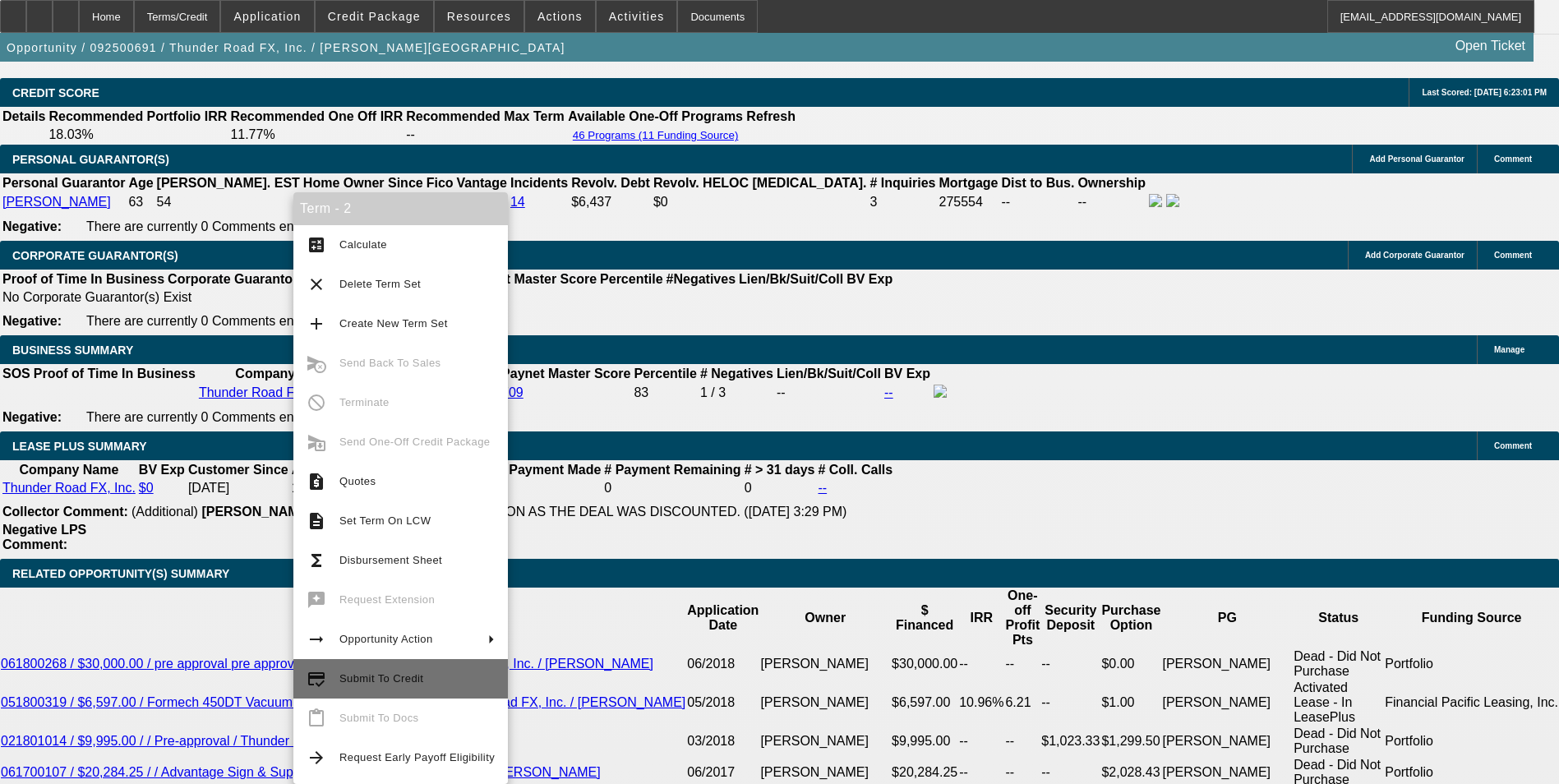
click at [414, 692] on button "credit_score Submit To Credit" at bounding box center [400, 678] width 214 height 40
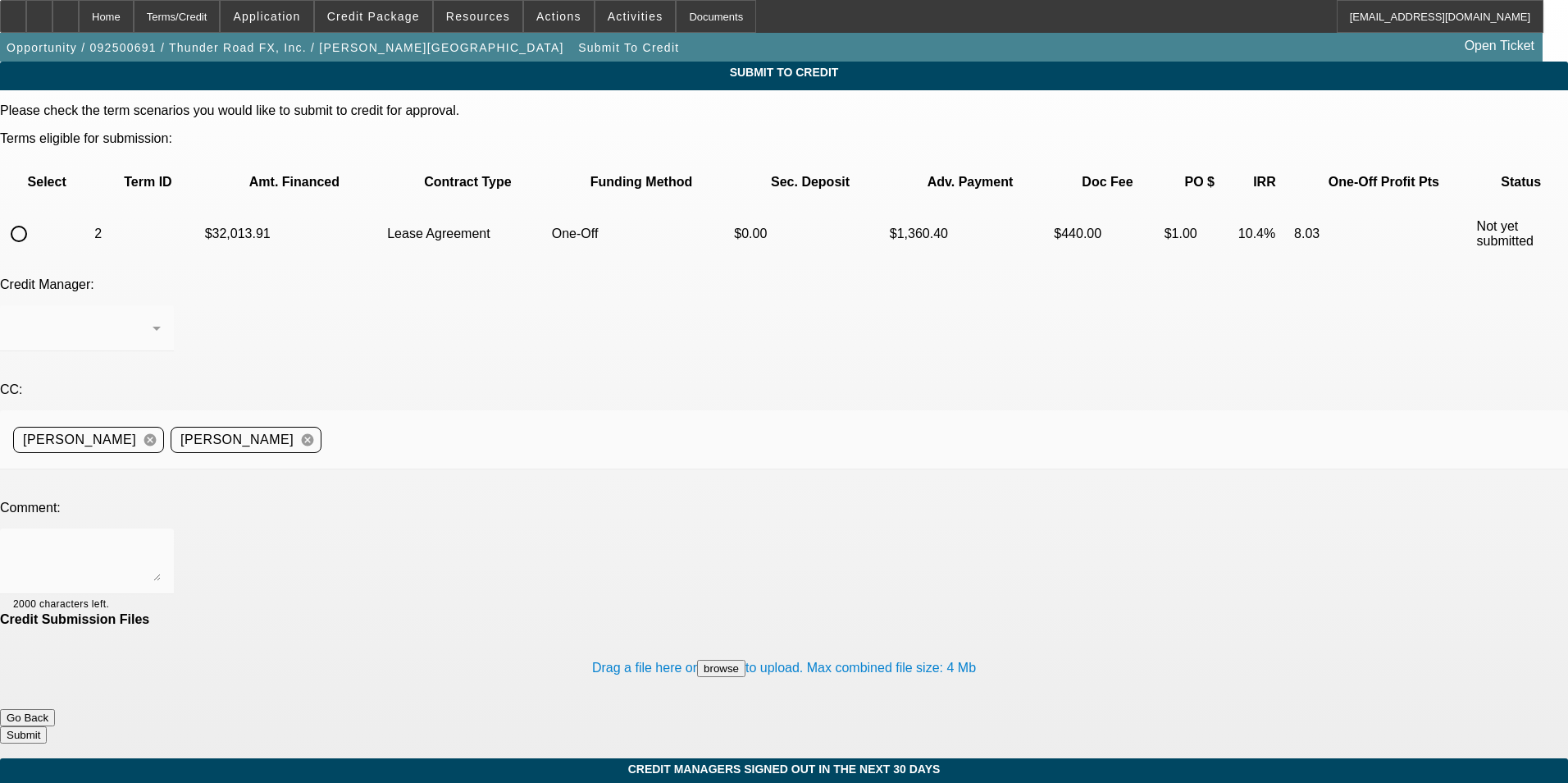
click at [35, 217] on input "radio" at bounding box center [19, 234] width 33 height 33
radio input "true"
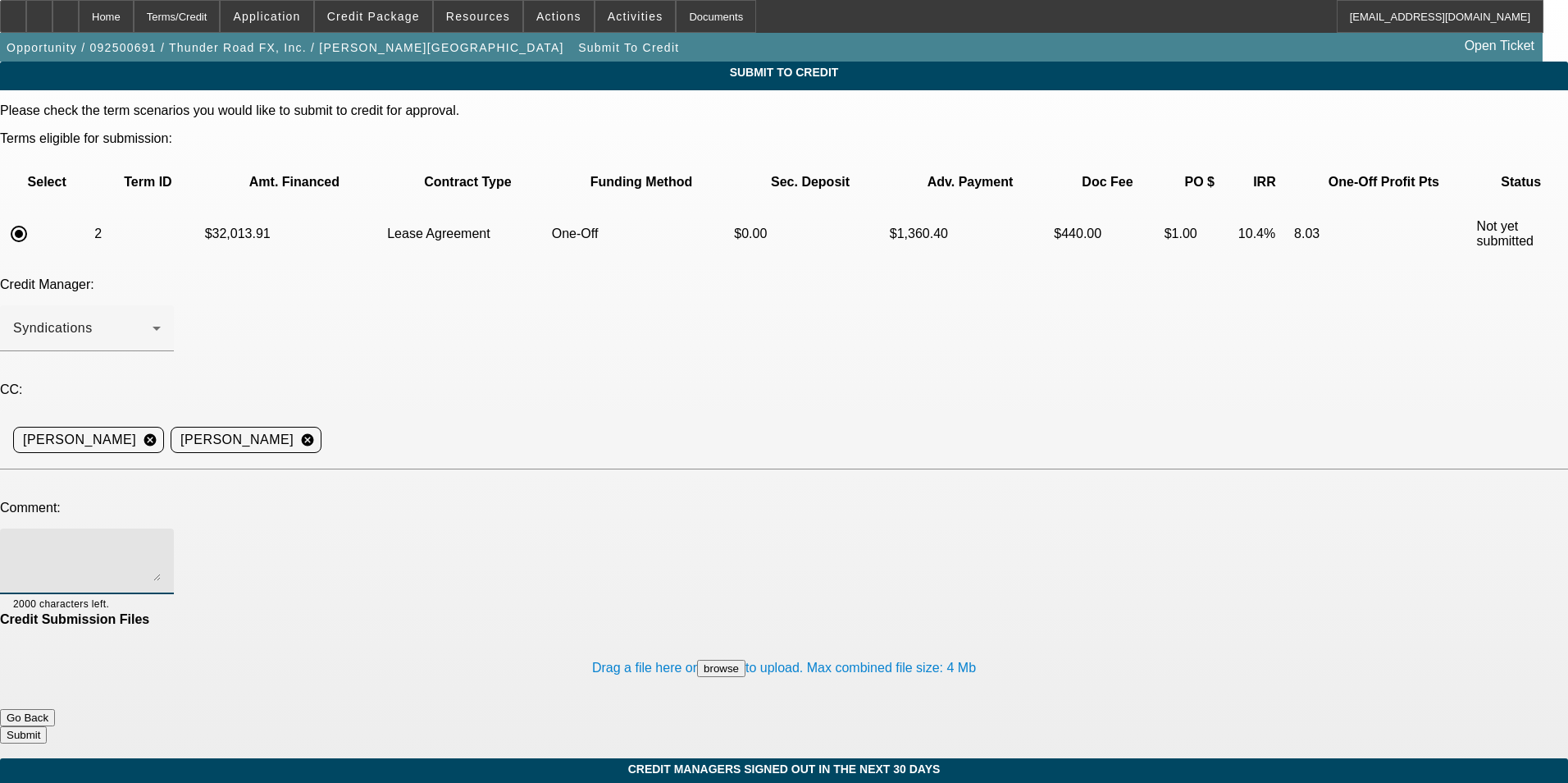
click at [160, 542] on textarea at bounding box center [87, 561] width 148 height 39
type textarea "Can we try LEAF?"
click at [46, 726] on button "Submit" at bounding box center [23, 735] width 46 height 17
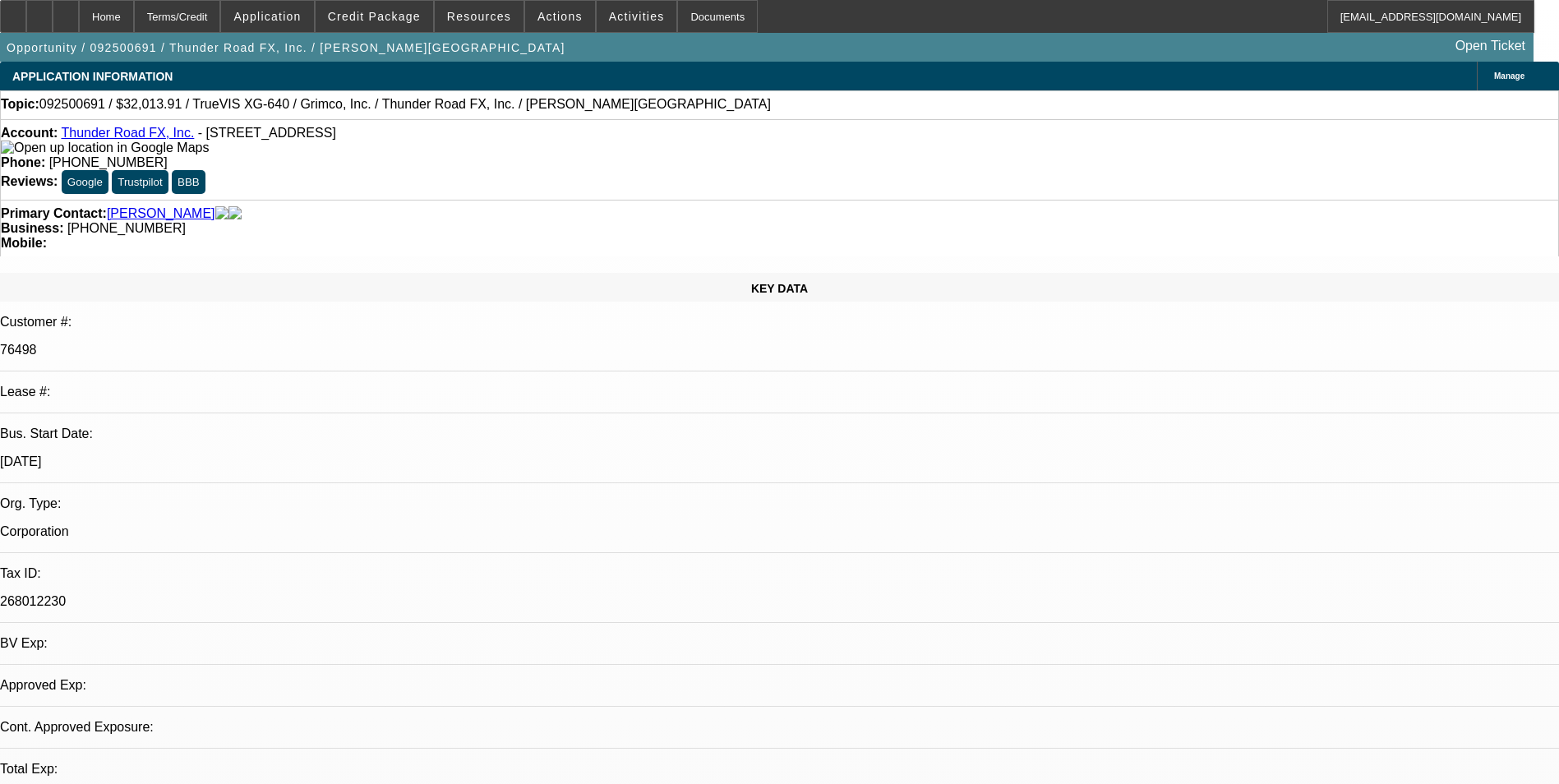
select select "0"
select select "2"
select select "0"
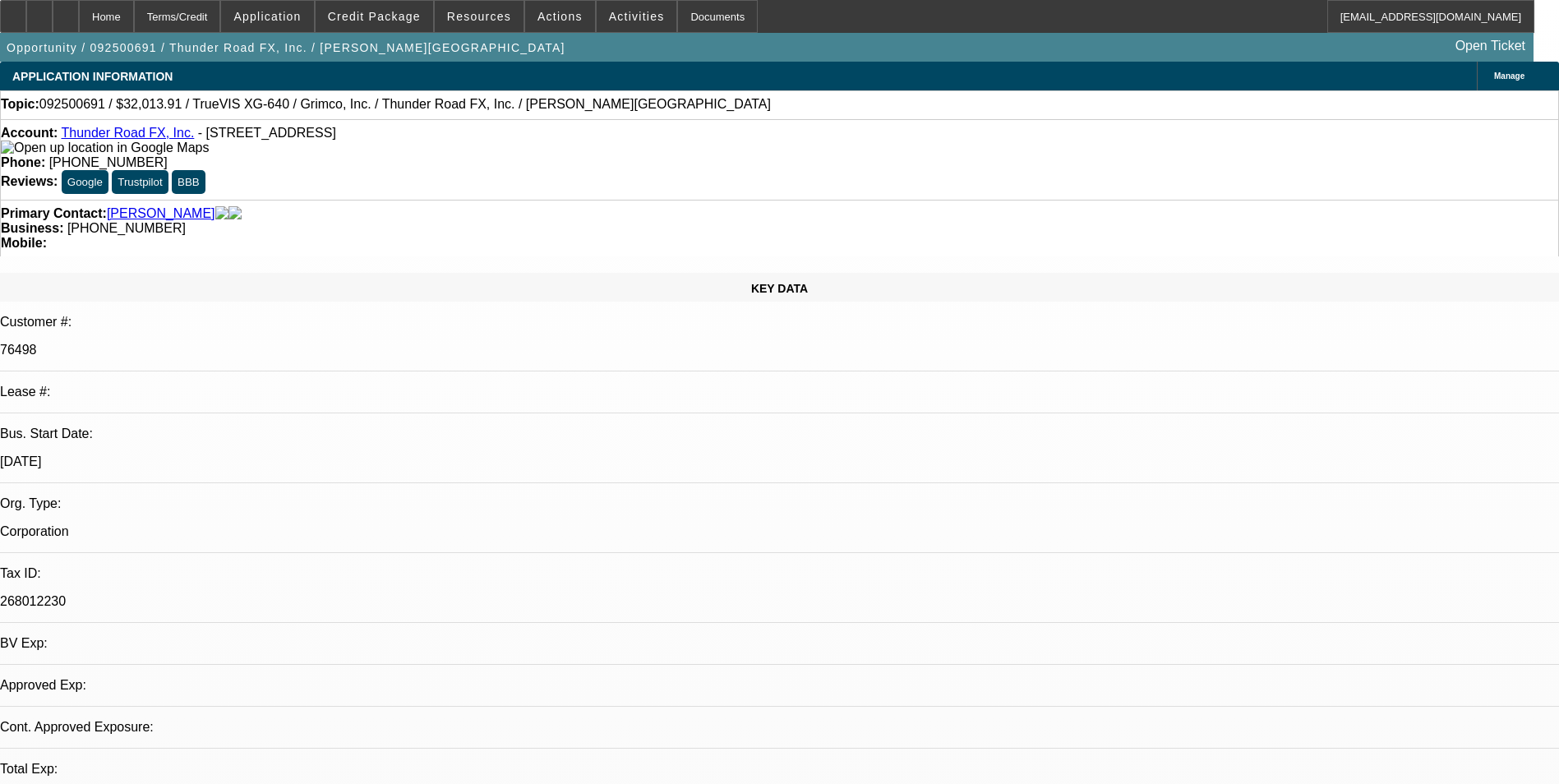
select select "0"
select select "2"
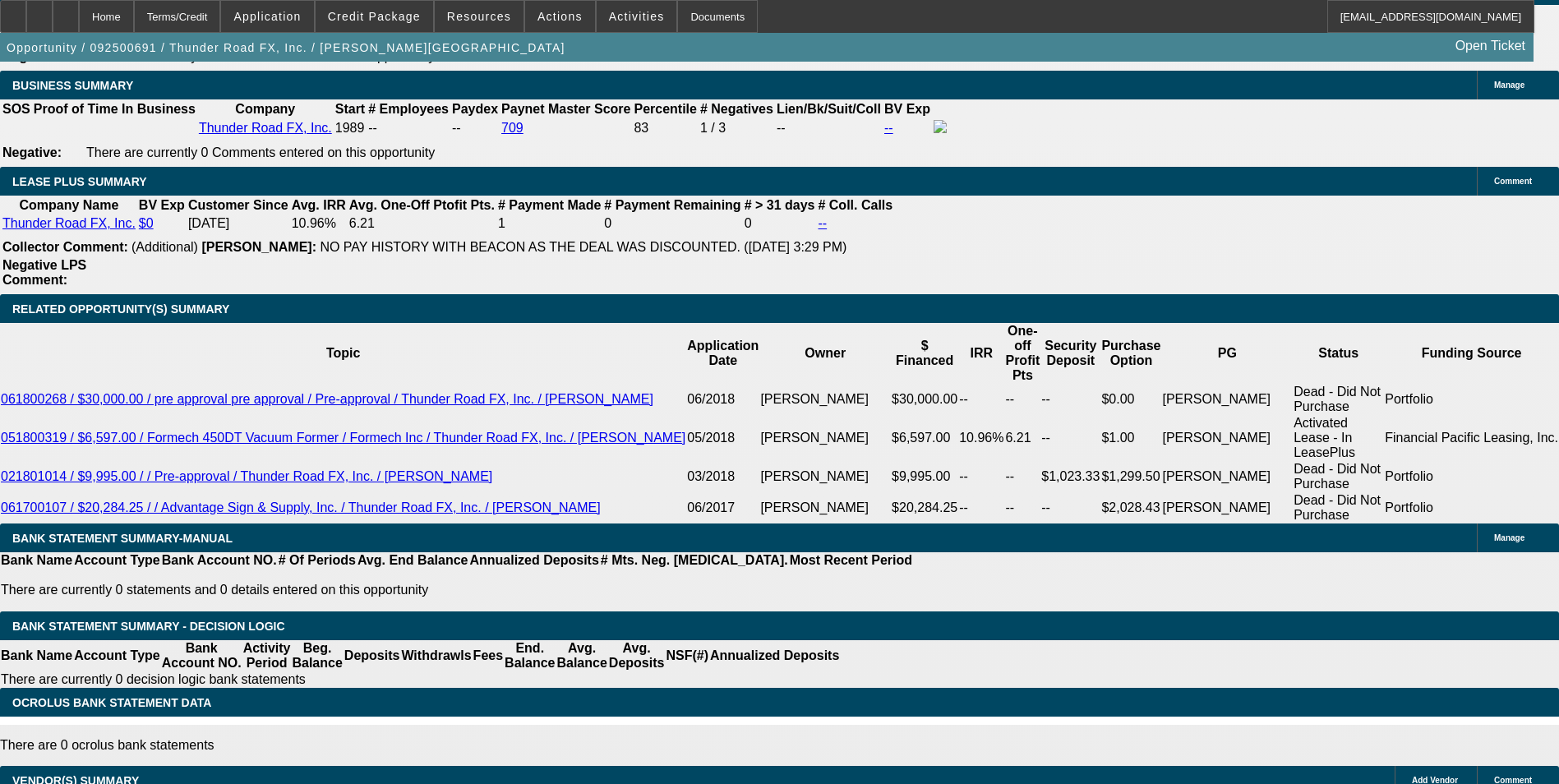
scroll to position [2793, 0]
